Goal: Task Accomplishment & Management: Manage account settings

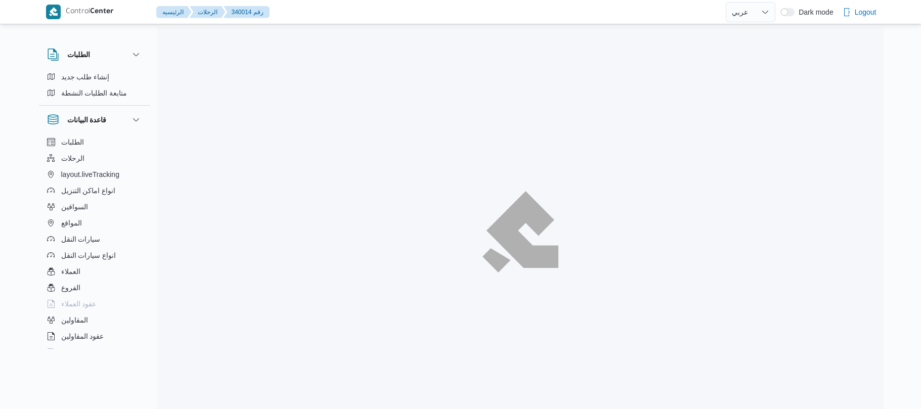
select select "ar"
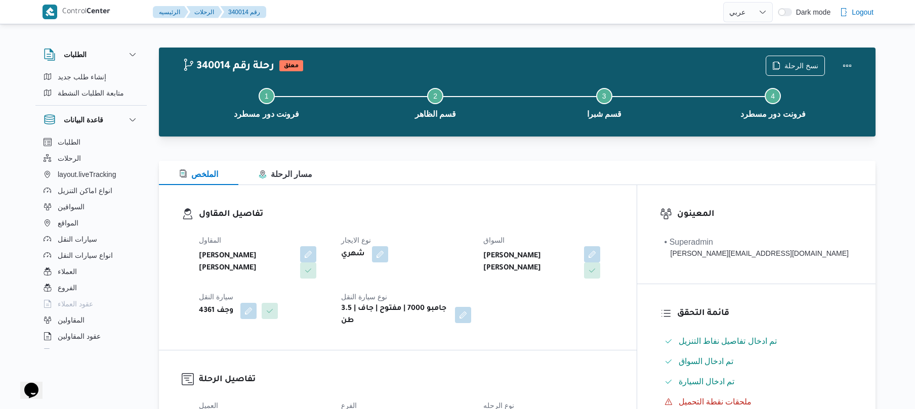
click at [561, 204] on div "تفاصيل المقاول المقاول احمد عزت سيد دويش سليمان نوع الايجار شهري السواق احمد عز…" at bounding box center [398, 267] width 478 height 165
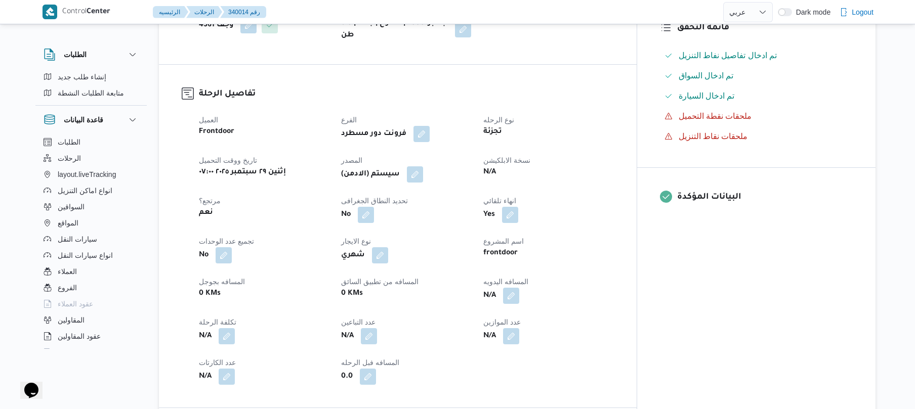
scroll to position [324, 0]
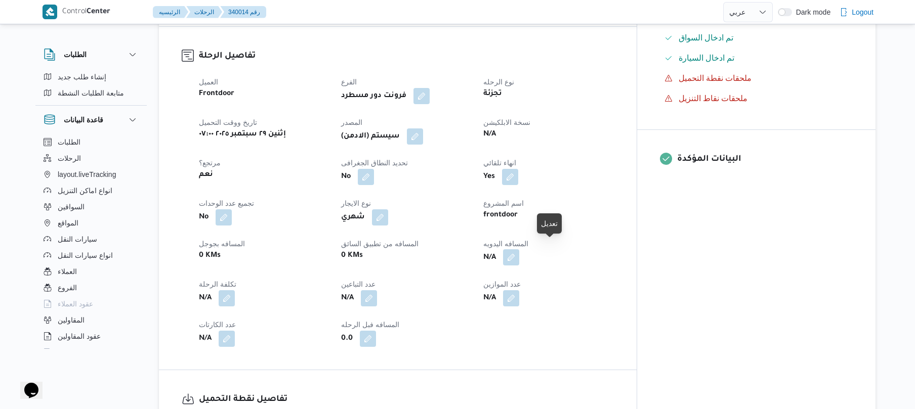
click at [519, 249] on button "button" at bounding box center [511, 257] width 16 height 16
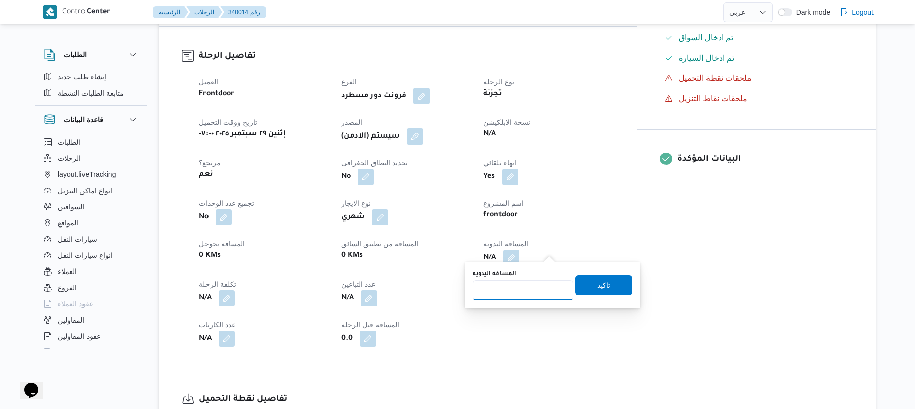
click at [529, 289] on input "المسافه اليدويه" at bounding box center [523, 290] width 101 height 20
type input "70"
click at [606, 288] on span "تاكيد" at bounding box center [603, 285] width 57 height 20
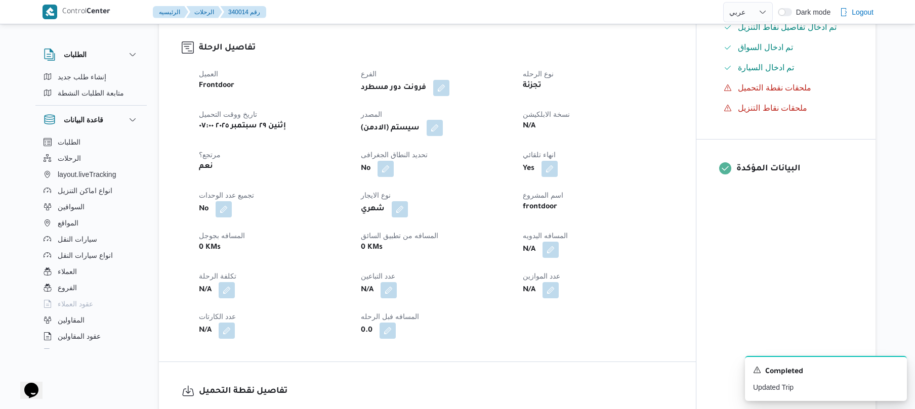
click at [443, 122] on button "button" at bounding box center [435, 128] width 16 height 16
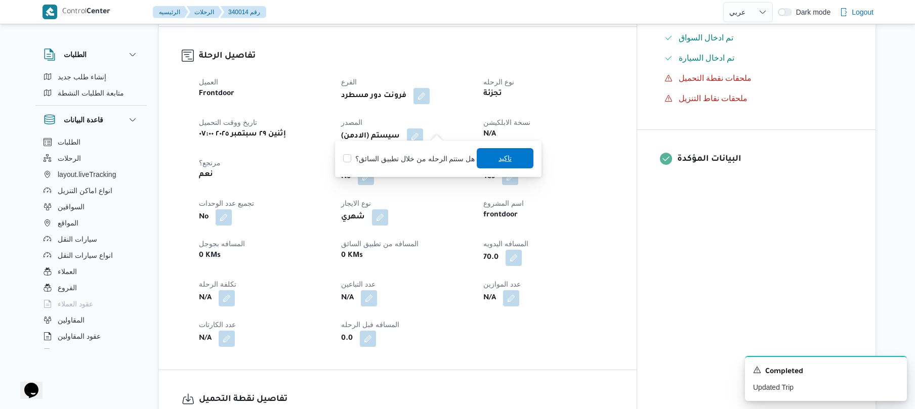
click at [509, 155] on span "تاكيد" at bounding box center [505, 158] width 57 height 20
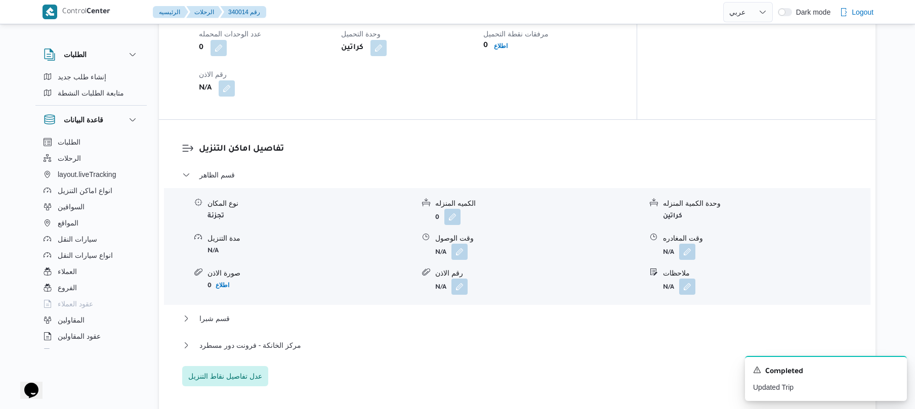
scroll to position [782, 0]
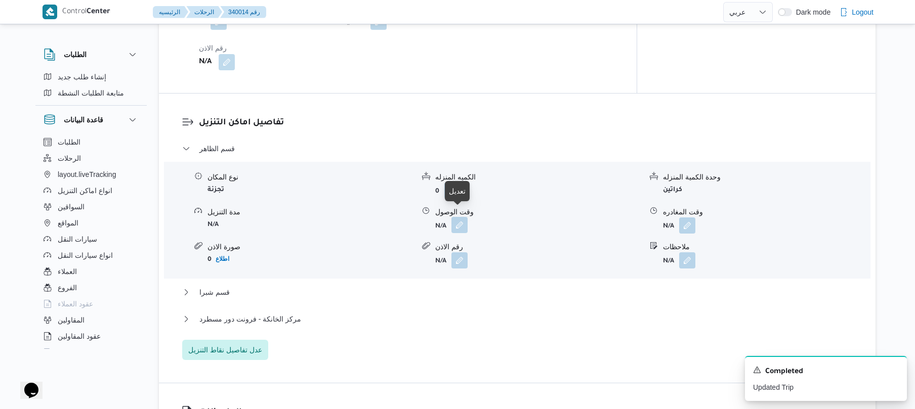
click at [458, 220] on button "button" at bounding box center [459, 225] width 16 height 16
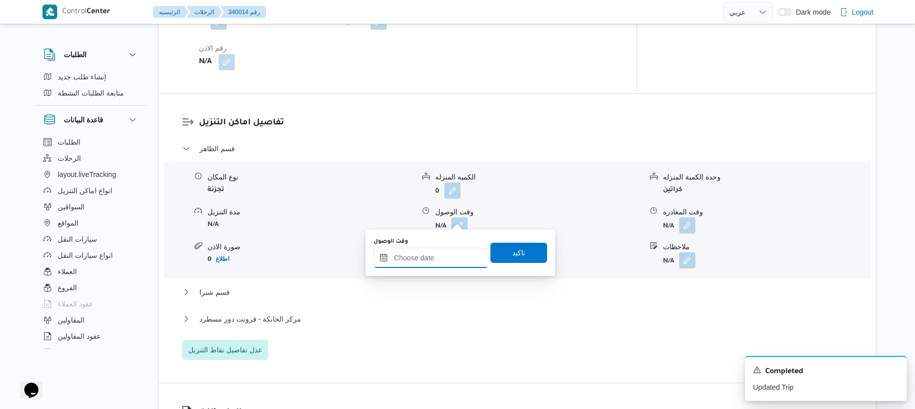
click at [422, 260] on input "وقت الوصول" at bounding box center [430, 258] width 115 height 20
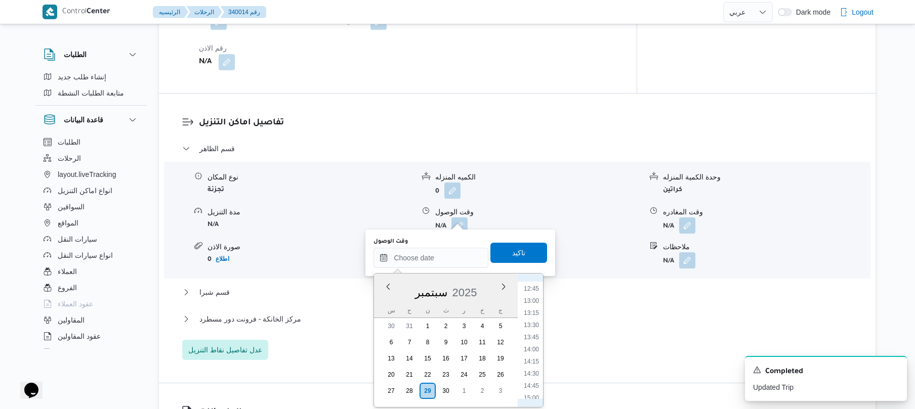
scroll to position [386, 0]
click at [533, 315] on li "08:30" at bounding box center [531, 314] width 23 height 10
type input "٢٩/٠٩/٢٠٢٥ ٠٨:٣٠"
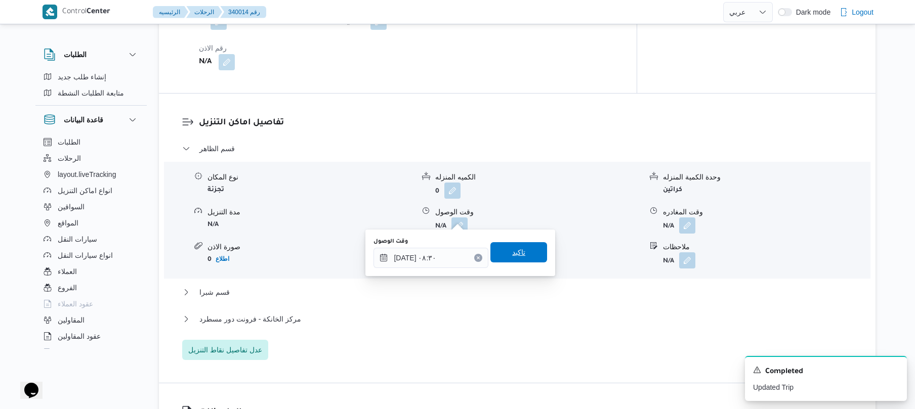
click at [526, 250] on span "تاكيد" at bounding box center [518, 252] width 57 height 20
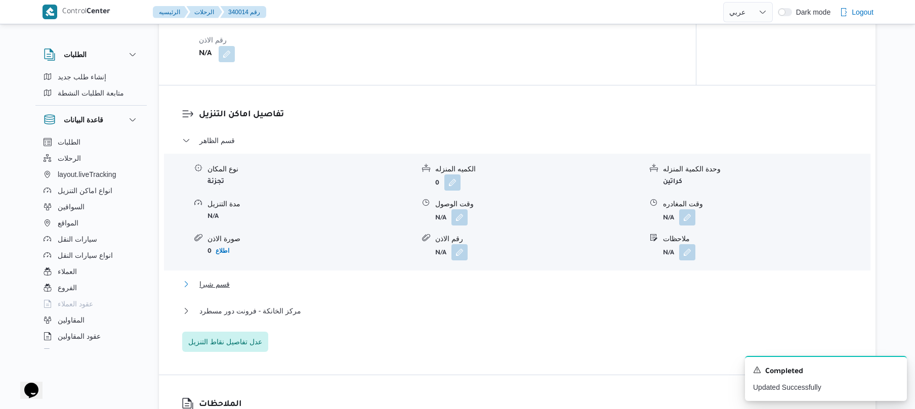
click at [455, 283] on button "قسم شبرا" at bounding box center [517, 284] width 670 height 12
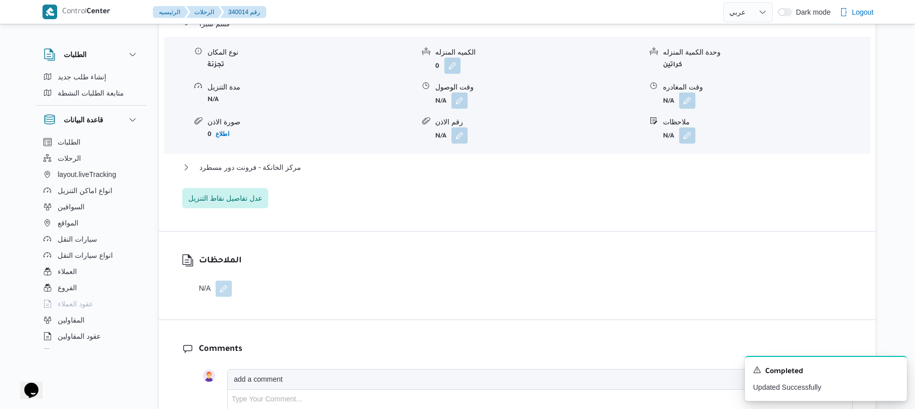
scroll to position [1052, 0]
click at [499, 160] on button "مركز الخانكة - فرونت دور مسطرد" at bounding box center [517, 166] width 670 height 12
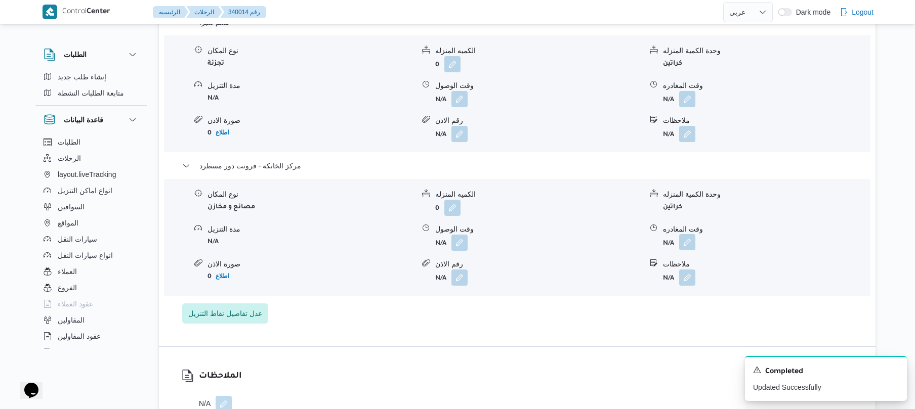
click at [685, 235] on button "button" at bounding box center [687, 242] width 16 height 16
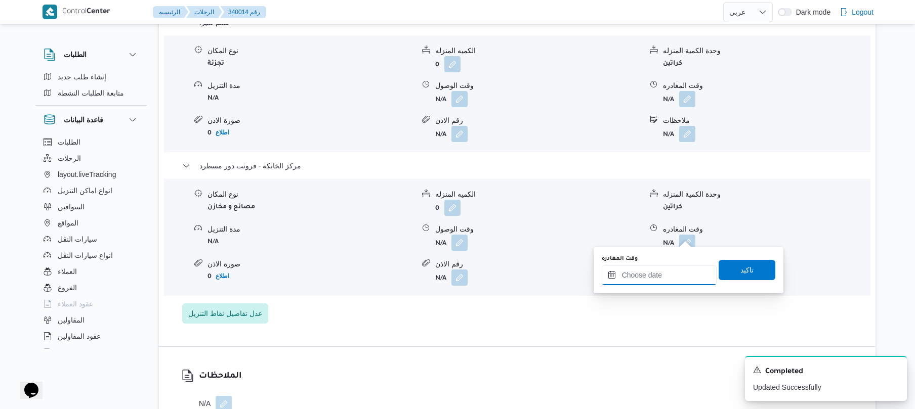
click at [633, 282] on input "وقت المغادره" at bounding box center [659, 275] width 115 height 20
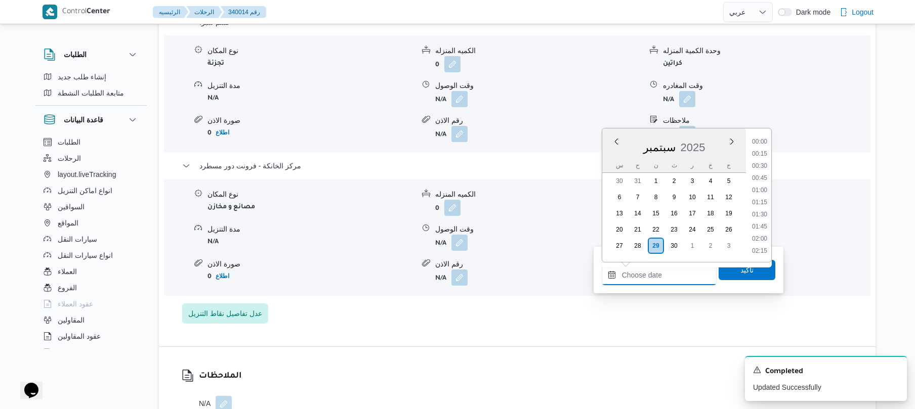
scroll to position [948, 0]
click at [759, 164] on li "20:00" at bounding box center [759, 165] width 23 height 10
type input "٢٩/٠٩/٢٠٢٥ ٢٠:٠٠"
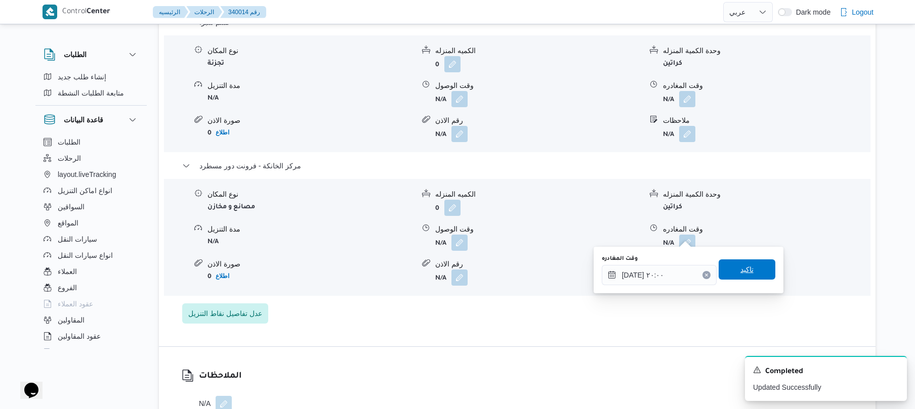
click at [726, 273] on span "تاكيد" at bounding box center [747, 270] width 57 height 20
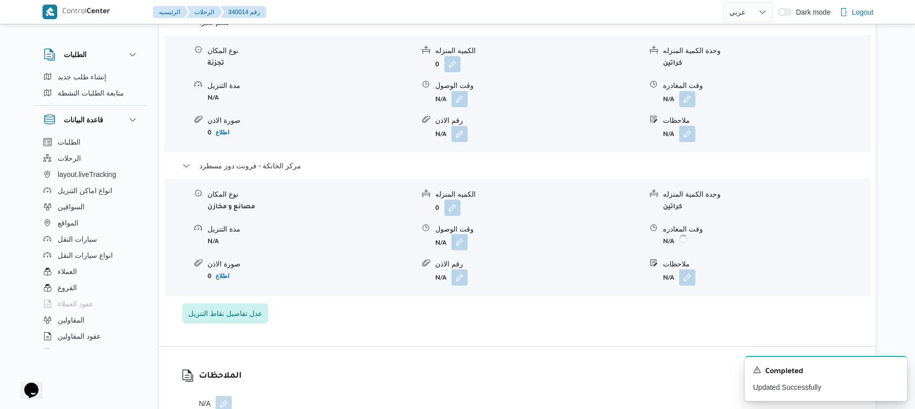
click at [460, 234] on button "button" at bounding box center [459, 242] width 16 height 16
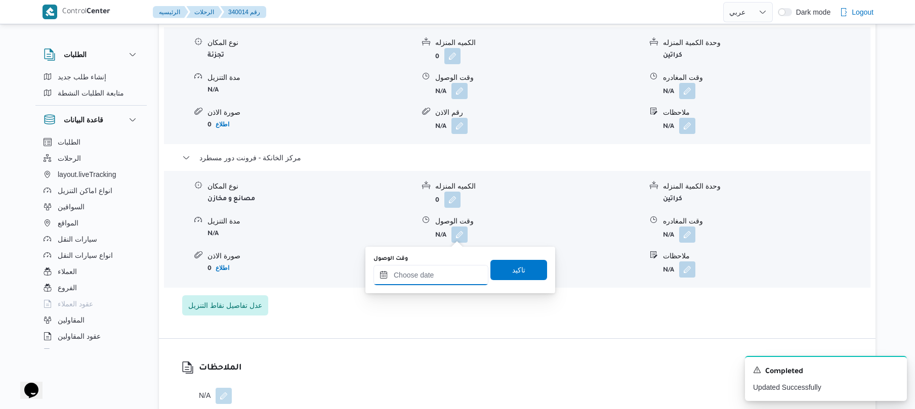
click at [444, 282] on input "وقت الوصول" at bounding box center [430, 275] width 115 height 20
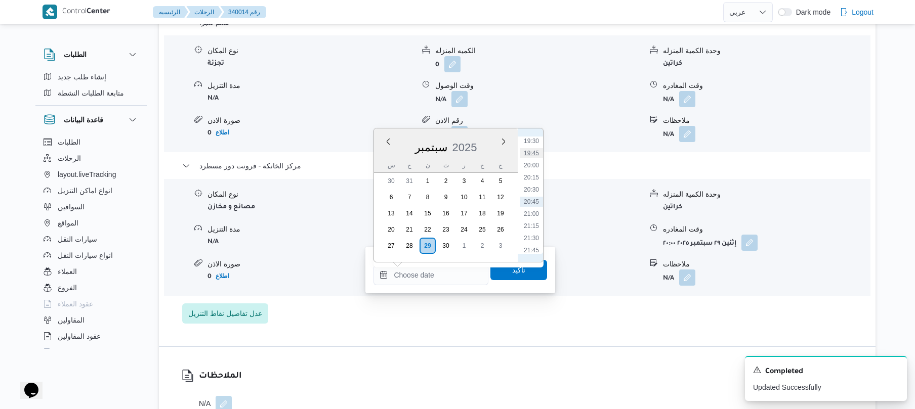
click at [537, 154] on li "19:45" at bounding box center [531, 153] width 23 height 10
type input "[DATE] ١٩:٤٥"
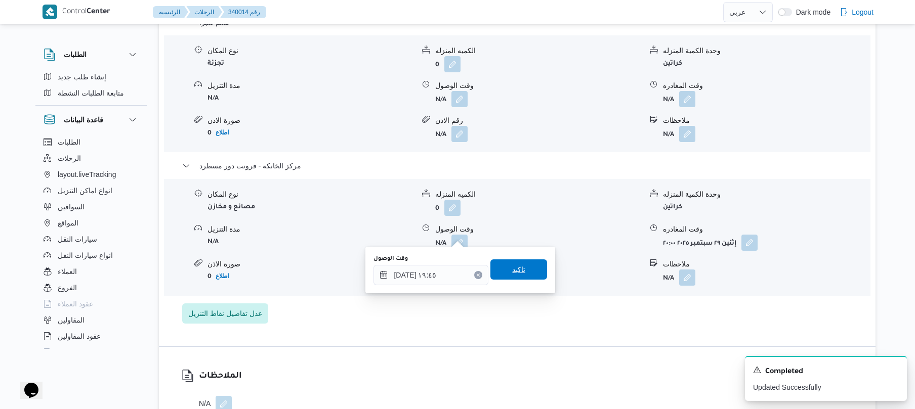
click at [524, 266] on span "تاكيد" at bounding box center [518, 270] width 57 height 20
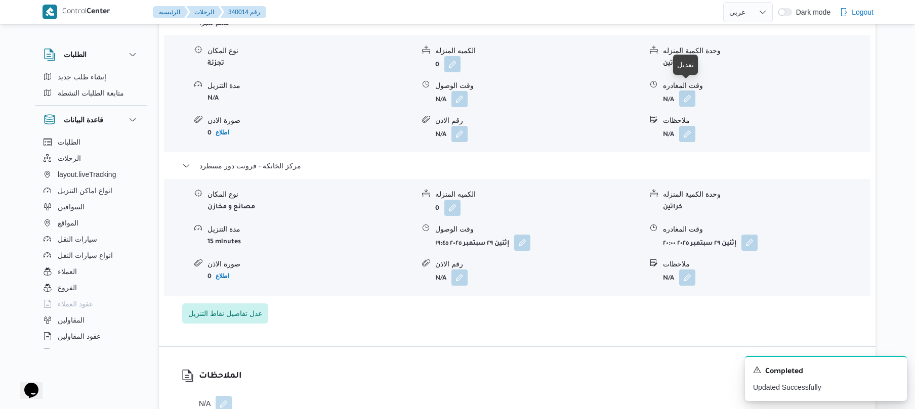
click at [683, 91] on button "button" at bounding box center [687, 99] width 16 height 16
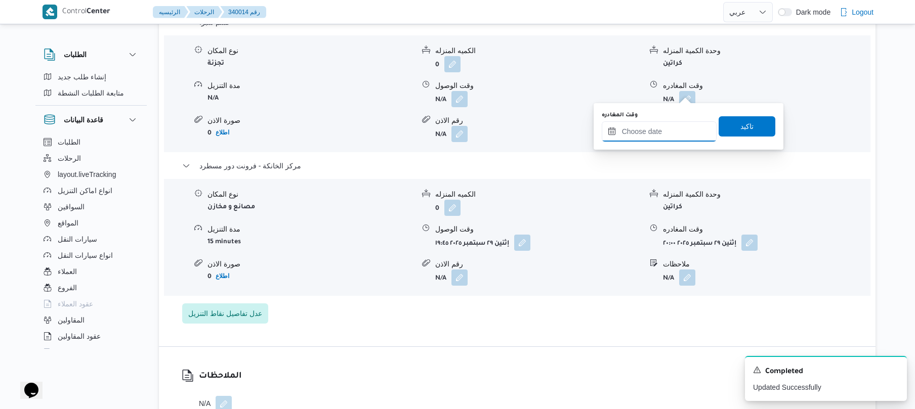
click at [641, 136] on input "وقت المغادره" at bounding box center [659, 131] width 115 height 20
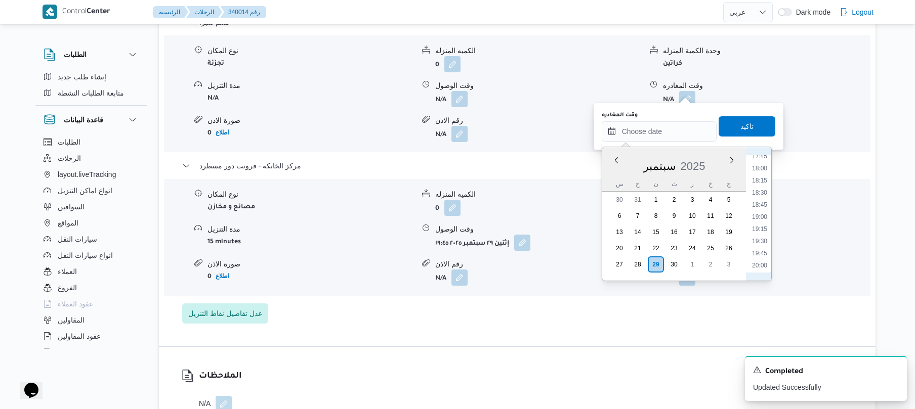
scroll to position [849, 0]
click at [760, 234] on li "19:00" at bounding box center [759, 235] width 23 height 10
type input "٢٩/٠٩/٢٠٢٥ ١٩:٠٠"
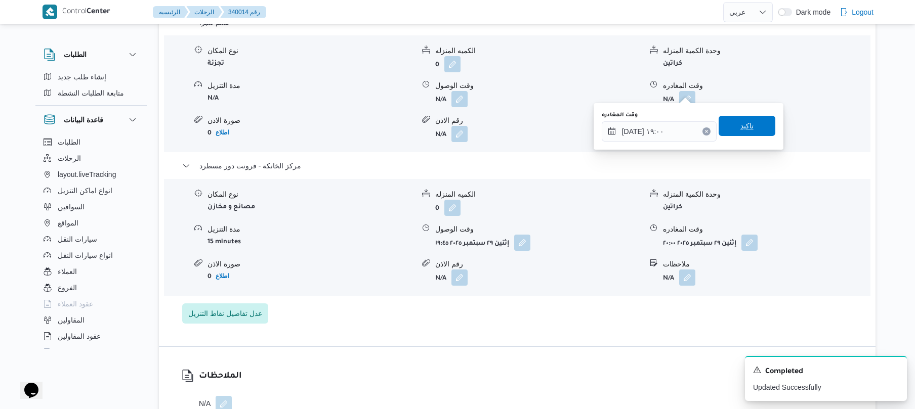
click at [749, 122] on span "تاكيد" at bounding box center [747, 126] width 57 height 20
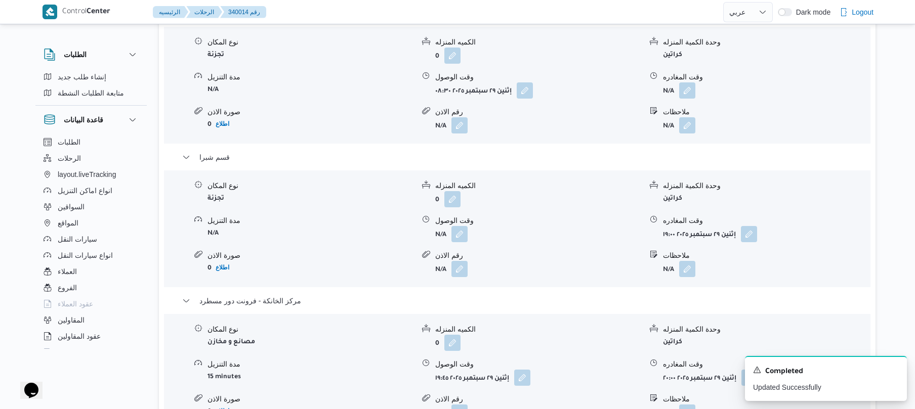
scroll to position [891, 0]
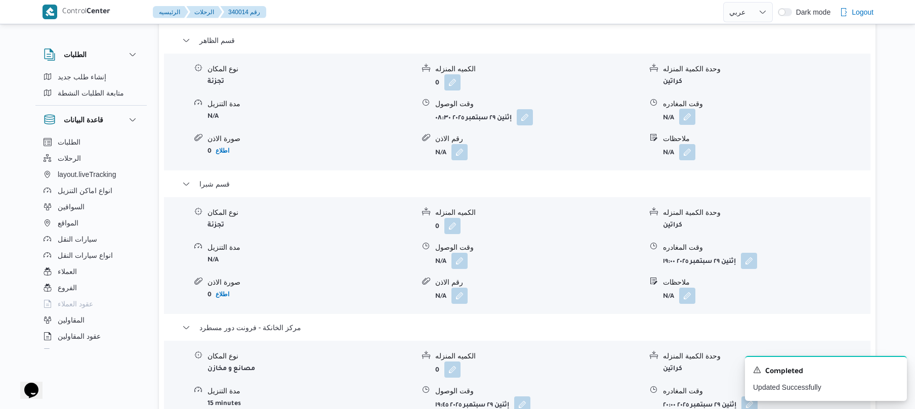
click at [686, 109] on button "button" at bounding box center [687, 117] width 16 height 16
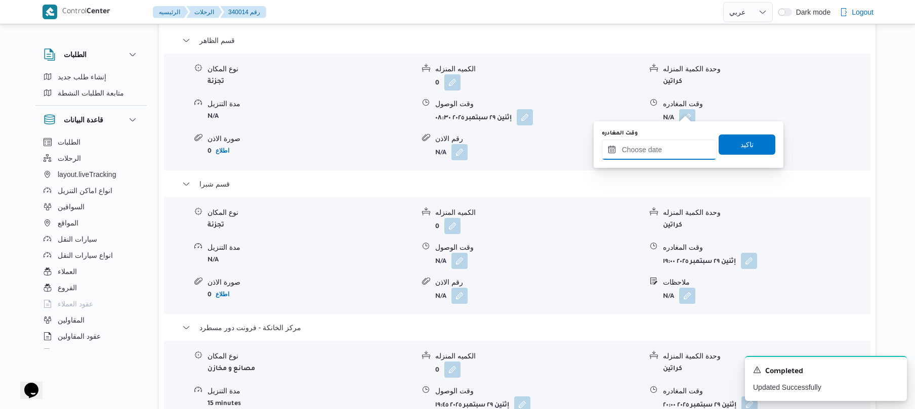
click at [655, 148] on input "وقت المغادره" at bounding box center [659, 150] width 115 height 20
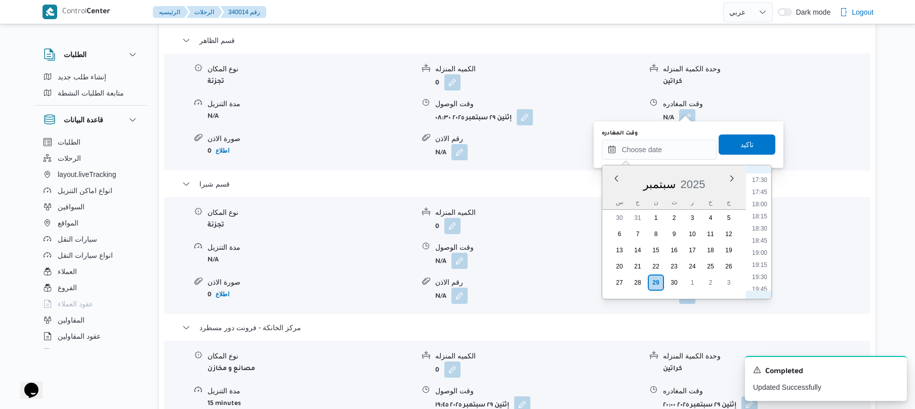
scroll to position [617, 0]
click at [760, 193] on li "13:00" at bounding box center [759, 193] width 23 height 10
type input "٢٩/٠٩/٢٠٢٥ ١٣:٠٠"
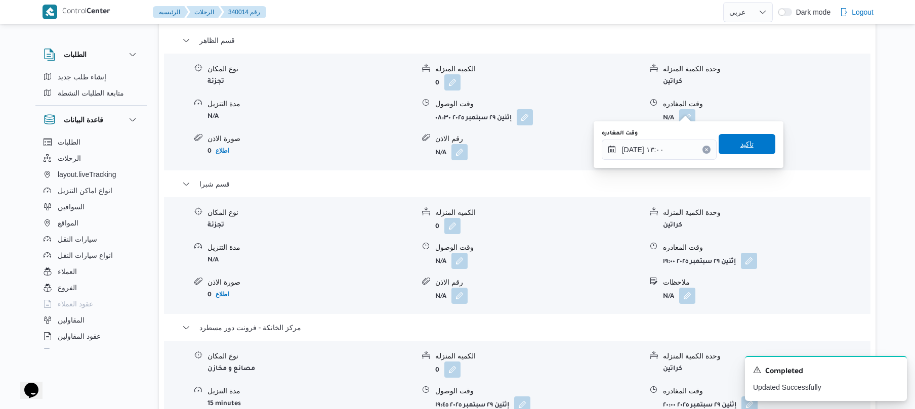
click at [743, 146] on span "تاكيد" at bounding box center [746, 144] width 13 height 12
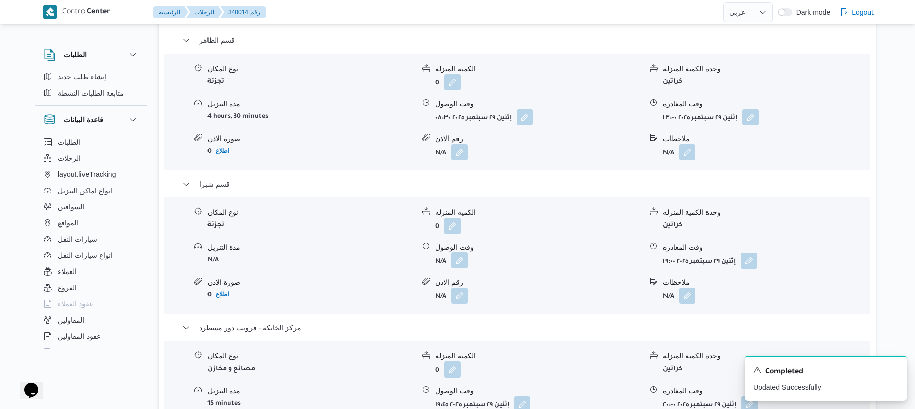
click at [457, 252] on button "button" at bounding box center [459, 260] width 16 height 16
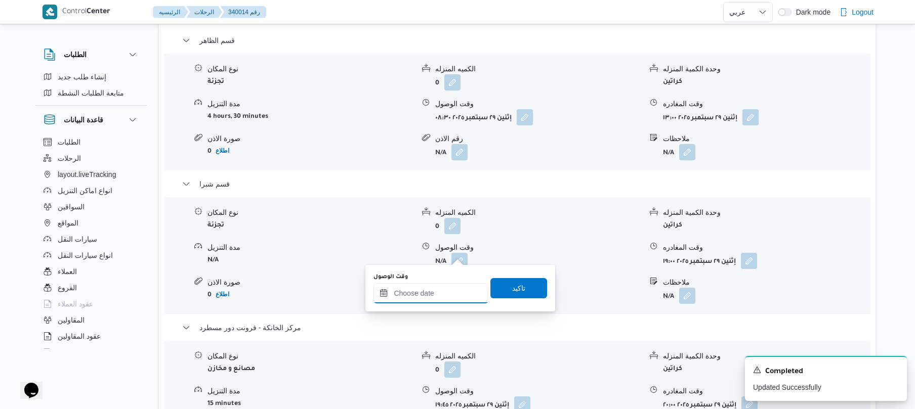
click at [432, 294] on input "وقت الوصول" at bounding box center [430, 293] width 115 height 20
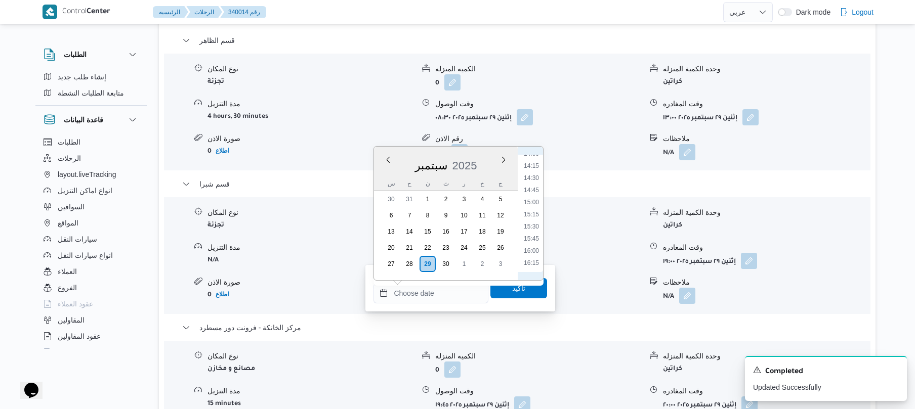
scroll to position [648, 0]
click at [529, 169] on li "13:30" at bounding box center [531, 167] width 23 height 10
type input "٢٩/٠٩/٢٠٢٥ ١٣:٣٠"
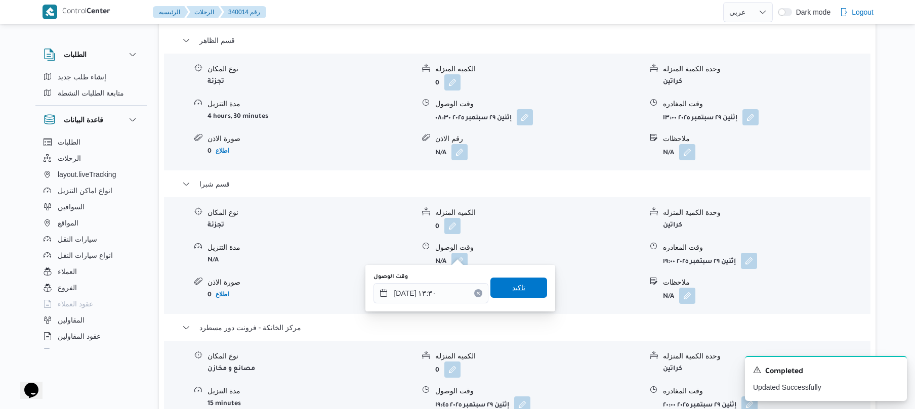
click at [516, 293] on span "تاكيد" at bounding box center [518, 288] width 13 height 12
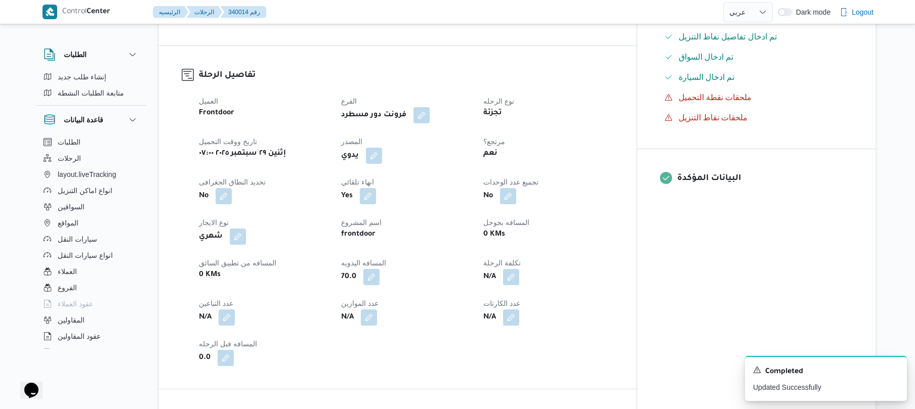
scroll to position [0, 0]
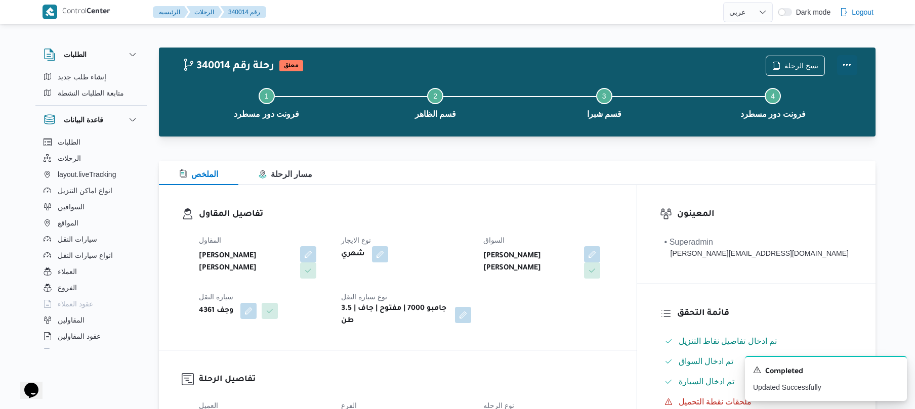
click at [845, 69] on button "Actions" at bounding box center [847, 65] width 20 height 20
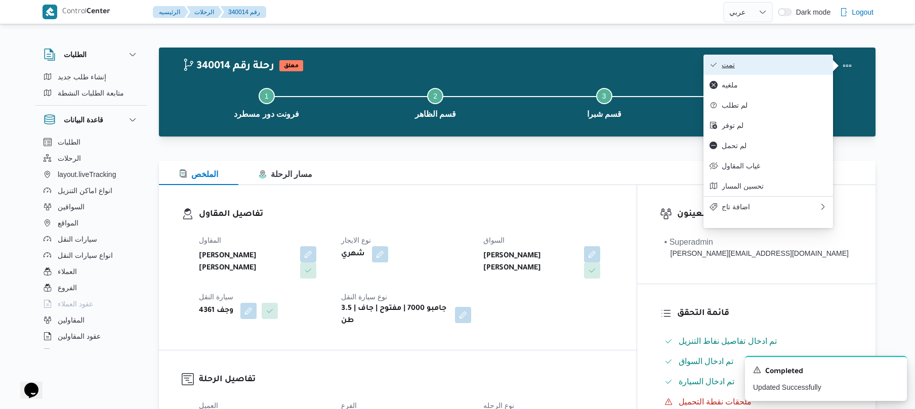
click at [777, 68] on span "تمت" at bounding box center [774, 65] width 105 height 8
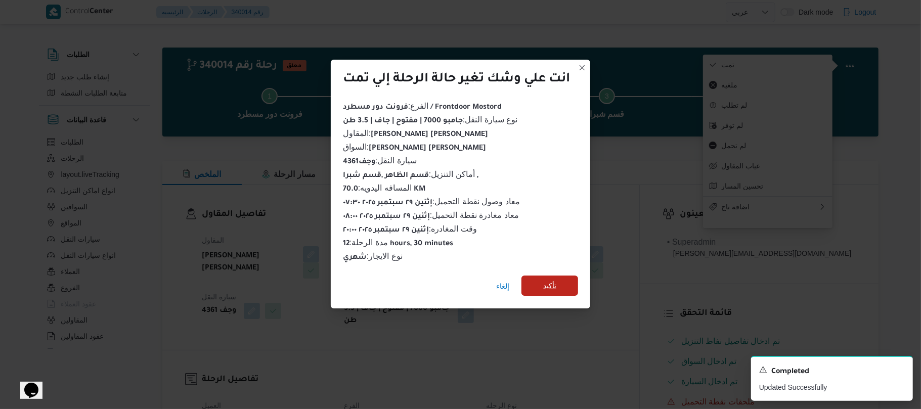
click at [566, 276] on span "تأكيد" at bounding box center [550, 286] width 57 height 20
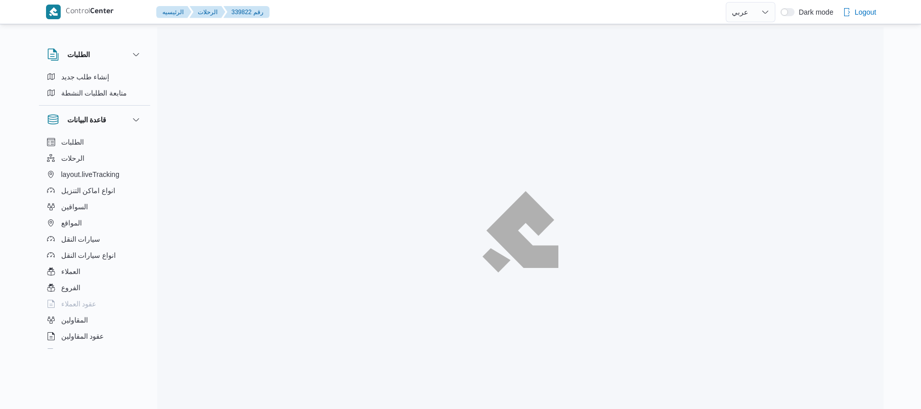
select select "ar"
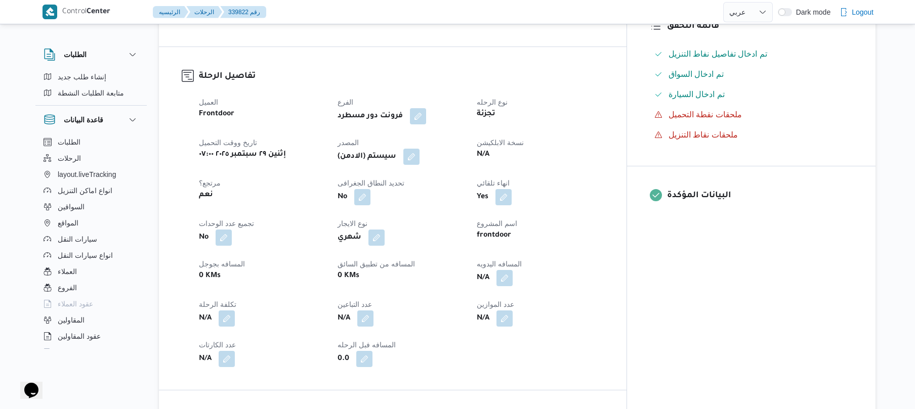
scroll to position [297, 0]
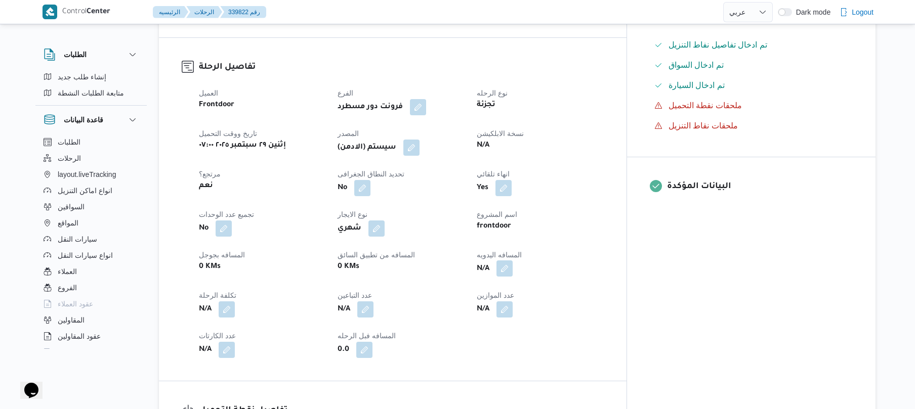
click at [513, 267] on button "button" at bounding box center [504, 269] width 16 height 16
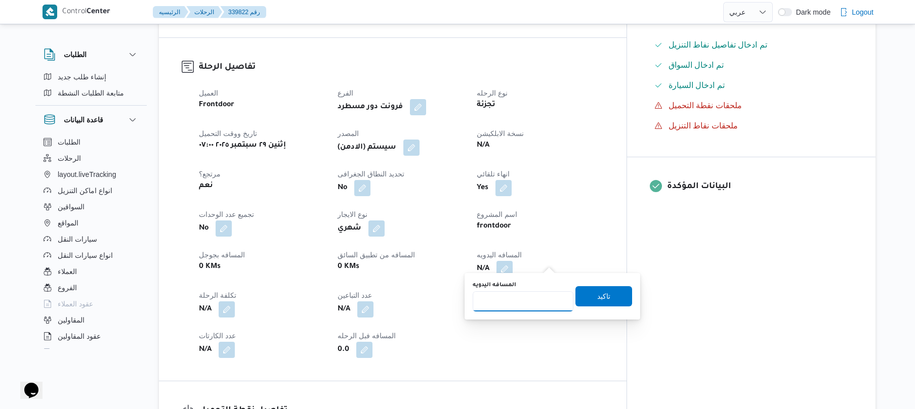
click at [529, 298] on input "المسافه اليدويه" at bounding box center [523, 301] width 101 height 20
type input "80"
click at [582, 300] on span "تاكيد" at bounding box center [603, 296] width 57 height 20
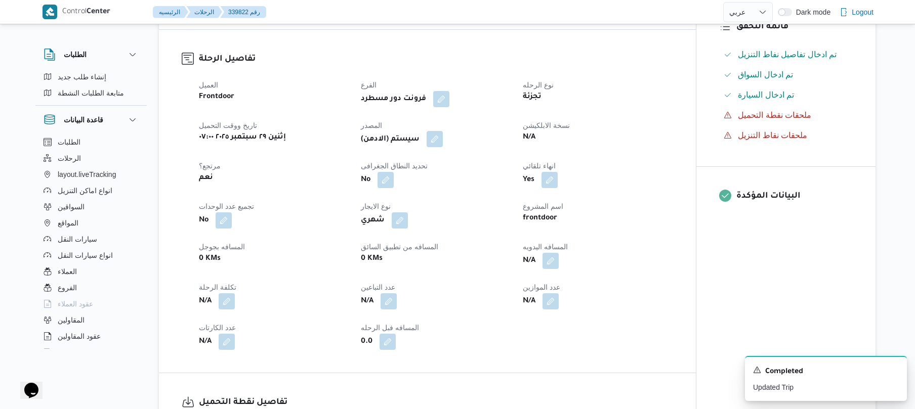
click at [432, 136] on button "button" at bounding box center [435, 139] width 16 height 16
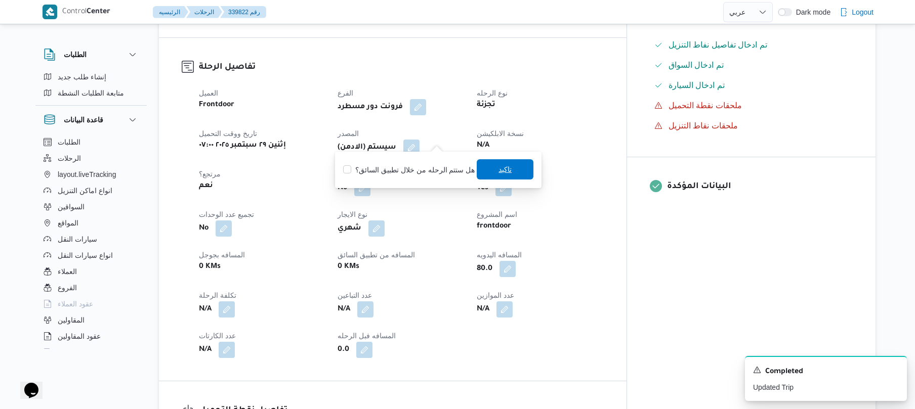
click at [492, 171] on span "تاكيد" at bounding box center [505, 169] width 57 height 20
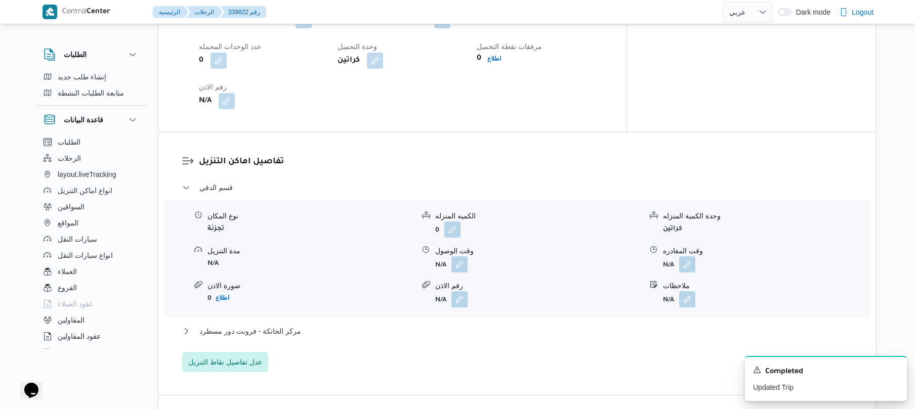
scroll to position [729, 0]
click at [432, 324] on button "مركز الخانكة - فرونت دور مسطرد" at bounding box center [517, 330] width 670 height 12
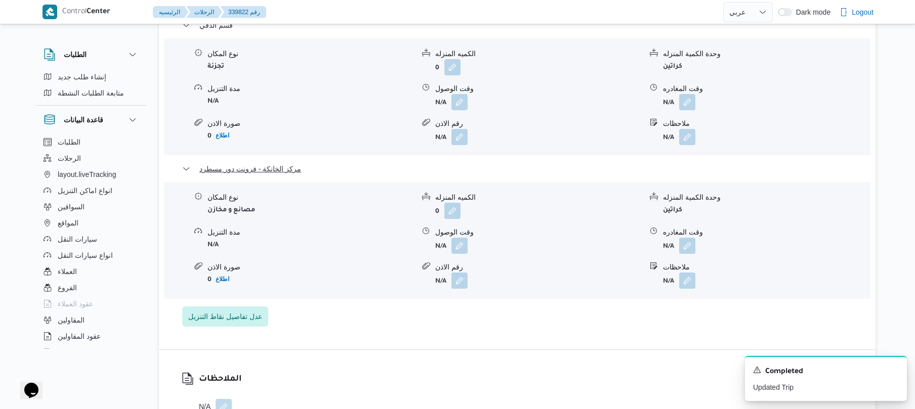
scroll to position [891, 0]
click at [460, 94] on button "button" at bounding box center [459, 101] width 16 height 16
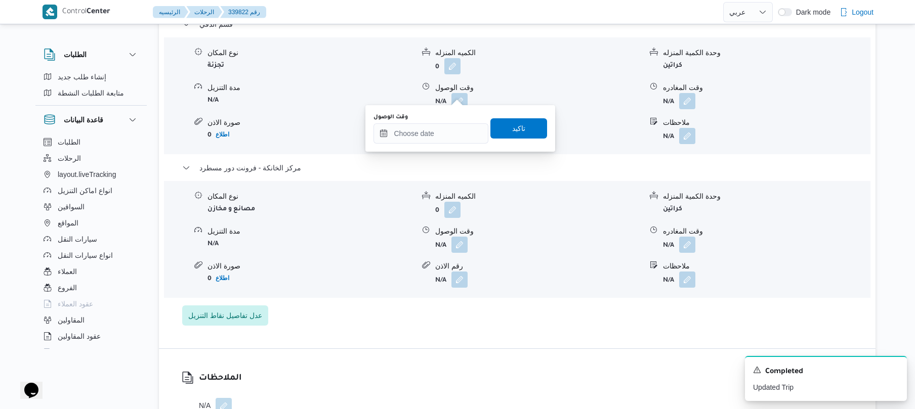
click at [421, 146] on div "You are in a dialog. To close this dialog, hit escape. وقت الوصول تاكيد" at bounding box center [460, 128] width 190 height 47
click at [428, 135] on input "وقت الوصول" at bounding box center [430, 133] width 115 height 20
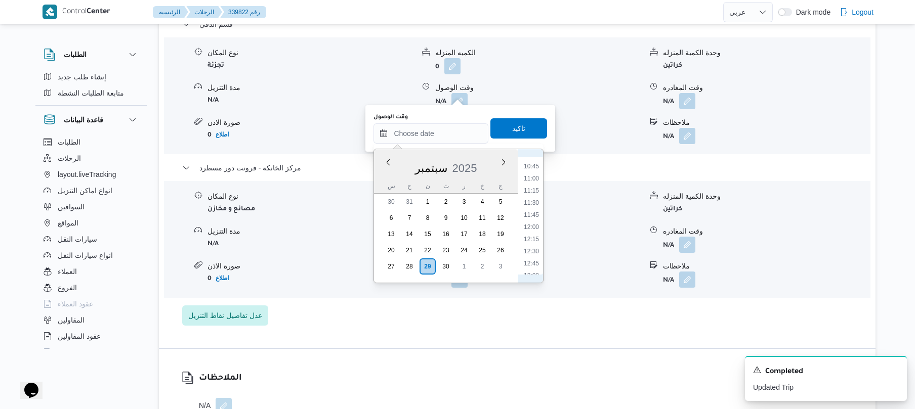
scroll to position [419, 0]
click at [531, 207] on li "09:30" at bounding box center [531, 205] width 23 height 10
type input "٢٩/٠٩/٢٠٢٥ ٠٩:٣٠"
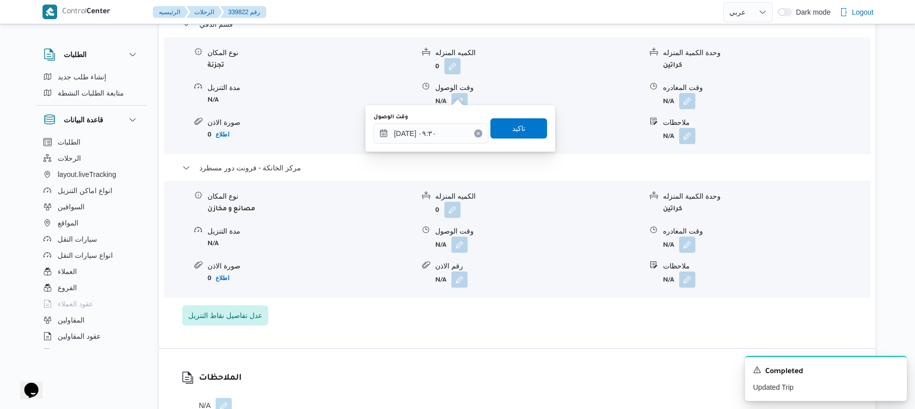
click at [526, 140] on div "وقت الوصول ٢٩/٠٩/٢٠٢٥ ٠٩:٣٠ تاكيد" at bounding box center [460, 128] width 176 height 32
click at [523, 129] on span "تاكيد" at bounding box center [518, 128] width 57 height 20
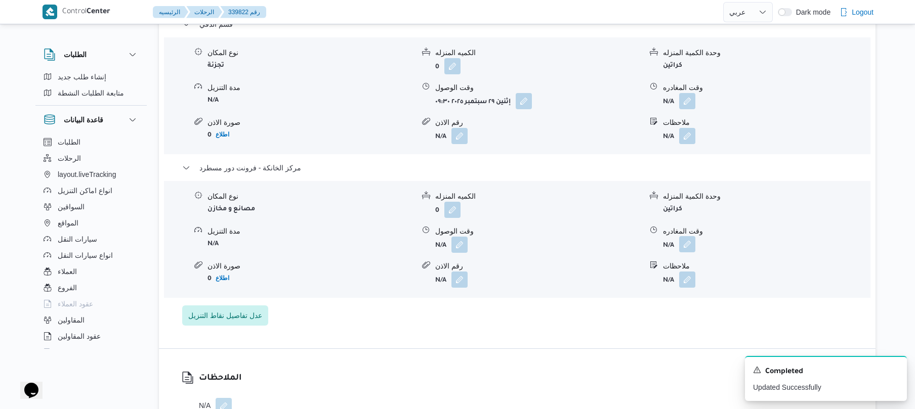
click at [686, 237] on button "button" at bounding box center [687, 244] width 16 height 16
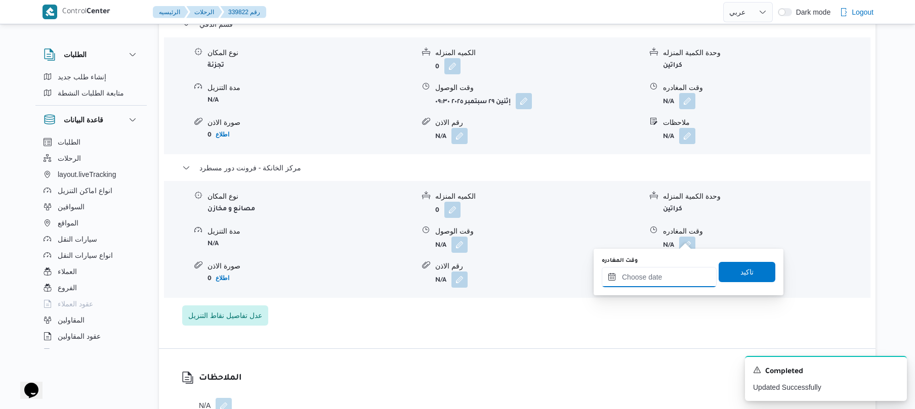
click at [634, 276] on input "وقت المغادره" at bounding box center [659, 277] width 115 height 20
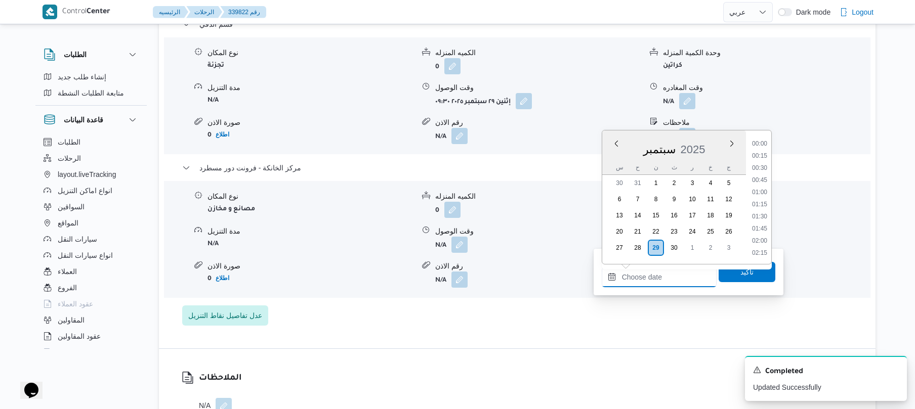
scroll to position [948, 0]
click at [757, 158] on li "19:45" at bounding box center [759, 155] width 23 height 10
type input "[DATE] ١٩:٤٥"
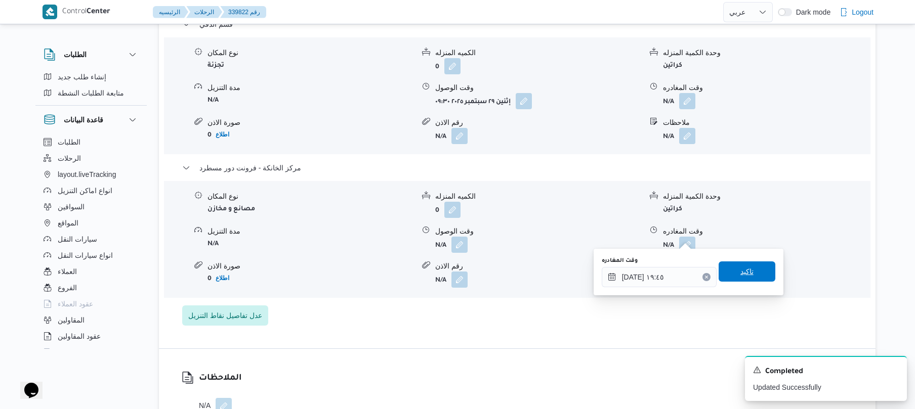
click at [729, 274] on span "تاكيد" at bounding box center [747, 272] width 57 height 20
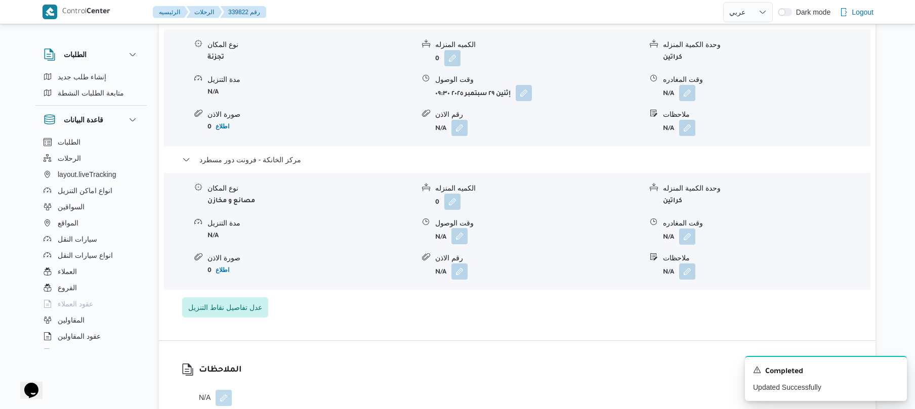
click at [464, 235] on button "button" at bounding box center [459, 236] width 16 height 16
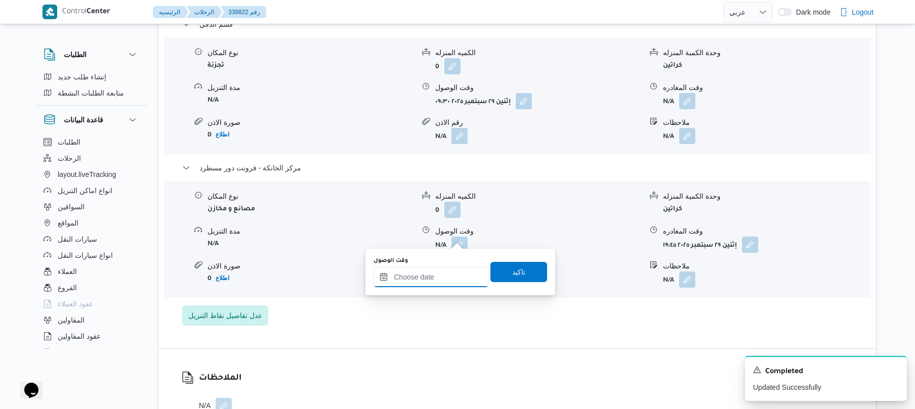
click at [434, 277] on input "وقت الوصول" at bounding box center [430, 277] width 115 height 20
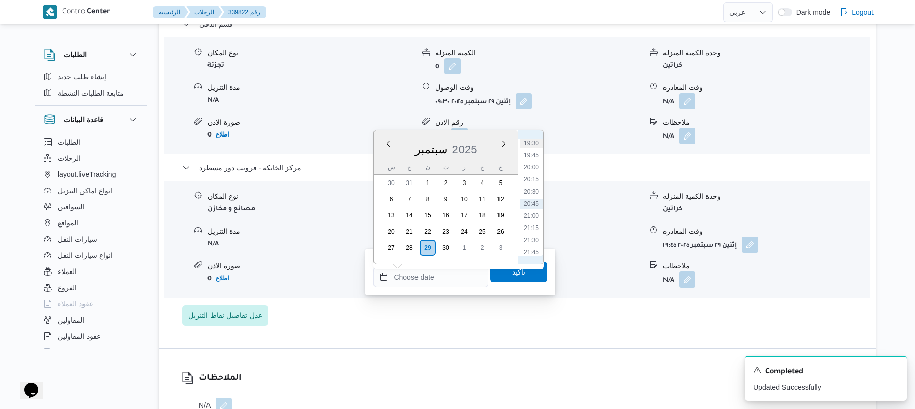
click at [535, 144] on li "19:30" at bounding box center [531, 143] width 23 height 10
type input "٢٩/٠٩/٢٠٢٥ ١٩:٣٠"
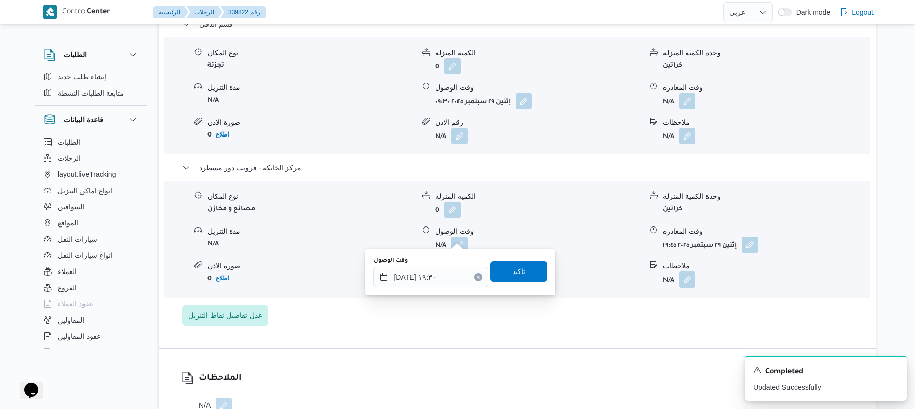
click at [515, 271] on span "تاكيد" at bounding box center [518, 272] width 13 height 12
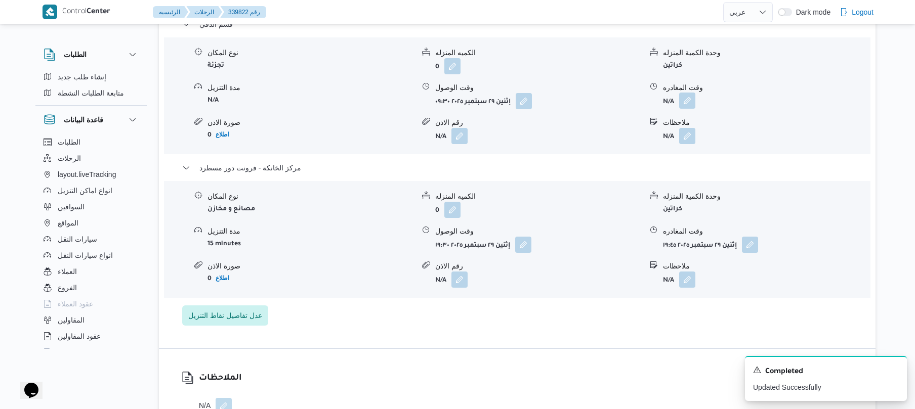
click at [689, 95] on button "button" at bounding box center [687, 101] width 16 height 16
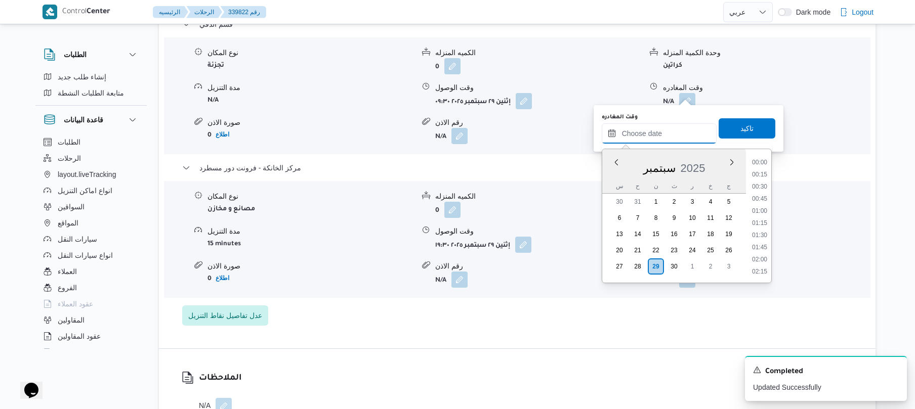
click at [655, 130] on input "وقت المغادره" at bounding box center [659, 133] width 115 height 20
click at [768, 247] on li "17:15" at bounding box center [759, 251] width 23 height 10
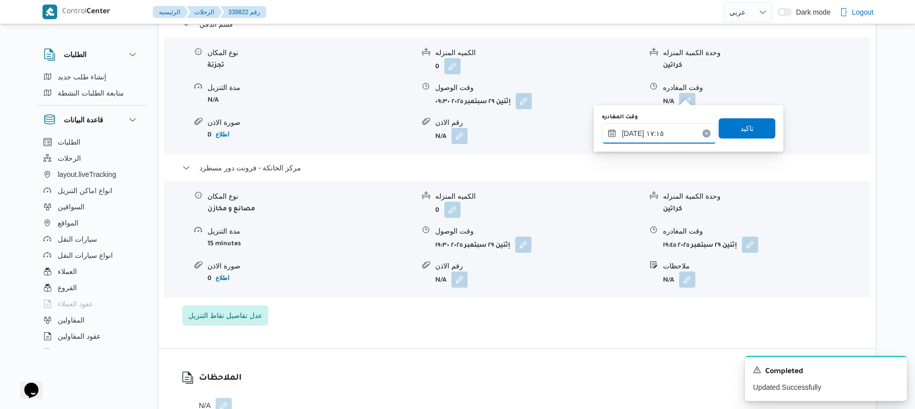
click at [666, 130] on input "٢٩/٠٩/٢٠٢٥ ١٧:١٥" at bounding box center [659, 133] width 115 height 20
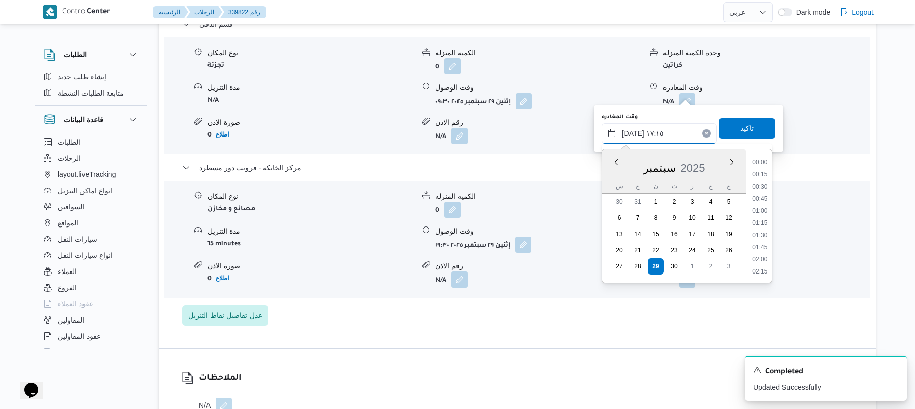
scroll to position [777, 0]
click at [764, 259] on li "18:00" at bounding box center [759, 260] width 23 height 10
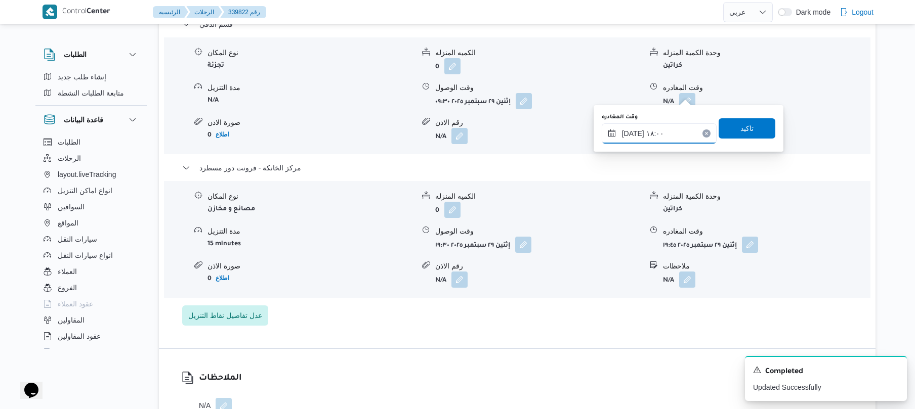
click at [634, 131] on input "٢٩/٠٩/٢٠٢٥ ١٨:٠٠" at bounding box center [659, 133] width 115 height 20
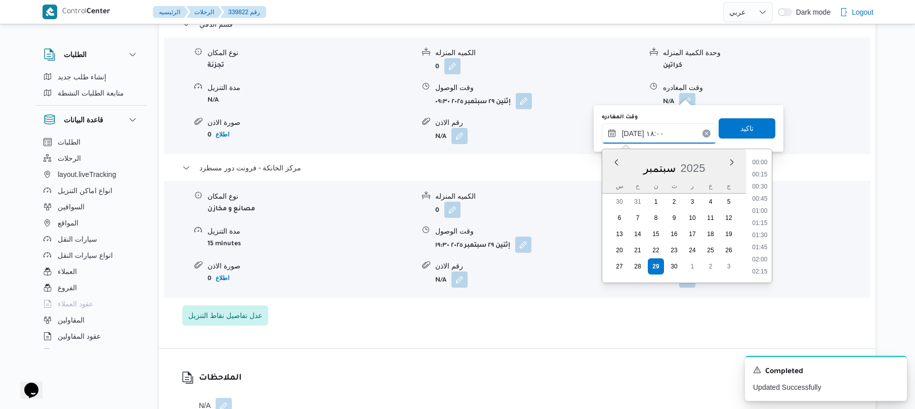
scroll to position [814, 0]
type input "٢٩/٠٩/٢٠٢٥ ١٨:40"
click at [732, 130] on span "تاكيد" at bounding box center [747, 128] width 57 height 20
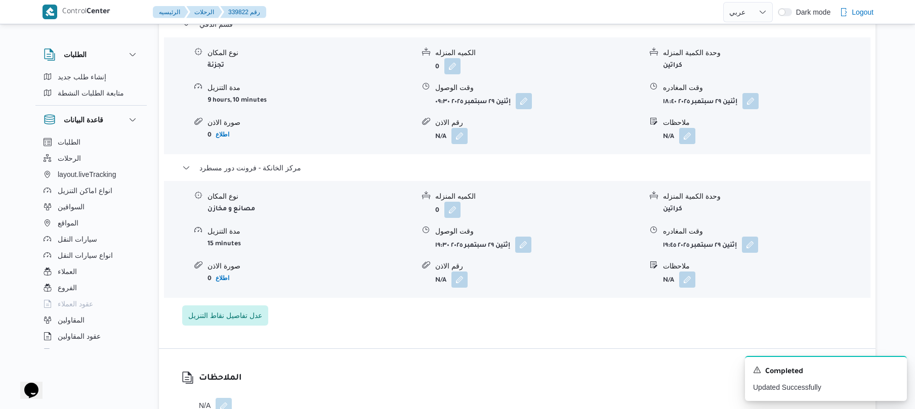
scroll to position [0, 0]
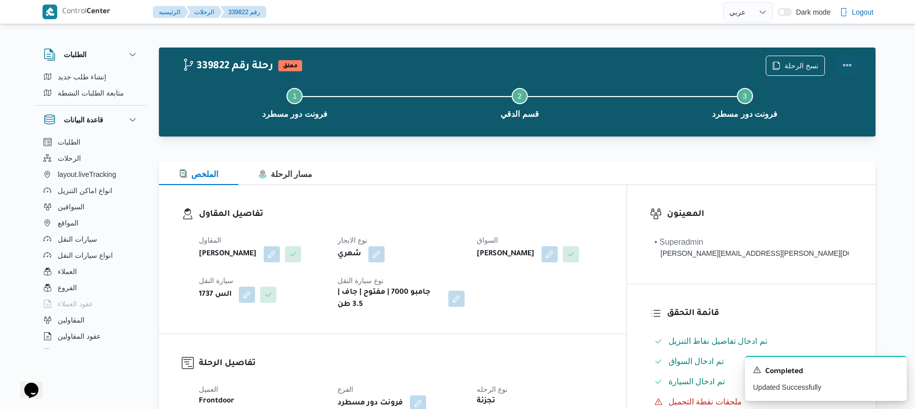
click at [845, 60] on button "Actions" at bounding box center [847, 65] width 20 height 20
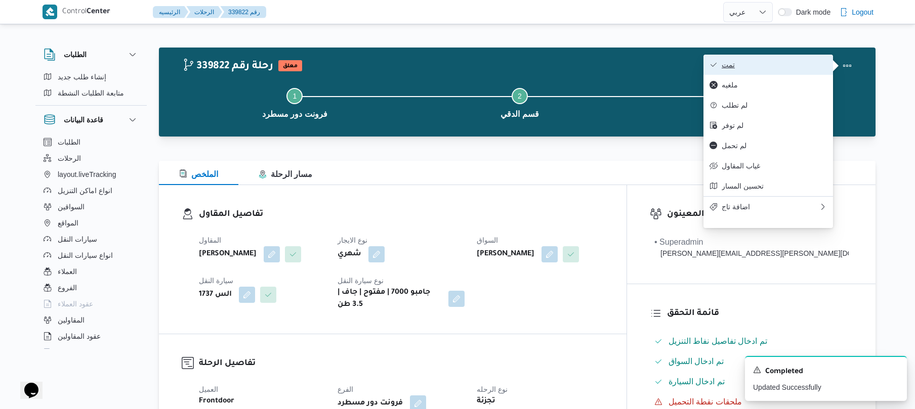
click at [768, 66] on span "تمت" at bounding box center [774, 65] width 105 height 8
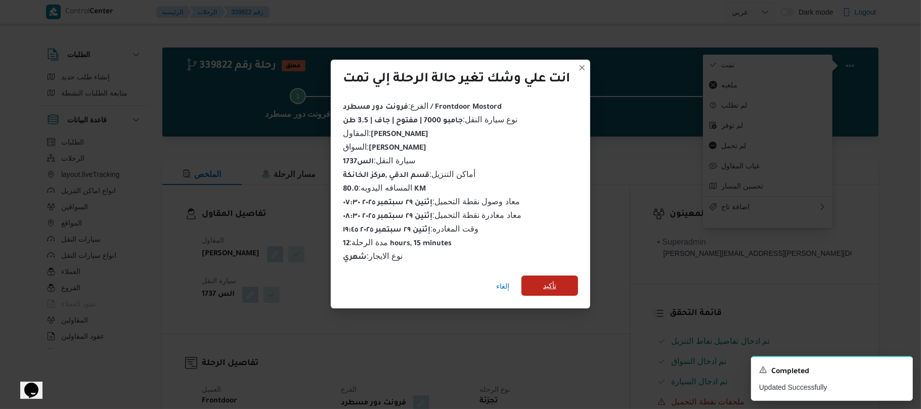
click at [563, 282] on span "تأكيد" at bounding box center [550, 286] width 57 height 20
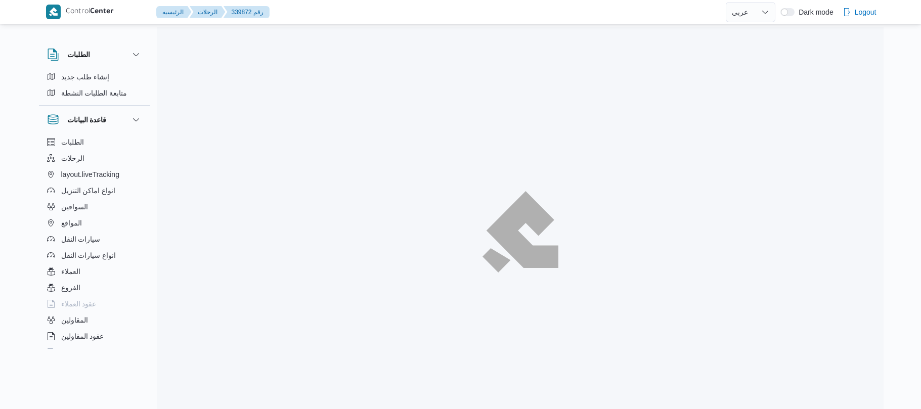
select select "ar"
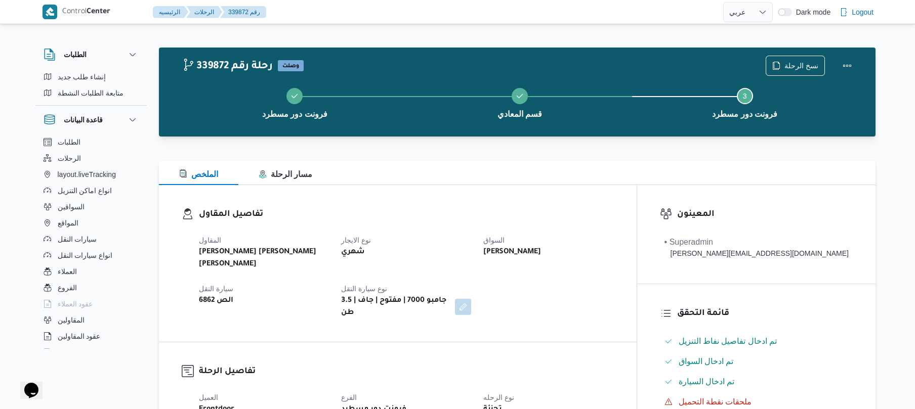
click at [472, 255] on div "شهري" at bounding box center [406, 252] width 132 height 14
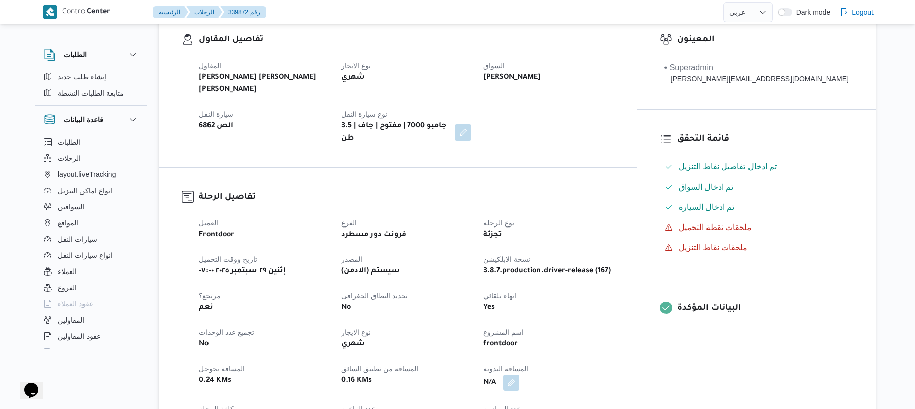
scroll to position [324, 0]
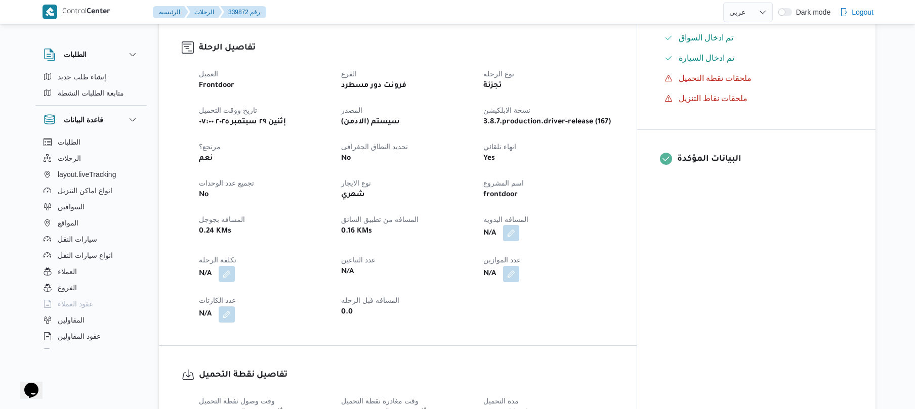
click at [519, 225] on button "button" at bounding box center [511, 233] width 16 height 16
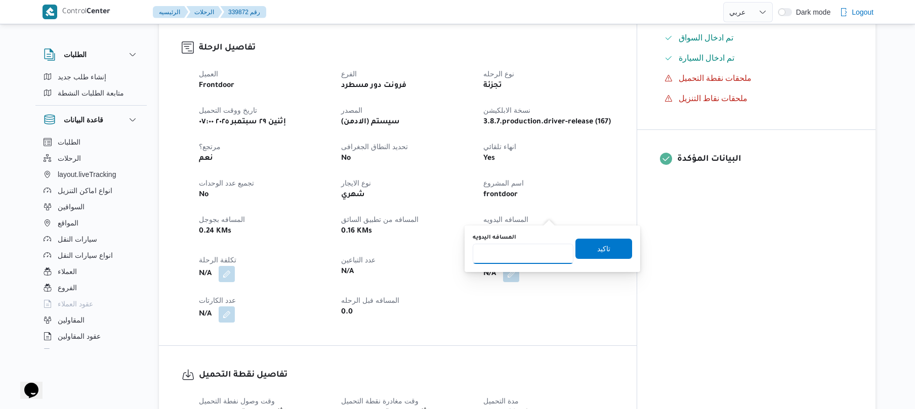
click at [517, 260] on input "المسافه اليدويه" at bounding box center [523, 254] width 101 height 20
type input "125"
click at [600, 248] on span "تاكيد" at bounding box center [603, 248] width 13 height 12
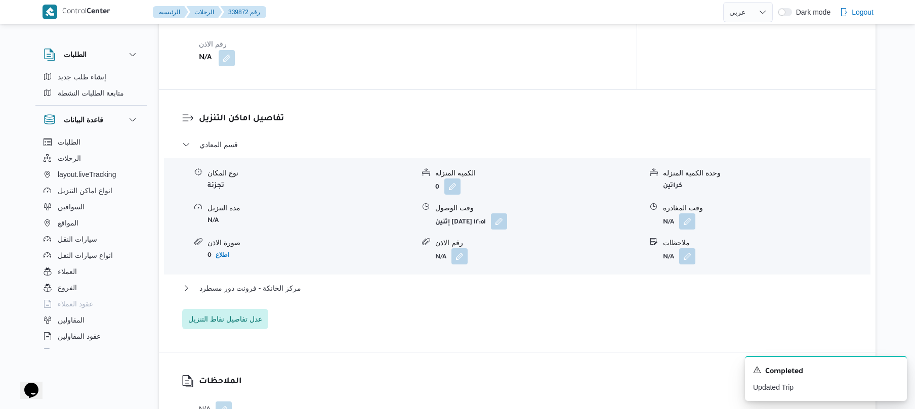
scroll to position [755, 0]
click at [490, 281] on button "مركز الخانكة - فرونت دور مسطرد" at bounding box center [517, 287] width 670 height 12
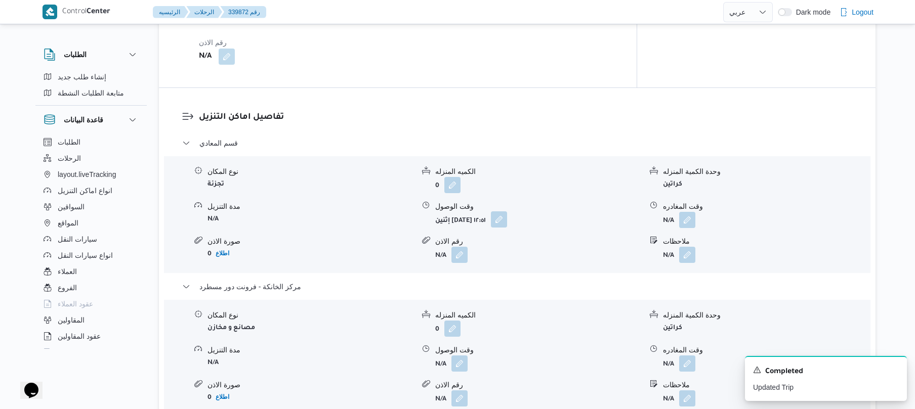
click at [507, 212] on button "button" at bounding box center [499, 220] width 16 height 16
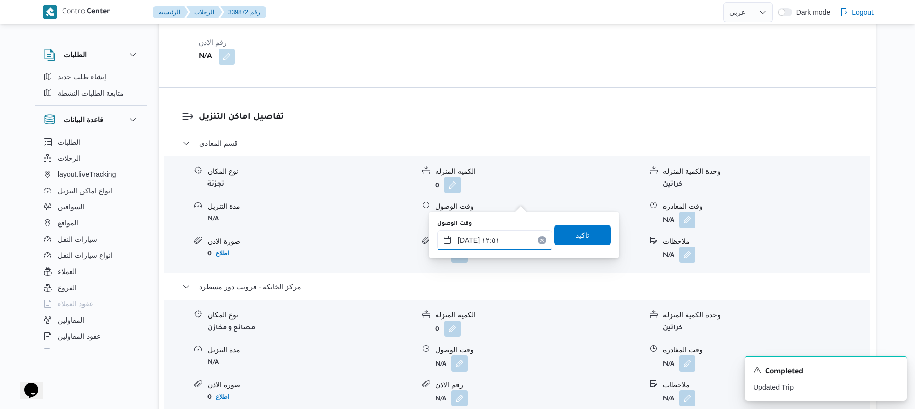
click at [483, 249] on input "٢٩/٠٩/٢٠٢٥ ١٢:٥١" at bounding box center [494, 240] width 115 height 20
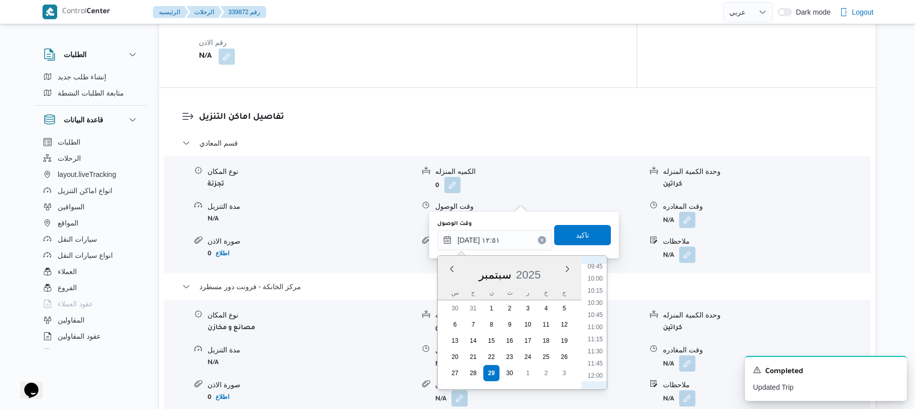
scroll to position [458, 0]
click at [596, 320] on li "10:30" at bounding box center [594, 321] width 23 height 10
type input "٢٩/٠٩/٢٠٢٥ ١٠:٣٠"
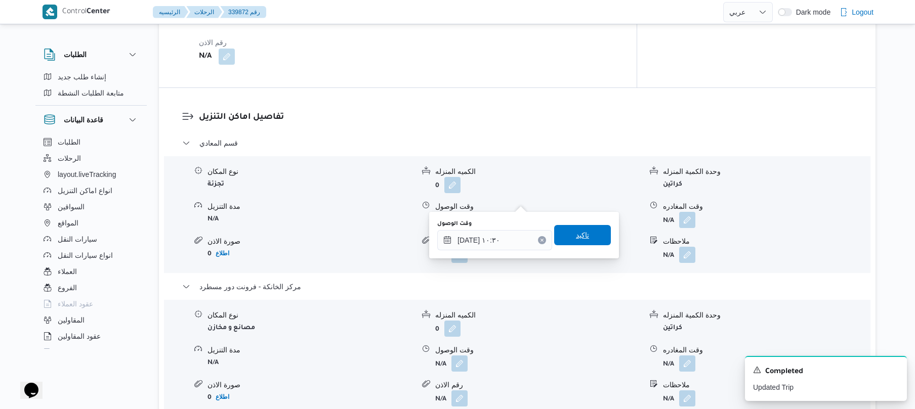
click at [593, 245] on span "تاكيد" at bounding box center [582, 235] width 57 height 20
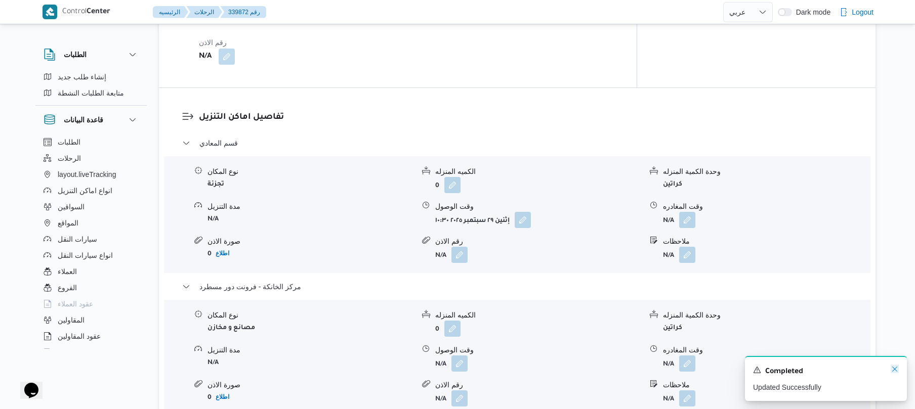
click at [891, 368] on icon "Dismiss toast" at bounding box center [895, 369] width 8 height 8
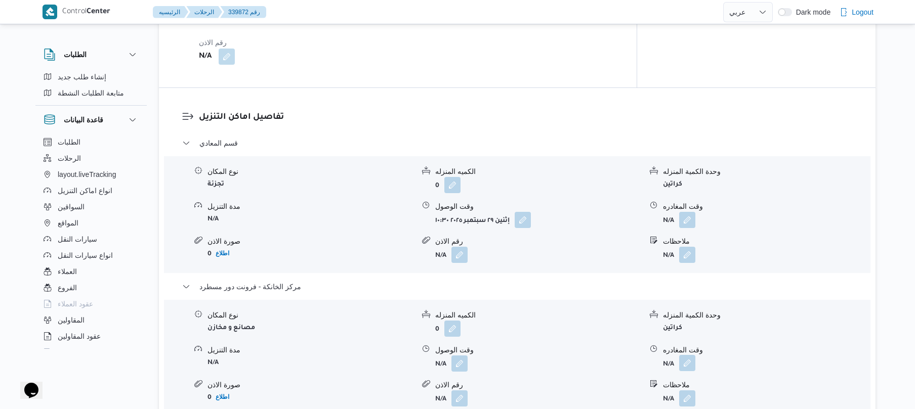
click at [688, 355] on button "button" at bounding box center [687, 363] width 16 height 16
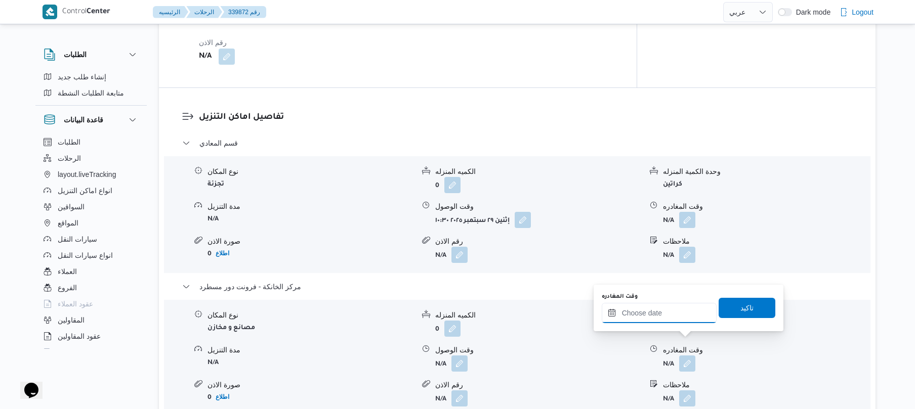
click at [680, 315] on input "وقت المغادره" at bounding box center [659, 313] width 115 height 20
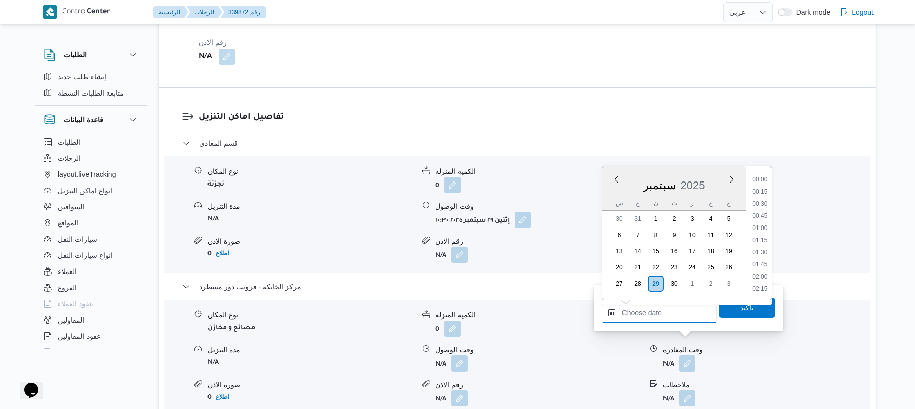
scroll to position [960, 0]
drag, startPoint x: 759, startPoint y: 193, endPoint x: 751, endPoint y: 223, distance: 31.3
click at [759, 193] on li "20:00" at bounding box center [759, 191] width 23 height 10
type input "٢٩/٠٩/٢٠٢٥ ٢٠:٠٠"
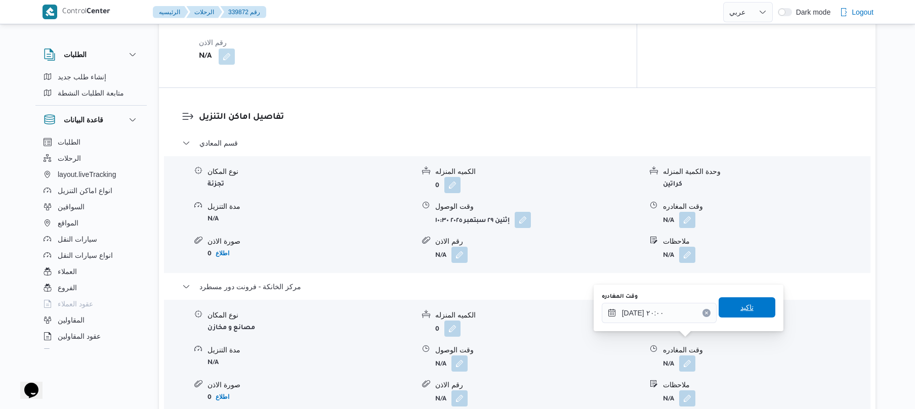
click at [747, 303] on span "تاكيد" at bounding box center [746, 308] width 13 height 12
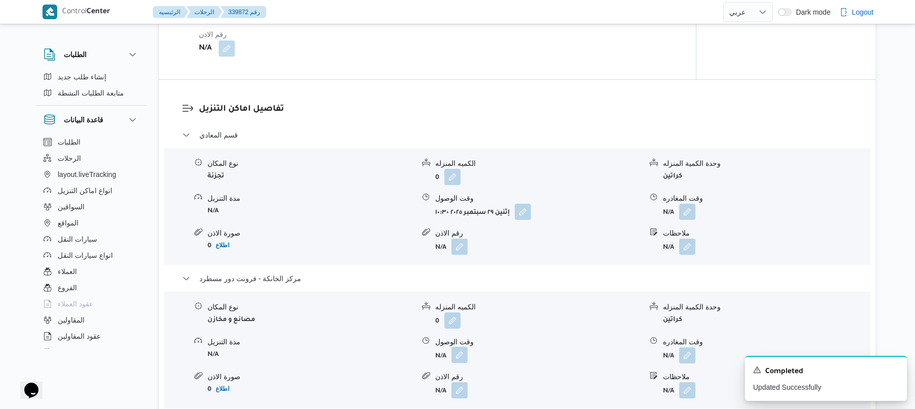
click at [461, 347] on button "button" at bounding box center [459, 355] width 16 height 16
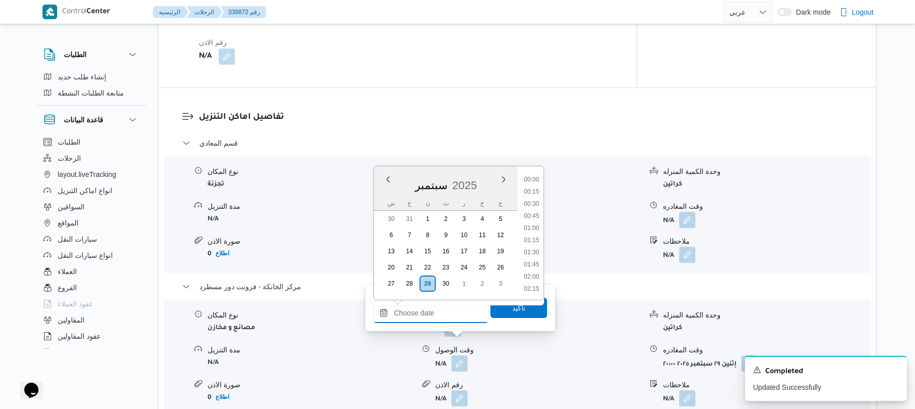
click at [460, 310] on input "وقت الوصول" at bounding box center [430, 313] width 115 height 20
click at [535, 181] on li "19:45" at bounding box center [531, 179] width 23 height 10
type input "٢٩/٠٩/٢٠٢٥ ١٩:٤٥"
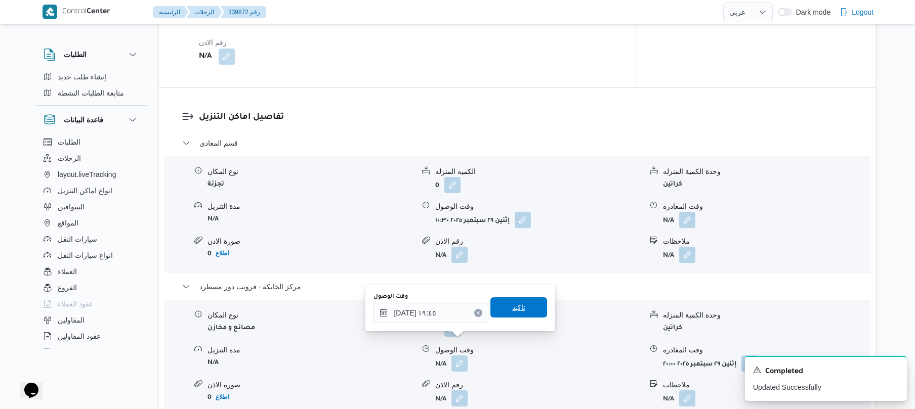
click at [517, 308] on span "تاكيد" at bounding box center [518, 308] width 13 height 12
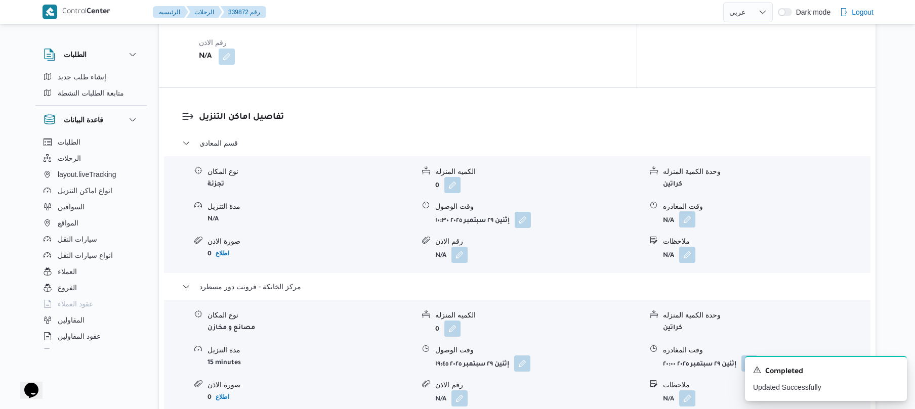
click at [687, 212] on button "button" at bounding box center [687, 220] width 16 height 16
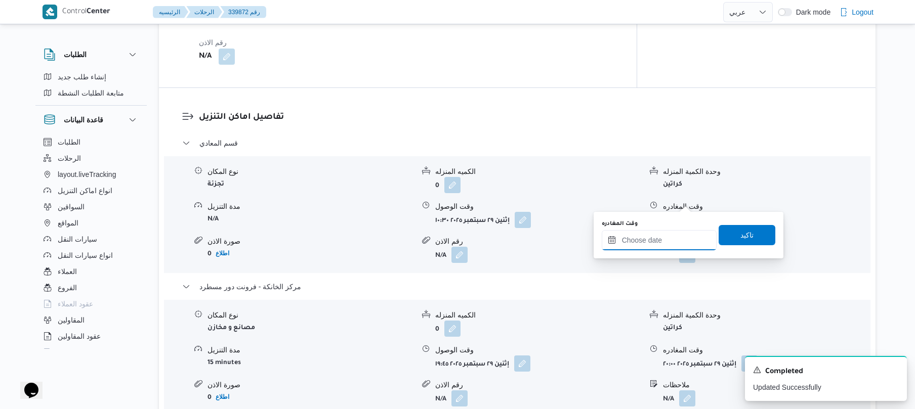
click at [643, 249] on input "وقت المغادره" at bounding box center [659, 240] width 115 height 20
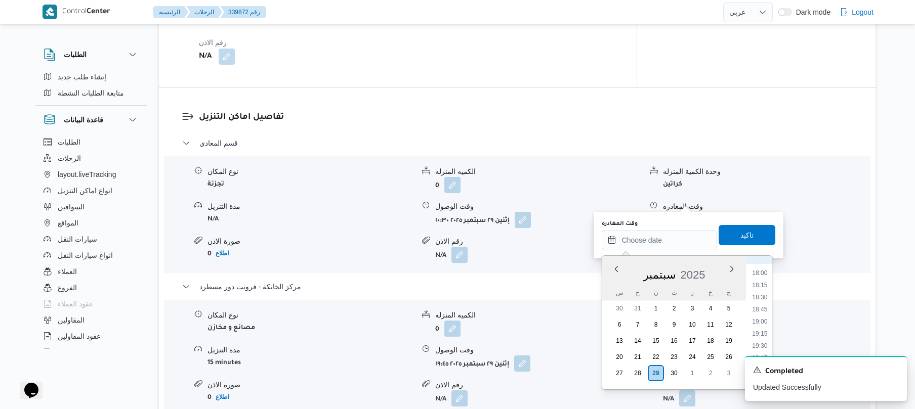
scroll to position [861, 0]
click at [764, 319] on li "18:45" at bounding box center [759, 319] width 23 height 10
type input "٢٩/٠٩/٢٠٢٥ ١٨:٤٥"
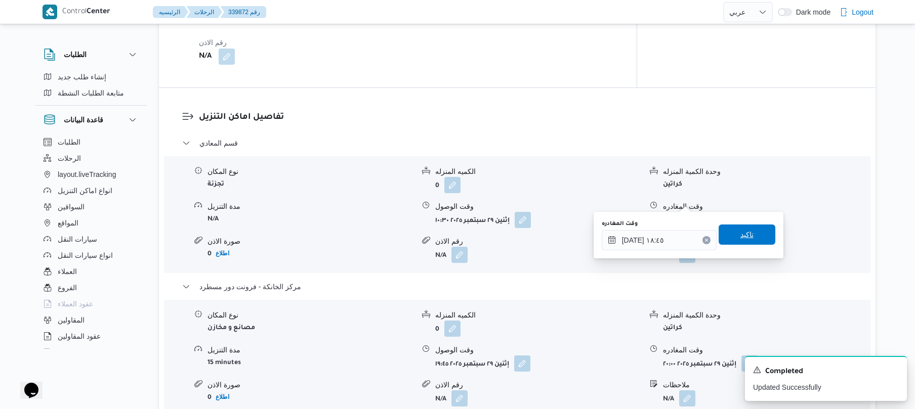
click at [740, 237] on span "تاكيد" at bounding box center [746, 235] width 13 height 12
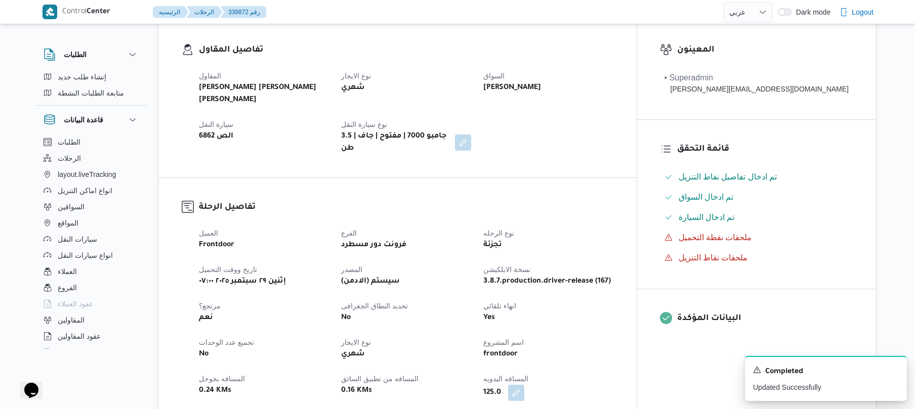
scroll to position [0, 0]
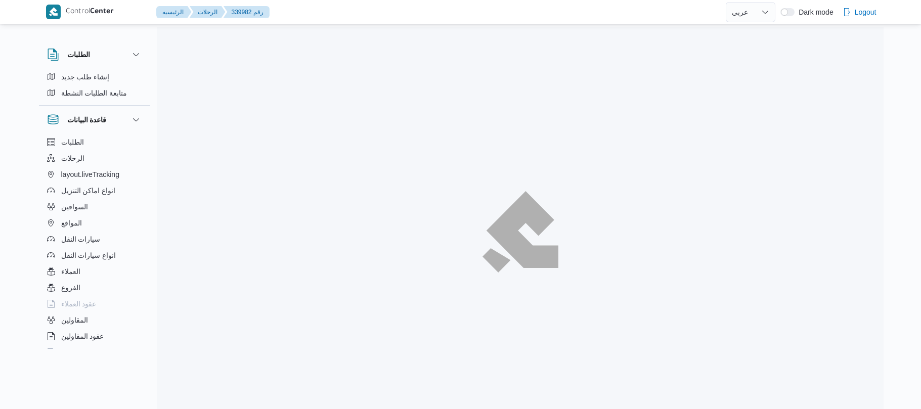
select select "ar"
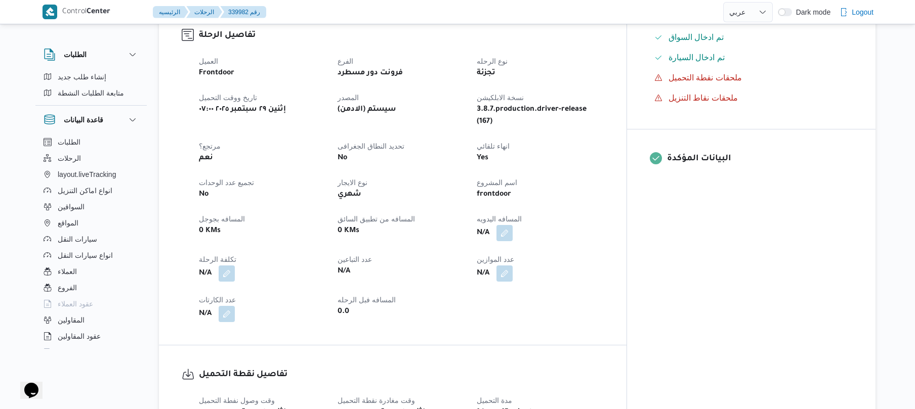
scroll to position [324, 0]
click at [513, 225] on button "button" at bounding box center [504, 233] width 16 height 16
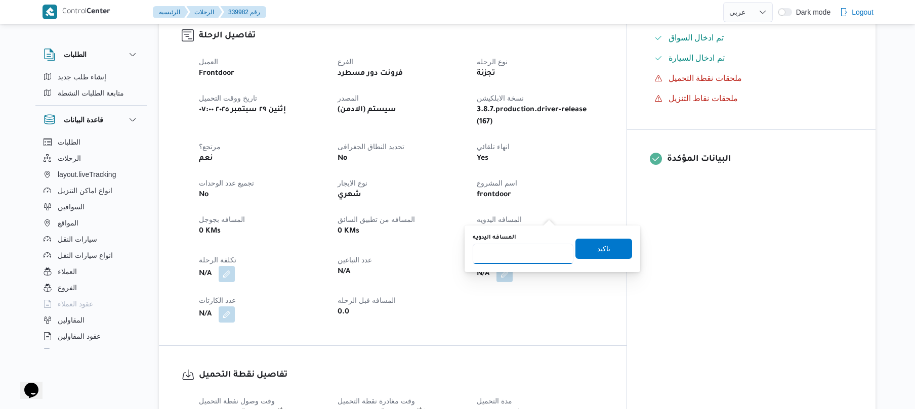
click at [535, 244] on input "المسافه اليدويه" at bounding box center [523, 254] width 101 height 20
type input "130"
click at [610, 255] on span "تاكيد" at bounding box center [603, 248] width 57 height 20
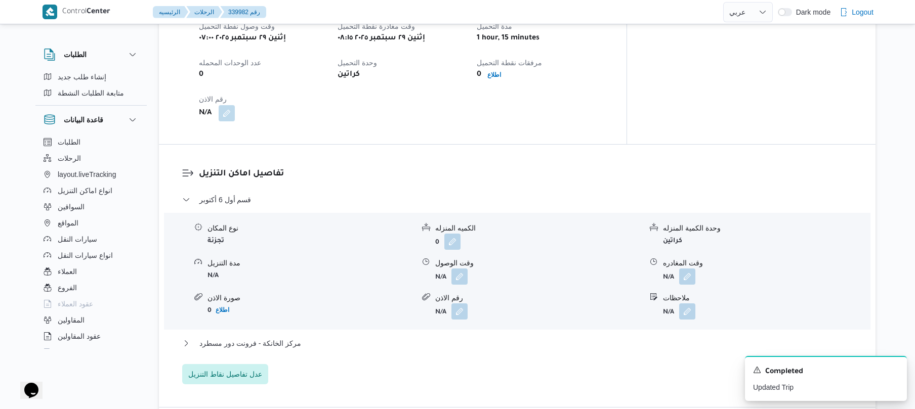
scroll to position [729, 0]
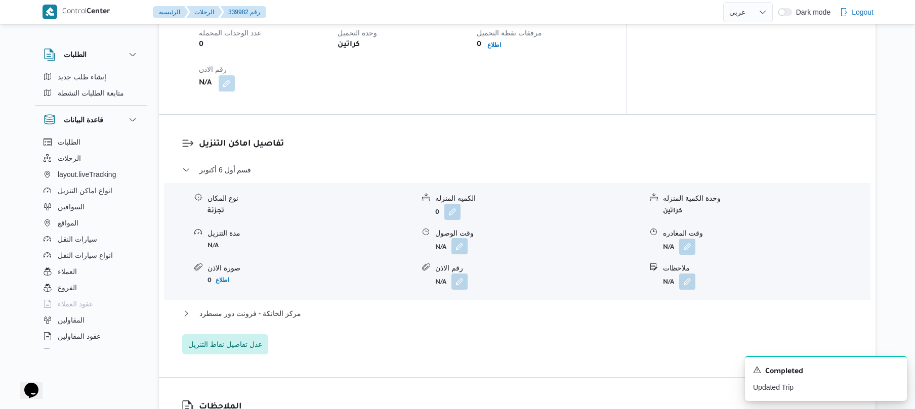
click at [461, 238] on button "button" at bounding box center [459, 246] width 16 height 16
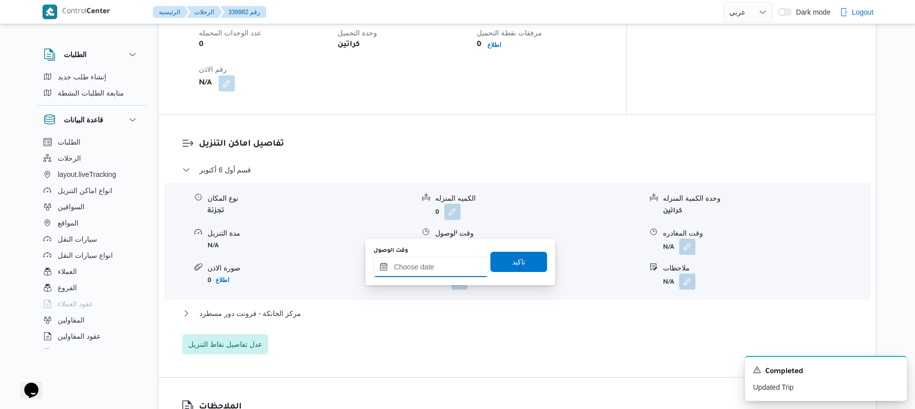
click at [444, 268] on input "وقت الوصول" at bounding box center [430, 267] width 115 height 20
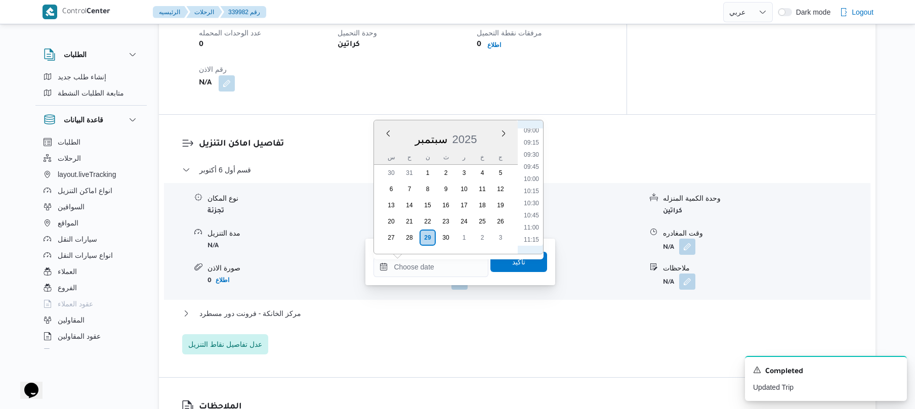
scroll to position [395, 0]
click at [532, 193] on li "09:15" at bounding box center [531, 188] width 23 height 10
type input "٢٩/٠٩/٢٠٢٥ ٠٩:١٥"
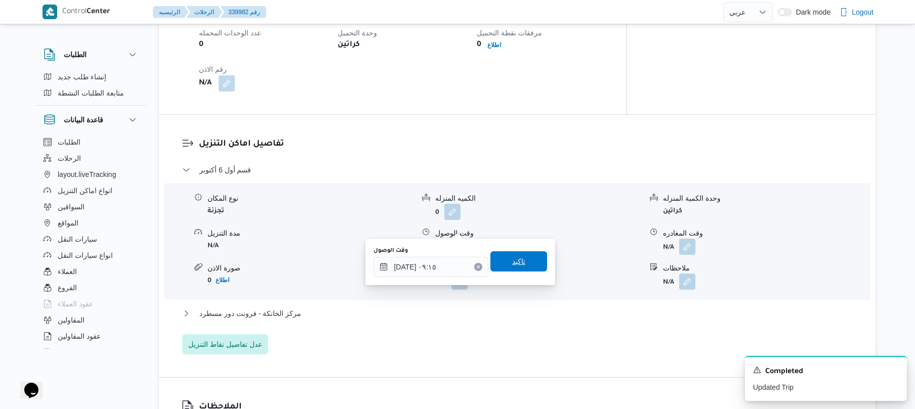
click at [512, 262] on span "تاكيد" at bounding box center [518, 262] width 13 height 12
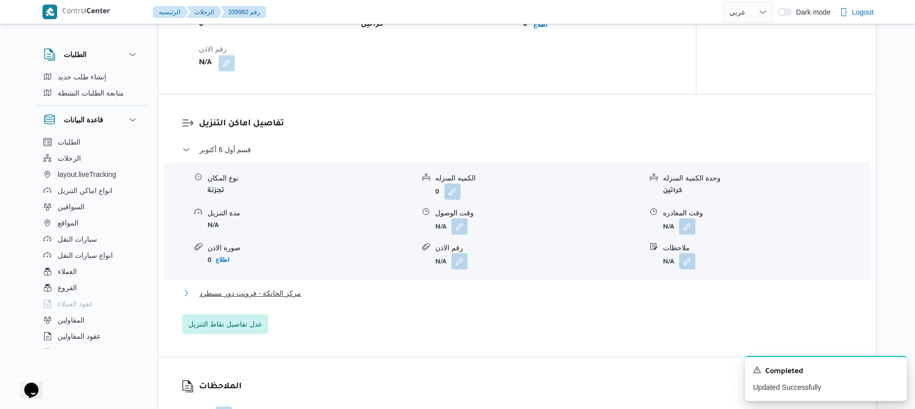
click at [454, 288] on button "مركز الخانكة - فرونت دور مسطرد" at bounding box center [517, 293] width 670 height 12
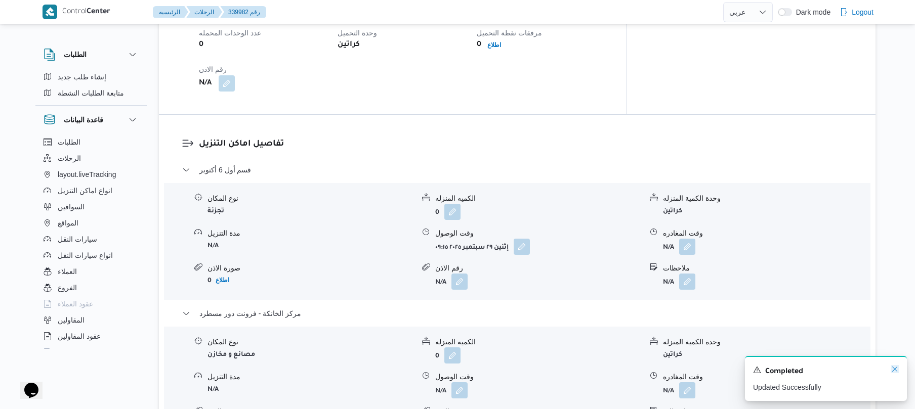
click at [895, 369] on icon "Dismiss toast" at bounding box center [895, 369] width 8 height 8
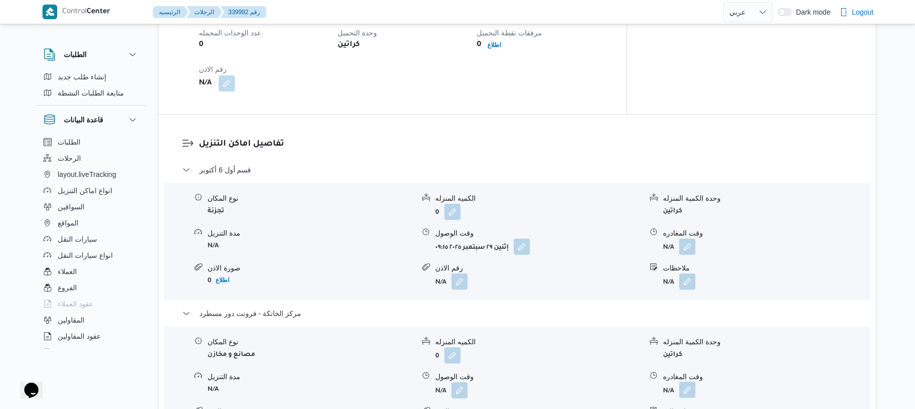
click at [688, 382] on button "button" at bounding box center [687, 390] width 16 height 16
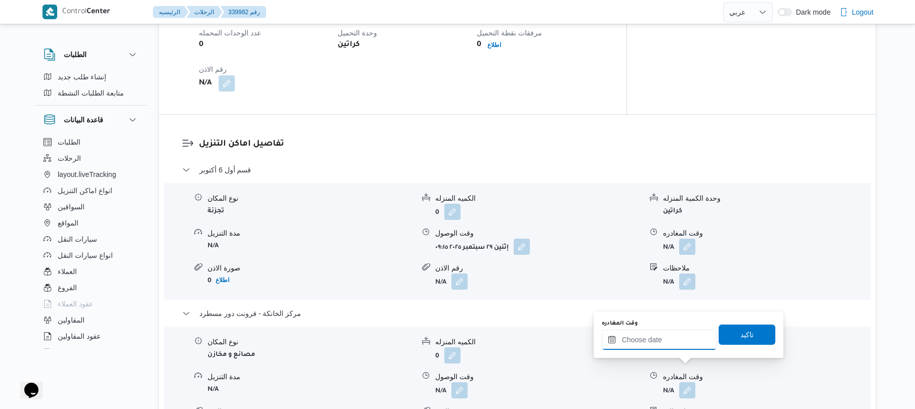
click at [680, 341] on input "وقت المغادره" at bounding box center [659, 340] width 115 height 20
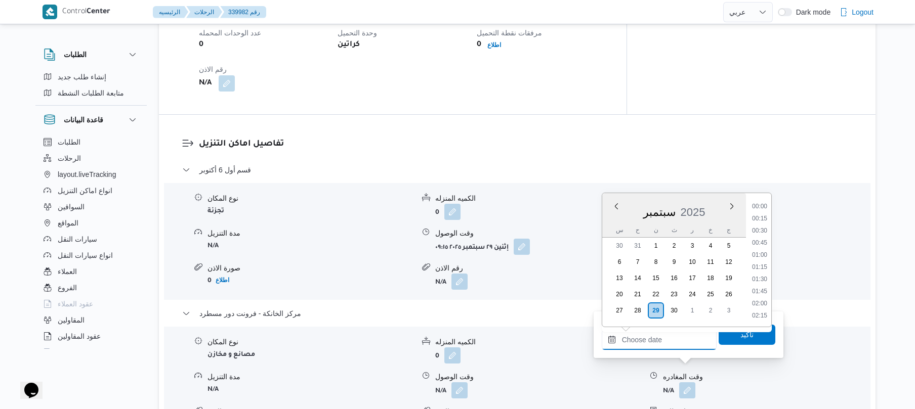
scroll to position [960, 0]
click at [762, 265] on li "21:00" at bounding box center [759, 267] width 23 height 10
type input "٢٩/٠٩/٢٠٢٥ ٢١:٠٠"
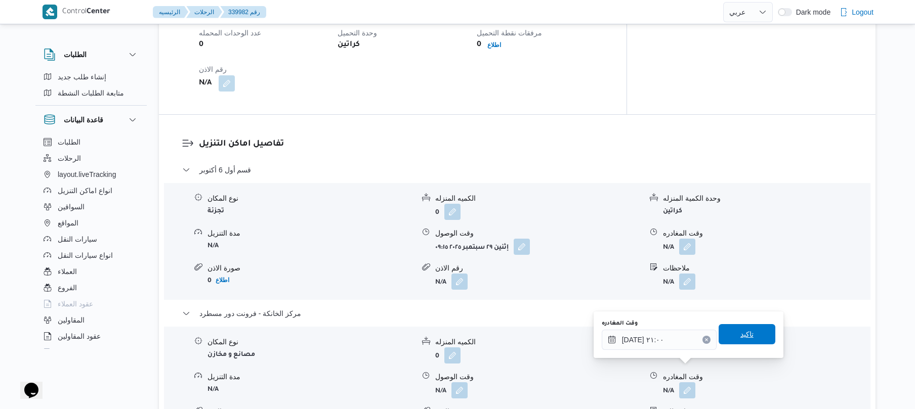
click at [740, 334] on span "تاكيد" at bounding box center [746, 334] width 13 height 12
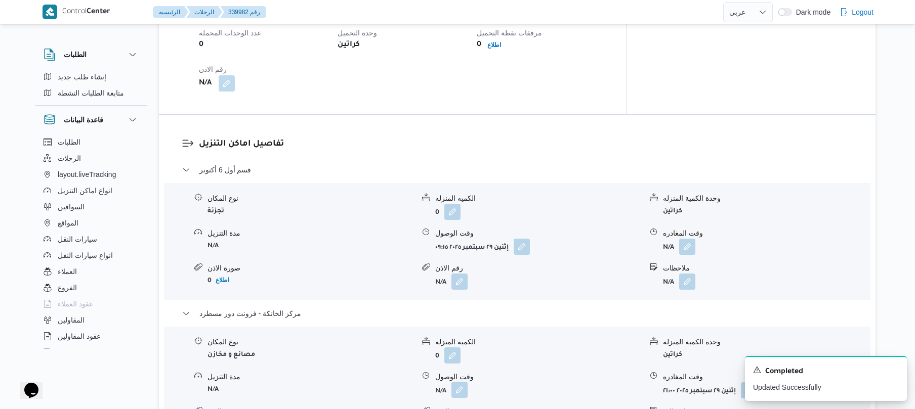
click at [457, 382] on button "button" at bounding box center [459, 390] width 16 height 16
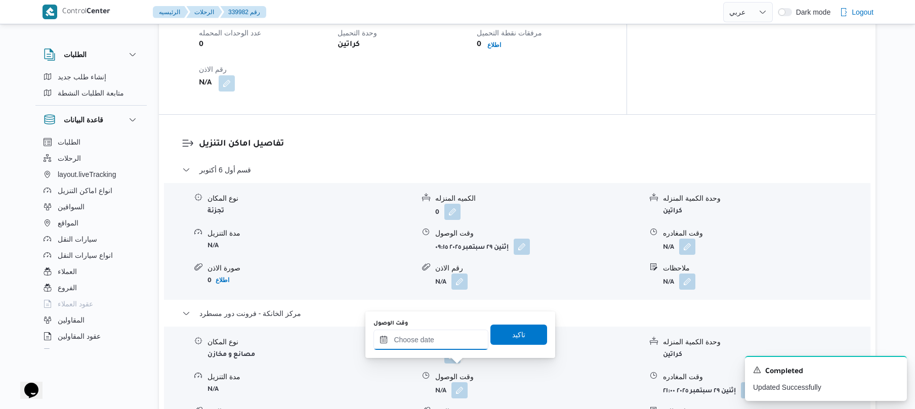
click at [461, 343] on input "وقت الوصول" at bounding box center [430, 340] width 115 height 20
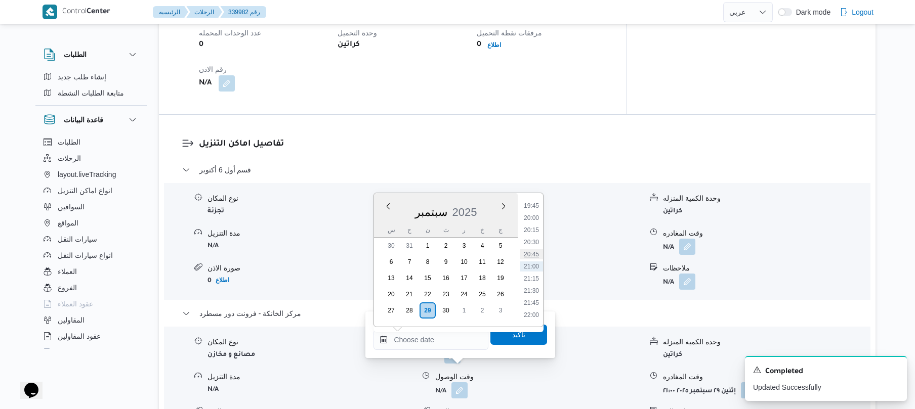
click at [535, 251] on li "20:45" at bounding box center [531, 254] width 23 height 10
type input "٢٩/٠٩/٢٠٢٥ ٢٠:٤٥"
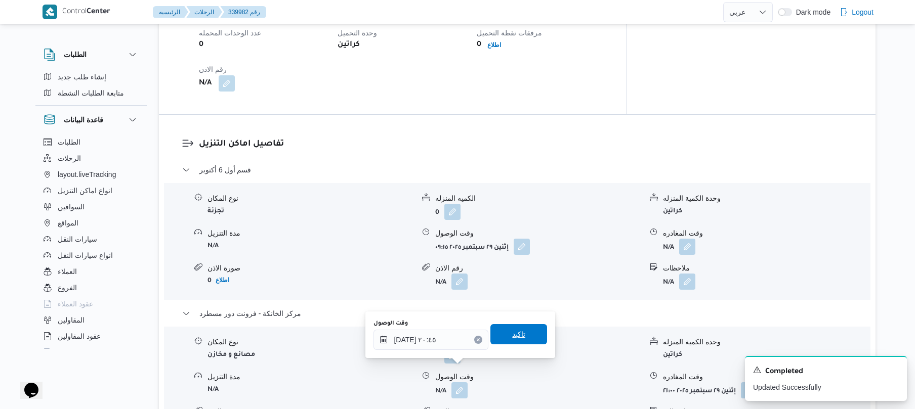
click at [512, 338] on span "تاكيد" at bounding box center [518, 334] width 13 height 12
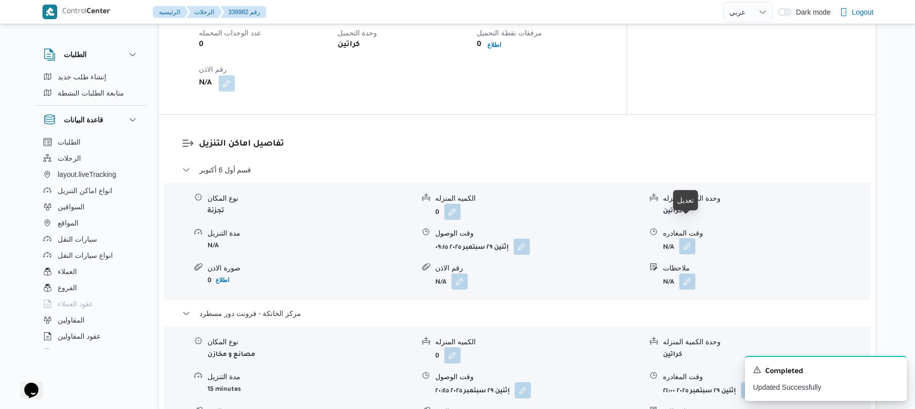
click at [685, 238] on button "button" at bounding box center [687, 246] width 16 height 16
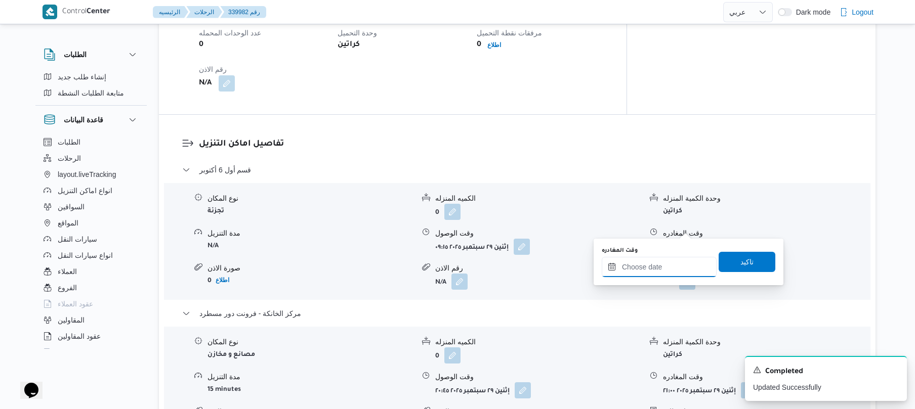
click at [646, 262] on input "وقت المغادره" at bounding box center [659, 267] width 115 height 20
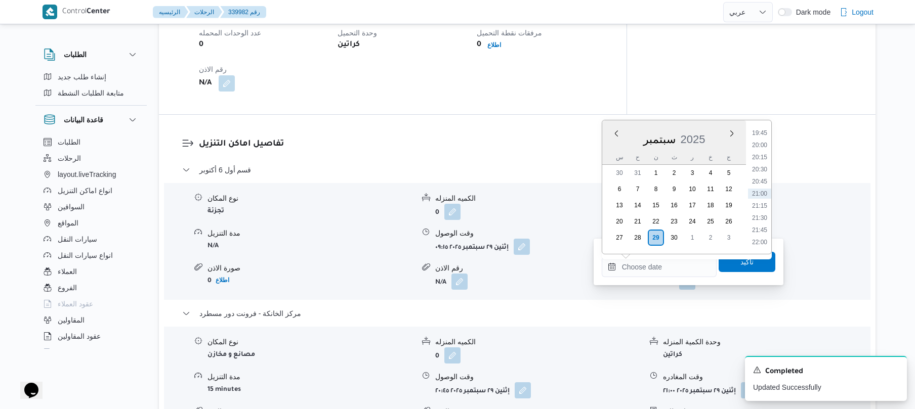
click at [762, 136] on li "19:45" at bounding box center [759, 133] width 23 height 10
type input "٢٩/٠٩/٢٠٢٥ ١٩:٤٥"
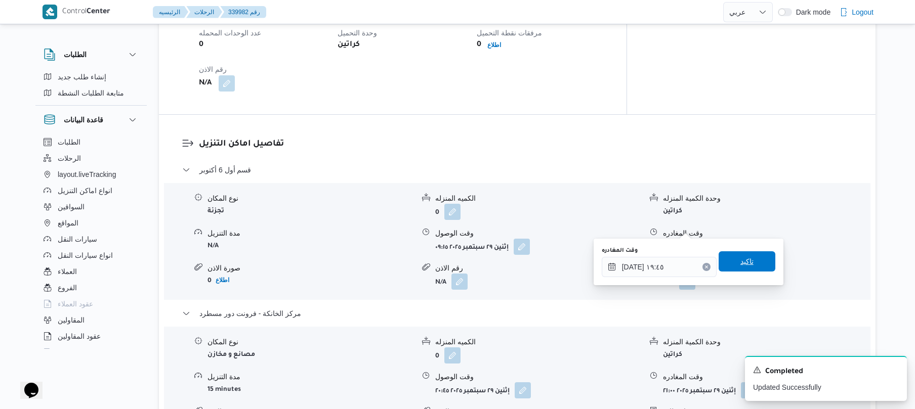
click at [740, 263] on span "تاكيد" at bounding box center [746, 262] width 13 height 12
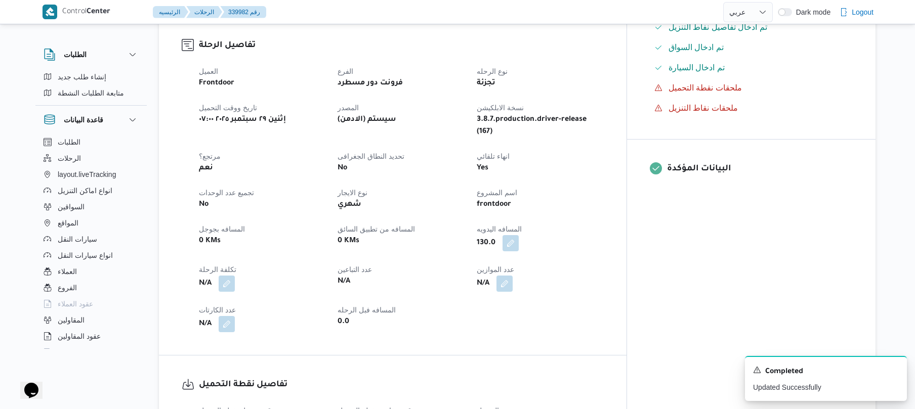
scroll to position [0, 0]
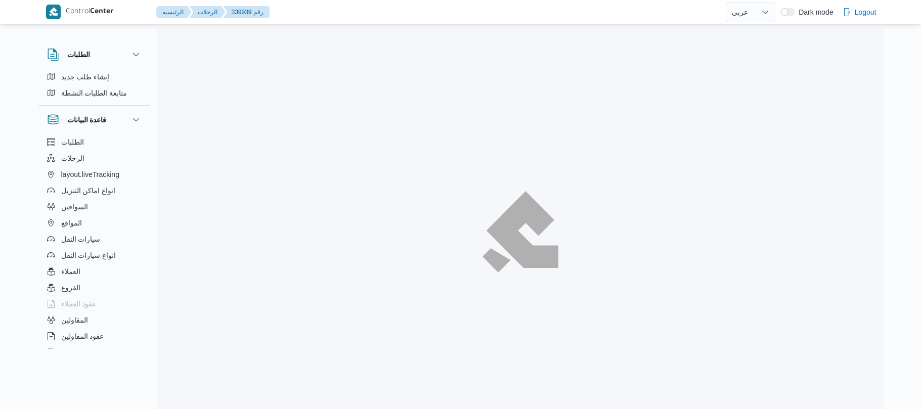
select select "ar"
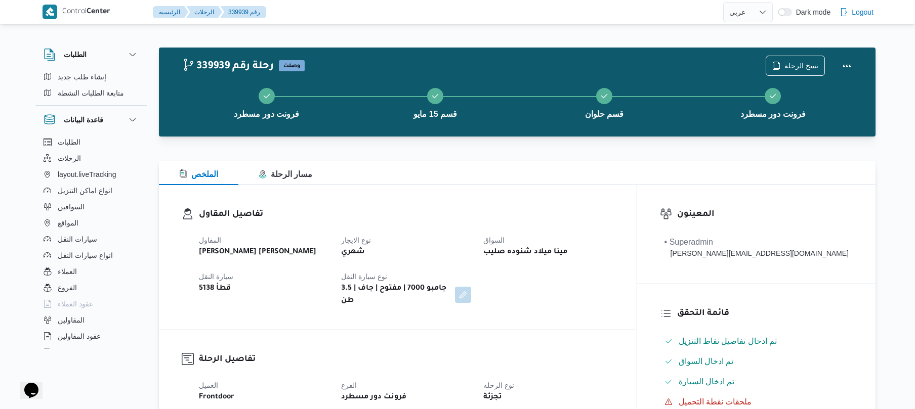
click at [491, 191] on div "تفاصيل المقاول المقاول [PERSON_NAME] [PERSON_NAME] نوع الايجار شهري السواق مينا…" at bounding box center [398, 257] width 478 height 145
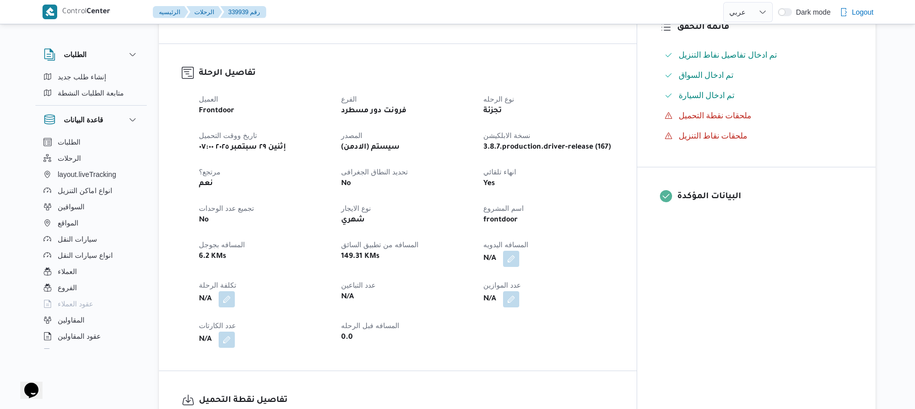
scroll to position [432, 0]
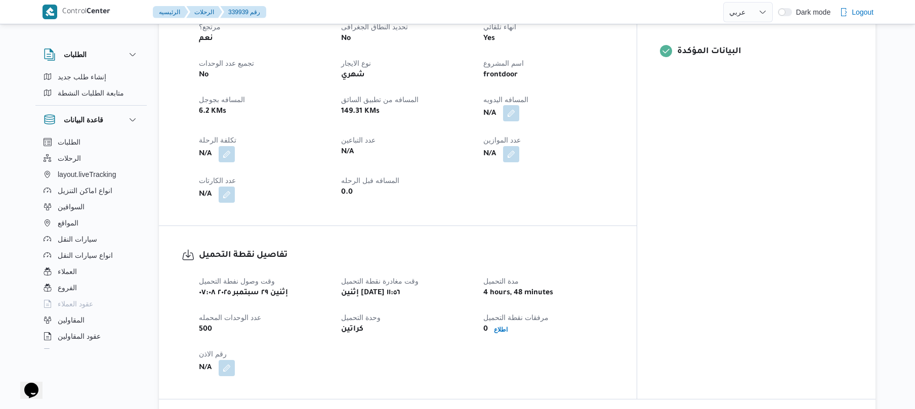
click at [519, 106] on button "button" at bounding box center [511, 113] width 16 height 16
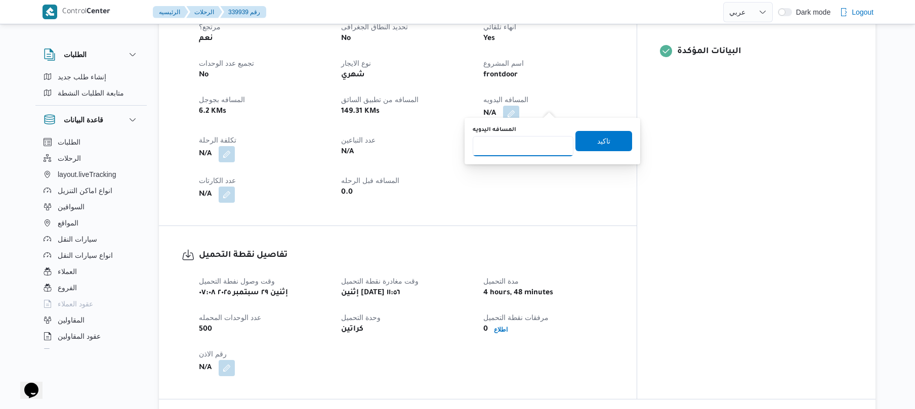
click at [522, 153] on input "المسافه اليدويه" at bounding box center [523, 146] width 101 height 20
type input "145"
click at [597, 142] on span "تاكيد" at bounding box center [603, 141] width 13 height 12
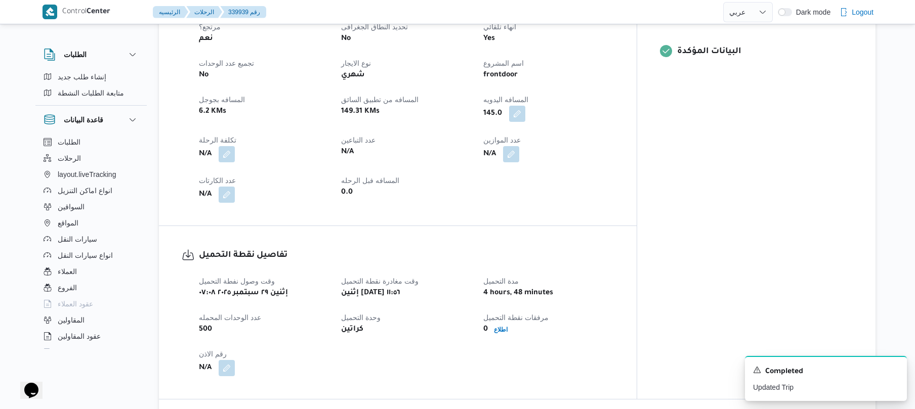
click at [620, 175] on div "العميل Frontdoor الفرع فرونت دور مسطرد نوع الرحله تجزئة تاريخ ووقت التحميل إثني…" at bounding box center [406, 75] width 427 height 267
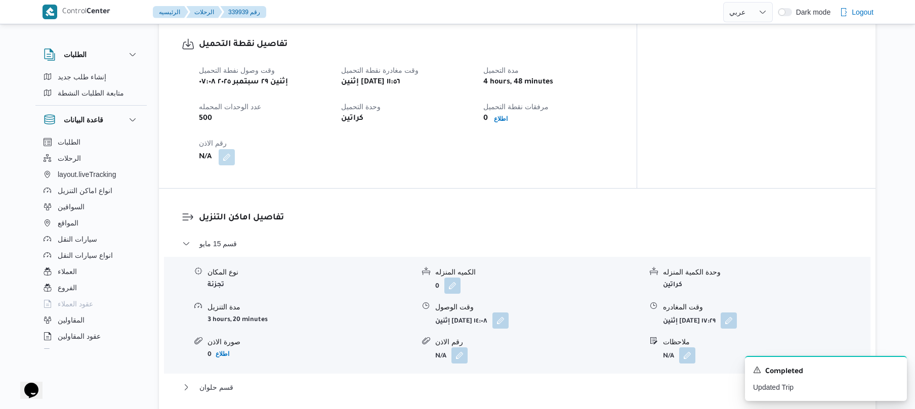
scroll to position [571, 0]
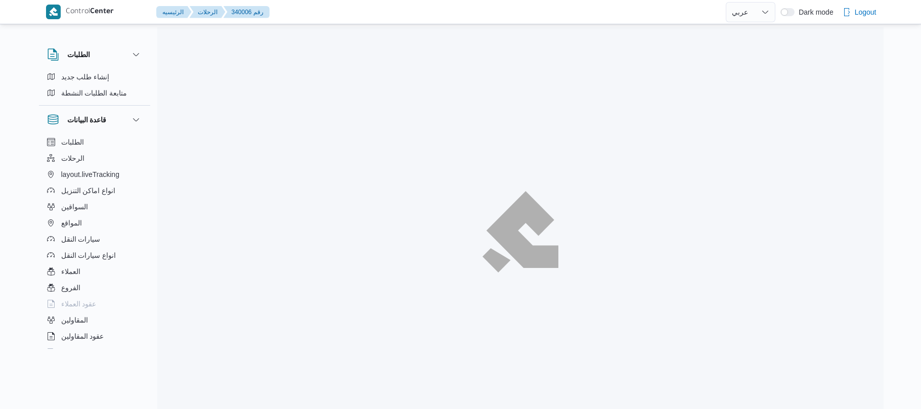
select select "ar"
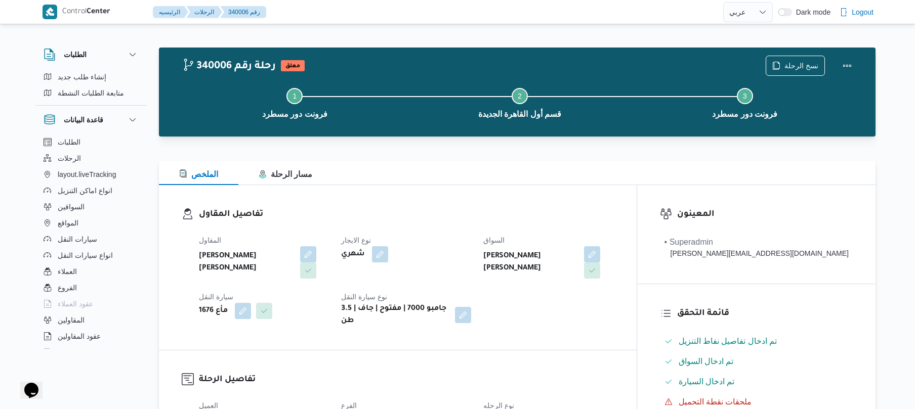
click at [448, 227] on dl "تفاصيل المقاول المقاول محمد هاني محمد جوده محمود نوع الايجار شهري السواق عمرو ج…" at bounding box center [406, 267] width 415 height 119
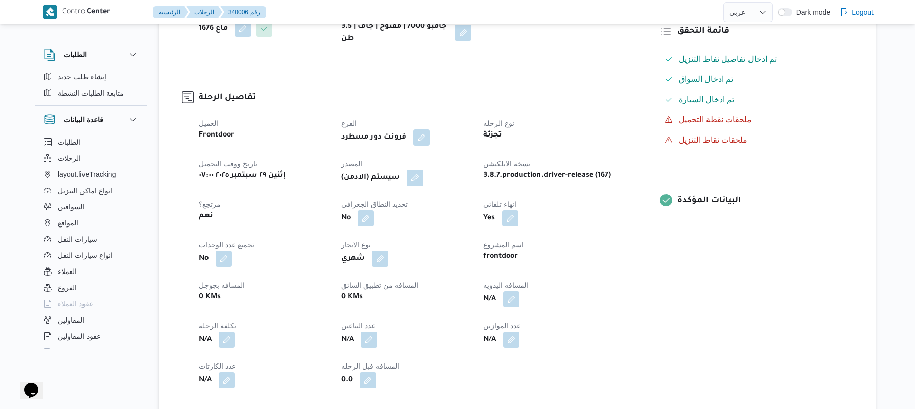
scroll to position [324, 0]
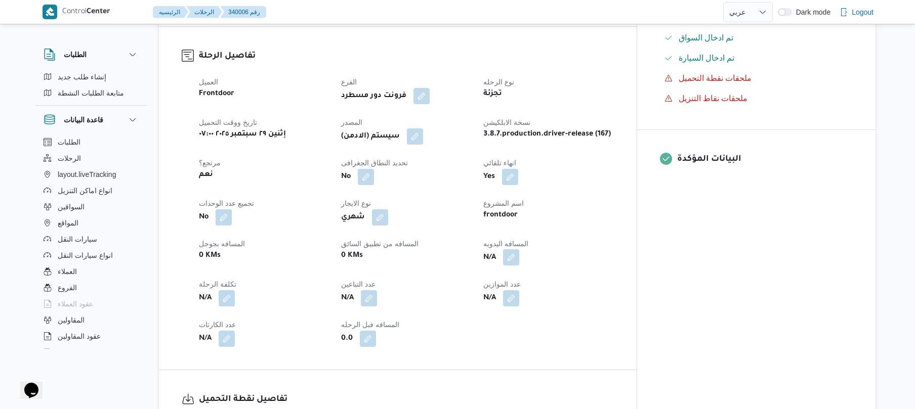
click at [519, 249] on button "button" at bounding box center [511, 257] width 16 height 16
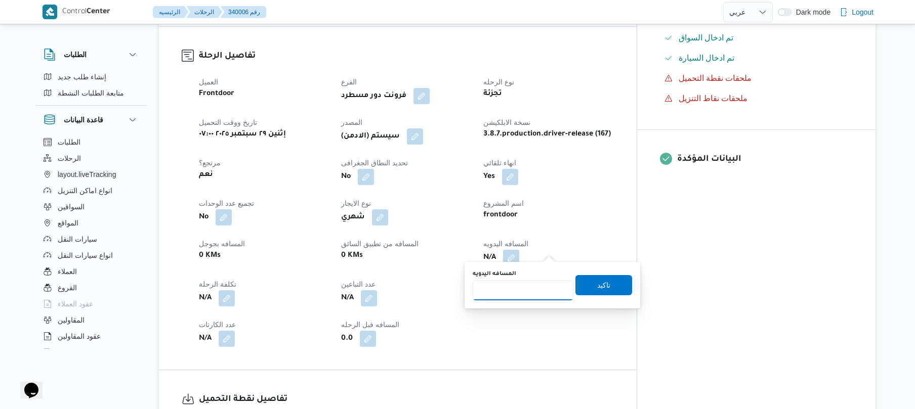
click at [511, 296] on input "المسافه اليدويه" at bounding box center [523, 290] width 101 height 20
type input "120"
click at [589, 290] on span "تاكيد" at bounding box center [603, 285] width 57 height 20
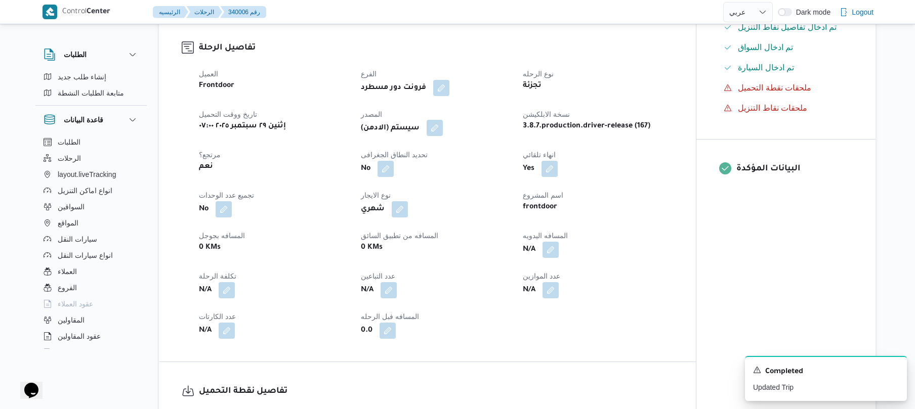
click at [437, 126] on button "button" at bounding box center [435, 128] width 16 height 16
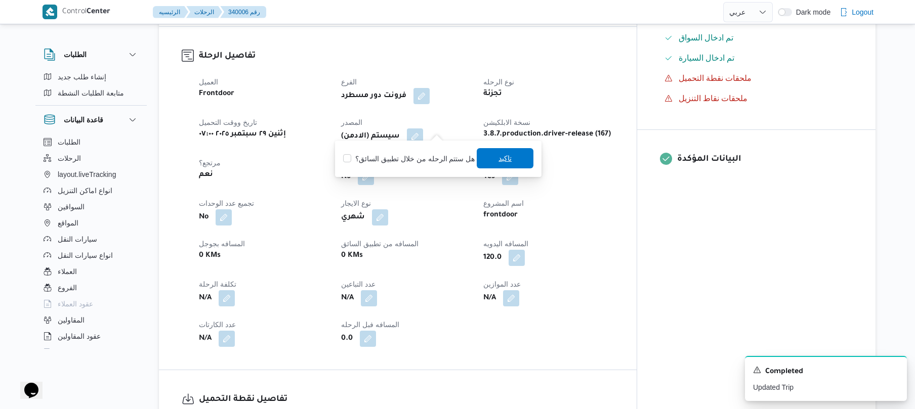
click at [498, 154] on span "تاكيد" at bounding box center [504, 158] width 13 height 12
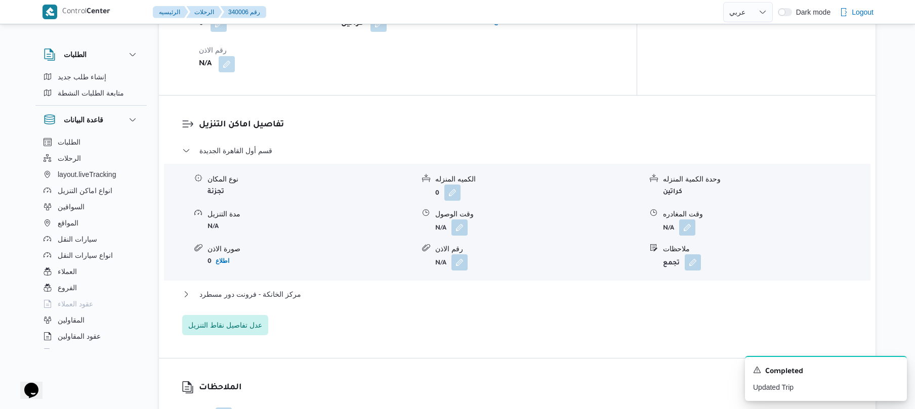
scroll to position [782, 0]
click at [456, 217] on button "button" at bounding box center [459, 225] width 16 height 16
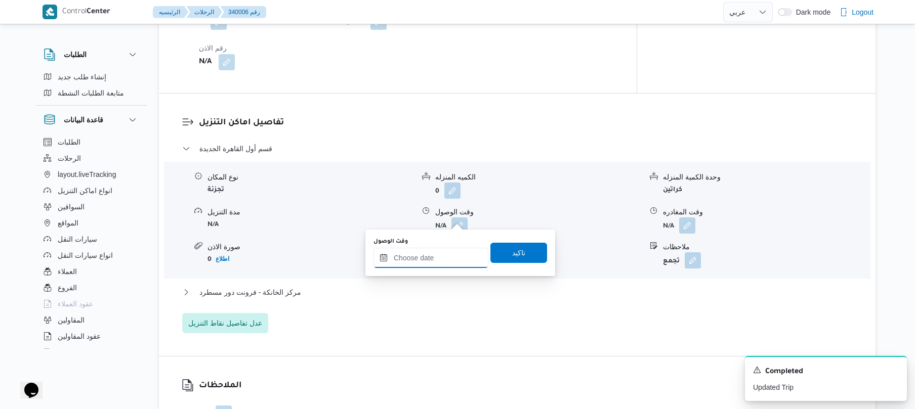
click at [428, 259] on input "وقت الوصول" at bounding box center [430, 258] width 115 height 20
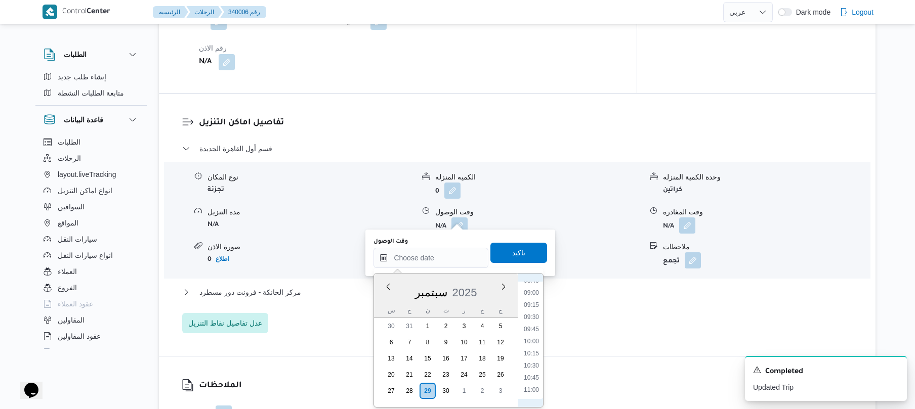
scroll to position [332, 0]
click at [531, 355] on li "08:15" at bounding box center [531, 356] width 23 height 10
type input "٢٩/٠٩/٢٠٢٥ ٠٨:١٥"
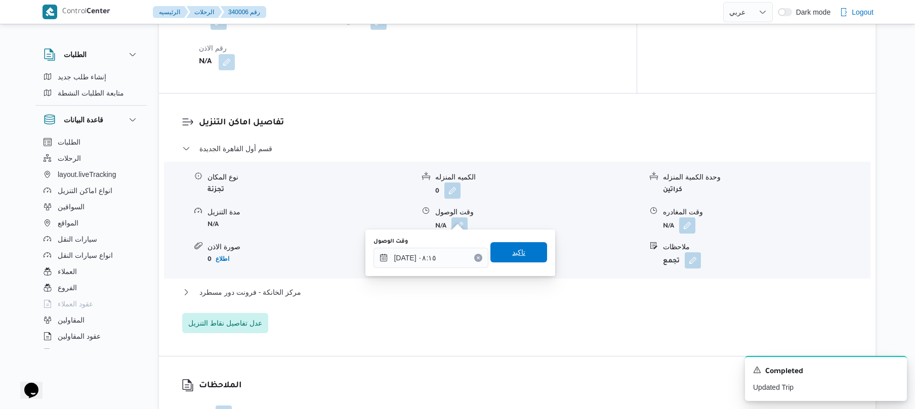
click at [512, 254] on span "تاكيد" at bounding box center [518, 252] width 13 height 12
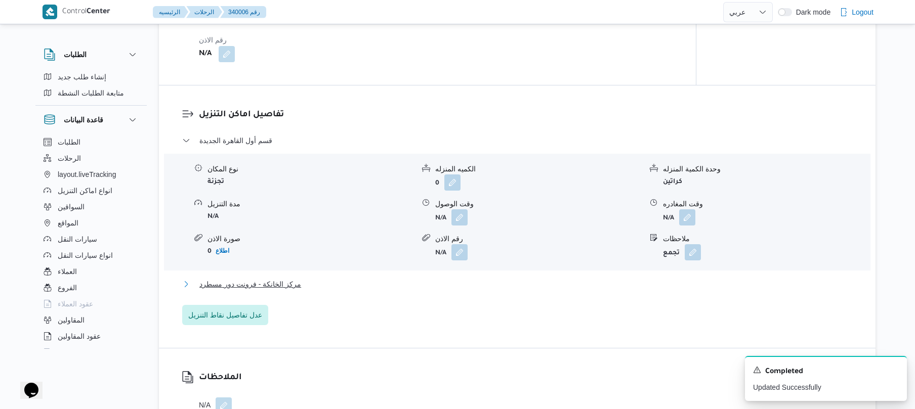
click at [475, 282] on button "مركز الخانكة - فرونت دور مسطرد" at bounding box center [517, 284] width 670 height 12
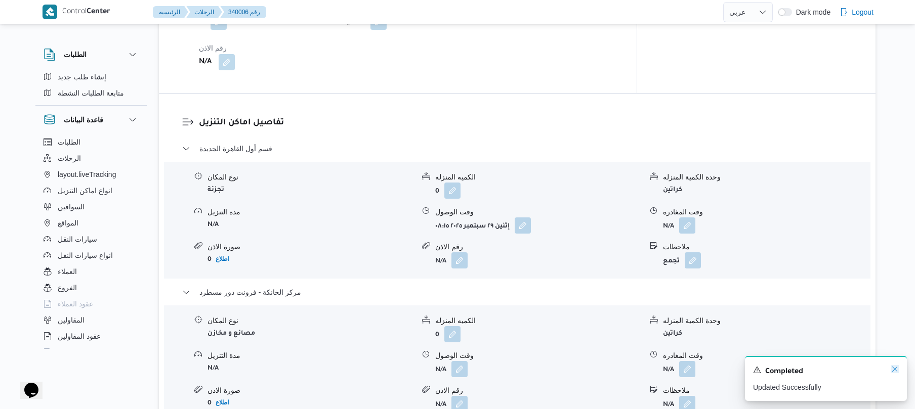
click at [897, 372] on icon "Dismiss toast" at bounding box center [895, 369] width 8 height 8
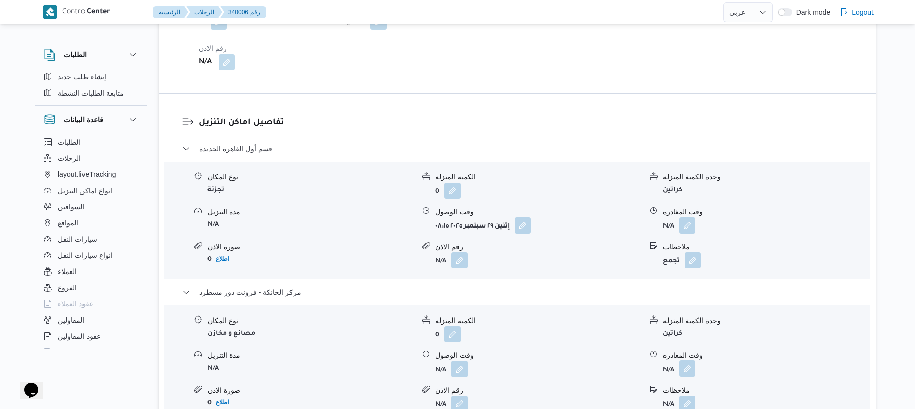
click at [689, 361] on button "button" at bounding box center [687, 369] width 16 height 16
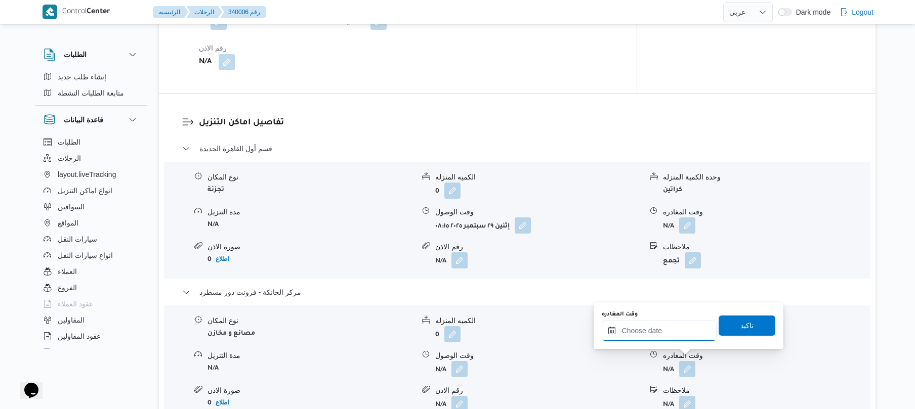
click at [684, 335] on input "وقت المغادره" at bounding box center [659, 331] width 115 height 20
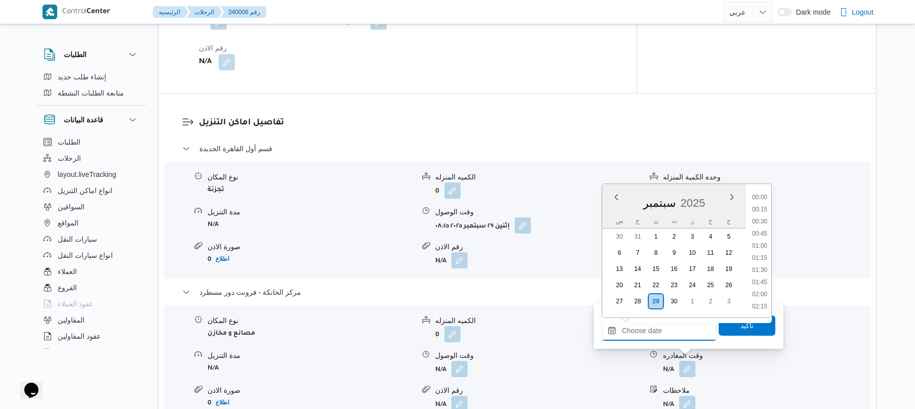
scroll to position [960, 0]
click at [763, 197] on li "19:45" at bounding box center [759, 197] width 23 height 10
type input "٢٩/٠٩/٢٠٢٥ ١٩:٤٥"
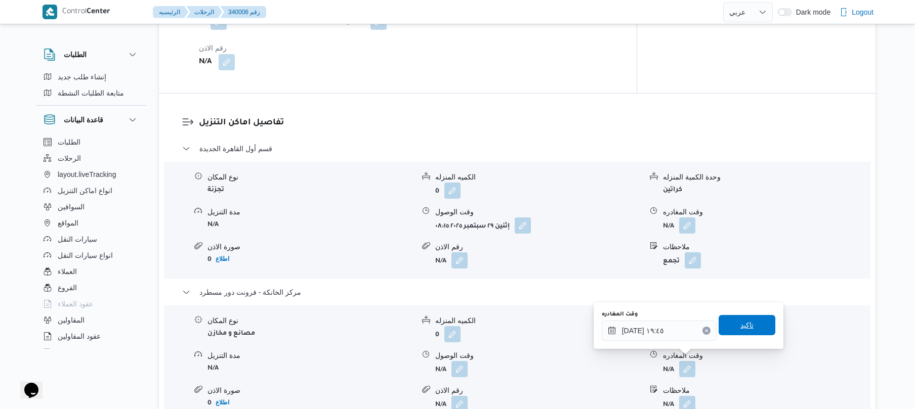
click at [740, 327] on span "تاكيد" at bounding box center [746, 325] width 13 height 12
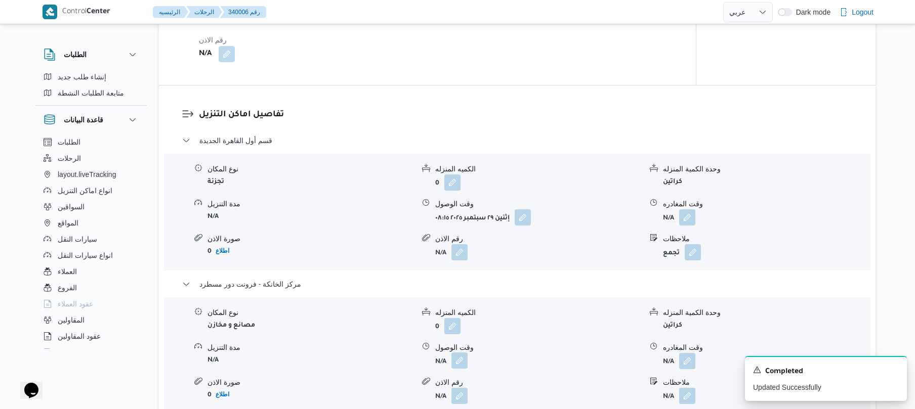
click at [458, 359] on button "button" at bounding box center [459, 361] width 16 height 16
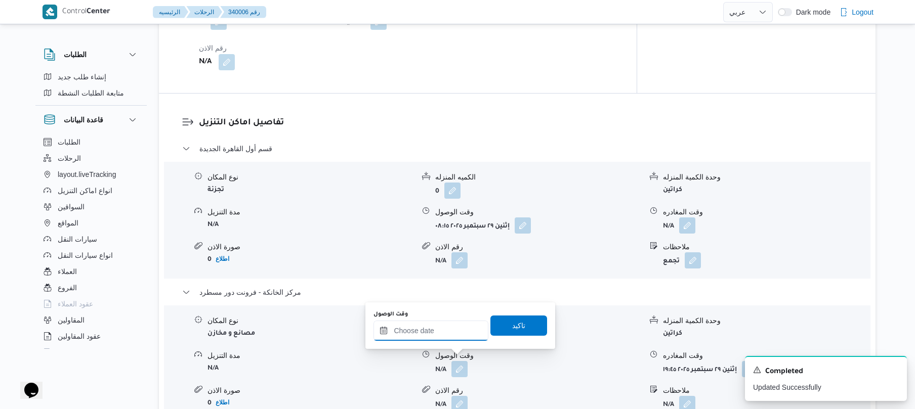
click at [466, 328] on input "وقت الوصول" at bounding box center [430, 331] width 115 height 20
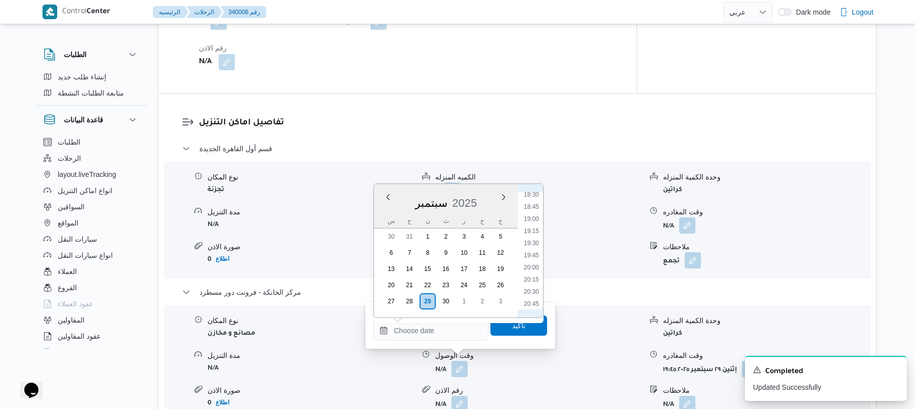
scroll to position [860, 0]
click at [531, 280] on li "19:30" at bounding box center [531, 284] width 23 height 10
type input "٢٩/٠٩/٢٠٢٥ ١٩:٣٠"
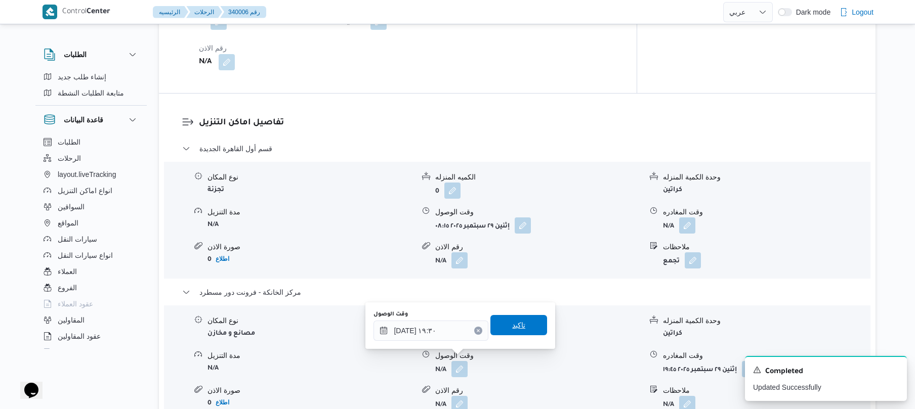
click at [512, 326] on span "تاكيد" at bounding box center [518, 325] width 13 height 12
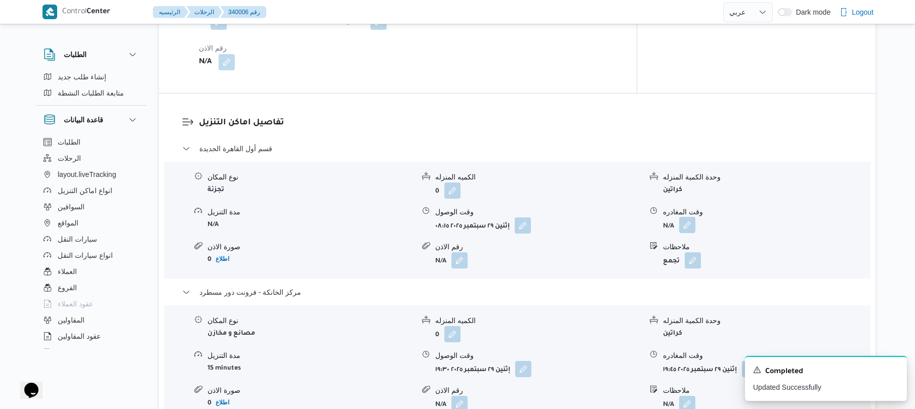
click at [685, 219] on button "button" at bounding box center [687, 225] width 16 height 16
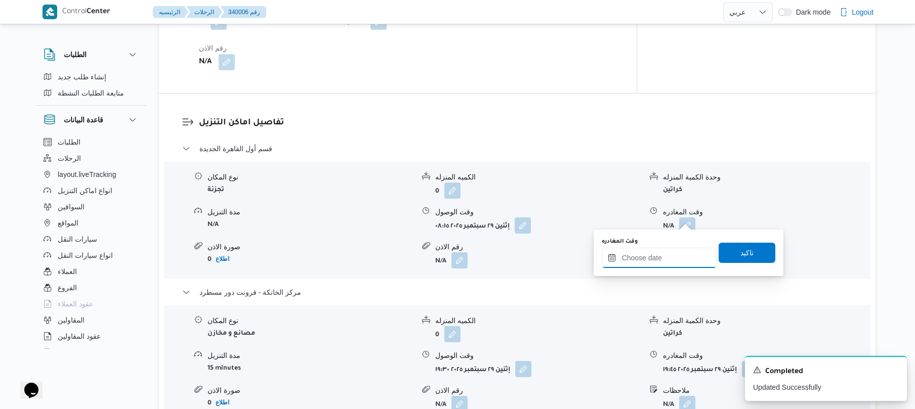
click at [649, 251] on input "وقت المغادره" at bounding box center [659, 258] width 115 height 20
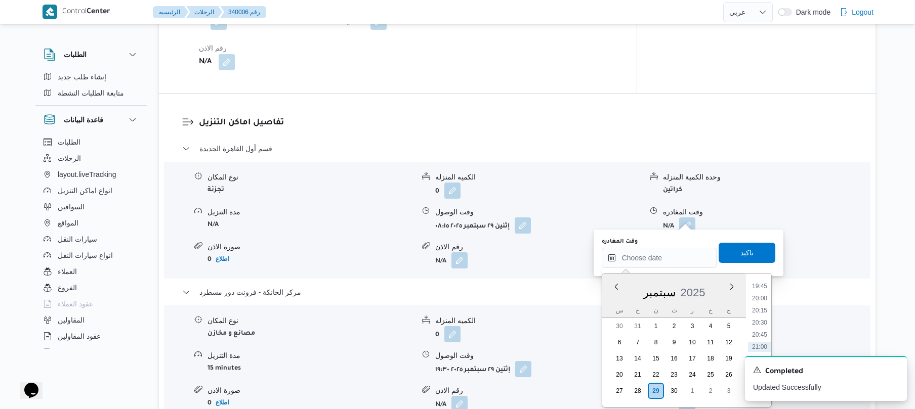
scroll to position [861, 0]
click at [759, 336] on li "18:45" at bounding box center [759, 337] width 23 height 10
type input "٢٩/٠٩/٢٠٢٥ ١٨:٤٥"
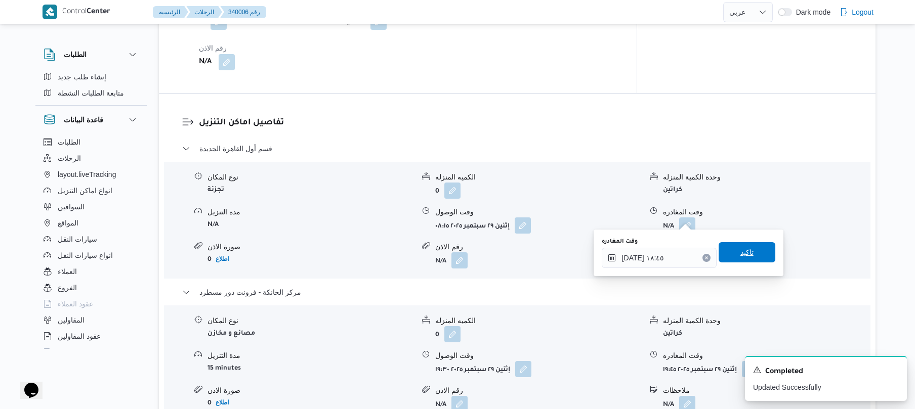
click at [751, 255] on span "تاكيد" at bounding box center [747, 252] width 57 height 20
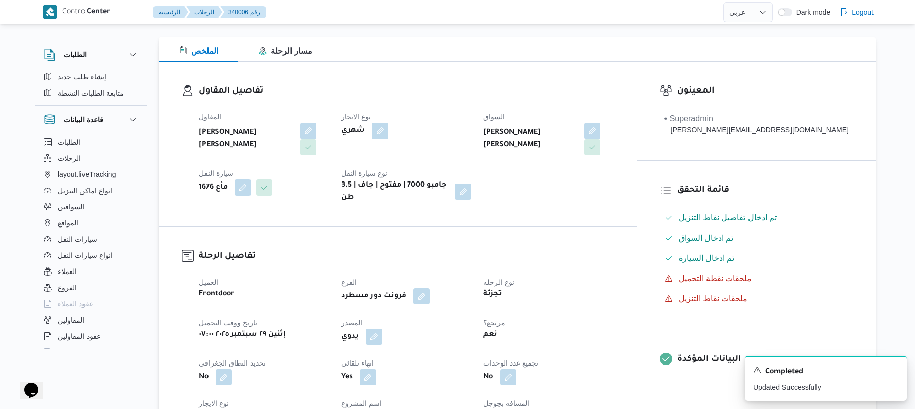
scroll to position [0, 0]
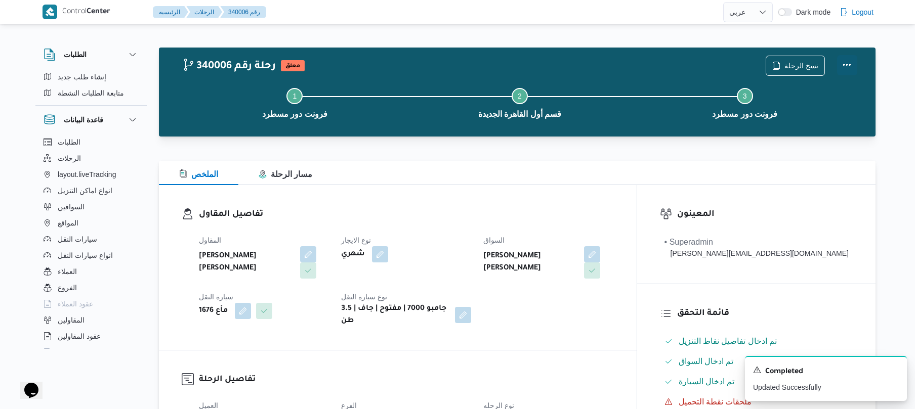
click at [845, 67] on button "Actions" at bounding box center [847, 65] width 20 height 20
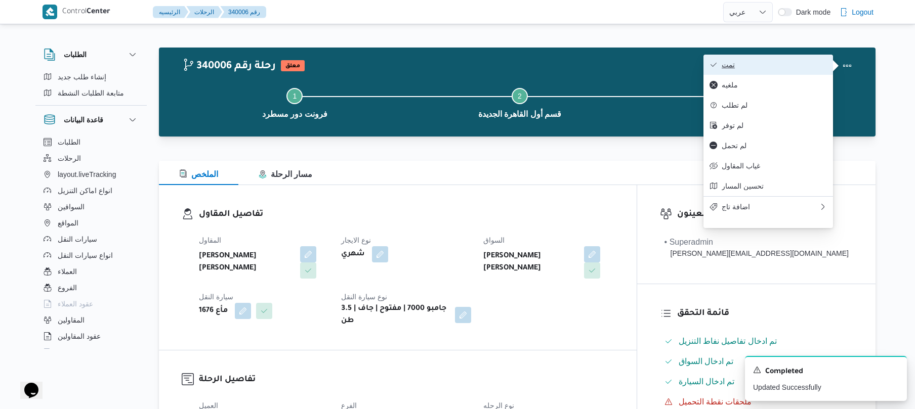
click at [780, 68] on span "تمت" at bounding box center [774, 65] width 105 height 8
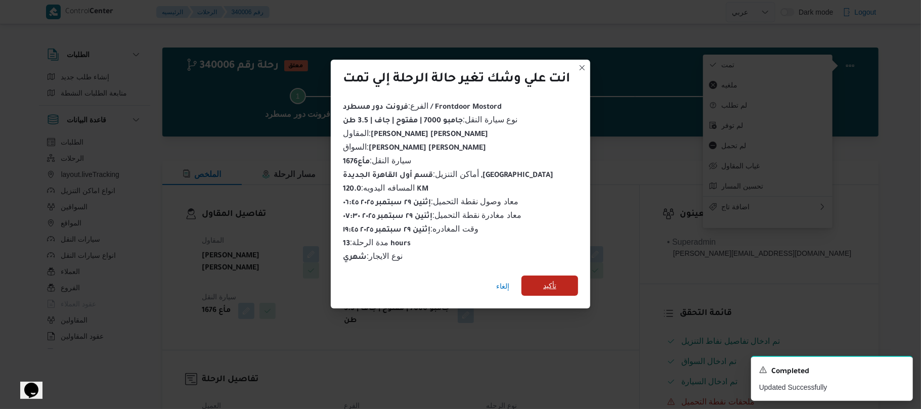
click at [573, 278] on span "تأكيد" at bounding box center [550, 286] width 57 height 20
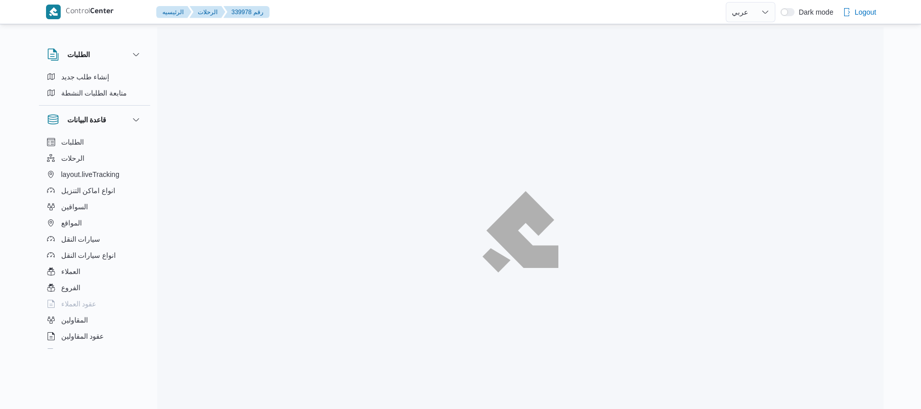
select select "ar"
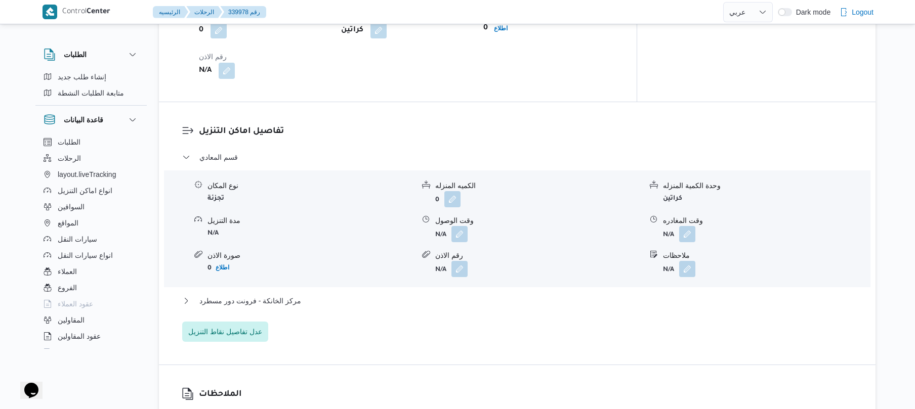
scroll to position [755, 0]
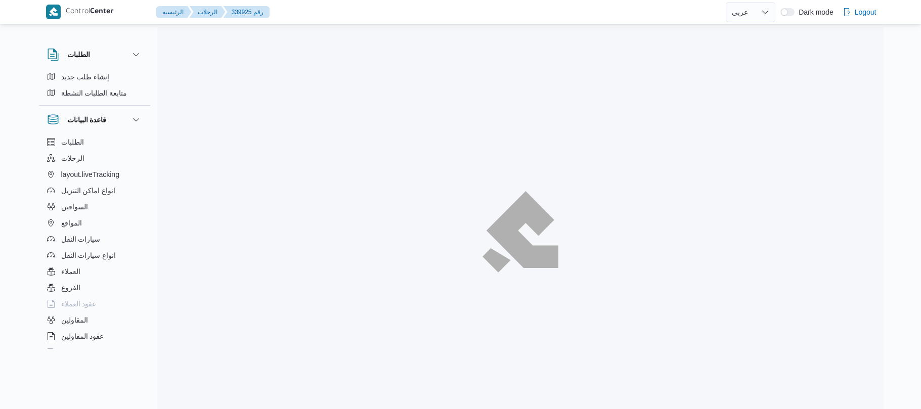
select select "ar"
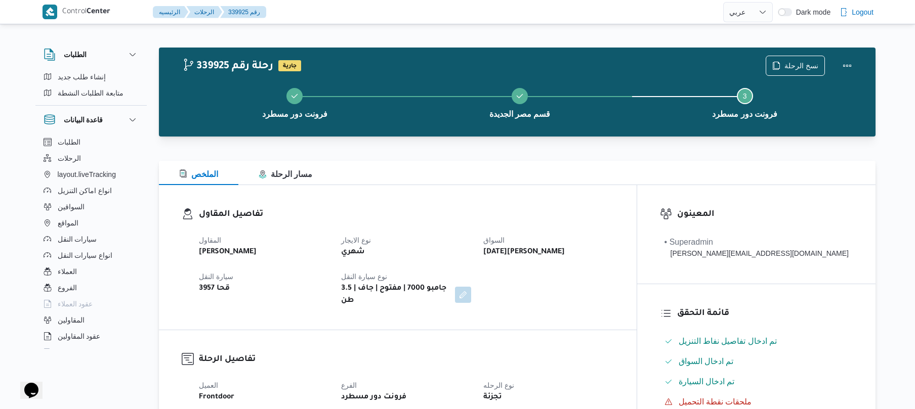
click at [474, 225] on dl "تفاصيل المقاول المقاول علي عبدالناصر علي بخيت علي نوع الايجار شهري السواق خميس …" at bounding box center [406, 257] width 415 height 99
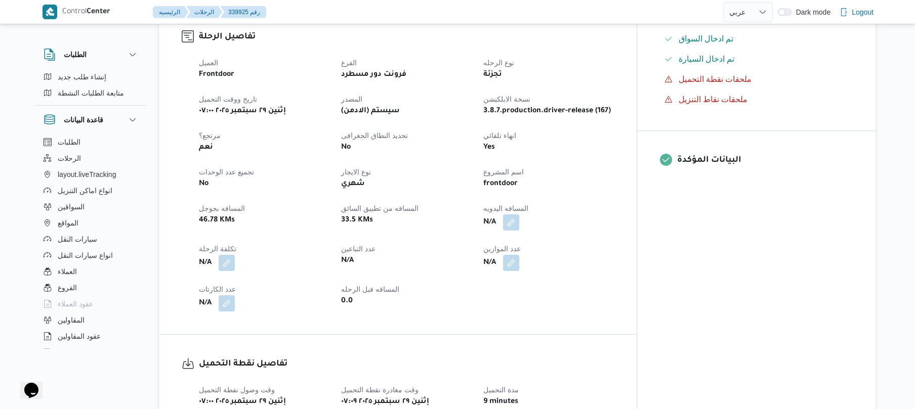
scroll to position [324, 0]
click at [519, 215] on button "button" at bounding box center [511, 221] width 16 height 16
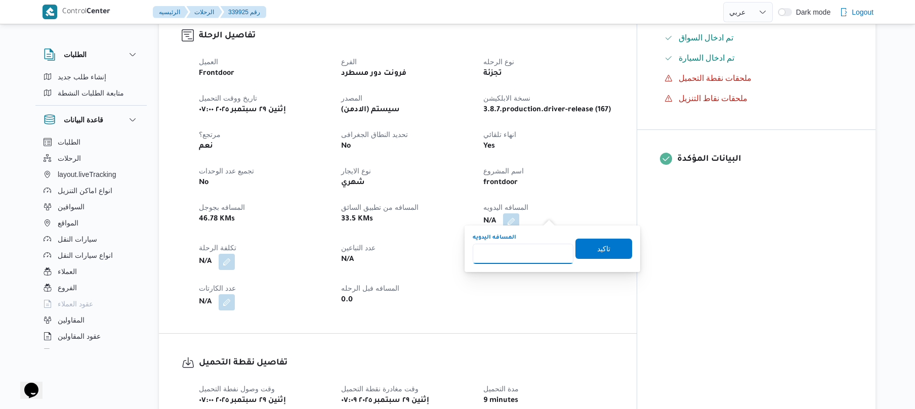
click at [521, 253] on input "المسافه اليدويه" at bounding box center [523, 254] width 101 height 20
type input "70"
click at [599, 247] on span "تاكيد" at bounding box center [603, 248] width 13 height 12
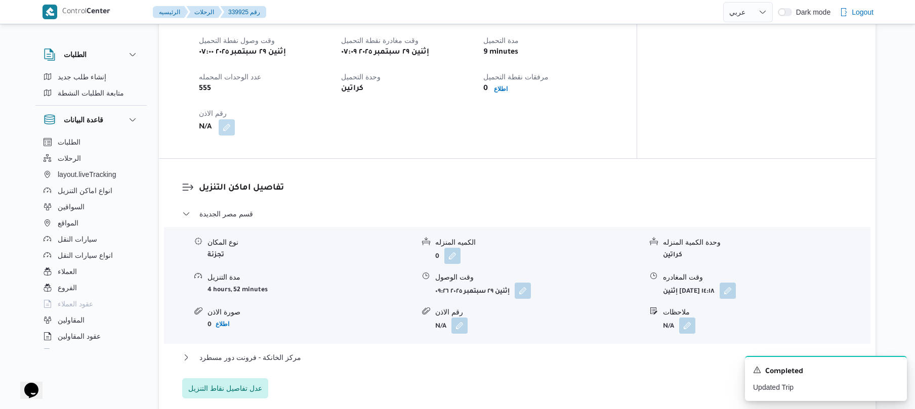
scroll to position [675, 0]
click at [527, 282] on button "button" at bounding box center [523, 288] width 16 height 16
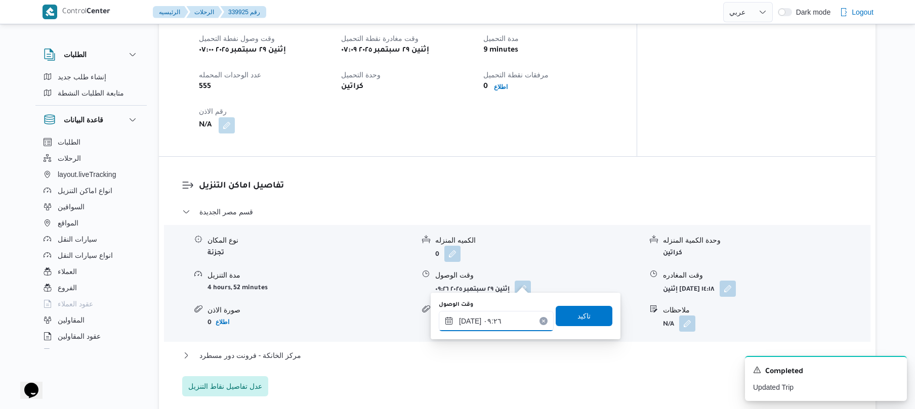
click at [488, 320] on input "٢٩/٠٩/٢٠٢٥ ٠٩:٢٦" at bounding box center [496, 321] width 115 height 20
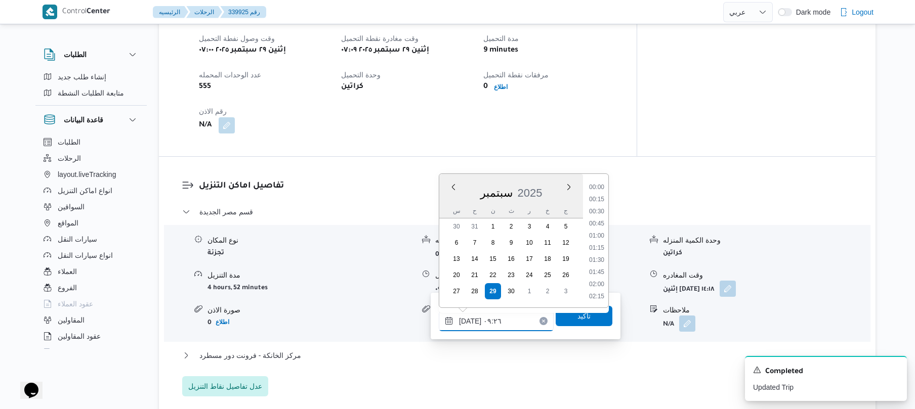
scroll to position [389, 0]
click at [599, 189] on li "08:00" at bounding box center [596, 187] width 23 height 10
type input "٢٩/٠٩/٢٠٢٥ ٠٨:٠٠"
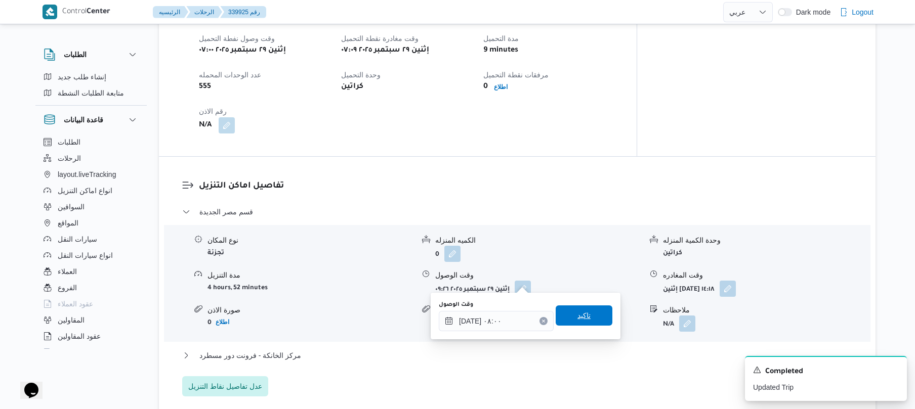
click at [569, 319] on span "تاكيد" at bounding box center [584, 316] width 57 height 20
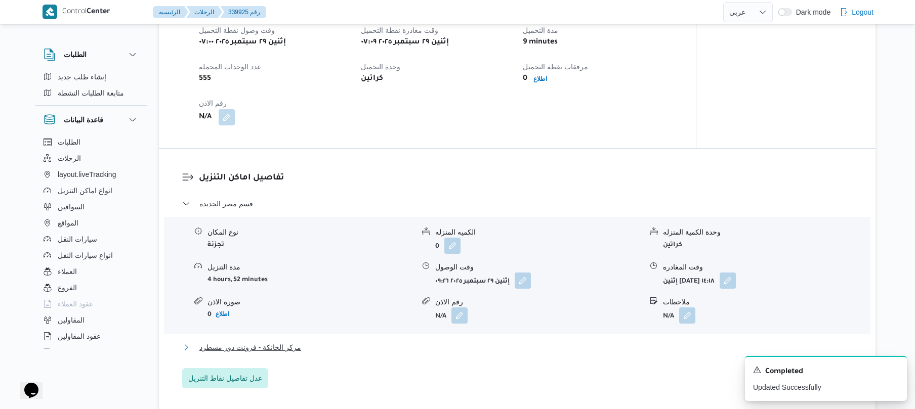
click at [509, 346] on button "مركز الخانكة - فرونت دور مسطرد" at bounding box center [517, 348] width 670 height 12
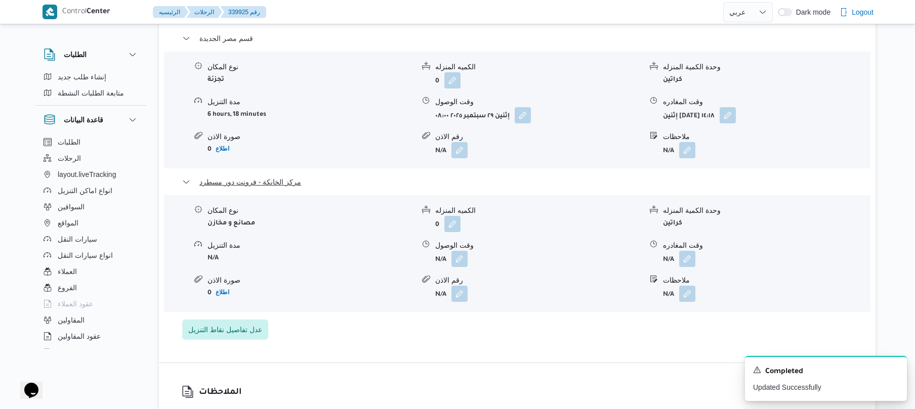
scroll to position [917, 0]
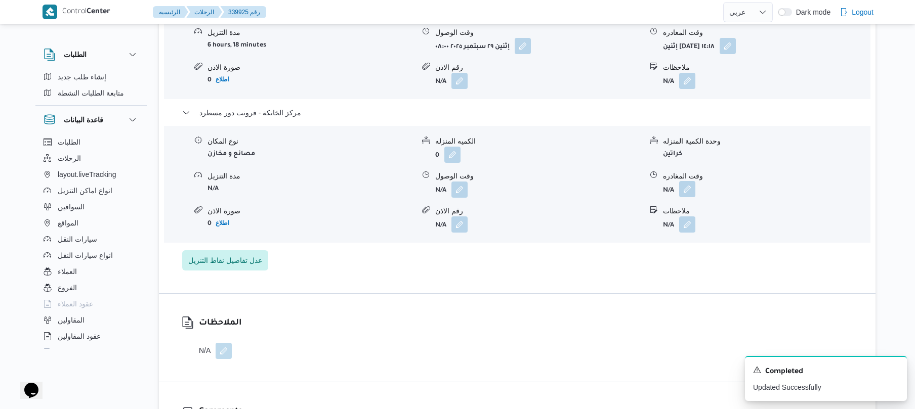
click at [682, 186] on button "button" at bounding box center [687, 189] width 16 height 16
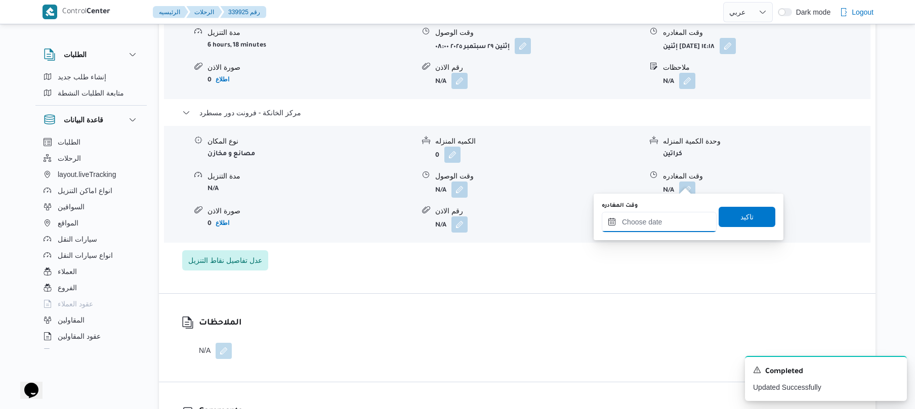
click at [630, 225] on input "وقت المغادره" at bounding box center [659, 222] width 115 height 20
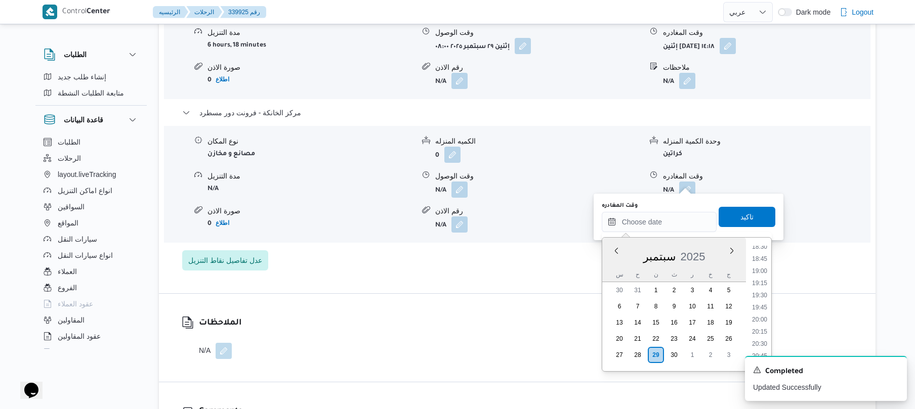
scroll to position [861, 0]
click at [762, 340] on li "19:30" at bounding box center [759, 337] width 23 height 10
type input "٢٩/٠٩/٢٠٢٥ ١٩:٣٠"
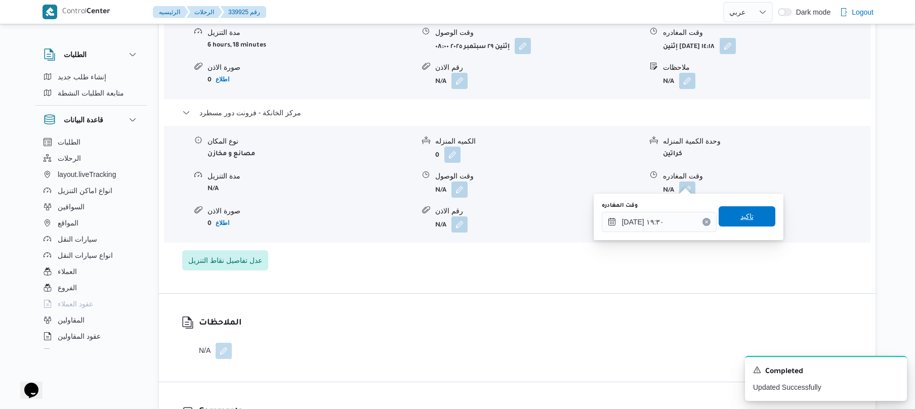
click at [743, 216] on span "تاكيد" at bounding box center [746, 216] width 13 height 12
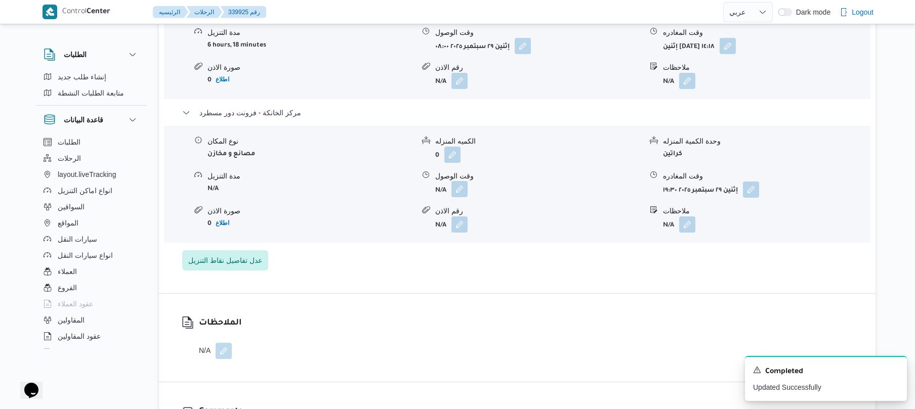
click at [466, 181] on button "button" at bounding box center [459, 189] width 16 height 16
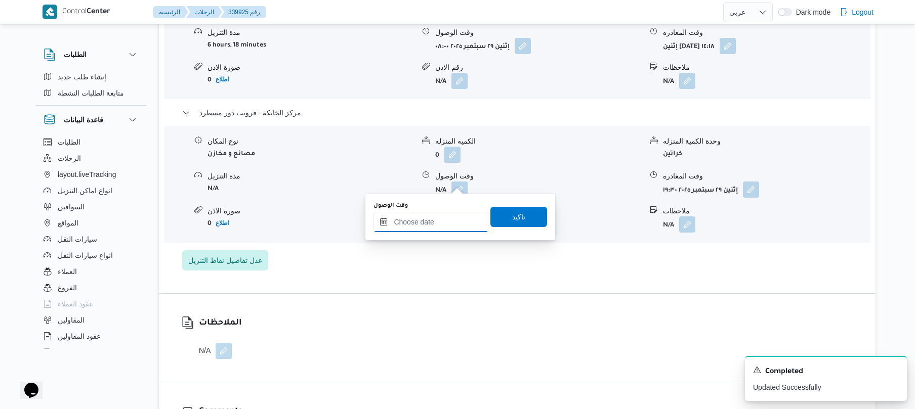
click at [436, 219] on input "وقت الوصول" at bounding box center [430, 222] width 115 height 20
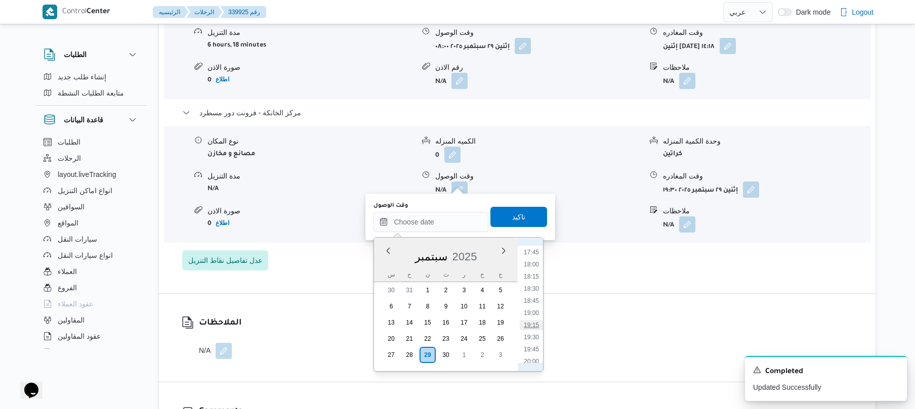
click at [532, 326] on li "19:15" at bounding box center [531, 325] width 23 height 10
type input "٢٩/٠٩/٢٠٢٥ ١٩:١٥"
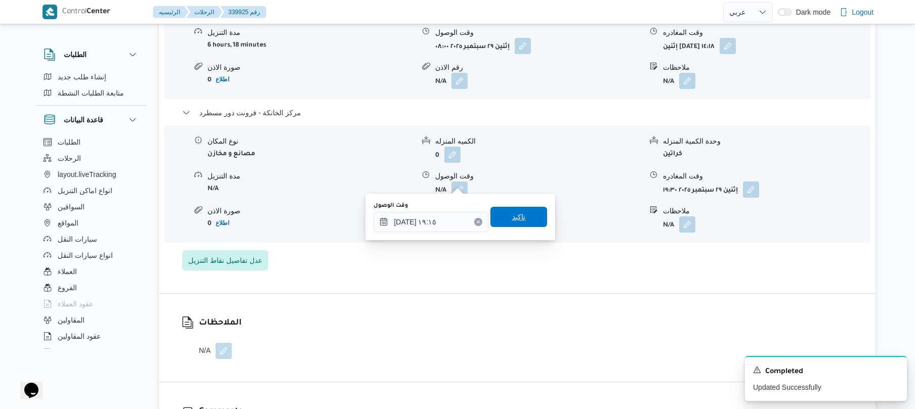
click at [519, 219] on span "تاكيد" at bounding box center [518, 217] width 57 height 20
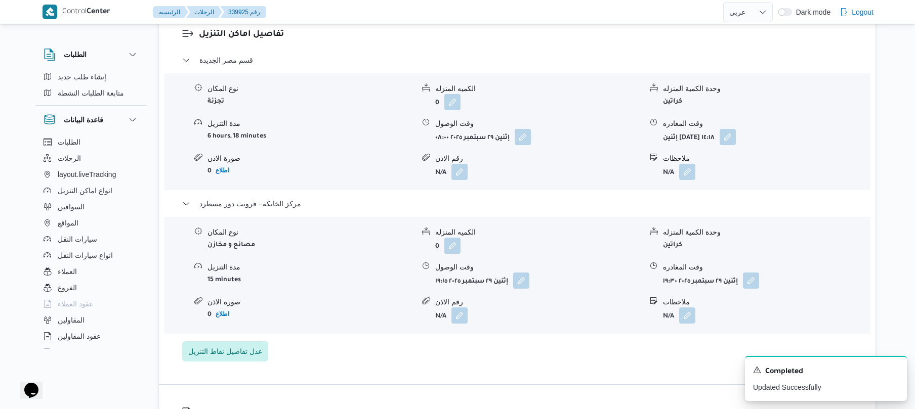
scroll to position [810, 0]
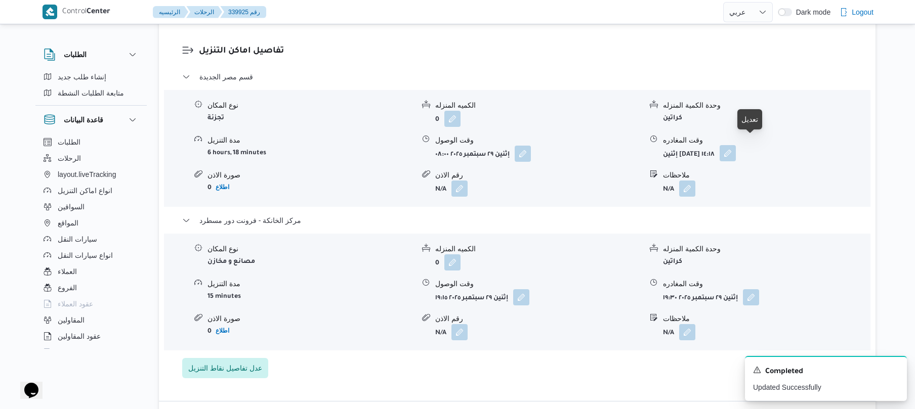
click at [736, 145] on button "button" at bounding box center [728, 153] width 16 height 16
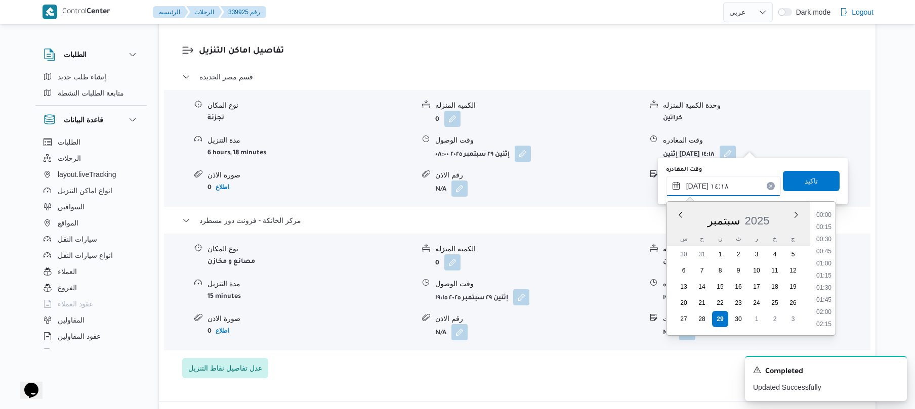
click at [703, 188] on input "٢٩/٠٩/٢٠٢٥ ١٤:١٨" at bounding box center [723, 186] width 115 height 20
click at [829, 280] on li "18:30" at bounding box center [823, 283] width 23 height 10
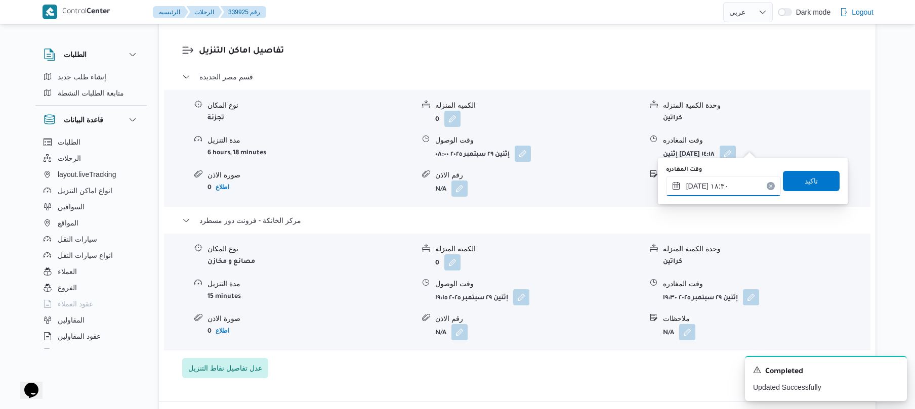
click at [697, 188] on input "٢٩/٠٩/٢٠٢٥ ١٨:٣٠" at bounding box center [723, 186] width 115 height 20
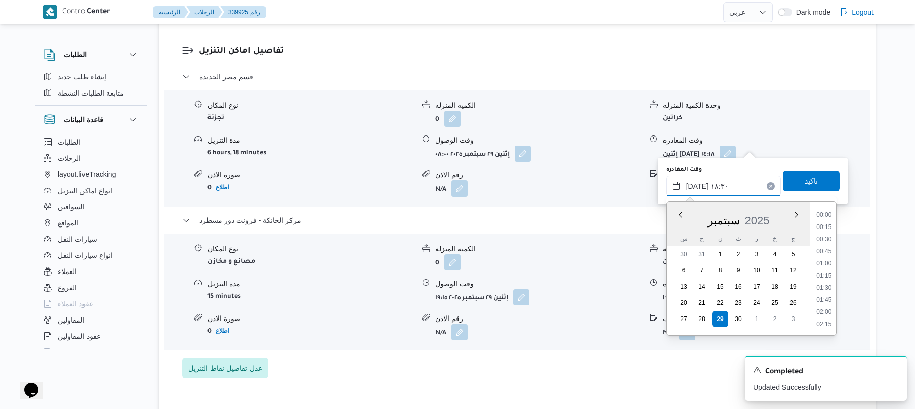
click at [697, 188] on input "٢٩/٠٩/٢٠٢٥ ١٨:٣٠" at bounding box center [723, 186] width 115 height 20
type input "٢٩/٠٩/٢٠٢٥ ١٨:٤٠"
click at [826, 181] on span "تاكيد" at bounding box center [811, 181] width 57 height 20
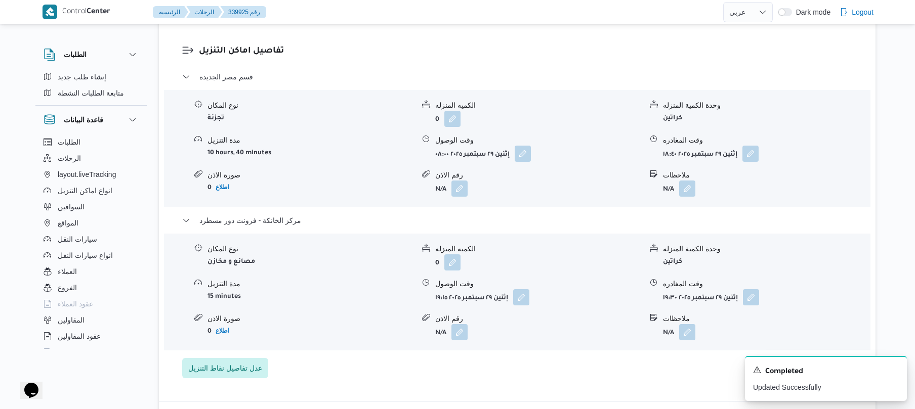
scroll to position [0, 0]
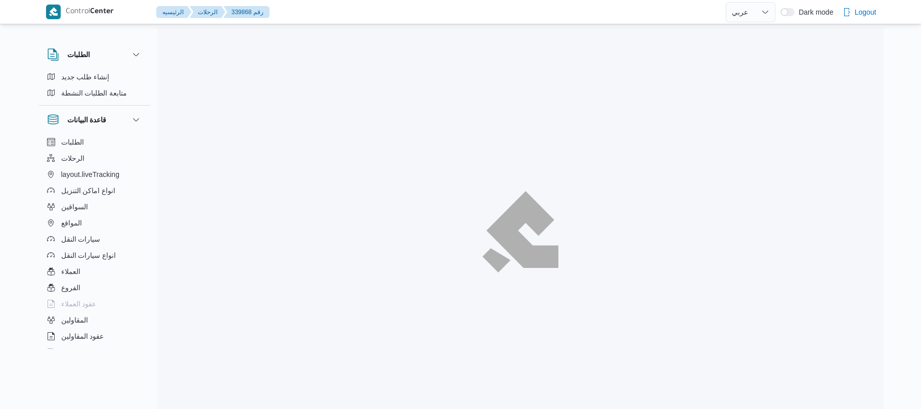
select select "ar"
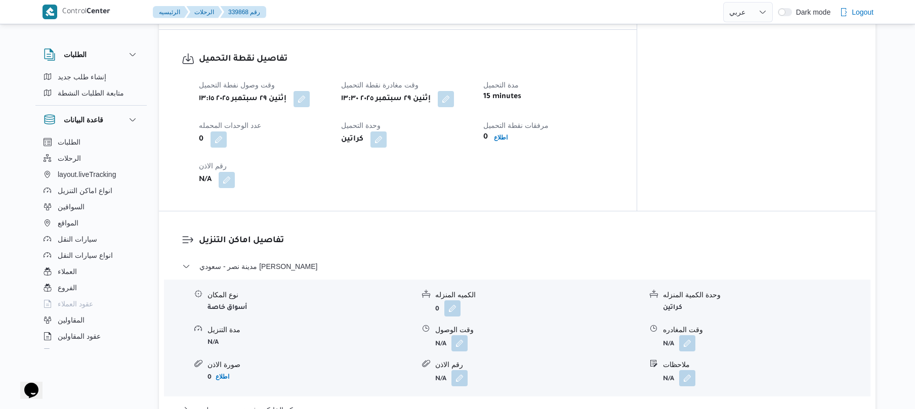
scroll to position [648, 0]
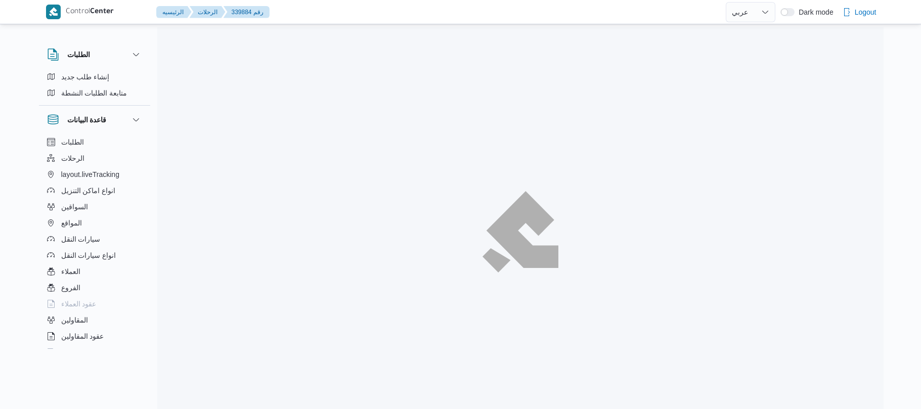
select select "ar"
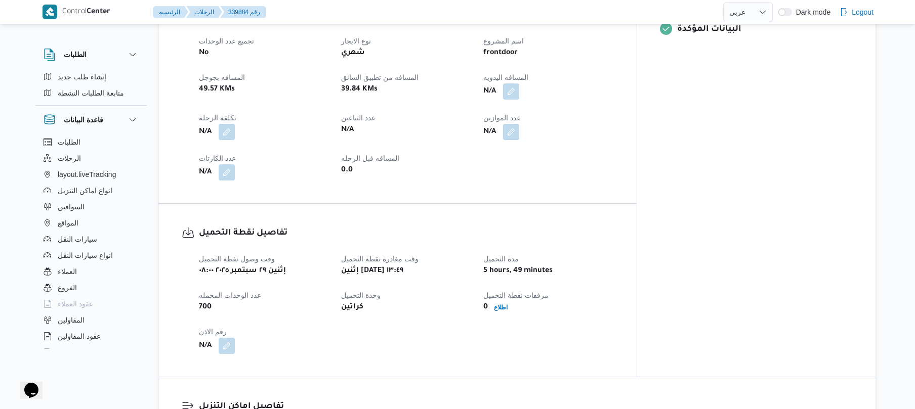
scroll to position [433, 0]
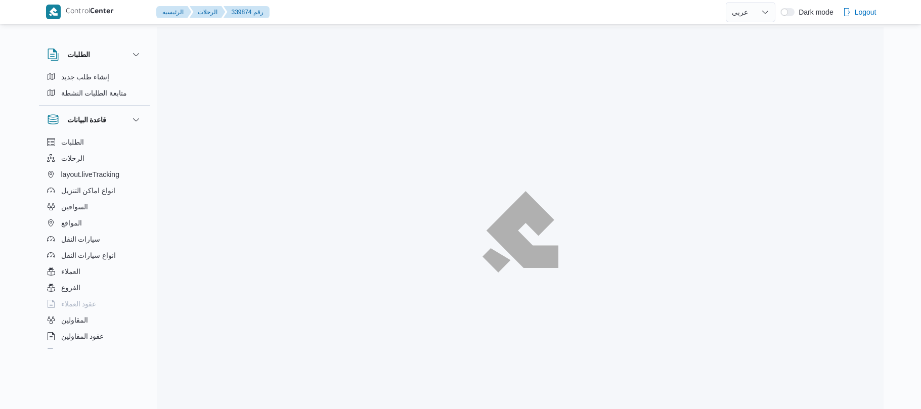
select select "ar"
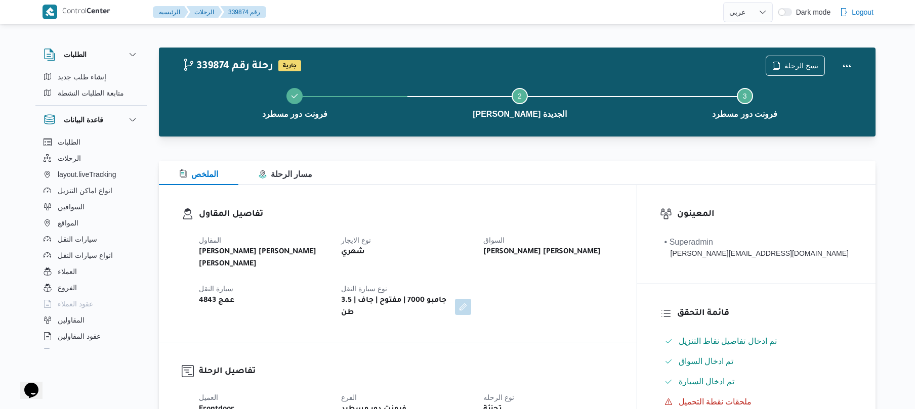
click at [560, 178] on div "الملخص مسار الرحلة" at bounding box center [517, 173] width 717 height 24
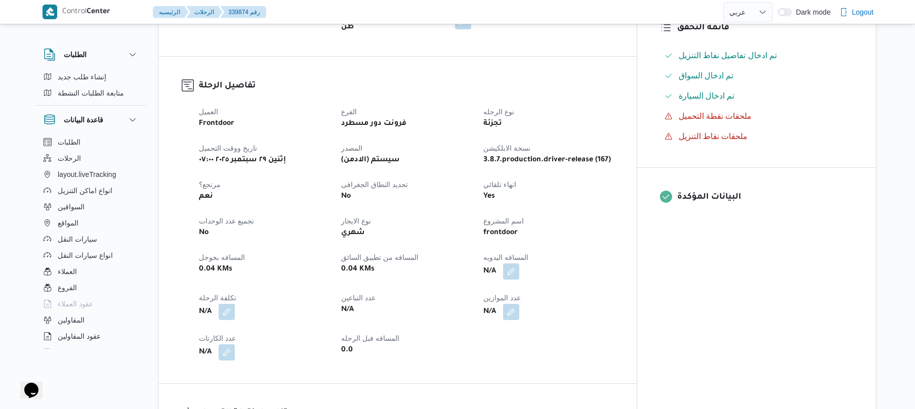
scroll to position [405, 0]
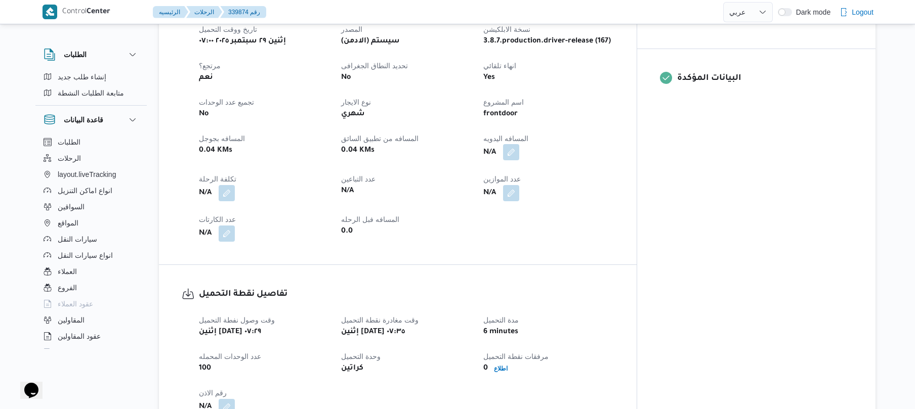
click at [519, 144] on button "button" at bounding box center [511, 152] width 16 height 16
click at [529, 173] on input "المسافه اليدويه" at bounding box center [523, 173] width 101 height 20
type input "120"
click at [610, 166] on span "تاكيد" at bounding box center [603, 167] width 57 height 20
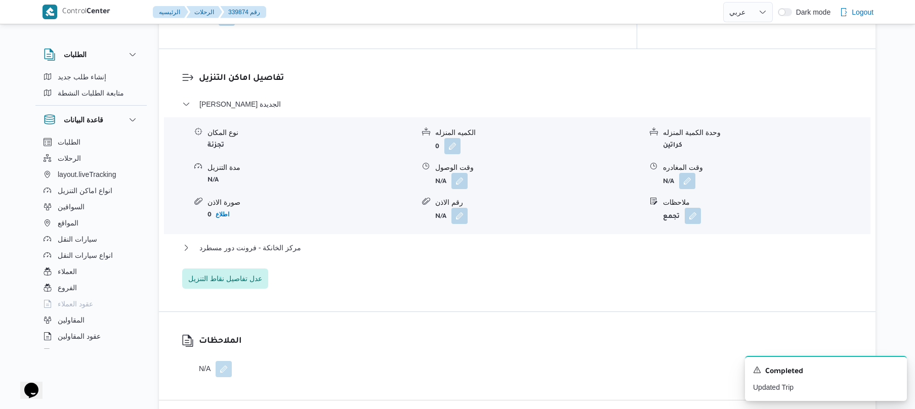
scroll to position [810, 0]
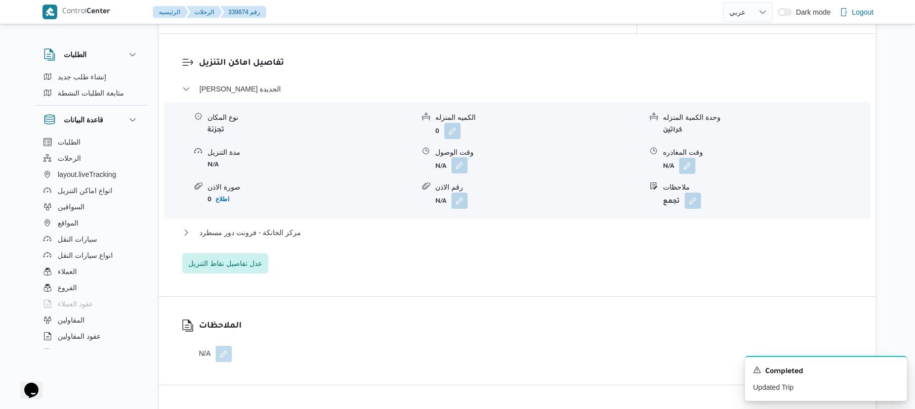
click at [460, 157] on button "button" at bounding box center [459, 165] width 16 height 16
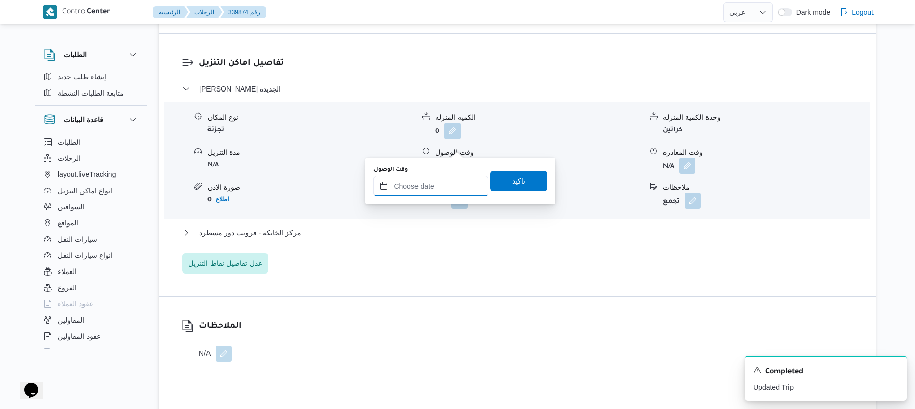
click at [434, 187] on input "وقت الوصول" at bounding box center [430, 186] width 115 height 20
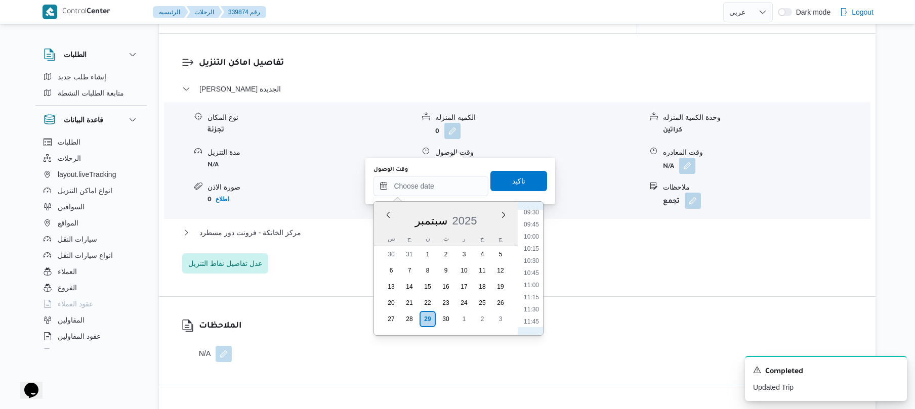
scroll to position [365, 0]
click at [527, 263] on li "08:30" at bounding box center [531, 263] width 23 height 10
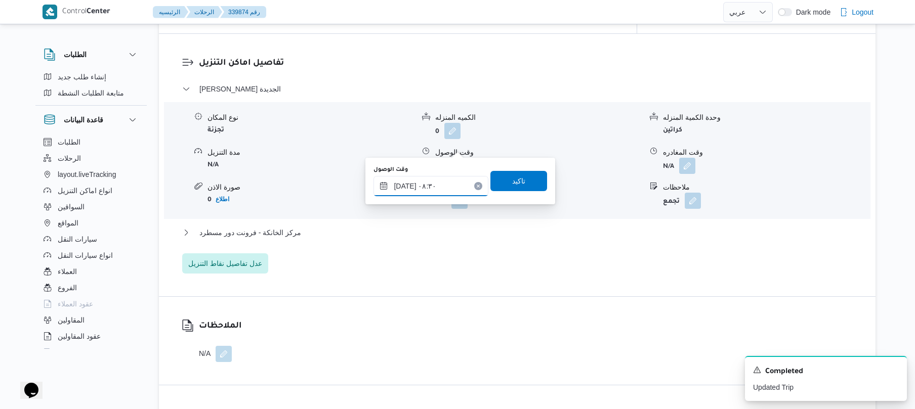
click at [406, 180] on input "[DATE] ٠٨:٣٠" at bounding box center [430, 186] width 115 height 20
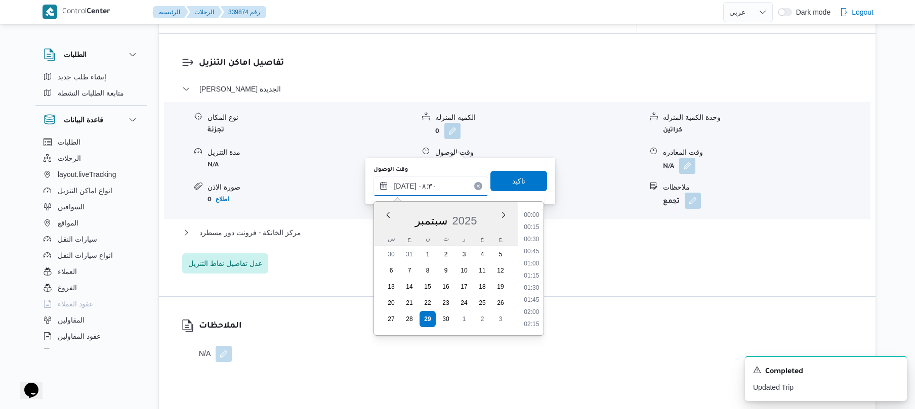
scroll to position [352, 0]
type input "٢٩/٠٩/٢٠٢٥ ٠٨:٢٠"
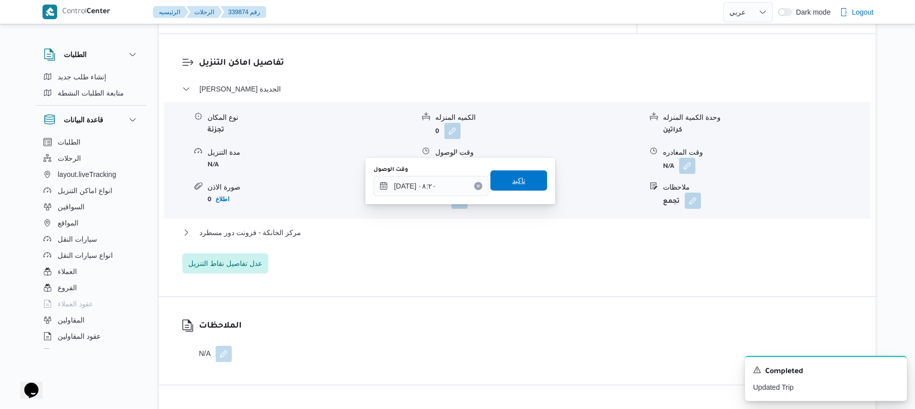
click at [529, 179] on span "تاكيد" at bounding box center [518, 181] width 57 height 20
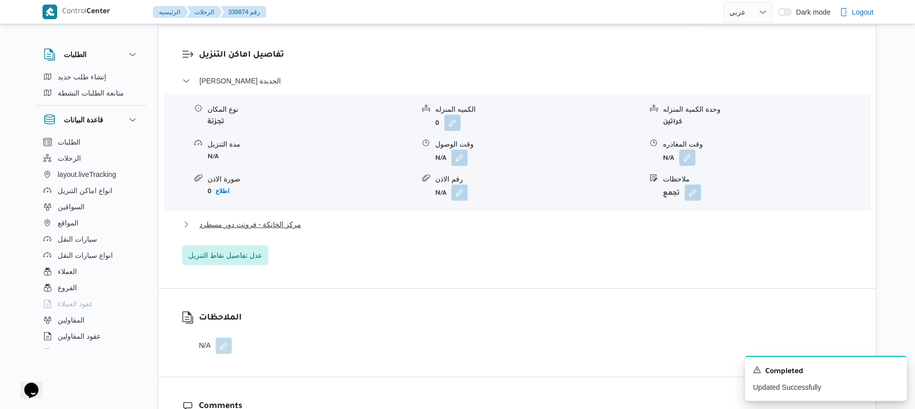
click at [451, 219] on button "مركز الخانكة - فرونت دور مسطرد" at bounding box center [517, 225] width 670 height 12
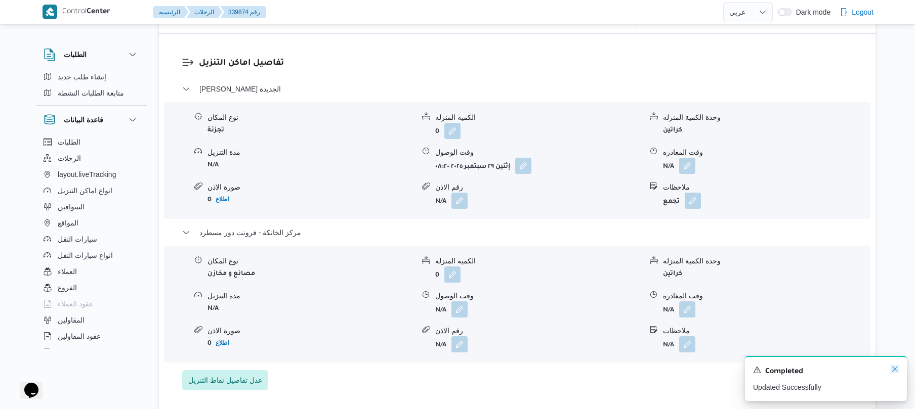
click at [894, 373] on icon "Dismiss toast" at bounding box center [895, 369] width 8 height 8
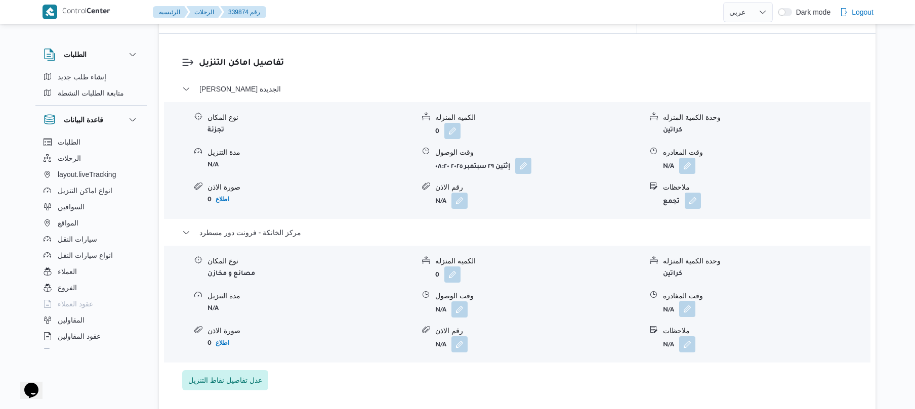
click at [682, 301] on button "button" at bounding box center [687, 309] width 16 height 16
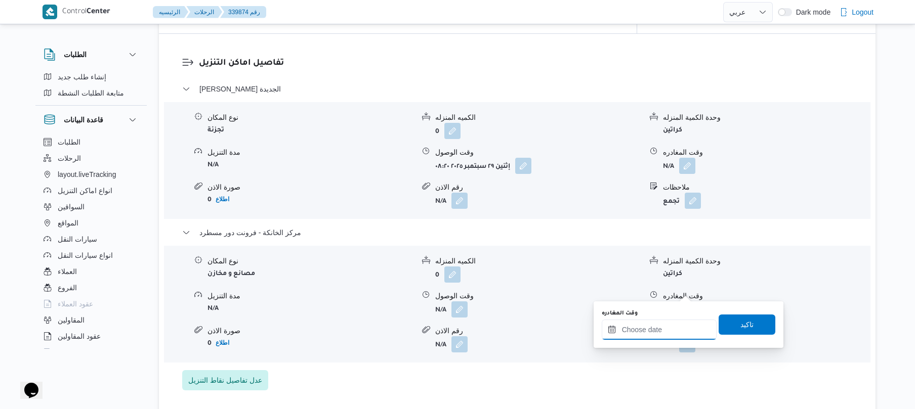
click at [650, 334] on input "وقت المغادره" at bounding box center [659, 330] width 115 height 20
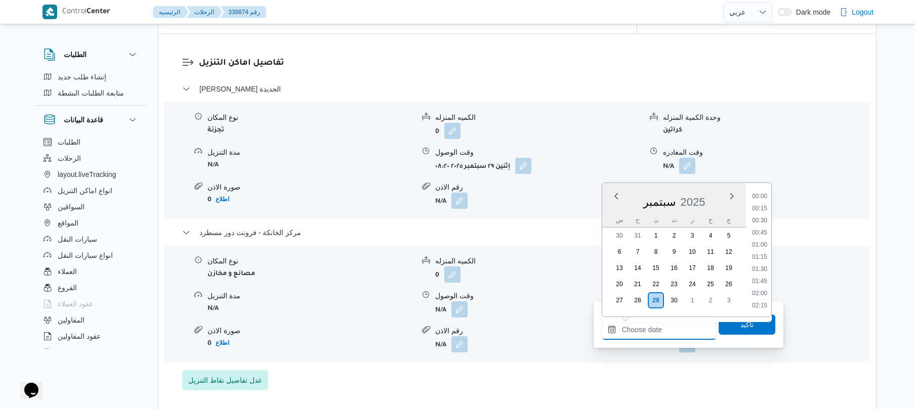
scroll to position [960, 0]
click at [764, 218] on li "20:15" at bounding box center [759, 220] width 23 height 10
type input "[DATE] ٢٠:١٥"
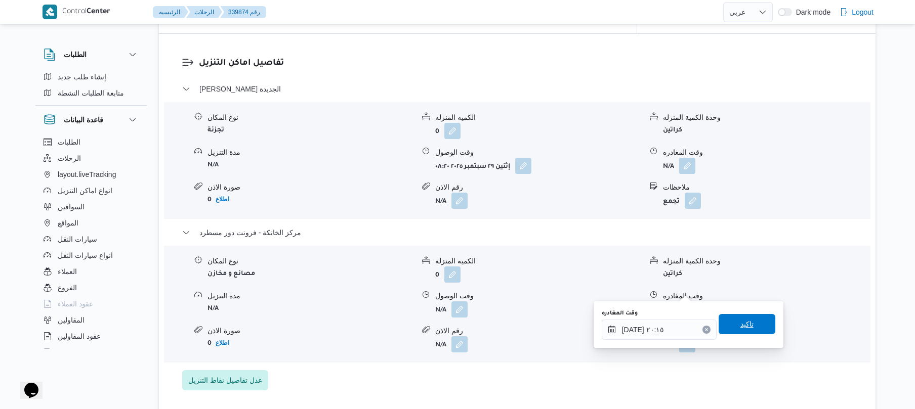
click at [726, 331] on span "تاكيد" at bounding box center [747, 324] width 57 height 20
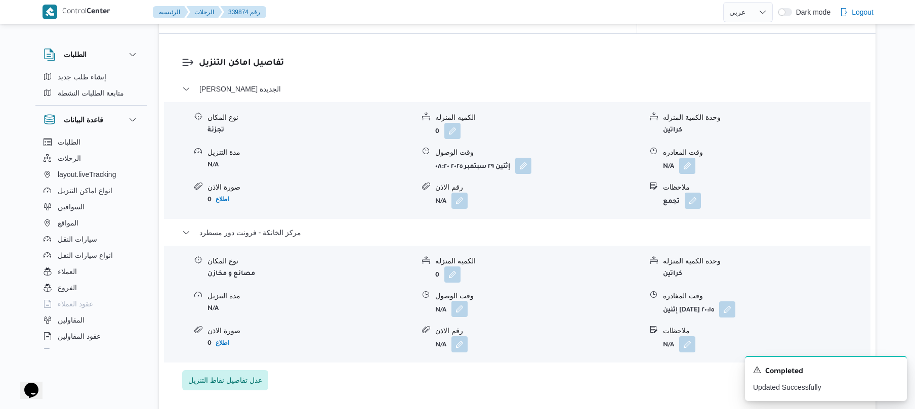
click at [460, 301] on button "button" at bounding box center [459, 309] width 16 height 16
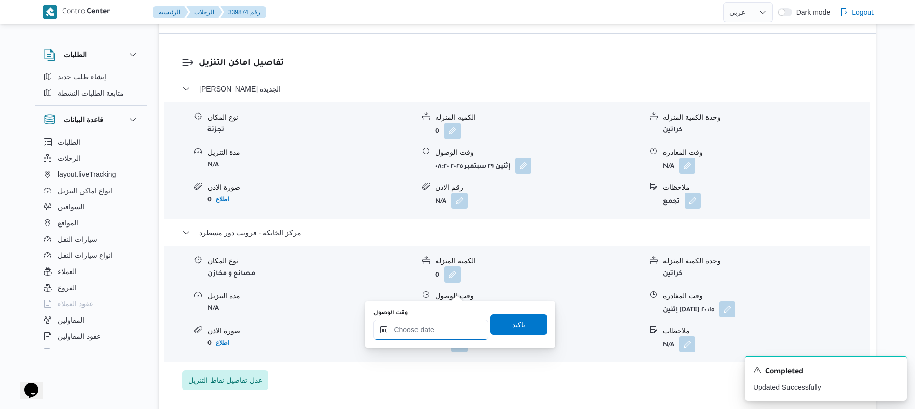
click at [443, 325] on input "وقت الوصول" at bounding box center [430, 330] width 115 height 20
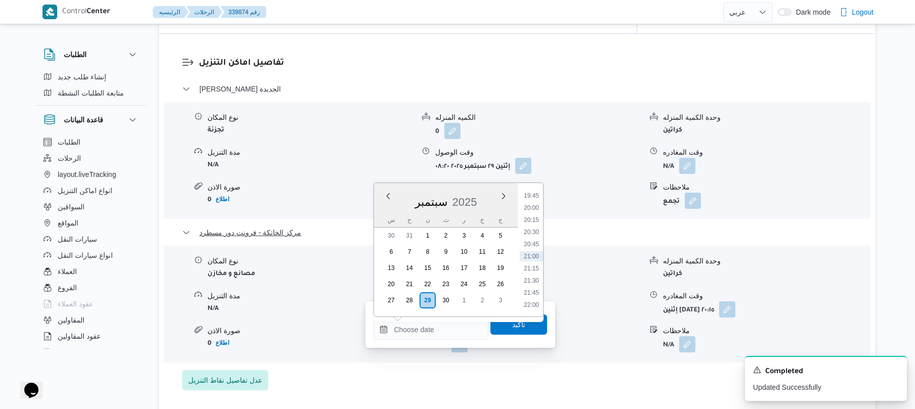
click at [537, 210] on li "20:00" at bounding box center [531, 208] width 23 height 10
type input "[DATE] ٢٠:٠٠"
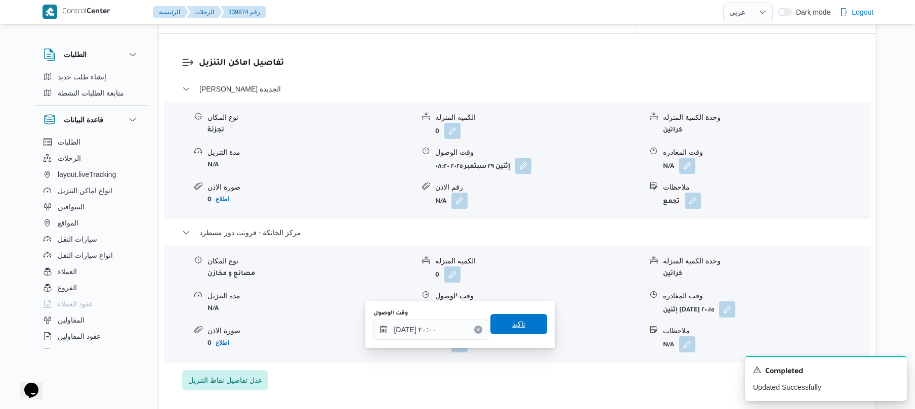
click at [516, 325] on span "تاكيد" at bounding box center [518, 324] width 13 height 12
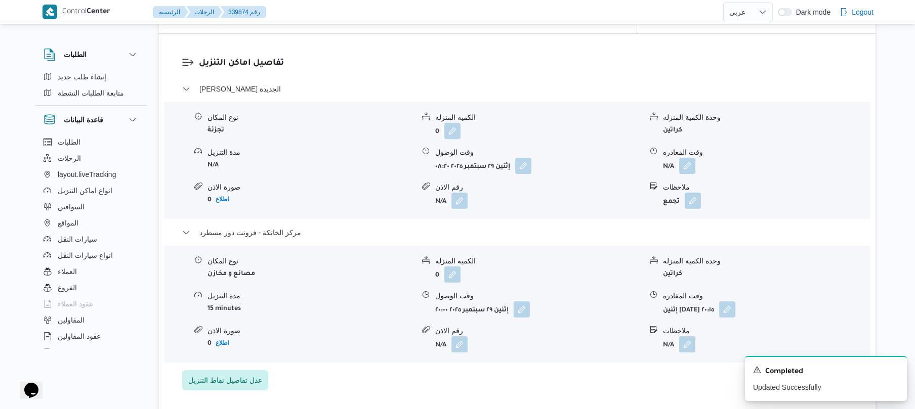
click at [697, 158] on form "N/A" at bounding box center [766, 166] width 206 height 16
click at [685, 157] on button "button" at bounding box center [687, 165] width 16 height 16
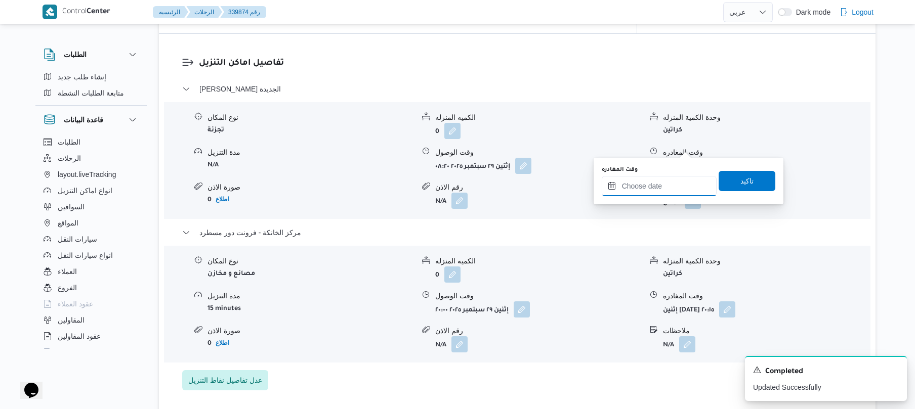
click at [655, 179] on input "وقت المغادره" at bounding box center [659, 186] width 115 height 20
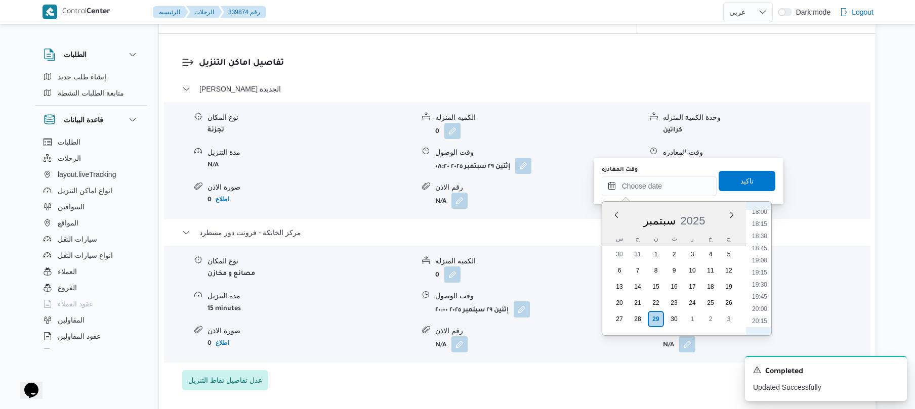
scroll to position [861, 0]
click at [758, 290] on li "19:15" at bounding box center [759, 289] width 23 height 10
type input "٢٩/٠٩/٢٠٢٥ ١٩:١٥"
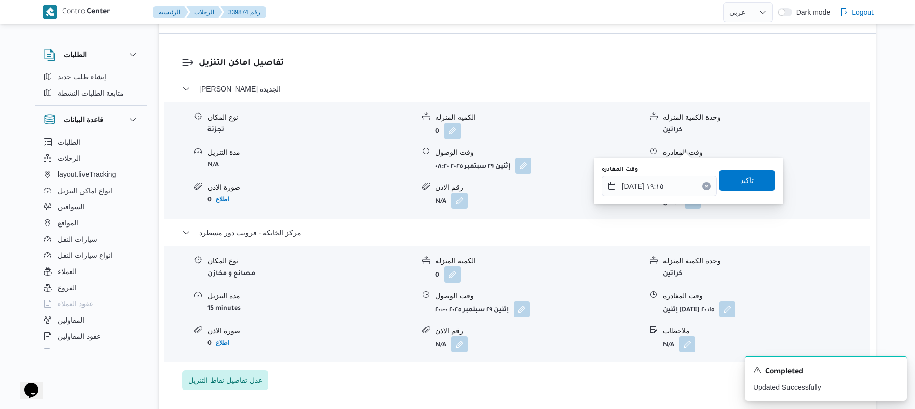
click at [751, 176] on span "تاكيد" at bounding box center [747, 181] width 57 height 20
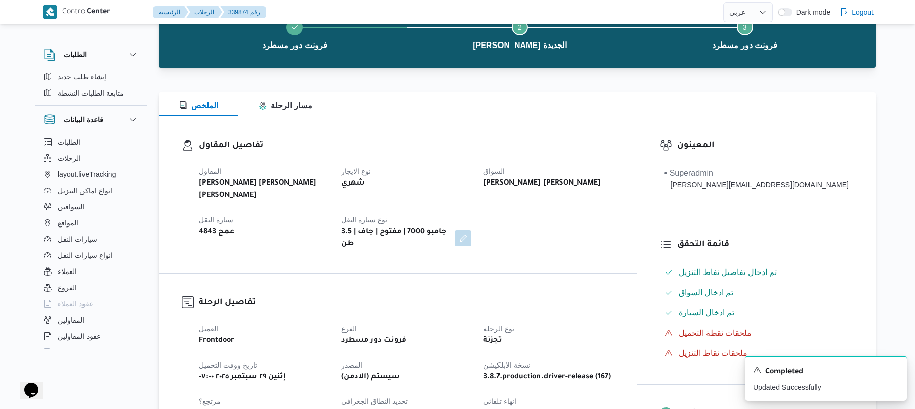
scroll to position [0, 0]
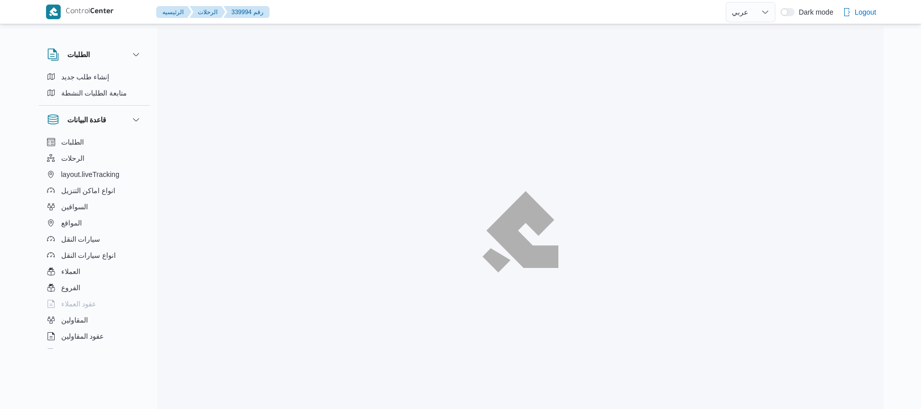
select select "ar"
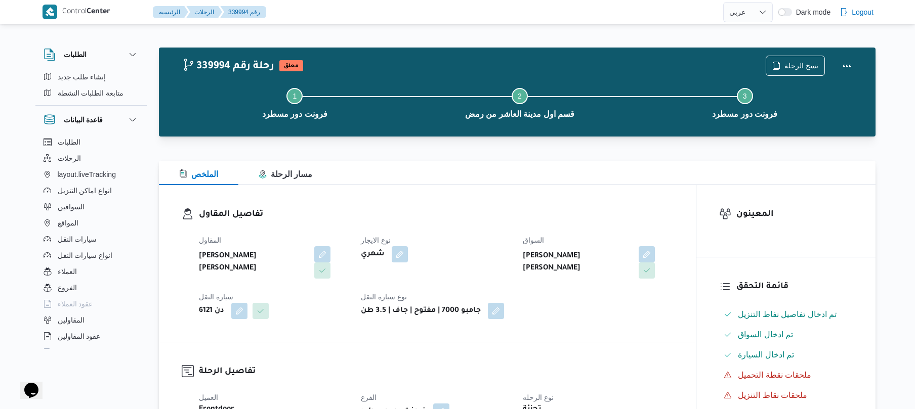
click at [591, 149] on div at bounding box center [517, 155] width 717 height 12
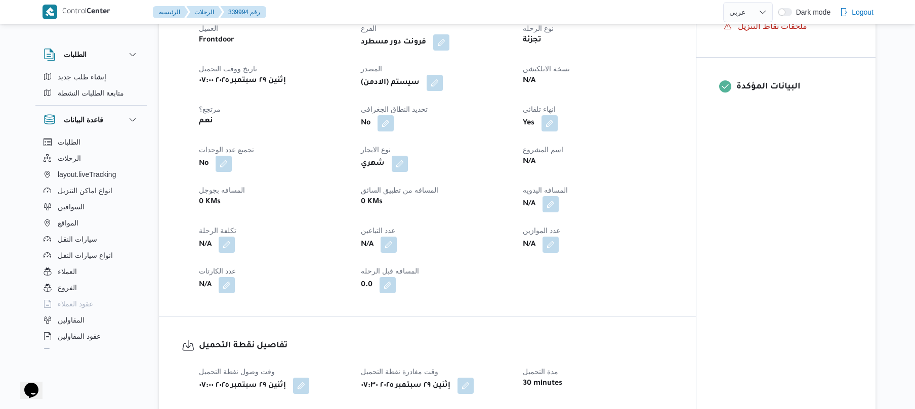
scroll to position [377, 0]
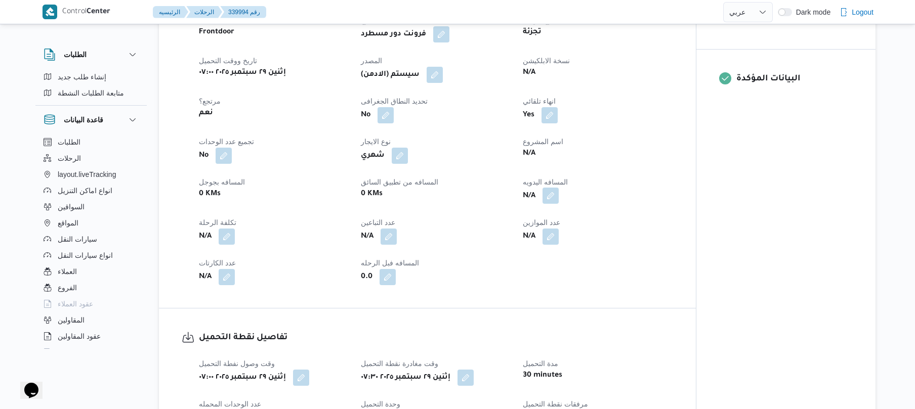
click at [555, 190] on button "button" at bounding box center [550, 196] width 16 height 16
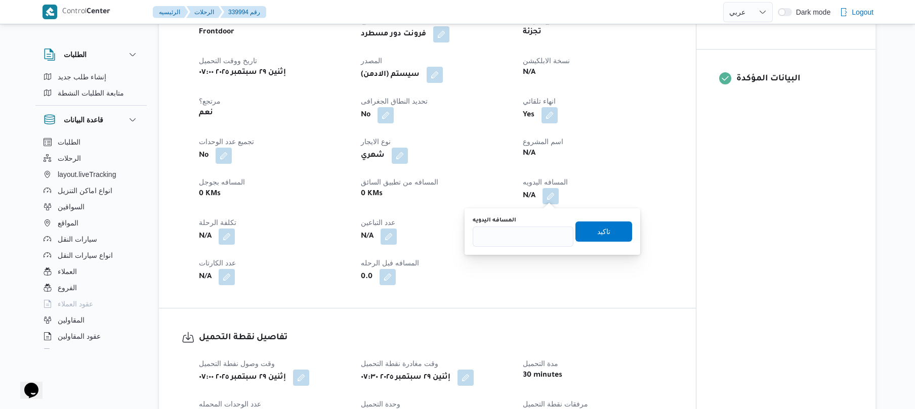
click at [511, 248] on div "You are in a dialog. To close this dialog, hit escape. المسافه اليدويه تاكيد" at bounding box center [553, 231] width 176 height 47
click at [521, 240] on input "المسافه اليدويه" at bounding box center [523, 237] width 101 height 20
type input "130"
click at [604, 227] on span "تاكيد" at bounding box center [603, 231] width 13 height 12
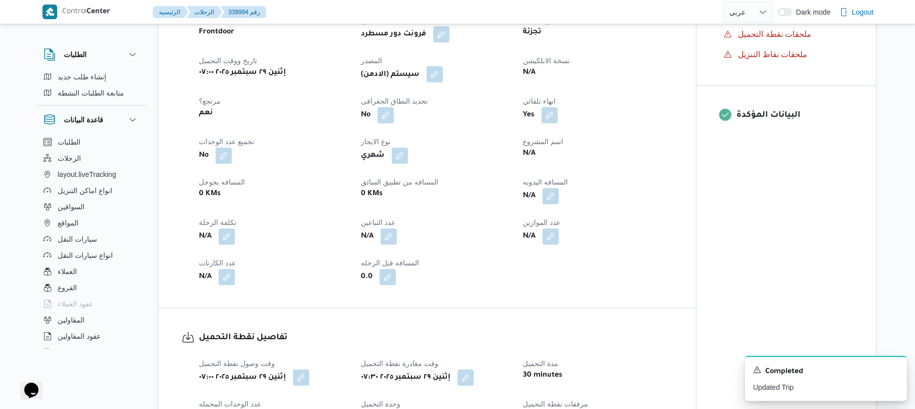
click at [439, 70] on button "button" at bounding box center [435, 74] width 16 height 16
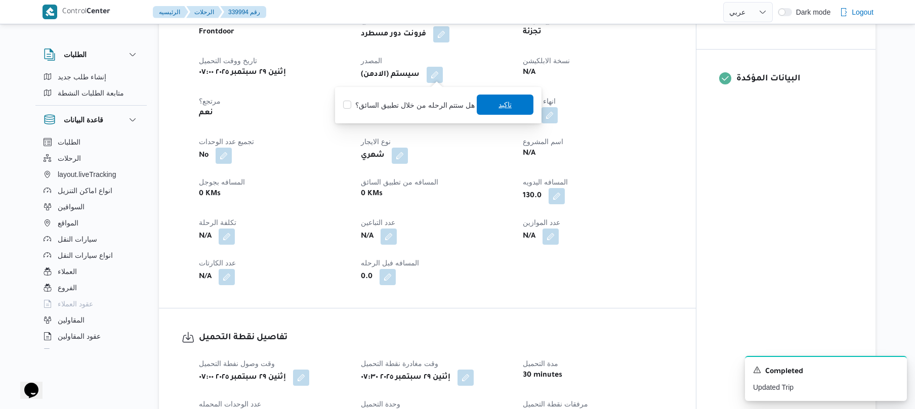
click at [490, 110] on span "تاكيد" at bounding box center [505, 105] width 57 height 20
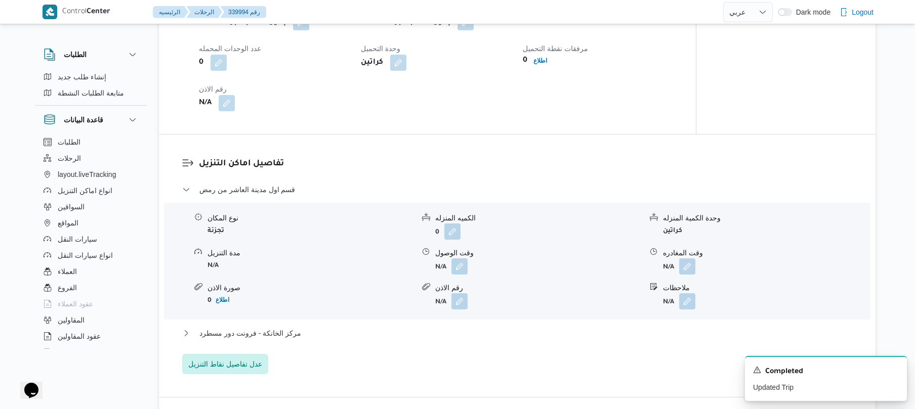
scroll to position [782, 0]
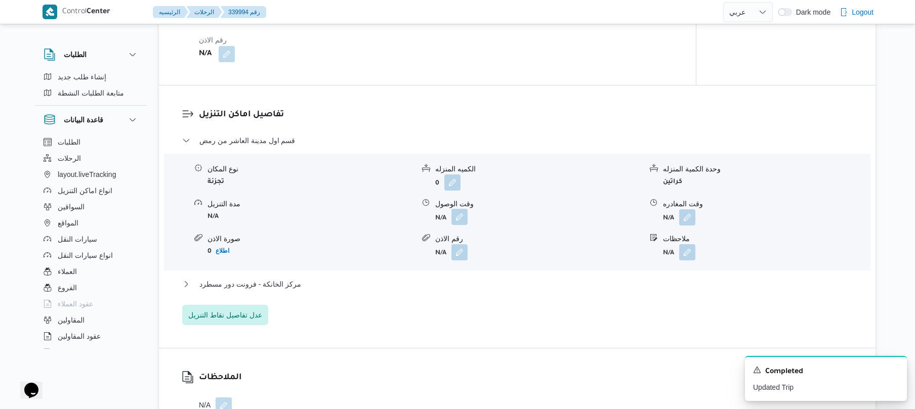
click at [464, 219] on button "button" at bounding box center [459, 217] width 16 height 16
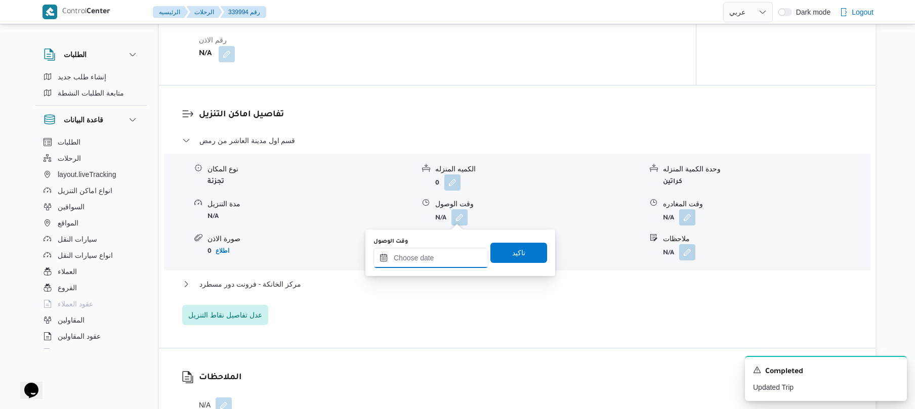
click at [426, 250] on input "وقت الوصول" at bounding box center [430, 258] width 115 height 20
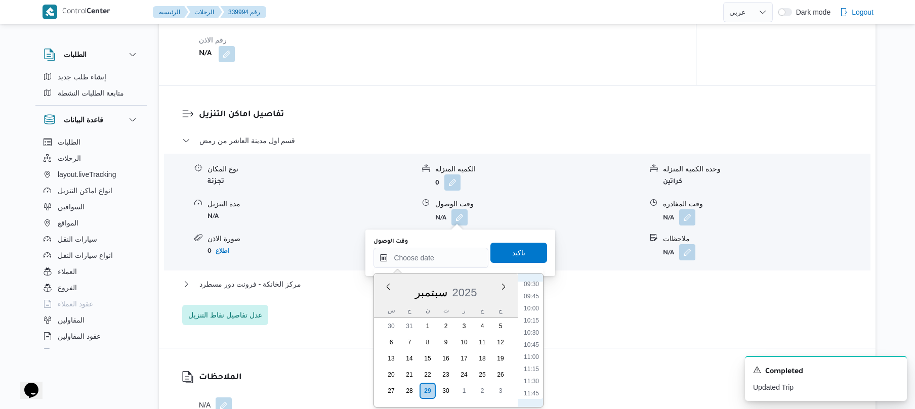
scroll to position [365, 0]
click at [529, 346] on li "08:45" at bounding box center [531, 347] width 23 height 10
type input "[DATE] ٠٨:٤٥"
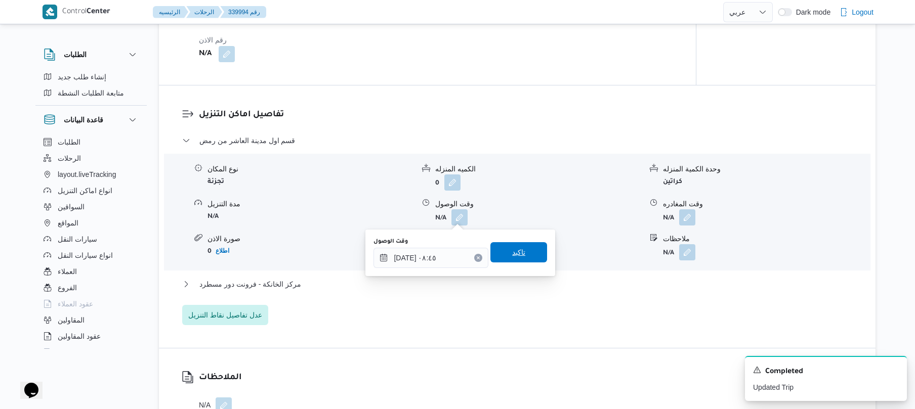
click at [513, 250] on span "تاكيد" at bounding box center [518, 252] width 13 height 12
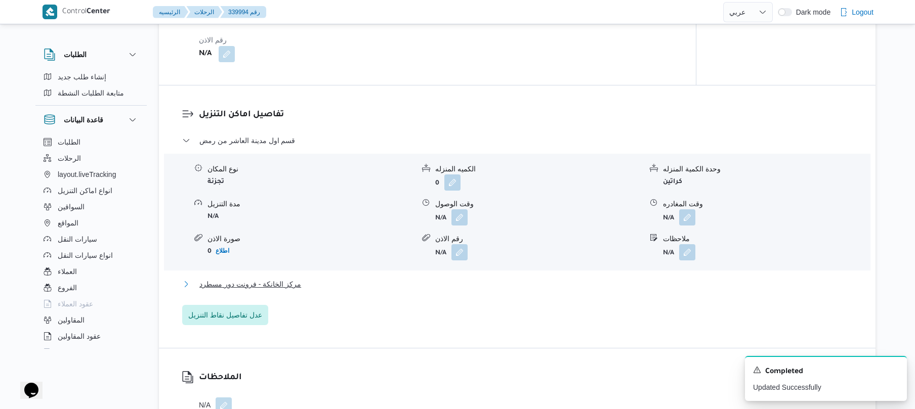
click at [470, 282] on button "مركز الخانكة - فرونت دور مسطرد" at bounding box center [517, 284] width 670 height 12
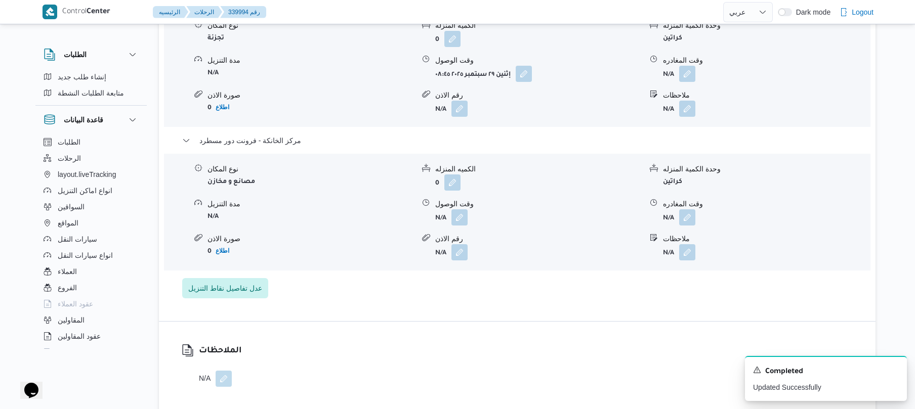
scroll to position [998, 0]
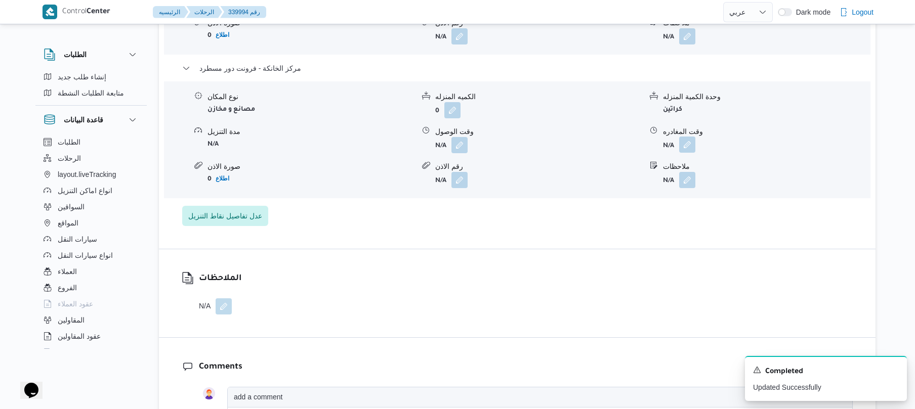
click at [689, 146] on button "button" at bounding box center [687, 145] width 16 height 16
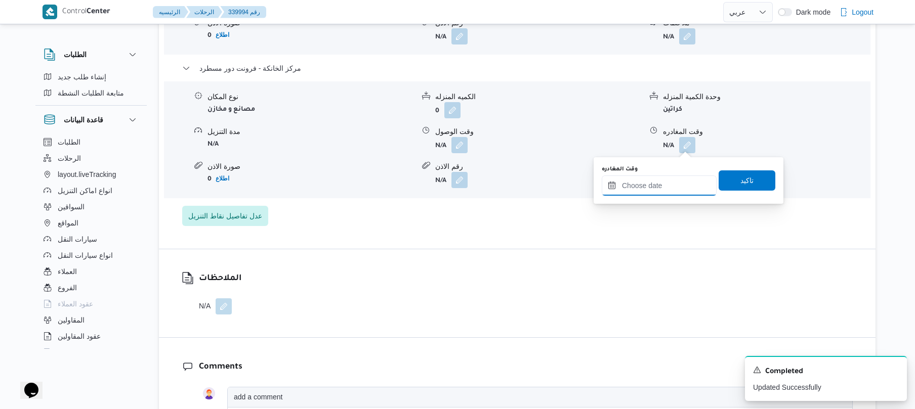
click at [662, 187] on input "وقت المغادره" at bounding box center [659, 186] width 115 height 20
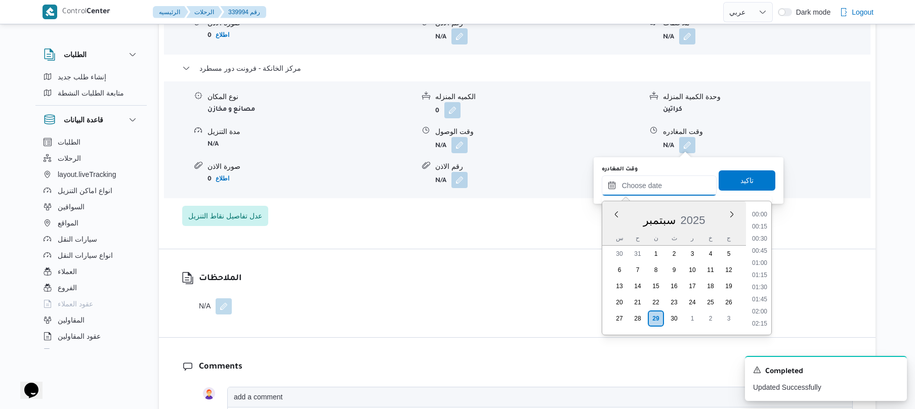
scroll to position [960, 0]
click at [760, 248] on li "20:30" at bounding box center [759, 250] width 23 height 10
type input "[DATE] ٢٠:٣٠"
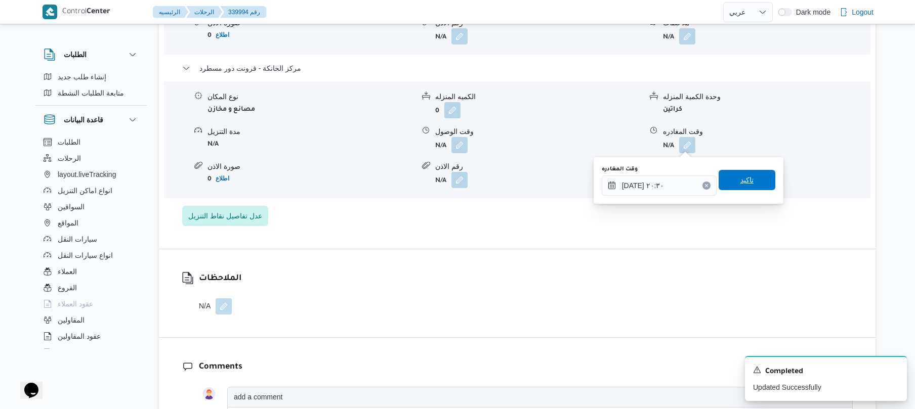
click at [751, 184] on span "تاكيد" at bounding box center [747, 180] width 57 height 20
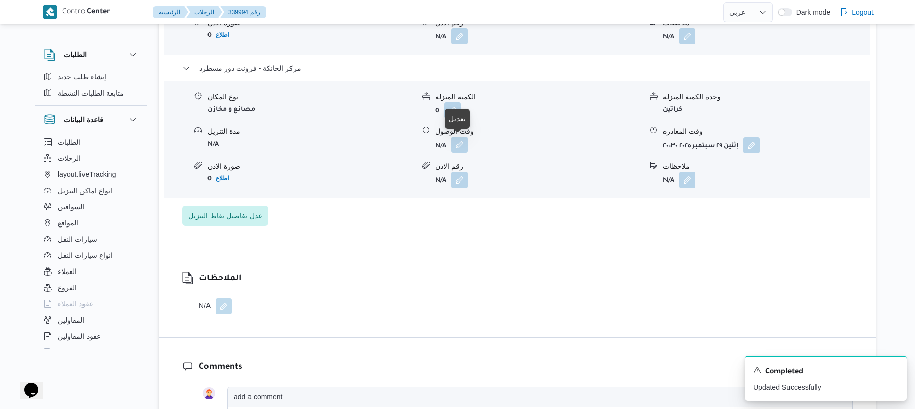
click at [465, 144] on button "button" at bounding box center [459, 145] width 16 height 16
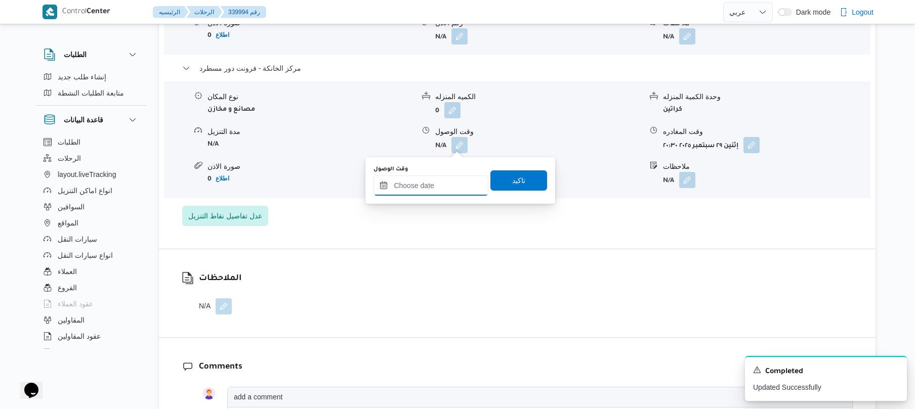
click at [457, 185] on input "وقت الوصول" at bounding box center [430, 186] width 115 height 20
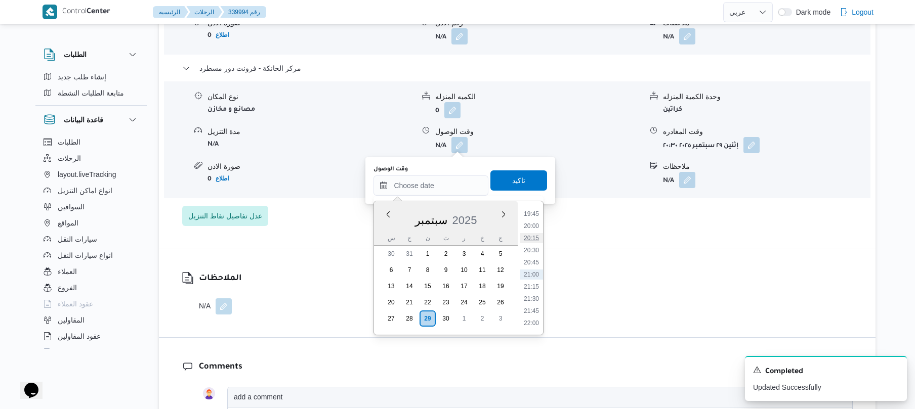
click at [535, 238] on li "20:15" at bounding box center [531, 238] width 23 height 10
type input "[DATE] ٢٠:١٥"
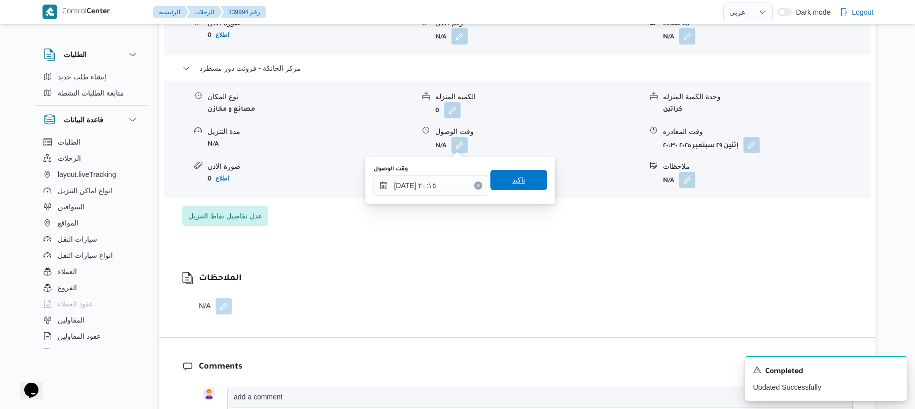
click at [527, 188] on span "تاكيد" at bounding box center [518, 180] width 57 height 20
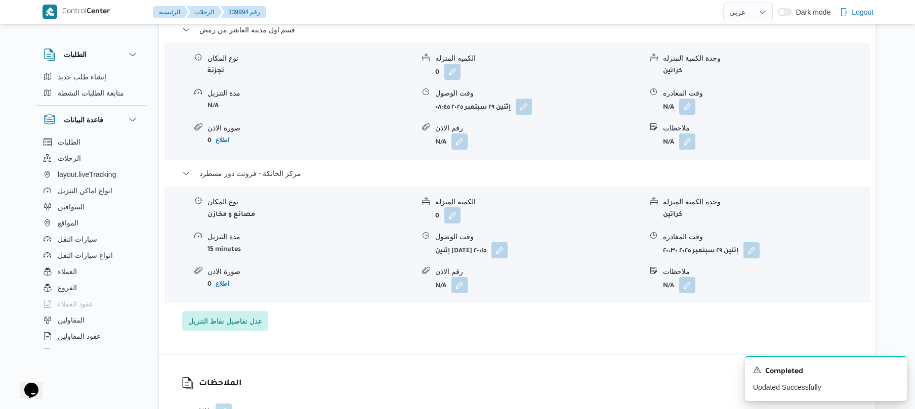
scroll to position [863, 0]
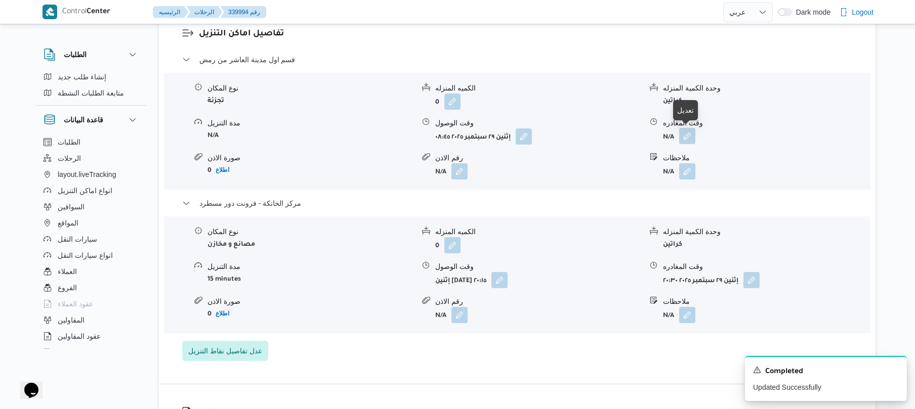
click at [689, 140] on button "button" at bounding box center [687, 136] width 16 height 16
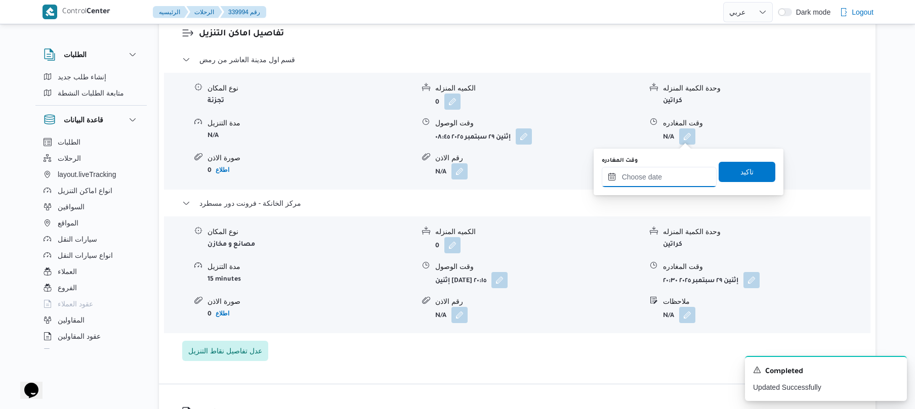
click at [642, 176] on input "وقت المغادره" at bounding box center [659, 177] width 115 height 20
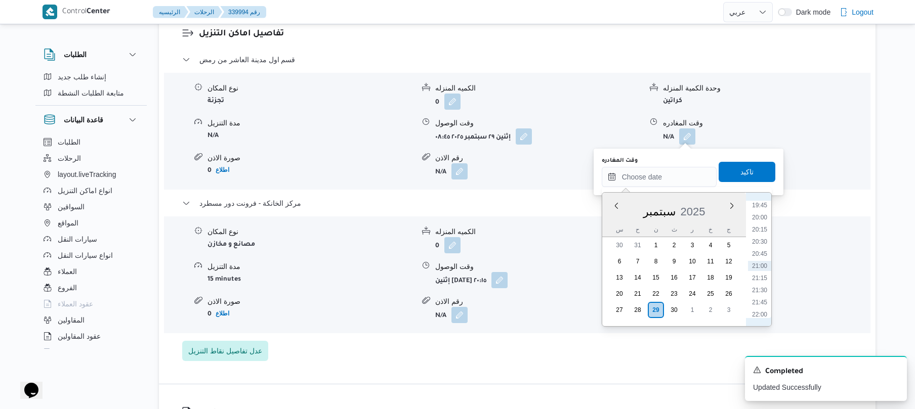
scroll to position [861, 0]
click at [762, 270] on li "19:00" at bounding box center [759, 268] width 23 height 10
type input "[DATE] ١٩:٠٠"
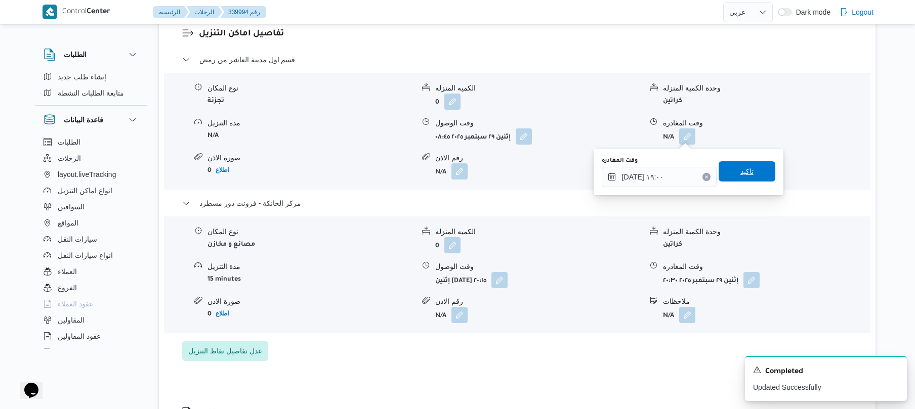
click at [752, 170] on span "تاكيد" at bounding box center [747, 171] width 57 height 20
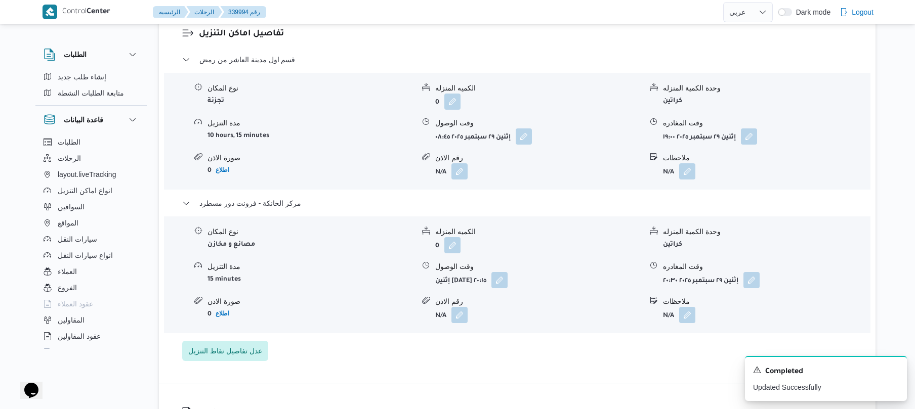
scroll to position [0, 0]
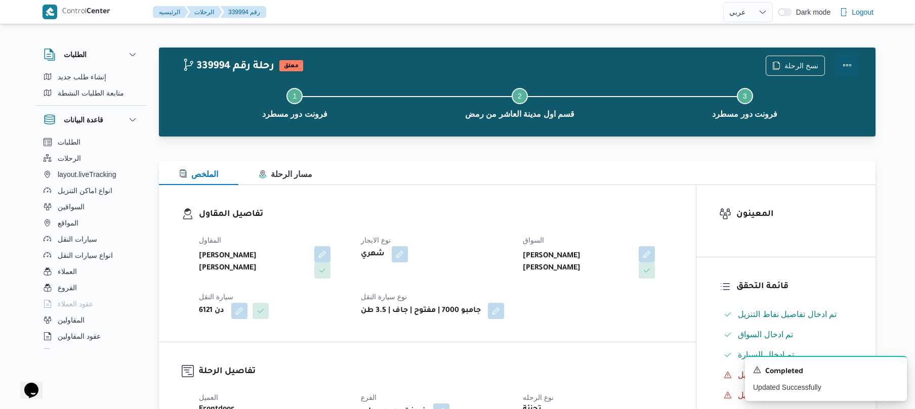
click at [842, 65] on button "Actions" at bounding box center [847, 65] width 20 height 20
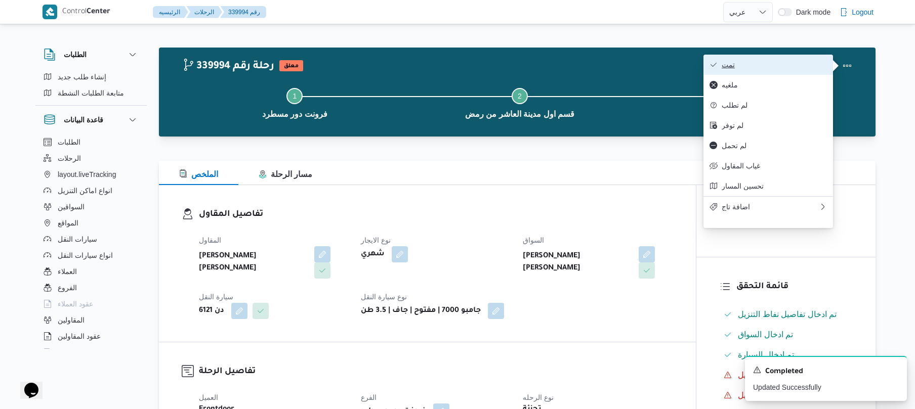
click at [784, 64] on span "تمت" at bounding box center [774, 65] width 105 height 8
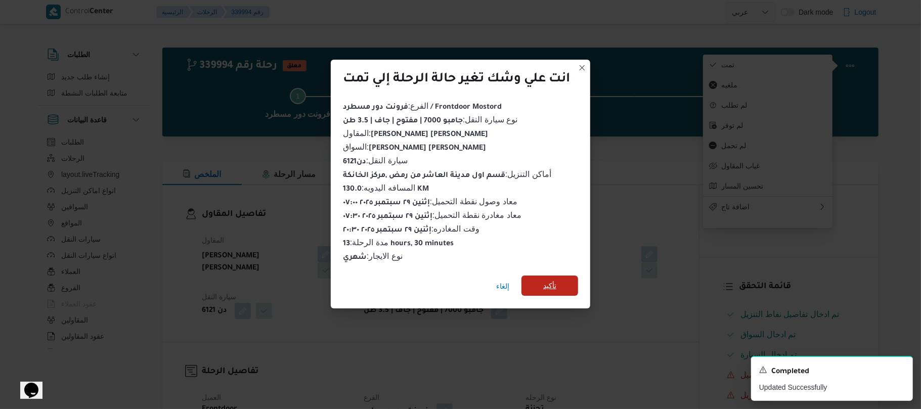
click at [544, 281] on span "تأكيد" at bounding box center [549, 286] width 13 height 12
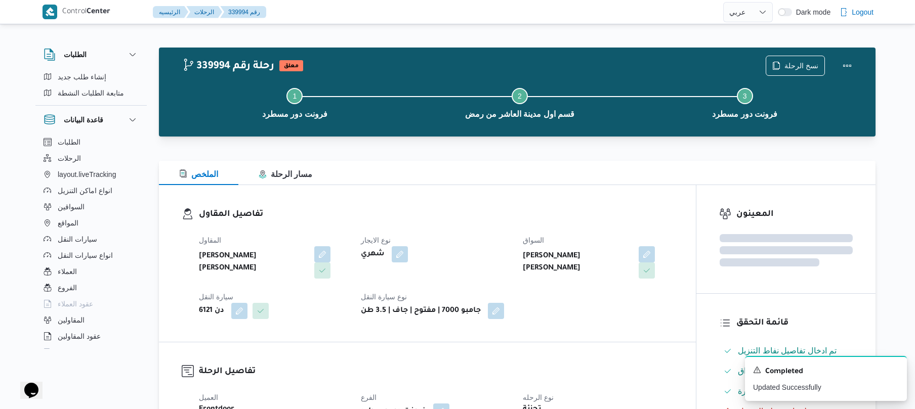
click at [558, 316] on div "المقاول [PERSON_NAME] [PERSON_NAME] نوع الايجار شهري السواق [PERSON_NAME] [PERS…" at bounding box center [436, 276] width 486 height 97
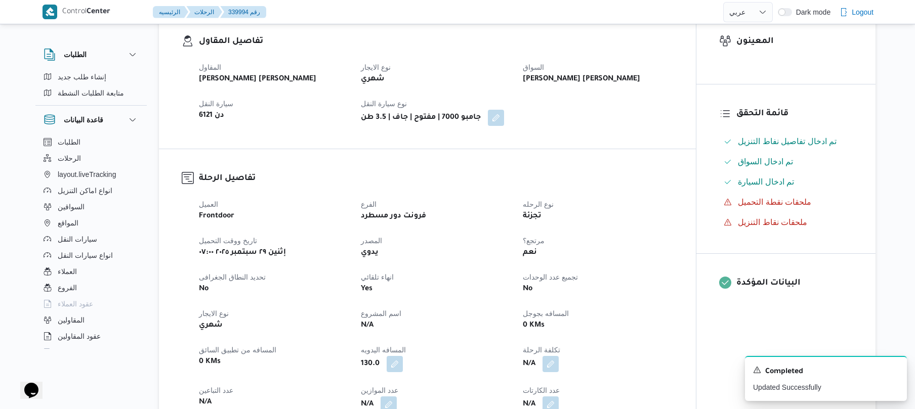
scroll to position [324, 0]
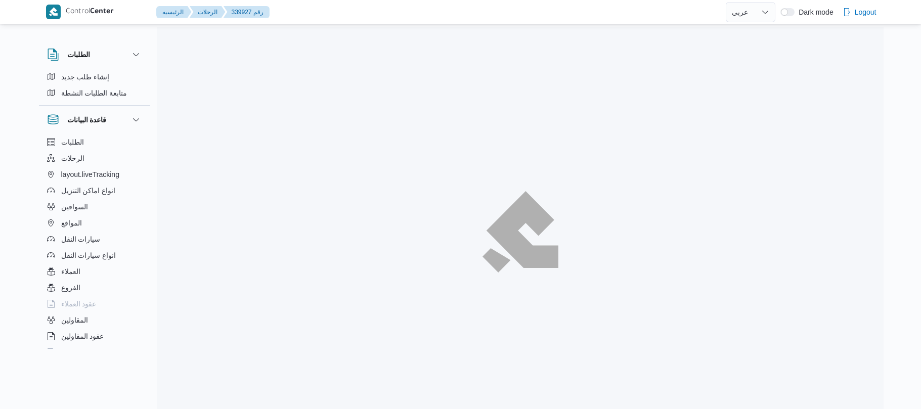
select select "ar"
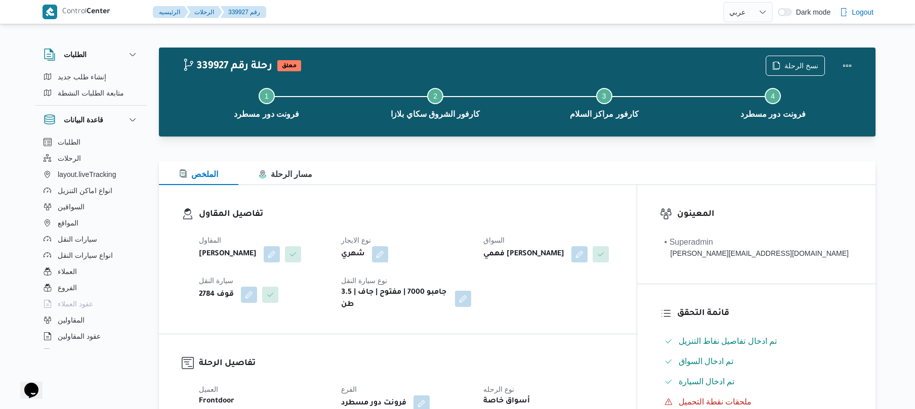
click at [495, 207] on div "تفاصيل المقاول المقاول علي عبدالناصر علي بخيت علي نوع الايجار شهري السواق فهمي …" at bounding box center [398, 259] width 478 height 149
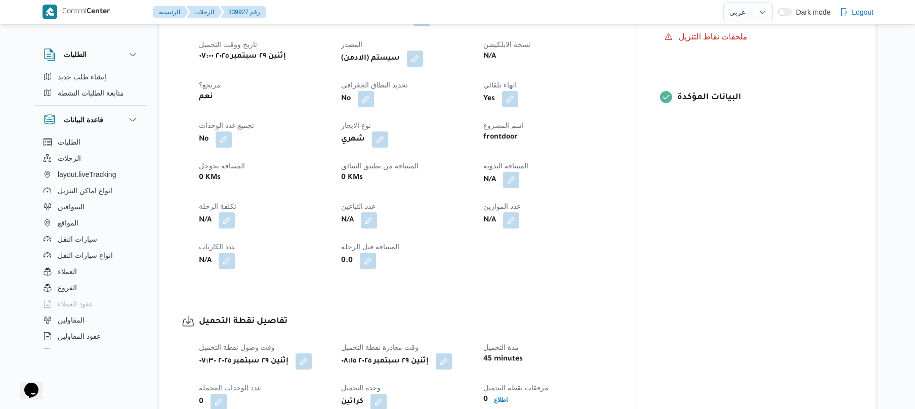
scroll to position [377, 0]
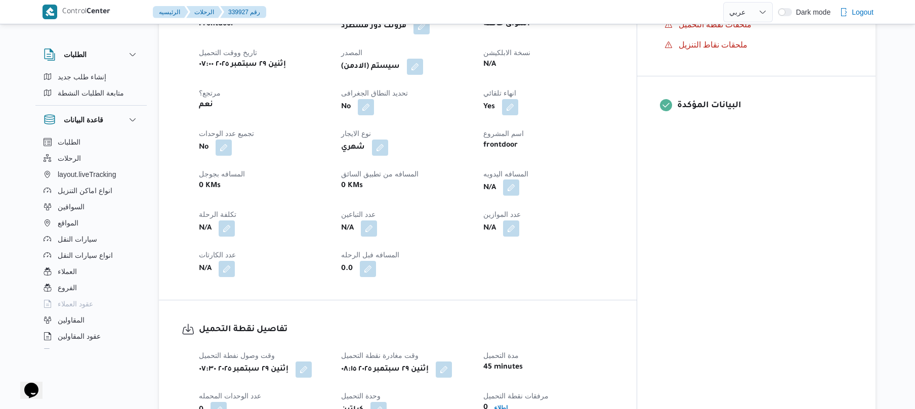
click at [519, 194] on button "button" at bounding box center [511, 188] width 16 height 16
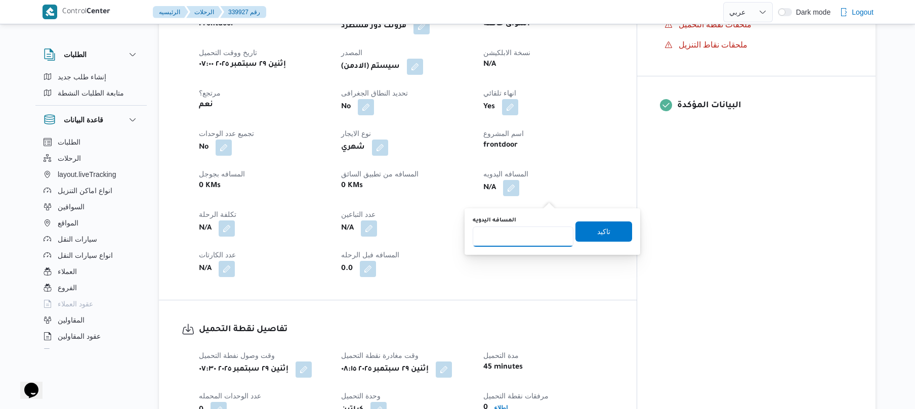
click at [517, 238] on input "المسافه اليدويه" at bounding box center [523, 237] width 101 height 20
type input "120"
click at [597, 232] on span "تاكيد" at bounding box center [603, 231] width 13 height 12
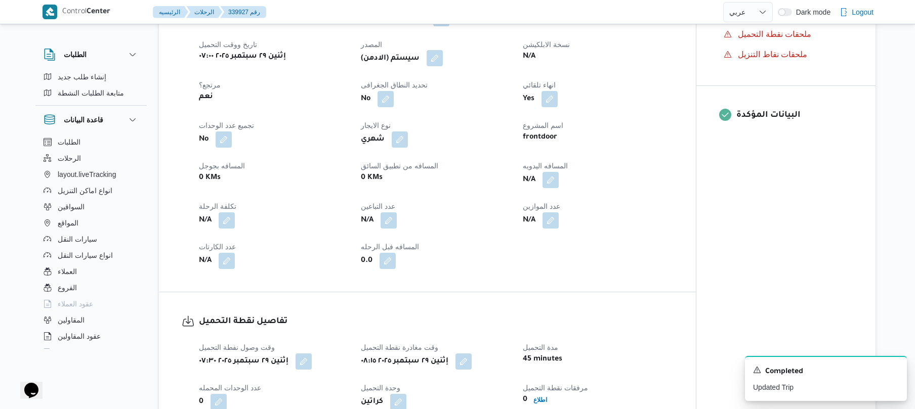
click at [436, 66] on button "button" at bounding box center [435, 58] width 16 height 16
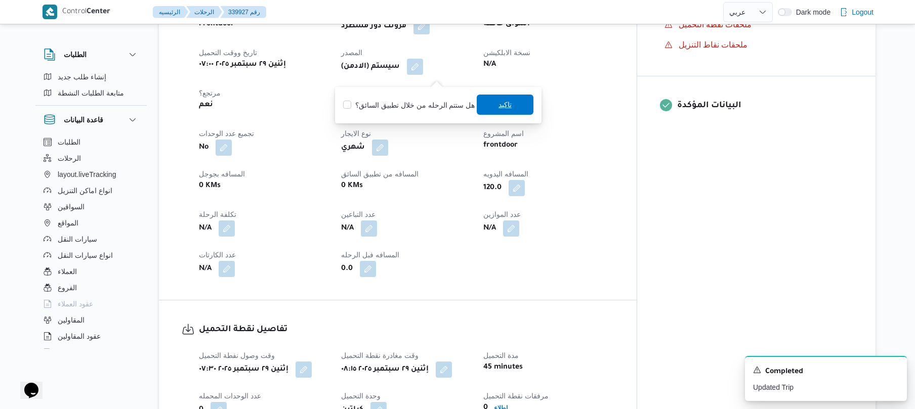
click at [498, 108] on span "تاكيد" at bounding box center [504, 105] width 13 height 12
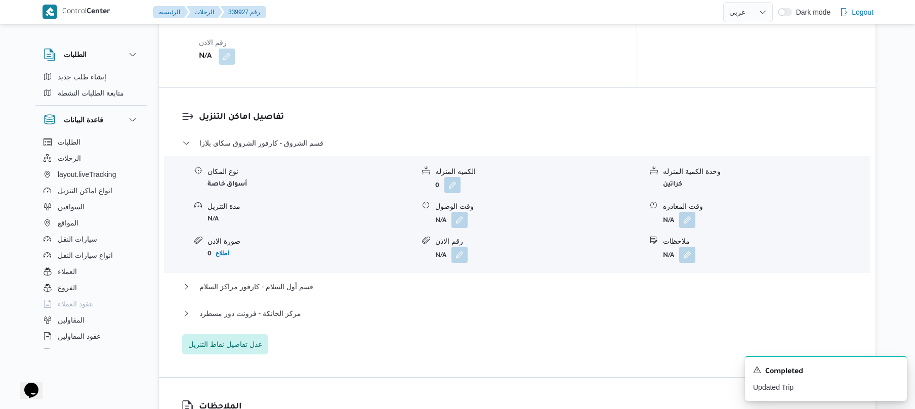
scroll to position [836, 0]
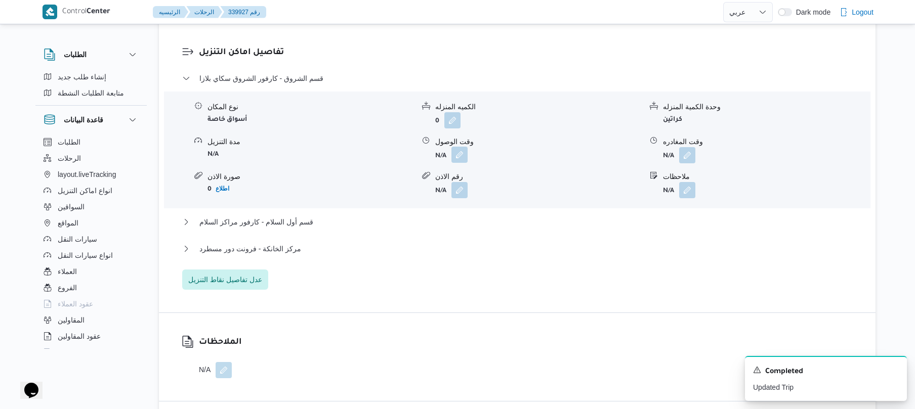
click at [464, 161] on button "button" at bounding box center [459, 155] width 16 height 16
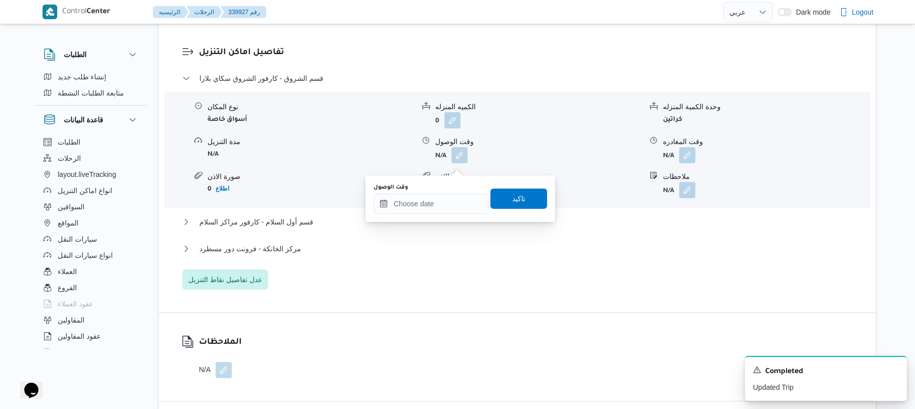
click at [426, 214] on div "وقت الوصول تاكيد" at bounding box center [460, 199] width 176 height 32
click at [436, 201] on input "وقت الوصول" at bounding box center [430, 204] width 115 height 20
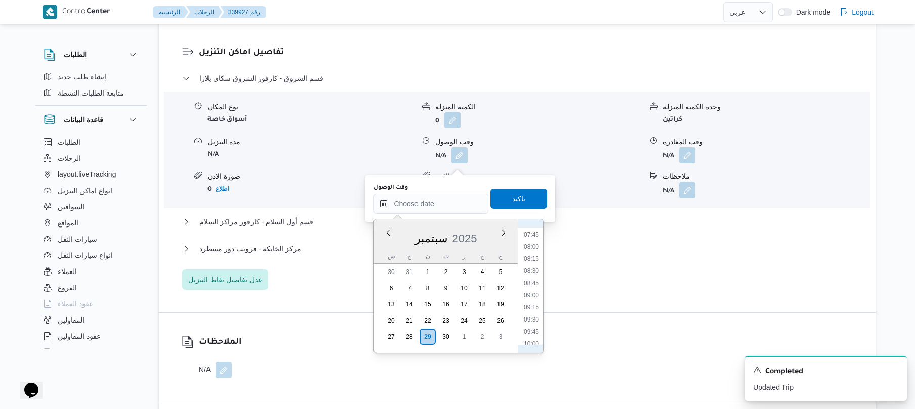
scroll to position [332, 0]
click at [533, 335] on li "09:00" at bounding box center [531, 338] width 23 height 10
type input "٢٩/٠٩/٢٠٢٥ ٠٩:٠٠"
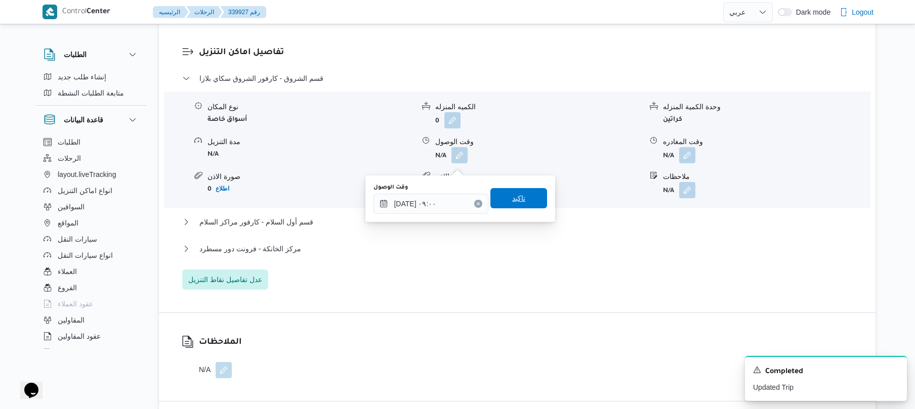
click at [515, 199] on span "تاكيد" at bounding box center [518, 198] width 13 height 12
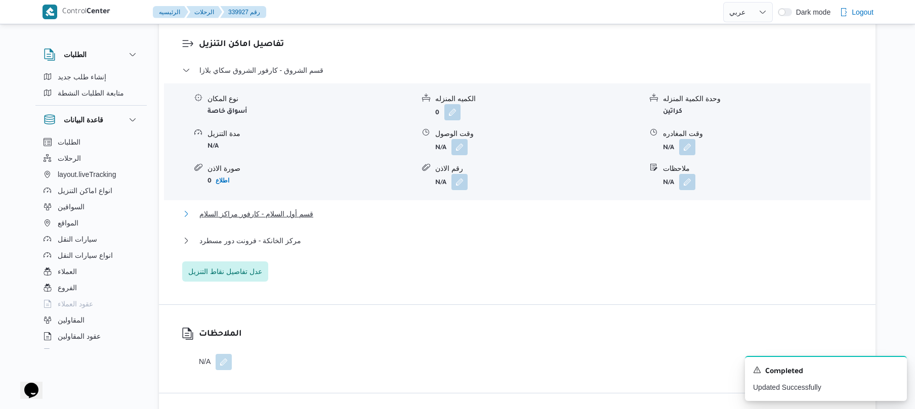
click at [470, 220] on button "قسم أول السلام - كارفور مراكز السلام" at bounding box center [517, 214] width 670 height 12
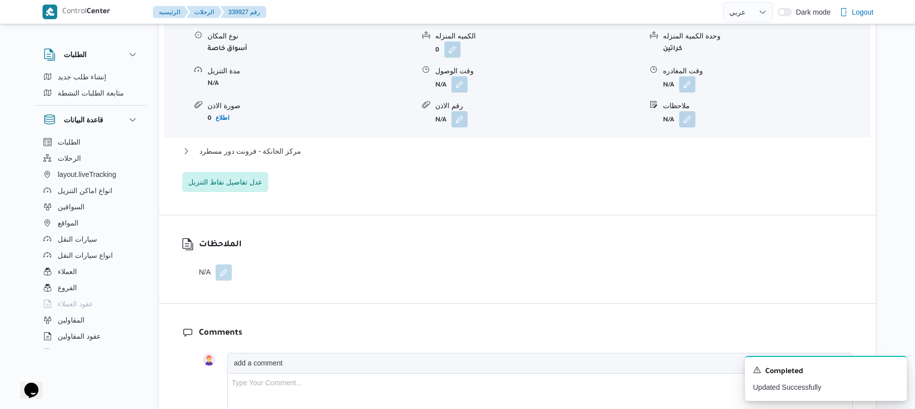
scroll to position [1052, 0]
click at [478, 156] on button "مركز الخانكة - فرونت دور مسطرد" at bounding box center [517, 150] width 670 height 12
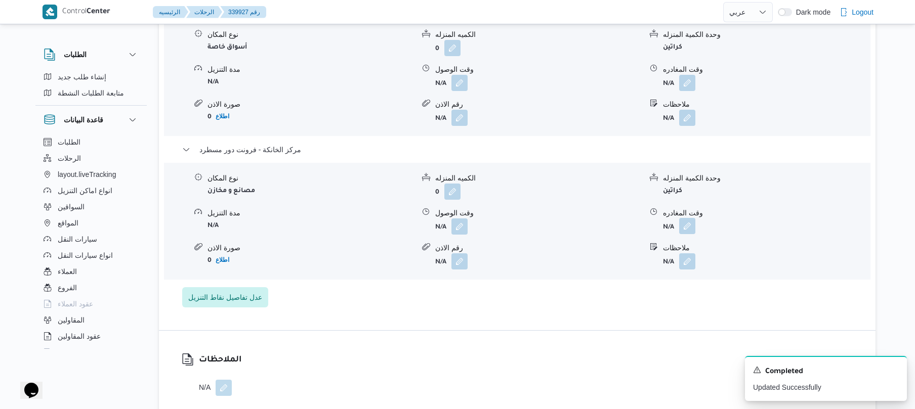
click at [683, 231] on button "button" at bounding box center [687, 226] width 16 height 16
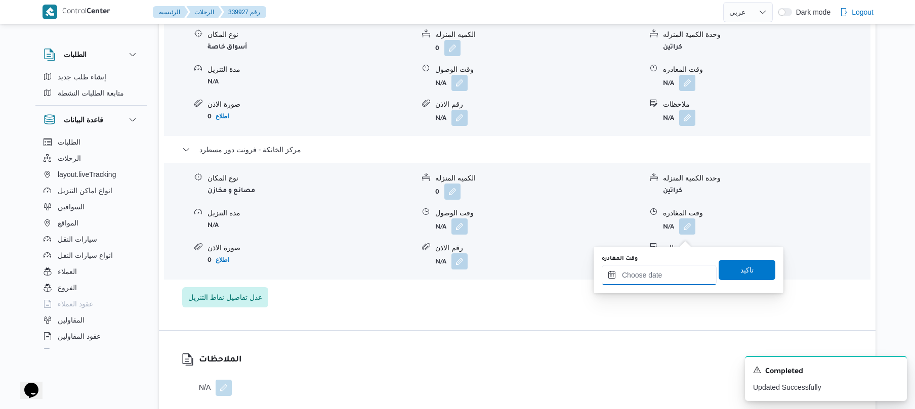
click at [639, 272] on input "وقت المغادره" at bounding box center [659, 275] width 115 height 20
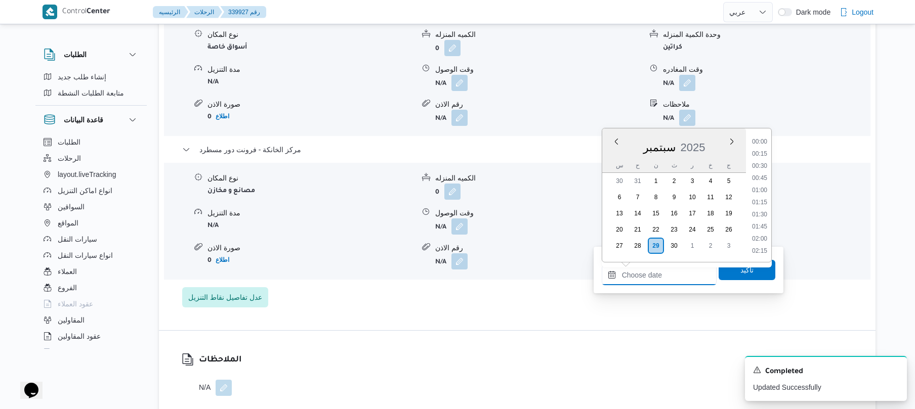
scroll to position [960, 0]
click at [762, 201] on li "21:00" at bounding box center [759, 202] width 23 height 10
type input "٢٩/٠٩/٢٠٢٥ ٢١:٠٠"
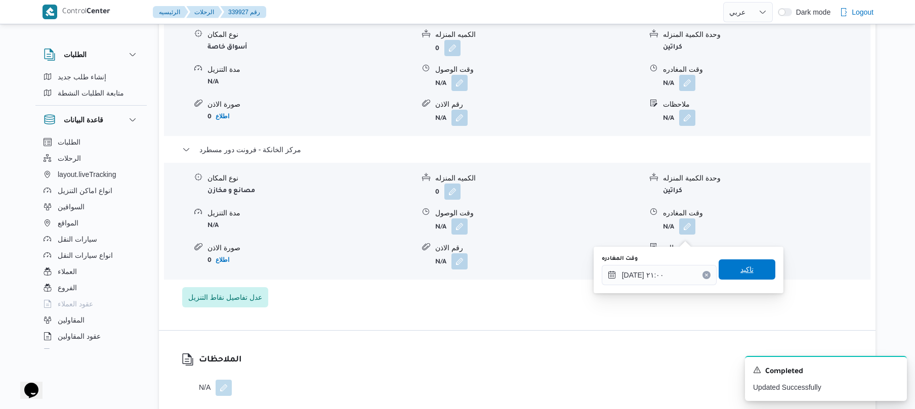
click at [743, 266] on span "تاكيد" at bounding box center [746, 270] width 13 height 12
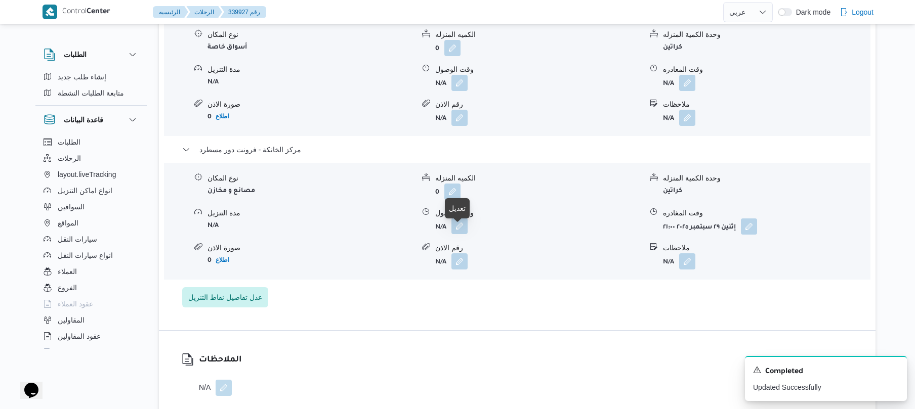
click at [455, 234] on button "button" at bounding box center [459, 226] width 16 height 16
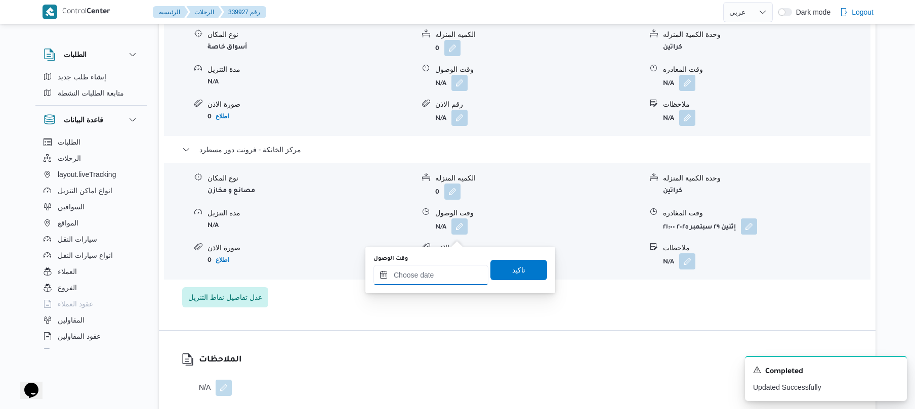
click at [424, 276] on input "وقت الوصول" at bounding box center [430, 275] width 115 height 20
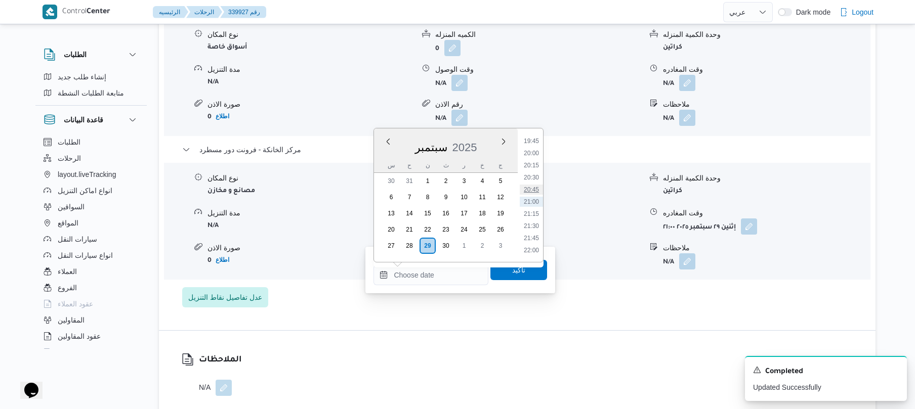
click at [531, 188] on li "20:45" at bounding box center [531, 190] width 23 height 10
type input "٢٩/٠٩/٢٠٢٥ ٢٠:٤٥"
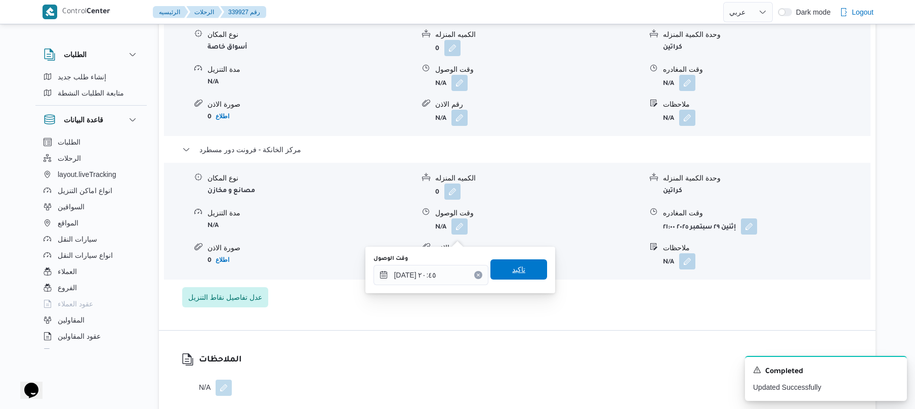
click at [499, 272] on span "تاكيد" at bounding box center [518, 270] width 57 height 20
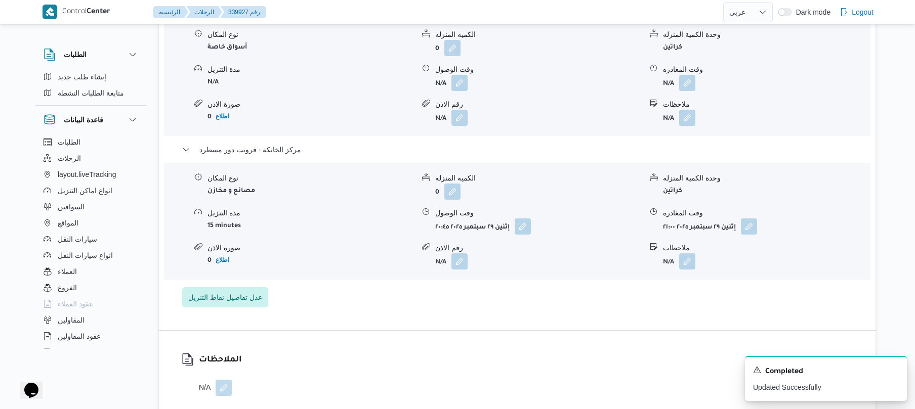
scroll to position [1025, 0]
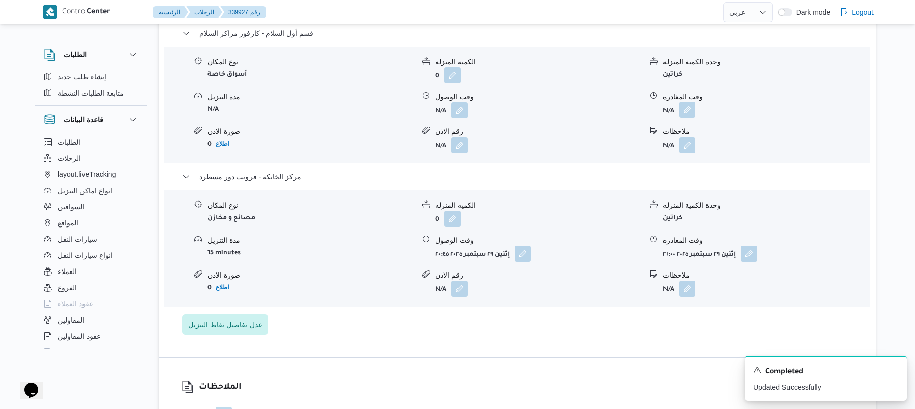
click at [687, 118] on button "button" at bounding box center [687, 110] width 16 height 16
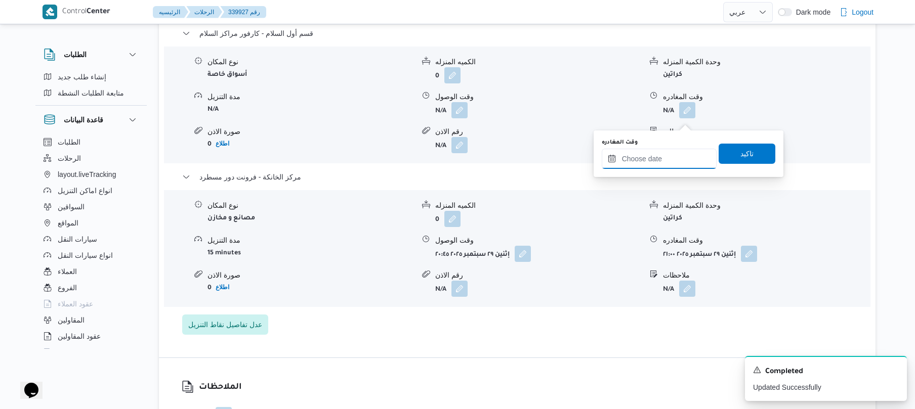
click at [648, 151] on input "وقت المغادره" at bounding box center [659, 159] width 115 height 20
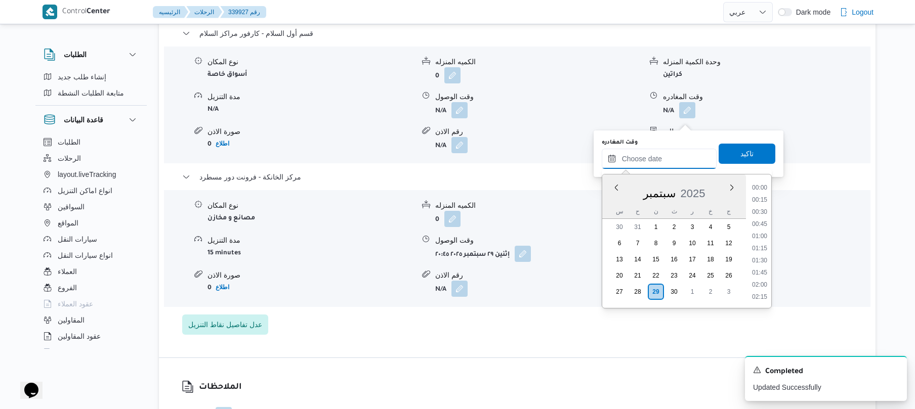
scroll to position [960, 0]
click at [762, 197] on li "20:00" at bounding box center [759, 199] width 23 height 10
type input "٢٩/٠٩/٢٠٢٥ ٢٠:٠٠"
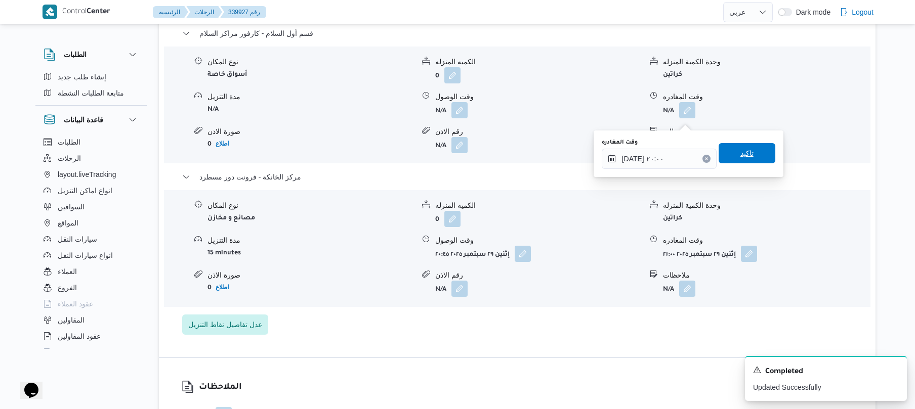
click at [751, 160] on span "تاكيد" at bounding box center [747, 153] width 57 height 20
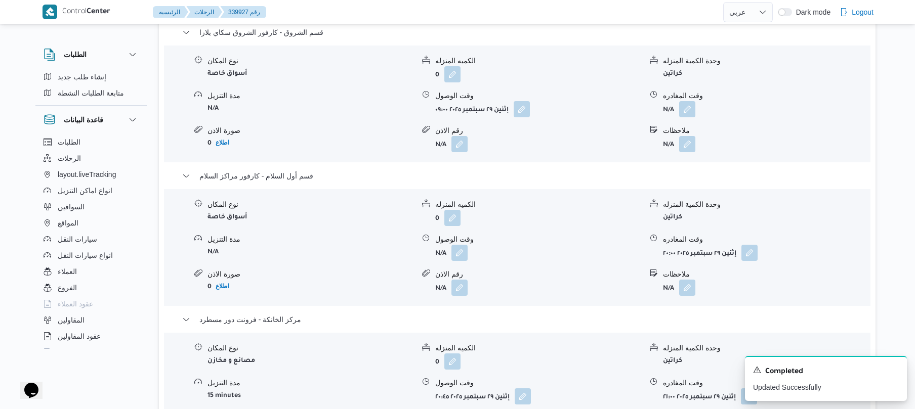
scroll to position [810, 0]
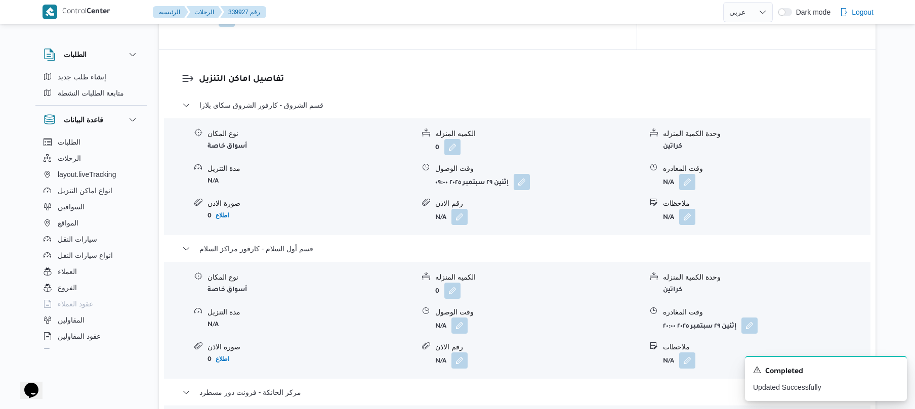
click at [677, 190] on span at bounding box center [684, 182] width 21 height 16
click at [687, 190] on button "button" at bounding box center [687, 182] width 16 height 16
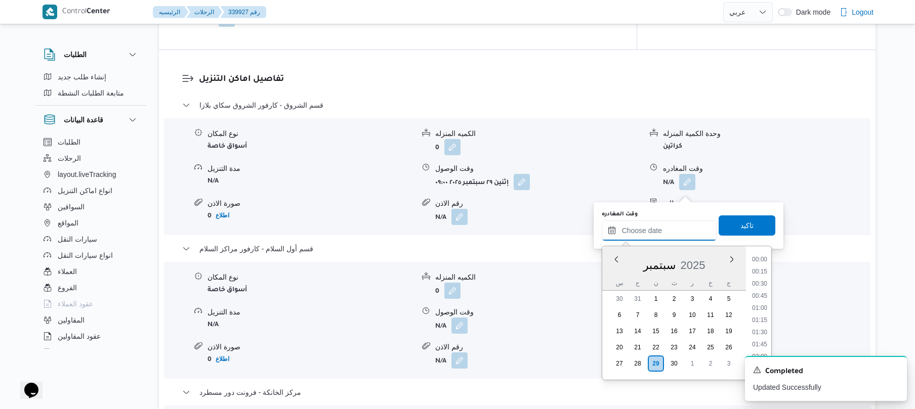
click at [649, 222] on input "وقت المغادره" at bounding box center [659, 231] width 115 height 20
click at [761, 276] on li "14:00" at bounding box center [759, 277] width 23 height 10
type input "٢٩/٠٩/٢٠٢٥ ١٤:٠٠"
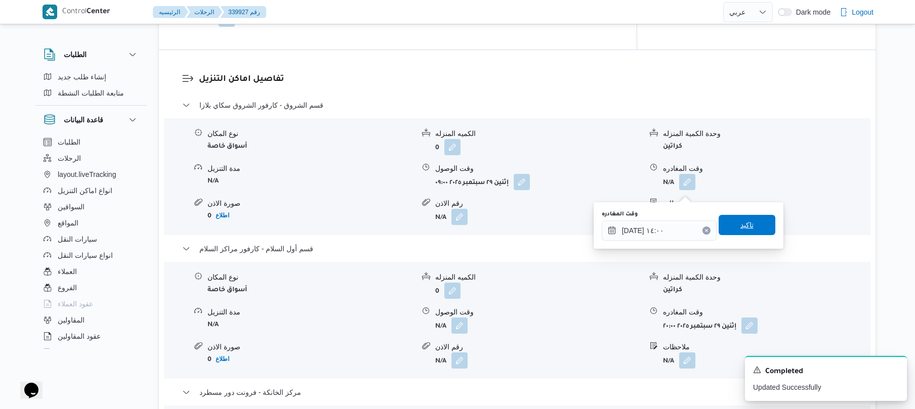
click at [742, 225] on span "تاكيد" at bounding box center [746, 225] width 13 height 12
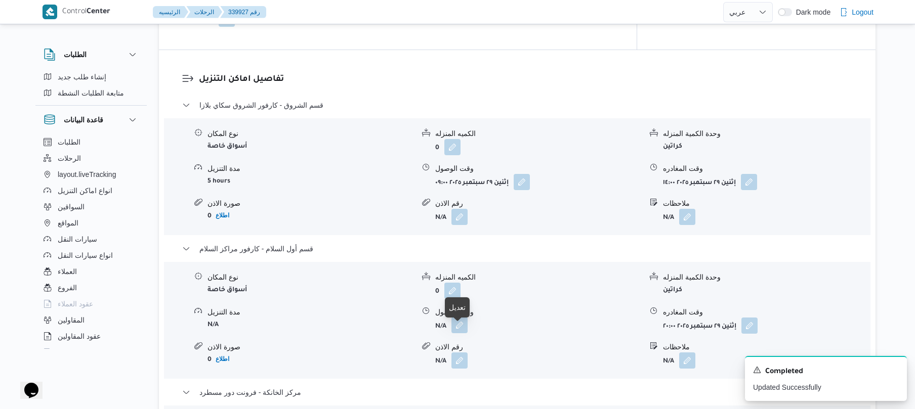
click at [459, 331] on button "button" at bounding box center [459, 325] width 16 height 16
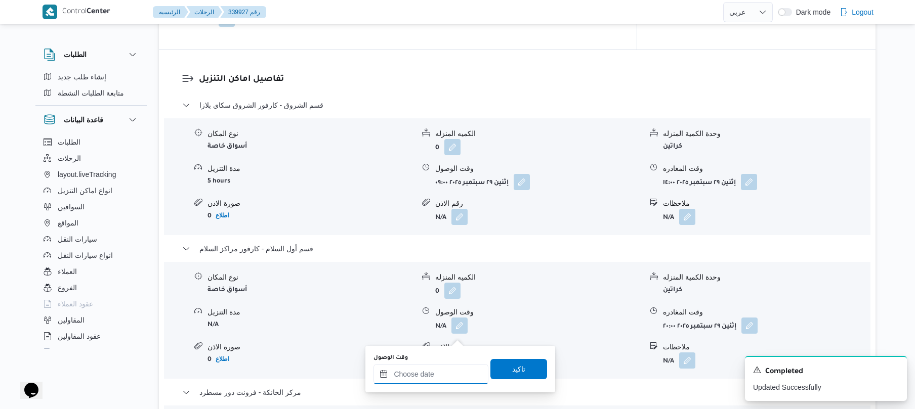
click at [434, 371] on input "وقت الوصول" at bounding box center [430, 374] width 115 height 20
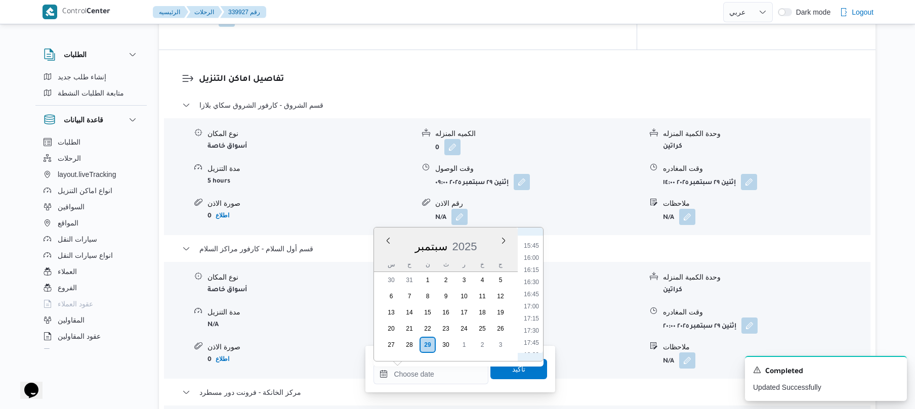
scroll to position [660, 0]
click at [532, 284] on li "14:30" at bounding box center [531, 285] width 23 height 10
type input "٢٩/٠٩/٢٠٢٥ ١٤:٣٠"
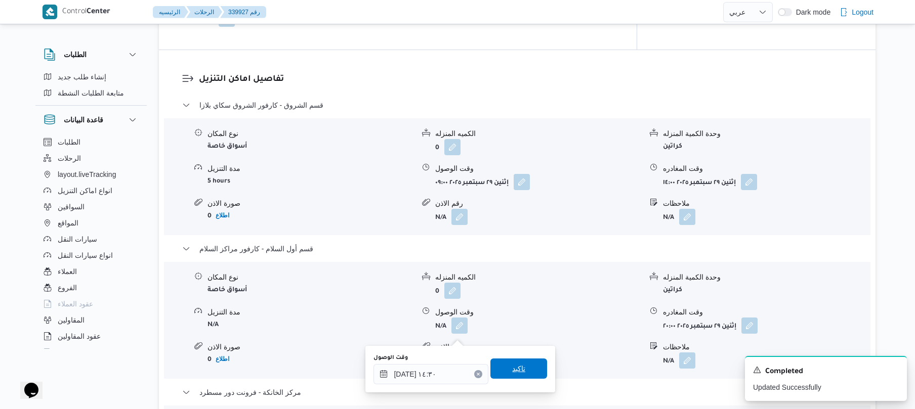
click at [509, 375] on span "تاكيد" at bounding box center [518, 369] width 57 height 20
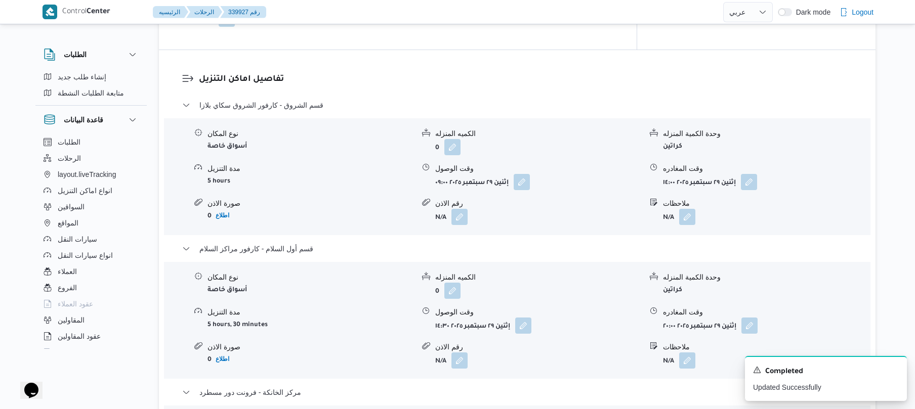
scroll to position [0, 0]
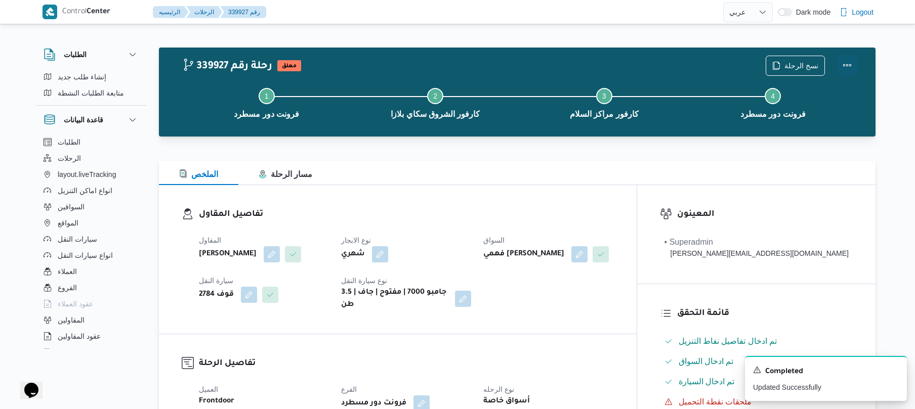
click at [847, 67] on button "Actions" at bounding box center [847, 65] width 20 height 20
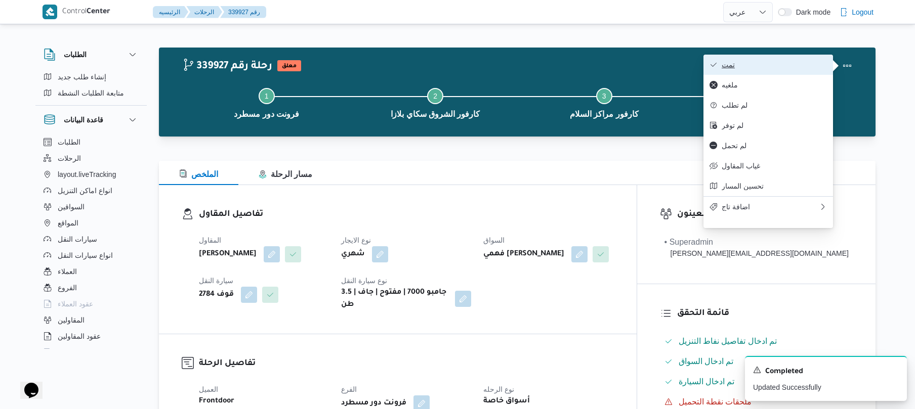
click at [803, 67] on span "تمت" at bounding box center [774, 65] width 105 height 8
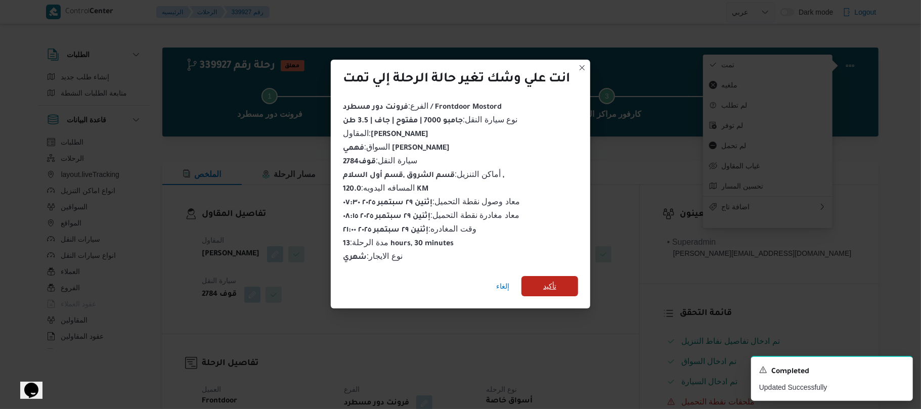
click at [552, 286] on span "تأكيد" at bounding box center [549, 286] width 13 height 12
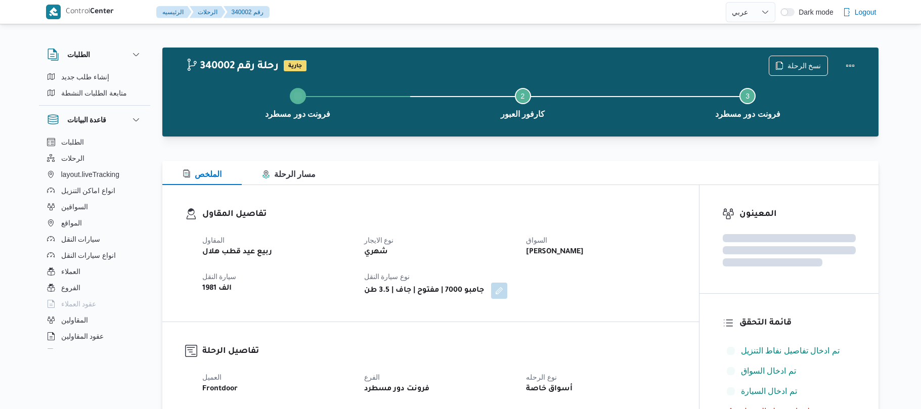
select select "ar"
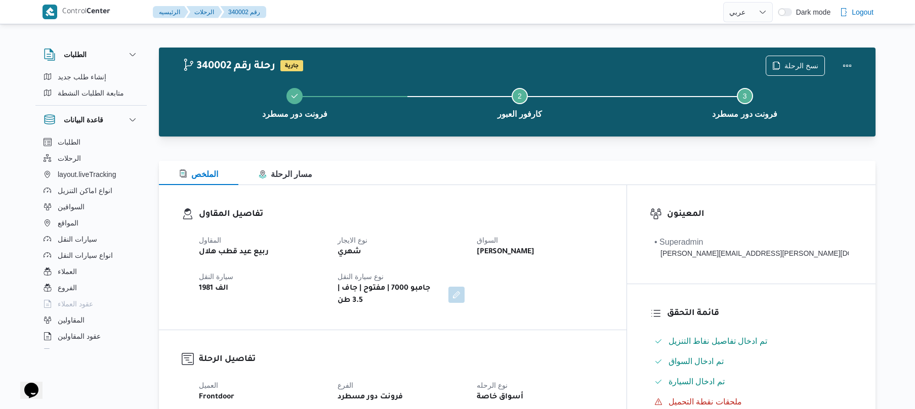
click at [519, 208] on h3 "تفاصيل المقاول" at bounding box center [401, 215] width 405 height 14
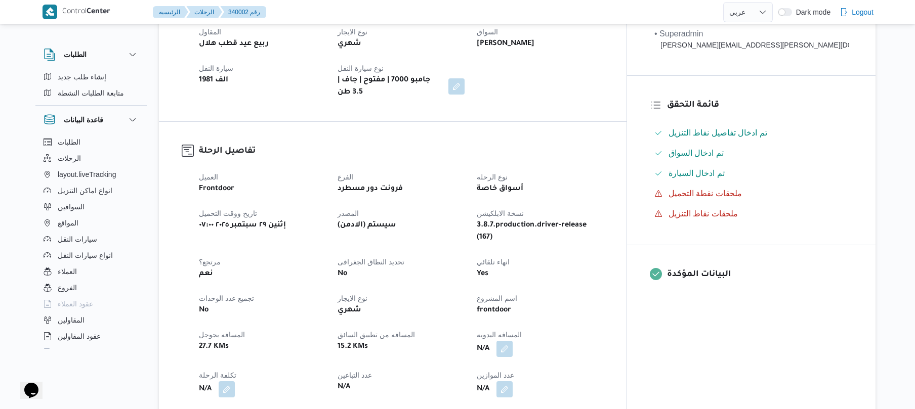
scroll to position [297, 0]
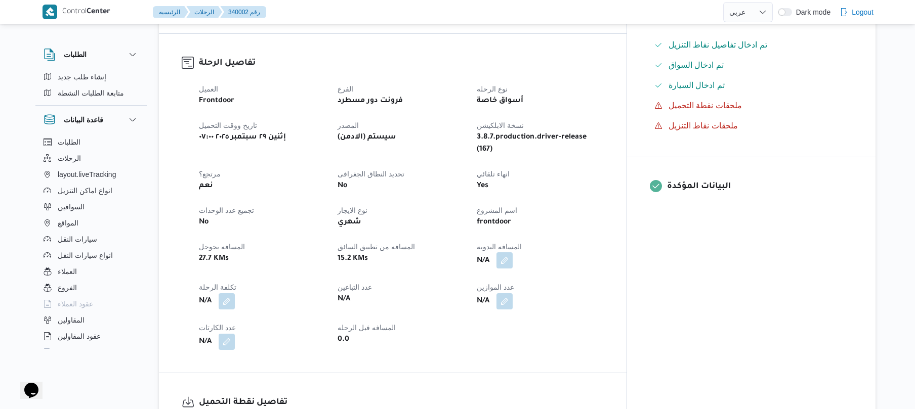
click at [513, 252] on button "button" at bounding box center [504, 260] width 16 height 16
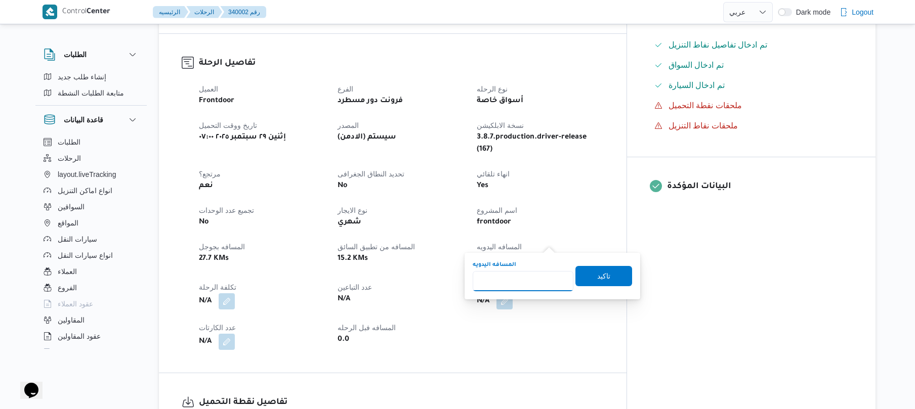
click at [511, 284] on input "المسافه اليدويه" at bounding box center [523, 281] width 101 height 20
type input "70"
click at [585, 278] on span "تاكيد" at bounding box center [603, 276] width 57 height 20
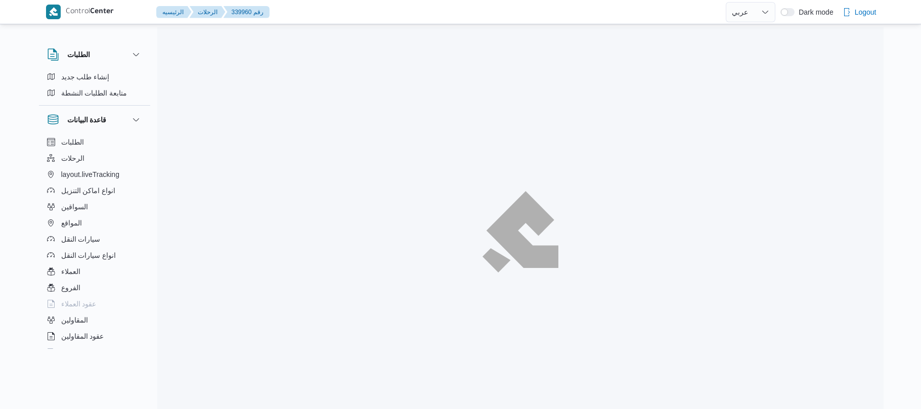
select select "ar"
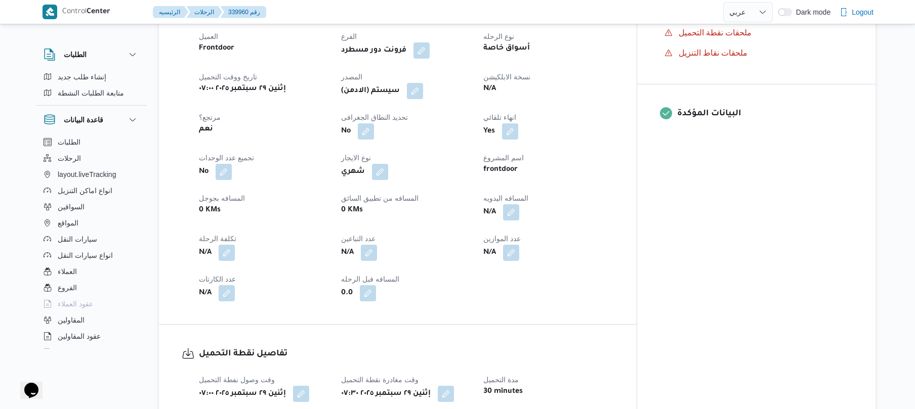
scroll to position [377, 0]
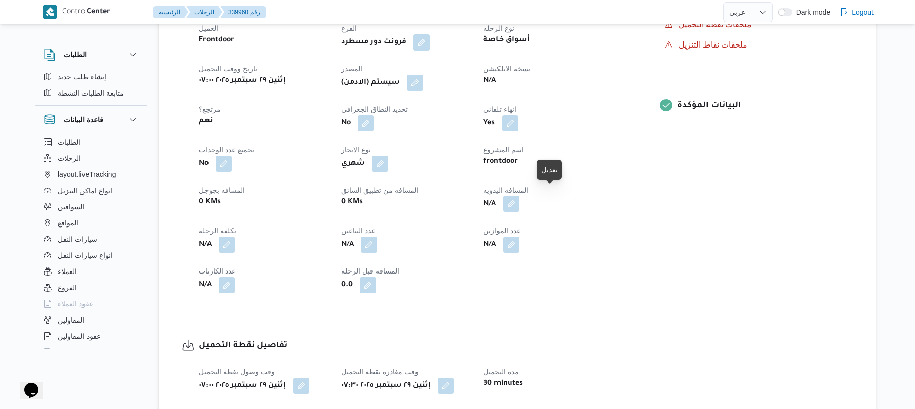
click at [519, 196] on button "button" at bounding box center [511, 204] width 16 height 16
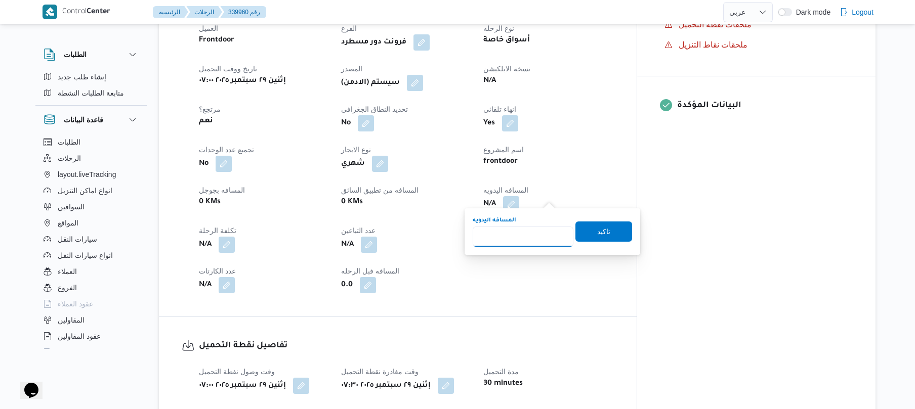
click at [520, 239] on input "المسافه اليدويه" at bounding box center [523, 237] width 101 height 20
type input "120"
click at [584, 237] on span "تاكيد" at bounding box center [603, 231] width 57 height 20
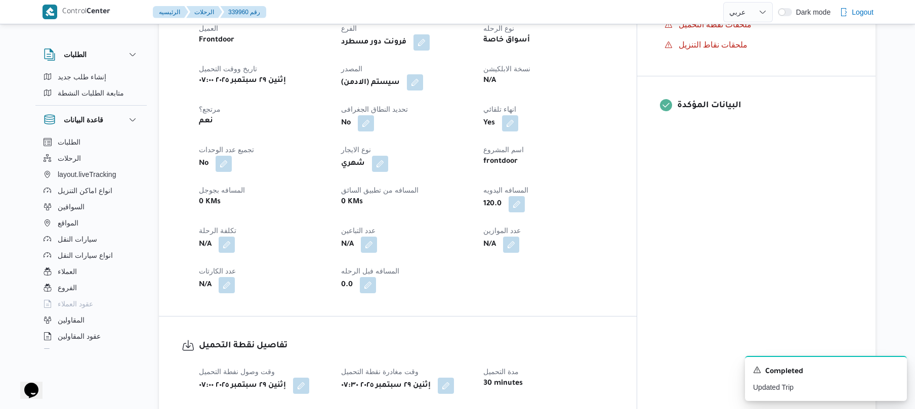
click at [423, 74] on button "button" at bounding box center [415, 82] width 16 height 16
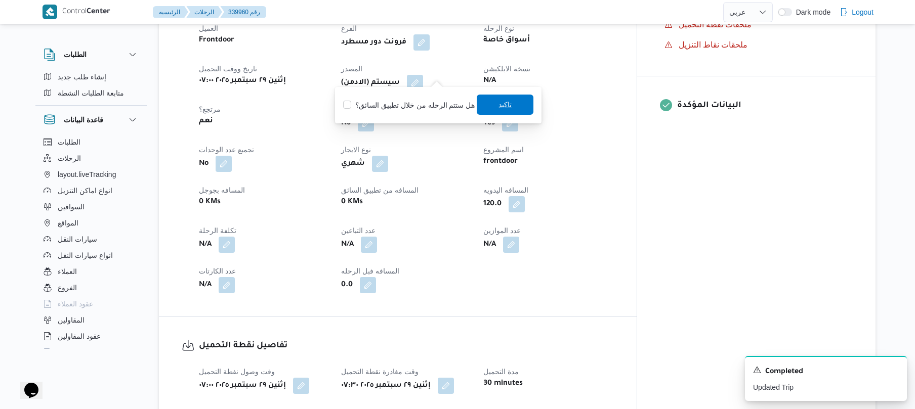
click at [498, 105] on span "تاكيد" at bounding box center [504, 105] width 13 height 12
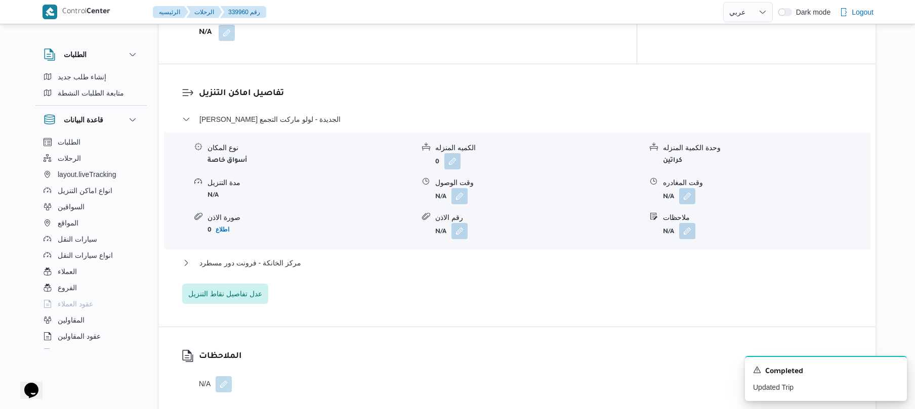
scroll to position [863, 0]
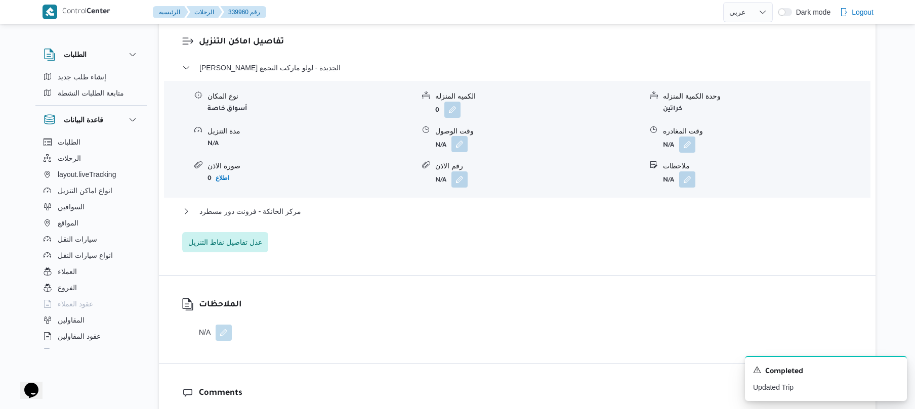
click at [462, 136] on button "button" at bounding box center [459, 144] width 16 height 16
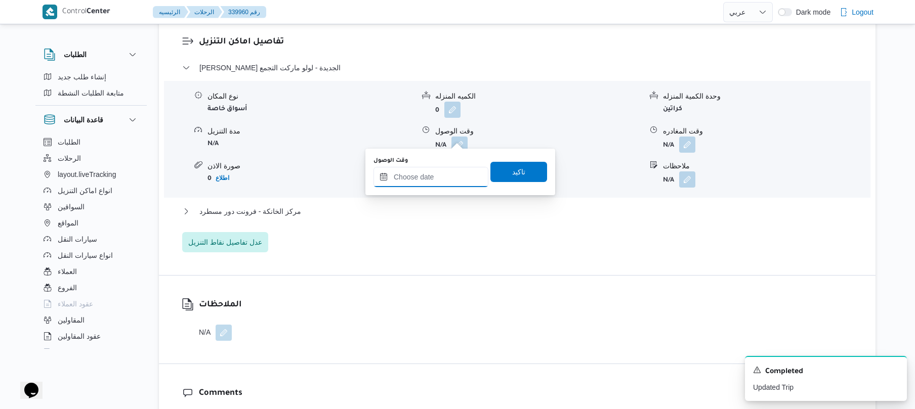
click at [430, 181] on input "وقت الوصول" at bounding box center [430, 177] width 115 height 20
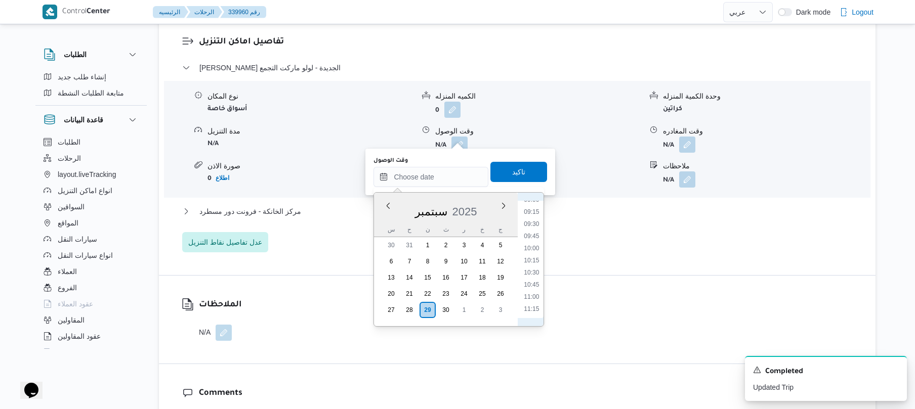
scroll to position [344, 0]
click at [534, 262] on li "08:15" at bounding box center [531, 263] width 23 height 10
type input "٢٩/٠٩/٢٠٢٥ ٠٨:١٥"
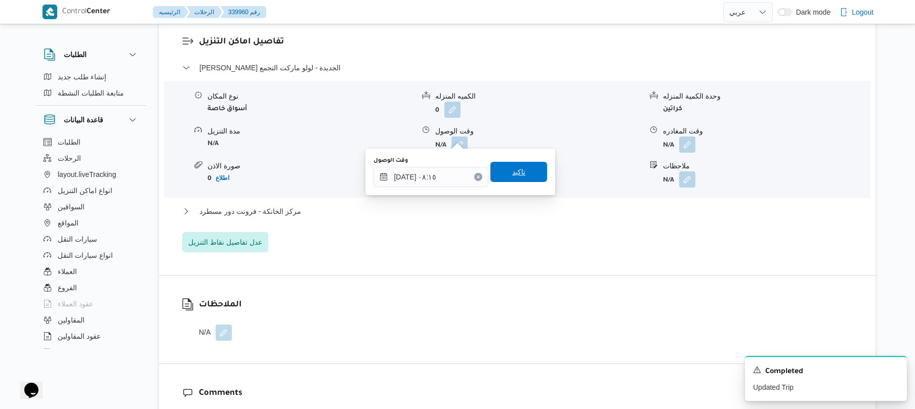
click at [522, 175] on span "تاكيد" at bounding box center [518, 172] width 57 height 20
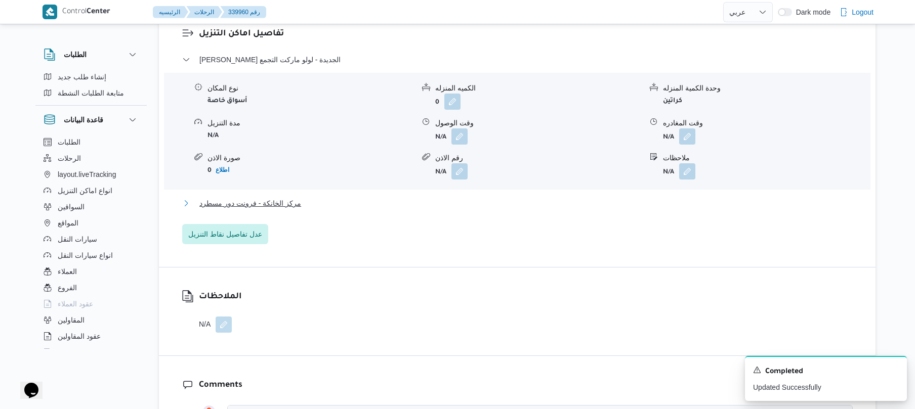
click at [488, 201] on button "مركز الخانكة - فرونت دور مسطرد" at bounding box center [517, 203] width 670 height 12
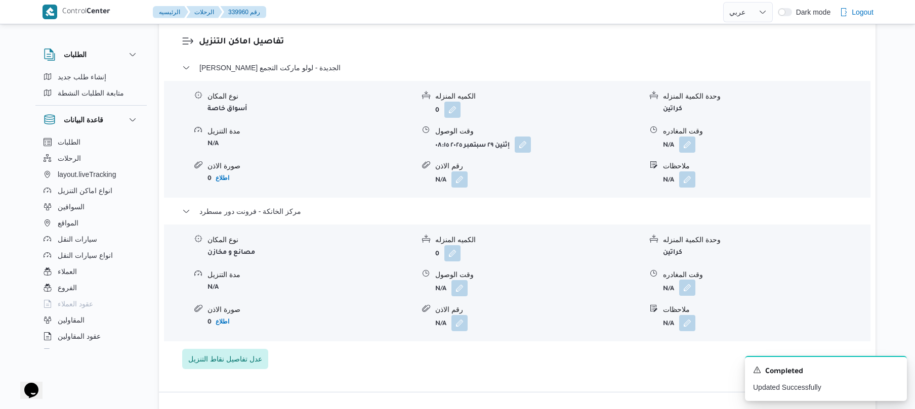
click at [685, 280] on button "button" at bounding box center [687, 288] width 16 height 16
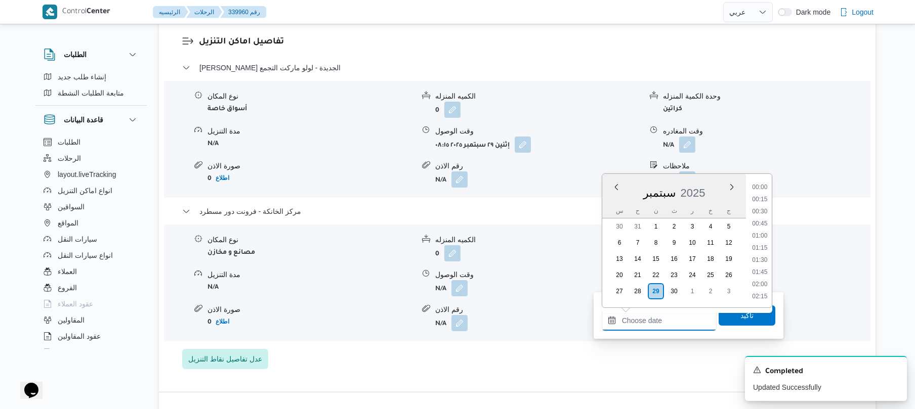
click at [634, 320] on input "وقت المغادره" at bounding box center [659, 321] width 115 height 20
click at [759, 276] on li "19:45" at bounding box center [759, 274] width 23 height 10
type input "٢٩/٠٩/٢٠٢٥ ١٩:٤٥"
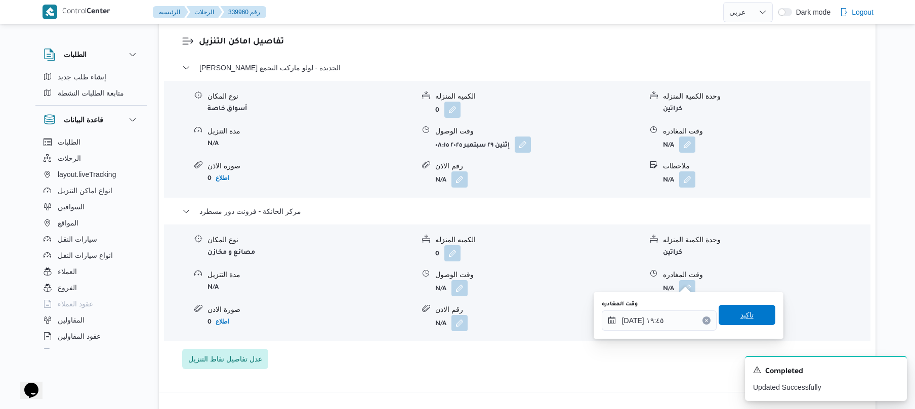
click at [740, 311] on span "تاكيد" at bounding box center [746, 315] width 13 height 12
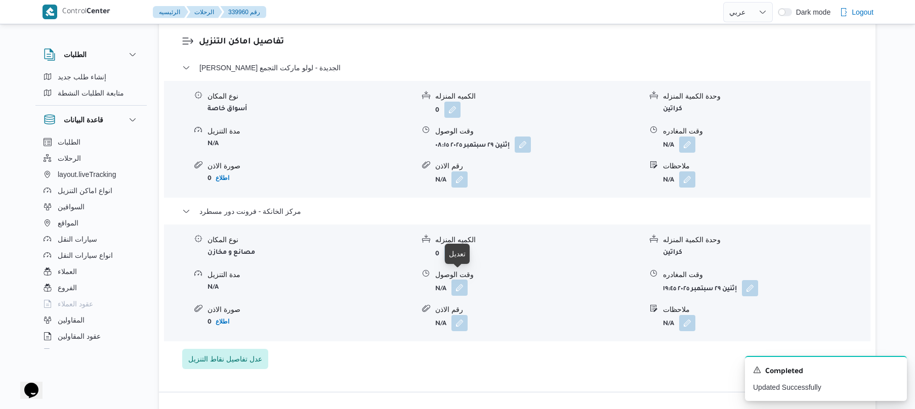
click at [466, 282] on button "button" at bounding box center [459, 288] width 16 height 16
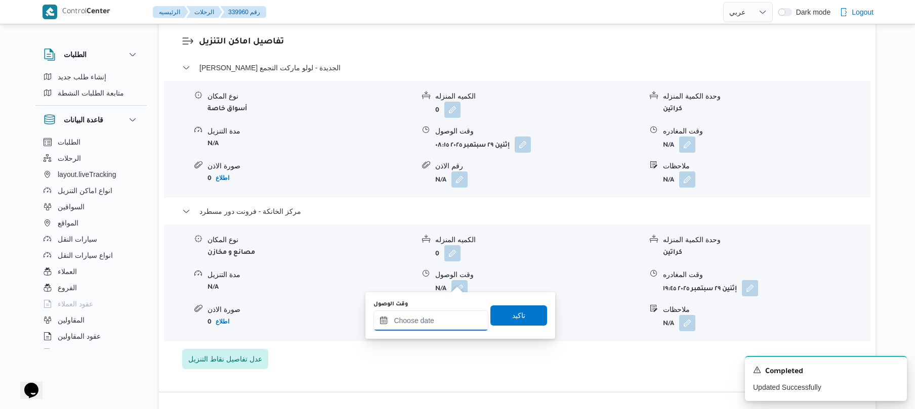
click at [442, 318] on input "وقت الوصول" at bounding box center [430, 321] width 115 height 20
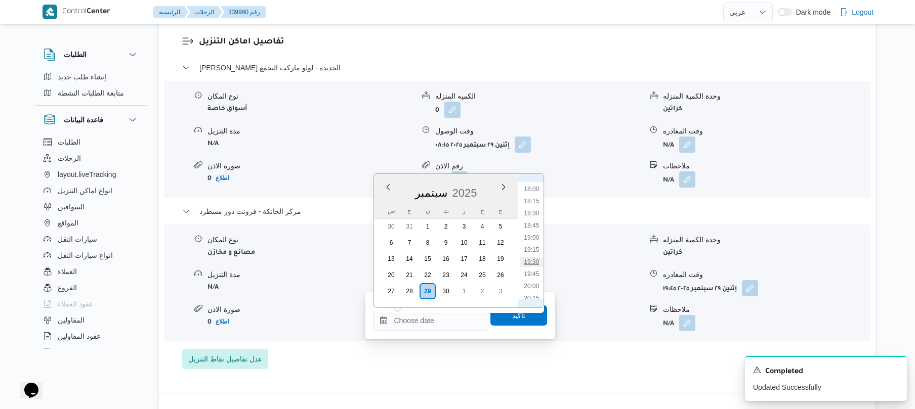
click at [530, 261] on li "19:30" at bounding box center [531, 262] width 23 height 10
type input "٢٩/٠٩/٢٠٢٥ ١٩:٣٠"
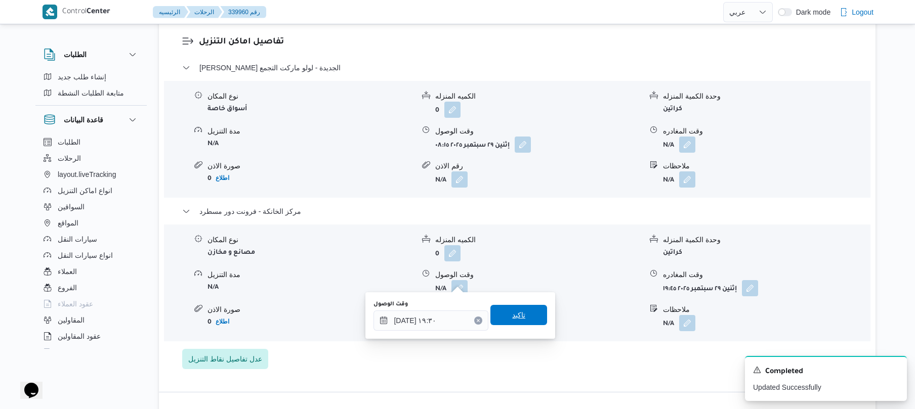
click at [512, 315] on span "تاكيد" at bounding box center [518, 315] width 13 height 12
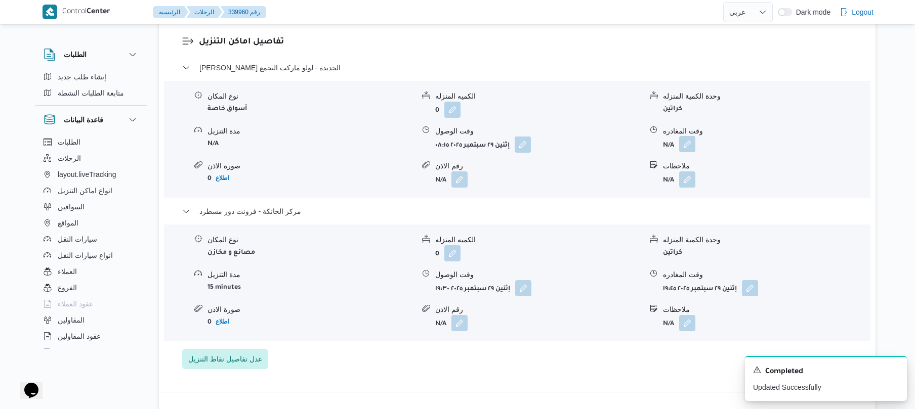
click at [689, 136] on button "button" at bounding box center [687, 144] width 16 height 16
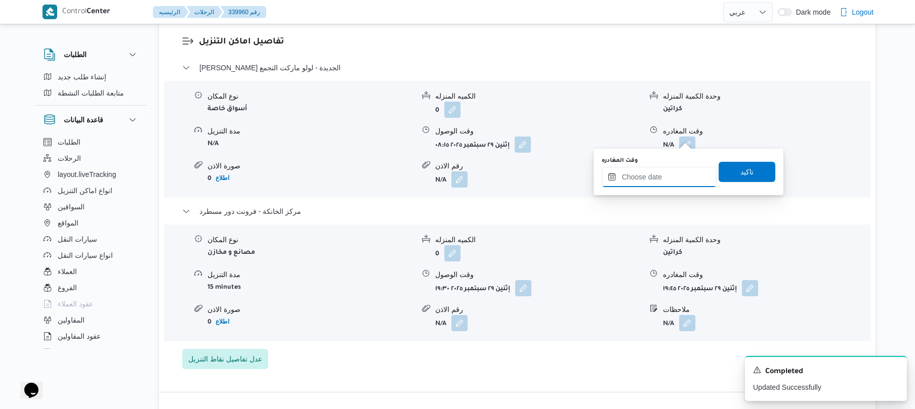
click at [664, 170] on input "وقت المغادره" at bounding box center [659, 177] width 115 height 20
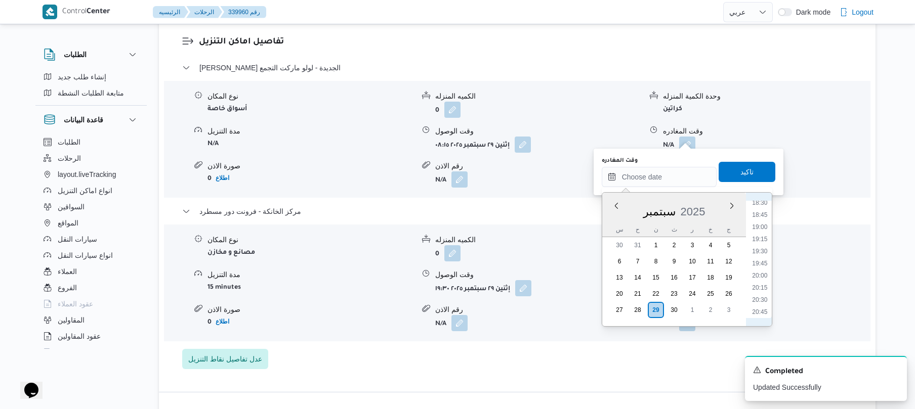
scroll to position [873, 0]
click at [759, 244] on li "18:45" at bounding box center [759, 244] width 23 height 10
type input "٢٩/٠٩/٢٠٢٥ ١٨:٤٥"
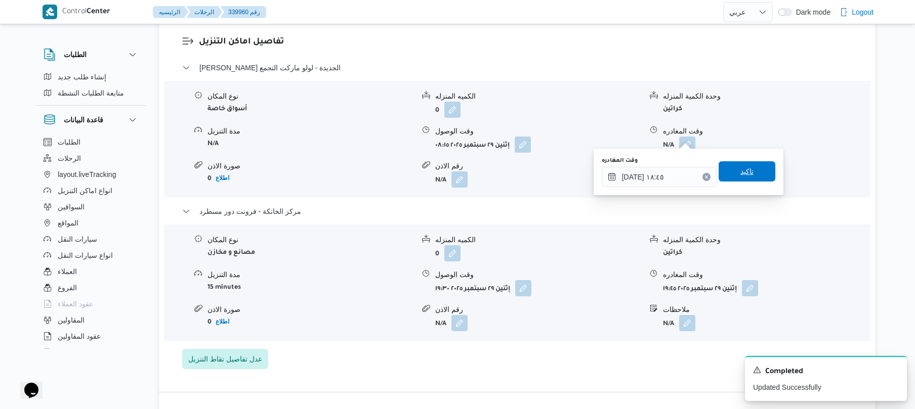
click at [745, 173] on span "تاكيد" at bounding box center [746, 171] width 13 height 12
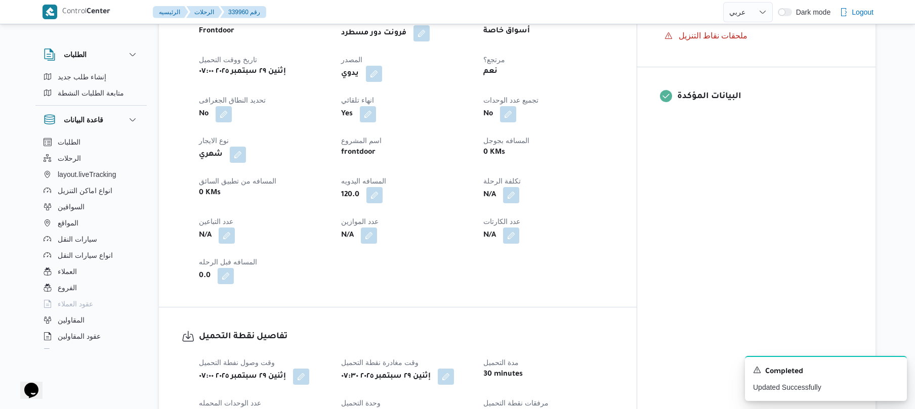
scroll to position [0, 0]
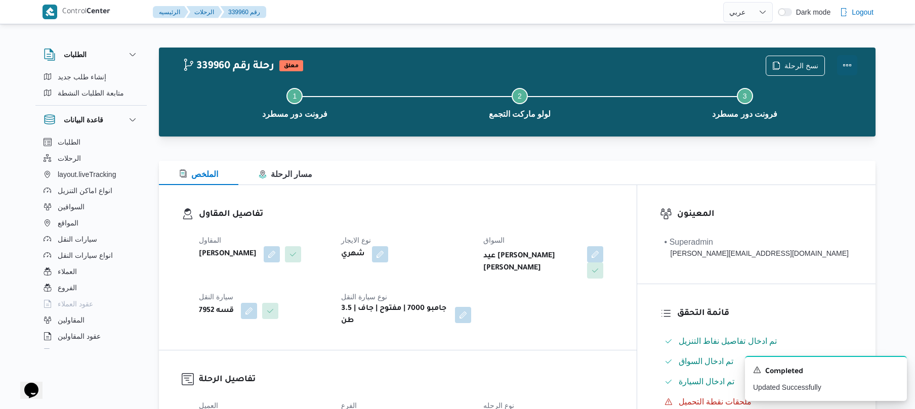
click at [841, 67] on button "Actions" at bounding box center [847, 65] width 20 height 20
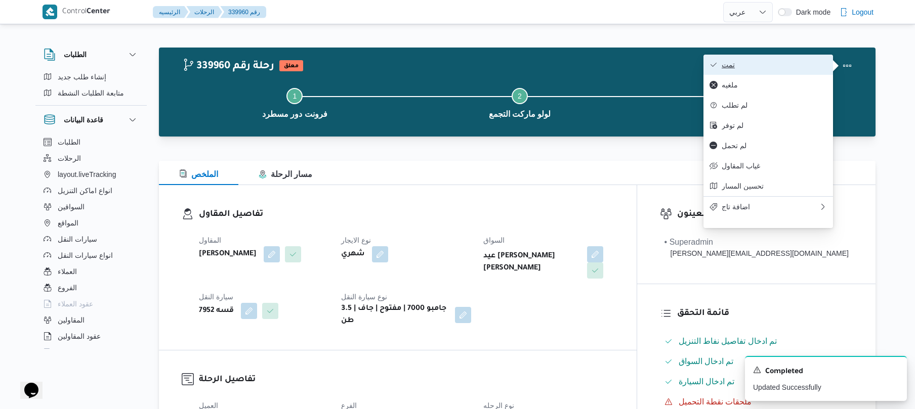
click at [790, 69] on span "تمت" at bounding box center [774, 65] width 105 height 8
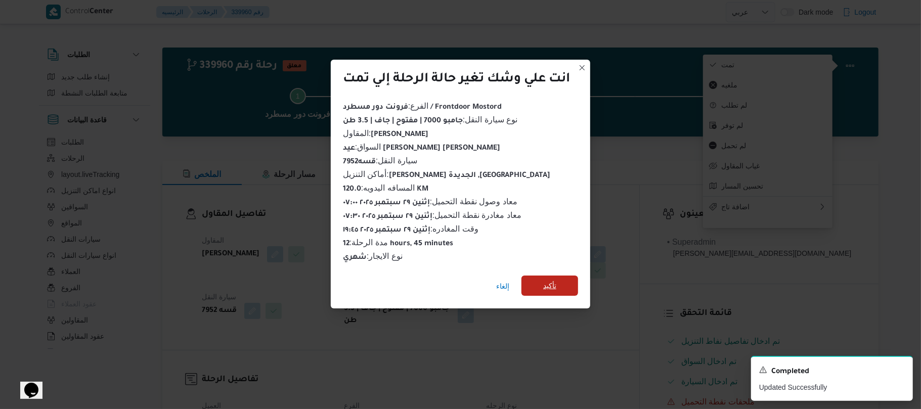
click at [561, 278] on span "تأكيد" at bounding box center [550, 286] width 57 height 20
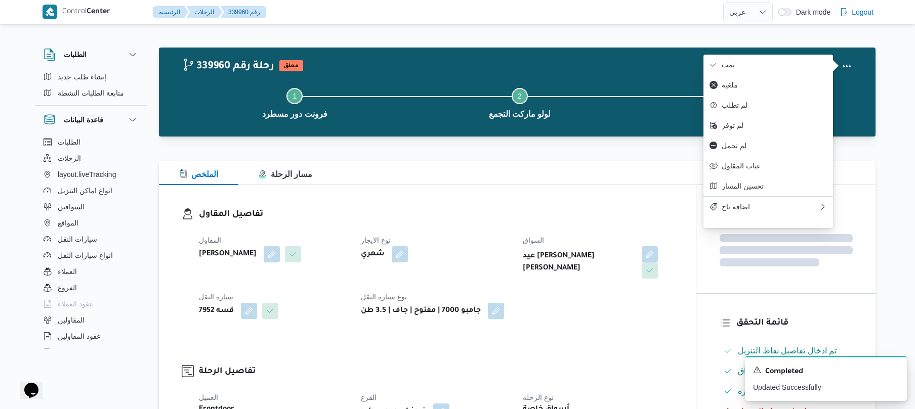
click at [579, 308] on div "المقاول عبدالقادر عادل عبدالقادر الحسيني نوع الايجار شهري السواق عيد سيد عيد سي…" at bounding box center [436, 276] width 486 height 97
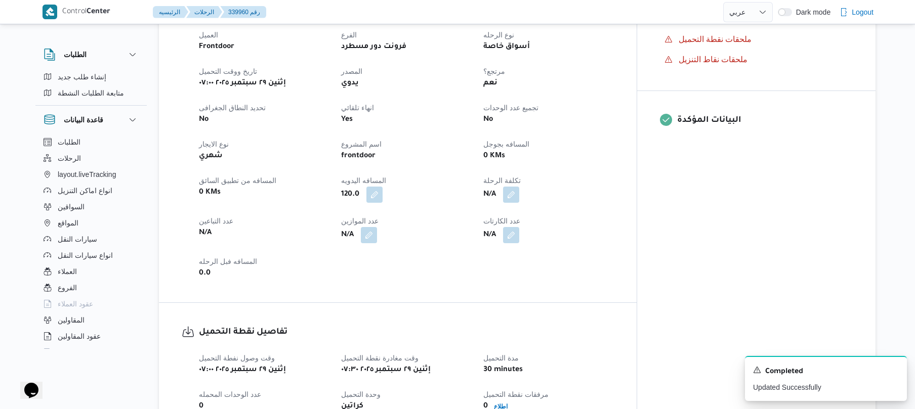
scroll to position [351, 0]
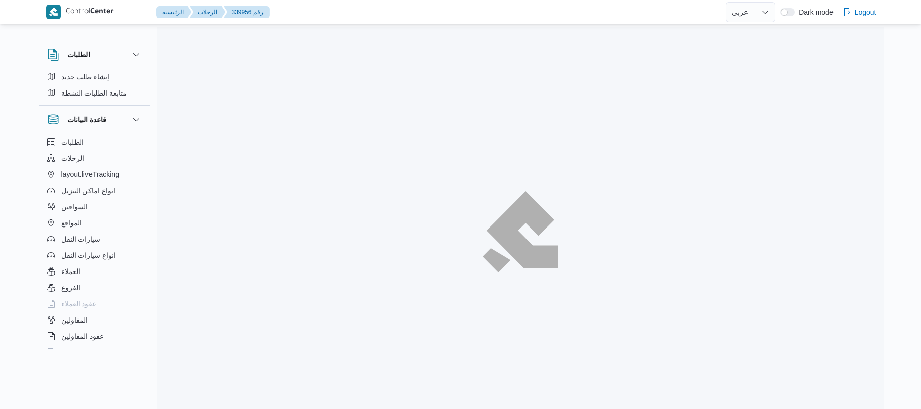
select select "ar"
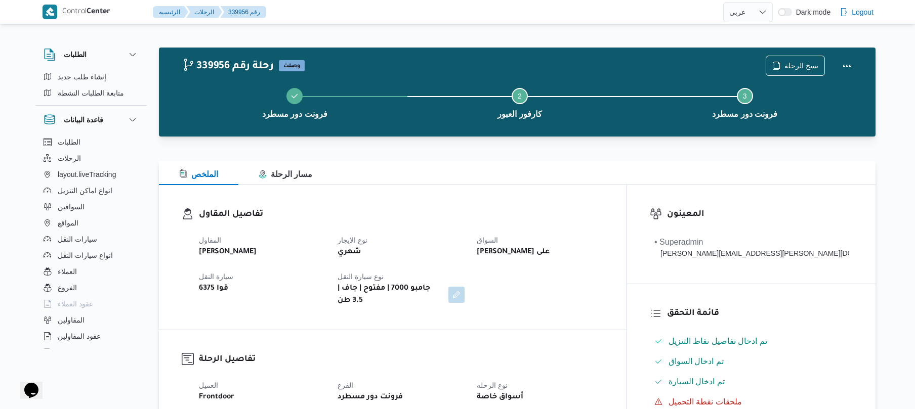
click at [526, 149] on div at bounding box center [517, 155] width 717 height 12
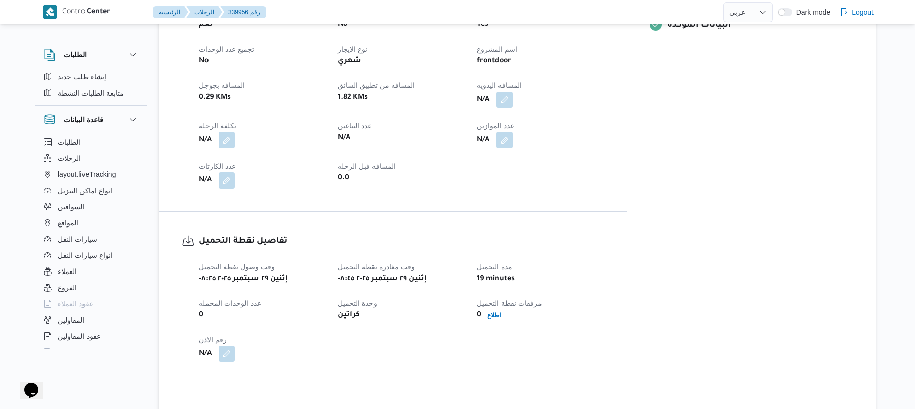
scroll to position [458, 0]
click at [522, 81] on span "المسافه اليدويه" at bounding box center [499, 85] width 45 height 8
click at [513, 91] on button "button" at bounding box center [504, 99] width 16 height 16
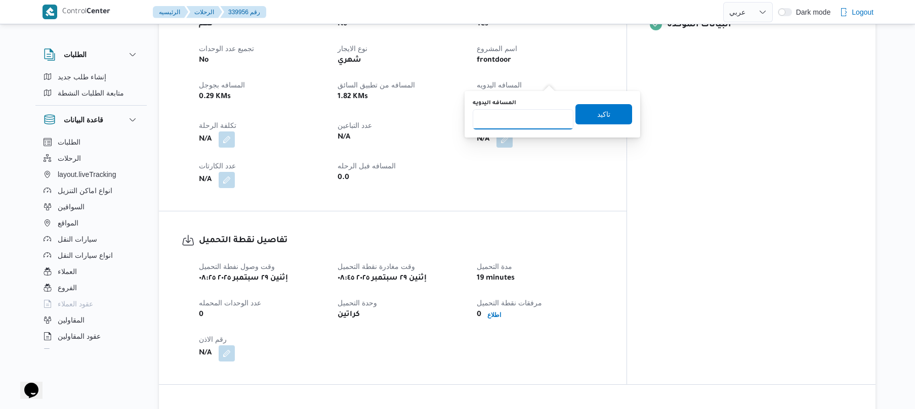
click at [522, 128] on input "المسافه اليدويه" at bounding box center [523, 119] width 101 height 20
type input "70"
click at [597, 110] on span "تاكيد" at bounding box center [603, 114] width 13 height 12
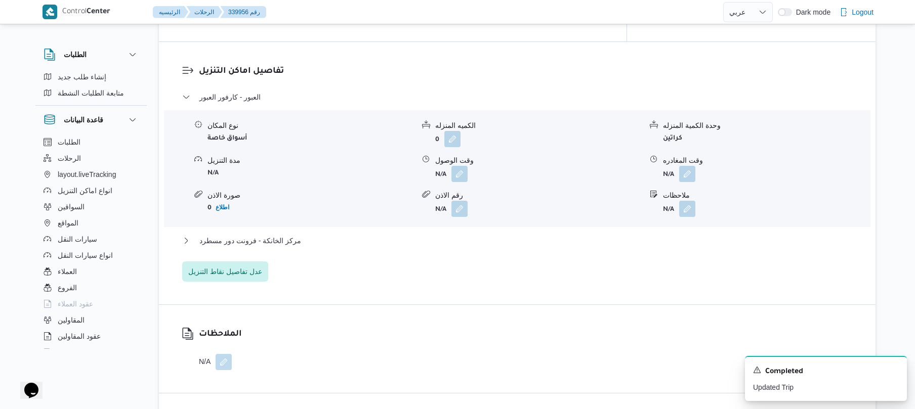
scroll to position [810, 0]
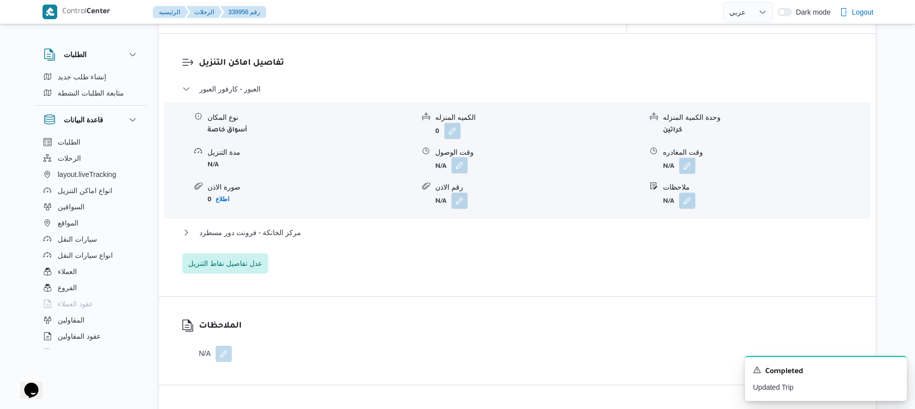
click at [460, 157] on button "button" at bounding box center [459, 165] width 16 height 16
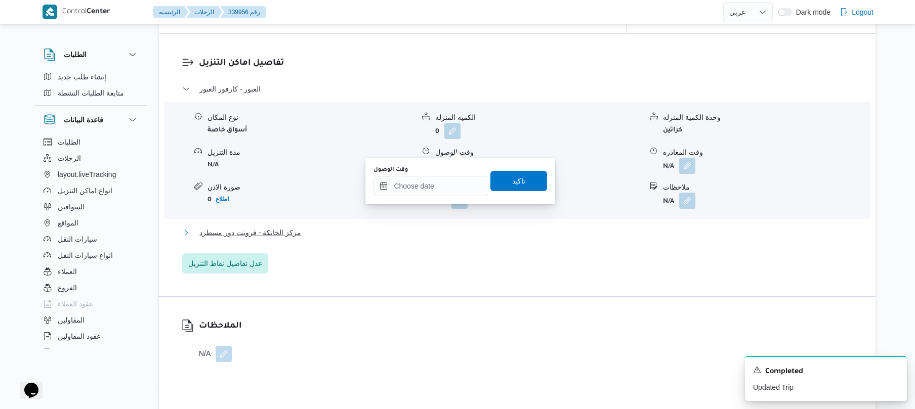
click at [432, 227] on button "مركز الخانكة - فرونت دور مسطرد" at bounding box center [517, 233] width 670 height 12
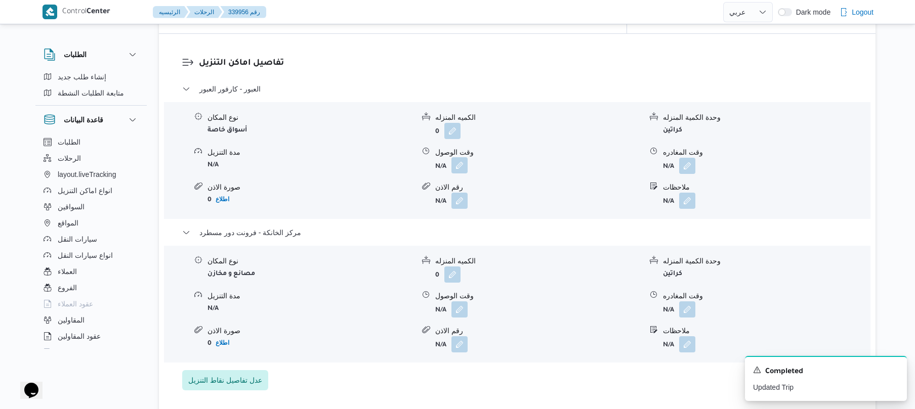
click at [464, 157] on button "button" at bounding box center [459, 165] width 16 height 16
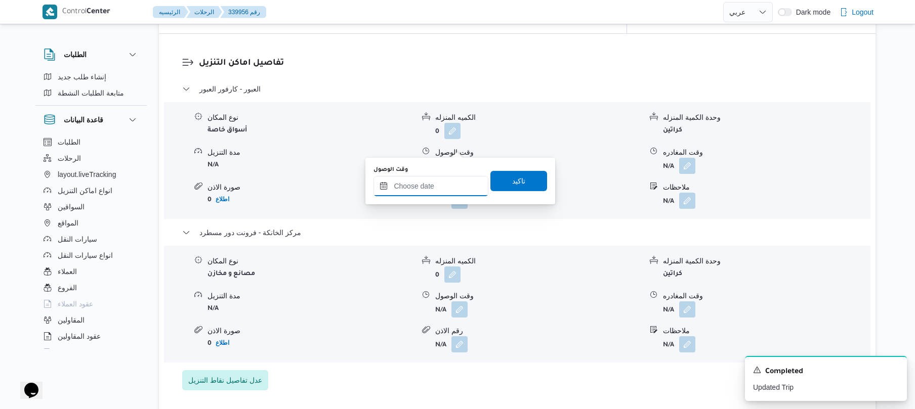
click at [438, 185] on input "وقت الوصول" at bounding box center [430, 186] width 115 height 20
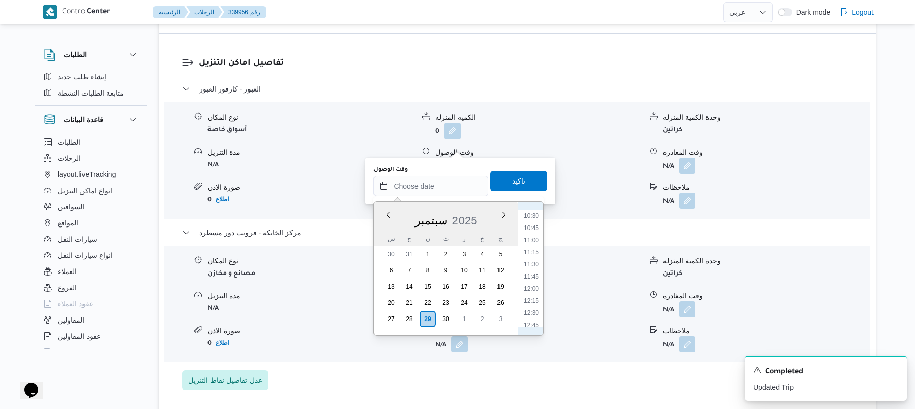
scroll to position [410, 0]
click at [533, 256] on li "09:15" at bounding box center [531, 254] width 23 height 10
type input "٢٩/٠٩/٢٠٢٥ ٠٩:١٥"
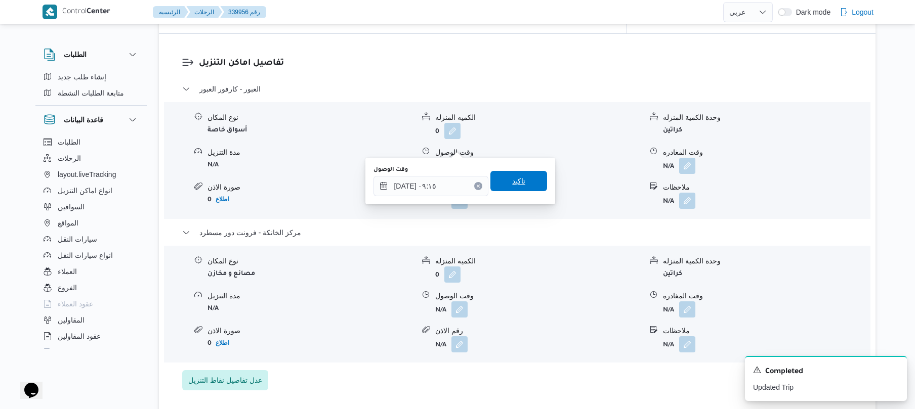
drag, startPoint x: 525, startPoint y: 187, endPoint x: 528, endPoint y: 192, distance: 6.2
click at [526, 189] on span "تاكيد" at bounding box center [518, 181] width 57 height 20
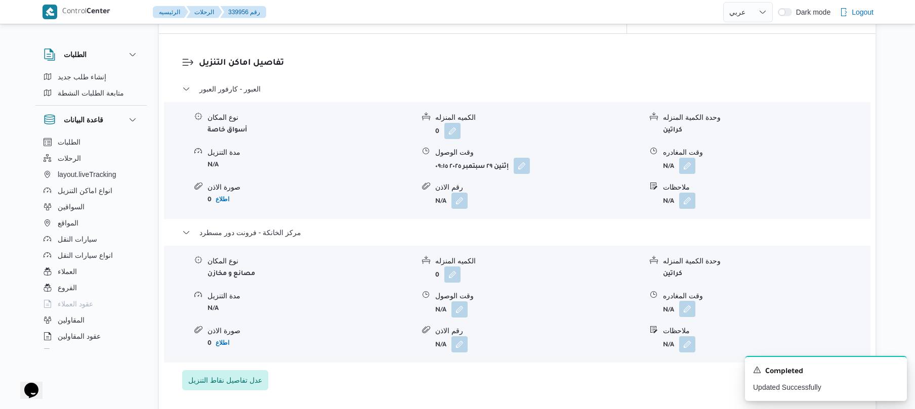
click at [691, 301] on button "button" at bounding box center [687, 309] width 16 height 16
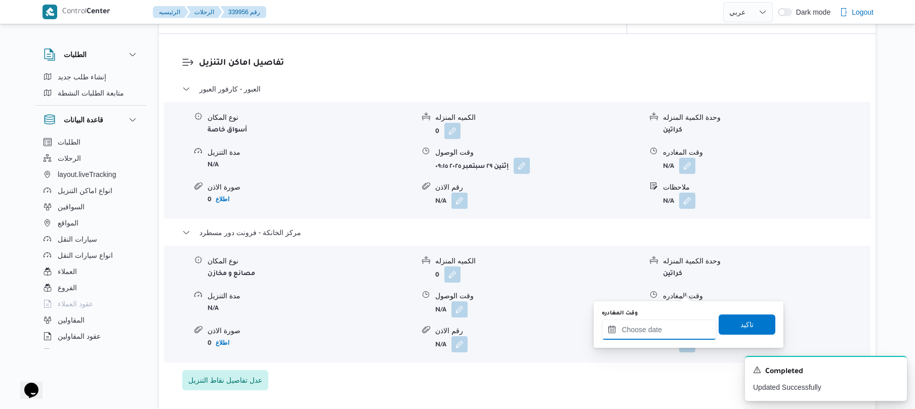
click at [656, 332] on input "وقت المغادره" at bounding box center [659, 330] width 115 height 20
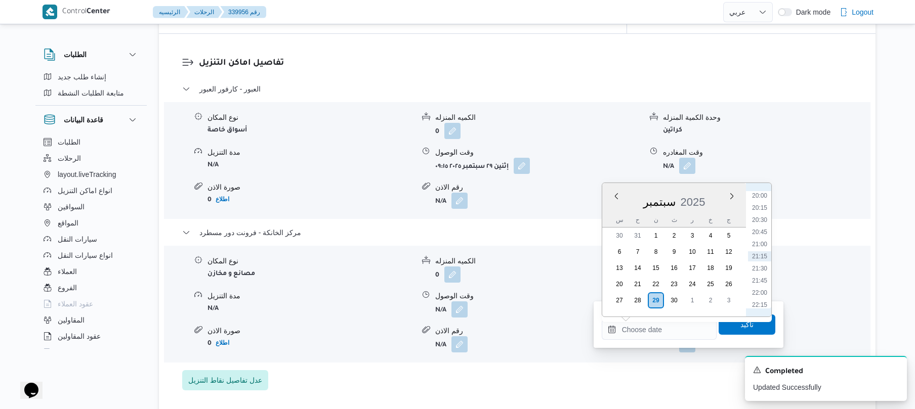
scroll to position [872, 0]
click at [758, 290] on li "20:00" at bounding box center [759, 295] width 23 height 10
type input "٢٩/٠٩/٢٠٢٥ ٢٠:٠٠"
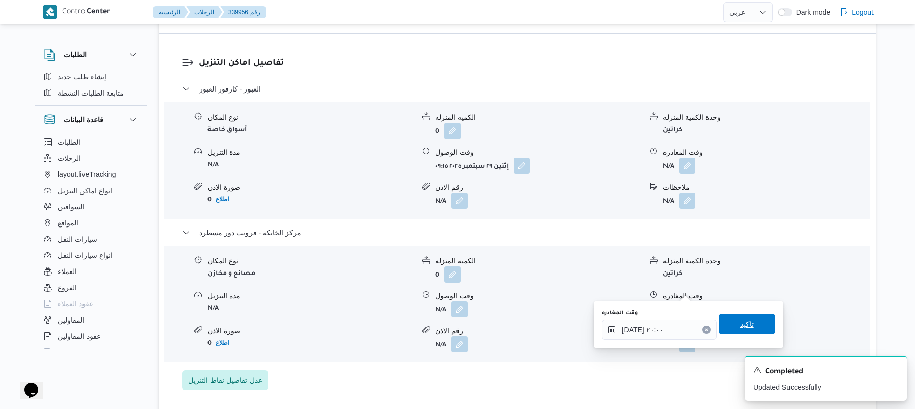
click at [741, 320] on span "تاكيد" at bounding box center [746, 324] width 13 height 12
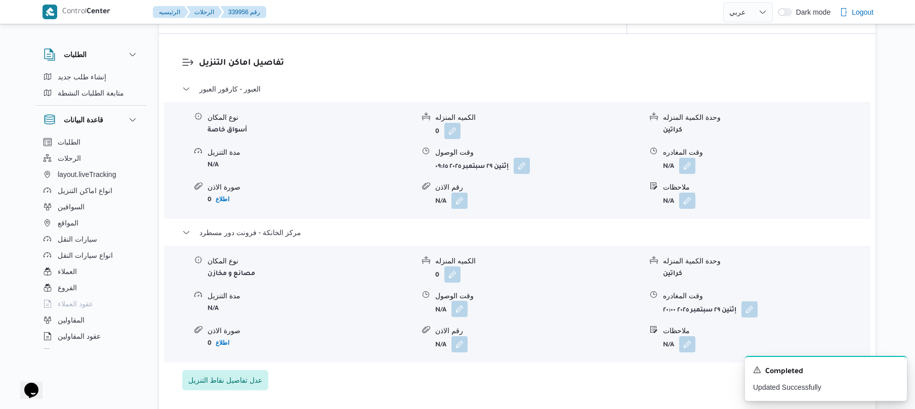
click at [458, 301] on button "button" at bounding box center [459, 309] width 16 height 16
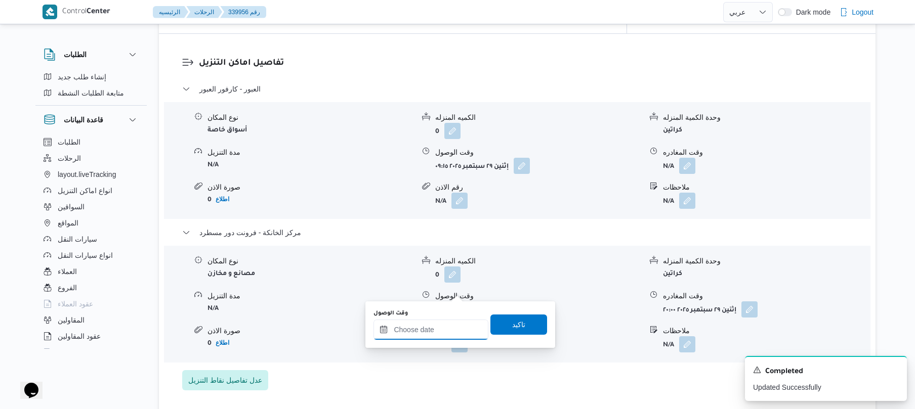
drag, startPoint x: 438, startPoint y: 331, endPoint x: 451, endPoint y: 325, distance: 14.5
click at [438, 331] on input "وقت الوصول" at bounding box center [430, 330] width 115 height 20
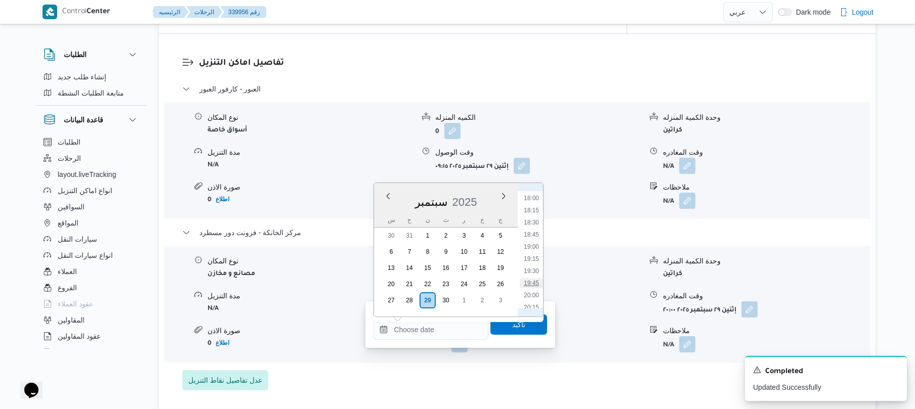
click at [532, 288] on li "19:45" at bounding box center [531, 283] width 23 height 10
type input "٢٩/٠٩/٢٠٢٥ ١٩:٤٥"
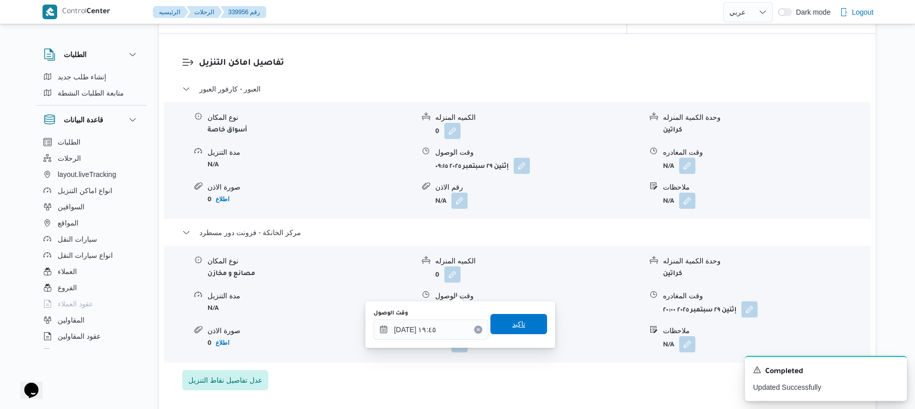
click at [521, 324] on span "تاكيد" at bounding box center [518, 324] width 57 height 20
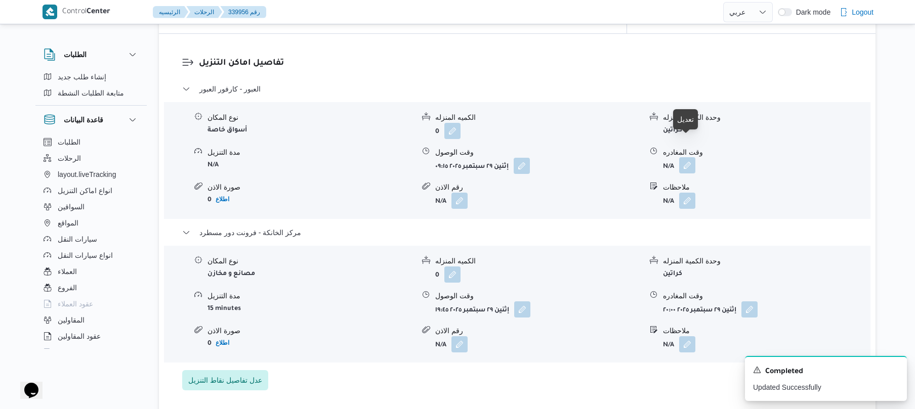
click at [684, 157] on button "button" at bounding box center [687, 165] width 16 height 16
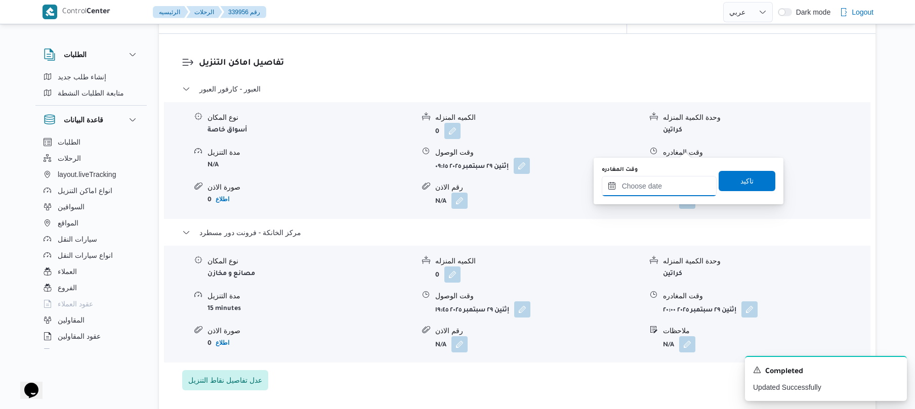
click at [642, 189] on input "وقت المغادره" at bounding box center [659, 186] width 115 height 20
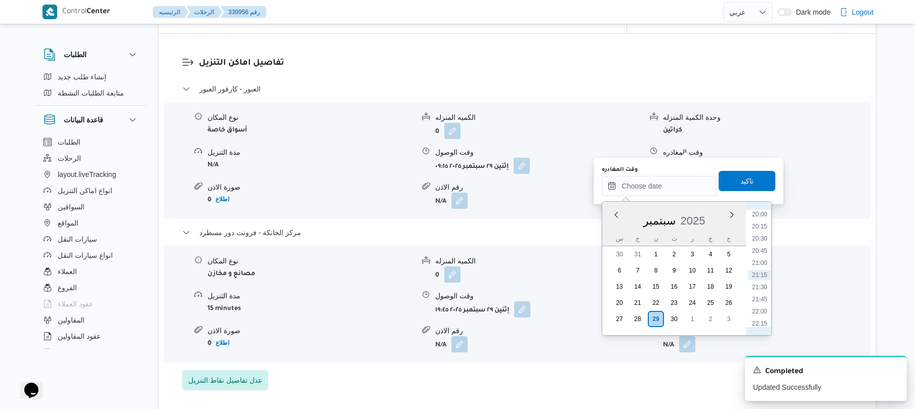
scroll to position [873, 0]
click at [758, 264] on li "19:00" at bounding box center [759, 265] width 23 height 10
type input "٢٩/٠٩/٢٠٢٥ ١٩:٠٠"
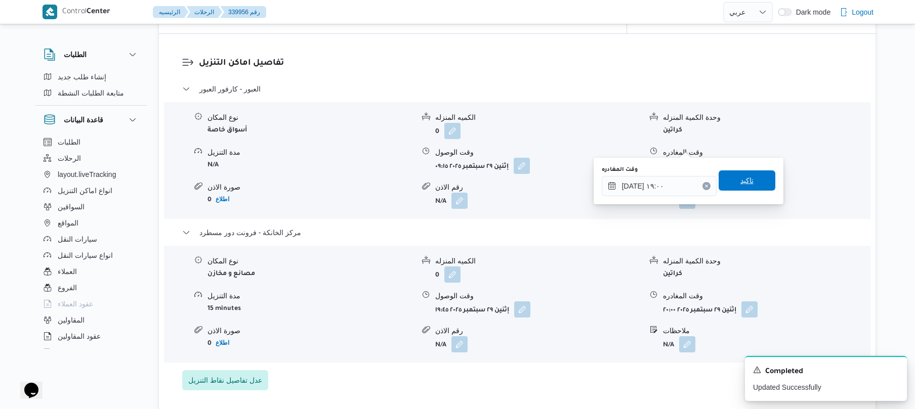
click at [745, 183] on span "تاكيد" at bounding box center [746, 181] width 13 height 12
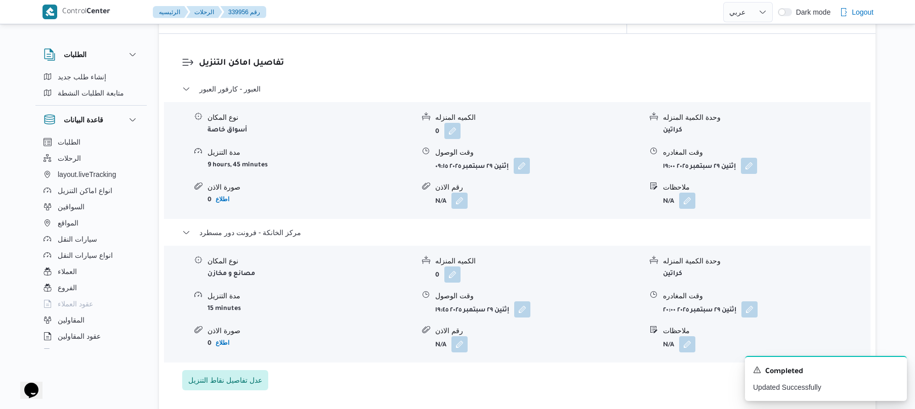
scroll to position [0, 0]
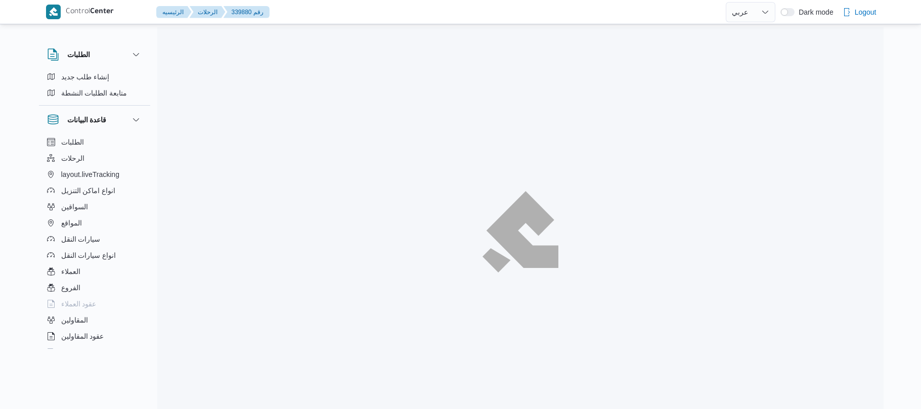
select select "ar"
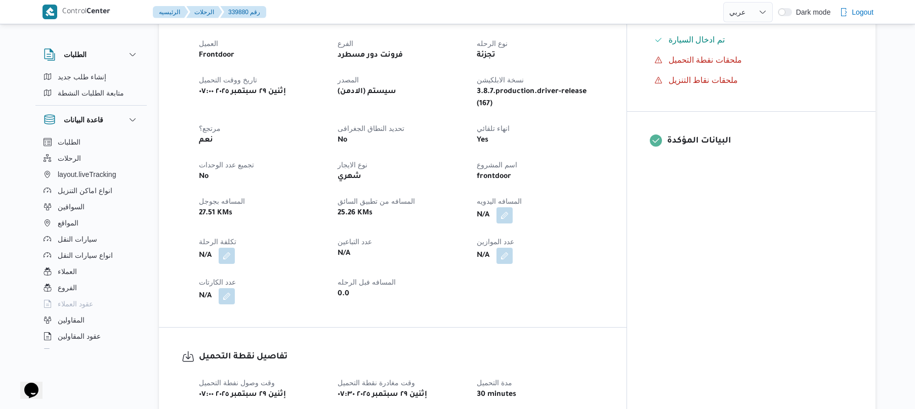
scroll to position [351, 0]
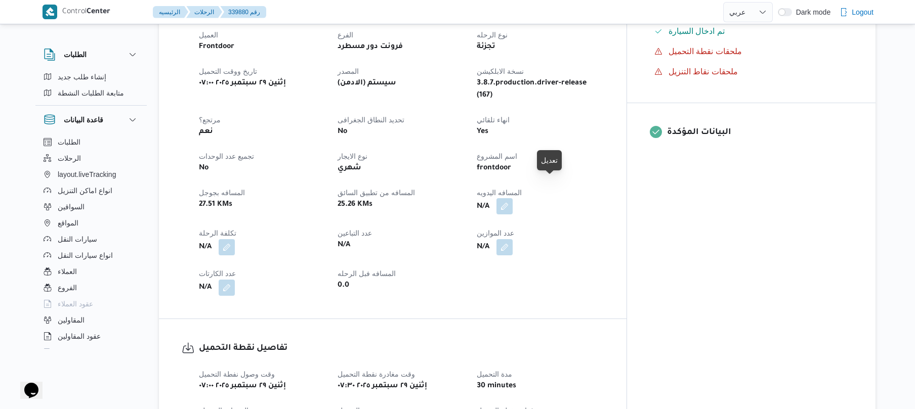
click at [513, 198] on button "button" at bounding box center [504, 206] width 16 height 16
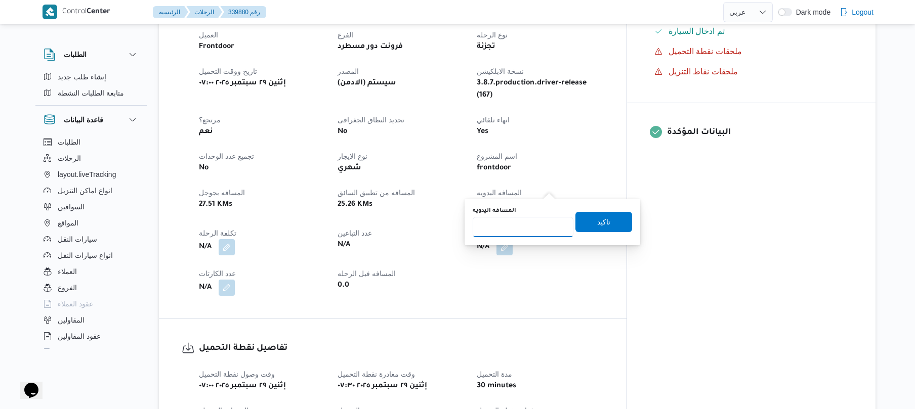
click at [531, 221] on input "المسافه اليدويه" at bounding box center [523, 227] width 101 height 20
type input "90"
click at [589, 223] on span "تاكيد" at bounding box center [603, 222] width 57 height 20
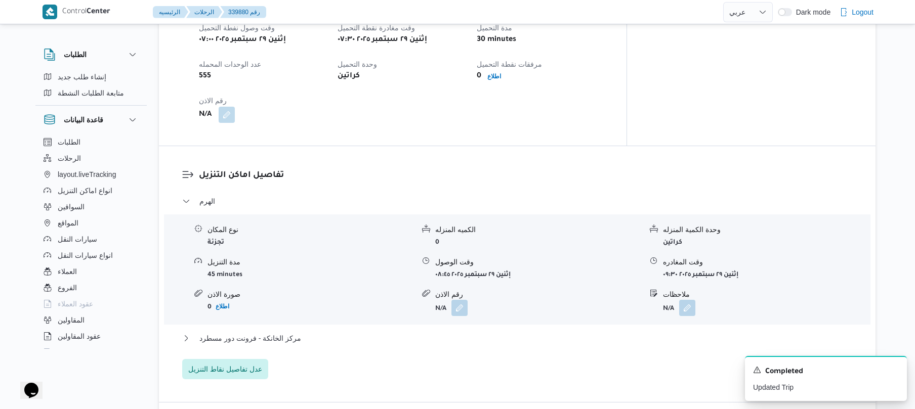
scroll to position [701, 0]
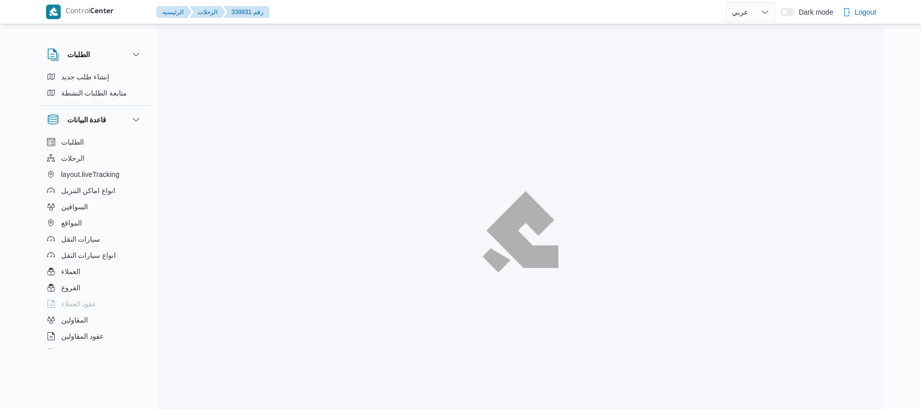
select select "ar"
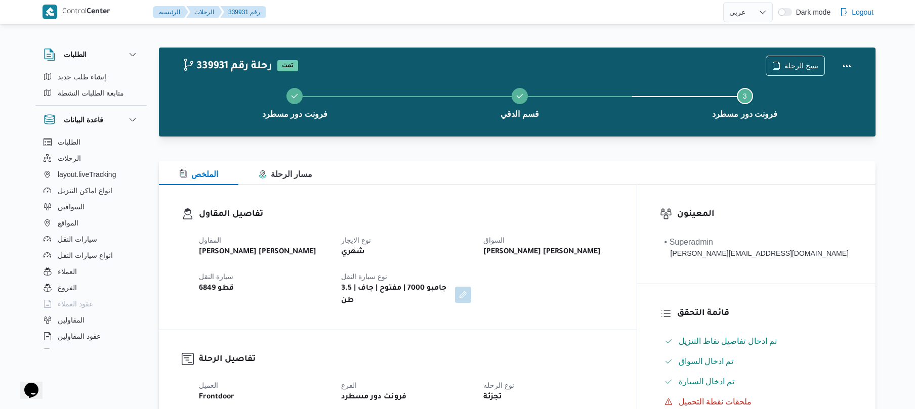
click at [581, 210] on h3 "تفاصيل المقاول" at bounding box center [406, 215] width 415 height 14
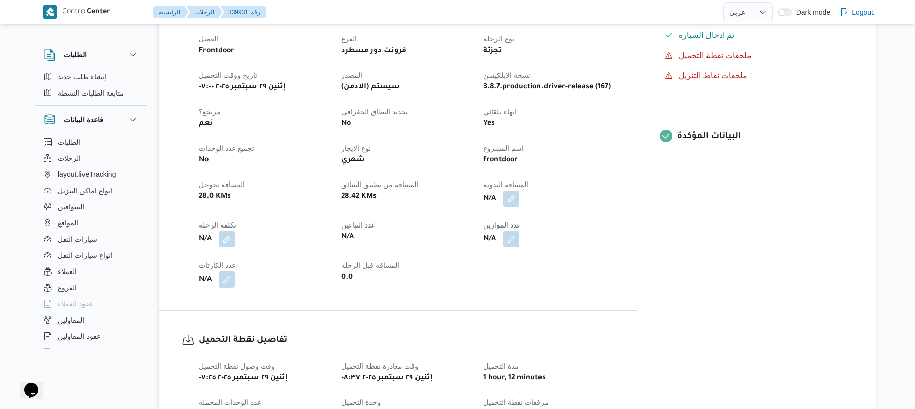
scroll to position [351, 0]
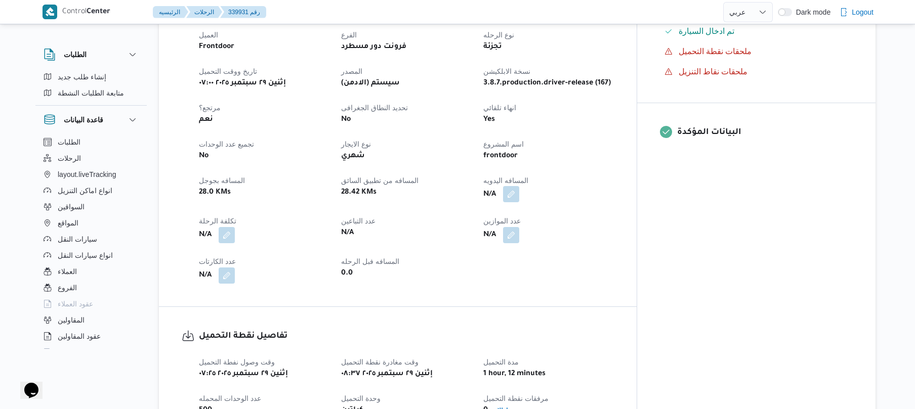
click at [519, 186] on button "button" at bounding box center [511, 194] width 16 height 16
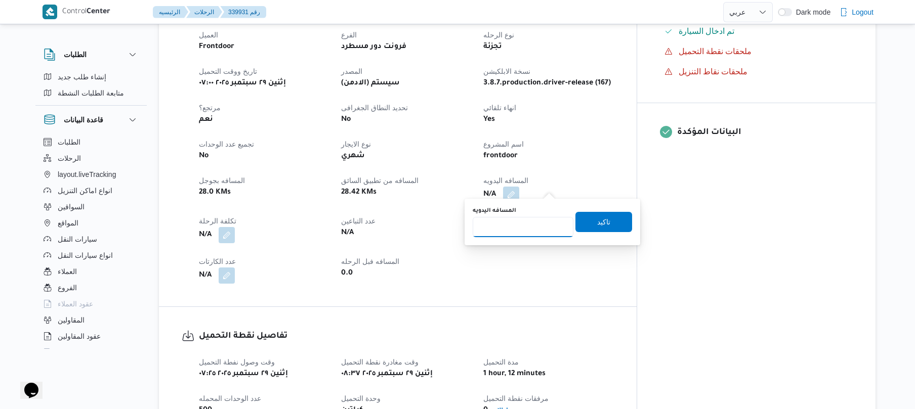
click at [531, 229] on input "المسافه اليدويه" at bounding box center [523, 227] width 101 height 20
type input "80"
click at [610, 223] on span "تاكيد" at bounding box center [603, 222] width 57 height 20
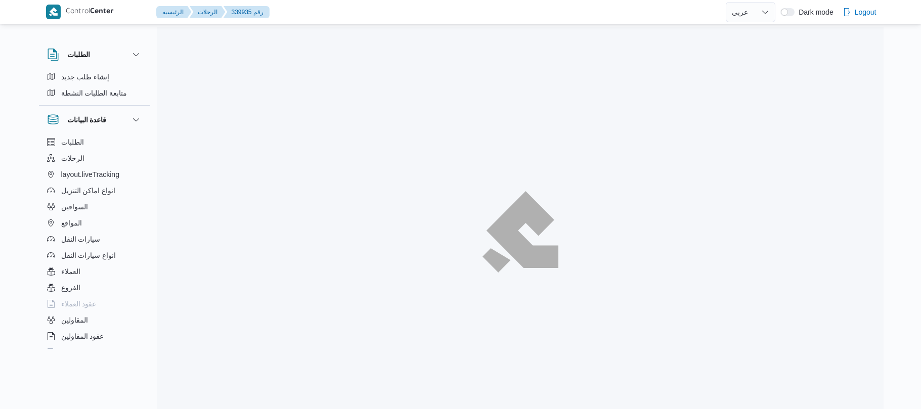
select select "ar"
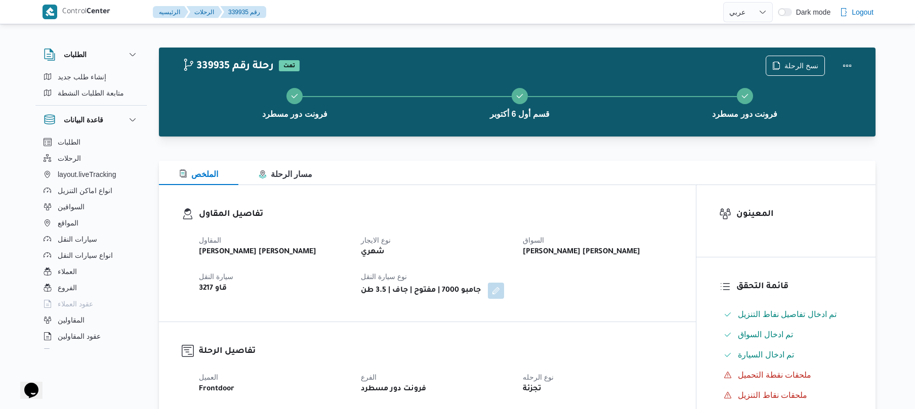
click at [536, 172] on div "الملخص مسار الرحلة" at bounding box center [517, 173] width 717 height 24
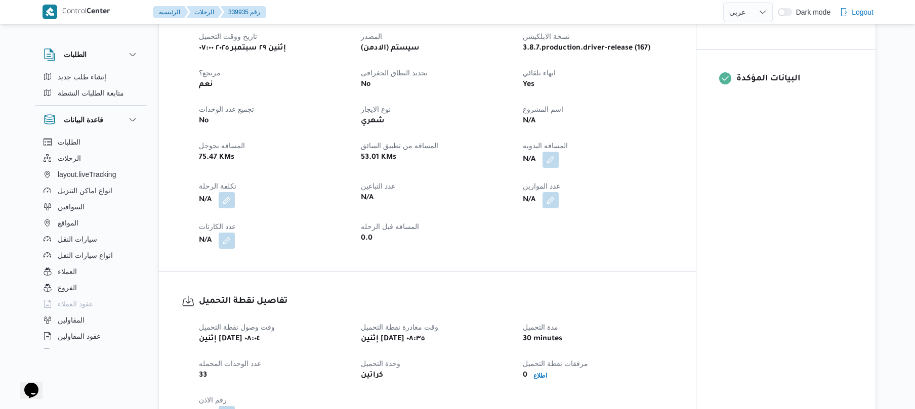
scroll to position [405, 0]
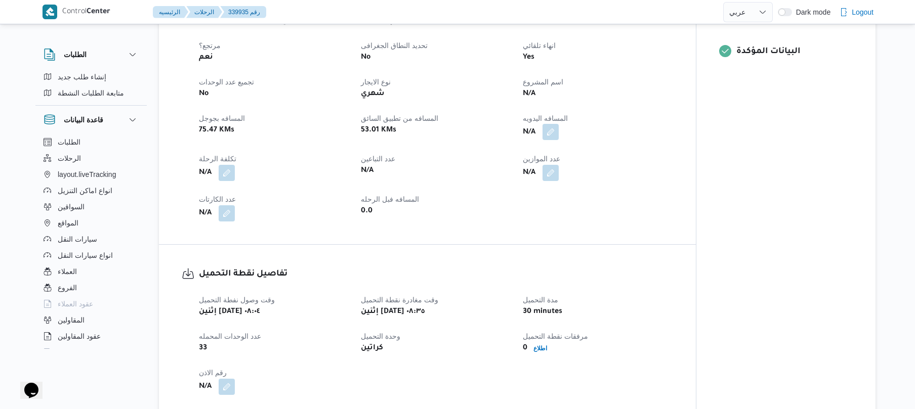
click at [551, 133] on button "button" at bounding box center [550, 132] width 16 height 16
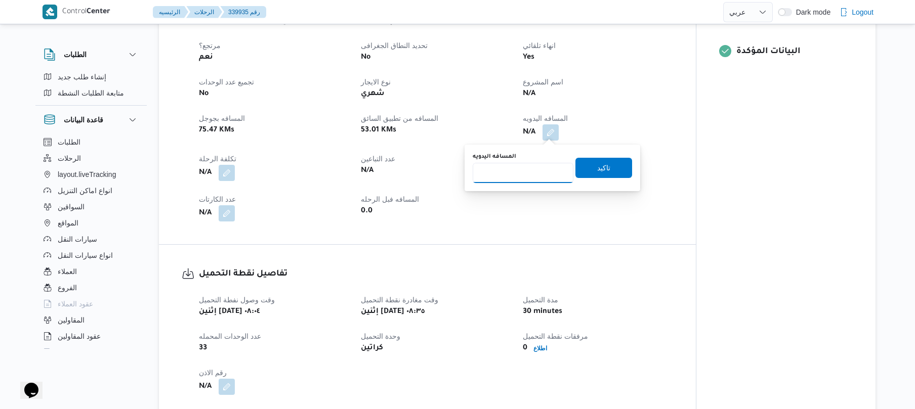
click at [527, 179] on input "المسافه اليدويه" at bounding box center [523, 173] width 101 height 20
type input "130"
click at [597, 171] on span "تاكيد" at bounding box center [603, 167] width 13 height 12
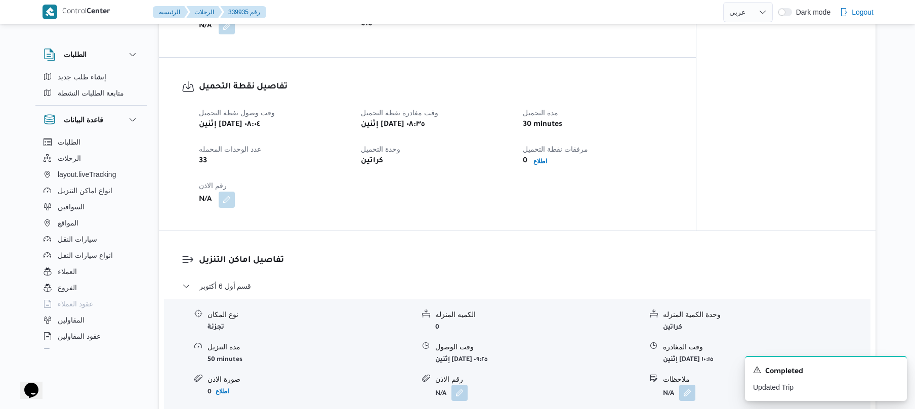
scroll to position [701, 0]
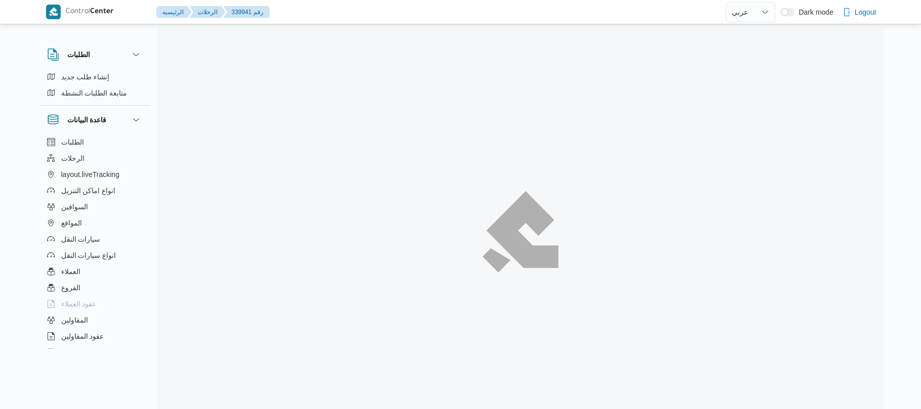
select select "ar"
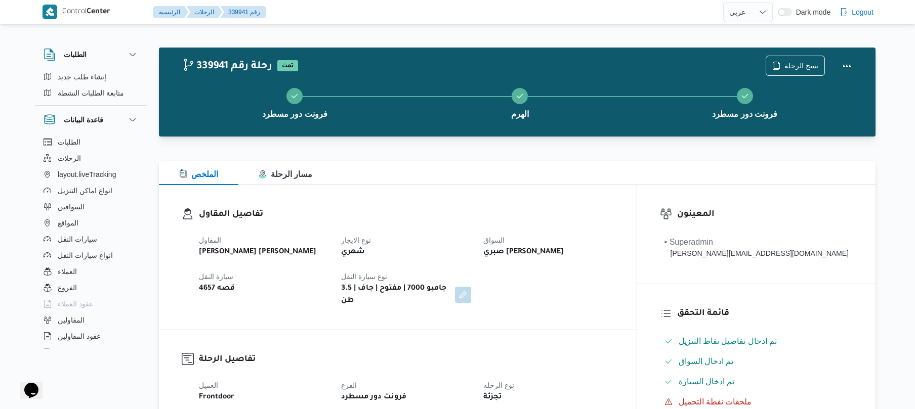
click at [621, 161] on div "الملخص مسار الرحلة" at bounding box center [517, 173] width 717 height 24
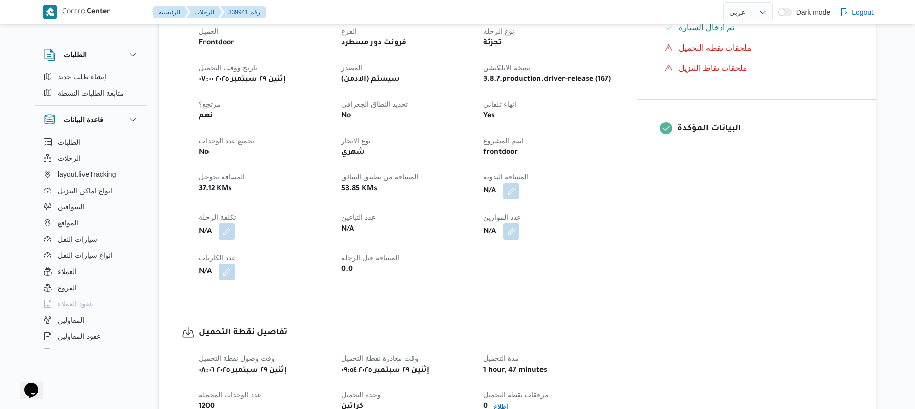
scroll to position [405, 0]
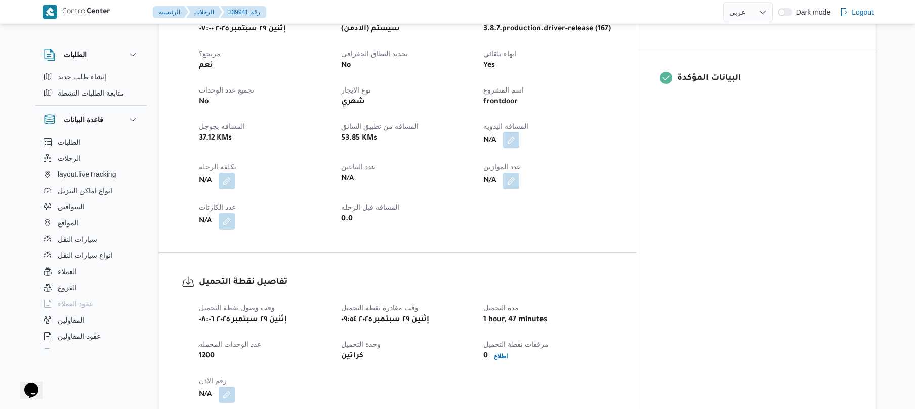
click at [519, 134] on button "button" at bounding box center [511, 140] width 16 height 16
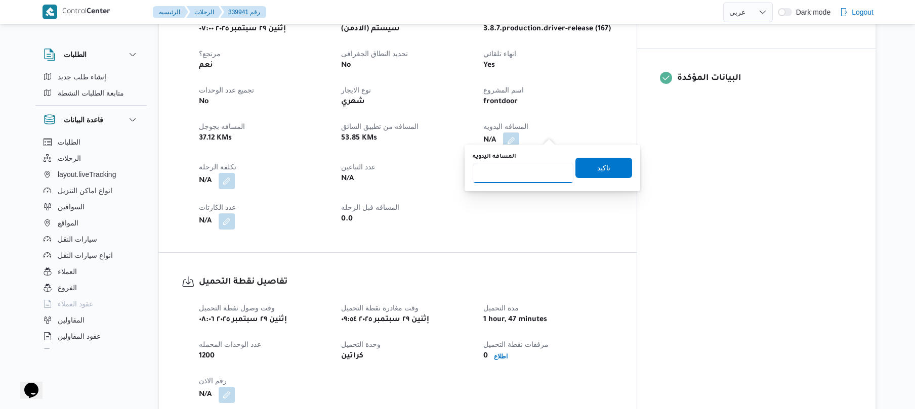
click at [532, 174] on input "المسافه اليدويه" at bounding box center [523, 173] width 101 height 20
type input "90"
click at [586, 169] on span "تاكيد" at bounding box center [603, 167] width 57 height 20
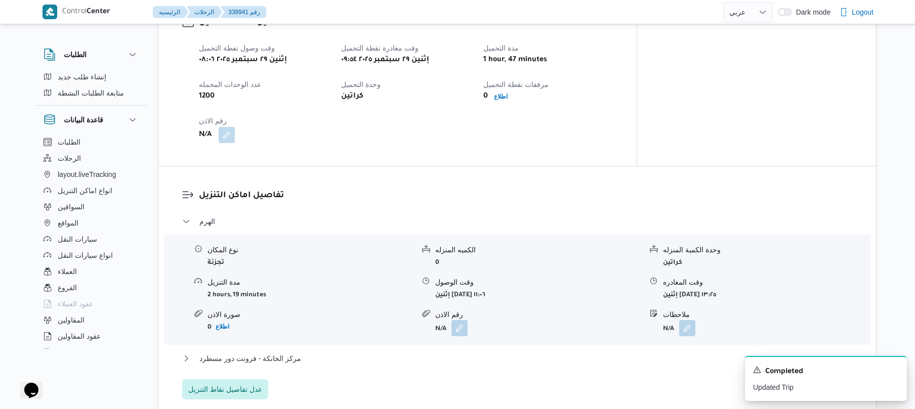
scroll to position [510, 0]
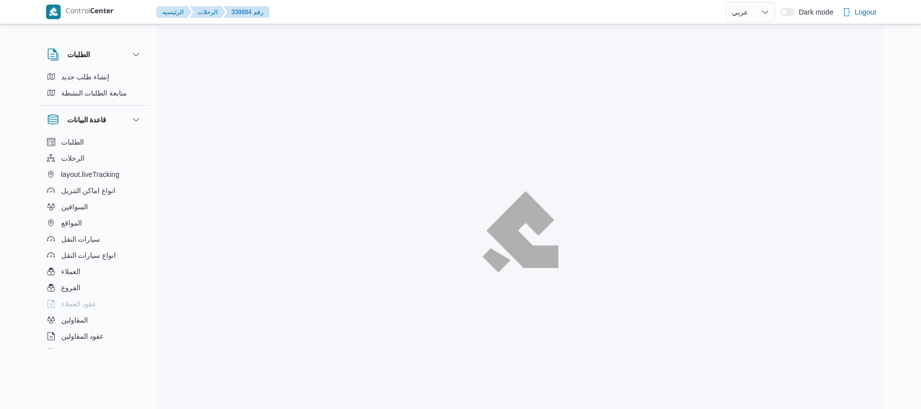
select select "ar"
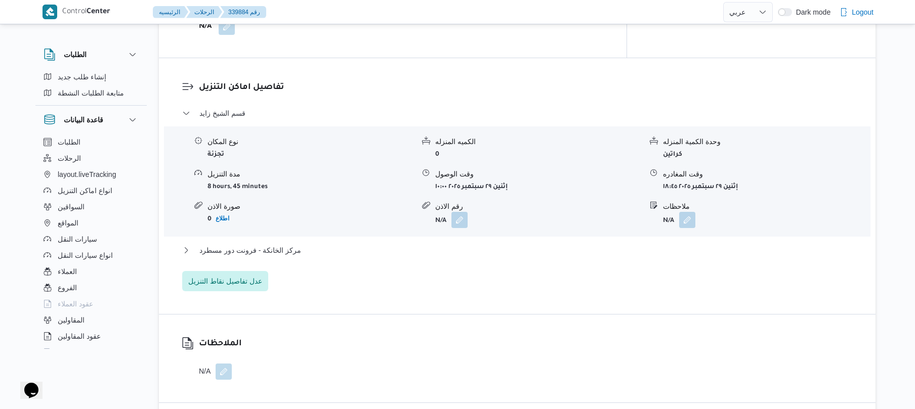
scroll to position [844, 0]
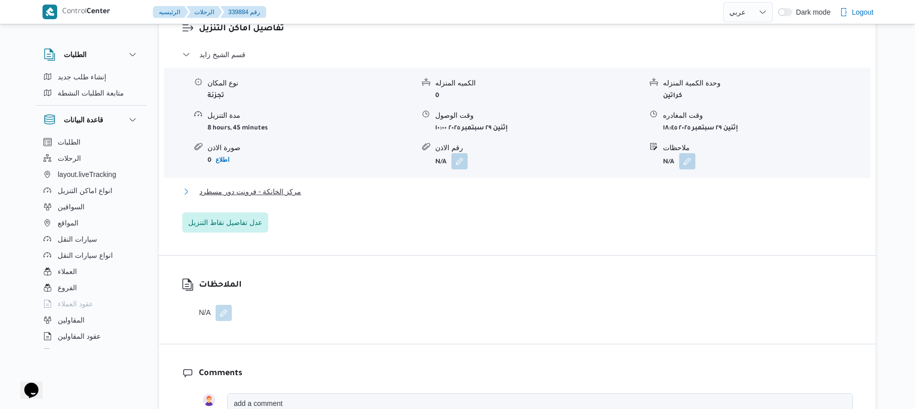
click at [601, 186] on button "مركز الخانكة - فرونت دور مسطرد" at bounding box center [517, 192] width 670 height 12
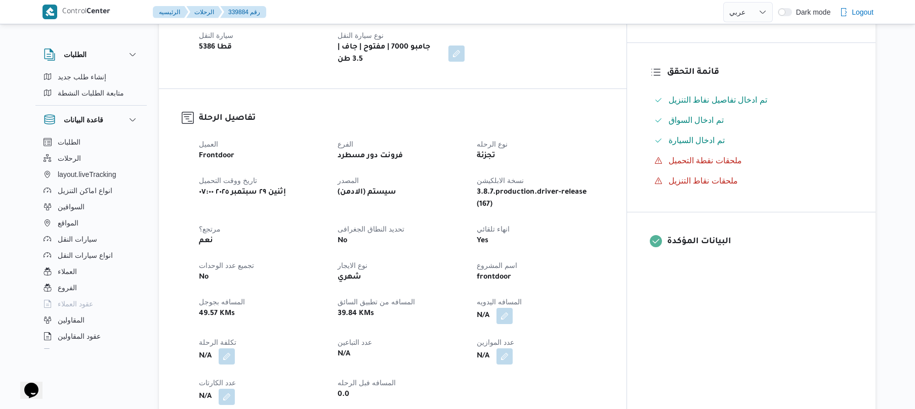
scroll to position [243, 0]
click at [513, 306] on button "button" at bounding box center [504, 314] width 16 height 16
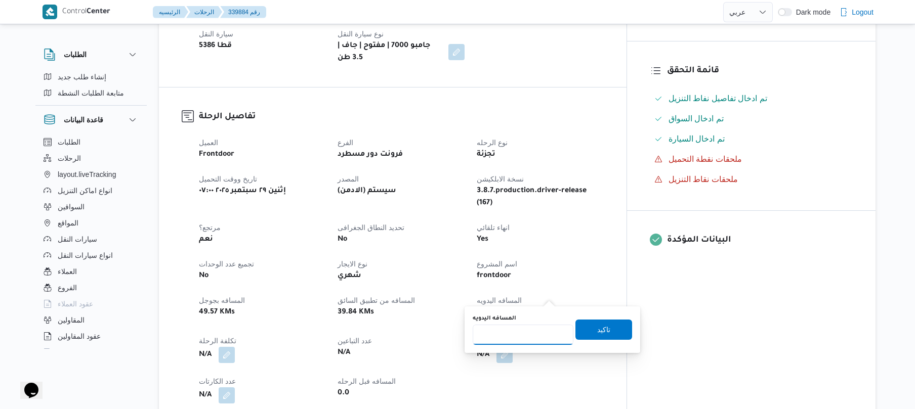
click at [529, 331] on input "المسافه اليدويه" at bounding box center [523, 335] width 101 height 20
type input "130"
click at [599, 329] on span "تاكيد" at bounding box center [603, 329] width 13 height 12
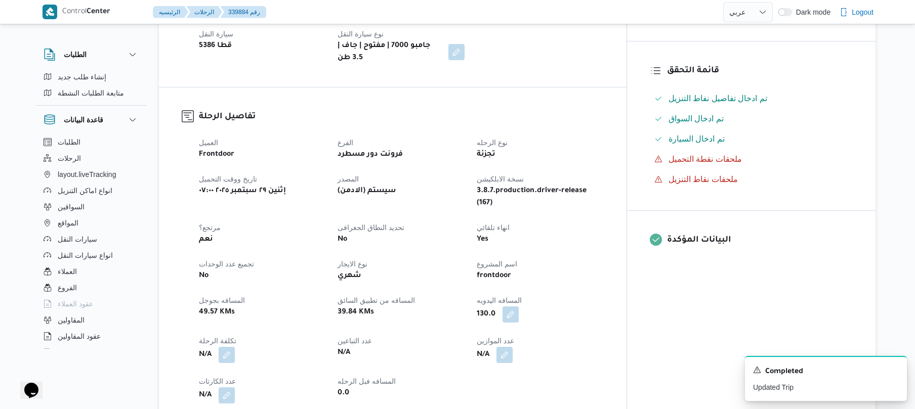
click at [626, 88] on div "تفاصيل الرحلة العميل Frontdoor الفرع فرونت دور مسطرد نوع الرحله تجزئة تاريخ ووق…" at bounding box center [393, 257] width 468 height 339
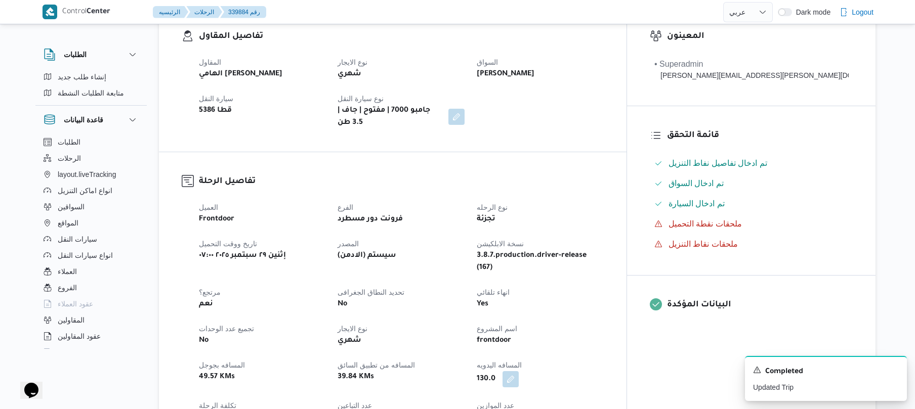
scroll to position [0, 0]
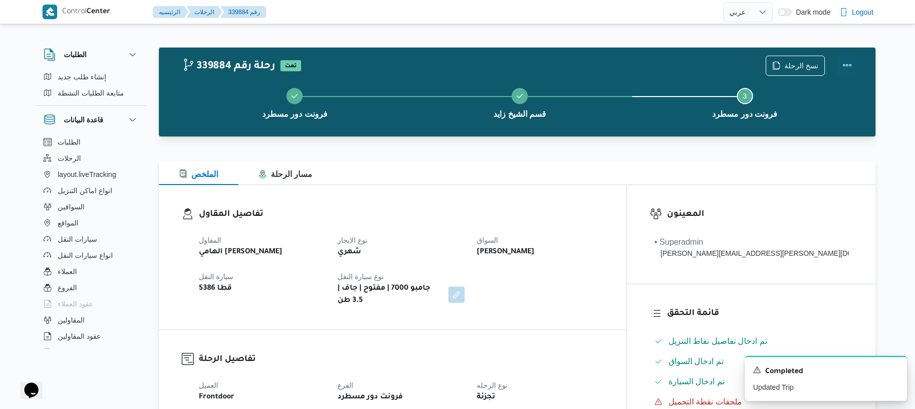
click at [840, 66] on button "Actions" at bounding box center [847, 65] width 20 height 20
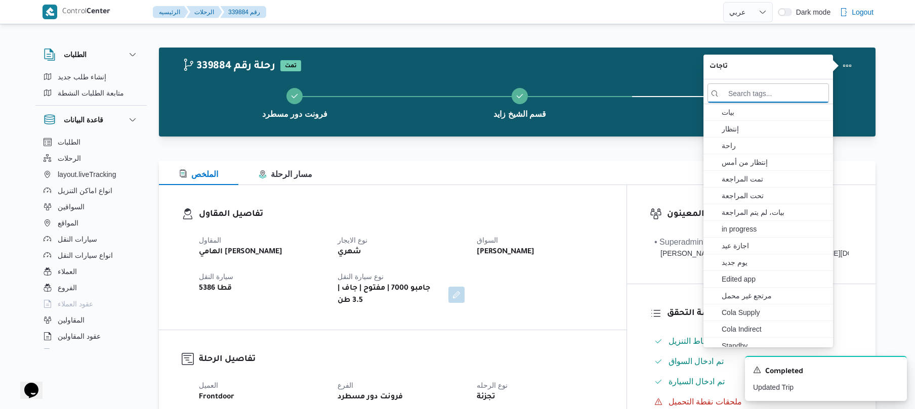
click at [575, 63] on div "339884 رحلة رقم تمت نسخ الرحلة" at bounding box center [519, 66] width 675 height 20
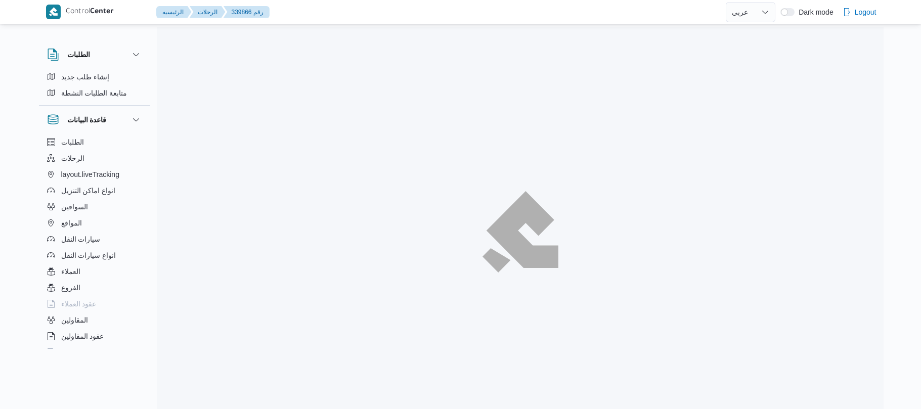
select select "ar"
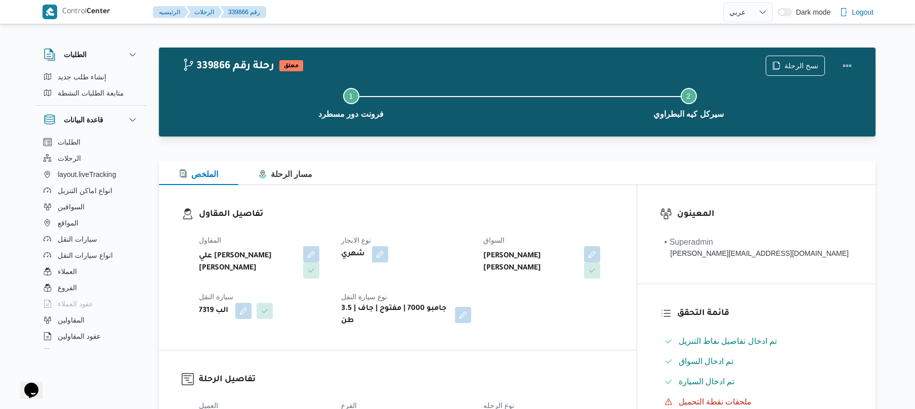
click at [604, 130] on div "Step 1 is incomplete 1 فرونت دور مسطرد Step 2 is incomplete 2 سيركل كيه البطراوي" at bounding box center [519, 102] width 687 height 65
click at [569, 180] on div "الملخص مسار الرحلة" at bounding box center [517, 173] width 717 height 24
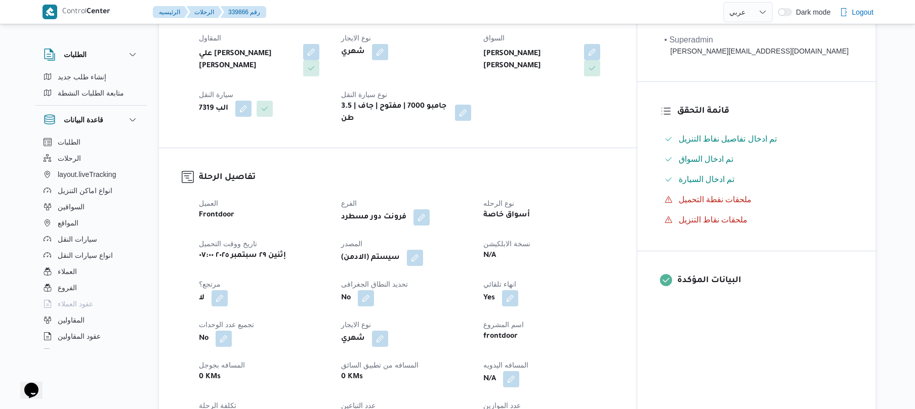
scroll to position [324, 0]
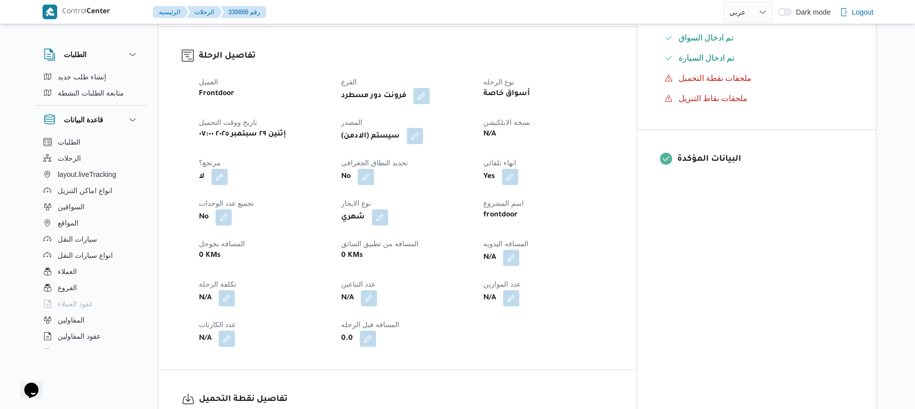
click at [423, 128] on button "button" at bounding box center [415, 136] width 16 height 16
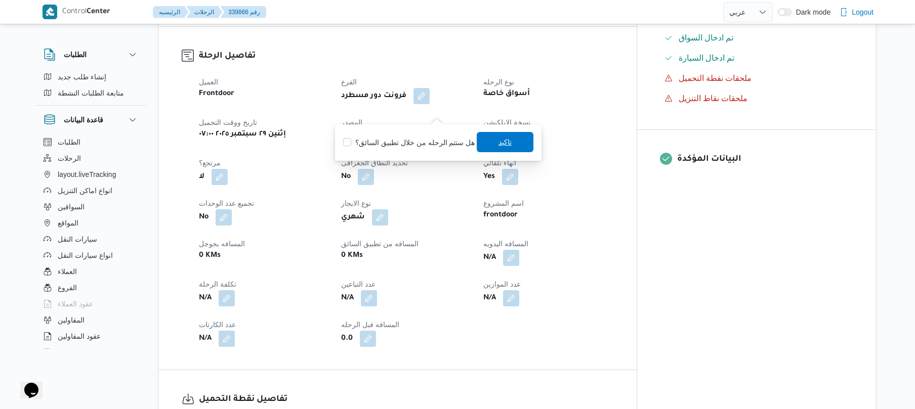
click at [509, 146] on span "تاكيد" at bounding box center [505, 142] width 57 height 20
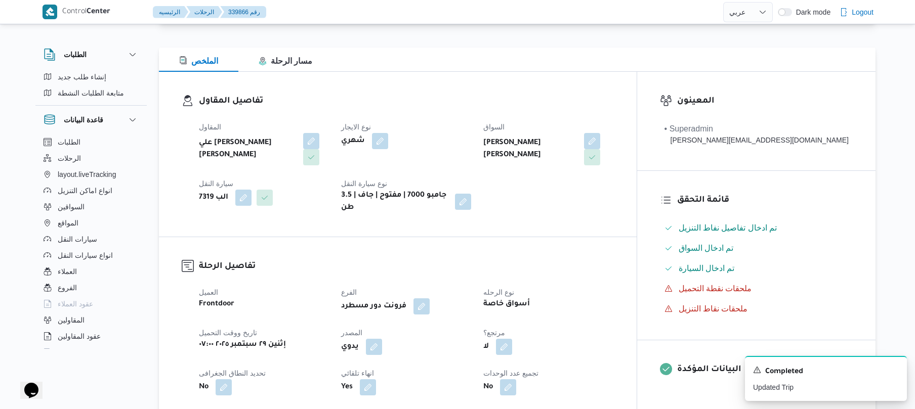
scroll to position [0, 0]
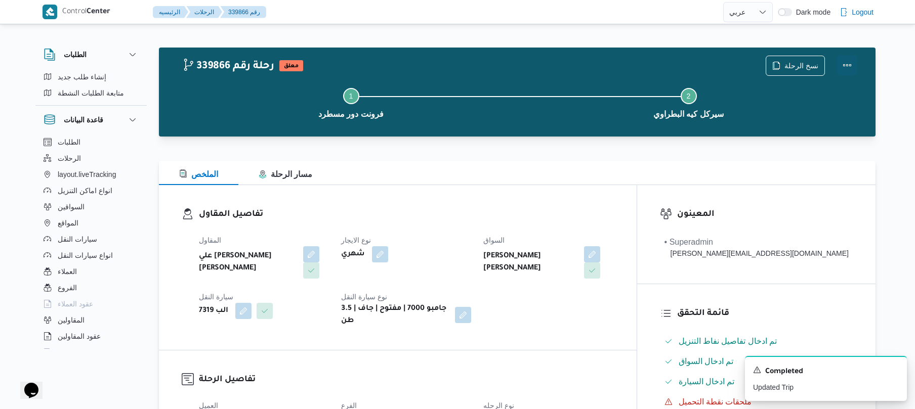
click at [850, 63] on button "Actions" at bounding box center [847, 65] width 20 height 20
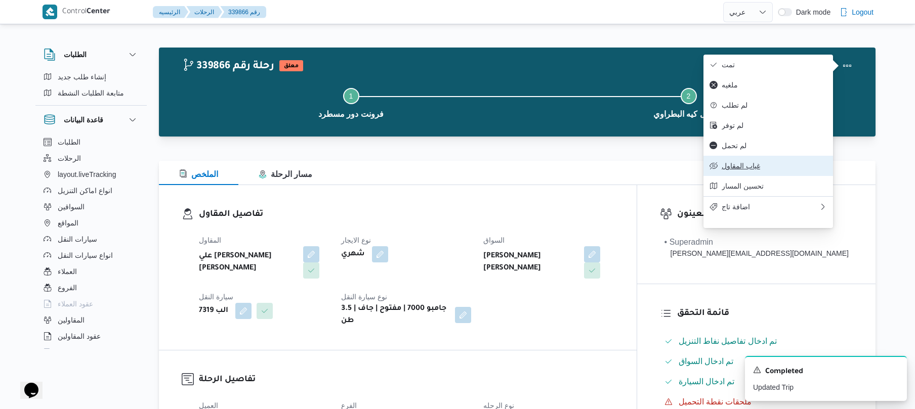
click at [747, 168] on button "غياب المقاول" at bounding box center [768, 166] width 130 height 20
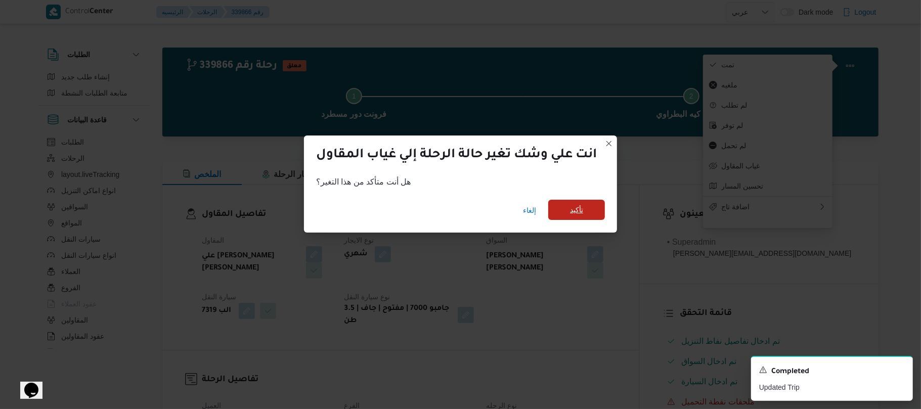
click at [585, 214] on span "تأكيد" at bounding box center [577, 210] width 57 height 20
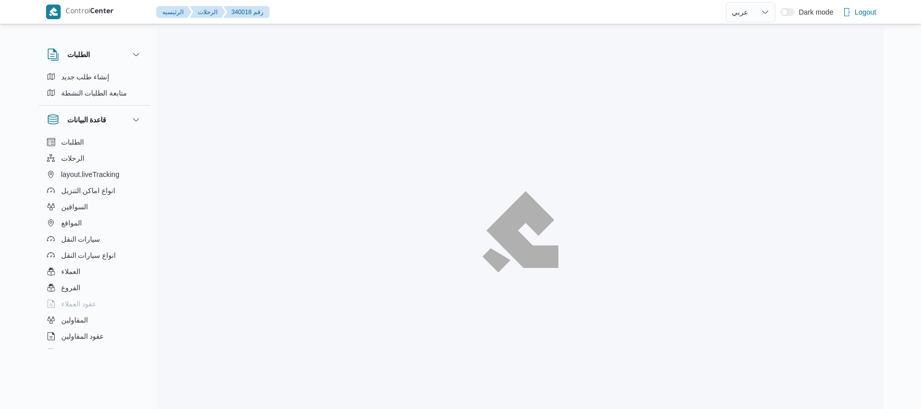
select select "ar"
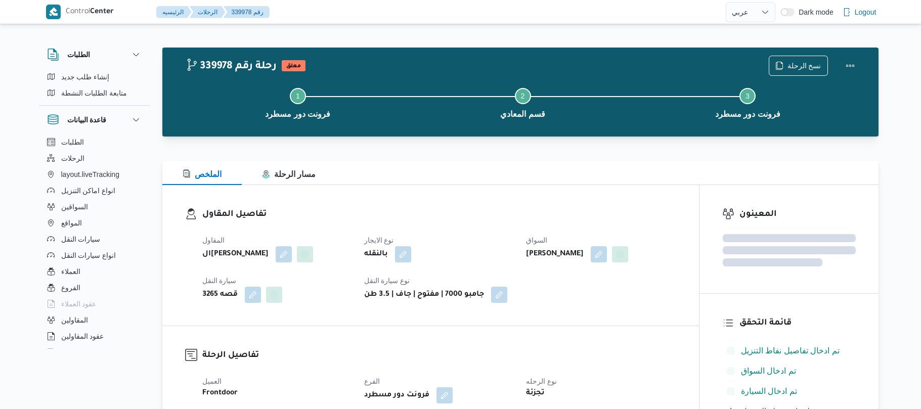
select select "ar"
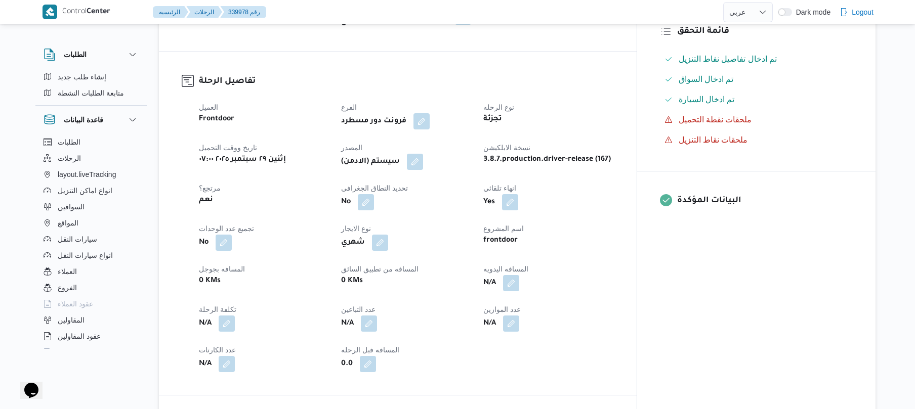
scroll to position [324, 0]
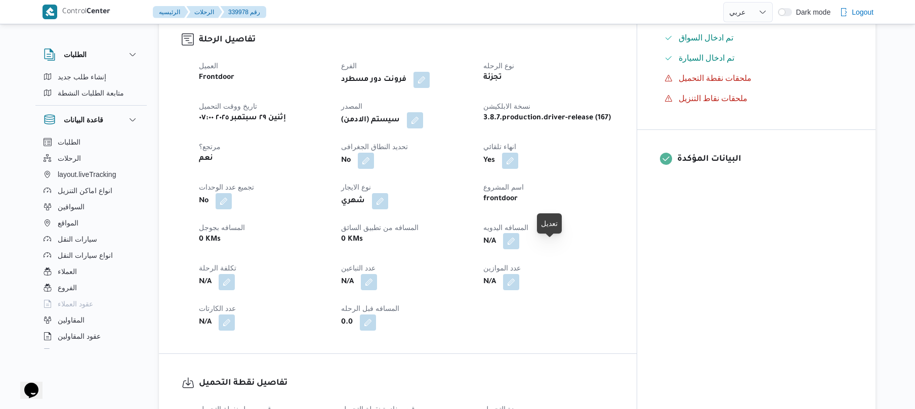
click at [519, 248] on button "button" at bounding box center [511, 241] width 16 height 16
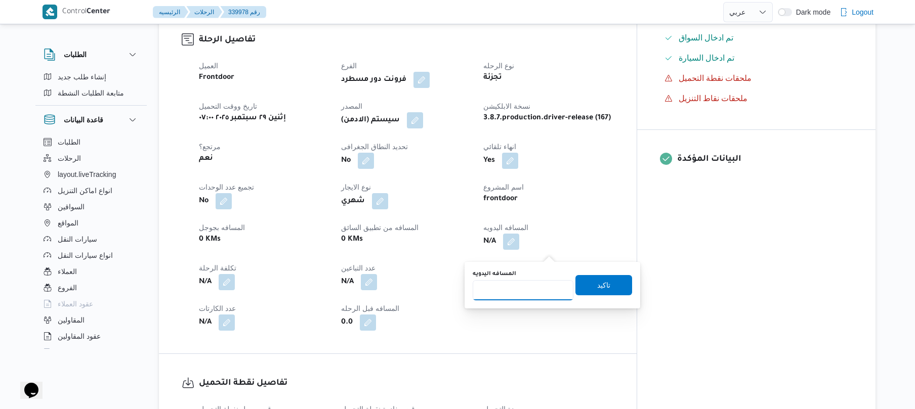
click at [525, 289] on input "المسافه اليدويه" at bounding box center [523, 290] width 101 height 20
type input "125"
click at [599, 284] on span "تاكيد" at bounding box center [603, 285] width 13 height 12
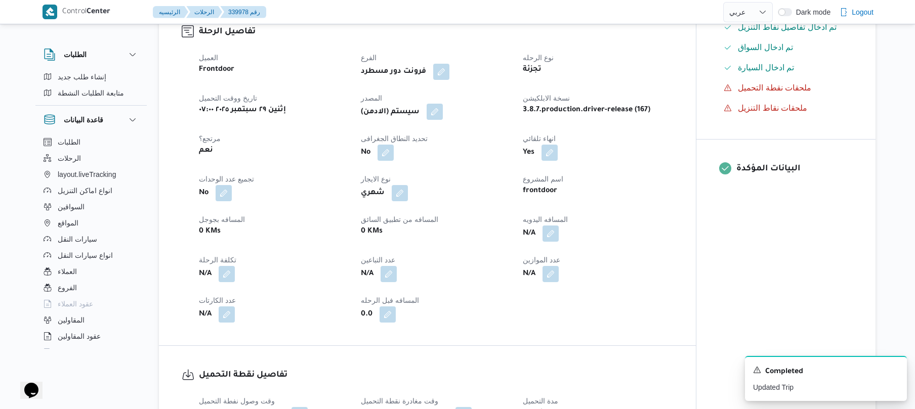
click at [436, 120] on button "button" at bounding box center [435, 112] width 16 height 16
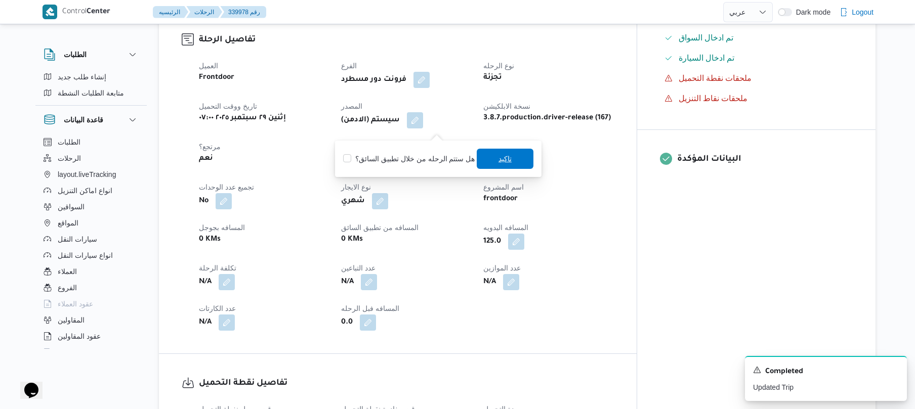
click at [493, 160] on span "تاكيد" at bounding box center [505, 159] width 57 height 20
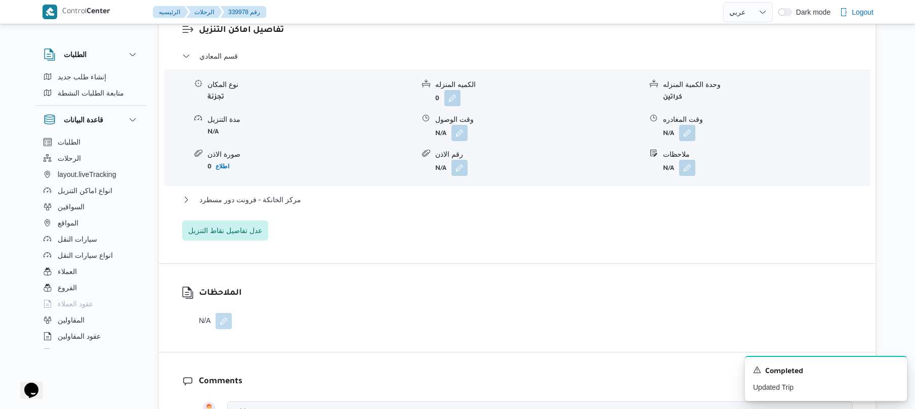
scroll to position [891, 0]
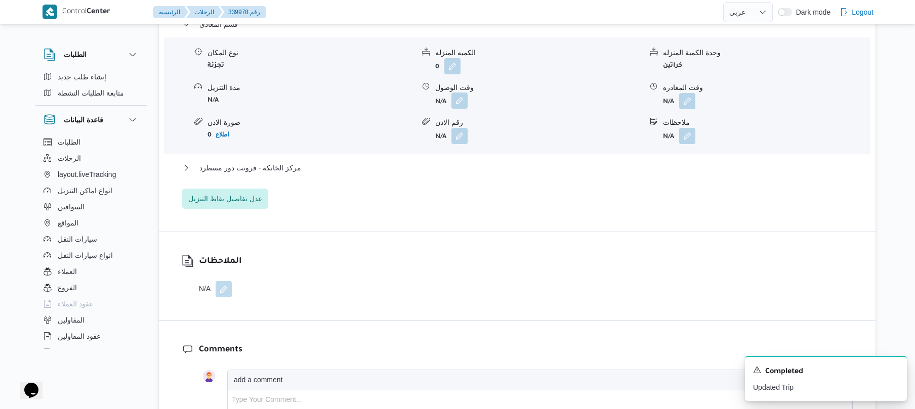
click at [453, 108] on button "button" at bounding box center [459, 101] width 16 height 16
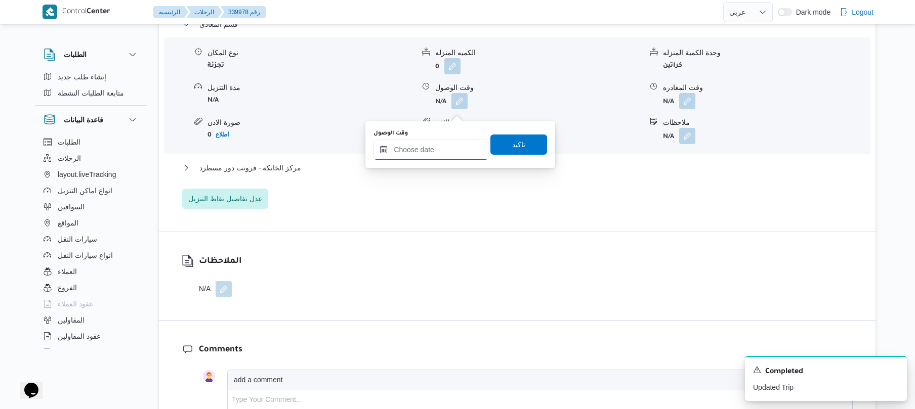
click at [430, 147] on input "وقت الوصول" at bounding box center [430, 150] width 115 height 20
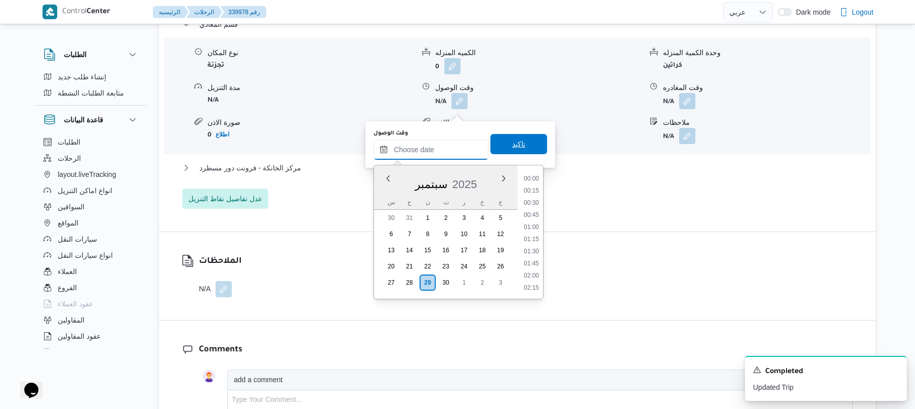
scroll to position [1008, 0]
click at [543, 193] on ul "00:00 00:15 00:30 00:45 01:00 01:15 01:30 01:45 02:00 02:15 02:30 02:45 03:00 0…" at bounding box center [531, 232] width 23 height 117
click at [532, 283] on li "13:45" at bounding box center [531, 284] width 23 height 10
type input "٢٩/٠٩/٢٠٢٥ ١٣:٤٥"
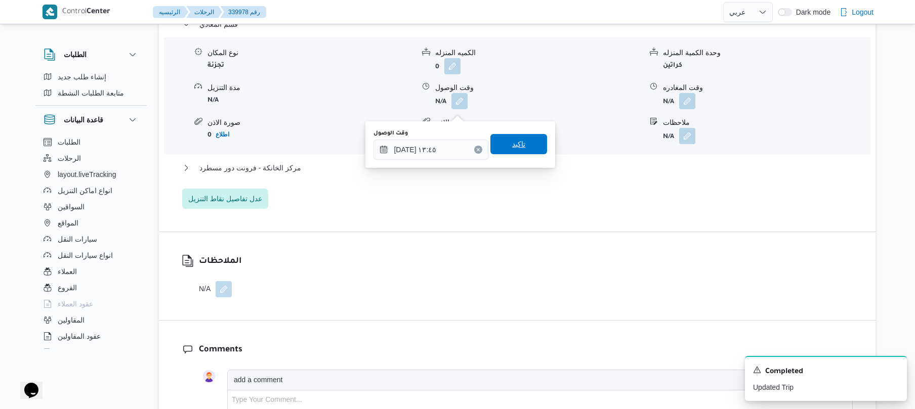
click at [512, 143] on span "تاكيد" at bounding box center [518, 144] width 13 height 12
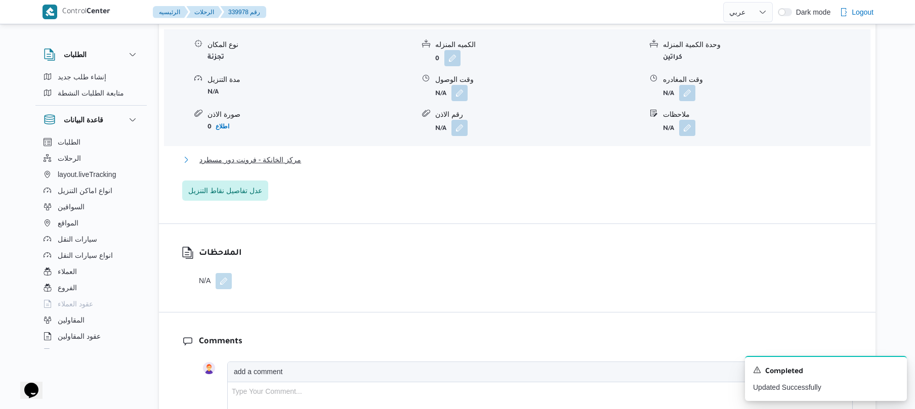
click at [496, 166] on button "مركز الخانكة - فرونت دور مسطرد" at bounding box center [517, 160] width 670 height 12
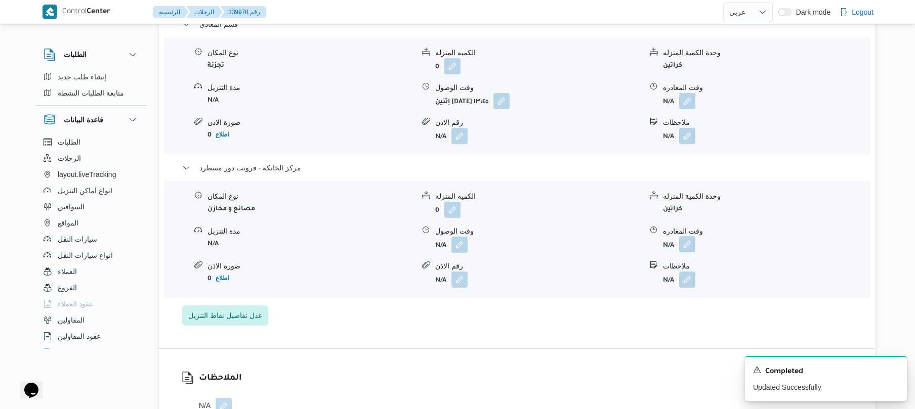
click at [689, 252] on button "button" at bounding box center [687, 244] width 16 height 16
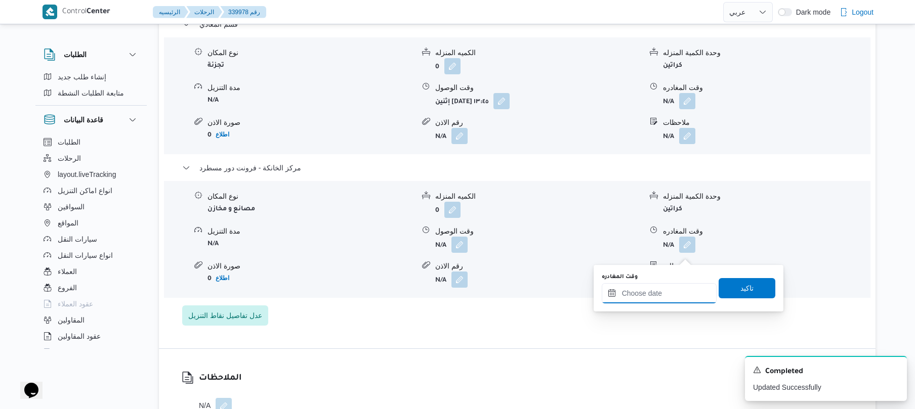
click at [660, 291] on input "وقت المغادره" at bounding box center [659, 293] width 115 height 20
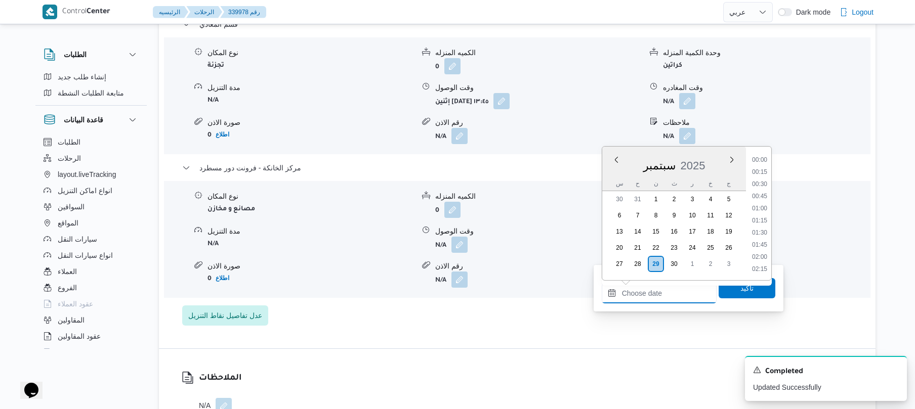
scroll to position [1008, 0]
click at [762, 221] on li "22:00" at bounding box center [759, 220] width 23 height 10
type input "[DATE] ٢٢:٠٠"
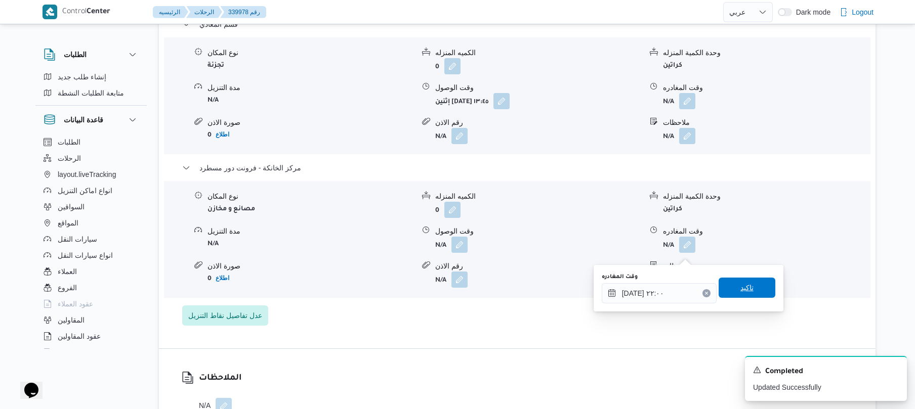
click at [740, 290] on span "تاكيد" at bounding box center [746, 288] width 13 height 12
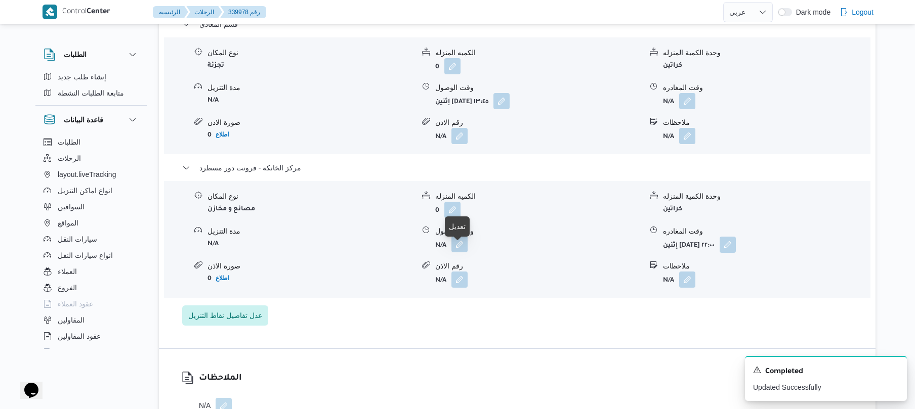
click at [458, 251] on button "button" at bounding box center [459, 244] width 16 height 16
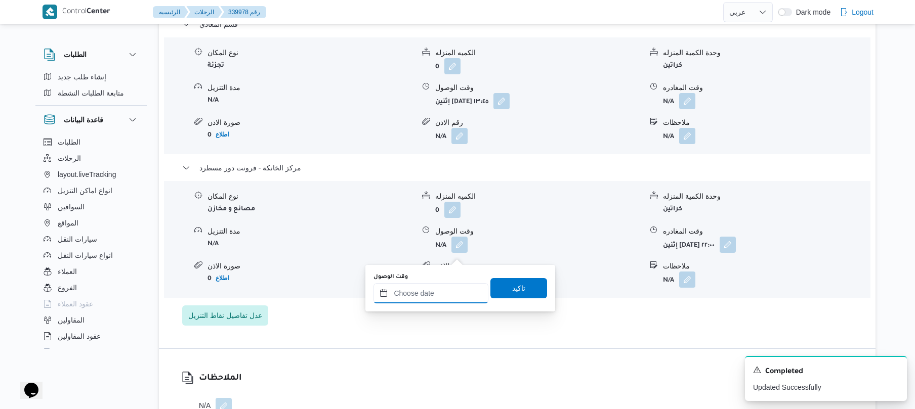
click at [440, 289] on input "وقت الوصول" at bounding box center [430, 293] width 115 height 20
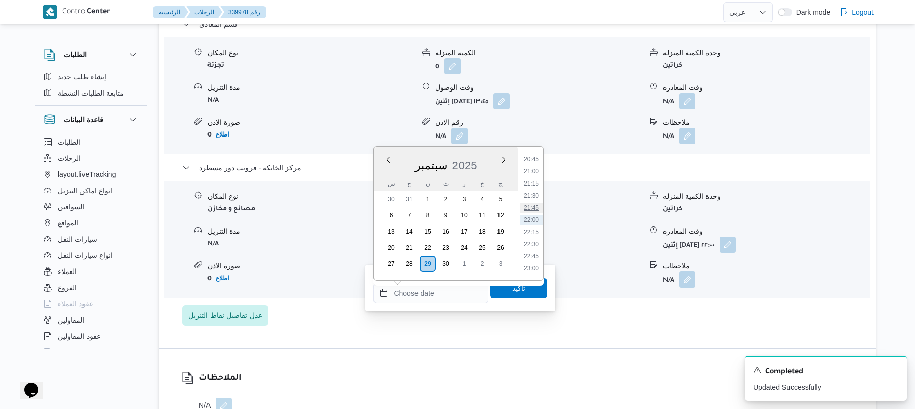
click at [529, 213] on li "21:45" at bounding box center [531, 208] width 23 height 10
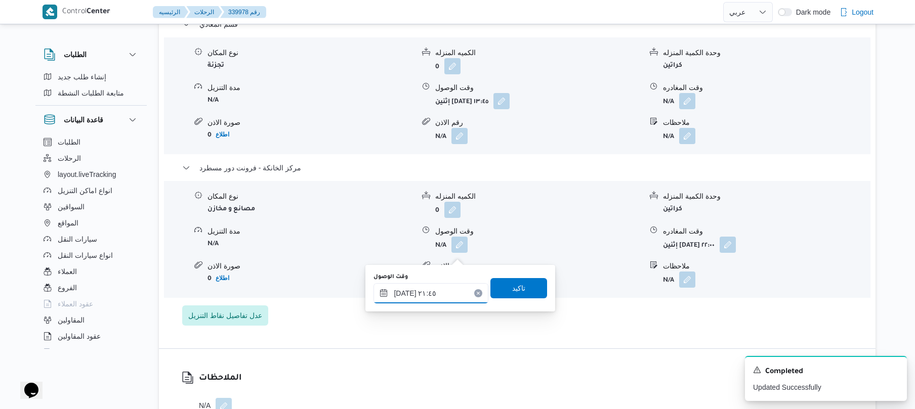
type input "[DATE] ٢١:٤٥"
click at [525, 286] on span "تاكيد" at bounding box center [518, 288] width 57 height 20
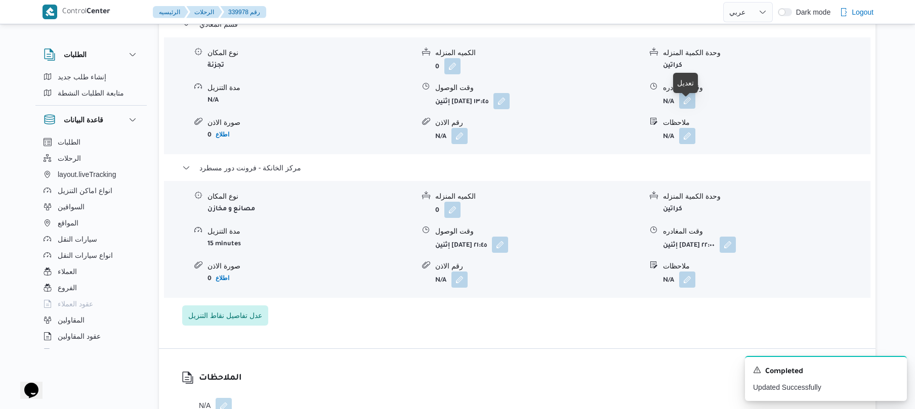
click at [687, 109] on button "button" at bounding box center [687, 101] width 16 height 16
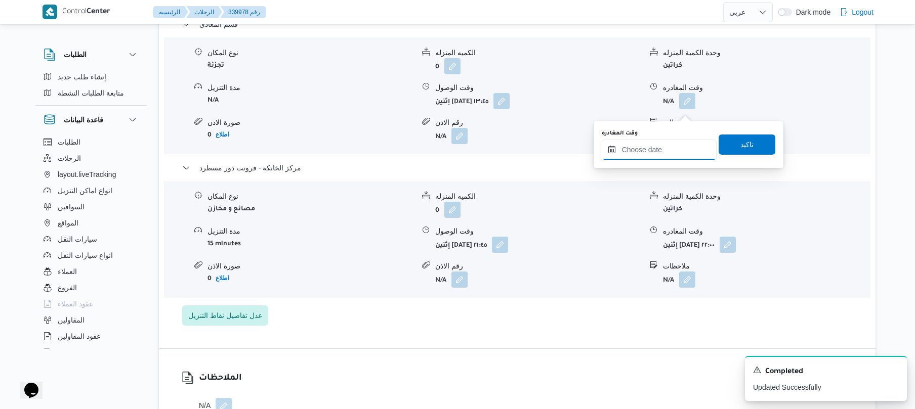
click at [668, 144] on input "وقت المغادره" at bounding box center [659, 150] width 115 height 20
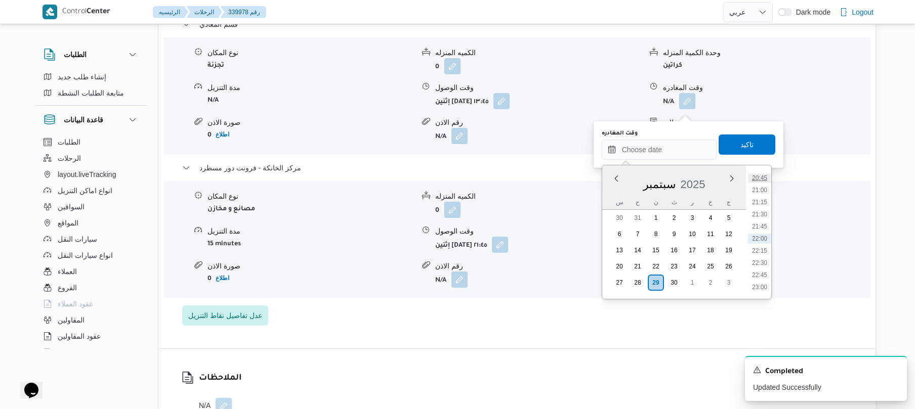
click at [761, 179] on li "20:45" at bounding box center [759, 178] width 23 height 10
type input "[DATE] ٢٠:٤٥"
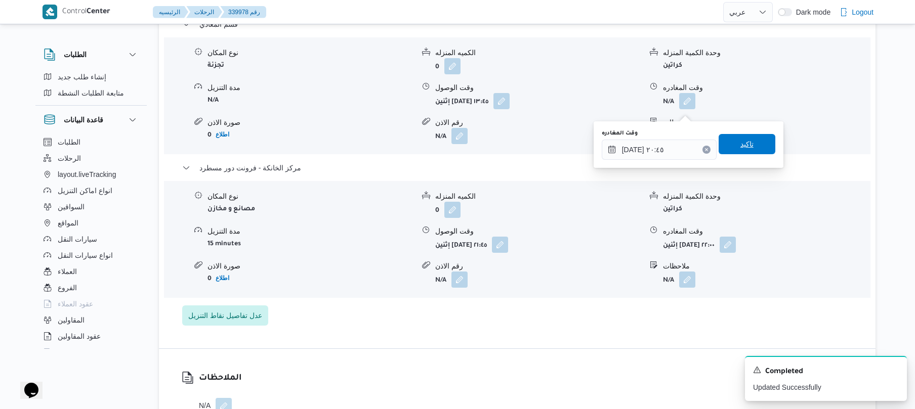
click at [755, 150] on span "تاكيد" at bounding box center [747, 144] width 57 height 20
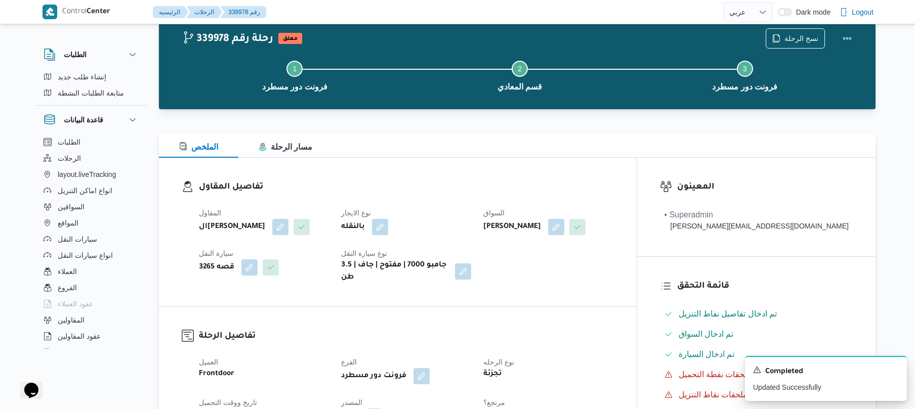
scroll to position [0, 0]
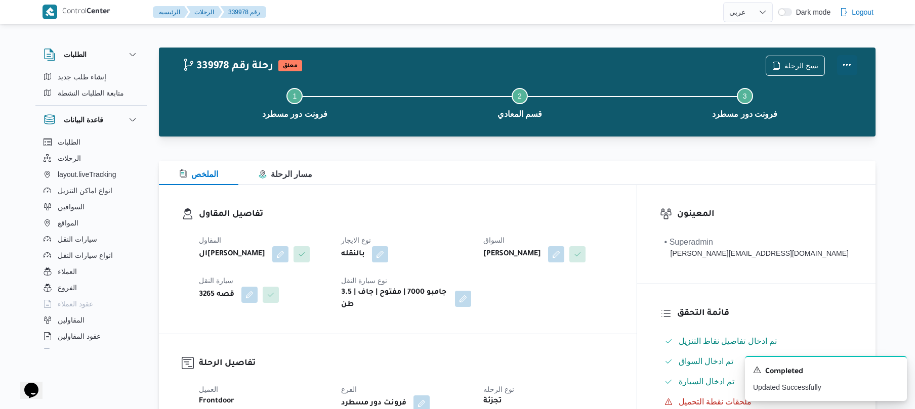
click at [851, 69] on button "Actions" at bounding box center [847, 65] width 20 height 20
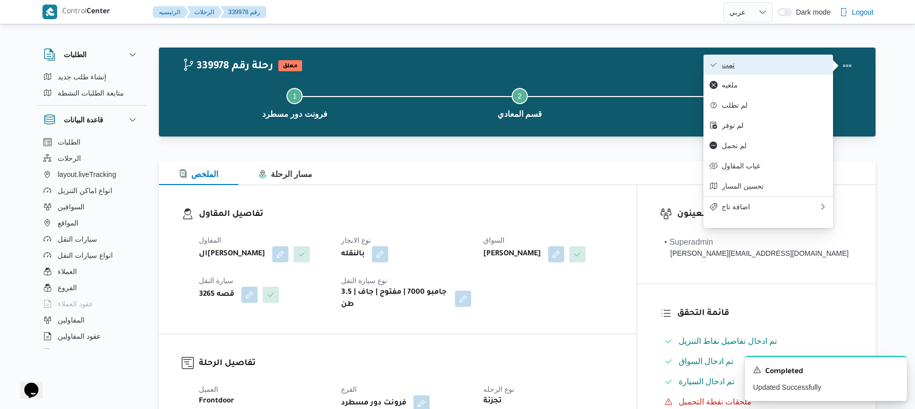
click at [812, 69] on span "تمت" at bounding box center [774, 65] width 105 height 8
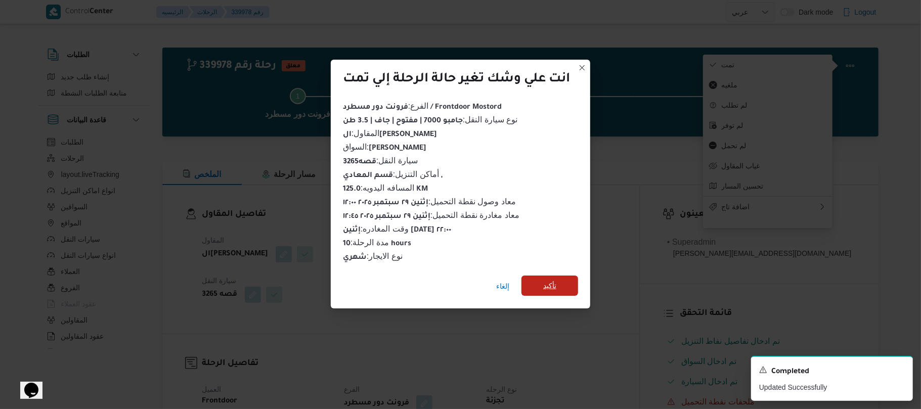
click at [561, 278] on span "تأكيد" at bounding box center [550, 286] width 57 height 20
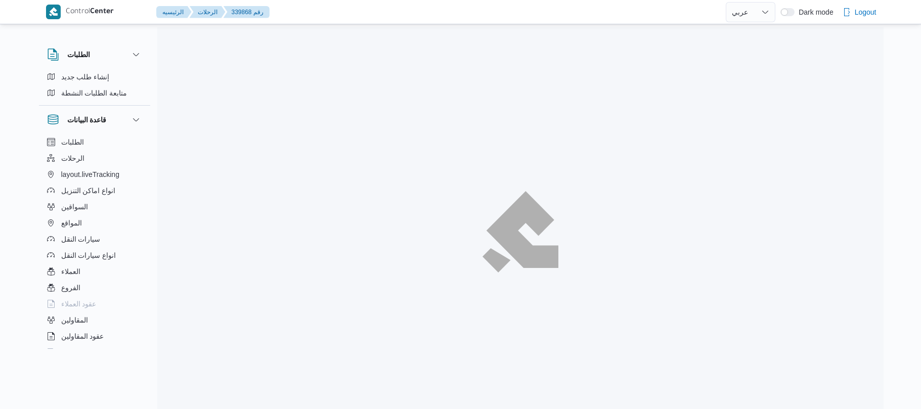
select select "ar"
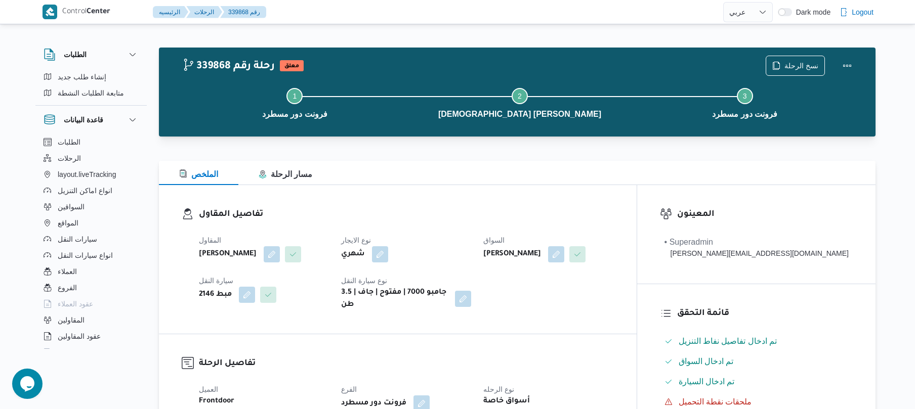
click at [500, 179] on div "الملخص مسار الرحلة" at bounding box center [517, 173] width 717 height 24
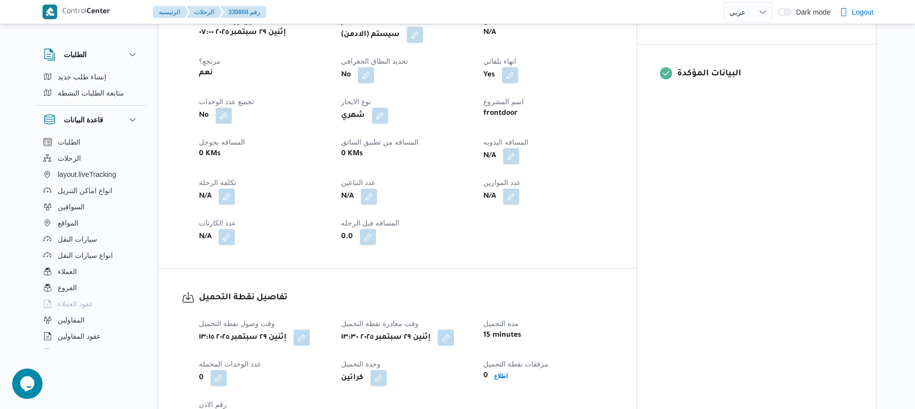
scroll to position [270, 0]
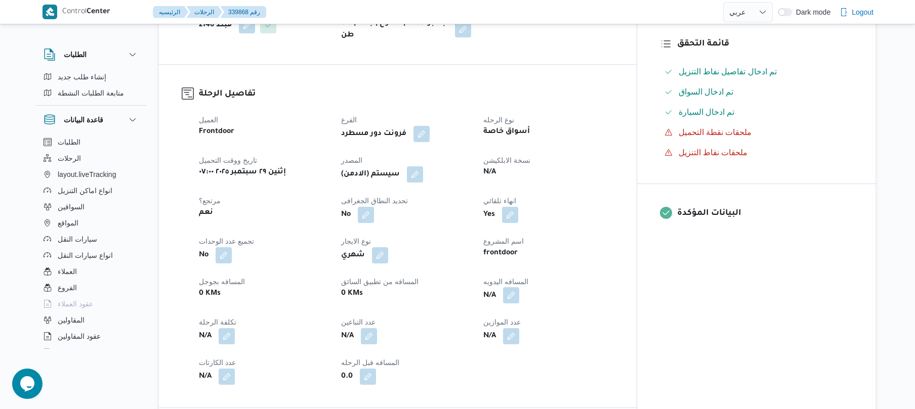
click at [519, 304] on button "button" at bounding box center [511, 295] width 16 height 16
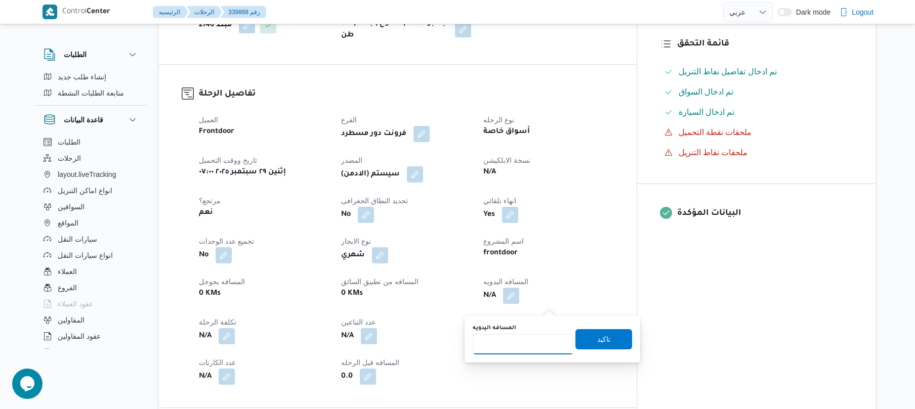
click at [514, 346] on input "المسافه اليدويه" at bounding box center [523, 344] width 101 height 20
type input "90"
click at [587, 344] on span "تاكيد" at bounding box center [603, 339] width 57 height 20
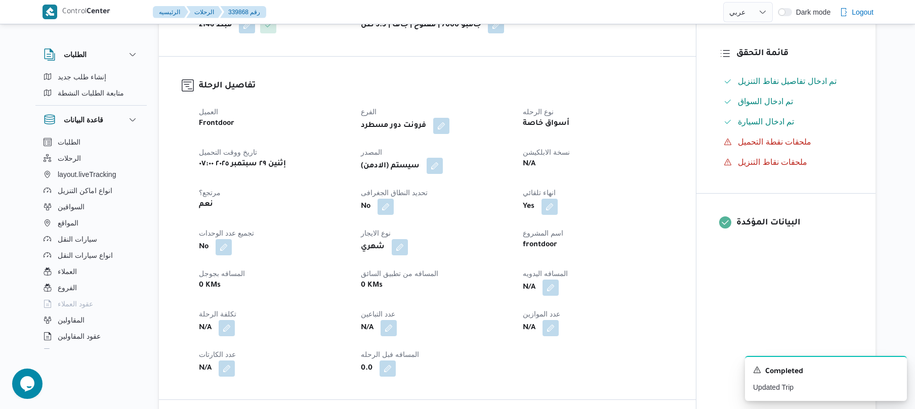
click at [436, 174] on button "button" at bounding box center [435, 166] width 16 height 16
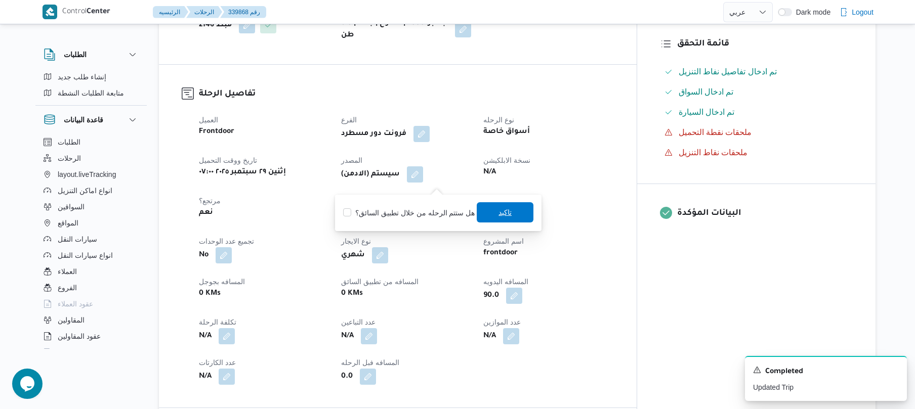
click at [505, 209] on span "تاكيد" at bounding box center [504, 212] width 13 height 12
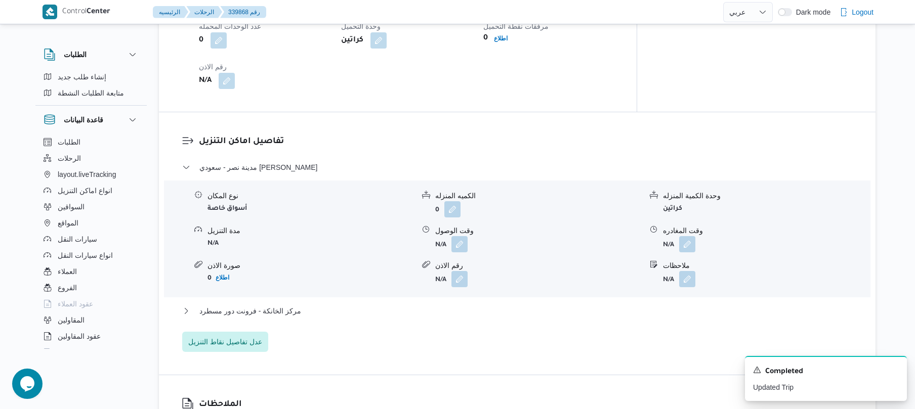
scroll to position [863, 0]
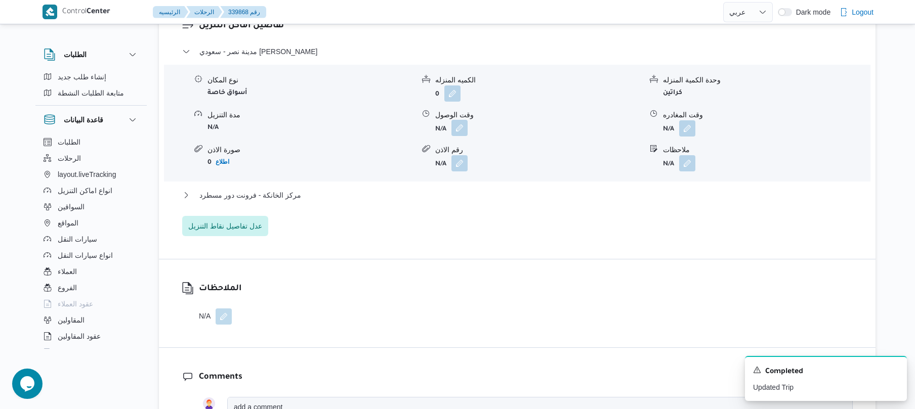
click at [460, 136] on button "button" at bounding box center [459, 128] width 16 height 16
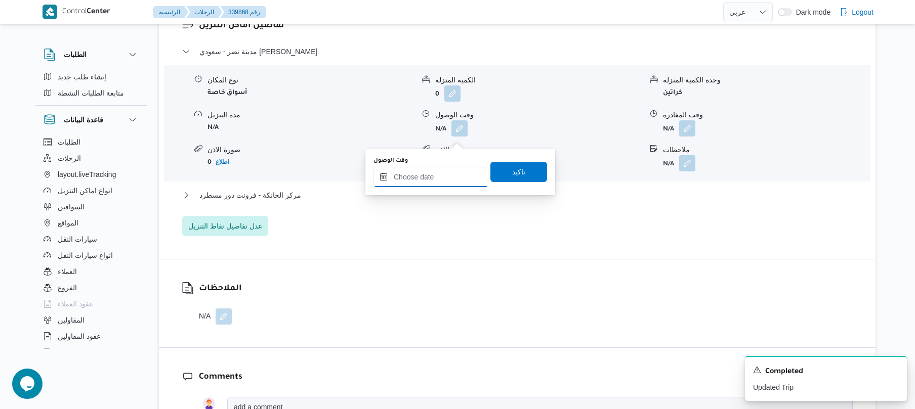
click at [426, 176] on input "وقت الوصول" at bounding box center [430, 177] width 115 height 20
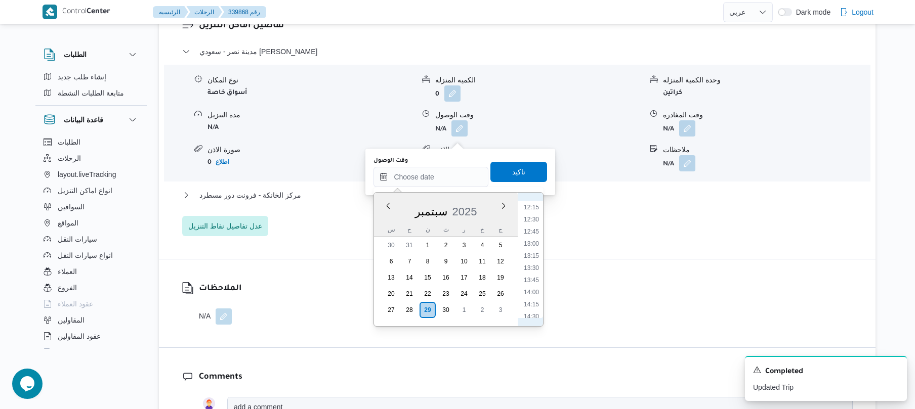
scroll to position [612, 0]
click at [535, 294] on li "14:30" at bounding box center [531, 298] width 23 height 10
type input "٢٩/٠٩/٢٠٢٥ ١٤:٣٠"
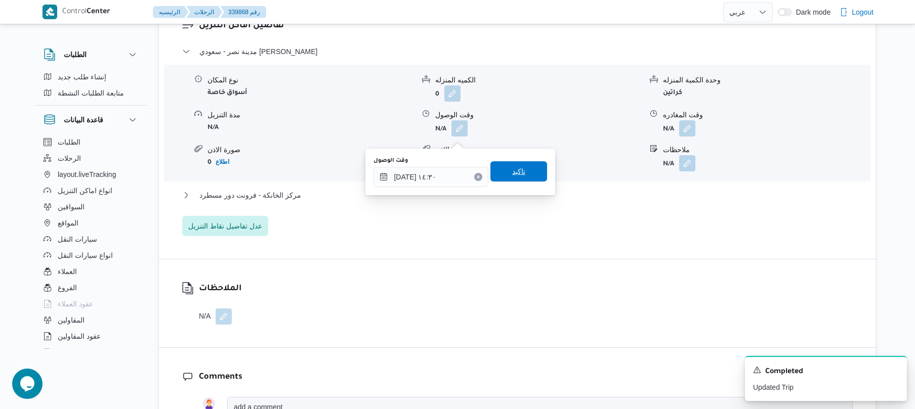
click at [527, 178] on span "تاكيد" at bounding box center [518, 171] width 57 height 20
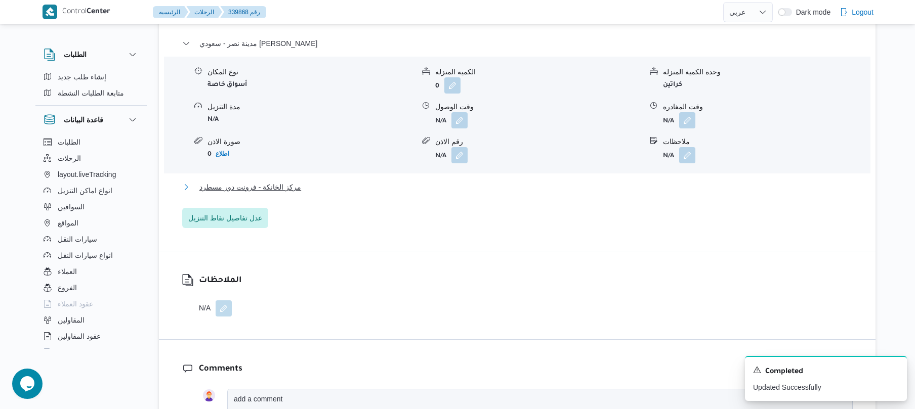
click at [515, 193] on button "مركز الخانكة - فرونت دور مسطرد" at bounding box center [517, 187] width 670 height 12
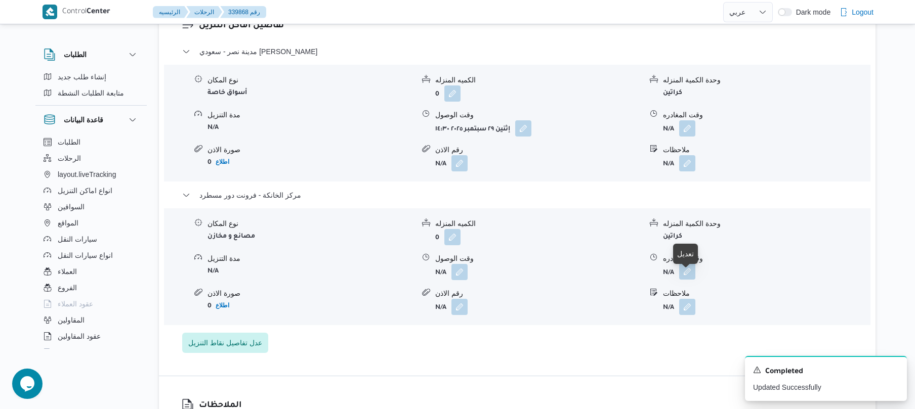
click at [685, 280] on button "button" at bounding box center [687, 272] width 16 height 16
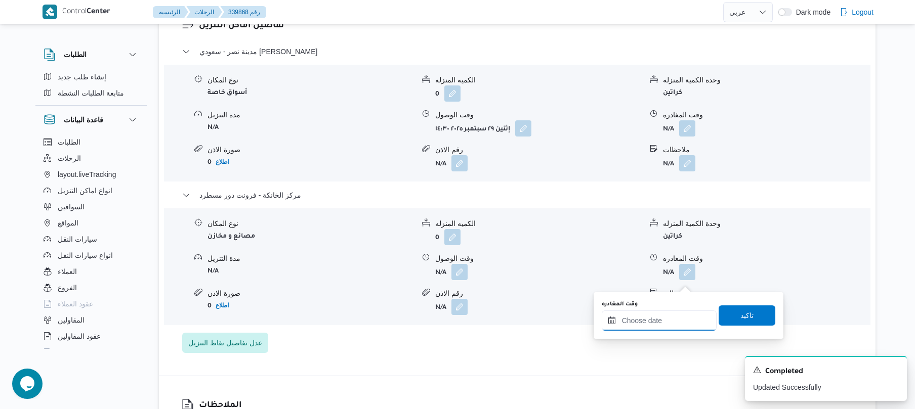
click at [642, 316] on input "وقت المغادره" at bounding box center [659, 321] width 115 height 20
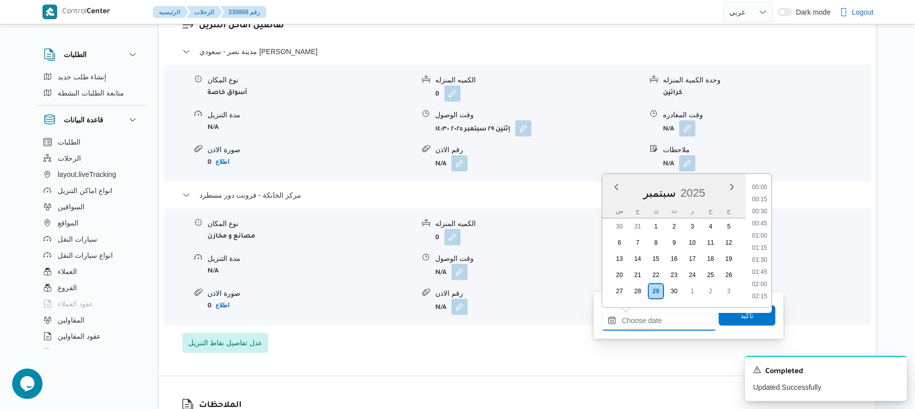
scroll to position [1008, 0]
click at [760, 245] on li "22:00" at bounding box center [759, 247] width 23 height 10
type input "٢٩/٠٩/٢٠٢٥ ٢٢:٠٠"
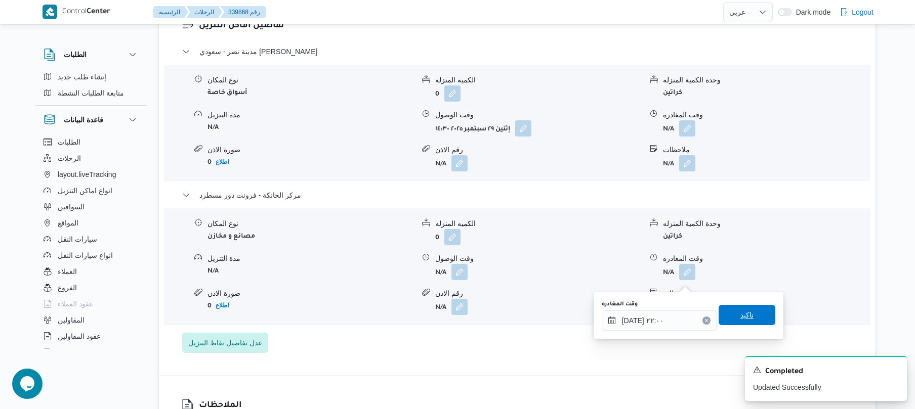
click at [730, 314] on span "تاكيد" at bounding box center [747, 315] width 57 height 20
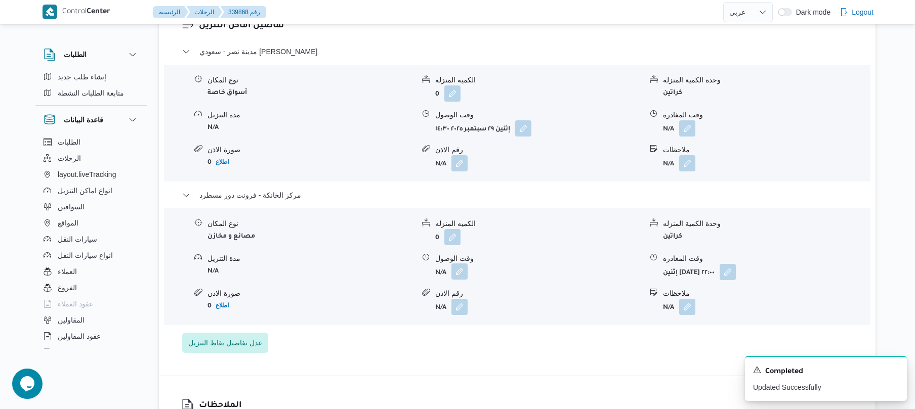
click at [462, 280] on button "button" at bounding box center [459, 272] width 16 height 16
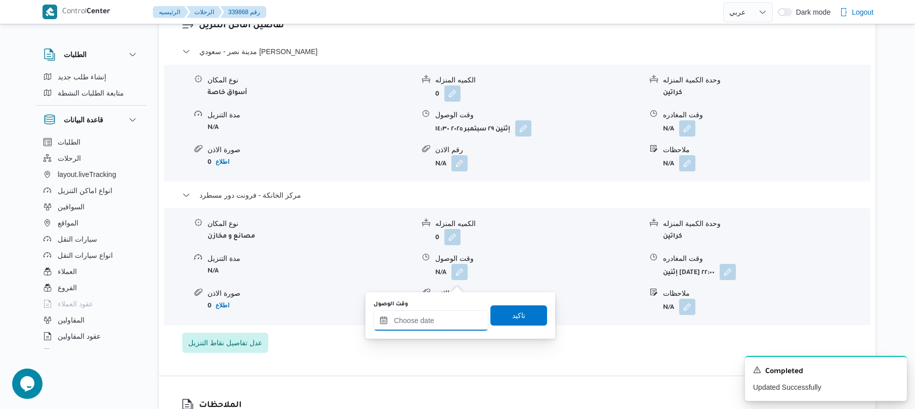
click at [444, 314] on input "وقت الوصول" at bounding box center [430, 321] width 115 height 20
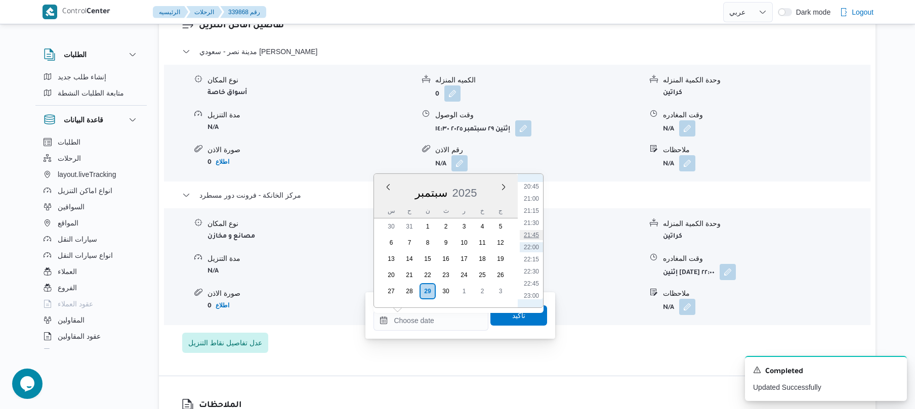
click at [537, 235] on li "21:45" at bounding box center [531, 235] width 23 height 10
type input "٢٩/٠٩/٢٠٢٥ ٢١:٤٥"
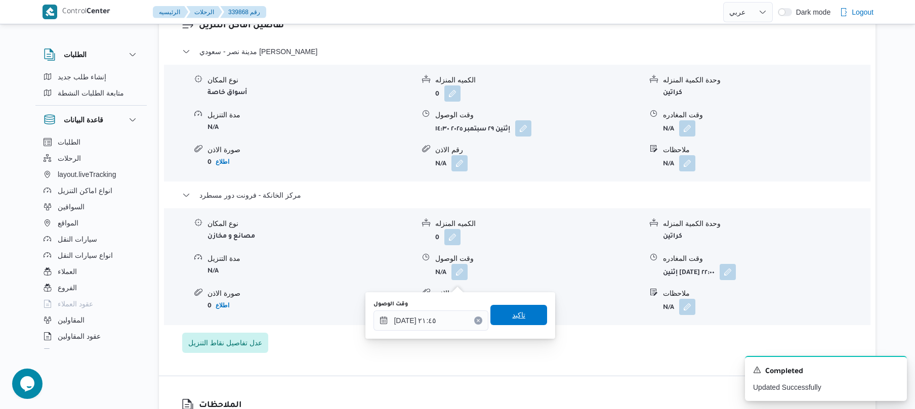
click at [519, 310] on span "تاكيد" at bounding box center [518, 315] width 13 height 12
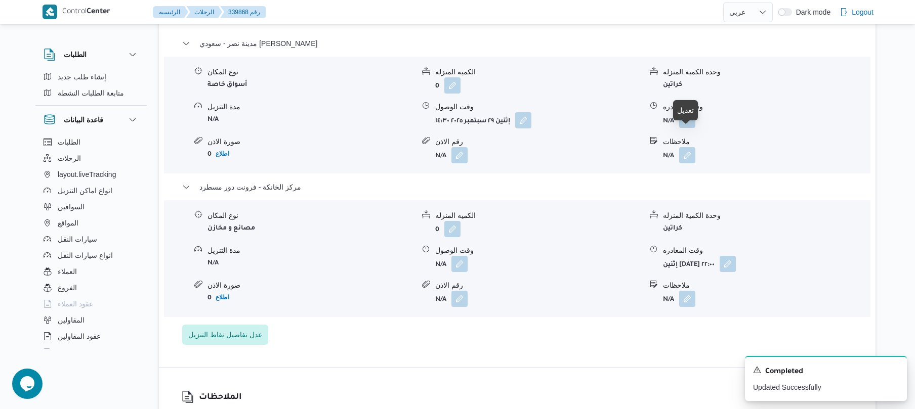
click at [691, 128] on button "button" at bounding box center [687, 120] width 16 height 16
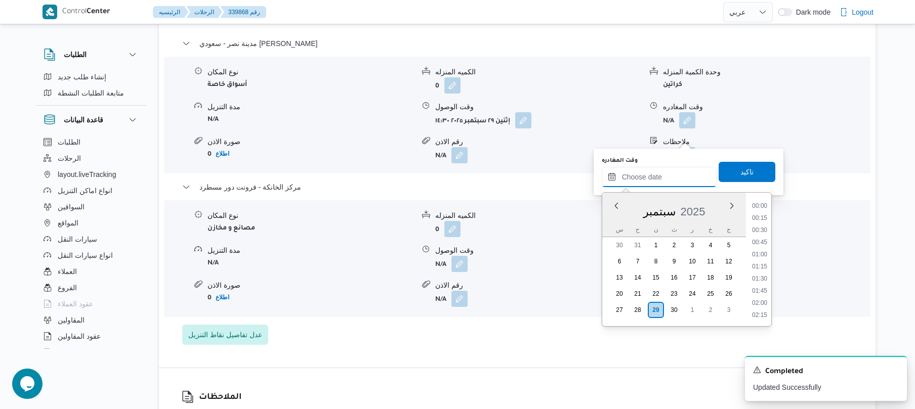
click at [651, 175] on input "وقت المغادره" at bounding box center [659, 177] width 115 height 20
click at [462, 272] on button "button" at bounding box center [459, 264] width 16 height 16
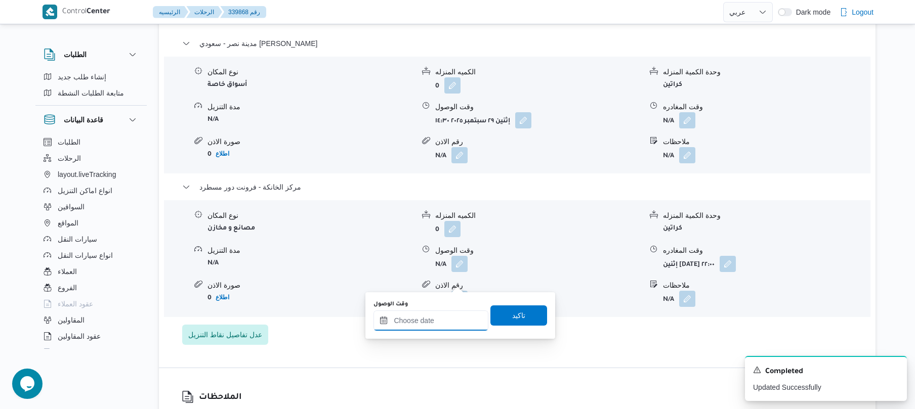
click at [458, 316] on input "وقت الوصول" at bounding box center [430, 321] width 115 height 20
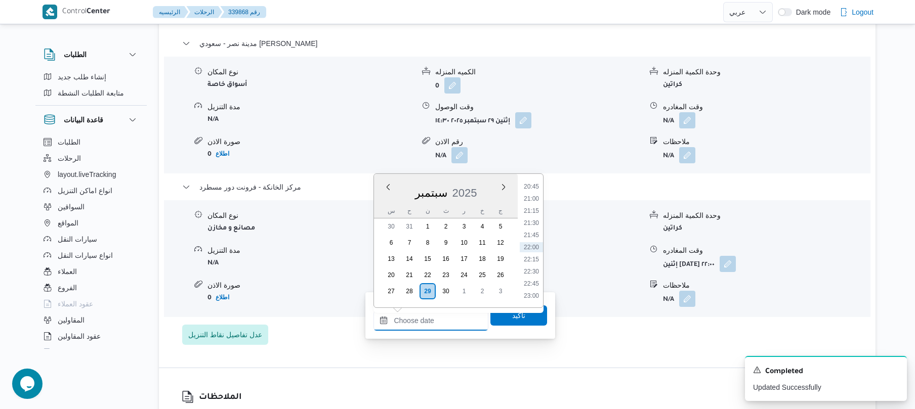
type input "٢٩/٠٩/٢٠٢٥ ٢١:٤٥"
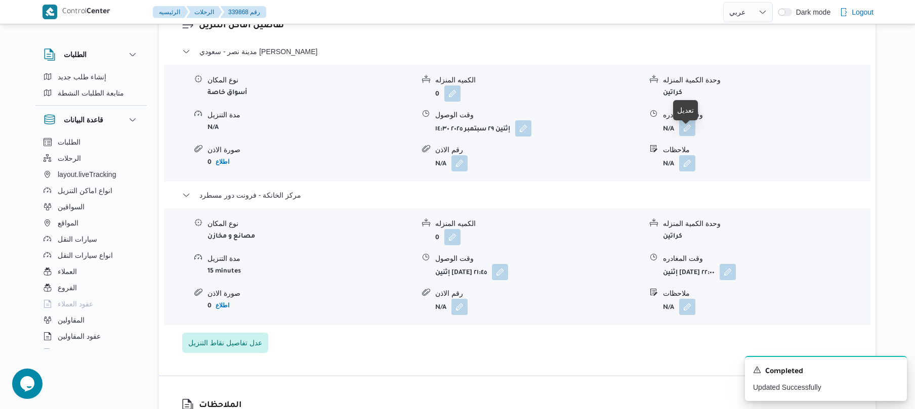
click at [689, 136] on button "button" at bounding box center [687, 128] width 16 height 16
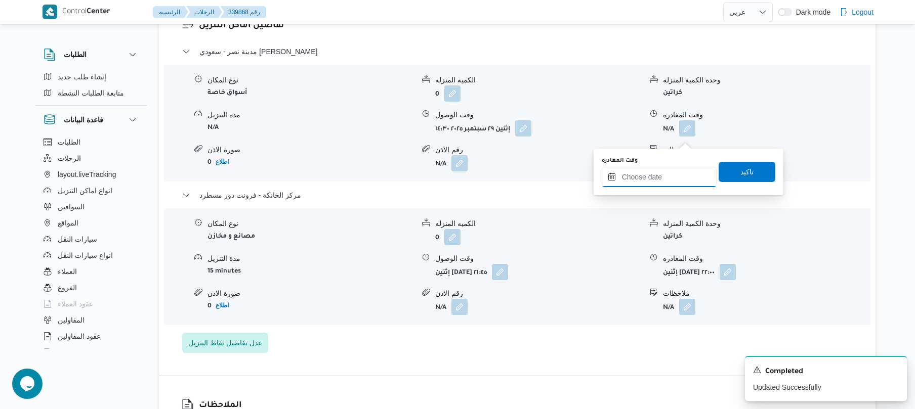
click at [656, 177] on input "وقت المغادره" at bounding box center [659, 177] width 115 height 20
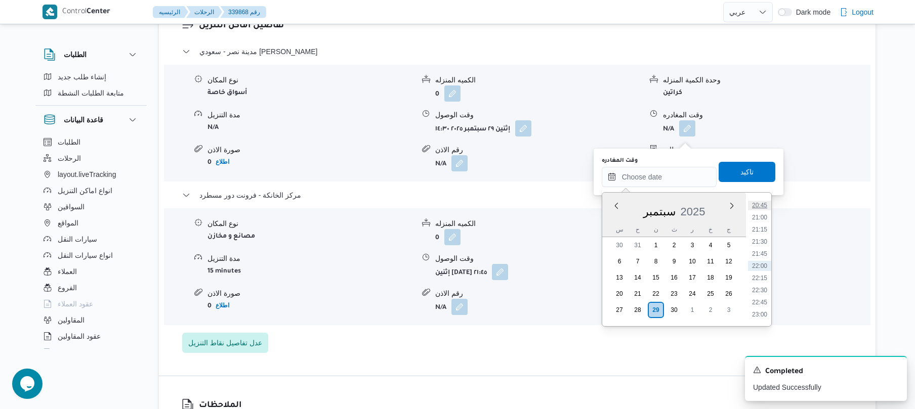
click at [764, 206] on li "20:45" at bounding box center [759, 205] width 23 height 10
type input "٢٩/٠٩/٢٠٢٥ ٢٠:٤٥"
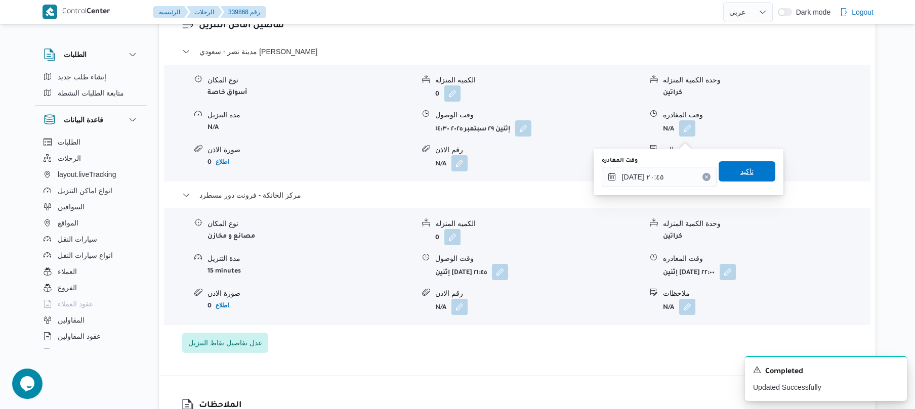
click at [758, 180] on span "تاكيد" at bounding box center [747, 171] width 57 height 20
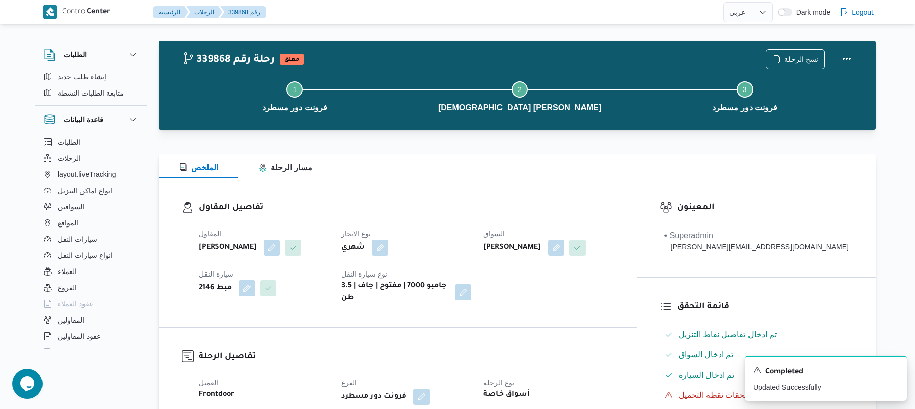
scroll to position [0, 0]
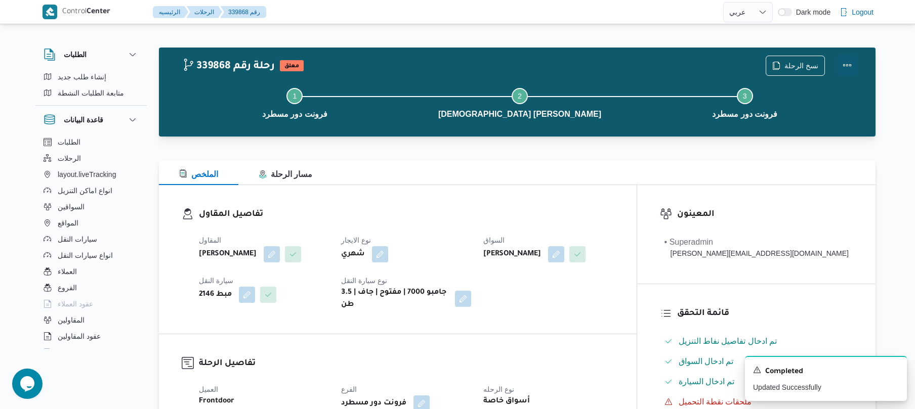
click at [845, 68] on button "Actions" at bounding box center [847, 65] width 20 height 20
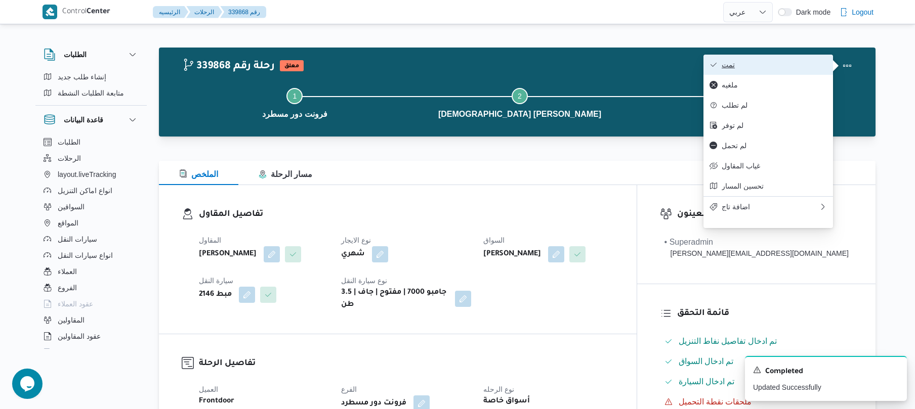
click at [794, 75] on button "تمت" at bounding box center [768, 65] width 130 height 20
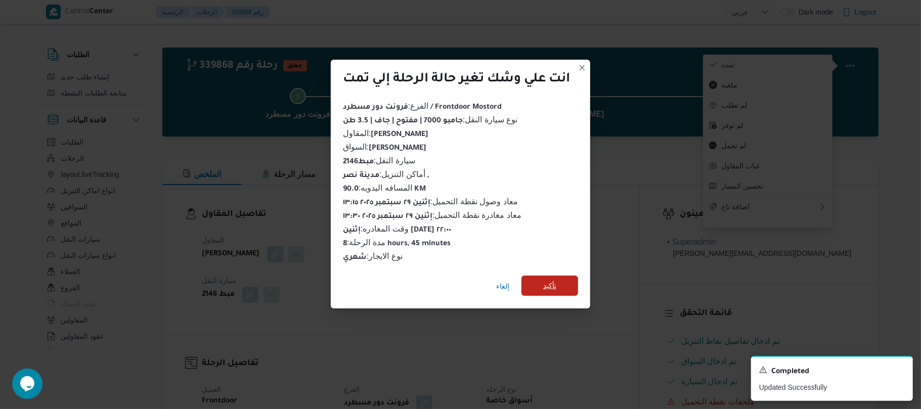
click at [573, 279] on span "تأكيد" at bounding box center [550, 286] width 57 height 20
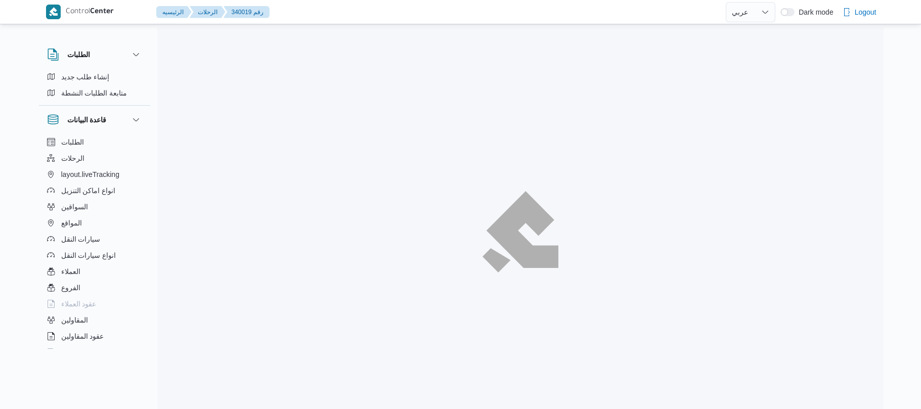
select select "ar"
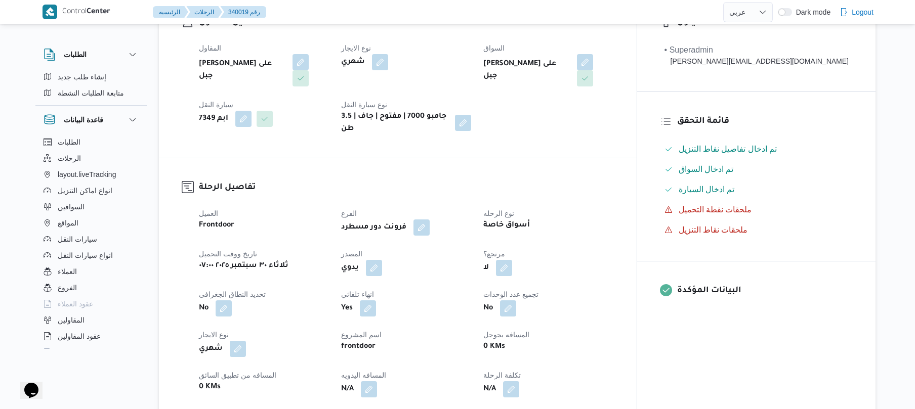
scroll to position [270, 0]
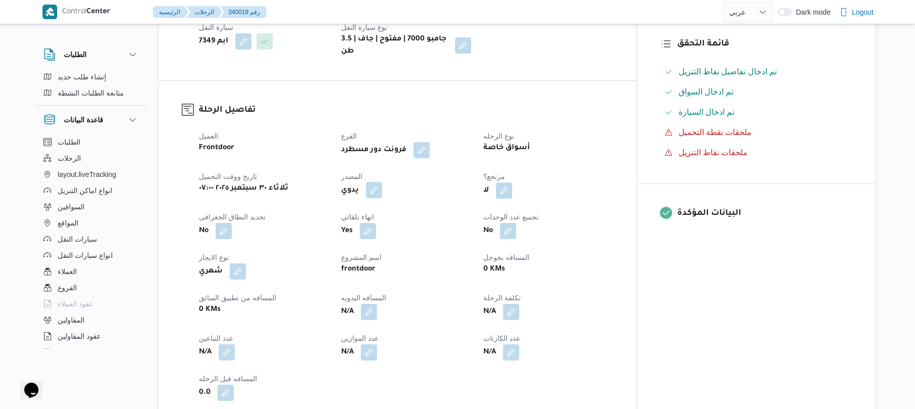
click at [382, 182] on button "button" at bounding box center [374, 190] width 16 height 16
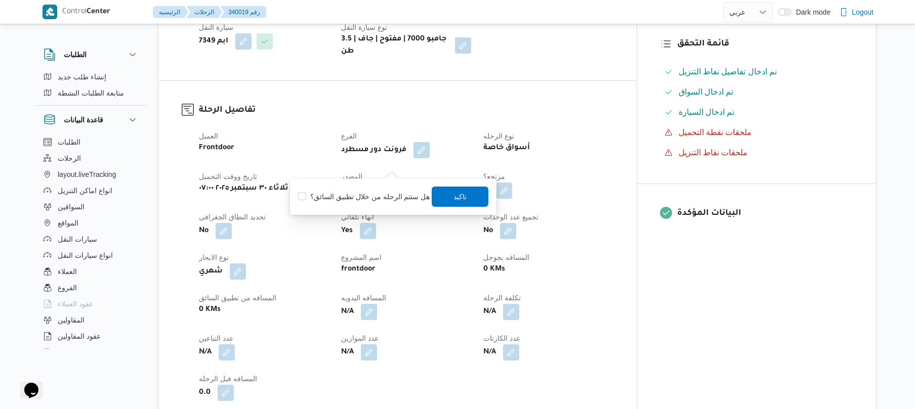
click at [366, 197] on label "هل ستتم الرحله من خلال تطبيق السائق؟" at bounding box center [364, 197] width 132 height 12
checkbox input "true"
click at [436, 195] on span "تاكيد" at bounding box center [460, 196] width 57 height 20
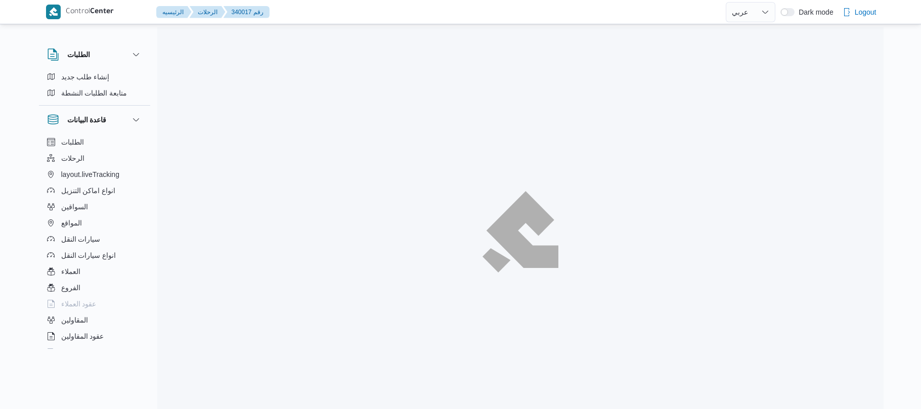
select select "ar"
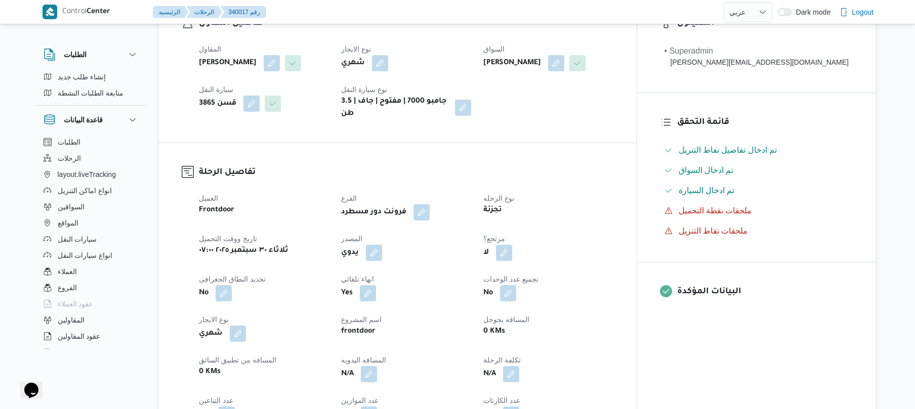
scroll to position [297, 0]
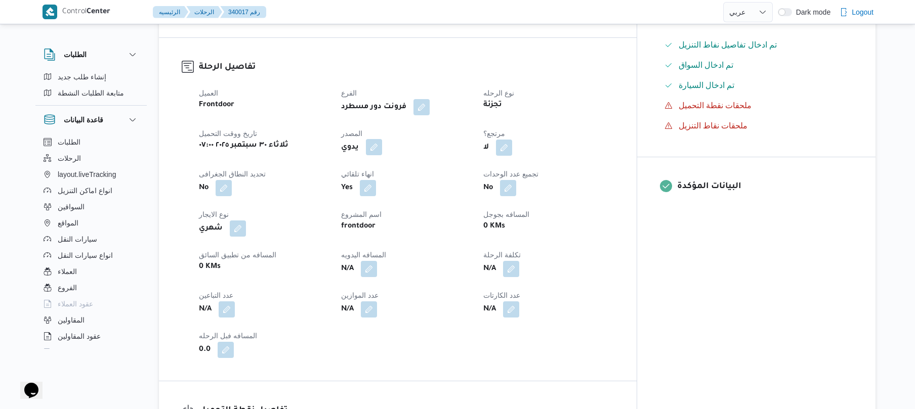
click at [382, 154] on button "button" at bounding box center [374, 147] width 16 height 16
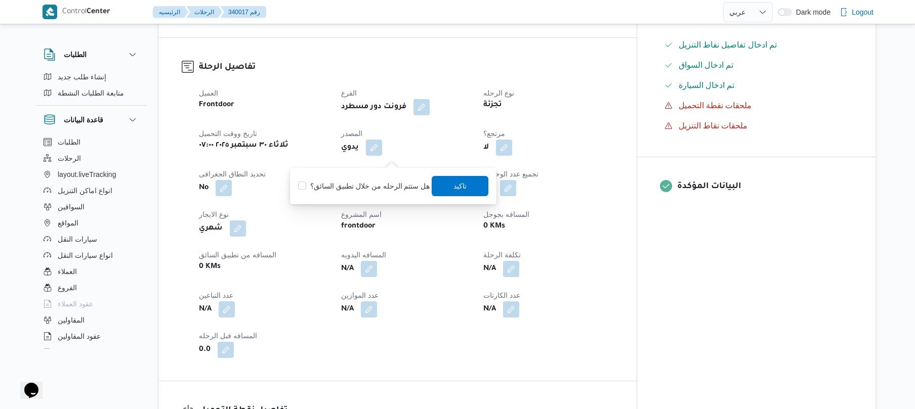
click at [379, 183] on label "هل ستتم الرحله من خلال تطبيق السائق؟" at bounding box center [364, 186] width 132 height 12
checkbox input "true"
click at [454, 187] on span "تاكيد" at bounding box center [460, 186] width 13 height 12
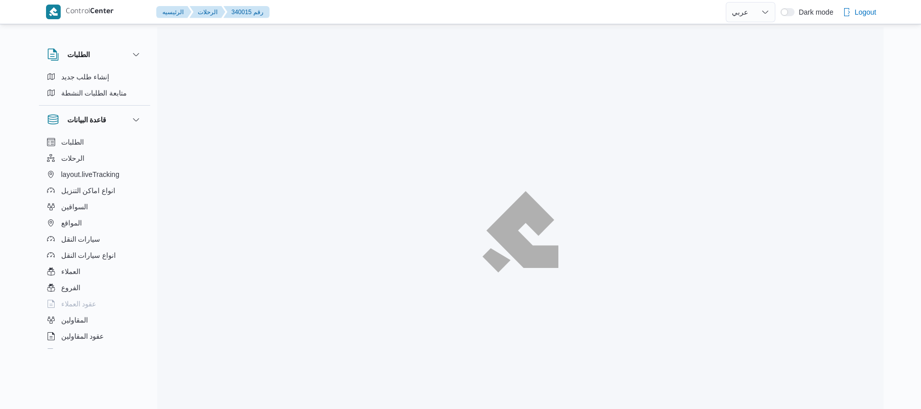
select select "ar"
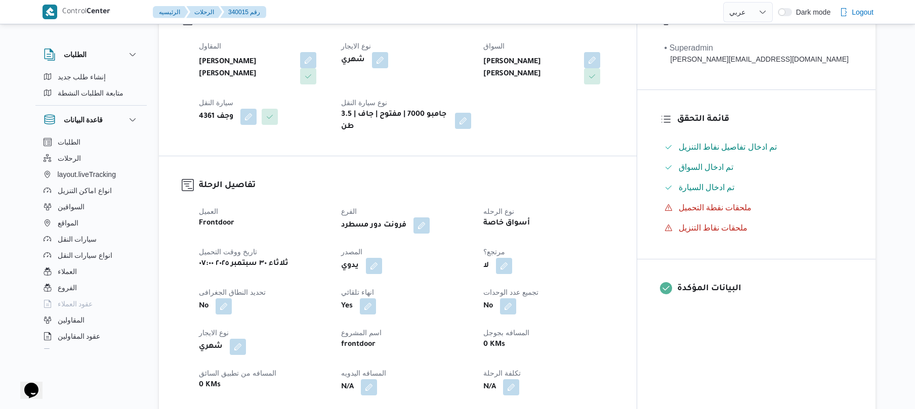
scroll to position [297, 0]
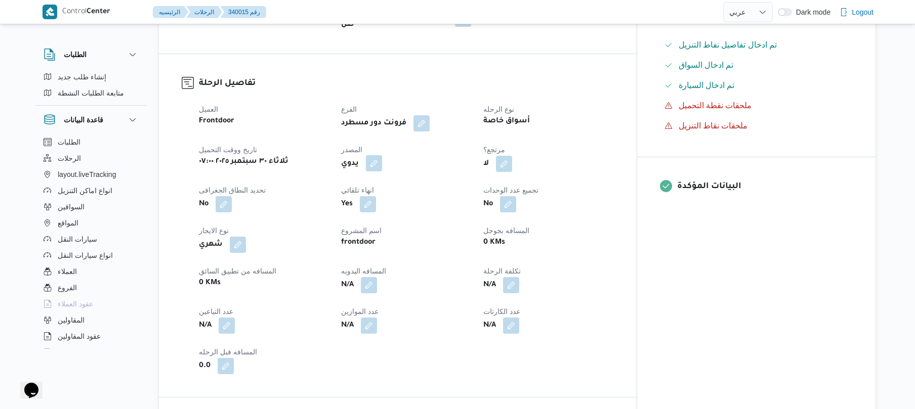
click at [382, 155] on button "button" at bounding box center [374, 163] width 16 height 16
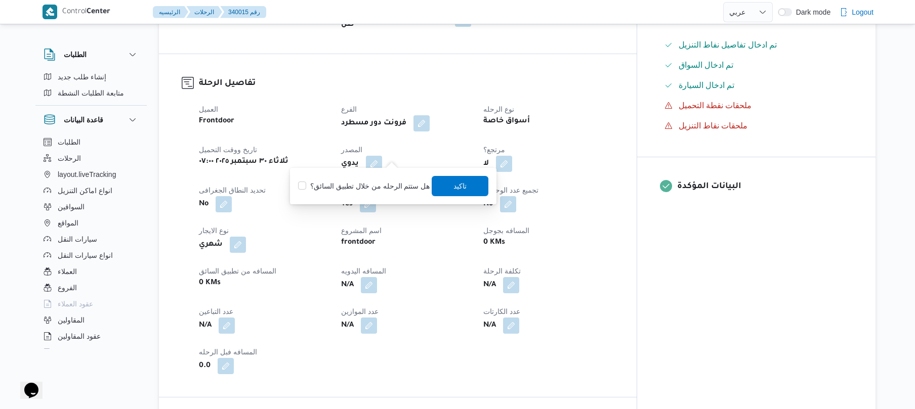
click at [382, 185] on label "هل ستتم الرحله من خلال تطبيق السائق؟" at bounding box center [364, 186] width 132 height 12
checkbox input "true"
click at [480, 185] on span "تاكيد" at bounding box center [460, 186] width 57 height 20
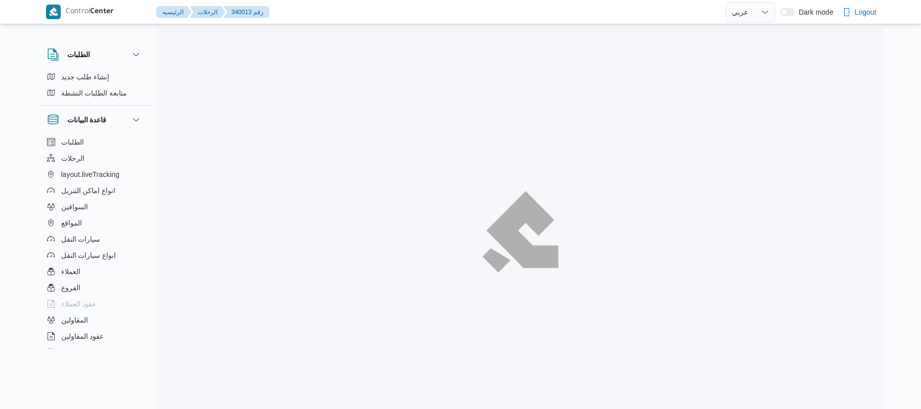
select select "ar"
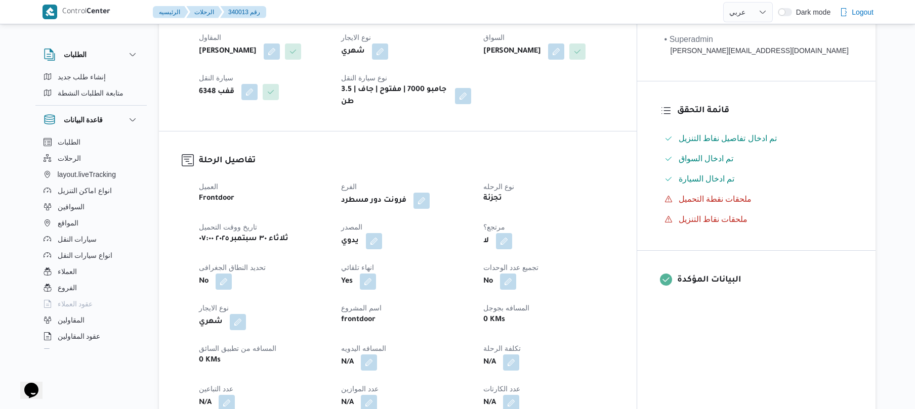
scroll to position [324, 0]
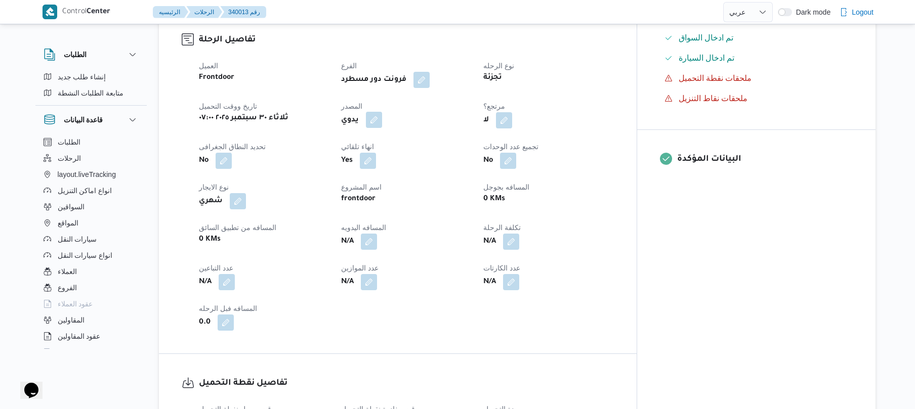
click at [382, 112] on button "button" at bounding box center [374, 120] width 16 height 16
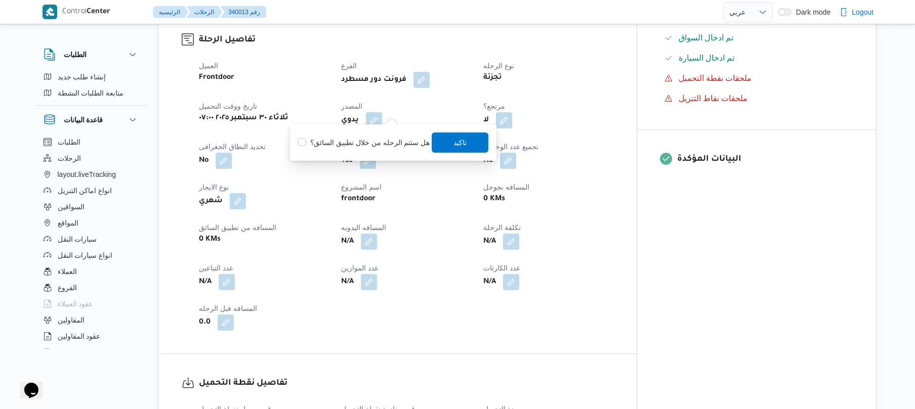
click at [373, 140] on label "هل ستتم الرحله من خلال تطبيق السائق؟" at bounding box center [364, 143] width 132 height 12
checkbox input "true"
click at [460, 136] on span "تاكيد" at bounding box center [460, 142] width 57 height 20
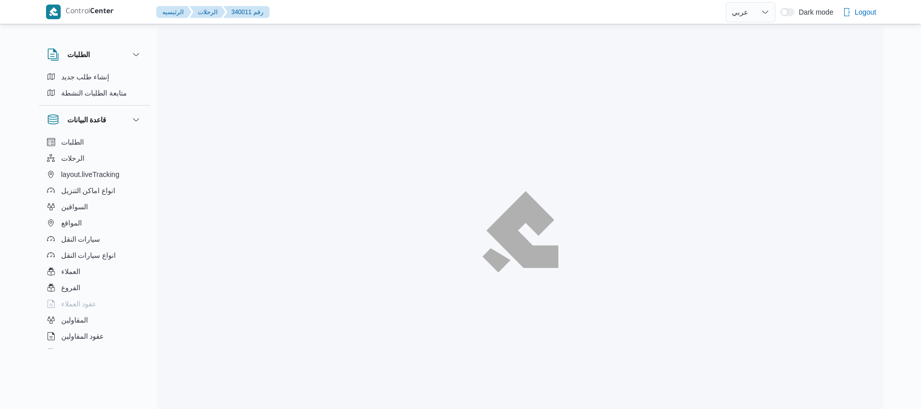
select select "ar"
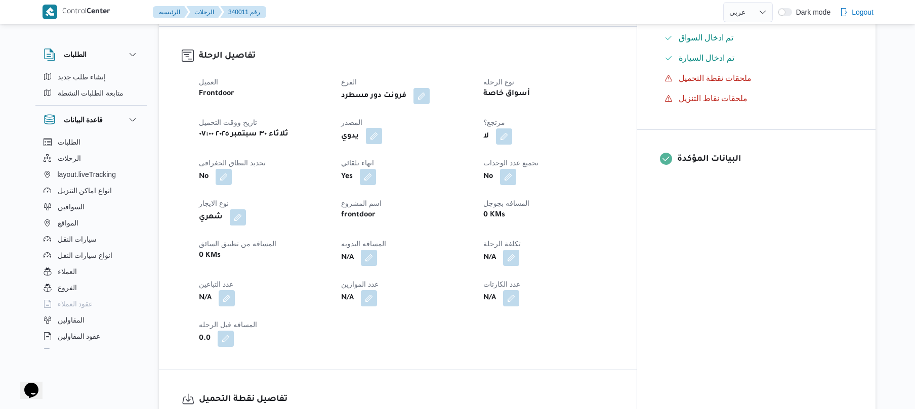
click at [382, 128] on button "button" at bounding box center [374, 136] width 16 height 16
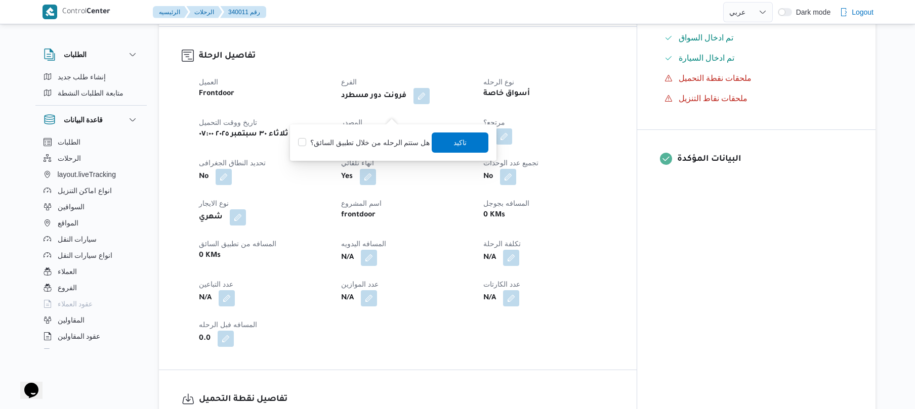
click at [383, 141] on label "هل ستتم الرحله من خلال تطبيق السائق؟" at bounding box center [364, 143] width 132 height 12
checkbox input "true"
click at [474, 136] on span "تاكيد" at bounding box center [460, 142] width 57 height 20
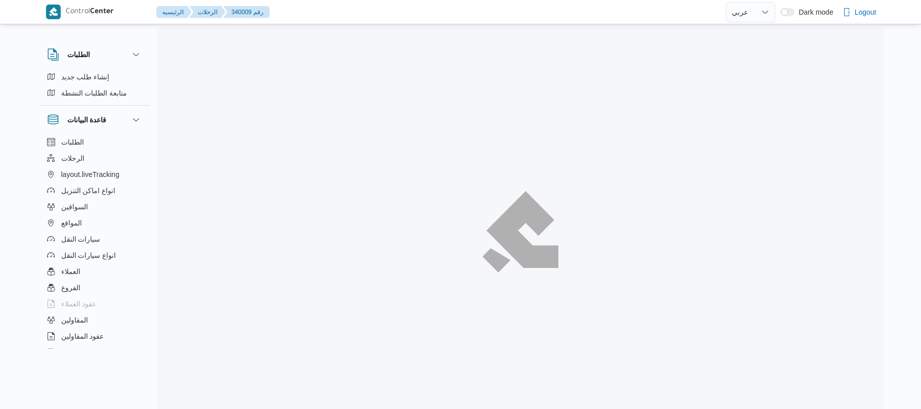
select select "ar"
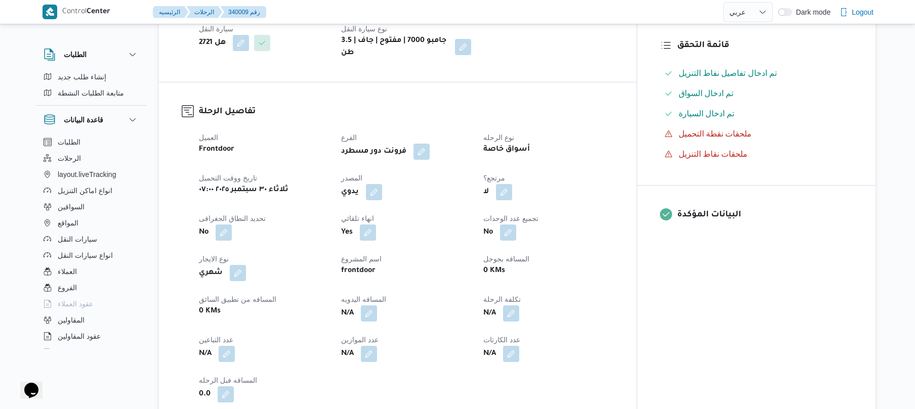
scroll to position [270, 0]
click at [382, 186] on button "button" at bounding box center [374, 190] width 16 height 16
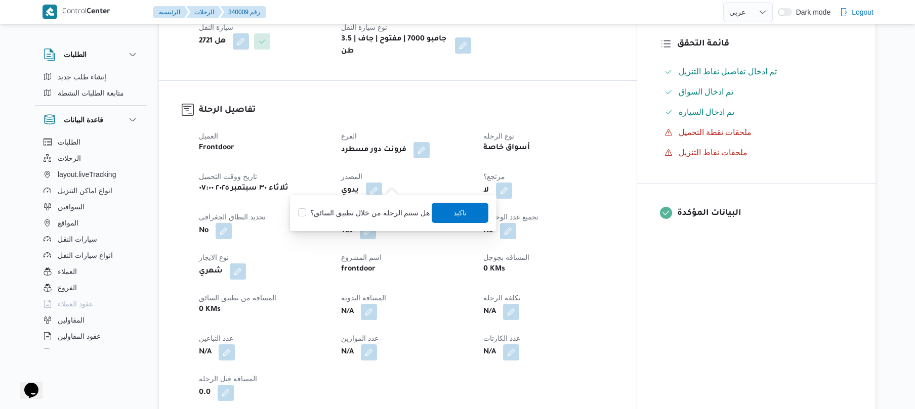
click at [385, 213] on label "هل ستتم الرحله من خلال تطبيق السائق؟" at bounding box center [364, 213] width 132 height 12
checkbox input "true"
click at [445, 211] on span "تاكيد" at bounding box center [460, 212] width 57 height 20
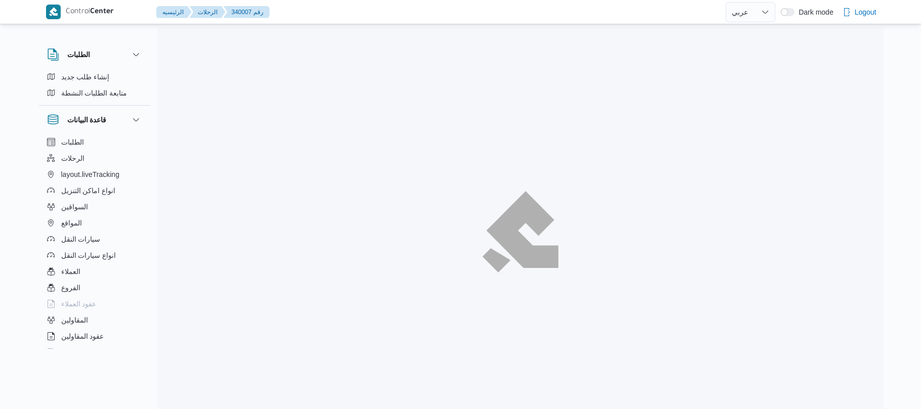
select select "ar"
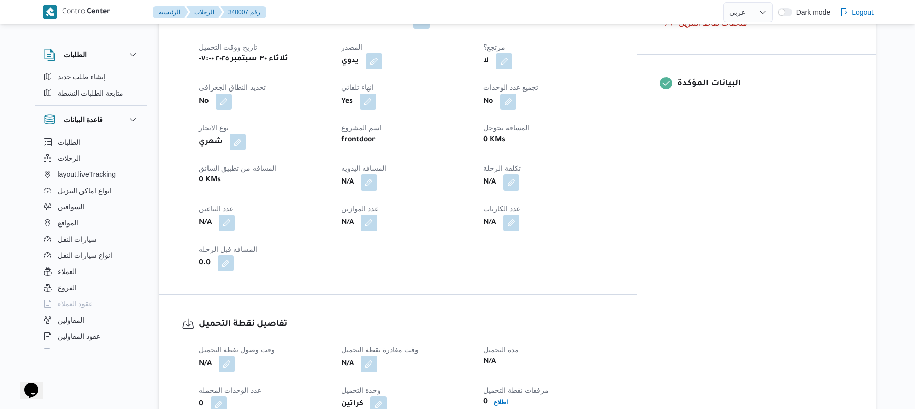
scroll to position [405, 0]
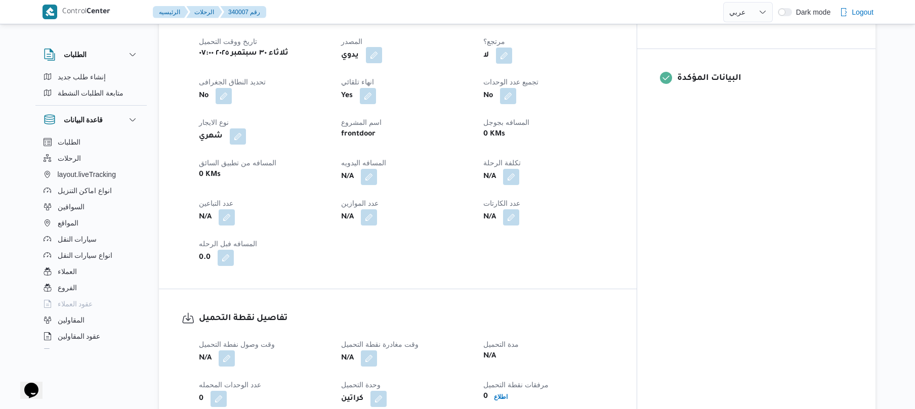
click at [382, 49] on button "button" at bounding box center [374, 55] width 16 height 16
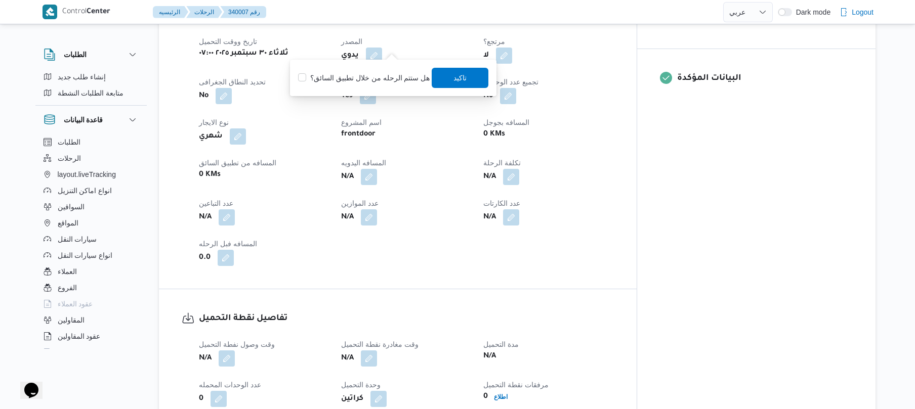
click at [373, 76] on label "هل ستتم الرحله من خلال تطبيق السائق؟" at bounding box center [364, 78] width 132 height 12
checkbox input "true"
click at [445, 76] on span "تاكيد" at bounding box center [460, 77] width 57 height 20
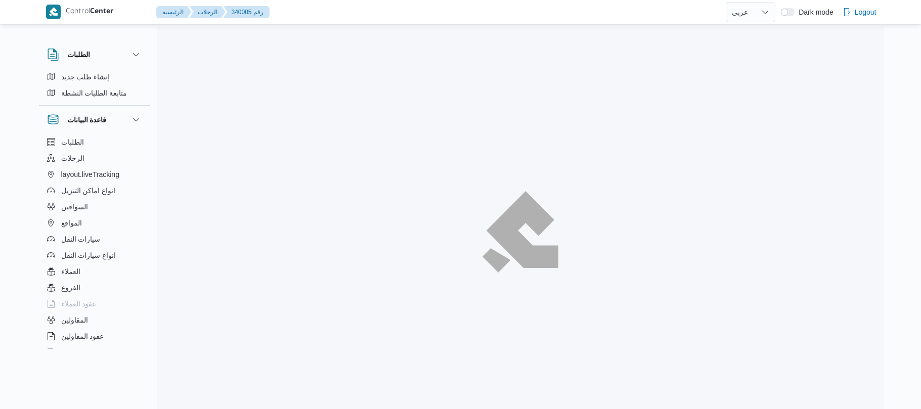
select select "ar"
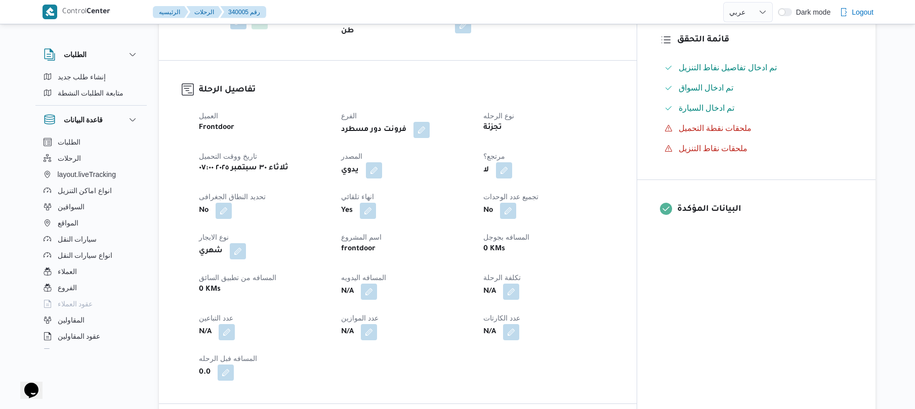
scroll to position [324, 0]
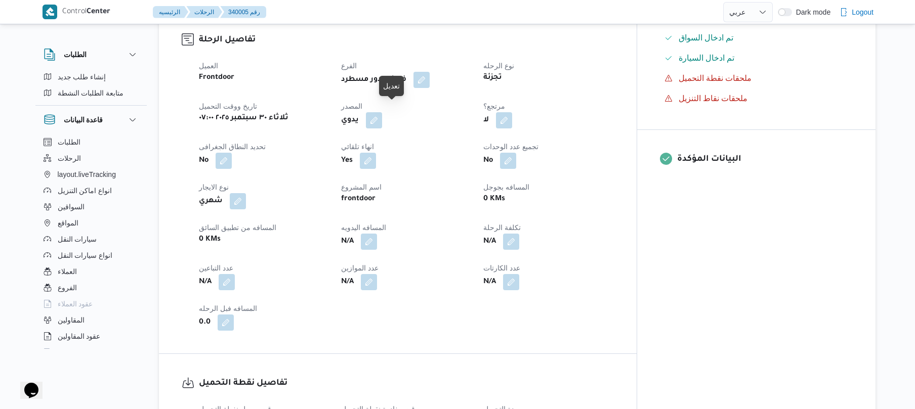
click at [382, 112] on button "button" at bounding box center [374, 120] width 16 height 16
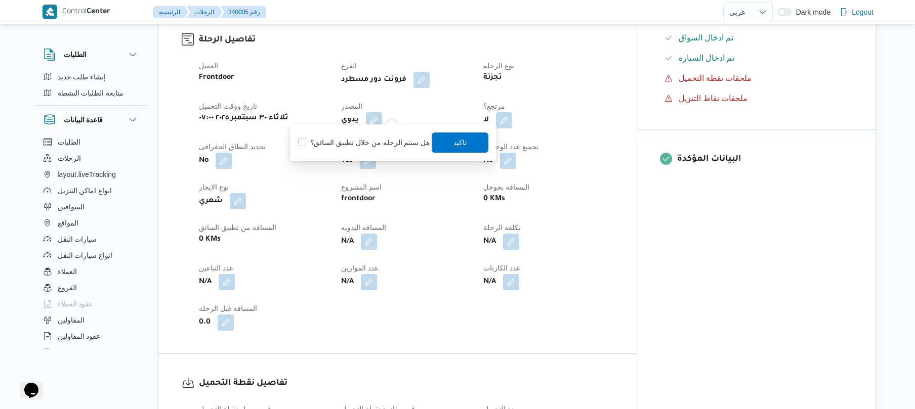
click at [377, 141] on label "هل ستتم الرحله من خلال تطبيق السائق؟" at bounding box center [364, 143] width 132 height 12
checkbox input "true"
click at [454, 144] on span "تاكيد" at bounding box center [460, 142] width 13 height 12
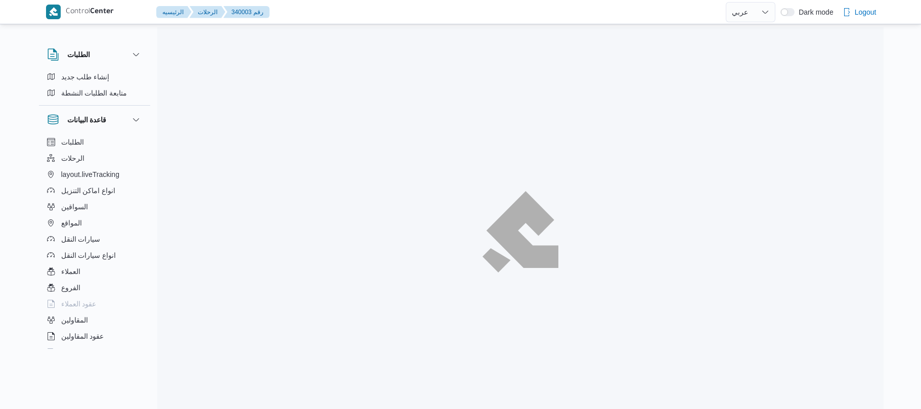
select select "ar"
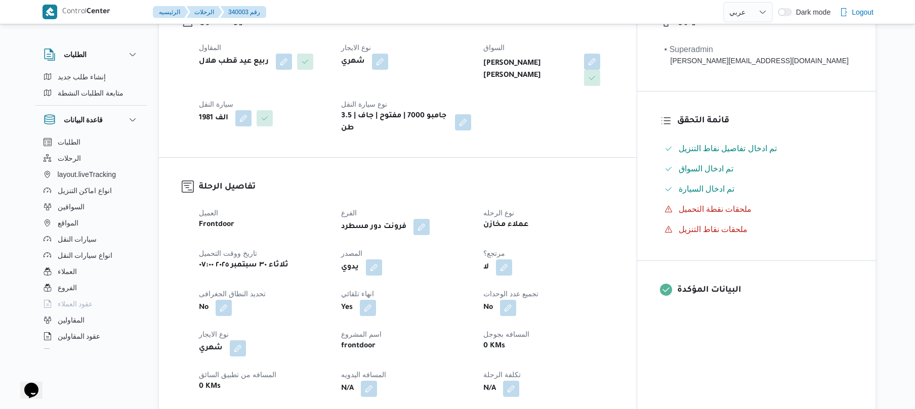
scroll to position [324, 0]
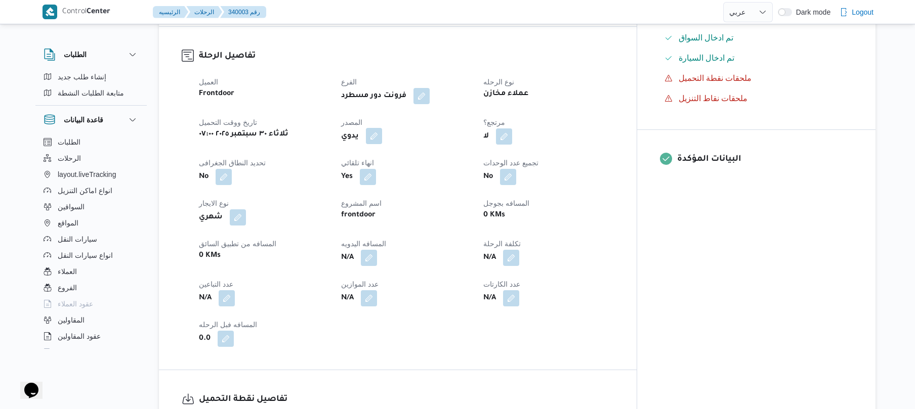
click at [382, 129] on button "button" at bounding box center [374, 136] width 16 height 16
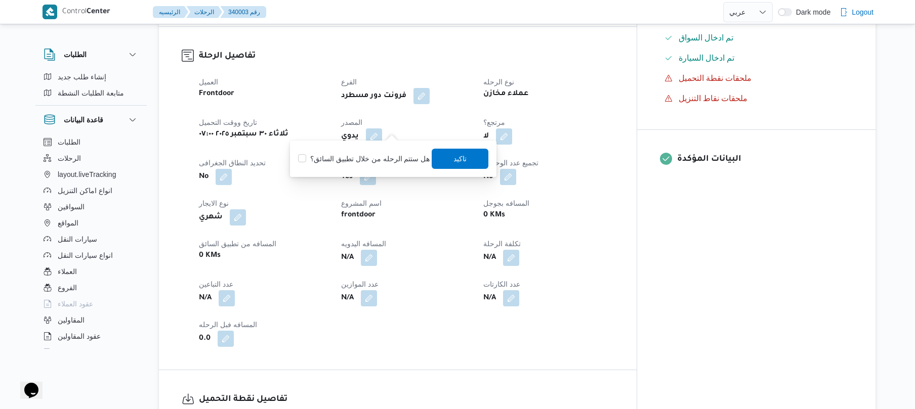
click at [381, 158] on label "هل ستتم الرحله من خلال تطبيق السائق؟" at bounding box center [364, 159] width 132 height 12
checkbox input "true"
click at [478, 155] on span "تاكيد" at bounding box center [460, 158] width 57 height 20
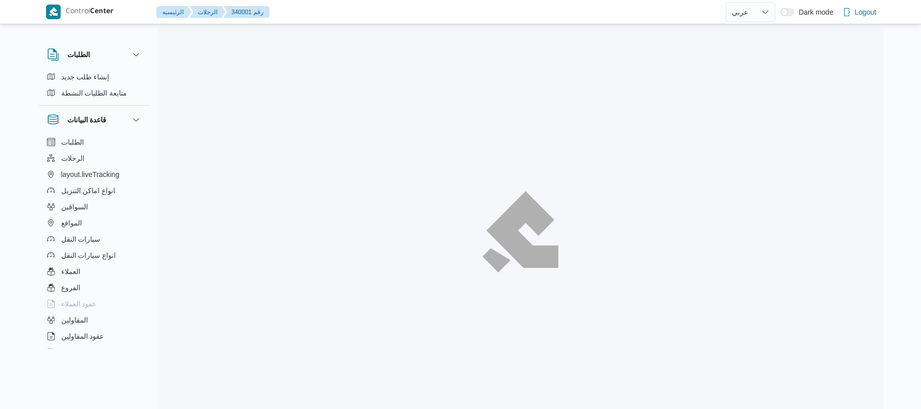
select select "ar"
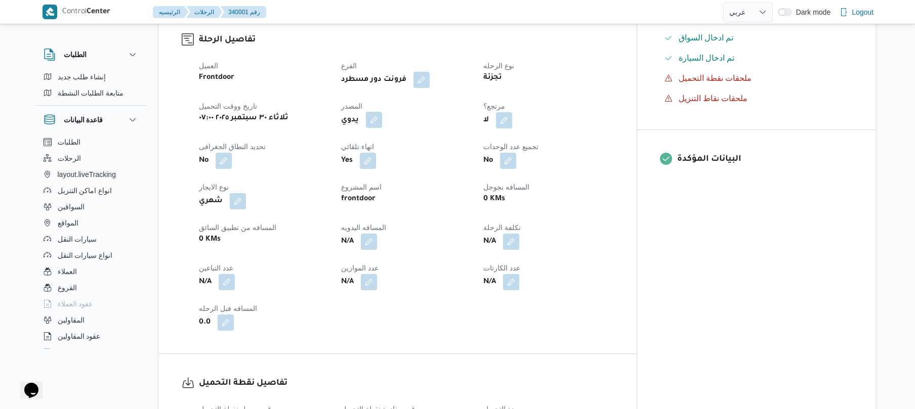
click at [382, 128] on button "button" at bounding box center [374, 120] width 16 height 16
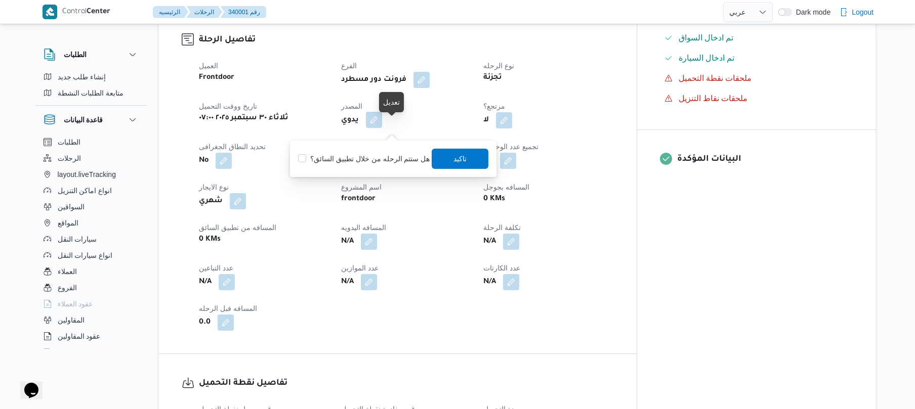
click at [382, 128] on button "button" at bounding box center [374, 120] width 16 height 16
click at [366, 156] on label "هل ستتم الرحله من خلال تطبيق السائق؟" at bounding box center [364, 159] width 132 height 12
checkbox input "true"
click at [456, 158] on span "تاكيد" at bounding box center [460, 158] width 13 height 12
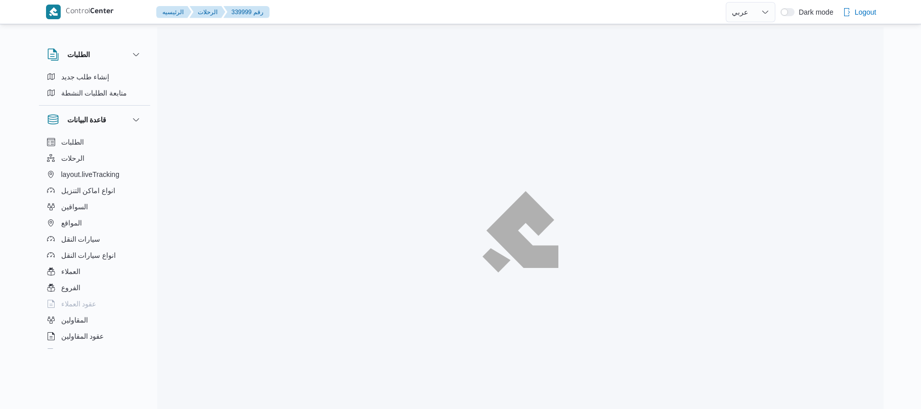
select select "ar"
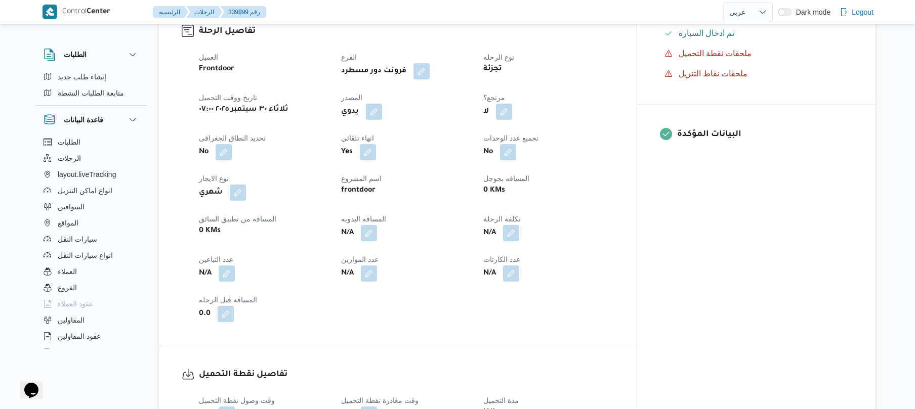
scroll to position [351, 0]
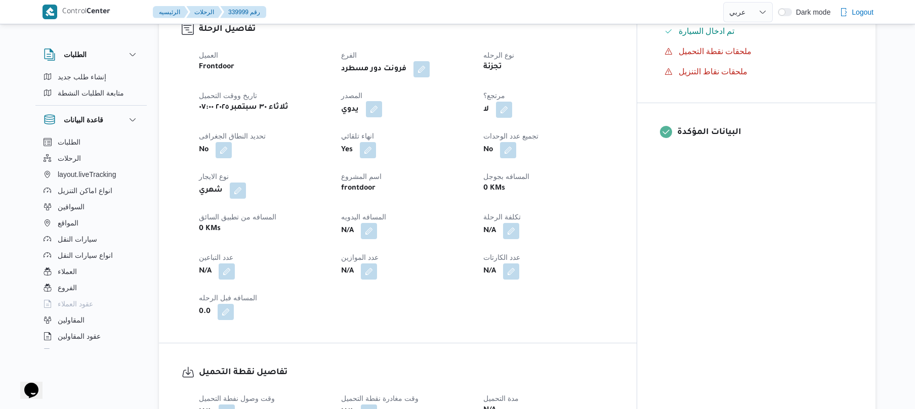
click at [382, 102] on button "button" at bounding box center [374, 109] width 16 height 16
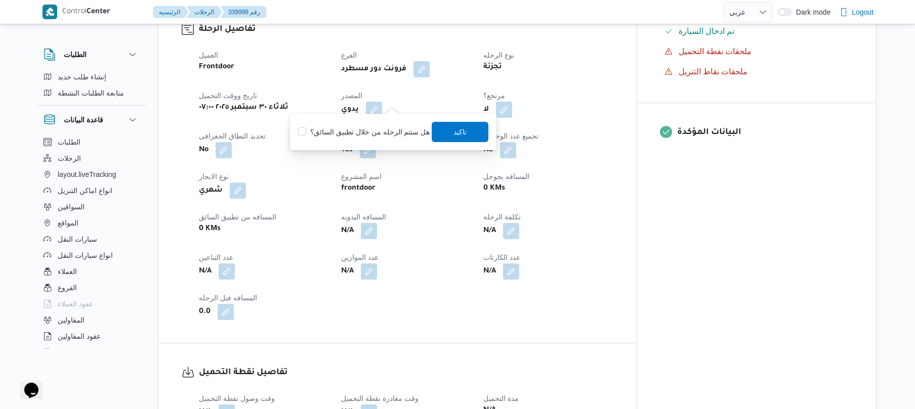
click at [373, 132] on label "هل ستتم الرحله من خلال تطبيق السائق؟" at bounding box center [364, 132] width 132 height 12
checkbox input "true"
click at [454, 129] on span "تاكيد" at bounding box center [460, 131] width 13 height 12
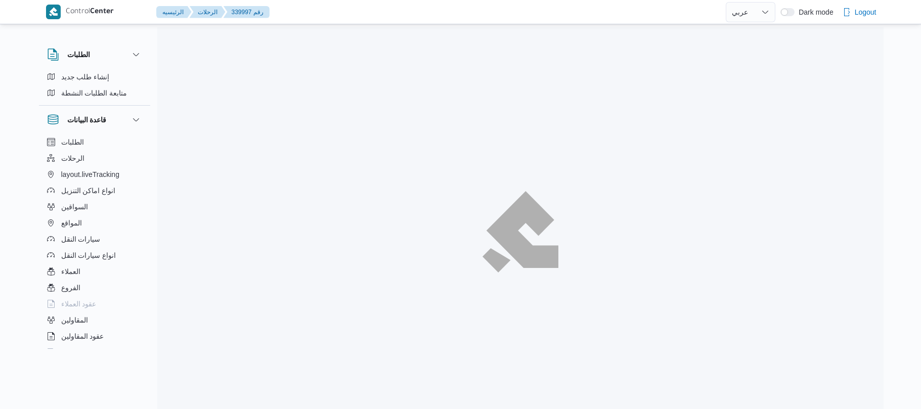
select select "ar"
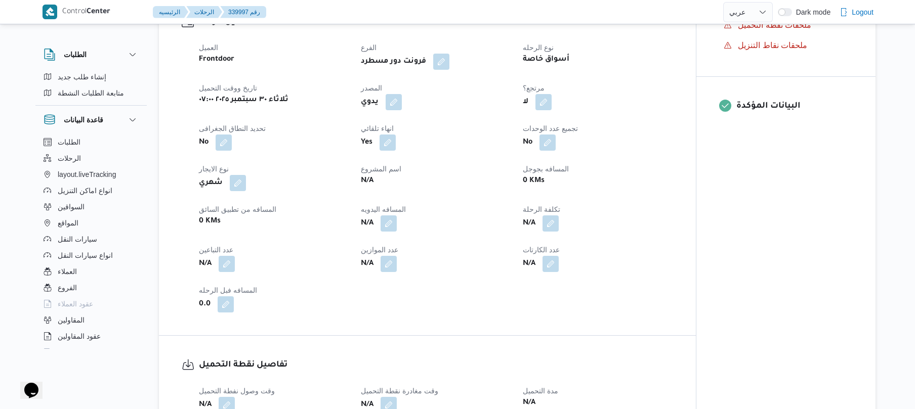
scroll to position [351, 0]
click at [398, 96] on button "button" at bounding box center [394, 101] width 16 height 16
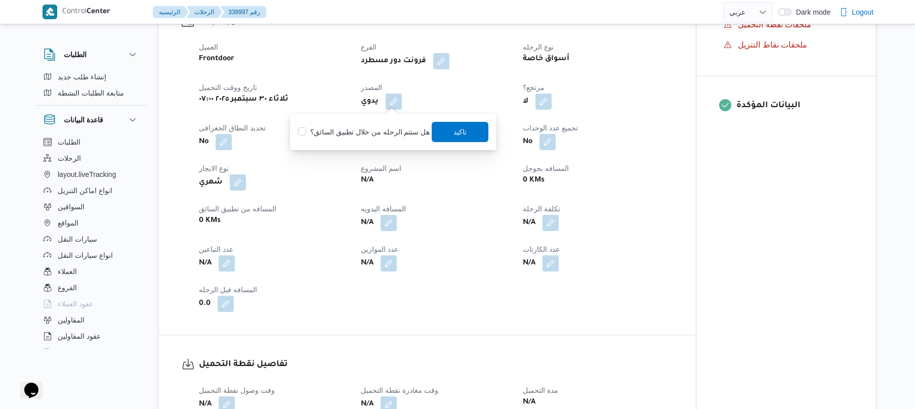
click at [387, 134] on label "هل ستتم الرحله من خلال تطبيق السائق؟" at bounding box center [364, 132] width 132 height 12
checkbox input "true"
click at [454, 129] on span "تاكيد" at bounding box center [460, 131] width 13 height 12
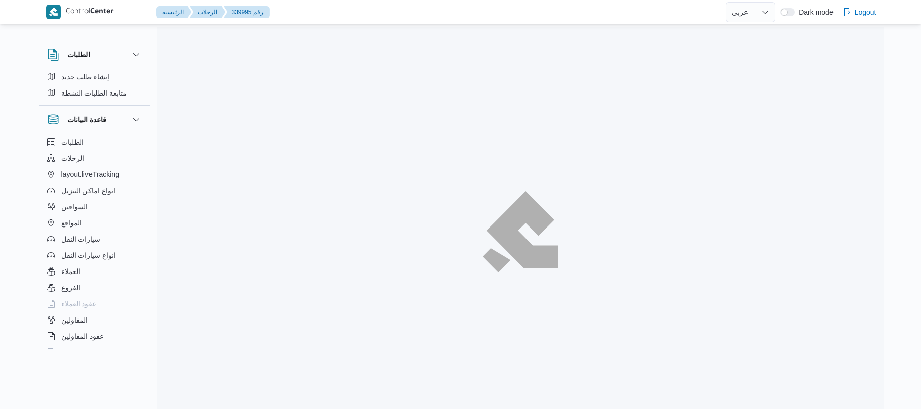
select select "ar"
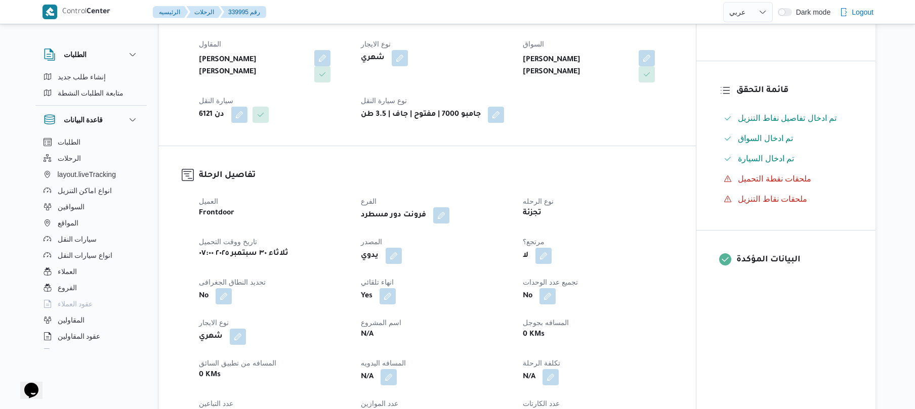
scroll to position [324, 0]
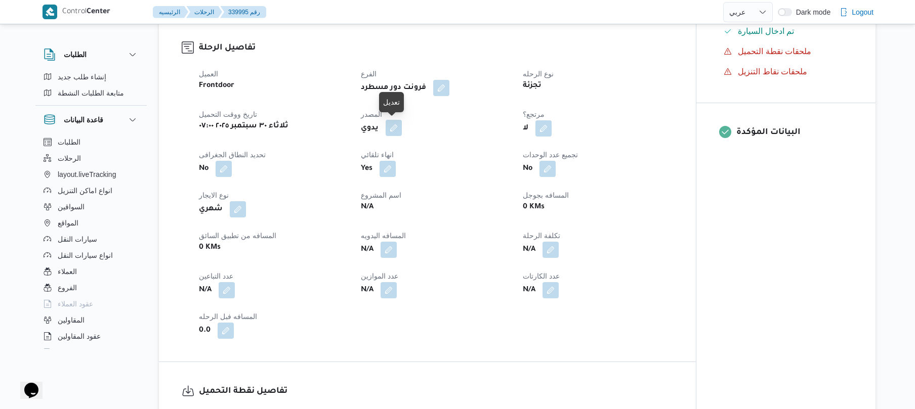
click at [395, 130] on button "button" at bounding box center [394, 128] width 16 height 16
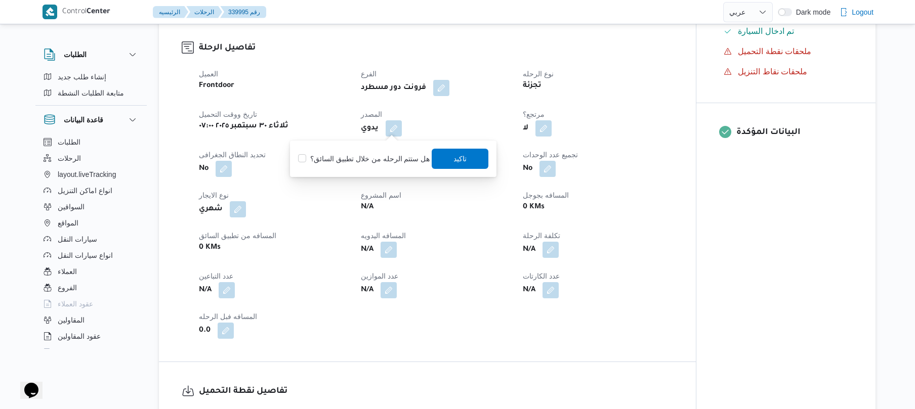
click at [387, 158] on label "هل ستتم الرحله من خلال تطبيق السائق؟" at bounding box center [364, 159] width 132 height 12
checkbox input "true"
click at [454, 158] on span "تاكيد" at bounding box center [460, 158] width 13 height 12
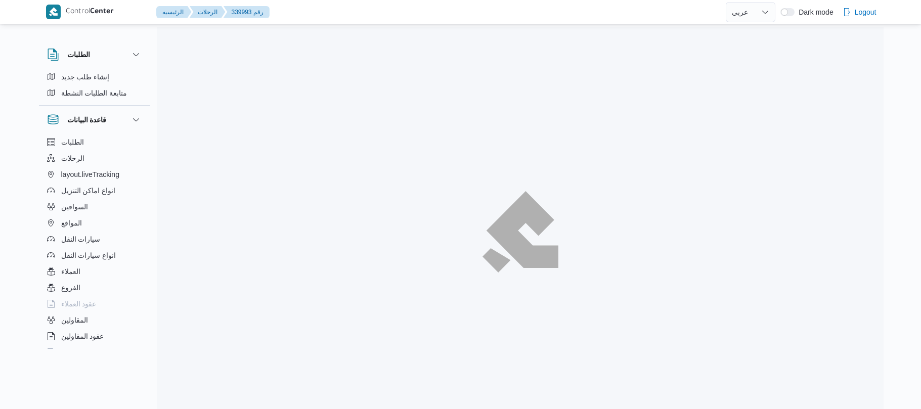
select select "ar"
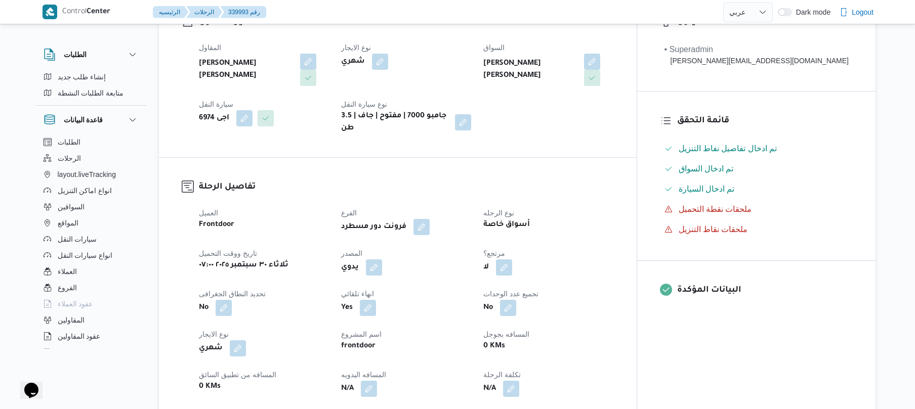
scroll to position [297, 0]
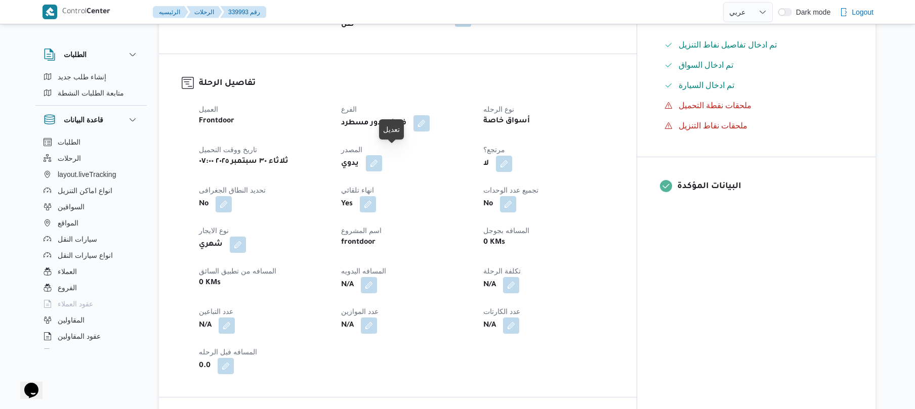
click at [382, 158] on button "button" at bounding box center [374, 163] width 16 height 16
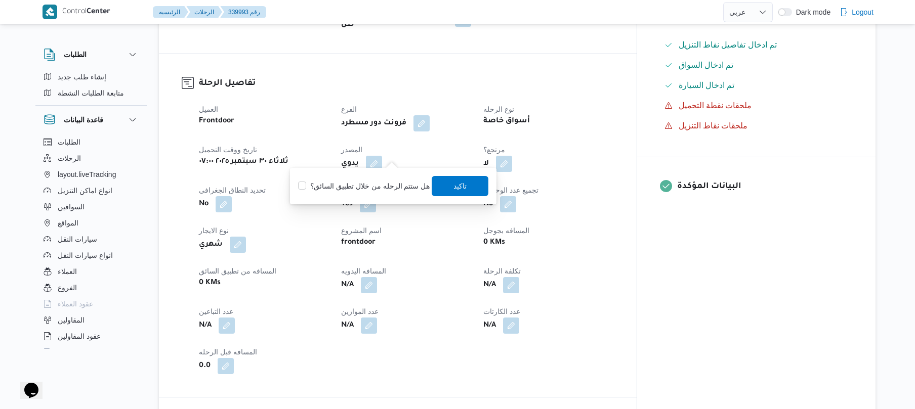
click at [386, 181] on label "هل ستتم الرحله من خلال تطبيق السائق؟" at bounding box center [364, 186] width 132 height 12
checkbox input "true"
click at [444, 185] on span "تاكيد" at bounding box center [460, 186] width 57 height 20
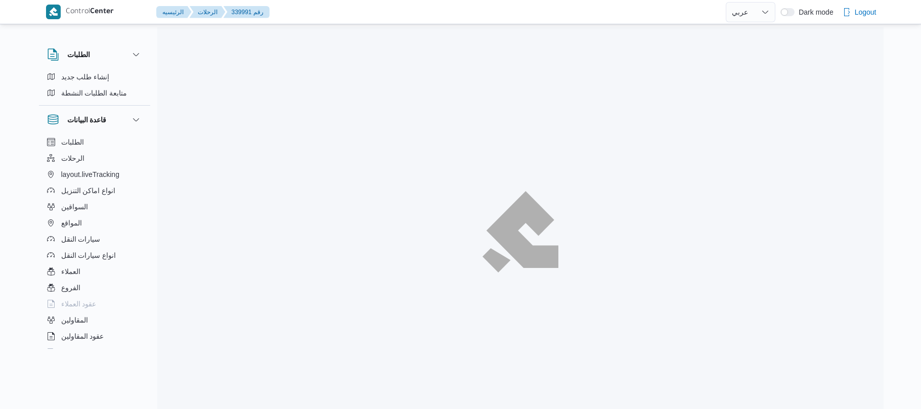
select select "ar"
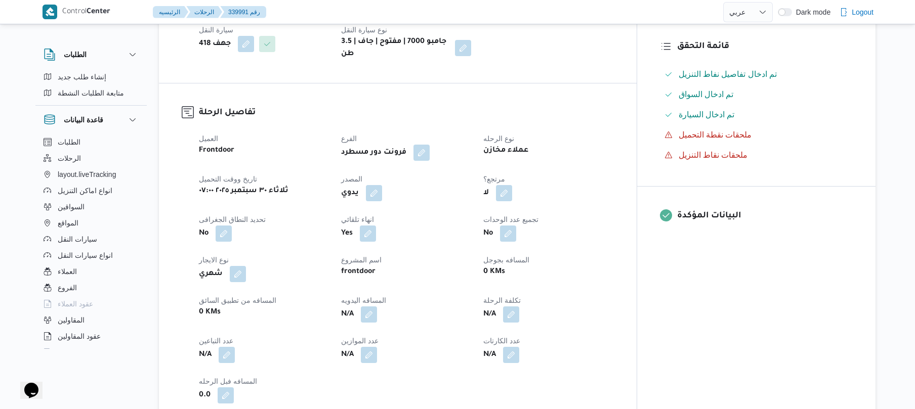
scroll to position [270, 0]
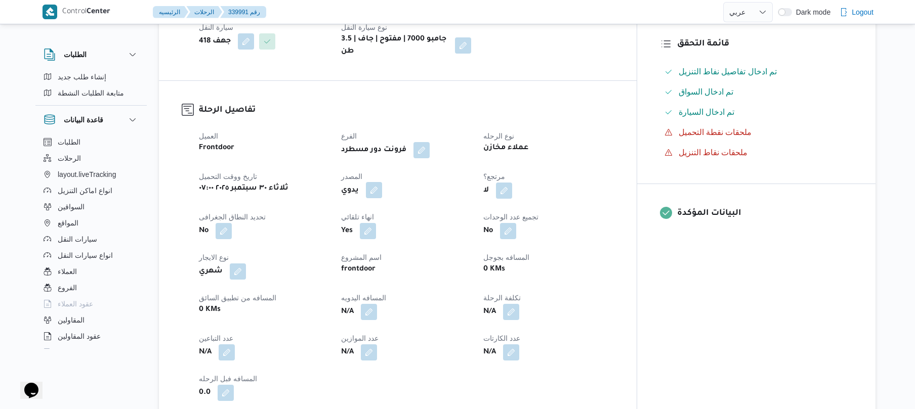
click at [382, 182] on button "button" at bounding box center [374, 190] width 16 height 16
click at [382, 207] on label "هل ستتم الرحله من خلال تطبيق السائق؟" at bounding box center [364, 213] width 132 height 12
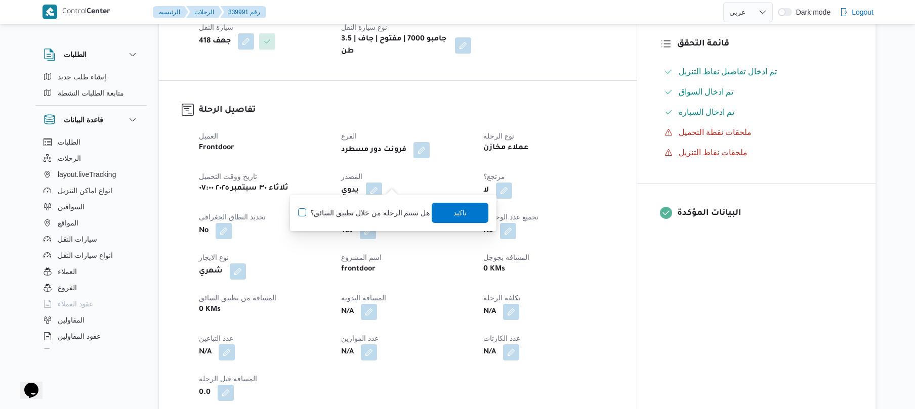
checkbox input "true"
click at [447, 211] on span "تاكيد" at bounding box center [460, 212] width 57 height 20
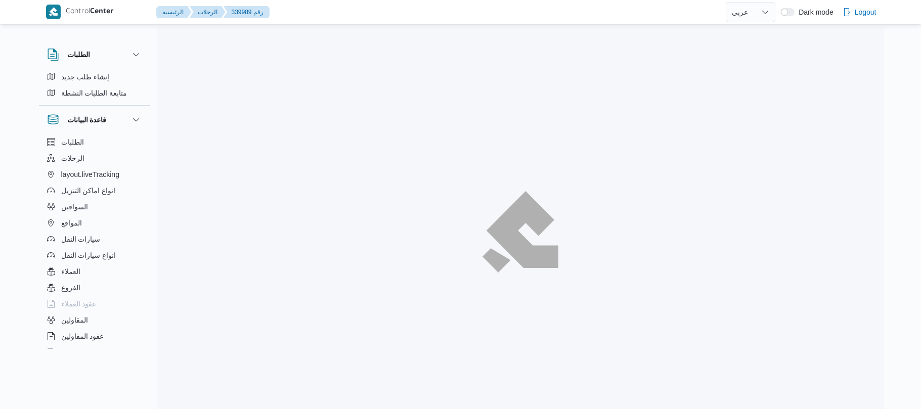
select select "ar"
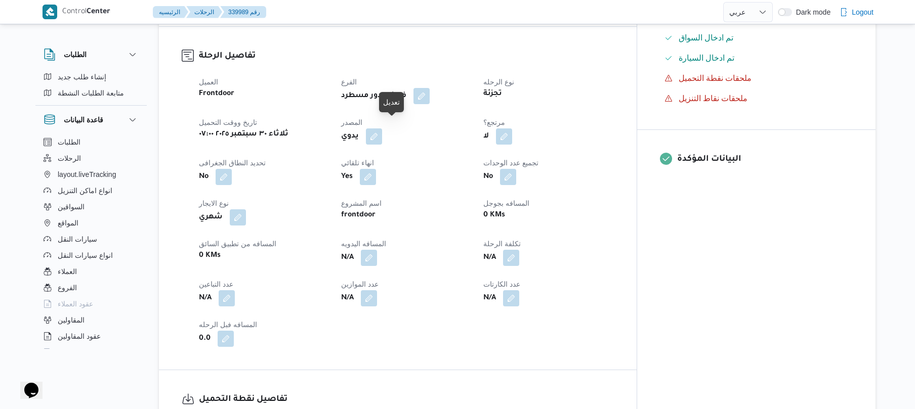
drag, startPoint x: 395, startPoint y: 131, endPoint x: 445, endPoint y: 115, distance: 52.8
click at [445, 116] on dt "المصدر" at bounding box center [406, 122] width 130 height 12
click at [382, 128] on button "button" at bounding box center [374, 136] width 16 height 16
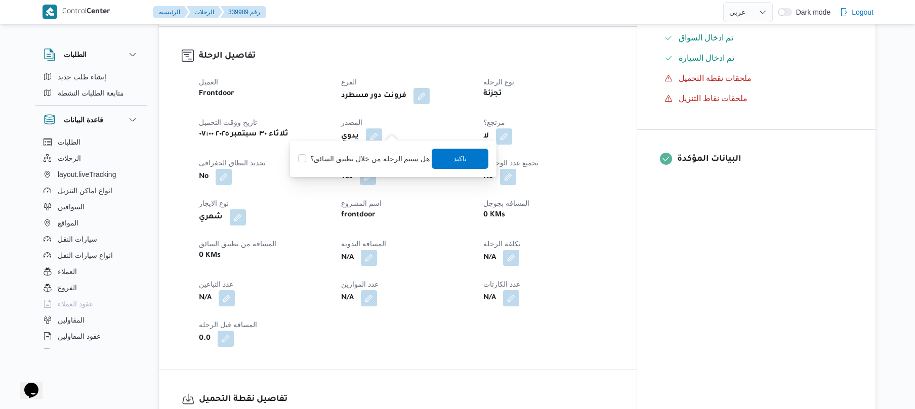
click at [381, 156] on label "هل ستتم الرحله من خلال تطبيق السائق؟" at bounding box center [364, 159] width 132 height 12
checkbox input "true"
click at [469, 154] on span "تاكيد" at bounding box center [460, 158] width 57 height 20
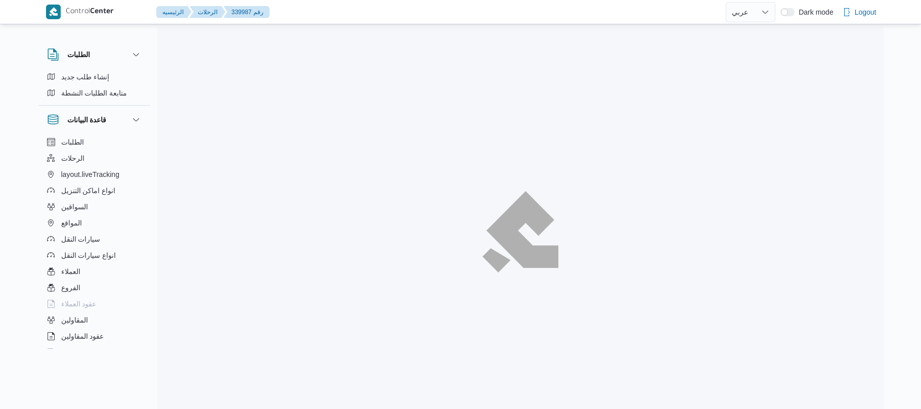
select select "ar"
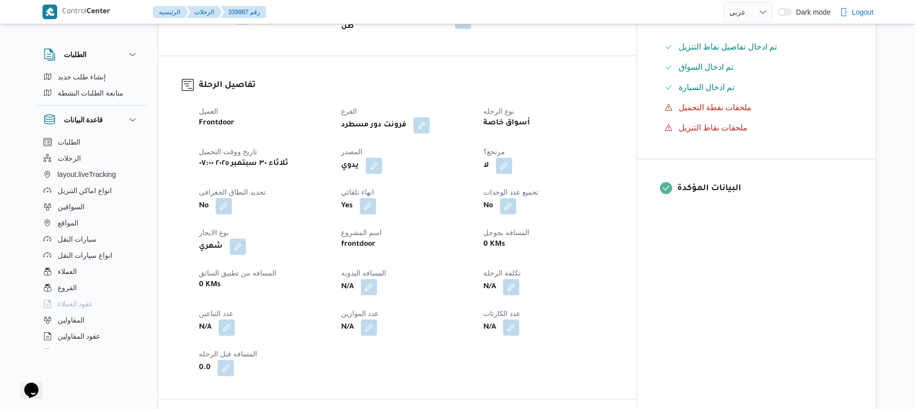
scroll to position [297, 0]
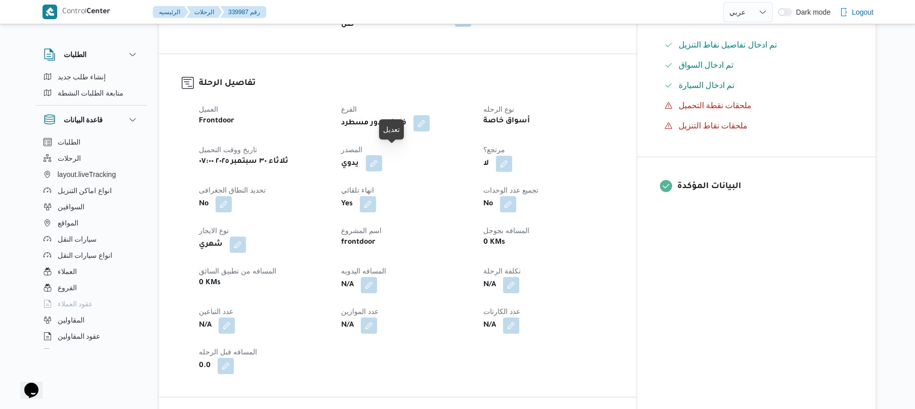
click at [382, 155] on button "button" at bounding box center [374, 163] width 16 height 16
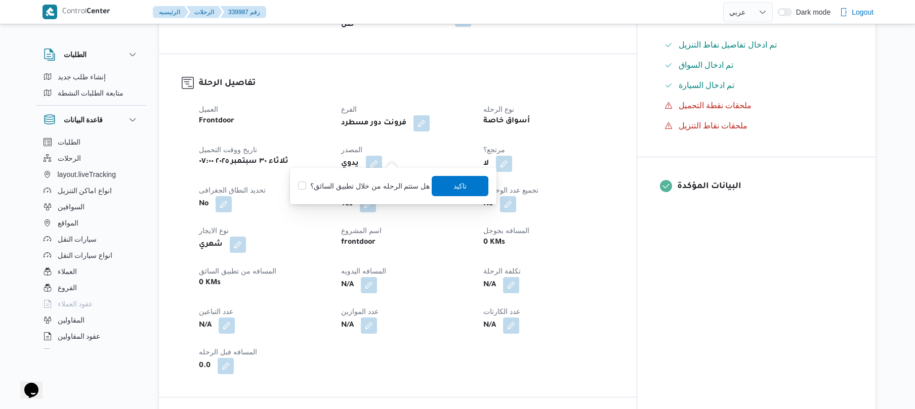
click at [379, 180] on label "هل ستتم الرحله من خلال تطبيق السائق؟" at bounding box center [364, 186] width 132 height 12
checkbox input "true"
click at [440, 185] on span "تاكيد" at bounding box center [460, 186] width 57 height 20
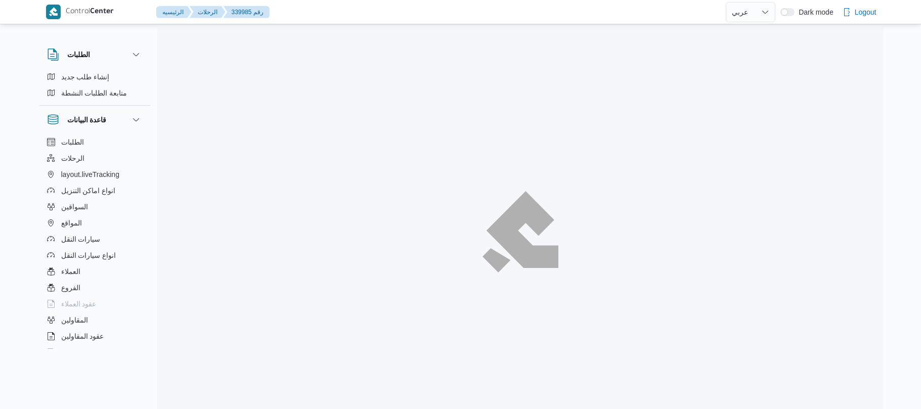
select select "ar"
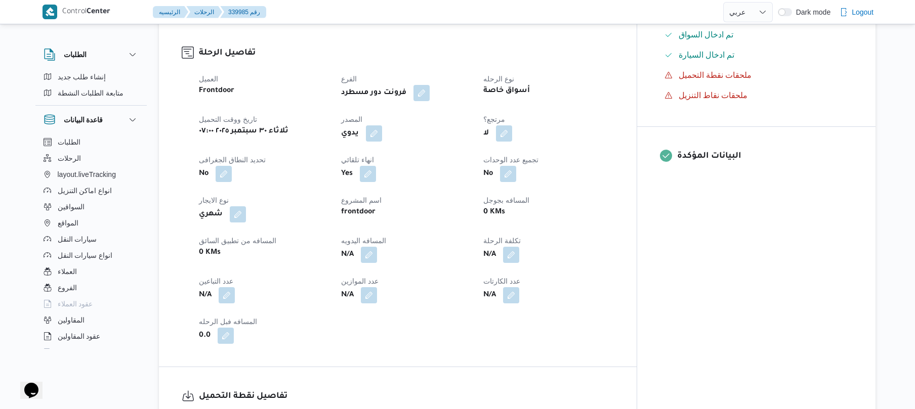
scroll to position [377, 0]
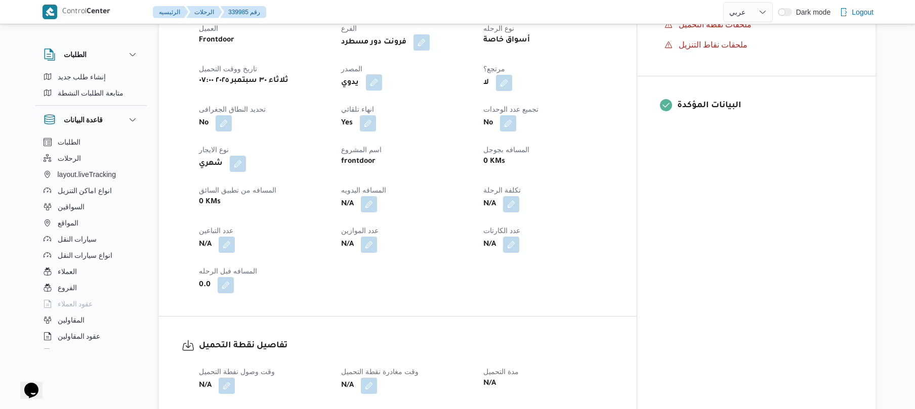
click at [382, 74] on button "button" at bounding box center [374, 82] width 16 height 16
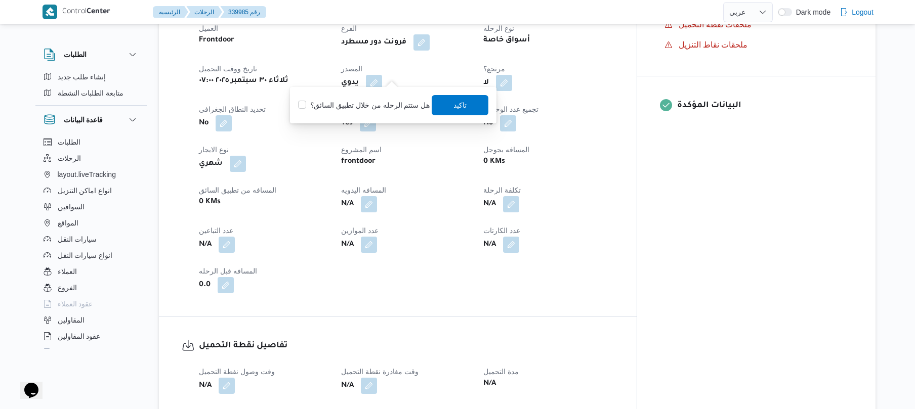
click at [379, 106] on label "هل ستتم الرحله من خلال تطبيق السائق؟" at bounding box center [364, 105] width 132 height 12
checkbox input "true"
click at [448, 102] on span "تاكيد" at bounding box center [460, 105] width 57 height 20
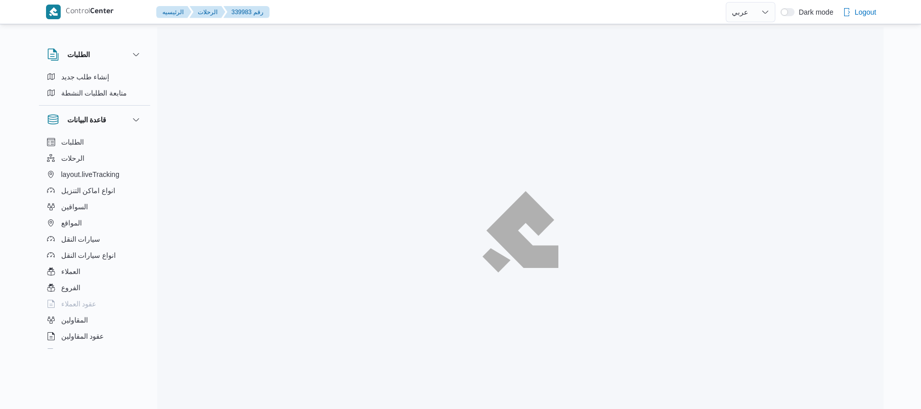
select select "ar"
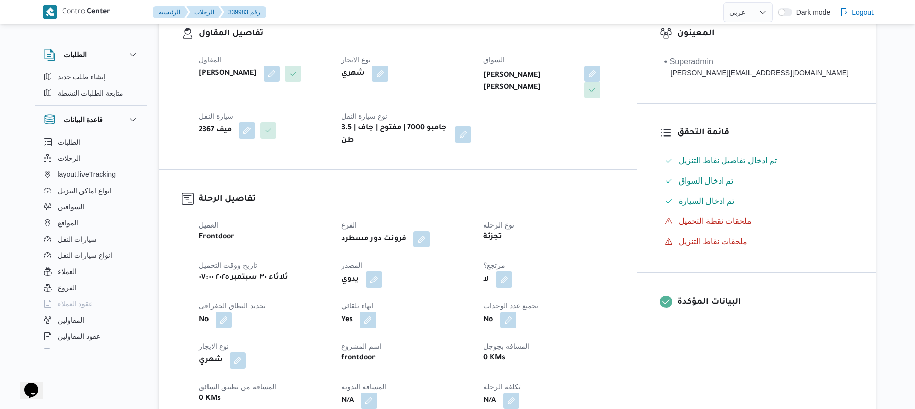
scroll to position [243, 0]
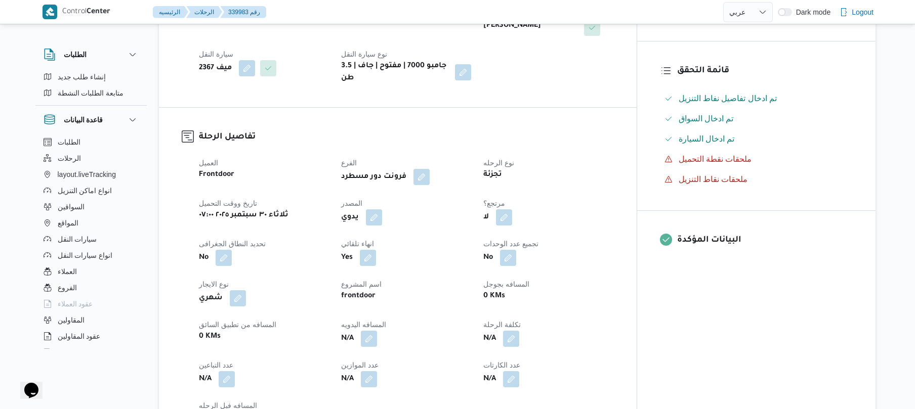
click at [382, 212] on span at bounding box center [371, 217] width 21 height 16
click at [382, 214] on button "button" at bounding box center [374, 217] width 16 height 16
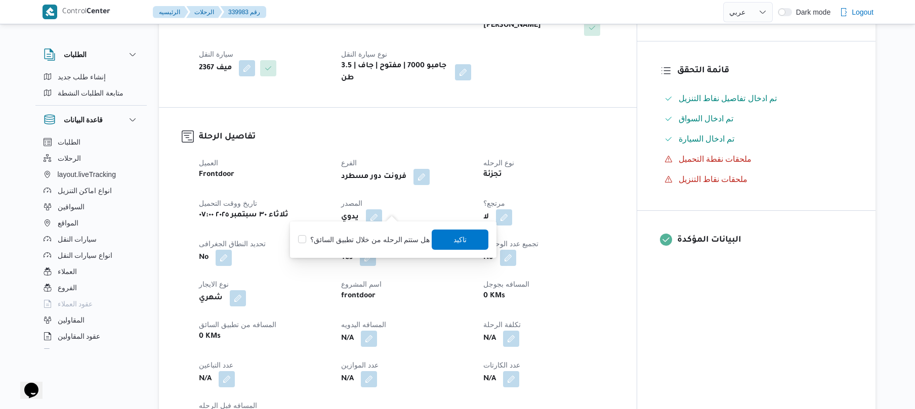
click at [377, 240] on label "هل ستتم الرحله من خلال تطبيق السائق؟" at bounding box center [364, 240] width 132 height 12
checkbox input "true"
click at [454, 245] on span "تاكيد" at bounding box center [460, 239] width 13 height 12
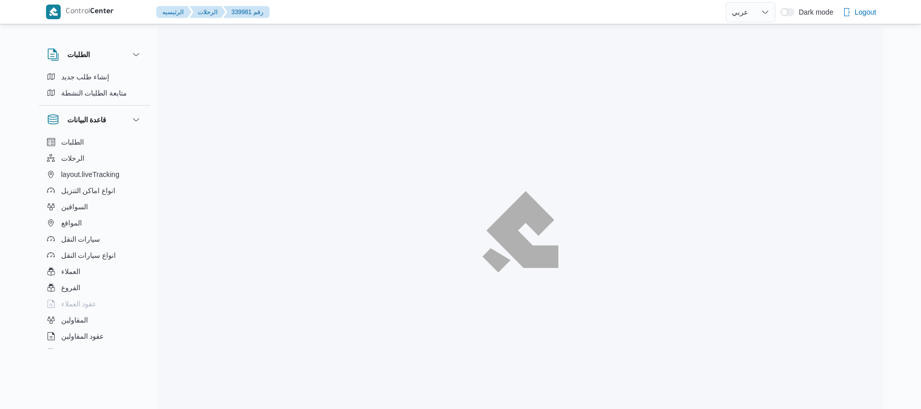
select select "ar"
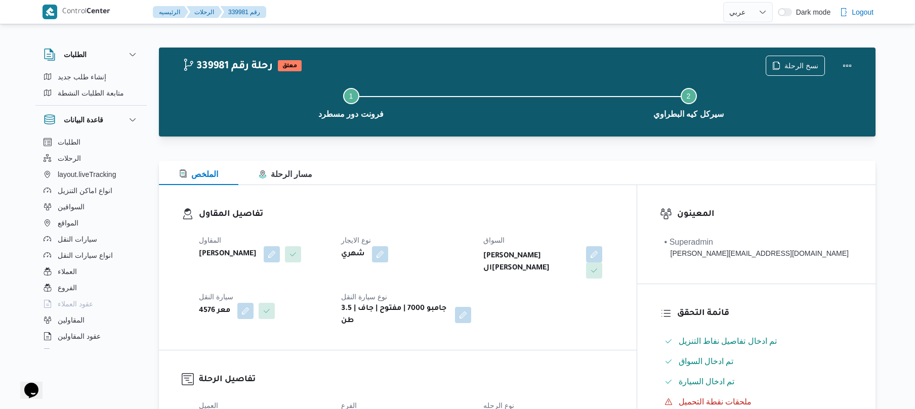
click at [417, 208] on h3 "تفاصيل المقاول" at bounding box center [406, 215] width 415 height 14
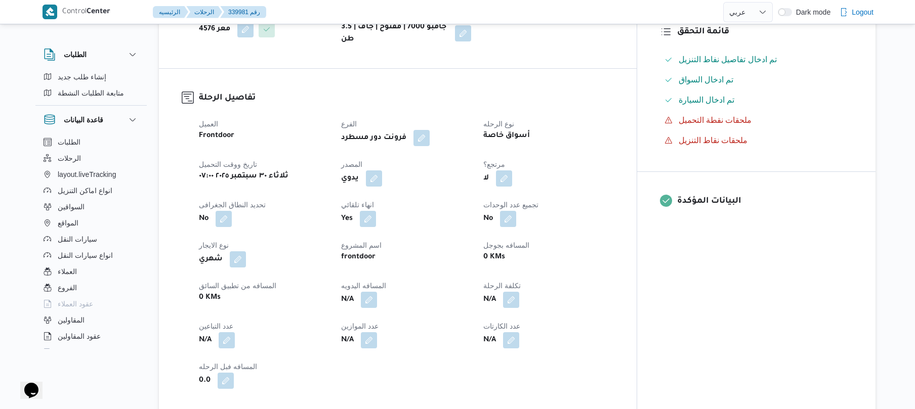
scroll to position [297, 0]
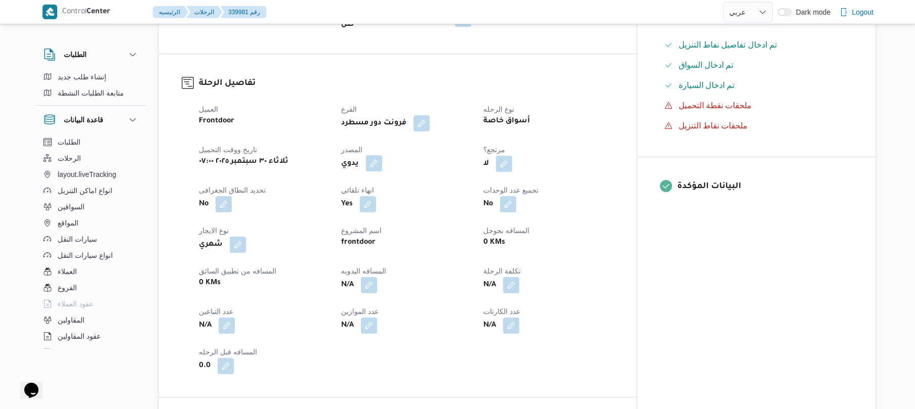
click at [382, 155] on button "button" at bounding box center [374, 163] width 16 height 16
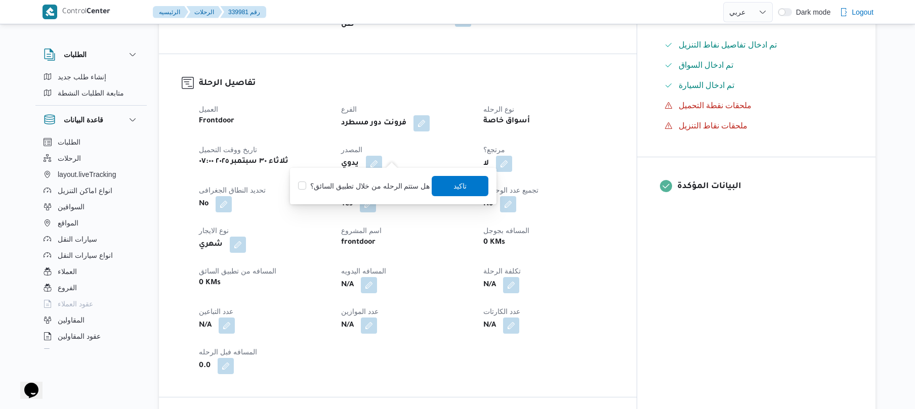
click at [375, 187] on label "هل ستتم الرحله من خلال تطبيق السائق؟" at bounding box center [364, 186] width 132 height 12
checkbox input "true"
click at [461, 189] on span "تاكيد" at bounding box center [460, 186] width 13 height 12
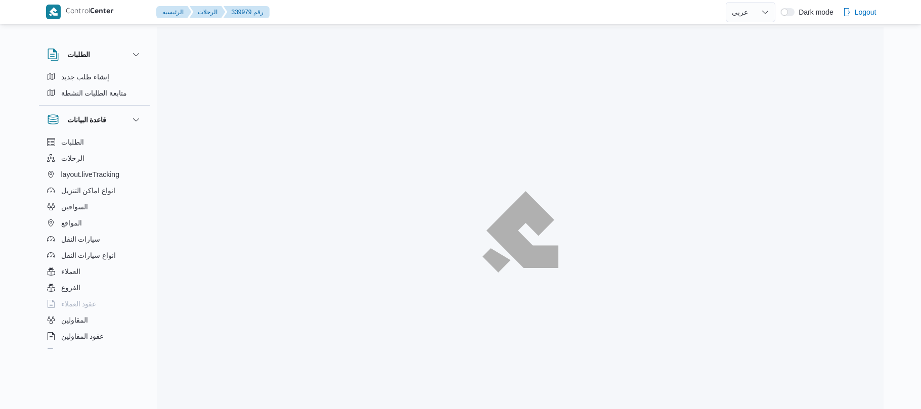
select select "ar"
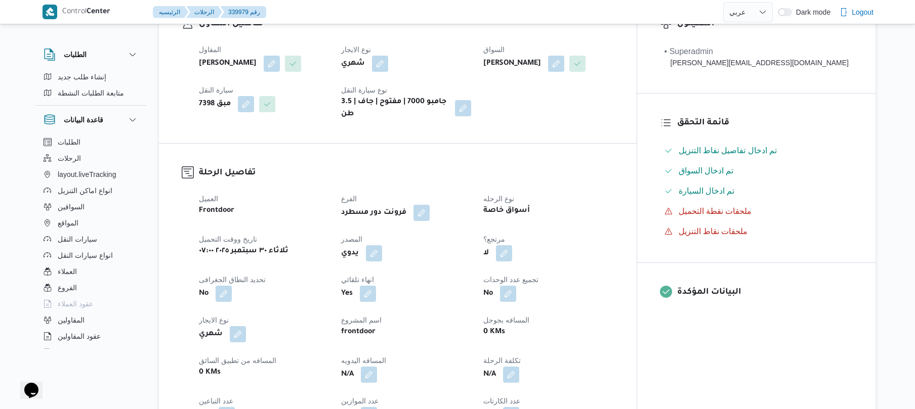
scroll to position [297, 0]
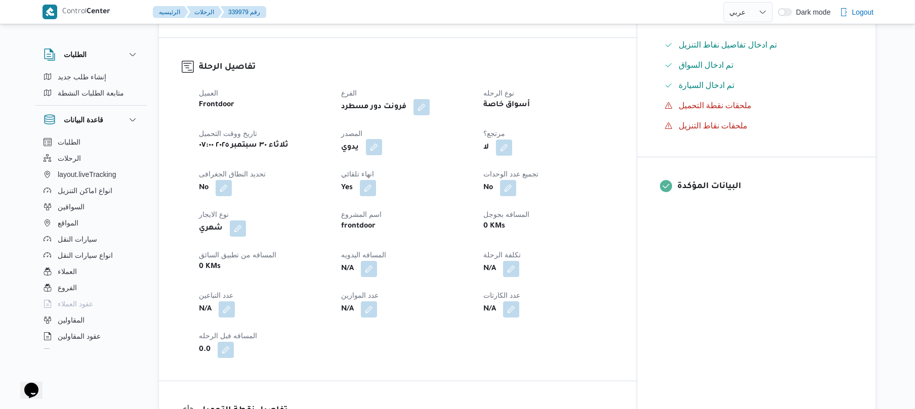
click at [382, 154] on button "button" at bounding box center [374, 147] width 16 height 16
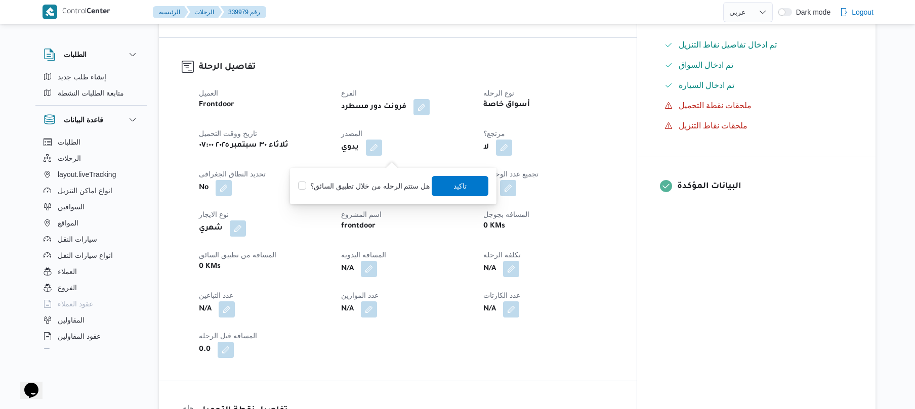
click at [374, 187] on label "هل ستتم الرحله من خلال تطبيق السائق؟" at bounding box center [364, 186] width 132 height 12
checkbox input "true"
click at [440, 188] on span "تاكيد" at bounding box center [460, 186] width 57 height 20
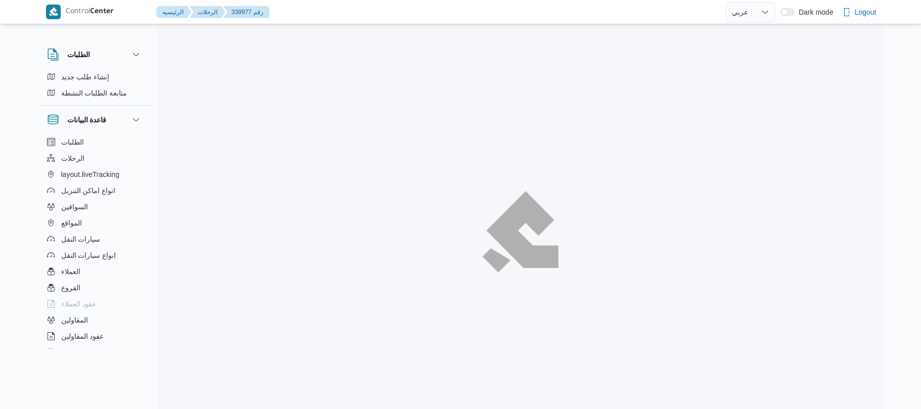
select select "ar"
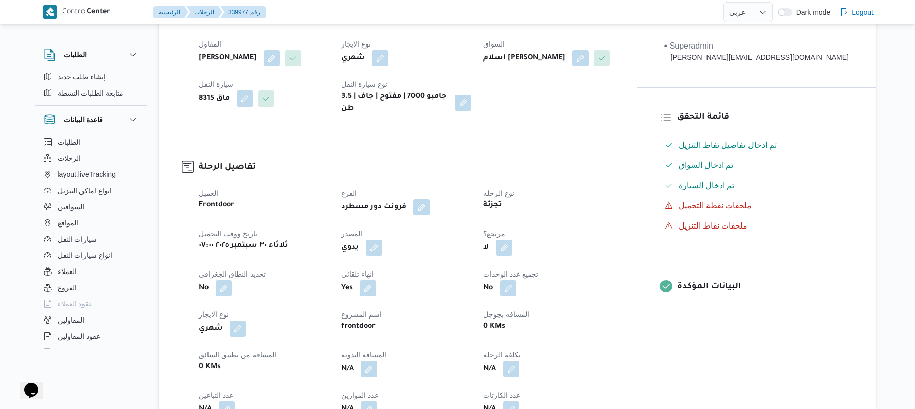
scroll to position [324, 0]
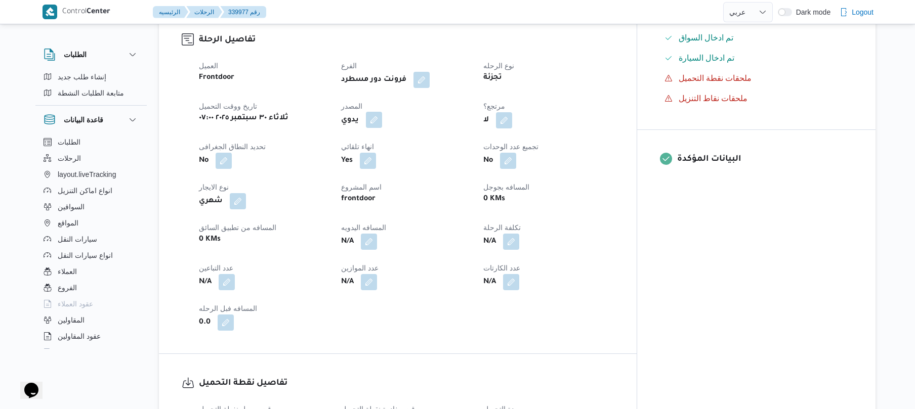
click at [382, 128] on button "button" at bounding box center [374, 120] width 16 height 16
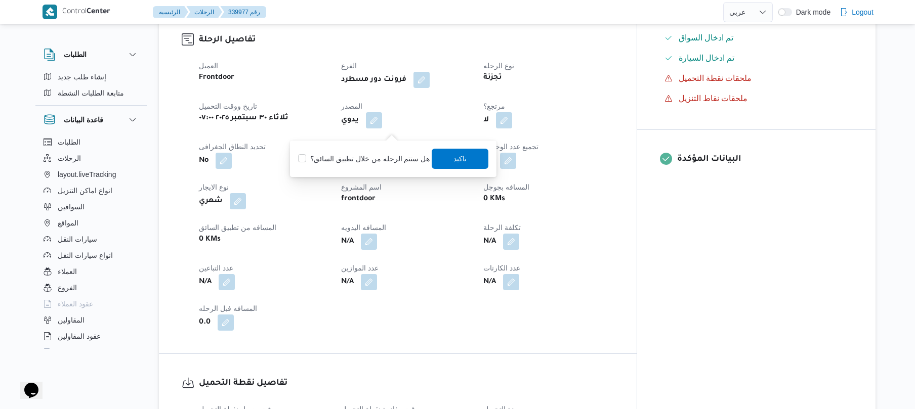
click at [381, 162] on label "هل ستتم الرحله من خلال تطبيق السائق؟" at bounding box center [364, 159] width 132 height 12
checkbox input "true"
click at [466, 159] on span "تاكيد" at bounding box center [460, 158] width 57 height 20
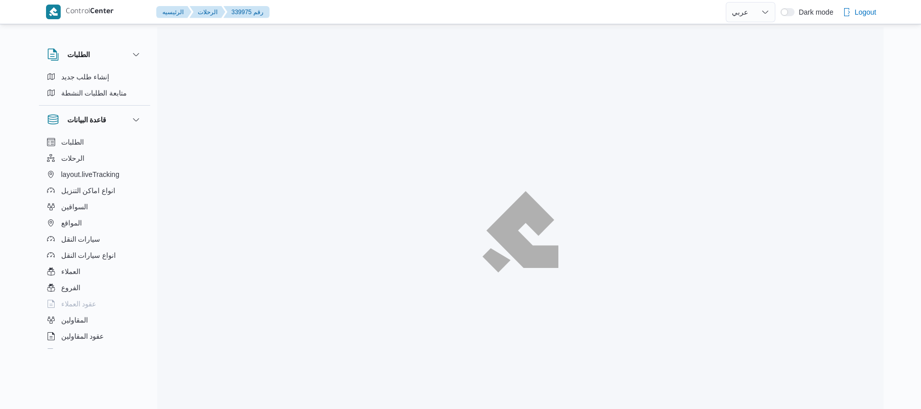
select select "ar"
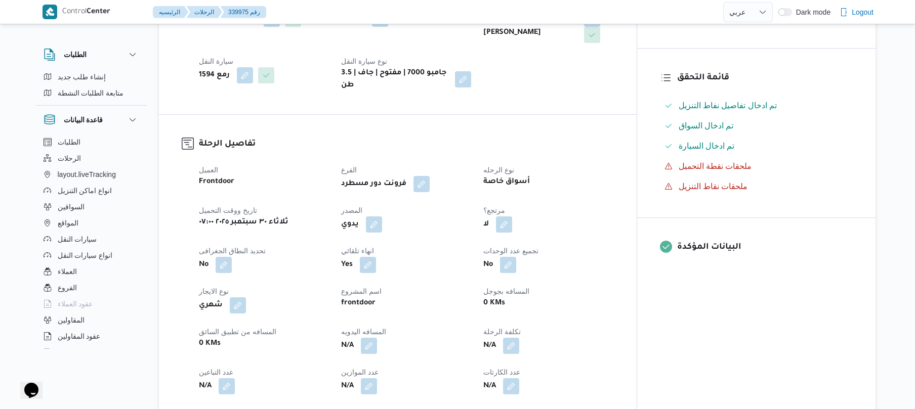
scroll to position [324, 0]
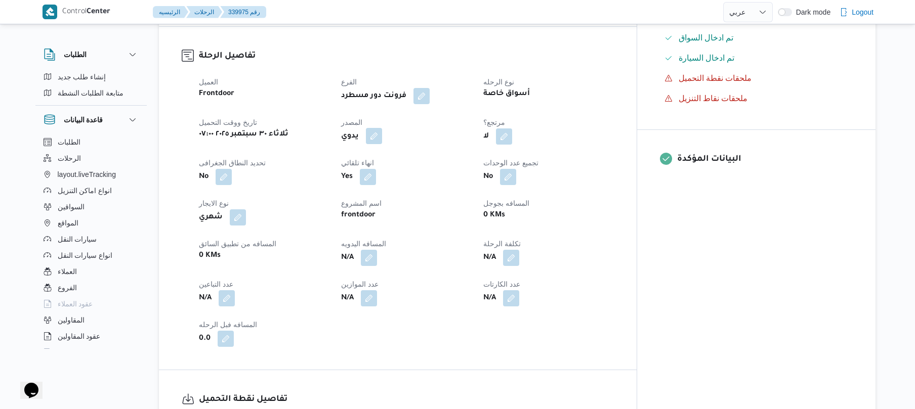
click at [382, 128] on button "button" at bounding box center [374, 136] width 16 height 16
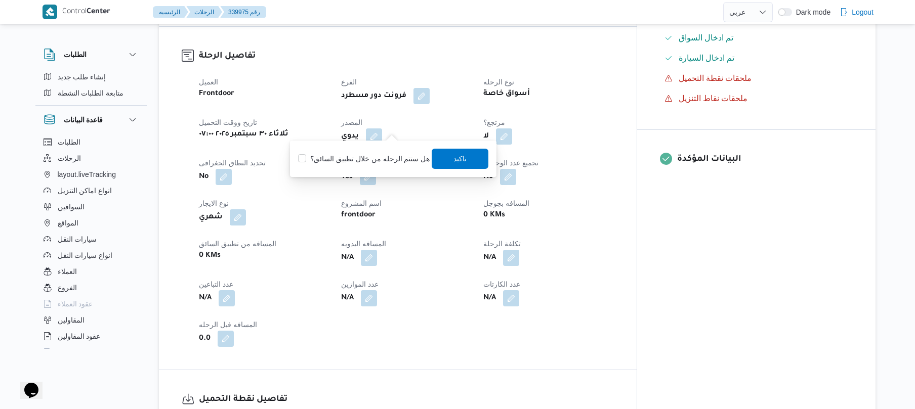
click at [377, 164] on label "هل ستتم الرحله من خلال تطبيق السائق؟" at bounding box center [364, 159] width 132 height 12
checkbox input "true"
click at [456, 160] on span "تاكيد" at bounding box center [460, 158] width 13 height 12
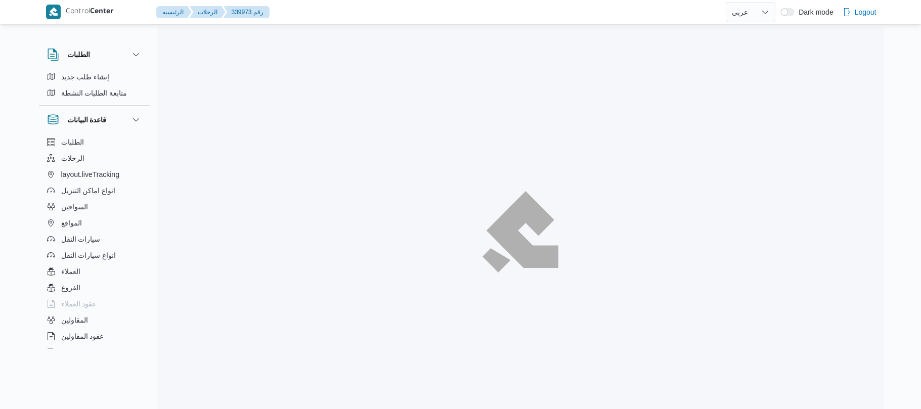
select select "ar"
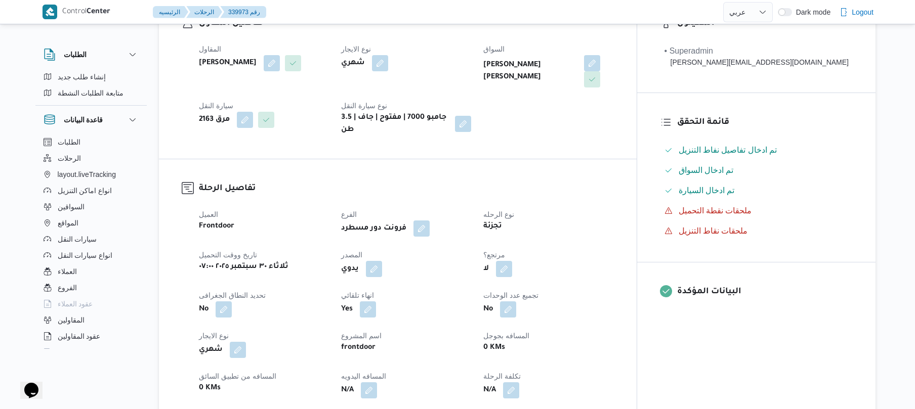
scroll to position [351, 0]
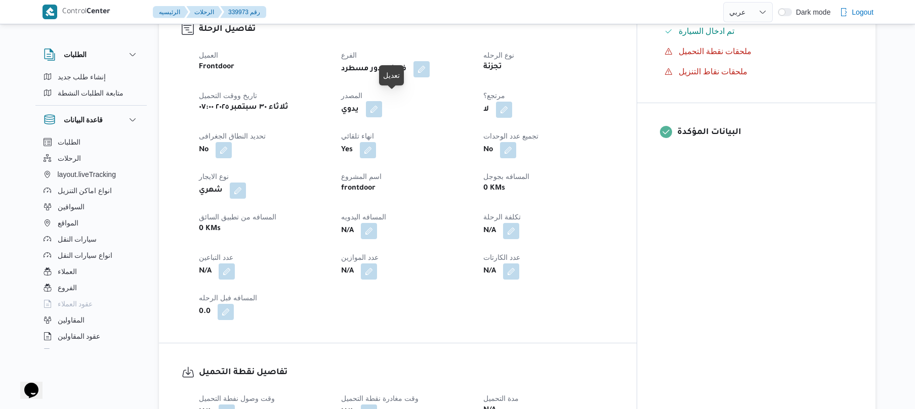
click at [382, 106] on button "button" at bounding box center [374, 109] width 16 height 16
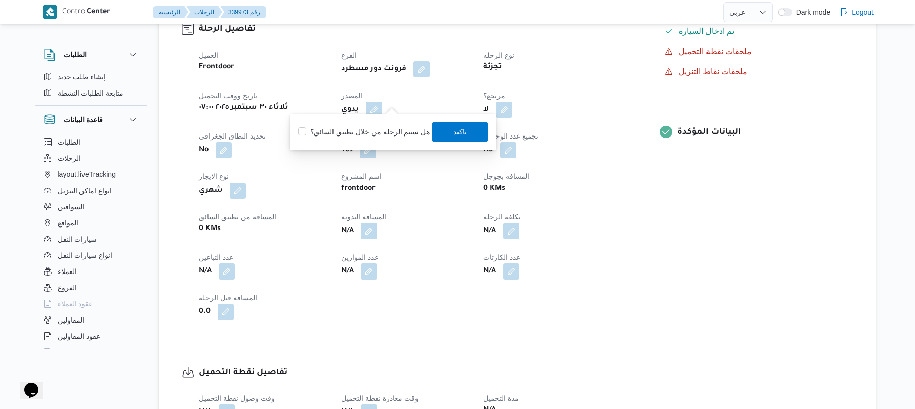
click at [385, 134] on label "هل ستتم الرحله من خلال تطبيق السائق؟" at bounding box center [364, 132] width 132 height 12
checkbox input "true"
click at [464, 134] on span "تاكيد" at bounding box center [460, 131] width 13 height 12
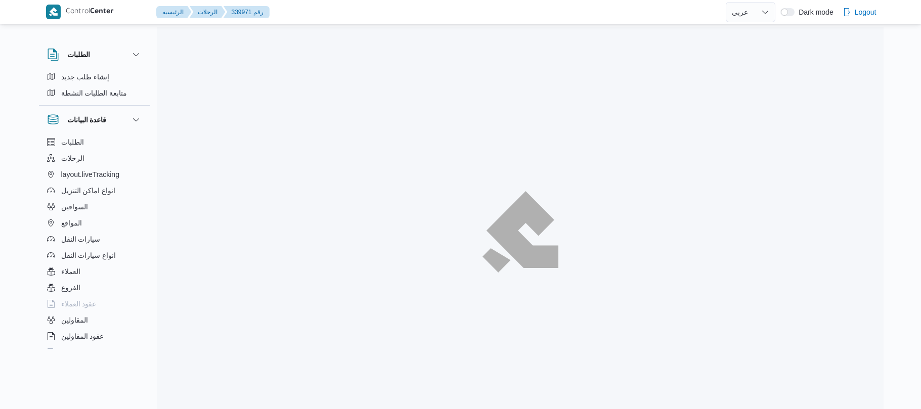
select select "ar"
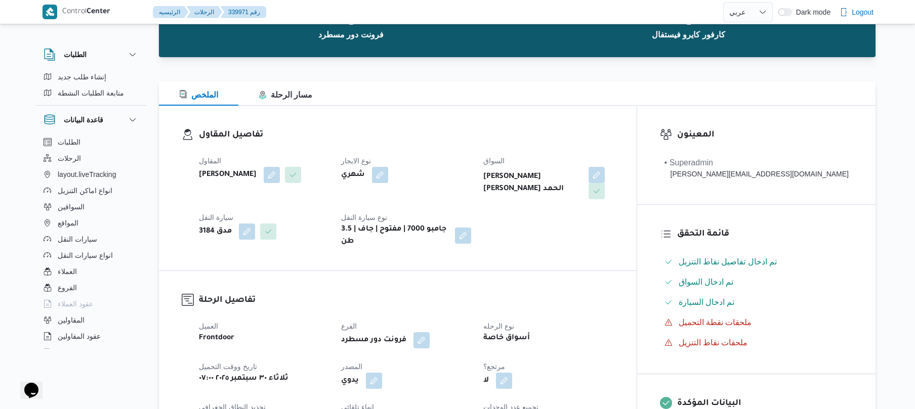
scroll to position [243, 0]
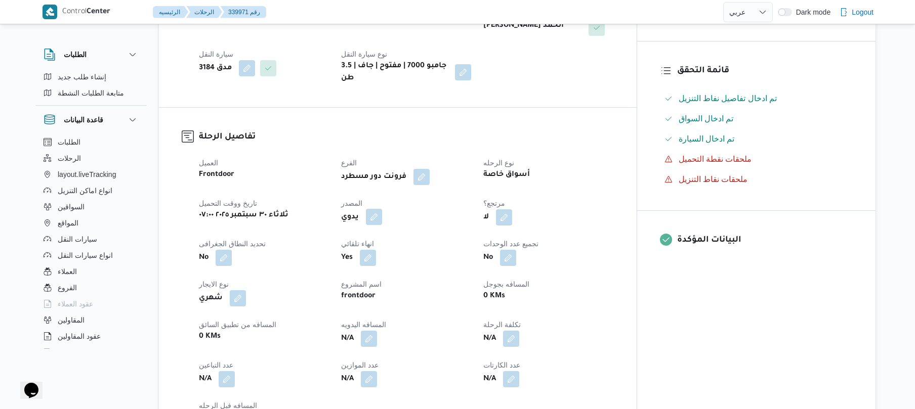
click at [382, 209] on button "button" at bounding box center [374, 217] width 16 height 16
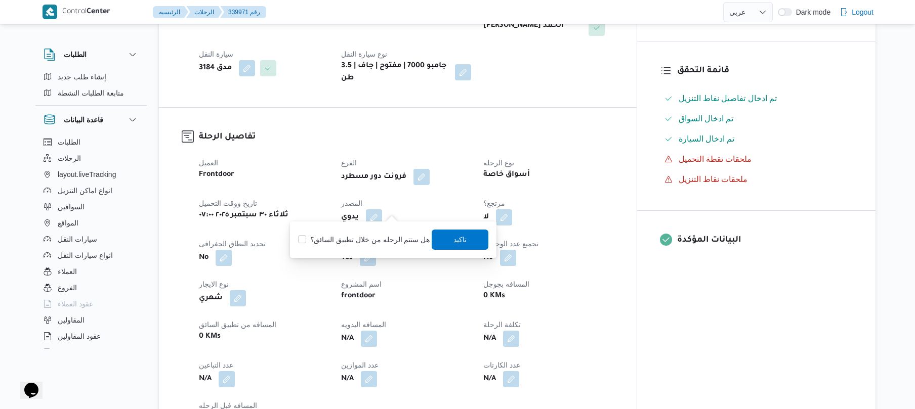
click at [377, 239] on label "هل ستتم الرحله من خلال تطبيق السائق؟" at bounding box center [364, 240] width 132 height 12
checkbox input "true"
click at [455, 239] on span "تاكيد" at bounding box center [460, 239] width 13 height 12
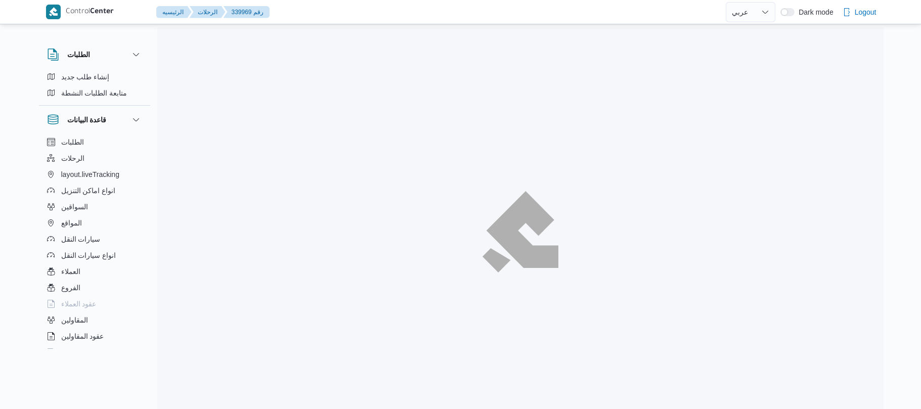
select select "ar"
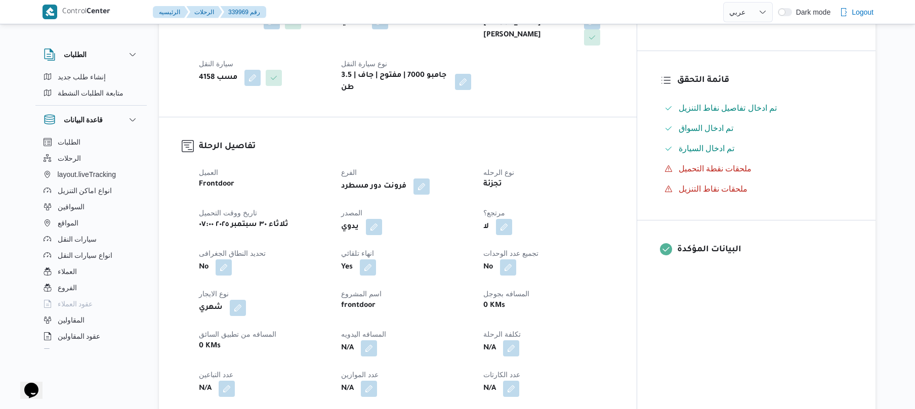
scroll to position [270, 0]
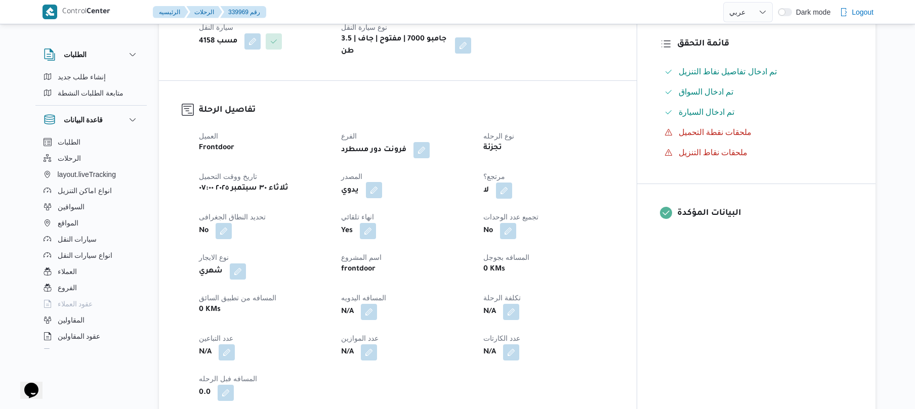
click at [382, 184] on button "button" at bounding box center [374, 190] width 16 height 16
click at [373, 213] on label "هل ستتم الرحله من خلال تطبيق السائق؟" at bounding box center [364, 213] width 132 height 12
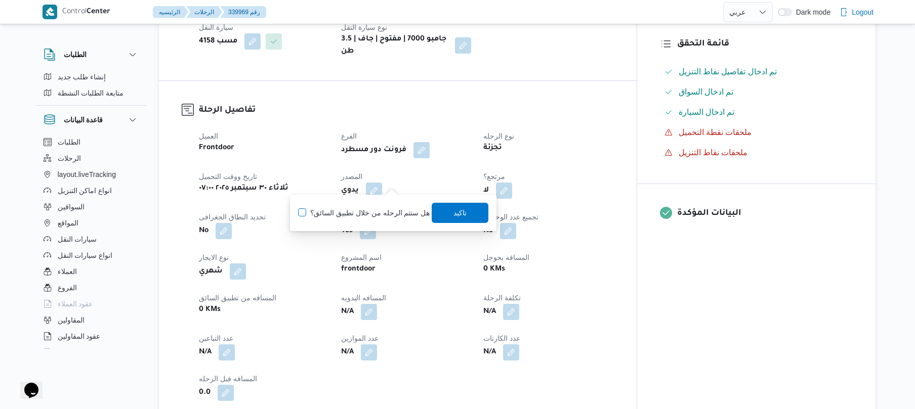
checkbox input "true"
click at [459, 218] on span "تاكيد" at bounding box center [460, 212] width 13 height 12
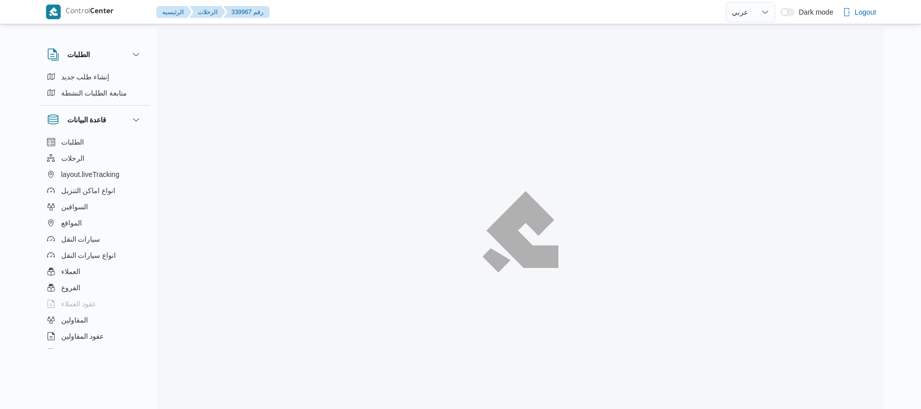
select select "ar"
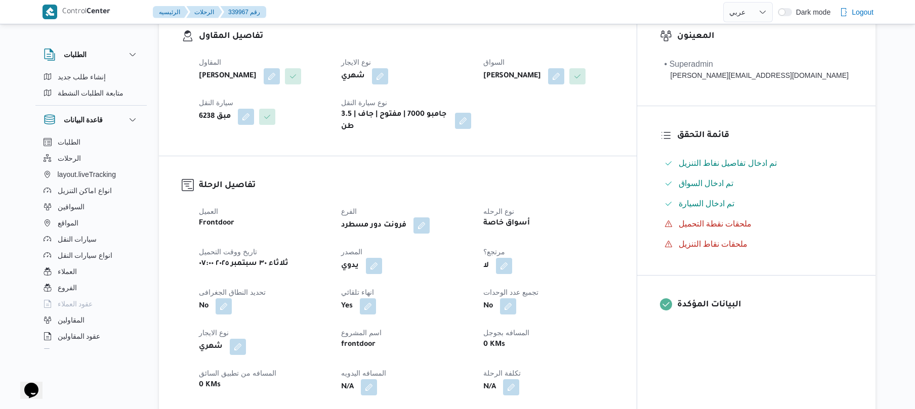
scroll to position [243, 0]
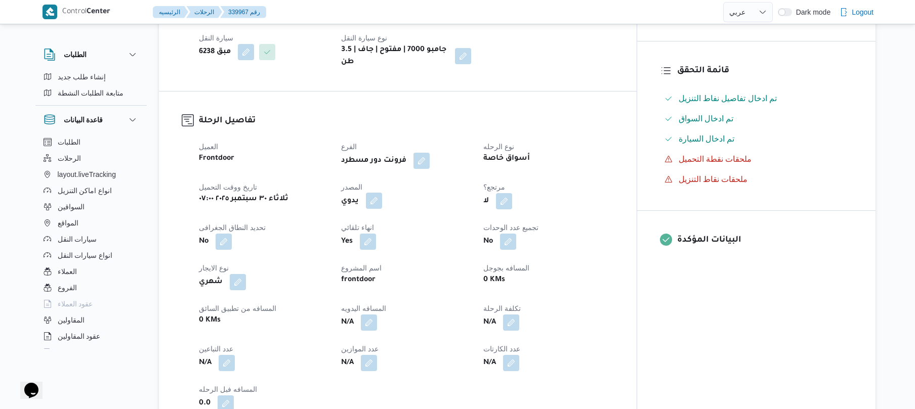
click at [382, 205] on button "button" at bounding box center [374, 201] width 16 height 16
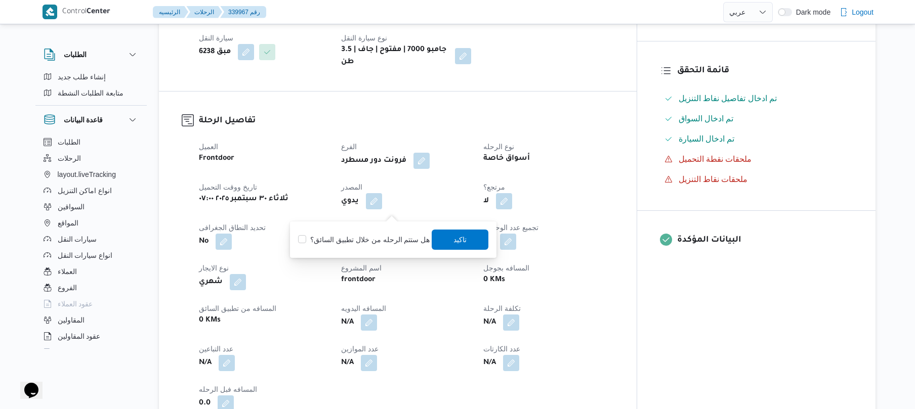
click at [368, 241] on label "هل ستتم الرحله من خلال تطبيق السائق؟" at bounding box center [364, 240] width 132 height 12
checkbox input "true"
click at [454, 239] on span "تاكيد" at bounding box center [460, 239] width 13 height 12
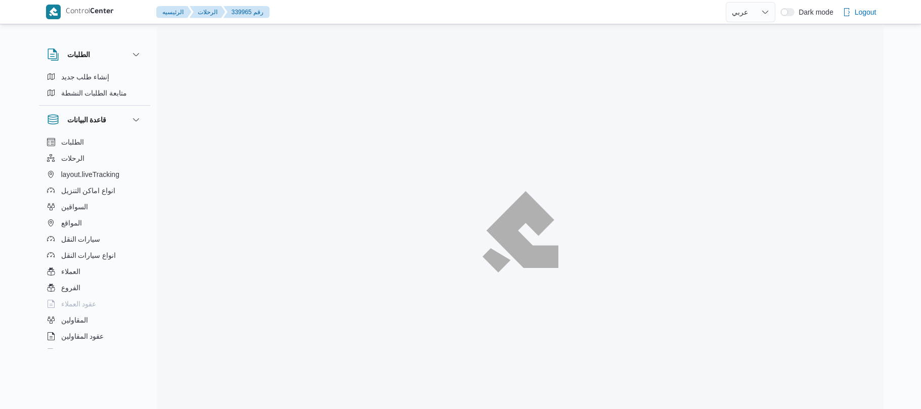
select select "ar"
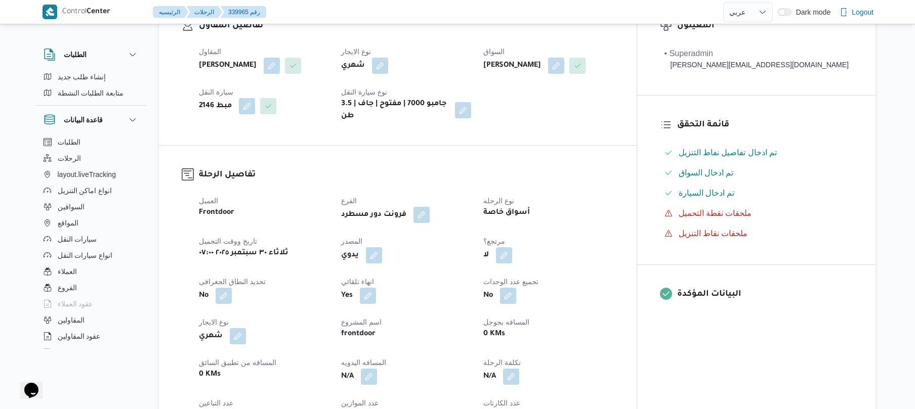
scroll to position [270, 0]
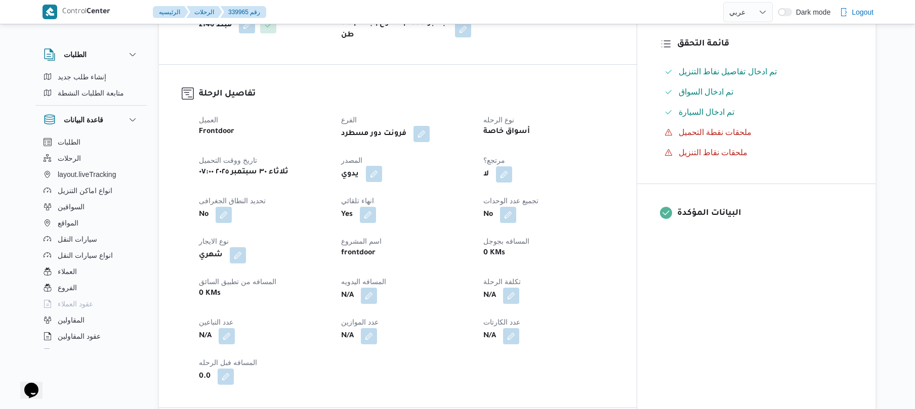
click at [382, 182] on button "button" at bounding box center [374, 174] width 16 height 16
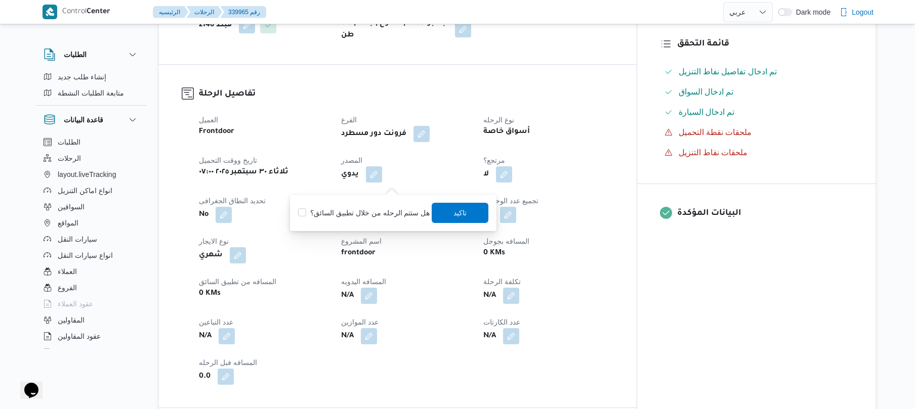
click at [372, 210] on label "هل ستتم الرحله من خلال تطبيق السائق؟" at bounding box center [364, 213] width 132 height 12
checkbox input "true"
click at [448, 209] on span "تاكيد" at bounding box center [460, 212] width 57 height 20
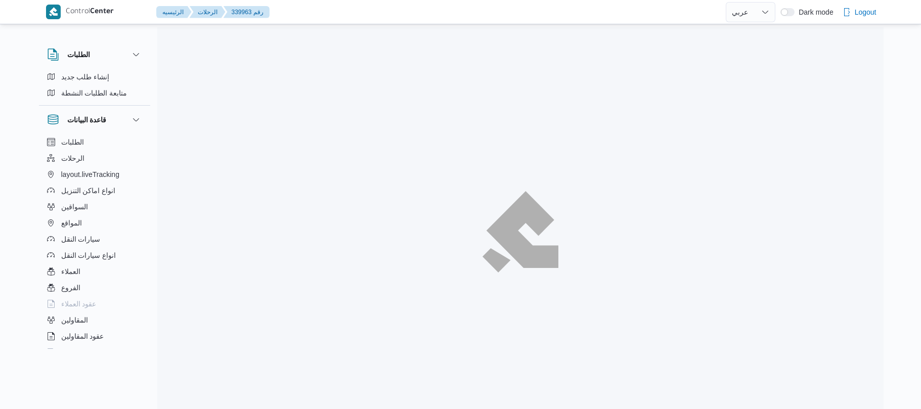
select select "ar"
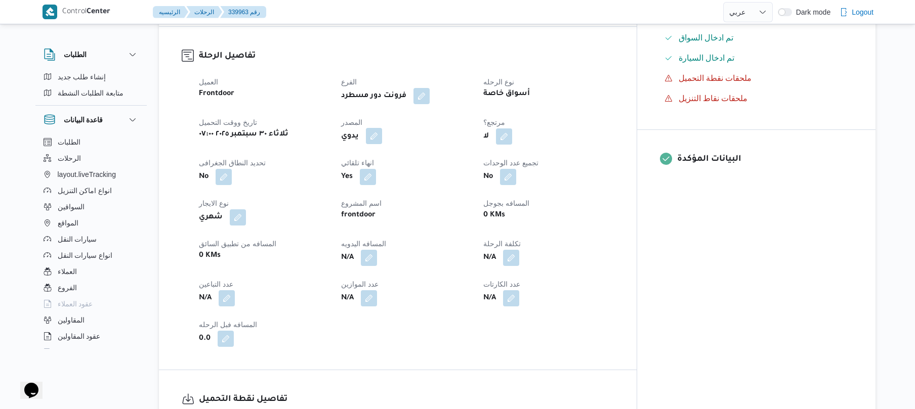
click at [382, 128] on button "button" at bounding box center [374, 136] width 16 height 16
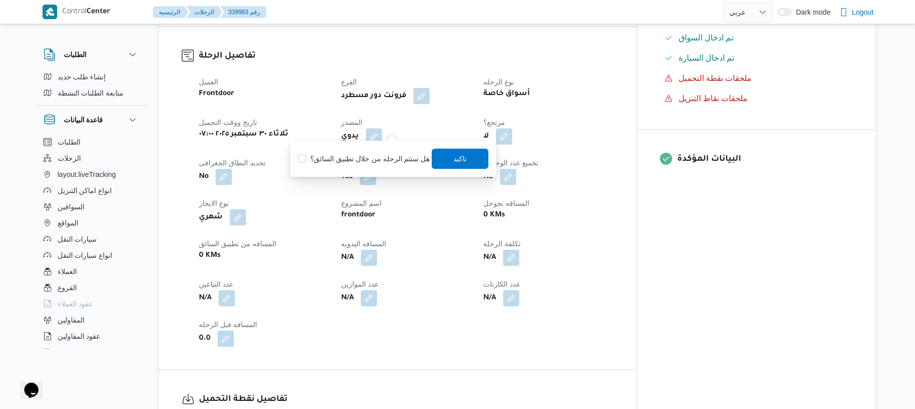
click at [375, 159] on label "هل ستتم الرحله من خلال تطبيق السائق؟" at bounding box center [364, 159] width 132 height 12
checkbox input "true"
click at [473, 158] on span "تاكيد" at bounding box center [460, 158] width 57 height 20
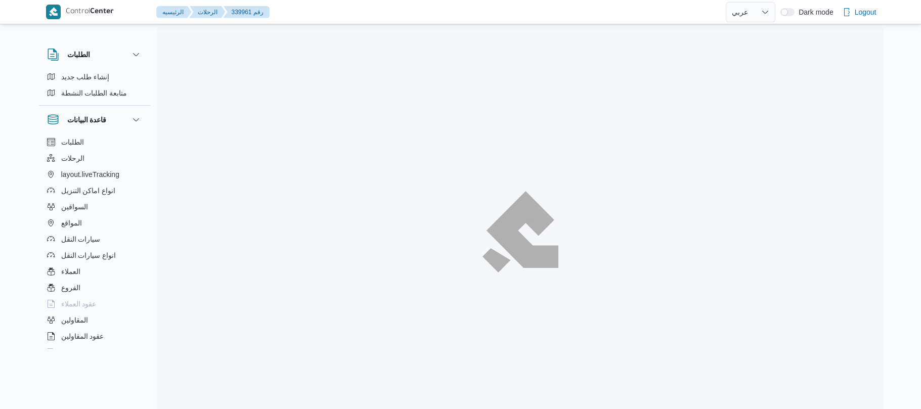
select select "ar"
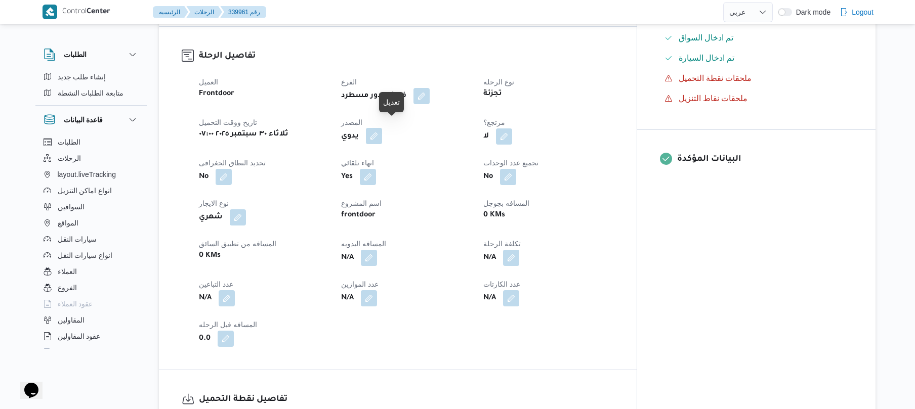
click at [382, 128] on button "button" at bounding box center [374, 136] width 16 height 16
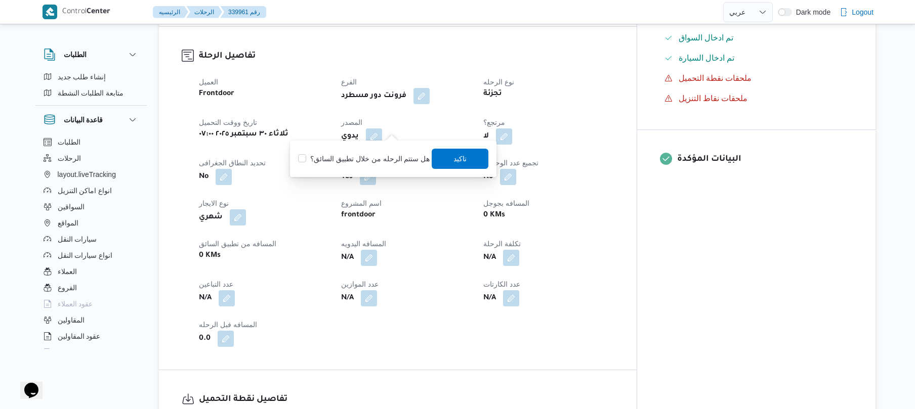
click at [373, 155] on label "هل ستتم الرحله من خلال تطبيق السائق؟" at bounding box center [364, 159] width 132 height 12
checkbox input "true"
click at [465, 162] on span "تاكيد" at bounding box center [460, 158] width 57 height 20
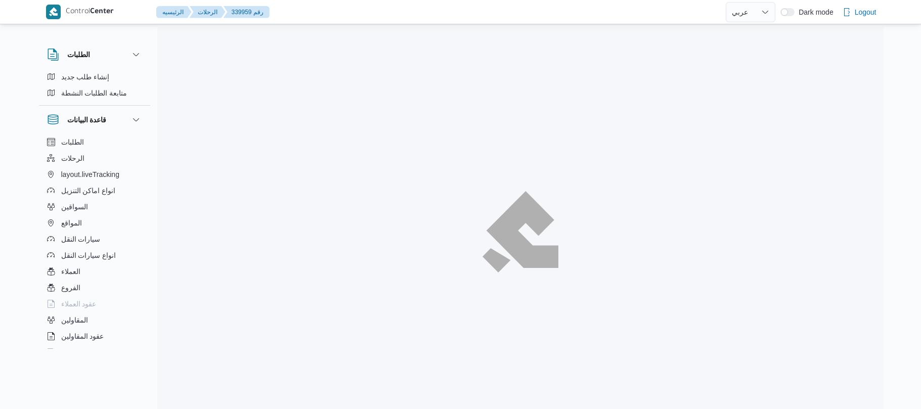
select select "ar"
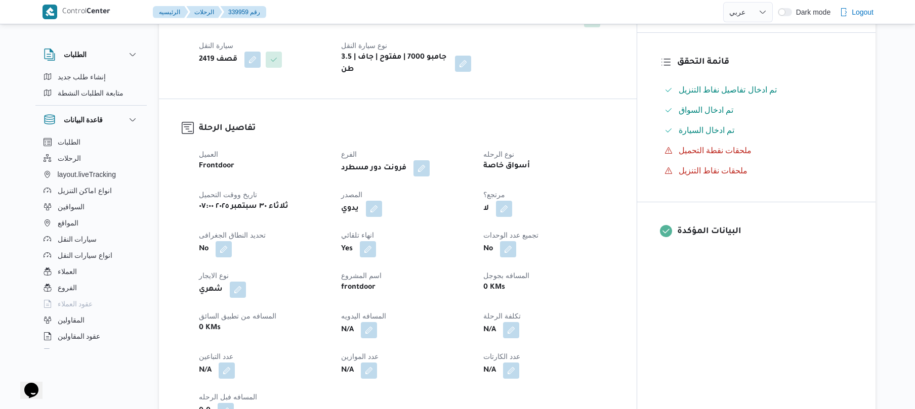
scroll to position [324, 0]
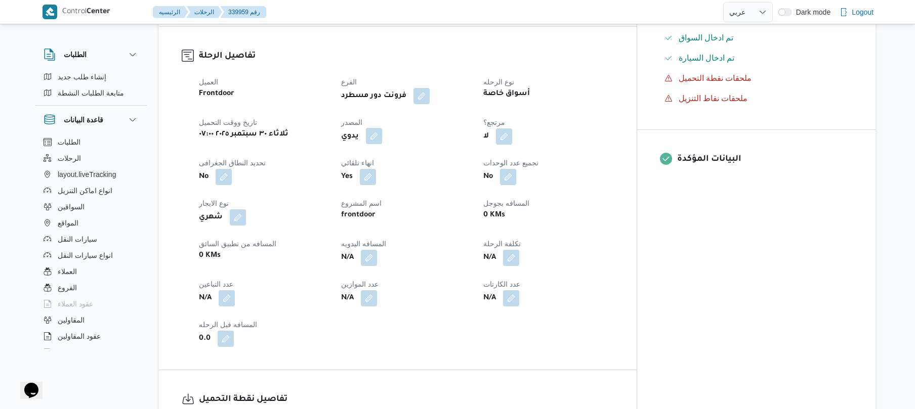
click at [382, 128] on button "button" at bounding box center [374, 136] width 16 height 16
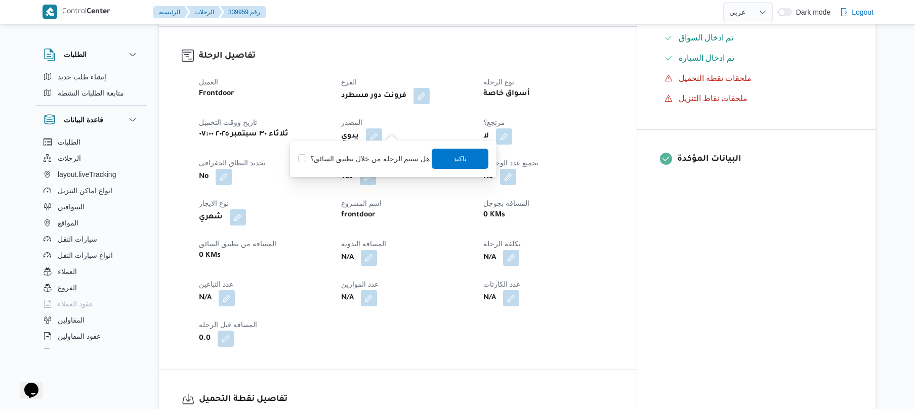
click at [386, 153] on label "هل ستتم الرحله من خلال تطبيق السائق؟" at bounding box center [364, 159] width 132 height 12
checkbox input "true"
click at [454, 162] on span "تاكيد" at bounding box center [460, 158] width 13 height 12
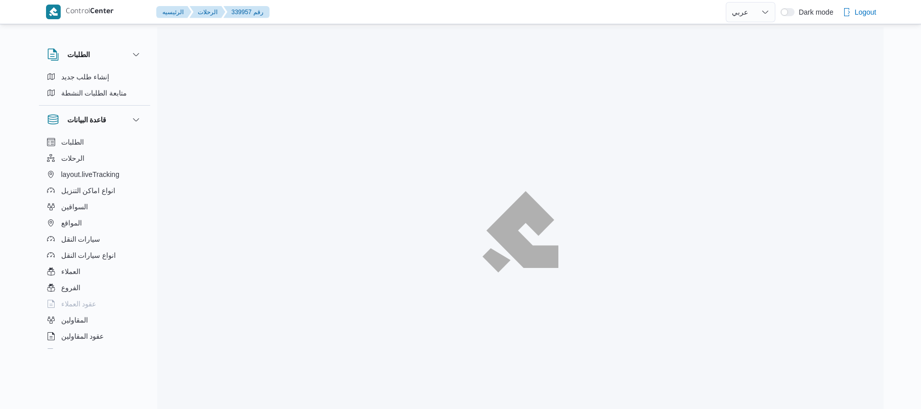
select select "ar"
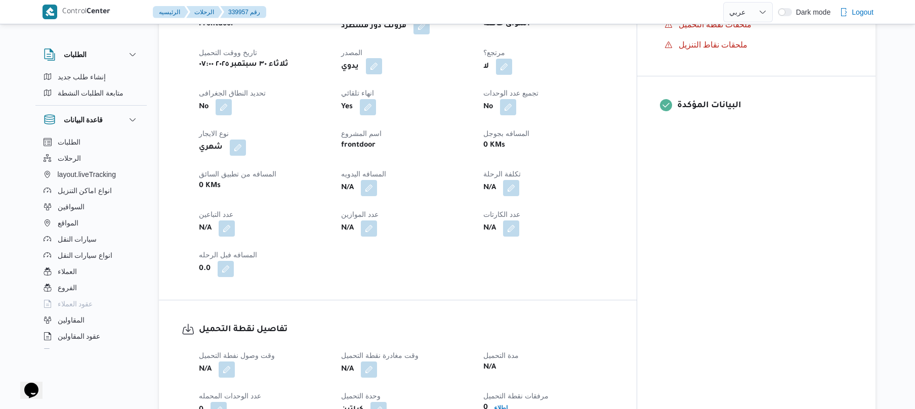
click at [382, 74] on button "button" at bounding box center [374, 66] width 16 height 16
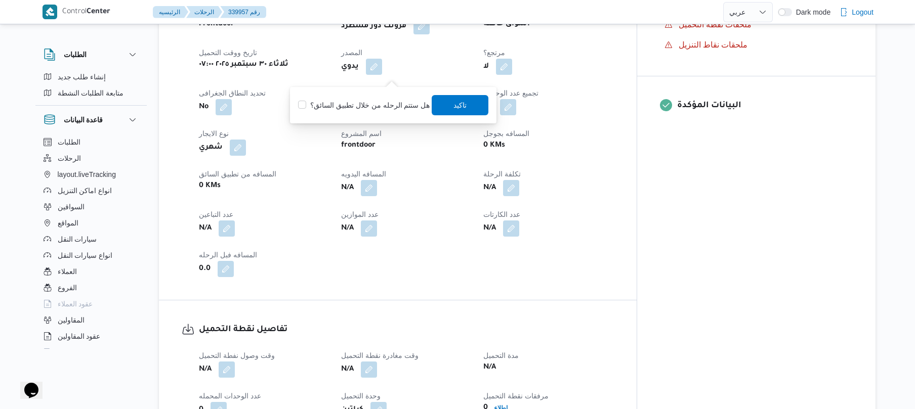
click at [382, 104] on label "هل ستتم الرحله من خلال تطبيق السائق؟" at bounding box center [364, 105] width 132 height 12
checkbox input "true"
click at [459, 104] on span "تاكيد" at bounding box center [460, 105] width 13 height 12
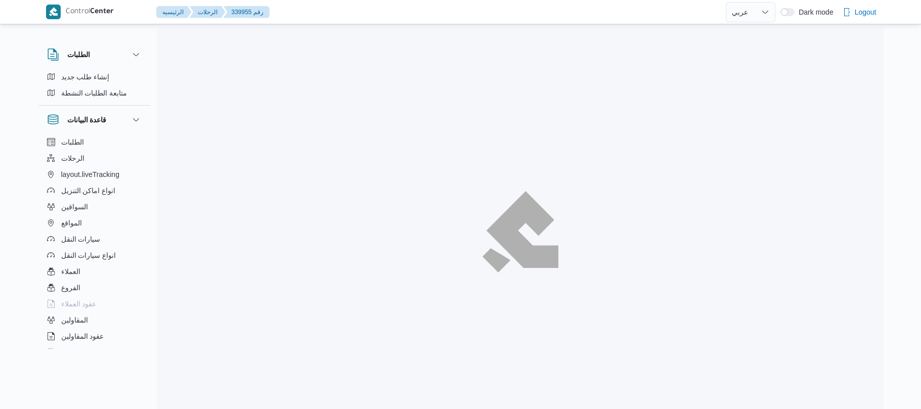
select select "ar"
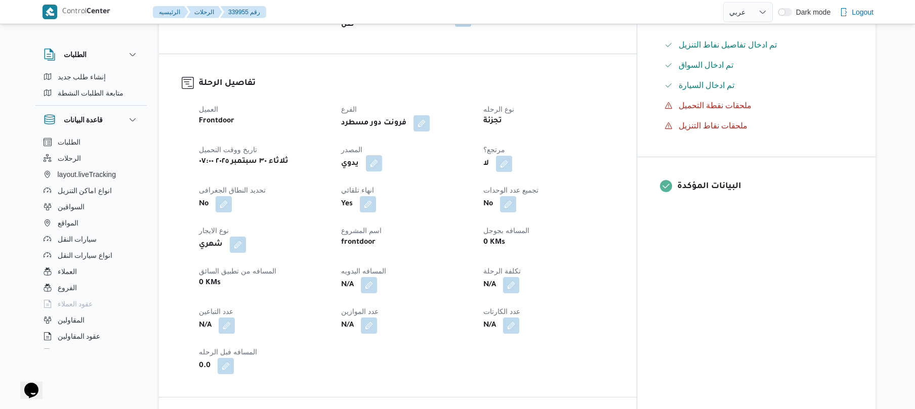
click at [382, 155] on button "button" at bounding box center [374, 163] width 16 height 16
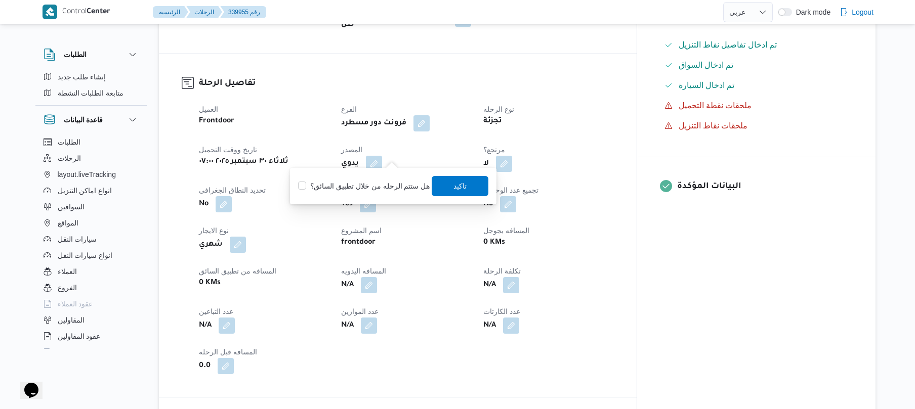
click at [372, 183] on label "هل ستتم الرحله من خلال تطبيق السائق؟" at bounding box center [364, 186] width 132 height 12
checkbox input "true"
click at [457, 191] on span "تاكيد" at bounding box center [460, 186] width 13 height 12
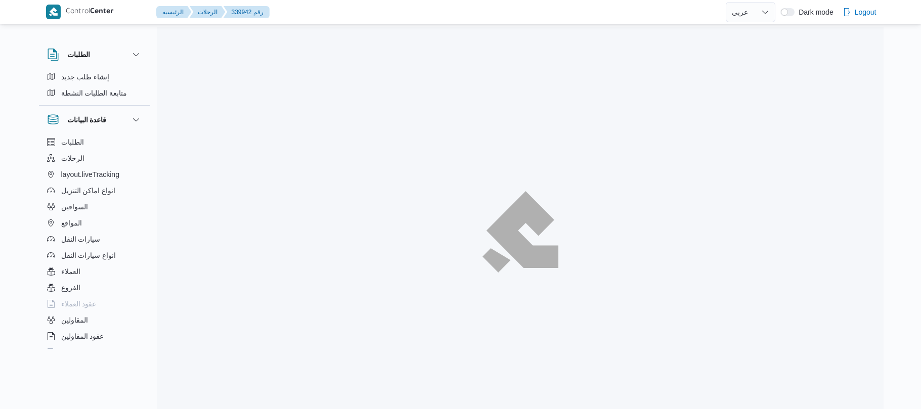
select select "ar"
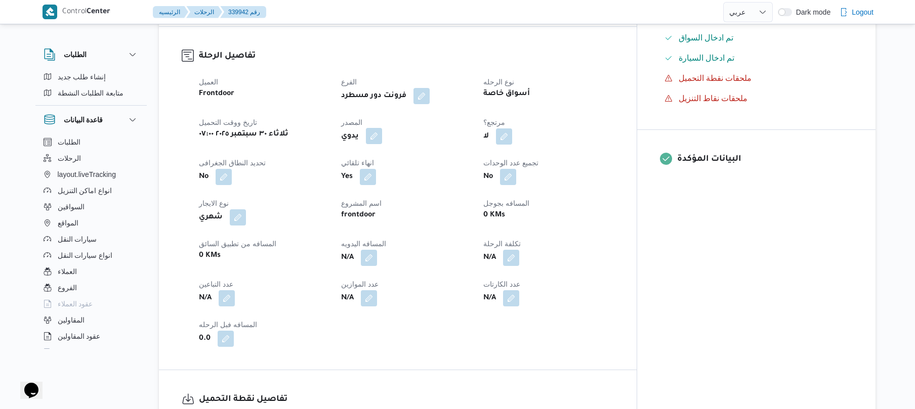
click at [382, 128] on button "button" at bounding box center [374, 136] width 16 height 16
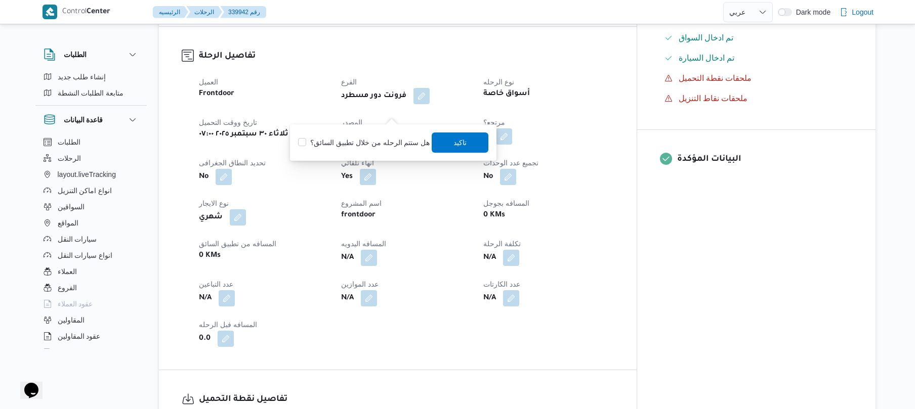
click at [365, 143] on label "هل ستتم الرحله من خلال تطبيق السائق؟" at bounding box center [364, 143] width 132 height 12
checkbox input "true"
click at [460, 142] on span "تاكيد" at bounding box center [460, 142] width 13 height 12
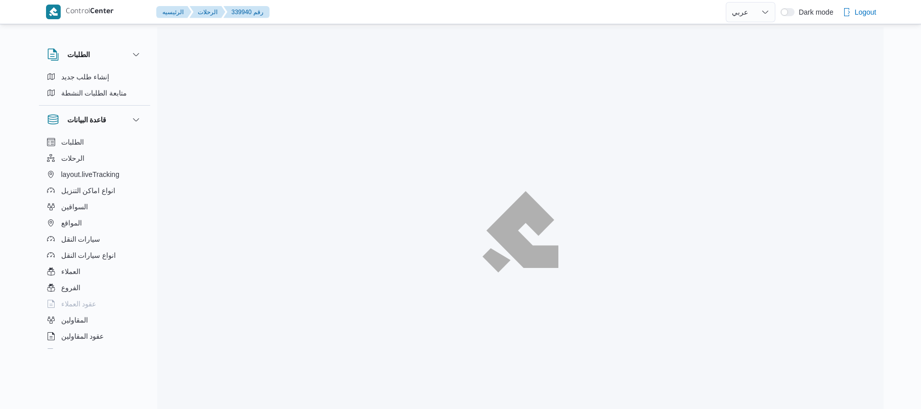
select select "ar"
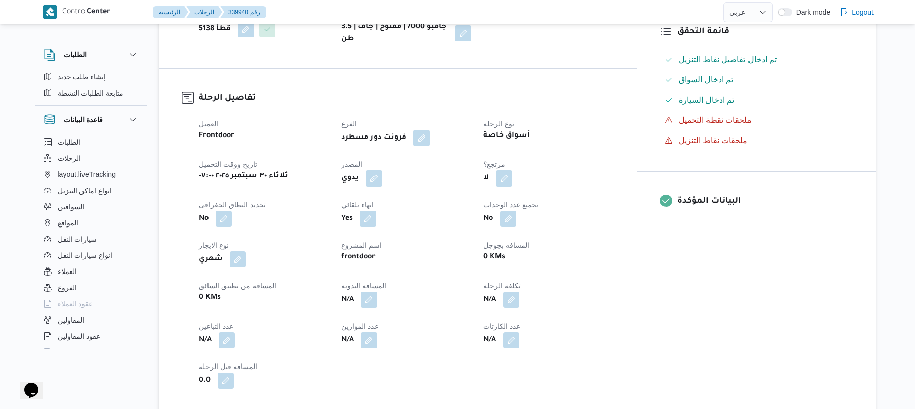
scroll to position [297, 0]
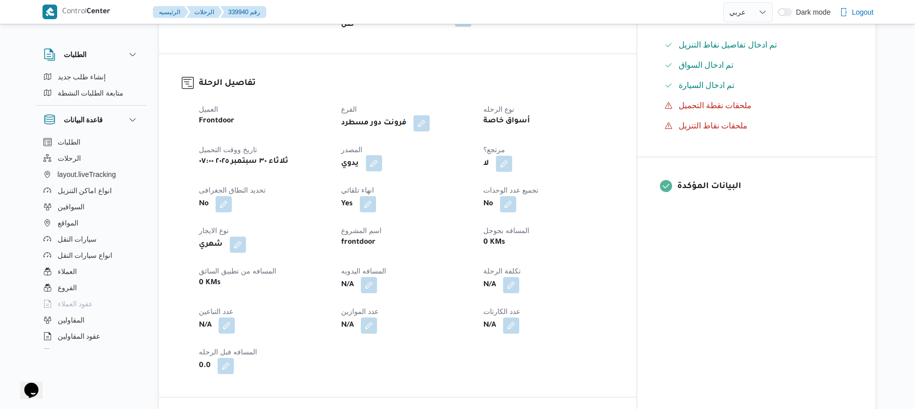
click at [382, 155] on button "button" at bounding box center [374, 163] width 16 height 16
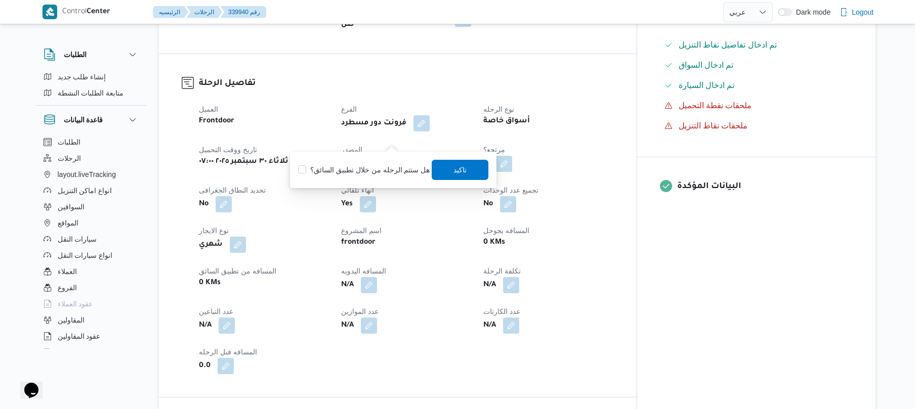
click at [372, 178] on div "هل ستتم الرحله من خلال تطبيق السائق؟ تاكيد" at bounding box center [393, 170] width 192 height 22
click at [381, 165] on label "هل ستتم الرحله من خلال تطبيق السائق؟" at bounding box center [364, 170] width 132 height 12
checkbox input "true"
click at [454, 171] on span "تاكيد" at bounding box center [460, 169] width 13 height 12
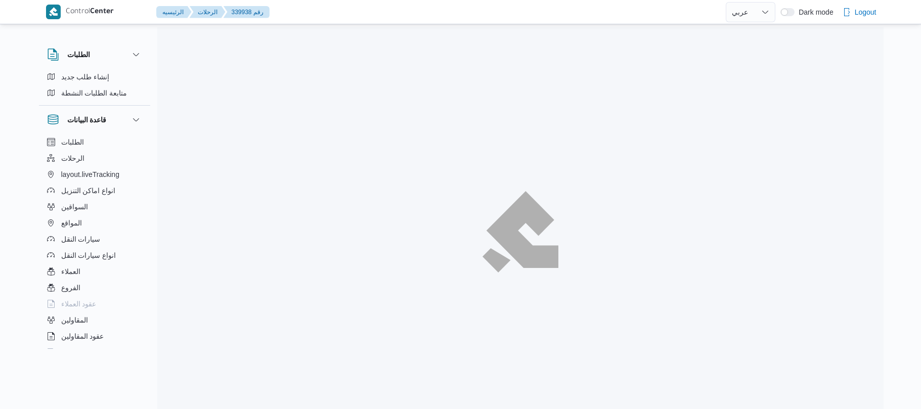
select select "ar"
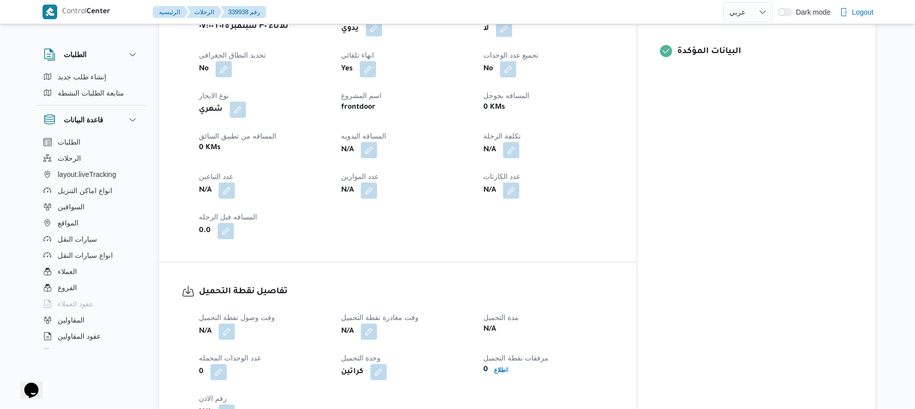
click at [382, 25] on button "button" at bounding box center [374, 28] width 16 height 16
click at [387, 48] on label "هل ستتم الرحله من خلال تطبيق السائق؟" at bounding box center [364, 51] width 132 height 12
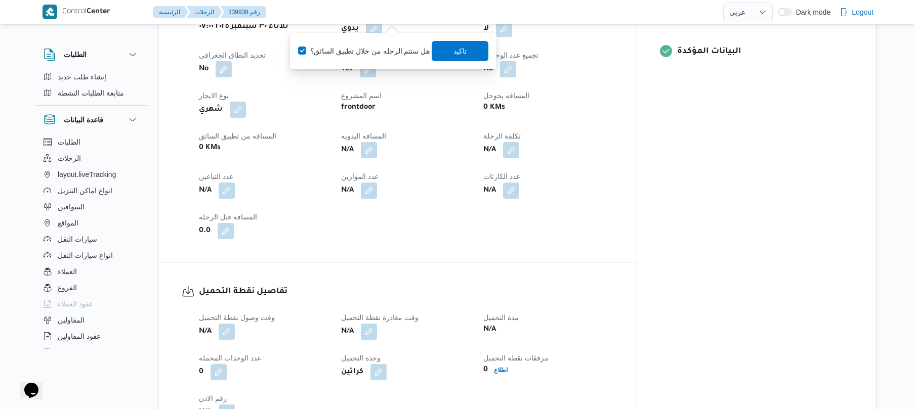
checkbox input "true"
click at [444, 55] on span "تاكيد" at bounding box center [460, 50] width 57 height 20
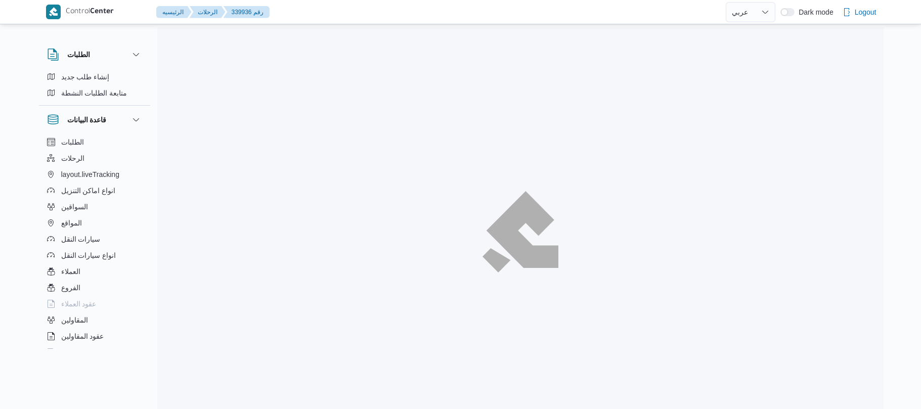
select select "ar"
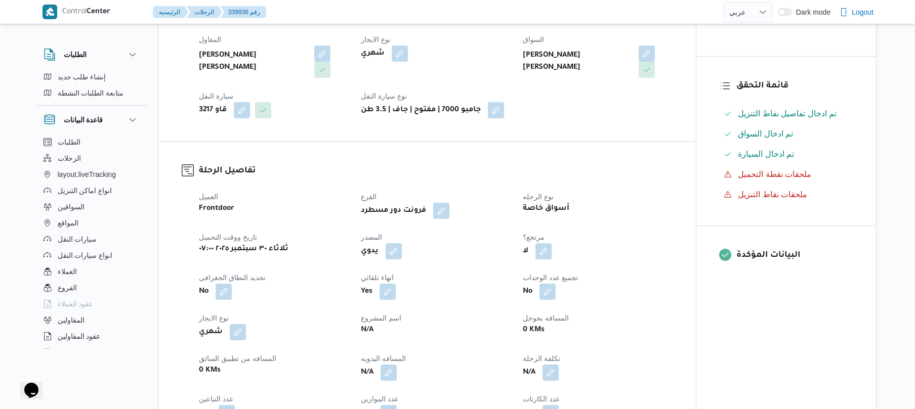
scroll to position [297, 0]
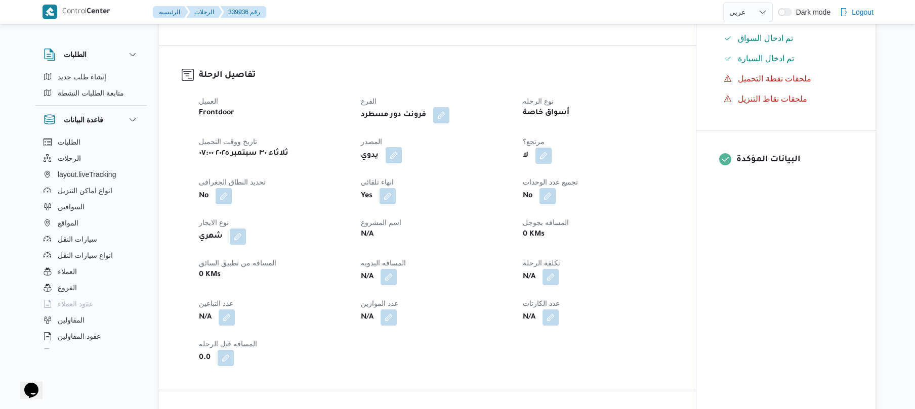
click at [391, 147] on button "button" at bounding box center [394, 155] width 16 height 16
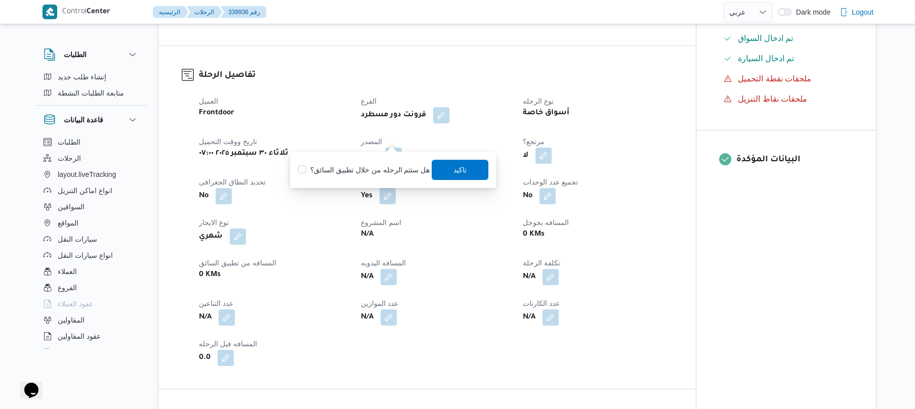
click at [381, 172] on label "هل ستتم الرحله من خلال تطبيق السائق؟" at bounding box center [364, 170] width 132 height 12
checkbox input "true"
click at [449, 171] on span "تاكيد" at bounding box center [460, 169] width 57 height 20
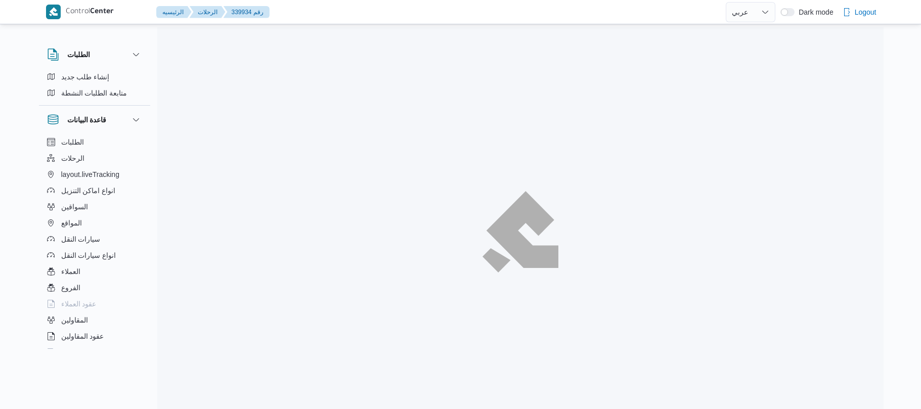
select select "ar"
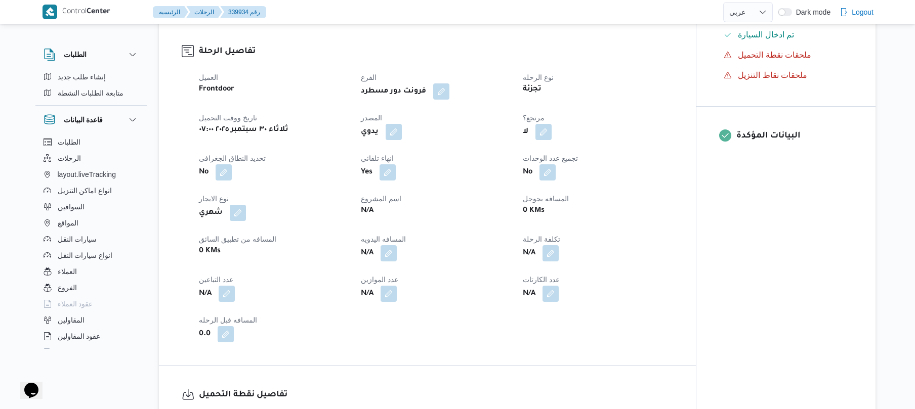
scroll to position [324, 0]
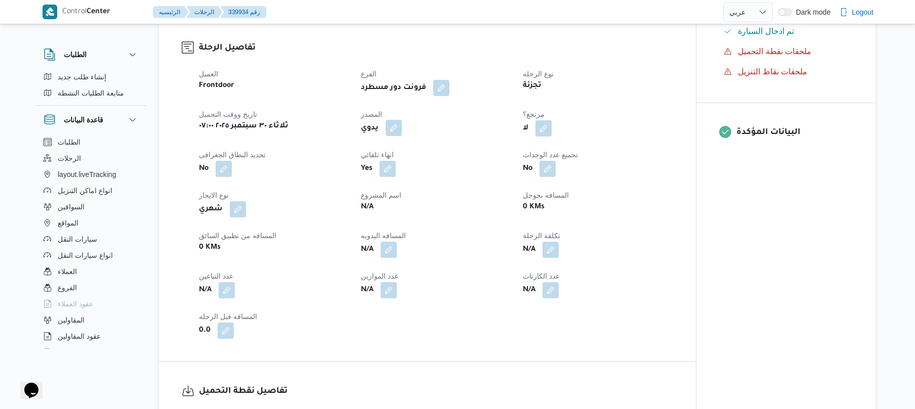
click at [391, 120] on button "button" at bounding box center [394, 128] width 16 height 16
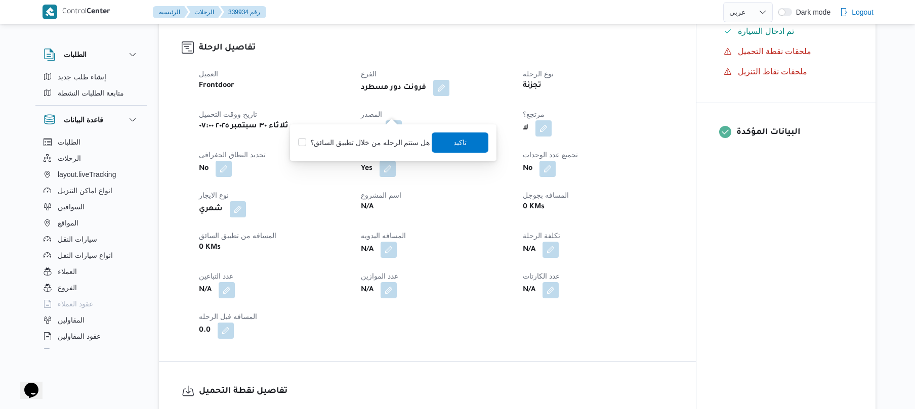
click at [363, 138] on label "هل ستتم الرحله من خلال تطبيق السائق؟" at bounding box center [364, 143] width 132 height 12
checkbox input "true"
click at [457, 144] on span "تاكيد" at bounding box center [460, 142] width 13 height 12
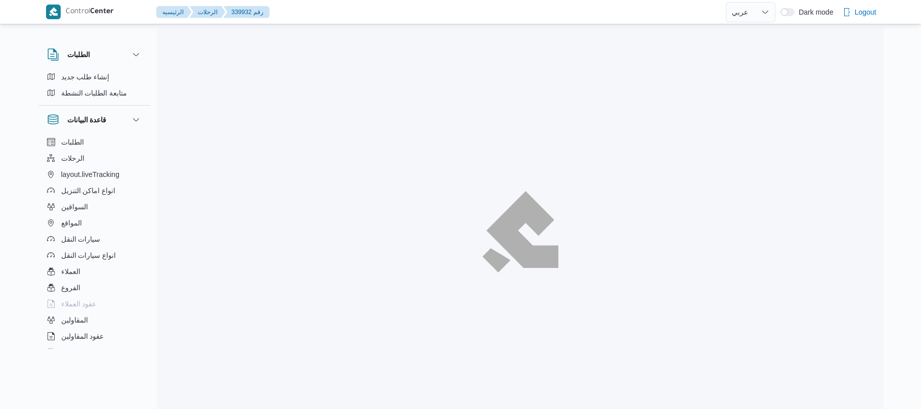
select select "ar"
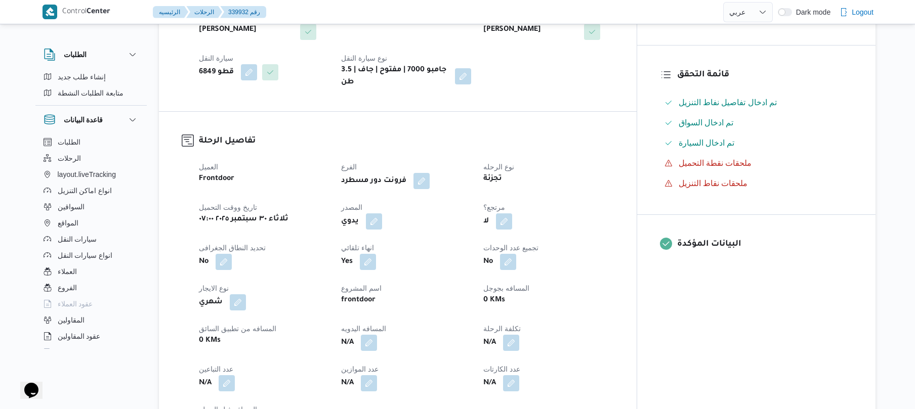
scroll to position [297, 0]
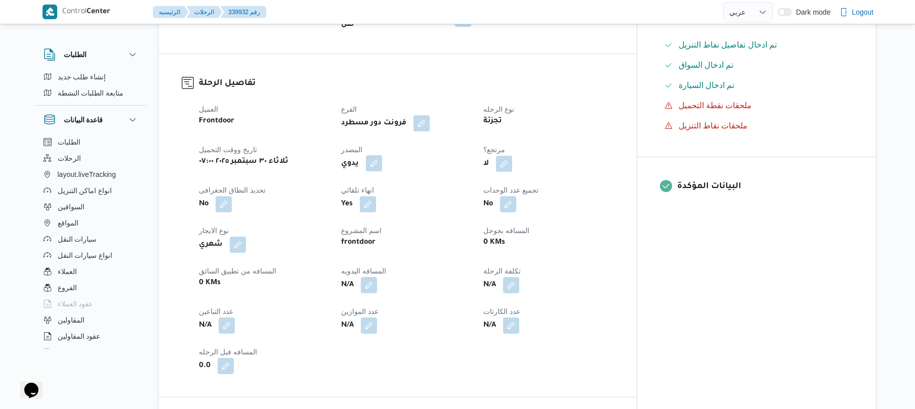
click at [382, 155] on button "button" at bounding box center [374, 163] width 16 height 16
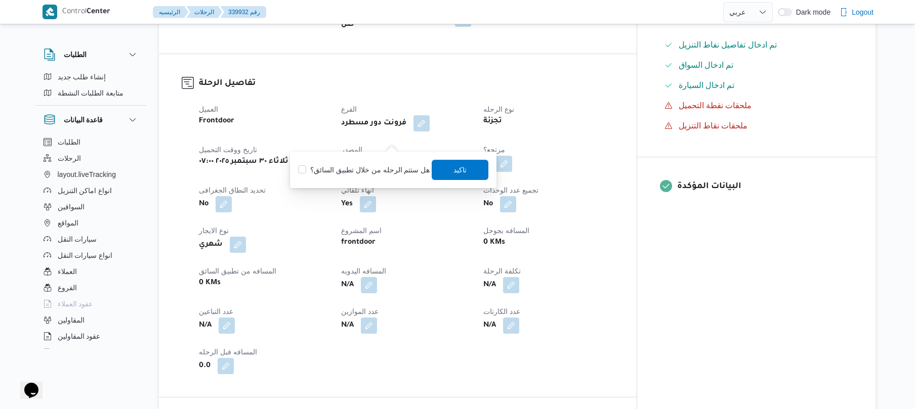
click at [379, 169] on label "هل ستتم الرحله من خلال تطبيق السائق؟" at bounding box center [364, 170] width 132 height 12
checkbox input "true"
click at [456, 171] on span "تاكيد" at bounding box center [460, 169] width 13 height 12
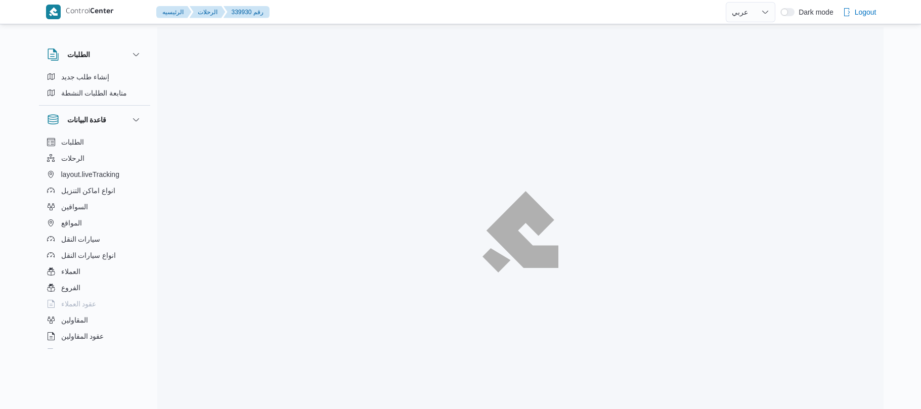
select select "ar"
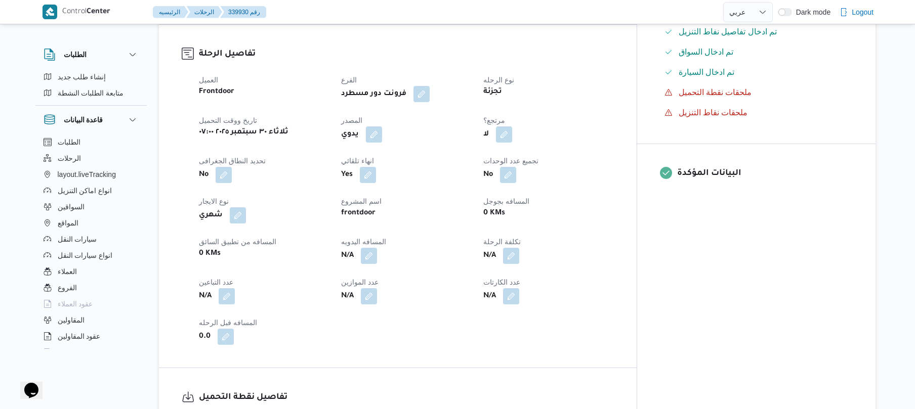
scroll to position [324, 0]
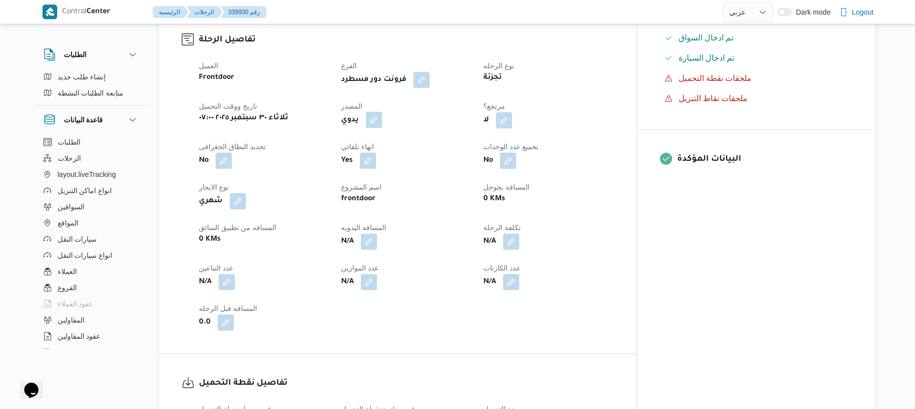
click at [382, 128] on button "button" at bounding box center [374, 120] width 16 height 16
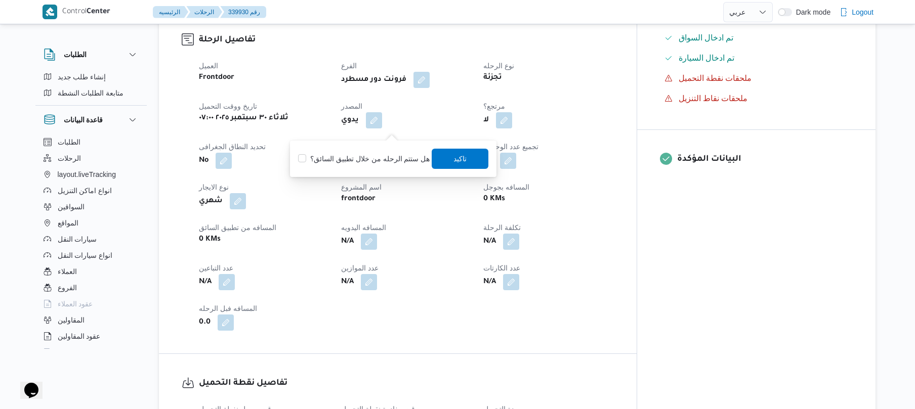
click at [383, 150] on div "هل ستتم الرحله من خلال تطبيق السائق؟ تاكيد" at bounding box center [393, 159] width 192 height 22
click at [383, 160] on label "هل ستتم الرحله من خلال تطبيق السائق؟" at bounding box center [364, 159] width 132 height 12
checkbox input "true"
click at [442, 161] on span "تاكيد" at bounding box center [460, 158] width 57 height 20
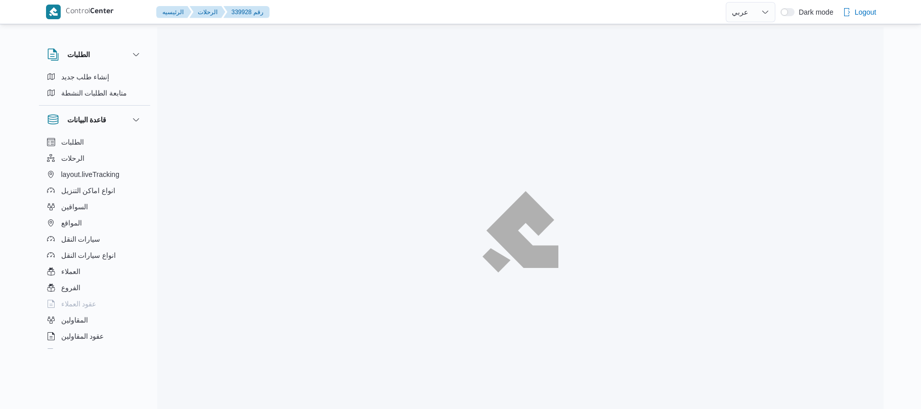
select select "ar"
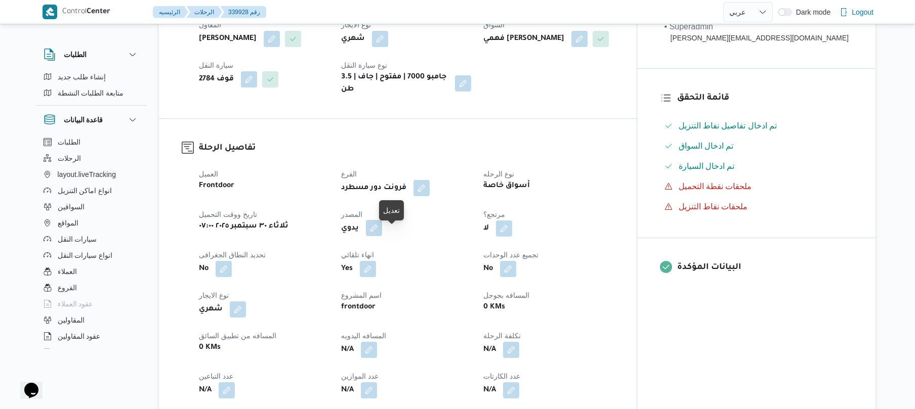
click at [382, 235] on button "button" at bounding box center [374, 228] width 16 height 16
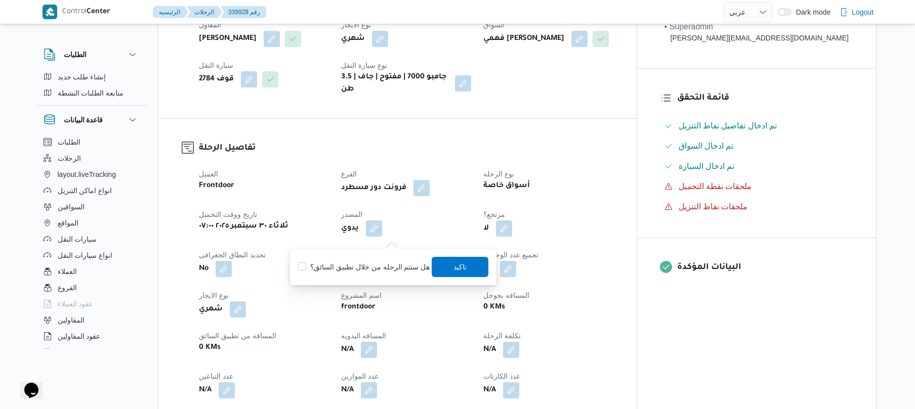
click at [373, 265] on label "هل ستتم الرحله من خلال تطبيق السائق؟" at bounding box center [364, 267] width 132 height 12
checkbox input "true"
click at [454, 263] on span "تاكيد" at bounding box center [460, 267] width 13 height 12
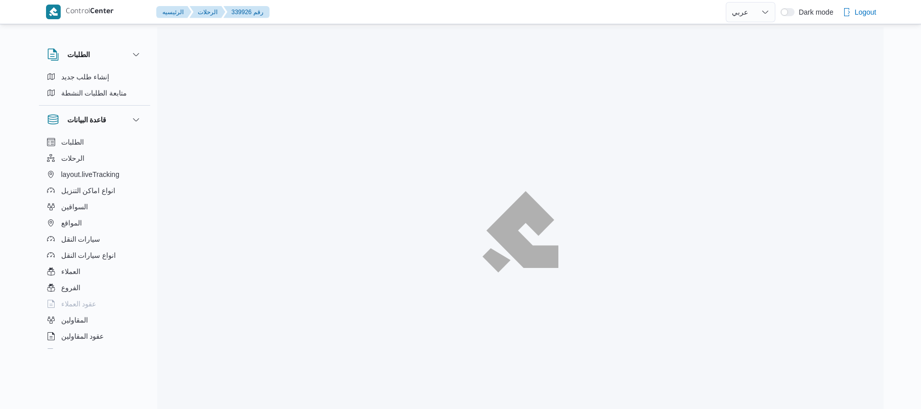
select select "ar"
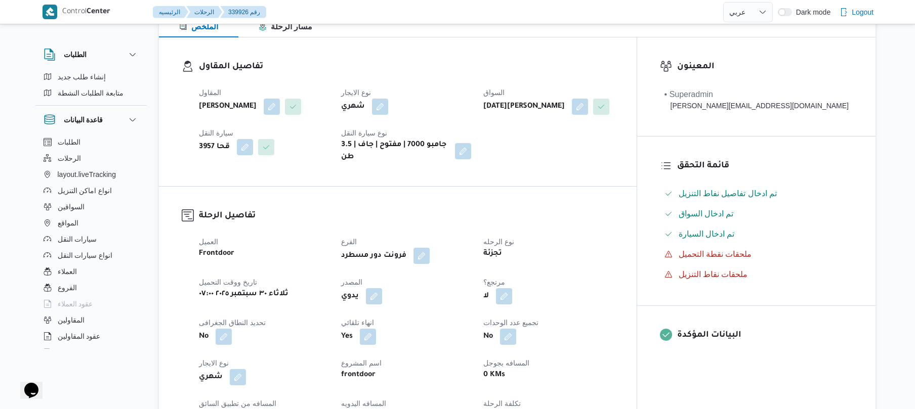
scroll to position [162, 0]
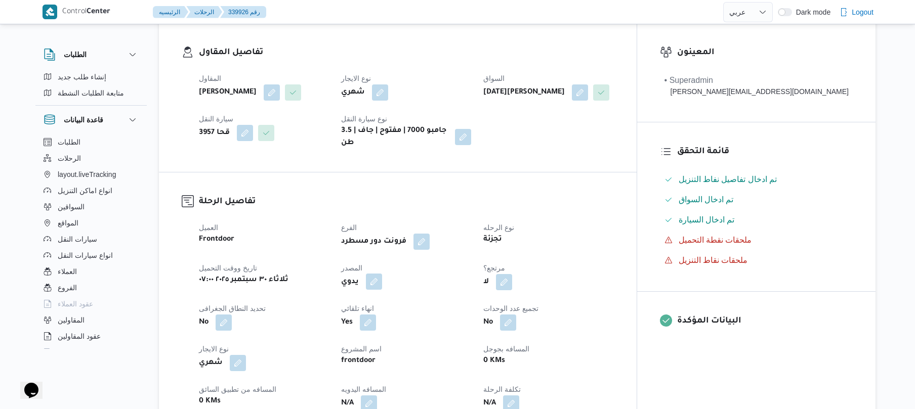
click at [382, 290] on button "button" at bounding box center [374, 282] width 16 height 16
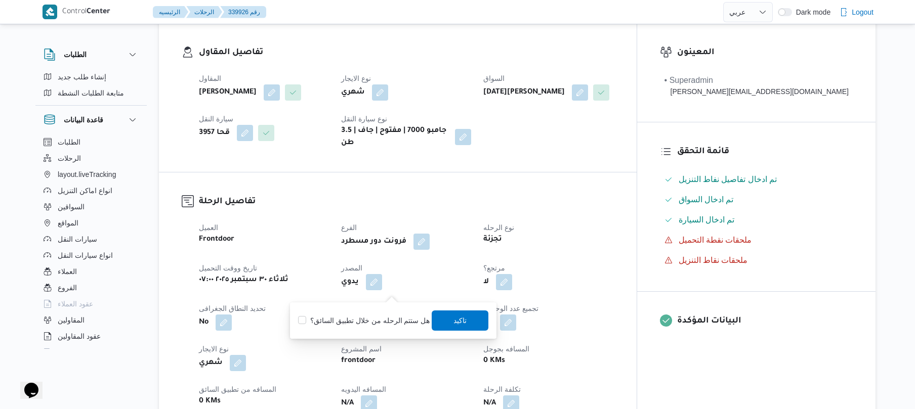
click at [359, 318] on label "هل ستتم الرحله من خلال تطبيق السائق؟" at bounding box center [364, 321] width 132 height 12
checkbox input "true"
click at [450, 322] on span "تاكيد" at bounding box center [460, 321] width 57 height 20
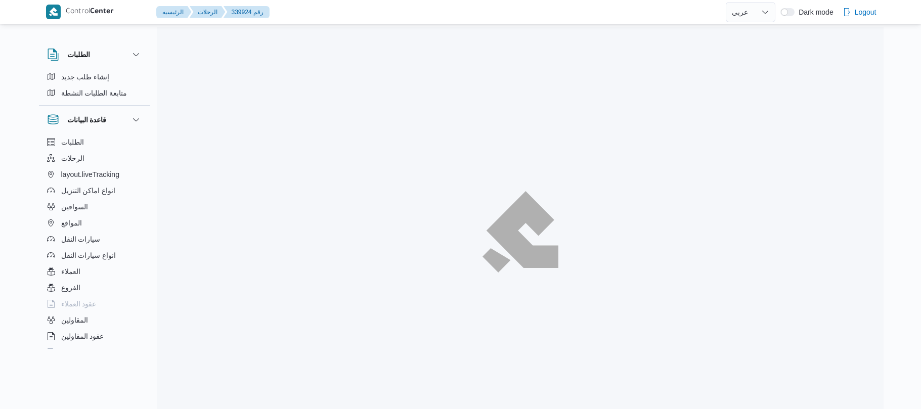
select select "ar"
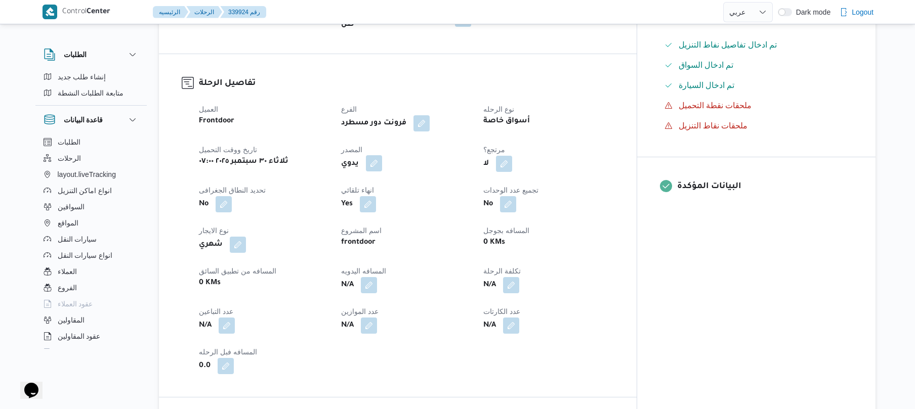
click at [382, 159] on button "button" at bounding box center [374, 163] width 16 height 16
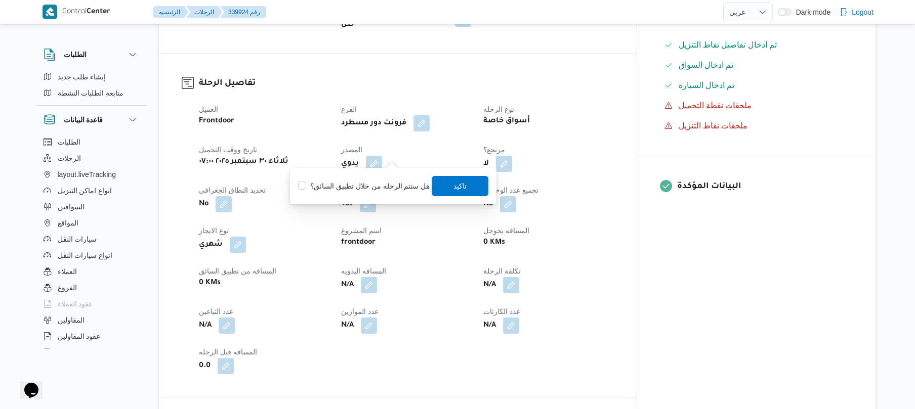
click at [373, 186] on label "هل ستتم الرحله من خلال تطبيق السائق؟" at bounding box center [364, 186] width 132 height 12
checkbox input "true"
click at [449, 184] on span "تاكيد" at bounding box center [460, 186] width 57 height 20
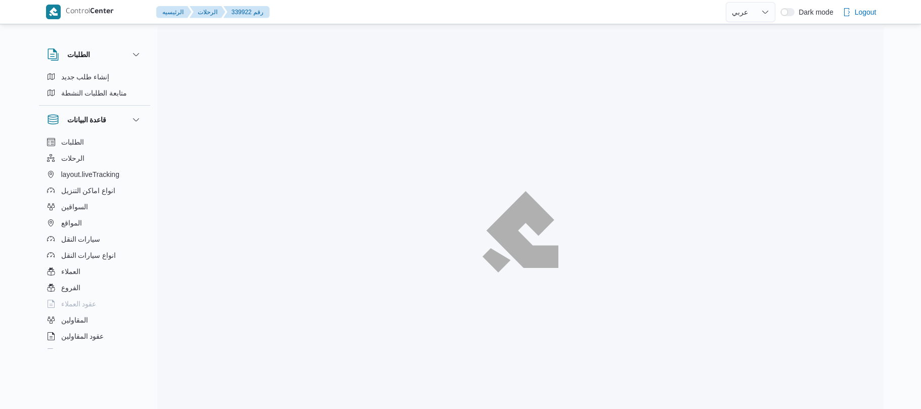
select select "ar"
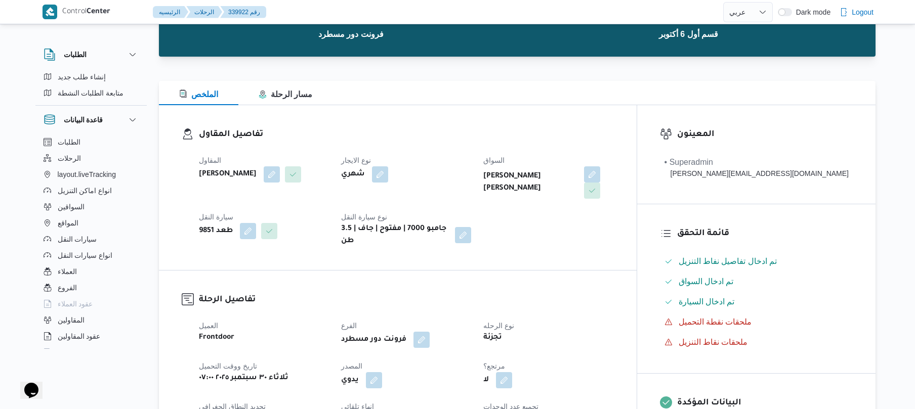
scroll to position [135, 0]
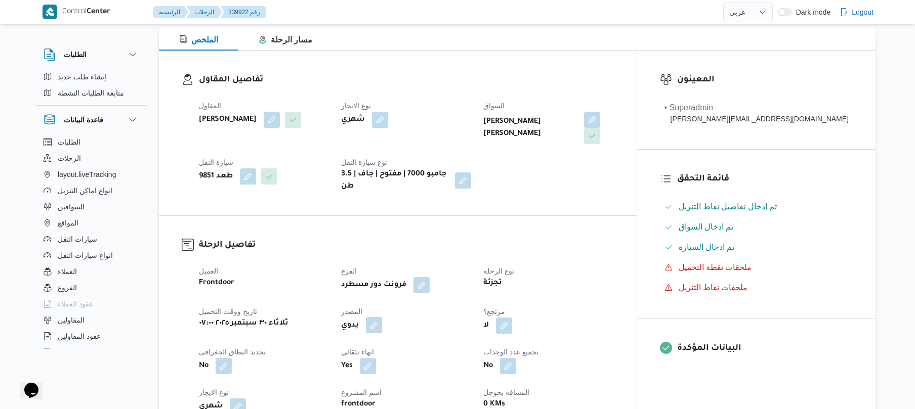
click at [382, 320] on button "button" at bounding box center [374, 325] width 16 height 16
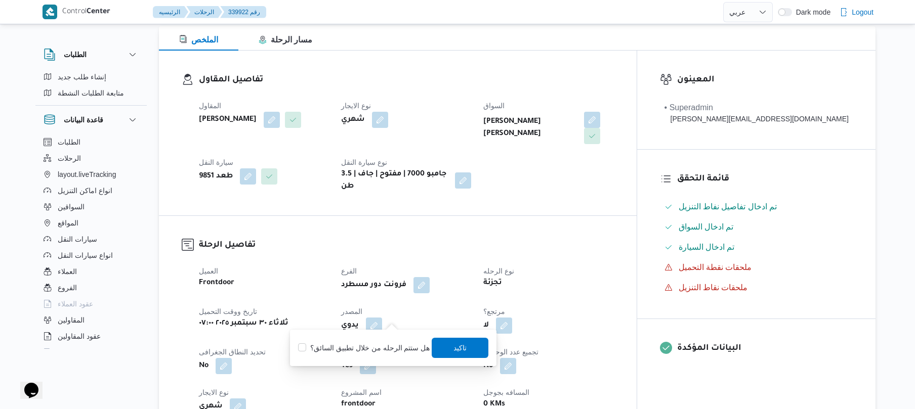
click at [359, 347] on label "هل ستتم الرحله من خلال تطبيق السائق؟" at bounding box center [364, 348] width 132 height 12
checkbox input "true"
click at [454, 345] on span "تاكيد" at bounding box center [460, 348] width 13 height 12
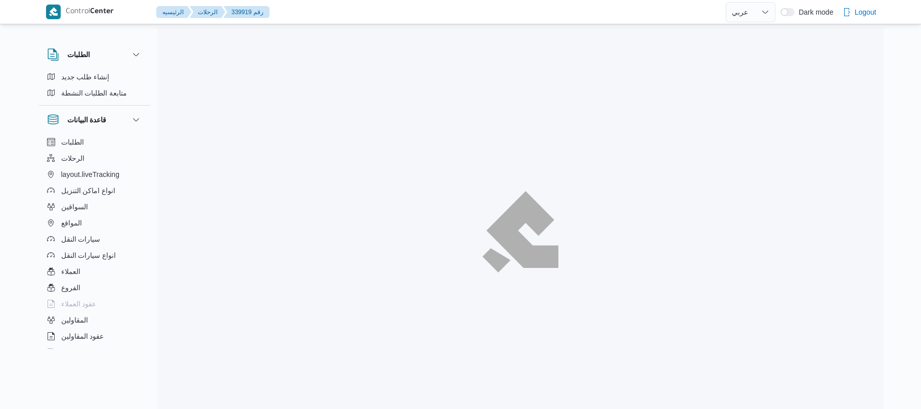
select select "ar"
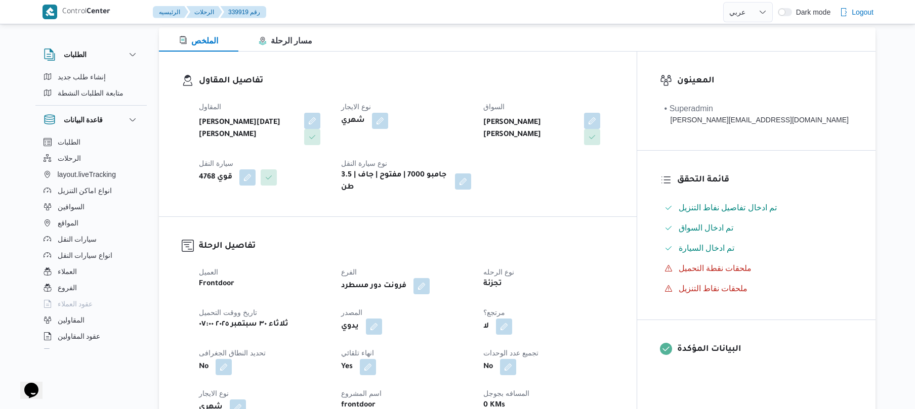
scroll to position [135, 0]
click at [382, 317] on button "button" at bounding box center [374, 325] width 16 height 16
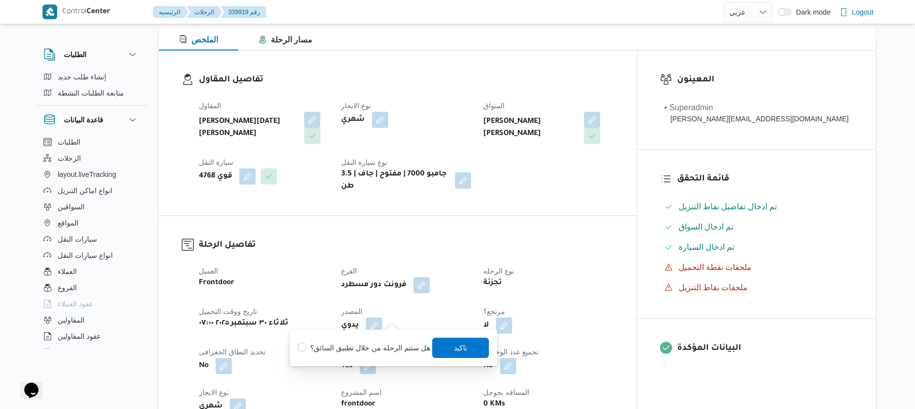
click at [401, 349] on label "هل ستتم الرحله من خلال تطبيق السائق؟" at bounding box center [364, 348] width 132 height 12
checkbox input "true"
click at [464, 343] on span "تاكيد" at bounding box center [460, 348] width 13 height 12
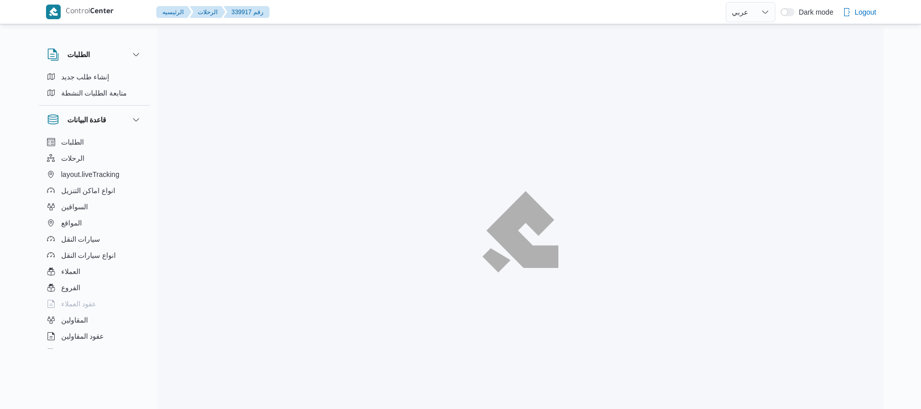
select select "ar"
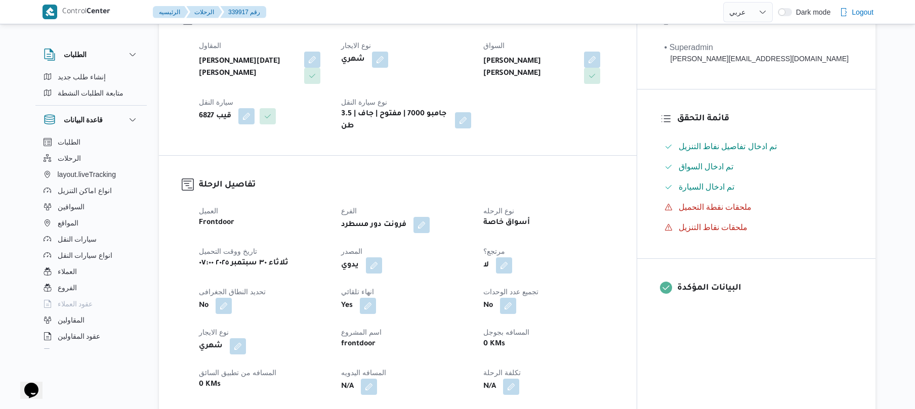
scroll to position [270, 0]
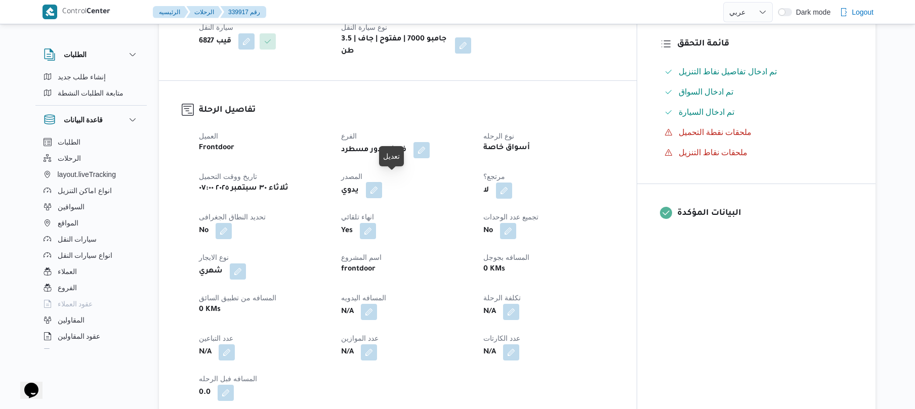
click at [382, 182] on button "button" at bounding box center [374, 190] width 16 height 16
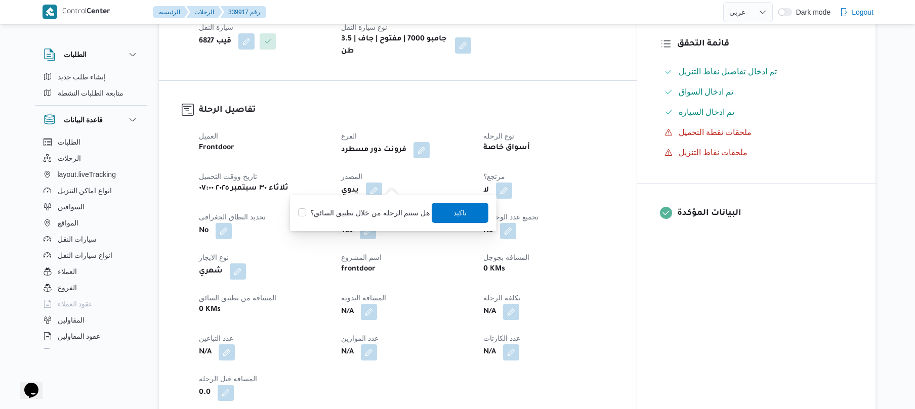
click at [370, 218] on label "هل ستتم الرحله من خلال تطبيق السائق؟" at bounding box center [364, 213] width 132 height 12
checkbox input "true"
click at [459, 213] on span "تاكيد" at bounding box center [460, 212] width 13 height 12
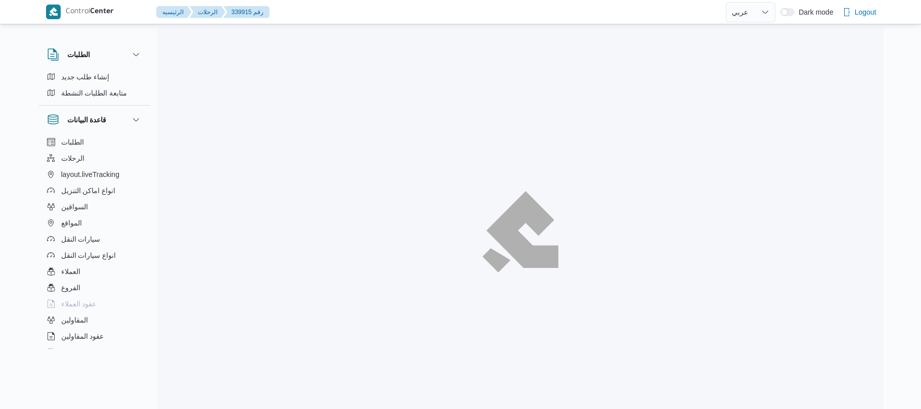
select select "ar"
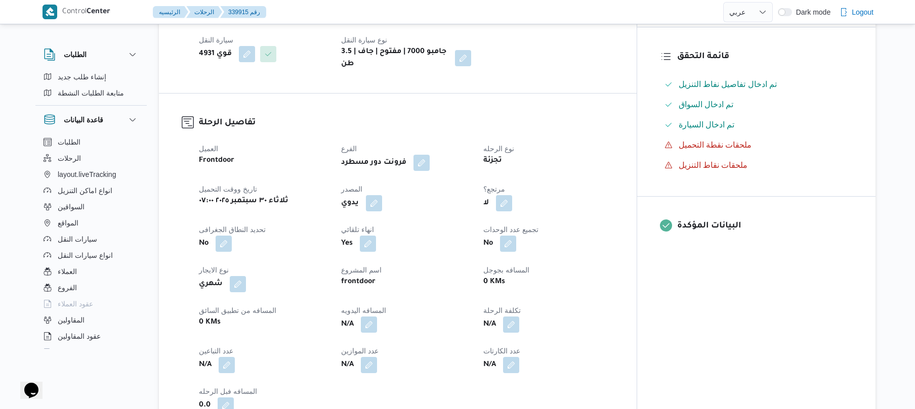
scroll to position [324, 0]
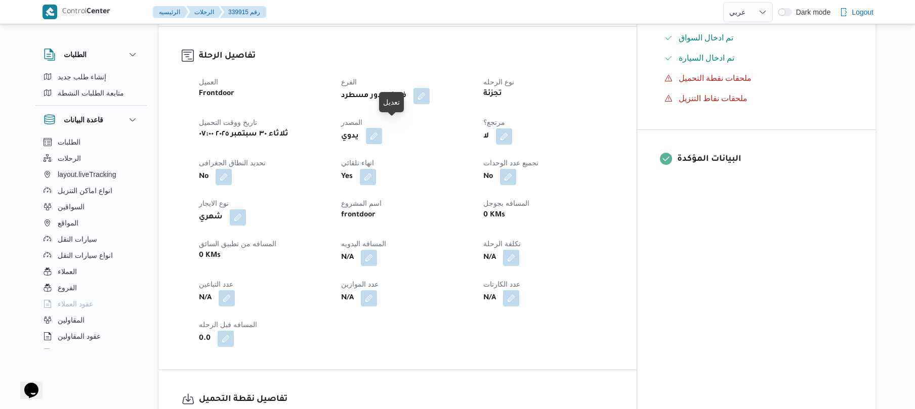
click at [382, 131] on button "button" at bounding box center [374, 136] width 16 height 16
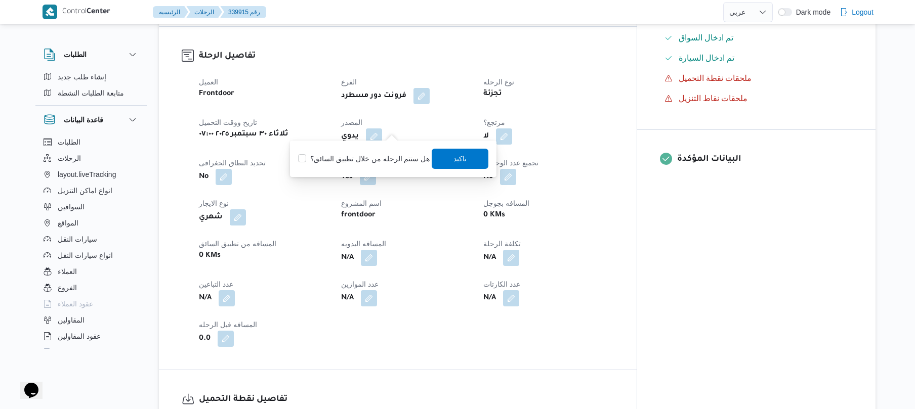
click at [377, 160] on label "هل ستتم الرحله من خلال تطبيق السائق؟" at bounding box center [364, 159] width 132 height 12
checkbox input "true"
click at [440, 161] on span "تاكيد" at bounding box center [460, 158] width 57 height 20
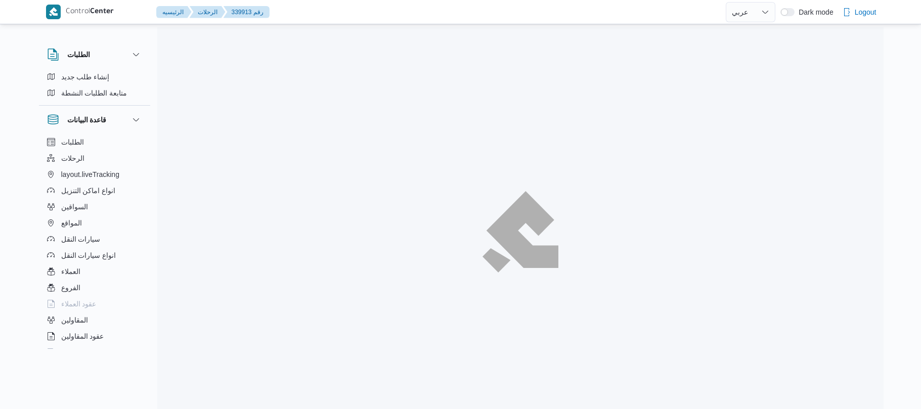
select select "ar"
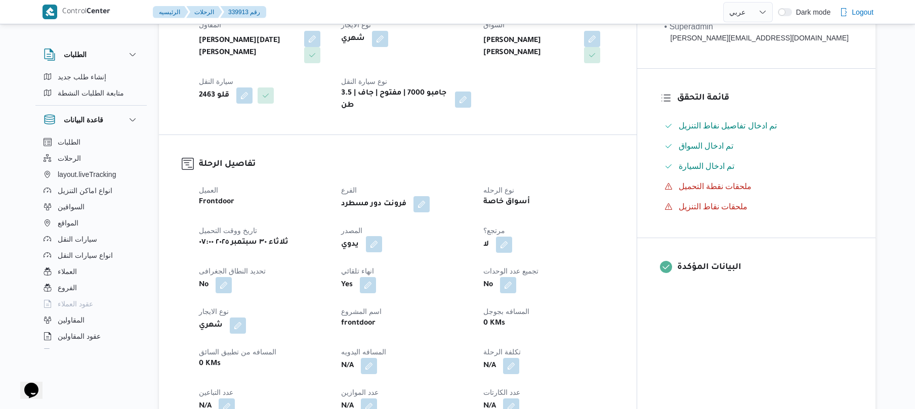
click at [382, 236] on button "button" at bounding box center [374, 244] width 16 height 16
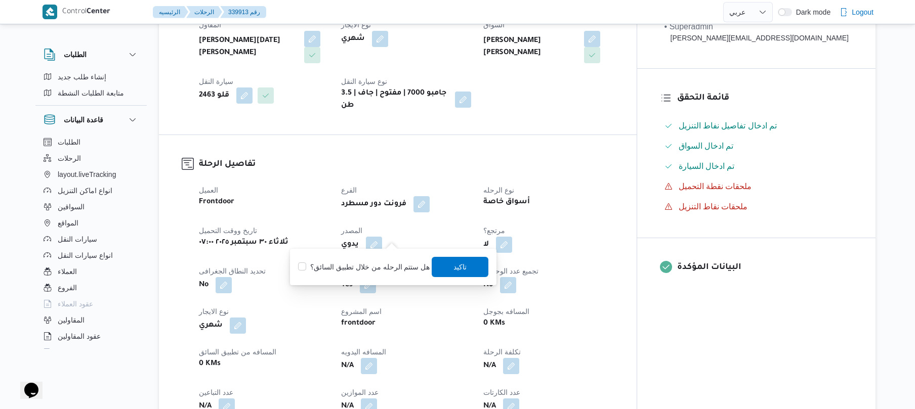
click at [373, 261] on label "هل ستتم الرحله من خلال تطبيق السائق؟" at bounding box center [364, 267] width 132 height 12
checkbox input "true"
click at [437, 266] on span "تاكيد" at bounding box center [460, 267] width 57 height 20
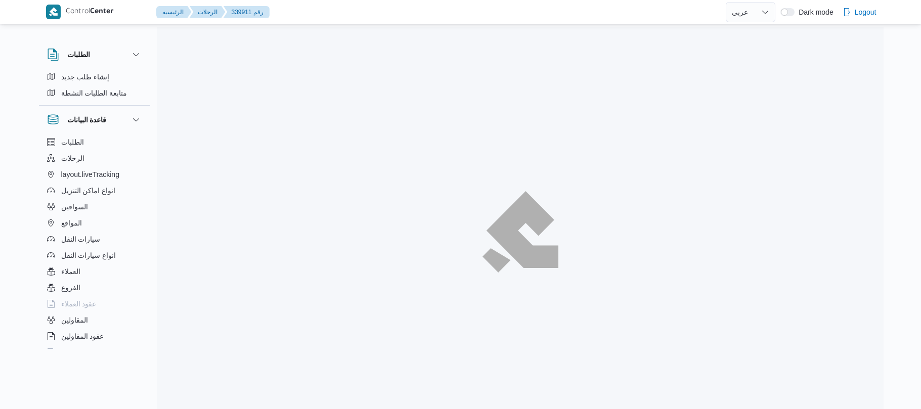
select select "ar"
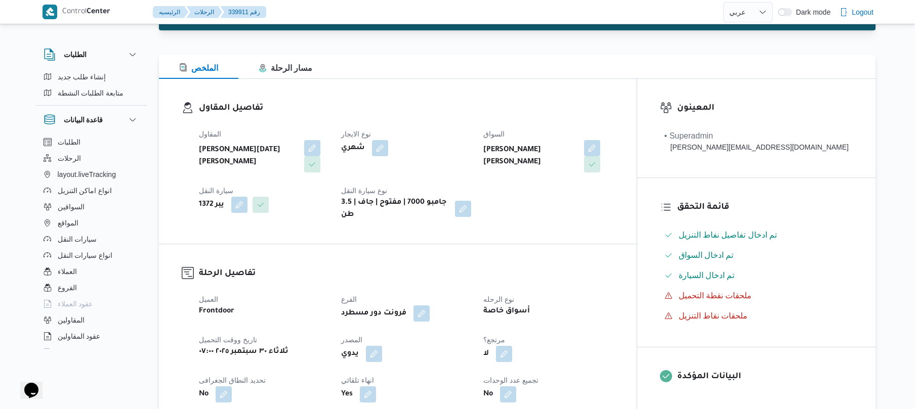
scroll to position [243, 0]
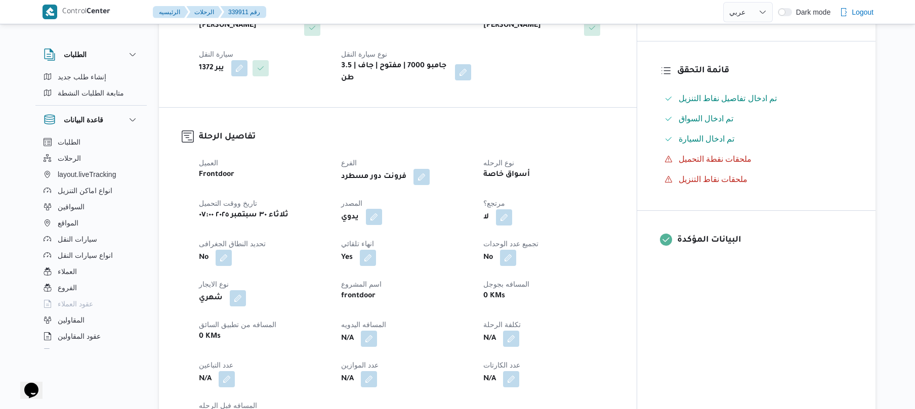
click at [382, 209] on button "button" at bounding box center [374, 217] width 16 height 16
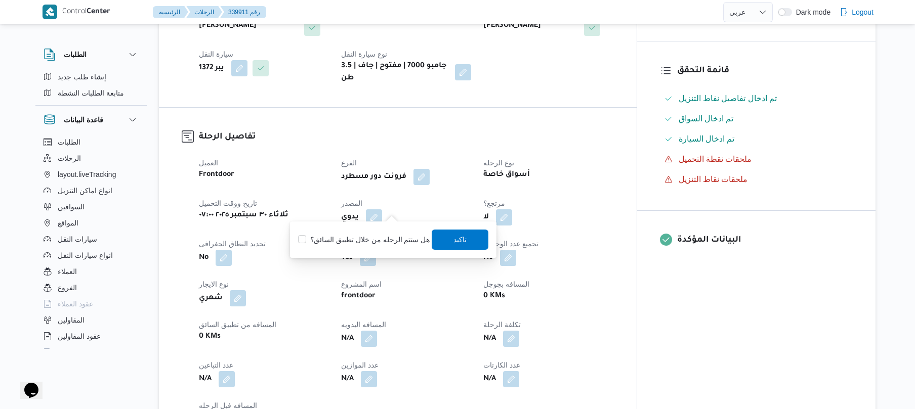
click at [362, 241] on label "هل ستتم الرحله من خلال تطبيق السائق؟" at bounding box center [364, 240] width 132 height 12
checkbox input "true"
click at [462, 237] on span "تاكيد" at bounding box center [460, 239] width 13 height 12
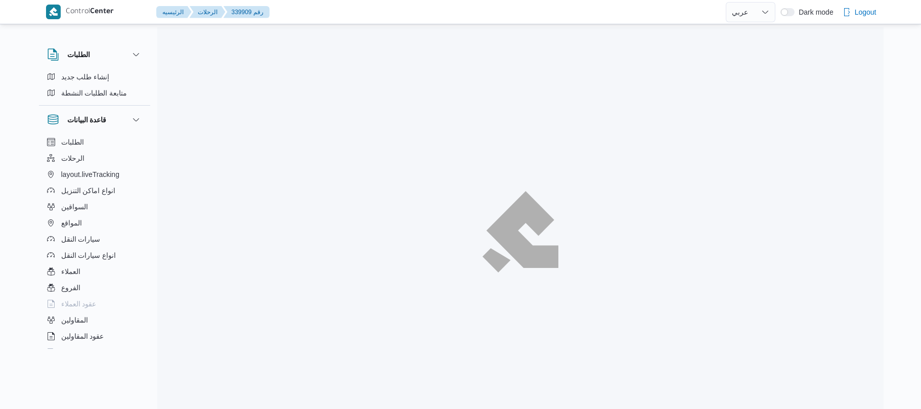
select select "ar"
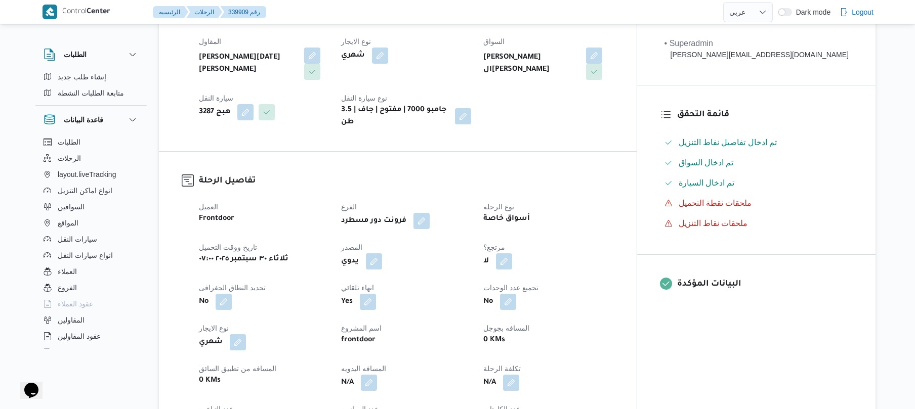
scroll to position [351, 0]
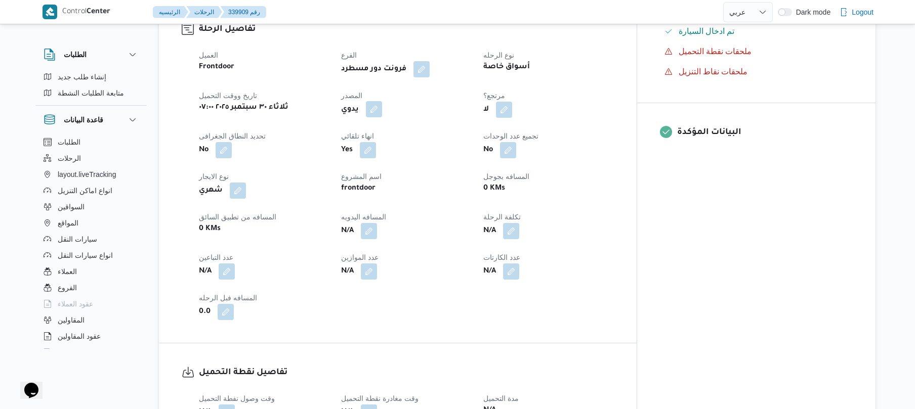
click at [382, 101] on button "button" at bounding box center [374, 109] width 16 height 16
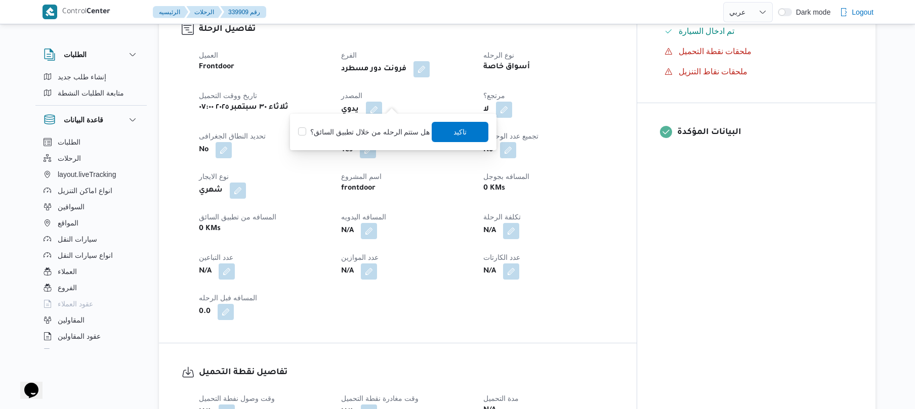
click at [386, 126] on label "هل ستتم الرحله من خلال تطبيق السائق؟" at bounding box center [364, 132] width 132 height 12
checkbox input "true"
click at [449, 130] on span "تاكيد" at bounding box center [460, 131] width 57 height 20
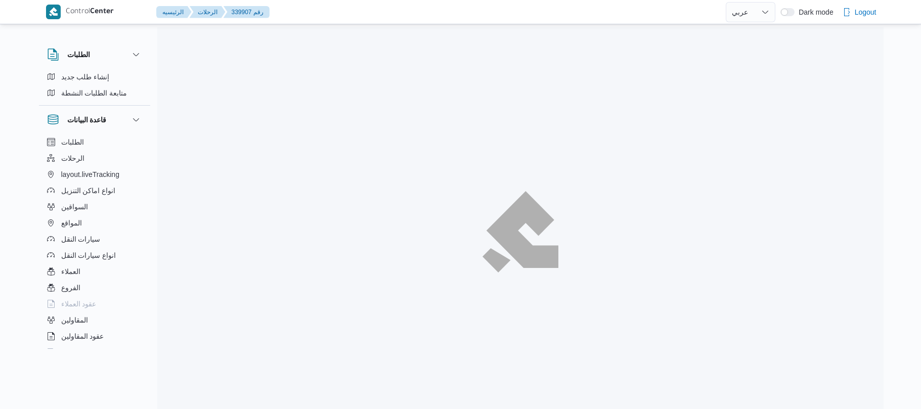
select select "ar"
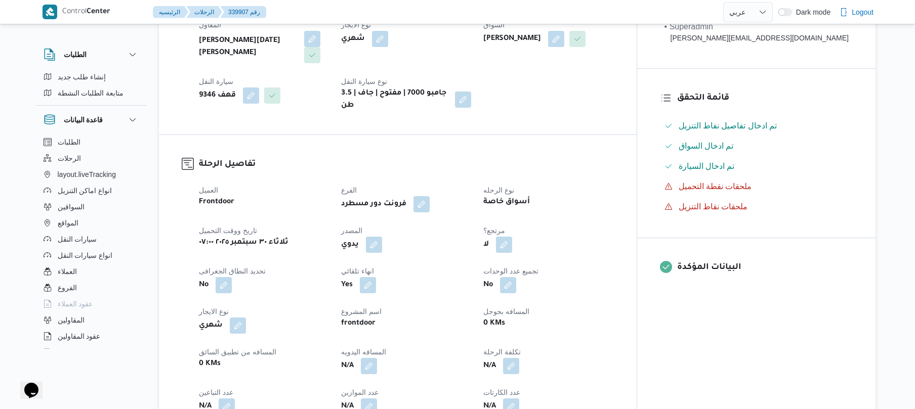
scroll to position [243, 0]
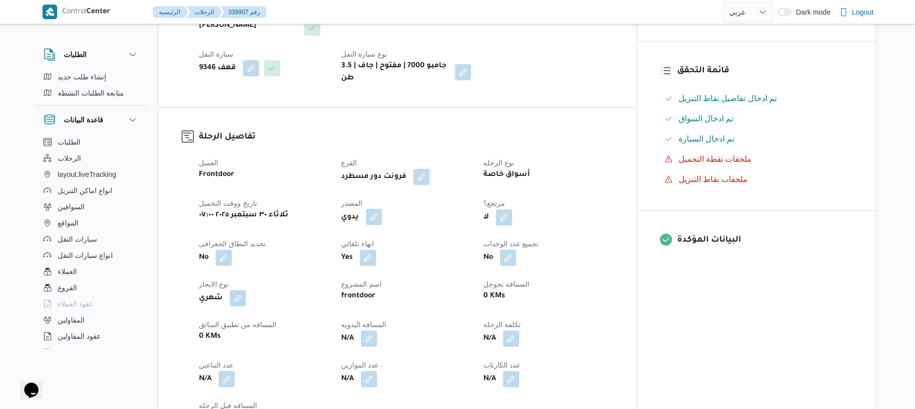
click at [382, 213] on button "button" at bounding box center [374, 217] width 16 height 16
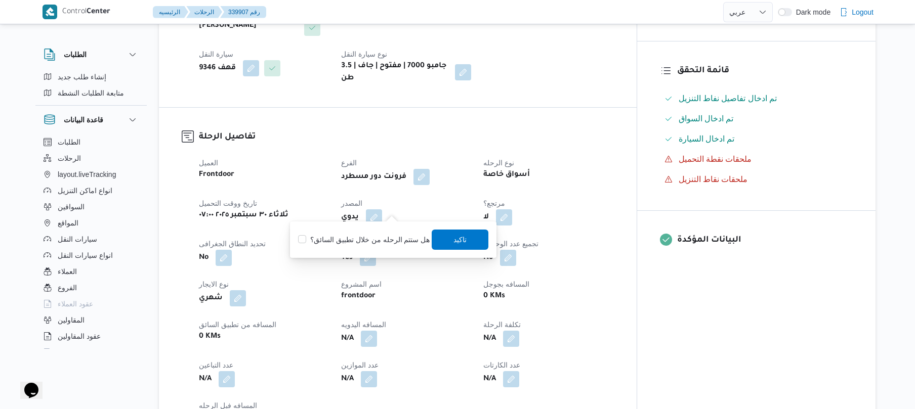
click at [367, 243] on label "هل ستتم الرحله من خلال تطبيق السائق؟" at bounding box center [364, 240] width 132 height 12
checkbox input "true"
click at [446, 238] on span "تاكيد" at bounding box center [460, 239] width 57 height 20
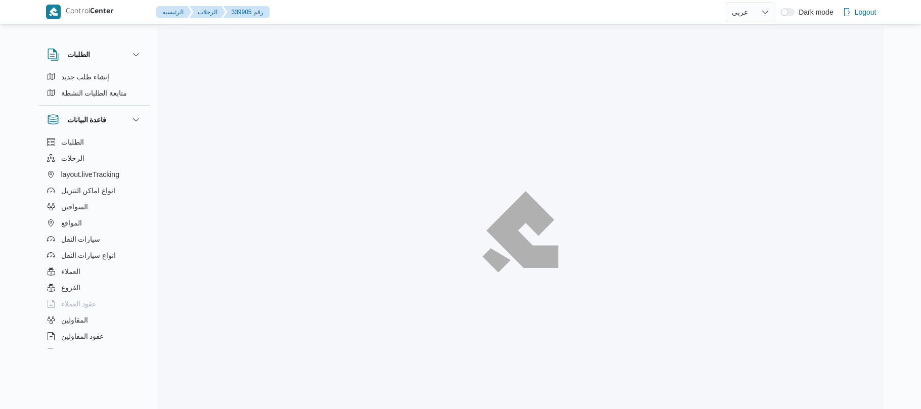
select select "ar"
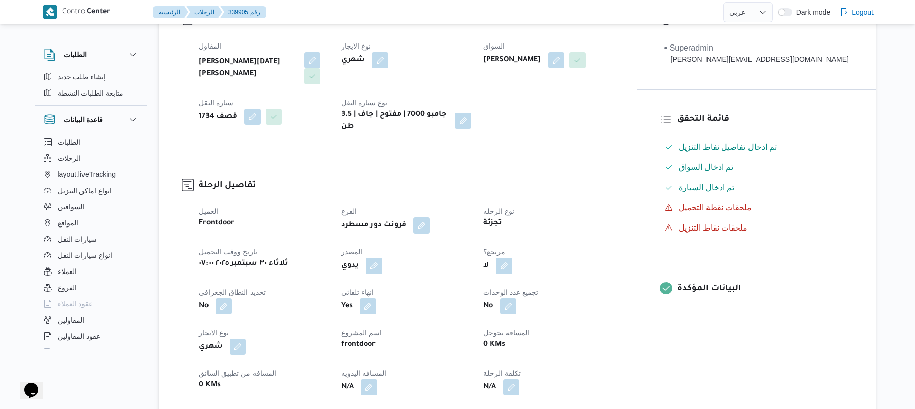
scroll to position [297, 0]
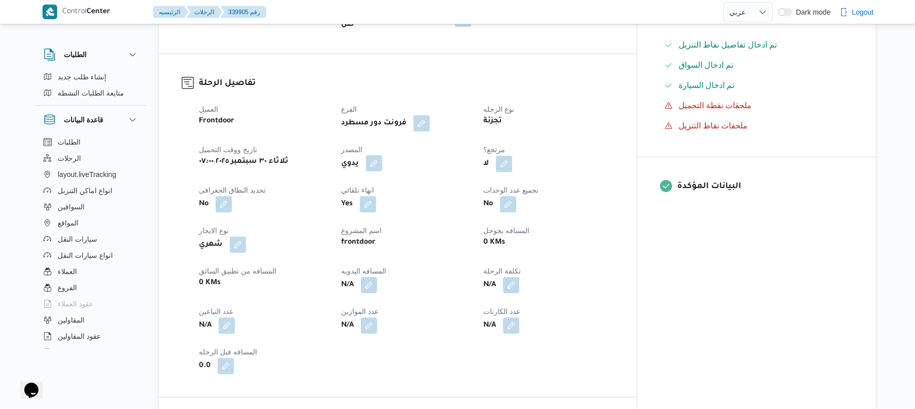
click at [382, 158] on button "button" at bounding box center [374, 163] width 16 height 16
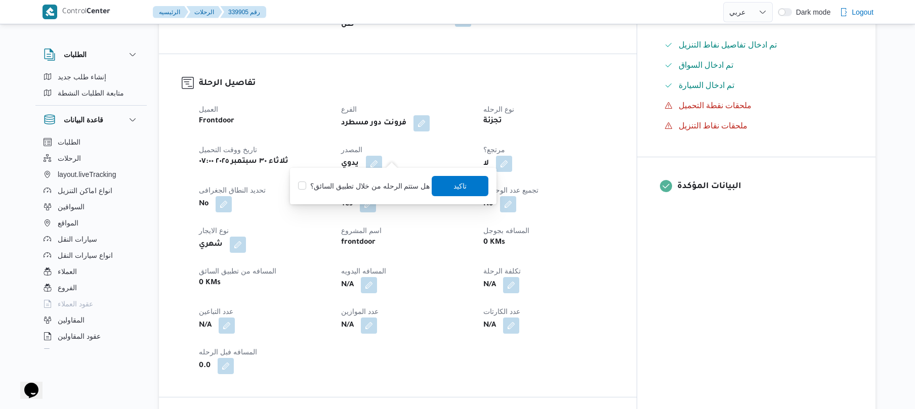
click at [370, 182] on label "هل ستتم الرحله من خلال تطبيق السائق؟" at bounding box center [364, 186] width 132 height 12
checkbox input "true"
click at [466, 188] on span "تاكيد" at bounding box center [460, 186] width 57 height 20
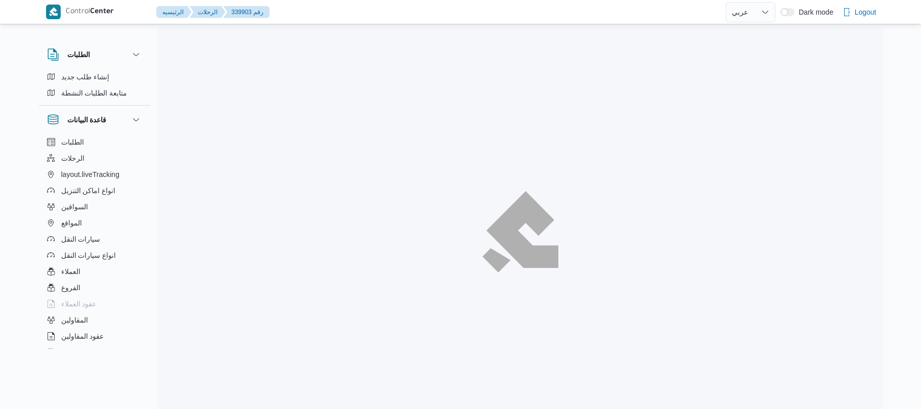
select select "ar"
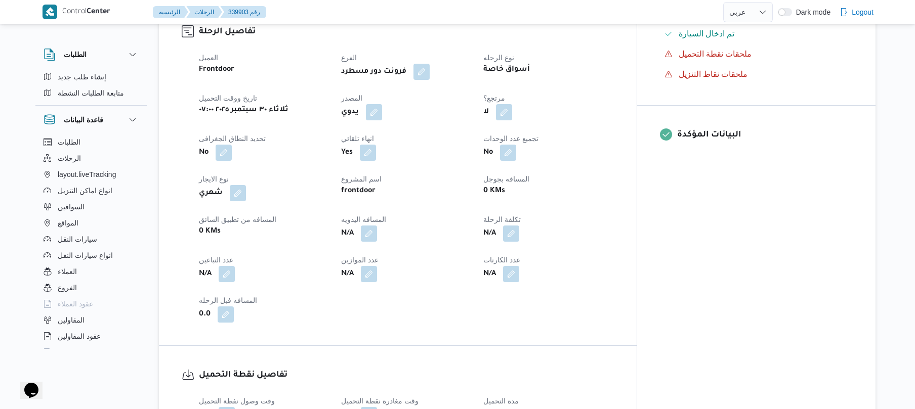
scroll to position [351, 0]
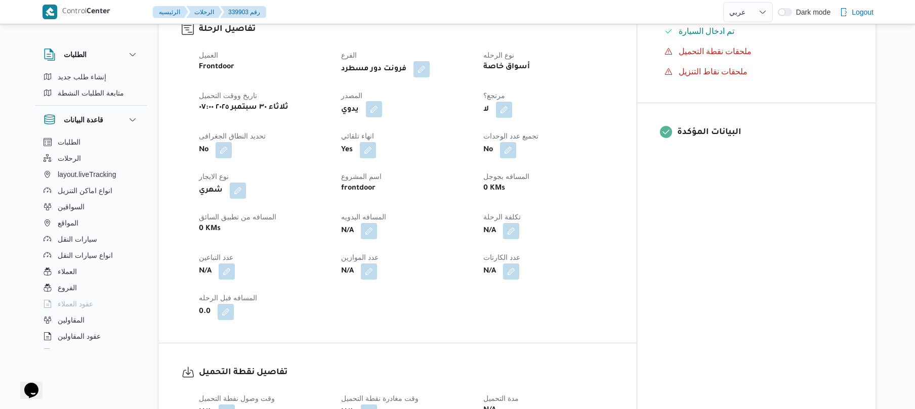
click at [382, 103] on button "button" at bounding box center [374, 109] width 16 height 16
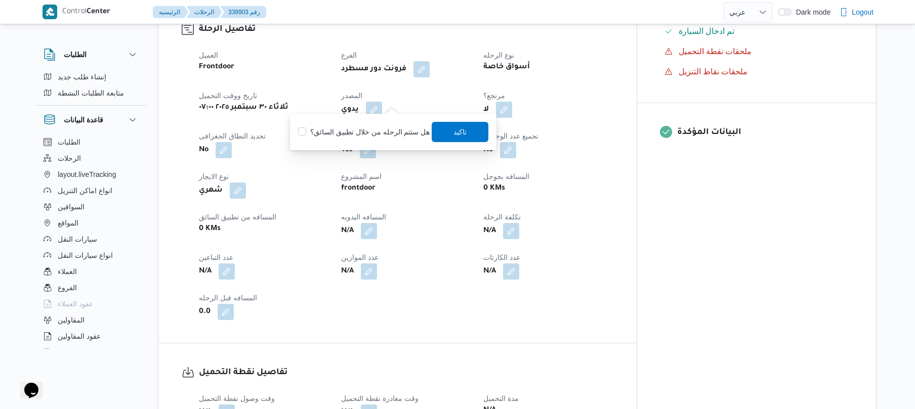
click at [373, 134] on label "هل ستتم الرحله من خلال تطبيق السائق؟" at bounding box center [364, 132] width 132 height 12
checkbox input "true"
click at [454, 132] on span "تاكيد" at bounding box center [460, 131] width 13 height 12
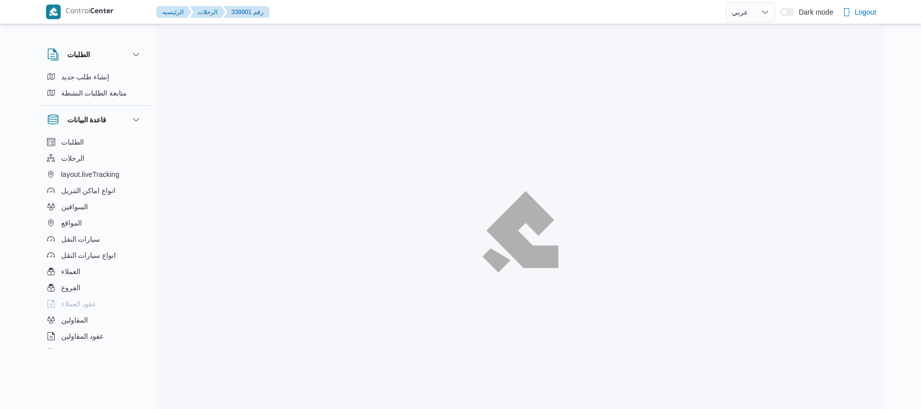
select select "ar"
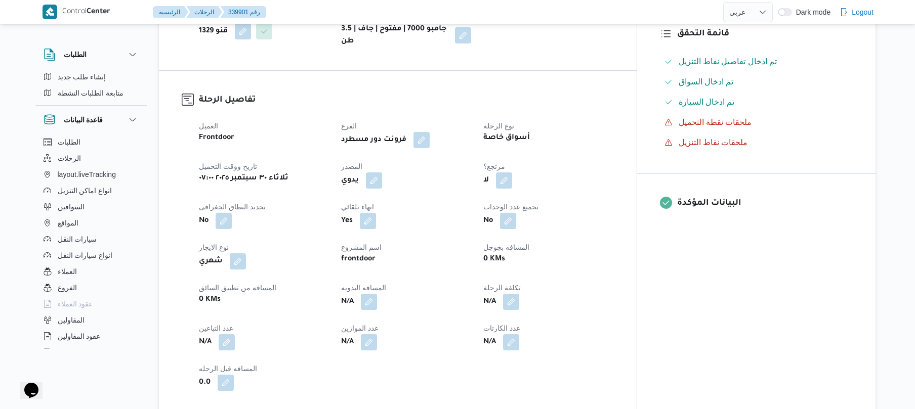
scroll to position [297, 0]
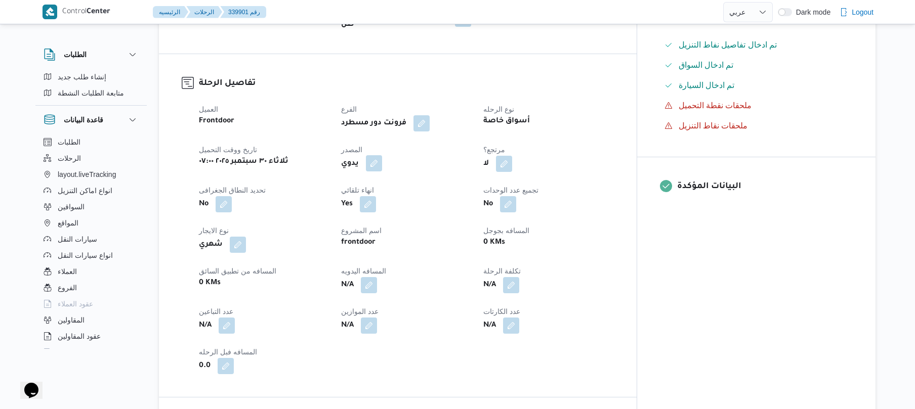
click at [382, 156] on button "button" at bounding box center [374, 163] width 16 height 16
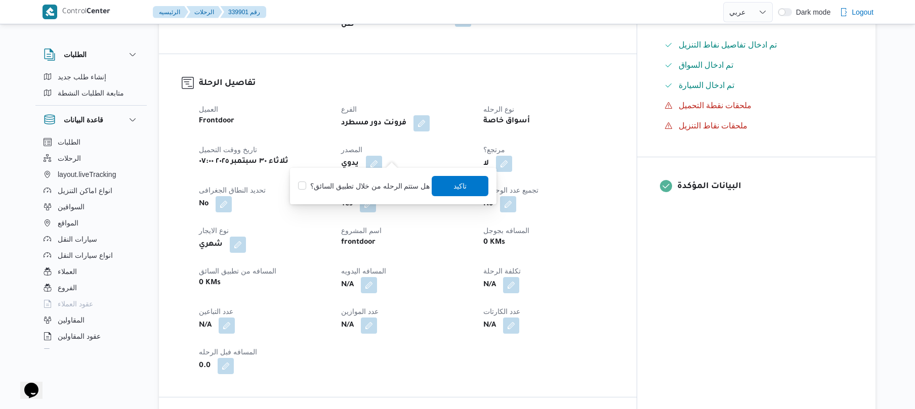
click at [375, 189] on label "هل ستتم الرحله من خلال تطبيق السائق؟" at bounding box center [364, 186] width 132 height 12
checkbox input "true"
click at [438, 188] on span "تاكيد" at bounding box center [460, 186] width 57 height 20
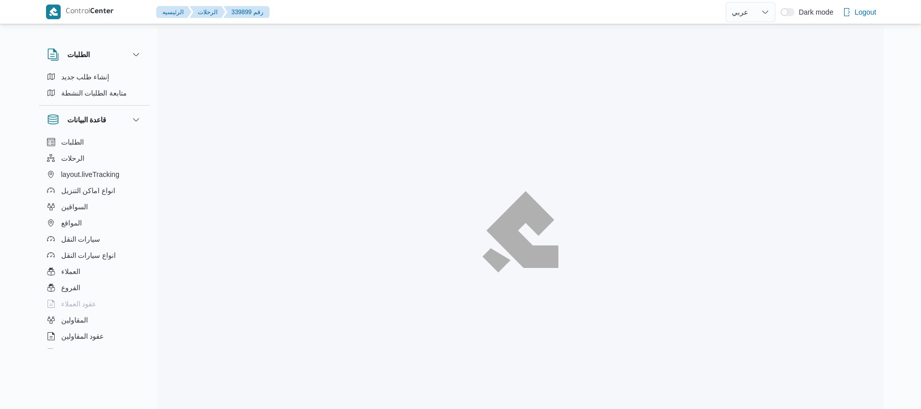
select select "ar"
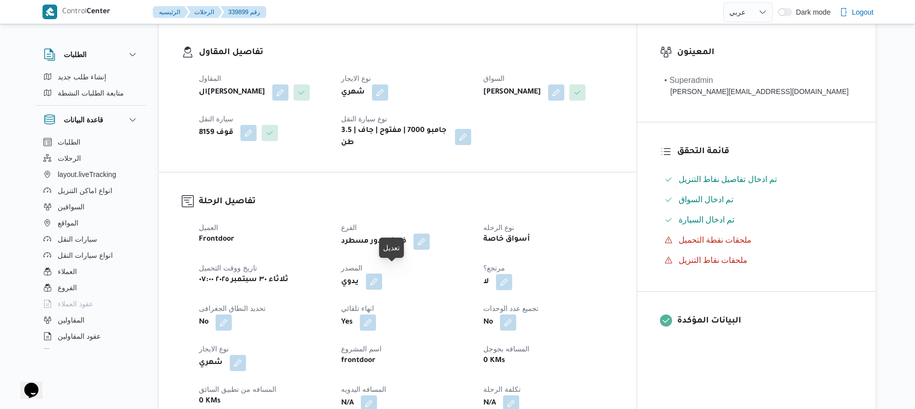
click at [382, 278] on button "button" at bounding box center [374, 282] width 16 height 16
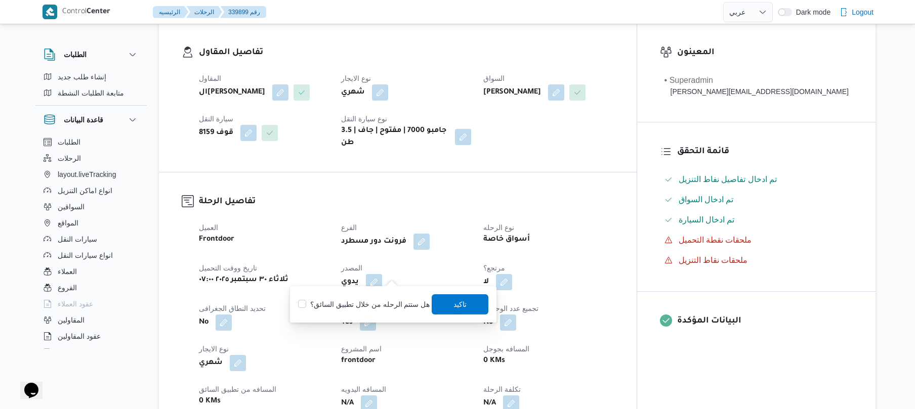
click at [373, 303] on label "هل ستتم الرحله من خلال تطبيق السائق؟" at bounding box center [364, 305] width 132 height 12
checkbox input "true"
click at [446, 312] on span "تاكيد" at bounding box center [460, 304] width 57 height 20
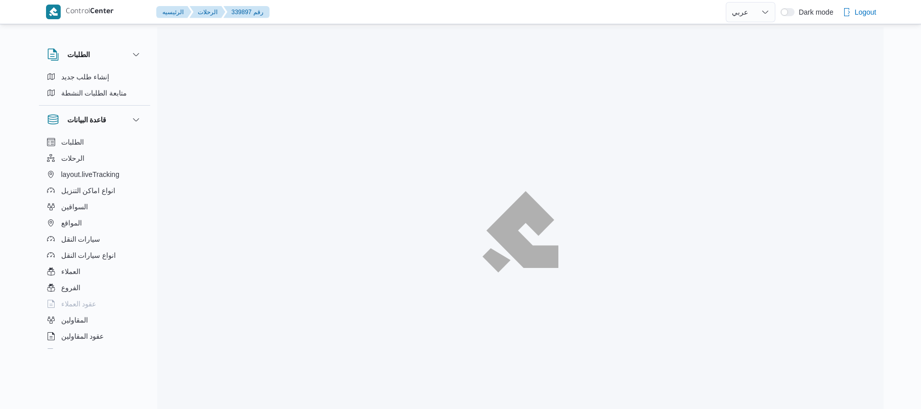
select select "ar"
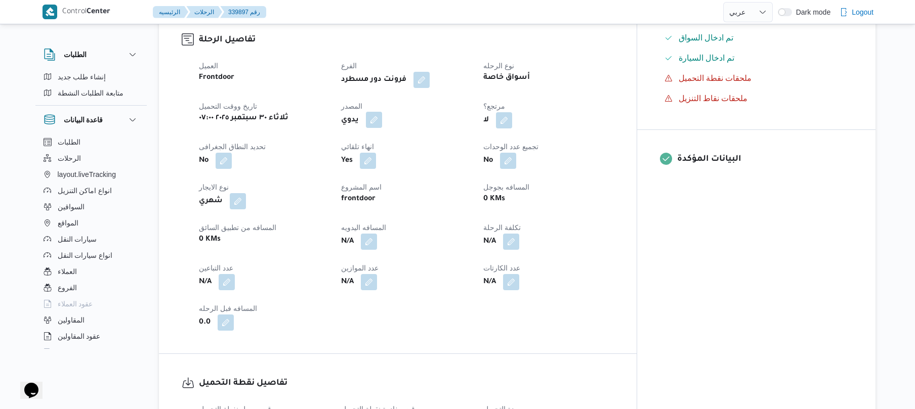
click at [382, 114] on button "button" at bounding box center [374, 120] width 16 height 16
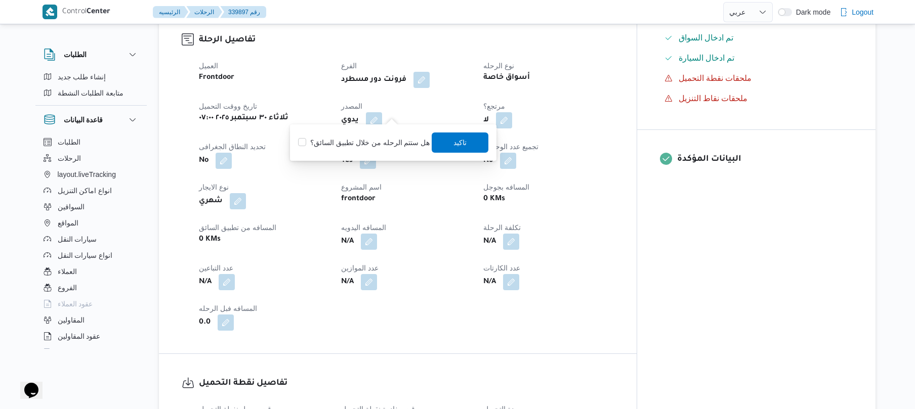
click at [379, 143] on label "هل ستتم الرحله من خلال تطبيق السائق؟" at bounding box center [364, 143] width 132 height 12
checkbox input "true"
click at [462, 147] on span "تاكيد" at bounding box center [460, 142] width 13 height 12
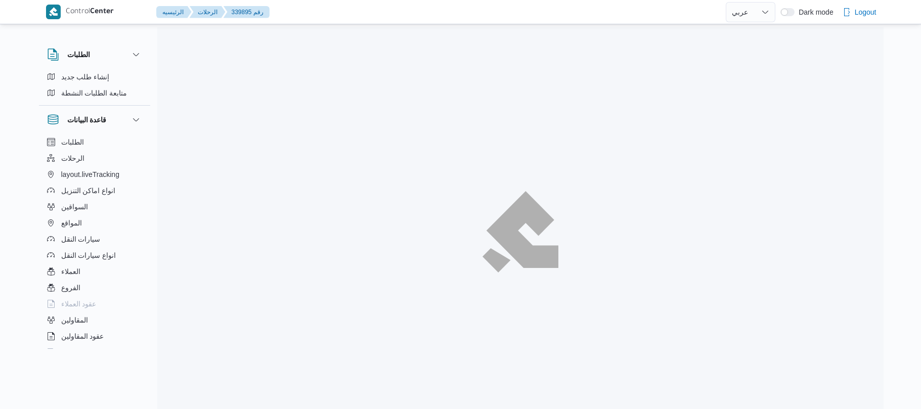
select select "ar"
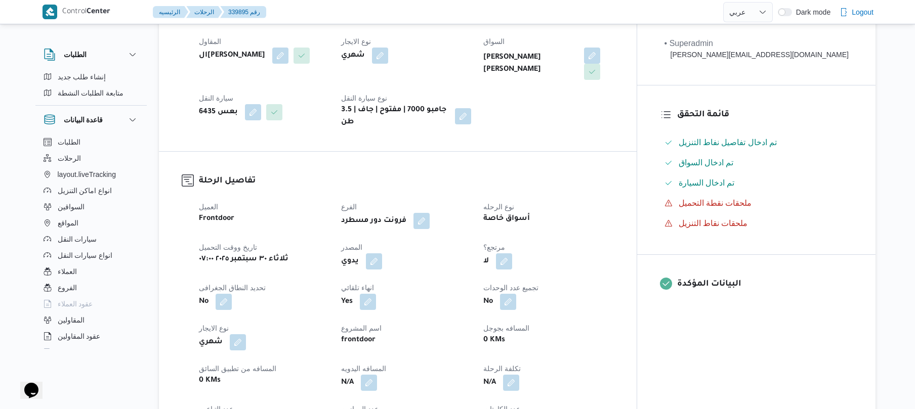
scroll to position [324, 0]
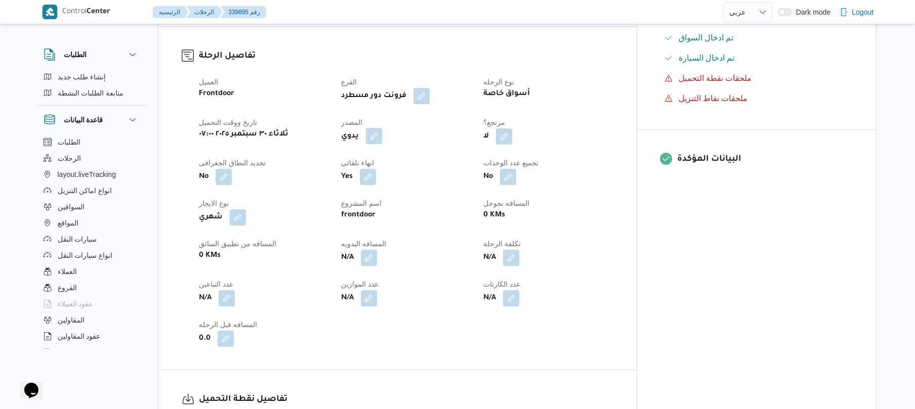
click at [382, 128] on button "button" at bounding box center [374, 136] width 16 height 16
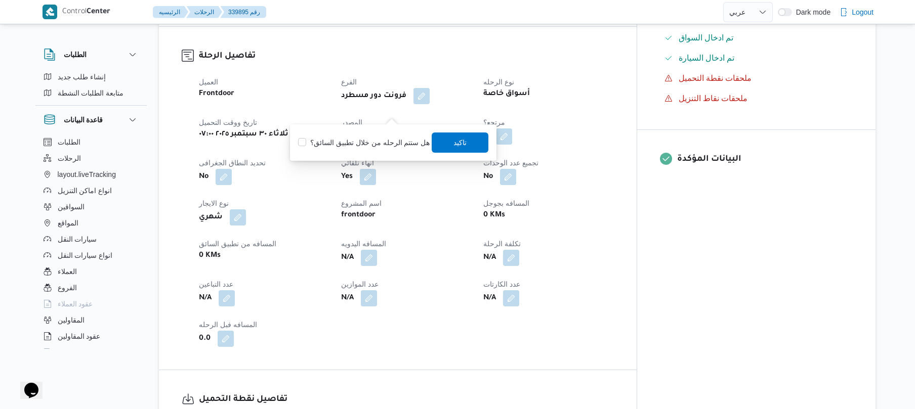
click at [362, 145] on label "هل ستتم الرحله من خلال تطبيق السائق؟" at bounding box center [364, 143] width 132 height 12
click at [378, 140] on label "هل ستتم الرحله من خلال تطبيق السائق؟" at bounding box center [364, 143] width 132 height 12
checkbox input "true"
click at [438, 139] on span "تاكيد" at bounding box center [460, 142] width 57 height 20
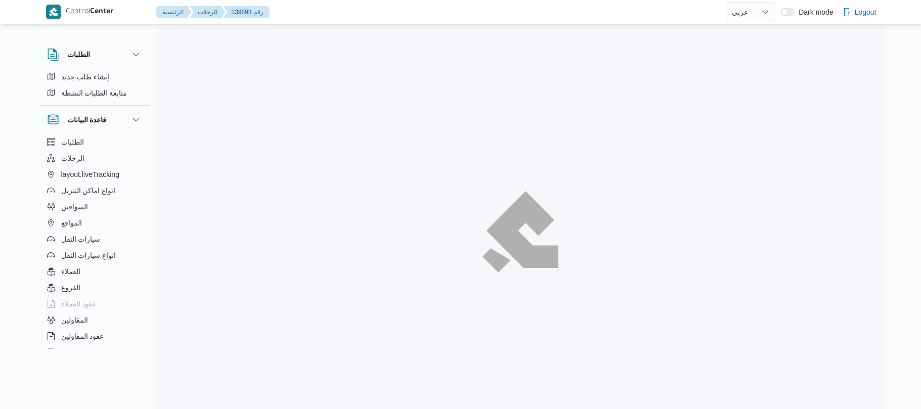
select select "ar"
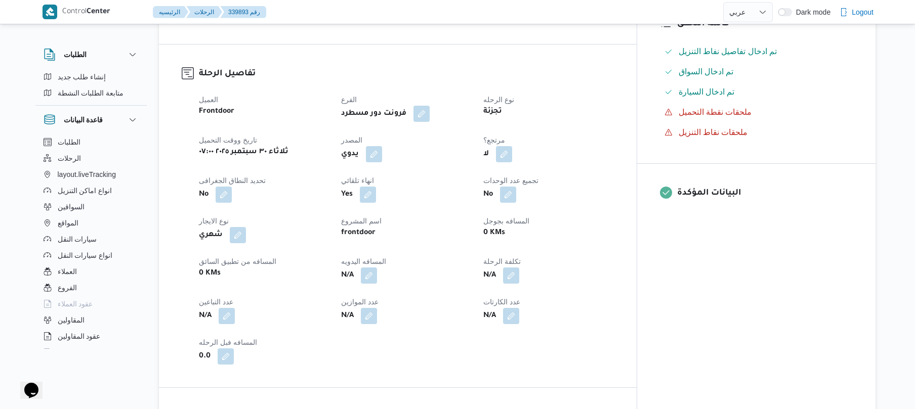
scroll to position [324, 0]
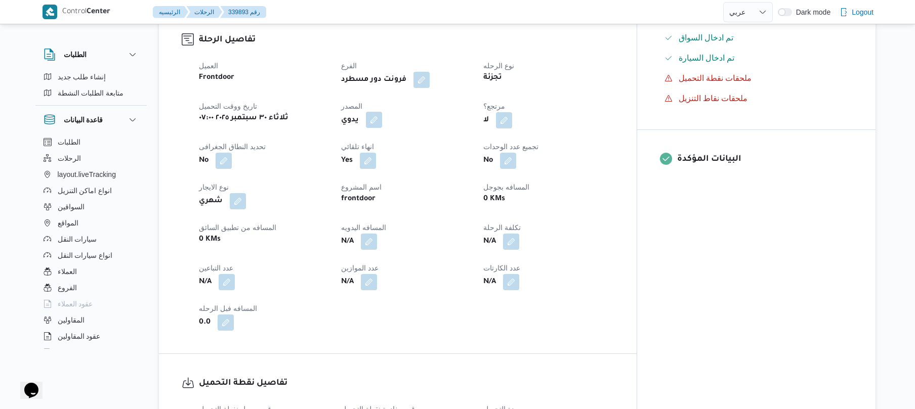
click at [382, 128] on button "button" at bounding box center [374, 120] width 16 height 16
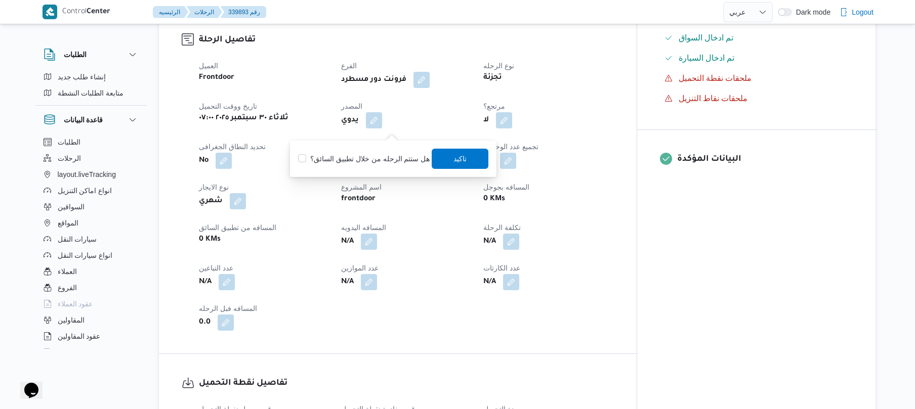
click at [364, 161] on label "هل ستتم الرحله من خلال تطبيق السائق؟" at bounding box center [364, 159] width 132 height 12
checkbox input "true"
click at [456, 160] on span "تاكيد" at bounding box center [460, 158] width 13 height 12
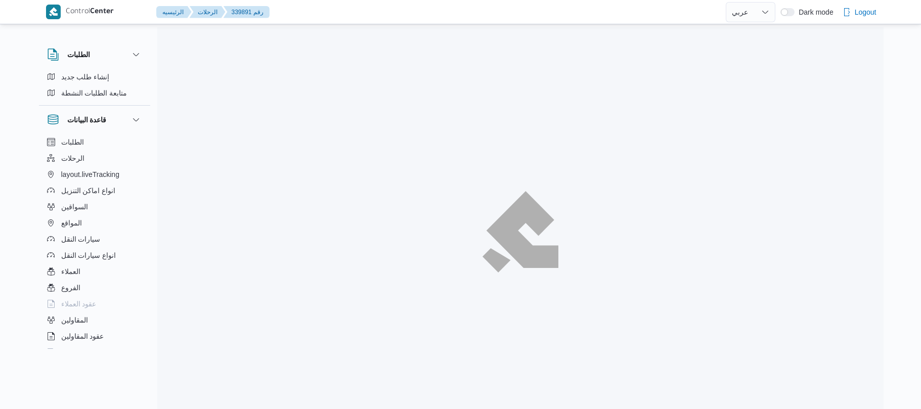
select select "ar"
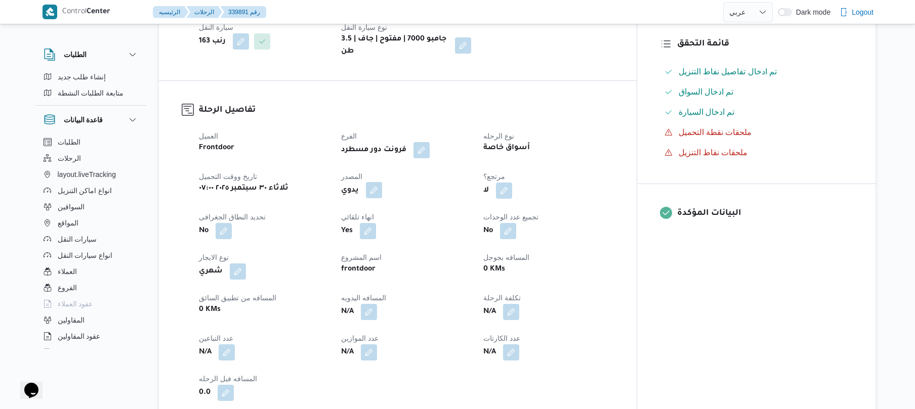
click at [382, 182] on button "button" at bounding box center [374, 190] width 16 height 16
click at [375, 210] on label "هل ستتم الرحله من خلال تطبيق السائق؟" at bounding box center [364, 213] width 132 height 12
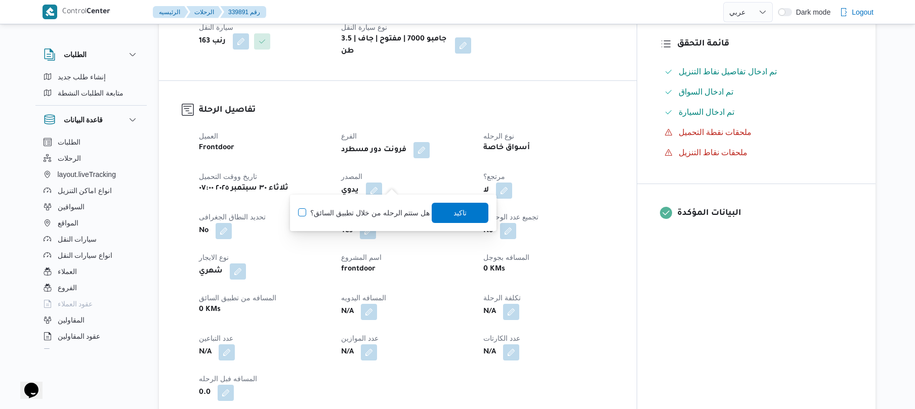
checkbox input "true"
click at [440, 213] on span "تاكيد" at bounding box center [460, 212] width 57 height 20
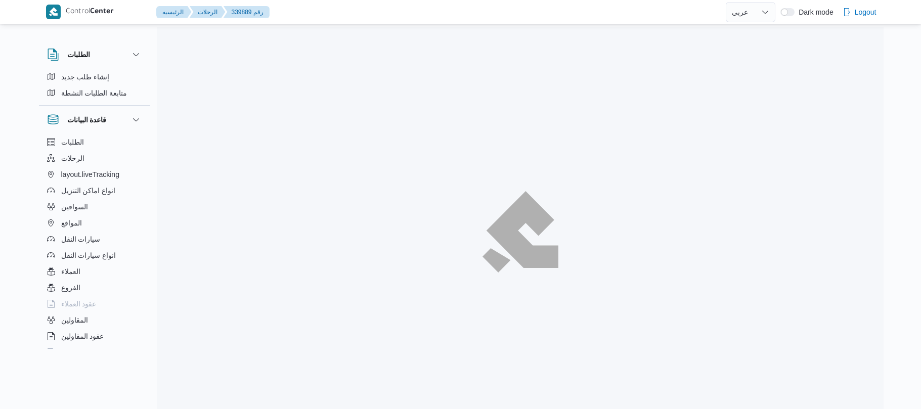
select select "ar"
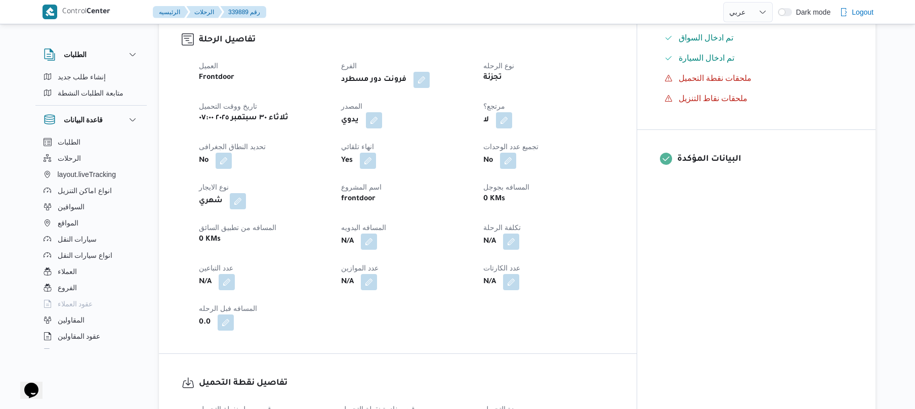
scroll to position [377, 0]
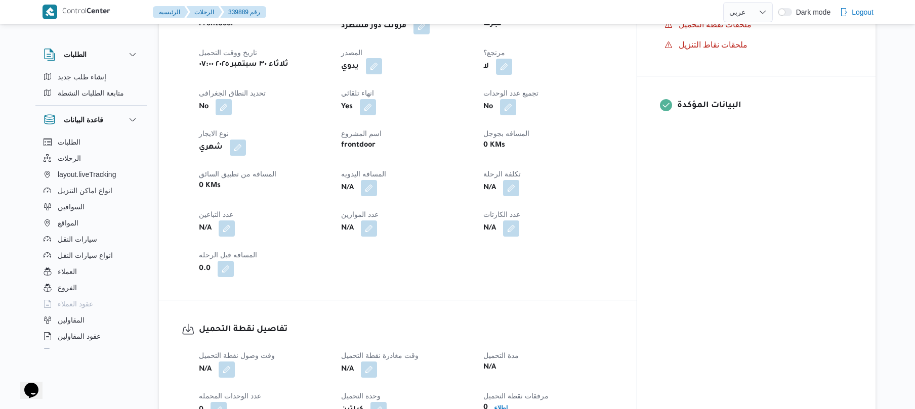
click at [382, 65] on button "button" at bounding box center [374, 66] width 16 height 16
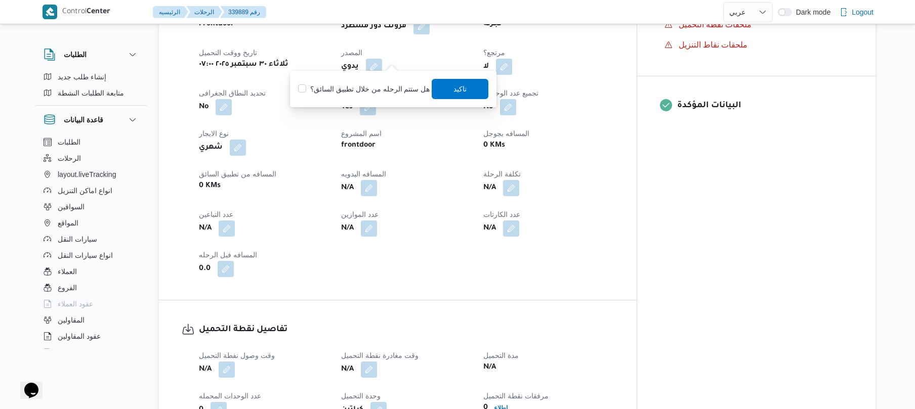
click at [368, 93] on label "هل ستتم الرحله من خلال تطبيق السائق؟" at bounding box center [364, 89] width 132 height 12
click at [369, 92] on label "هل ستتم الرحله من خلال تطبيق السائق؟" at bounding box center [364, 89] width 132 height 12
click at [390, 89] on label "هل ستتم الرحله من خلال تطبيق السائق؟" at bounding box center [364, 89] width 132 height 12
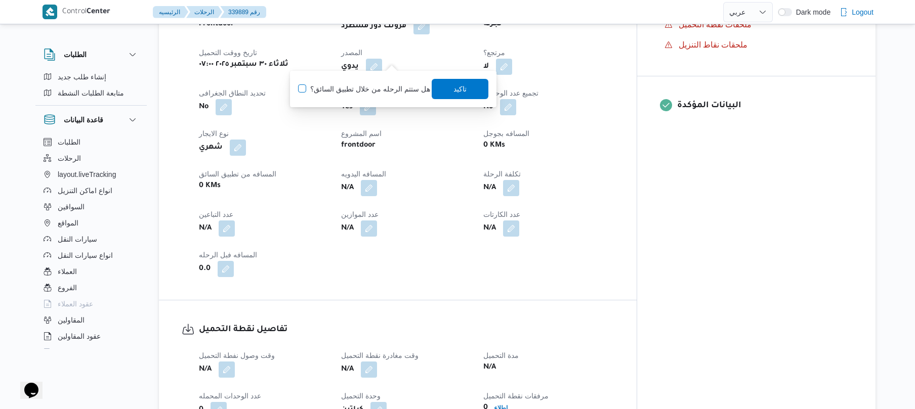
checkbox input "true"
click at [474, 80] on span "تاكيد" at bounding box center [460, 88] width 57 height 20
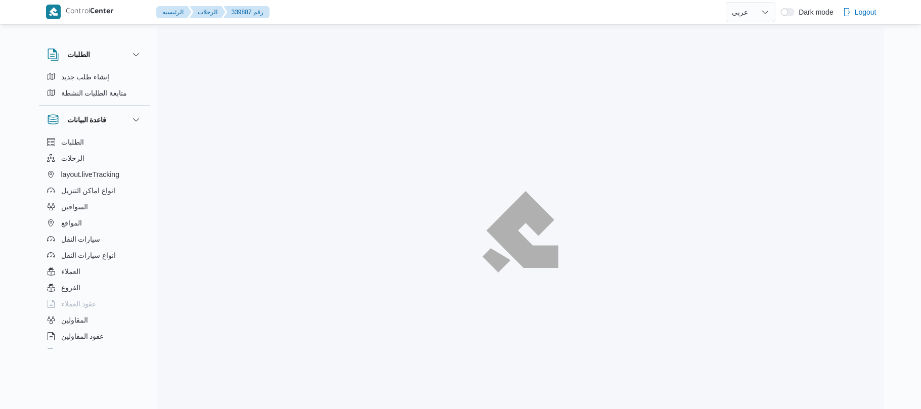
select select "ar"
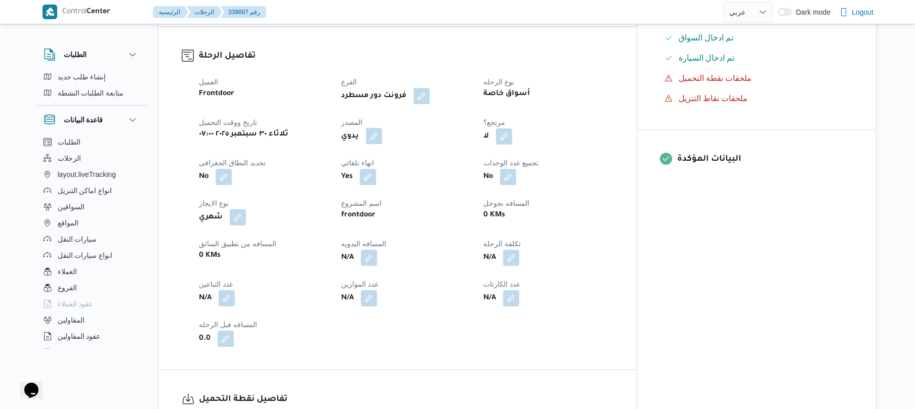
click at [382, 128] on button "button" at bounding box center [374, 136] width 16 height 16
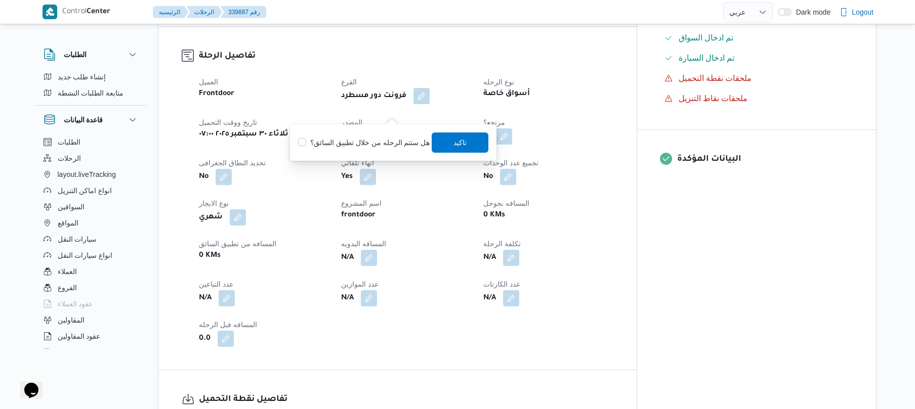
click at [366, 142] on label "هل ستتم الرحله من خلال تطبيق السائق؟" at bounding box center [364, 143] width 132 height 12
checkbox input "true"
click at [458, 139] on span "تاكيد" at bounding box center [460, 142] width 13 height 12
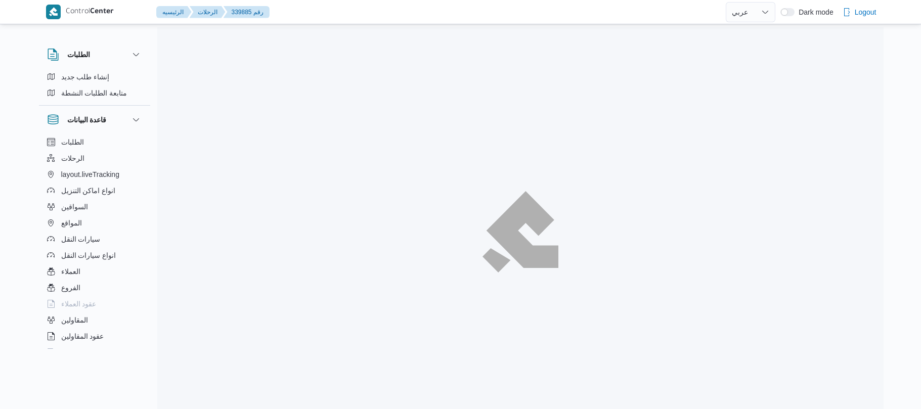
select select "ar"
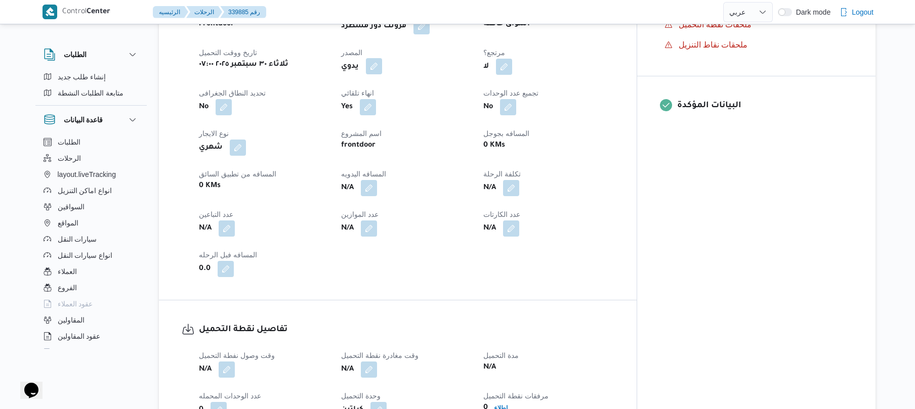
click at [382, 62] on button "button" at bounding box center [374, 66] width 16 height 16
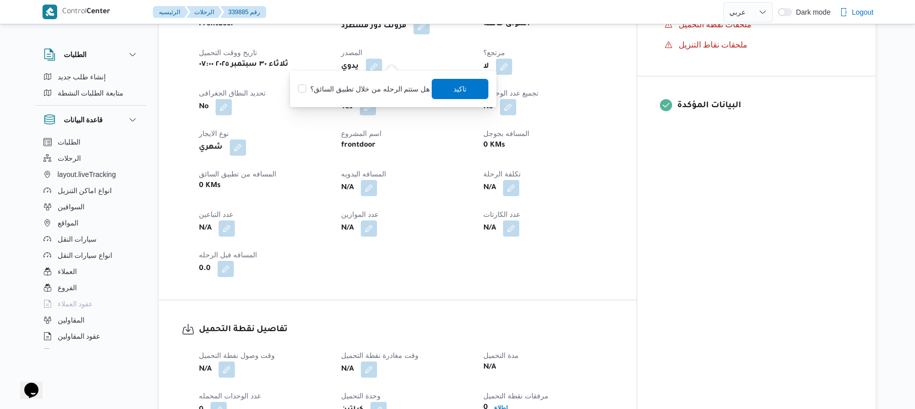
click at [363, 86] on label "هل ستتم الرحله من خلال تطبيق السائق؟" at bounding box center [364, 89] width 132 height 12
checkbox input "true"
click at [449, 90] on span "تاكيد" at bounding box center [460, 88] width 57 height 20
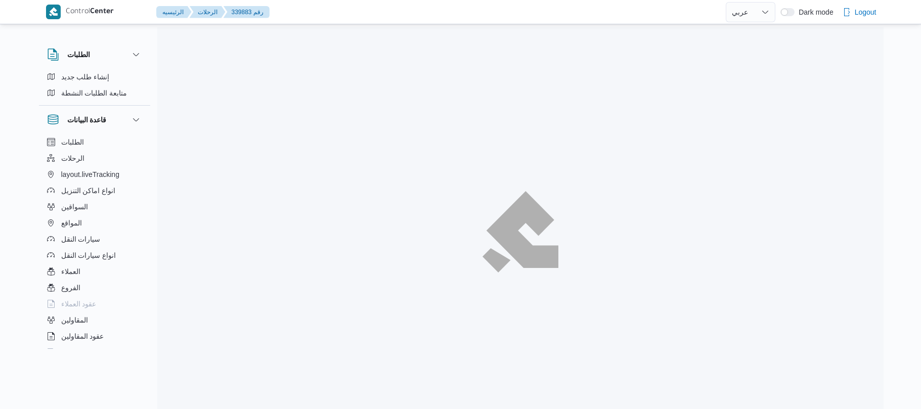
select select "ar"
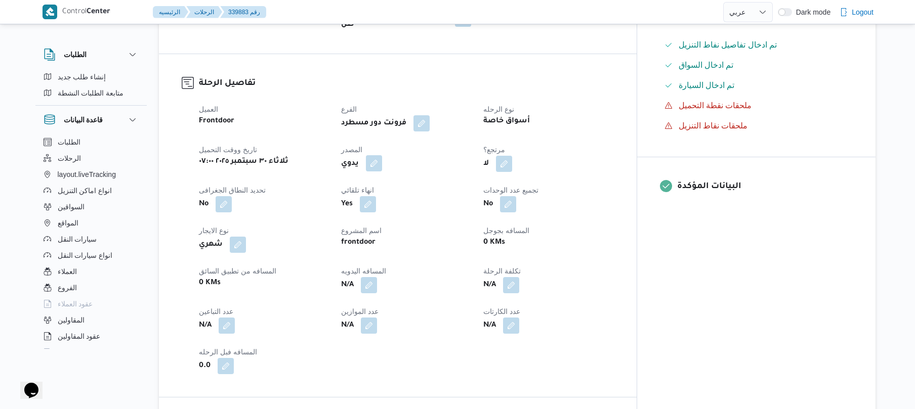
click at [382, 155] on button "button" at bounding box center [374, 163] width 16 height 16
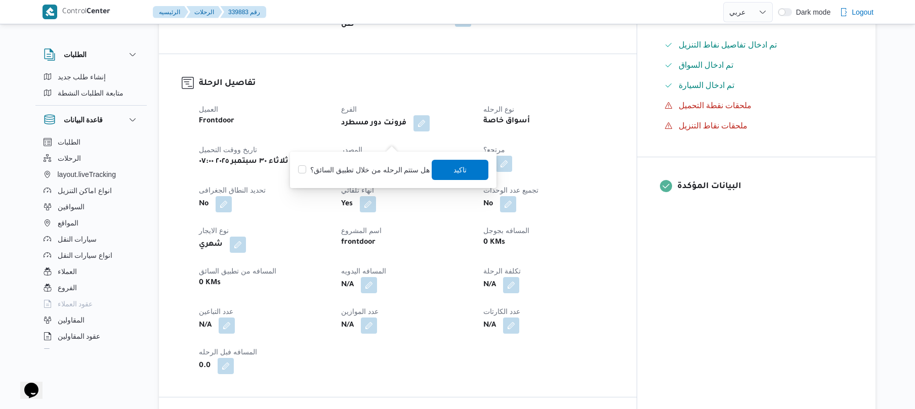
click at [372, 164] on label "هل ستتم الرحله من خلال تطبيق السائق؟" at bounding box center [364, 170] width 132 height 12
checkbox input "true"
click at [449, 169] on span "تاكيد" at bounding box center [460, 169] width 57 height 20
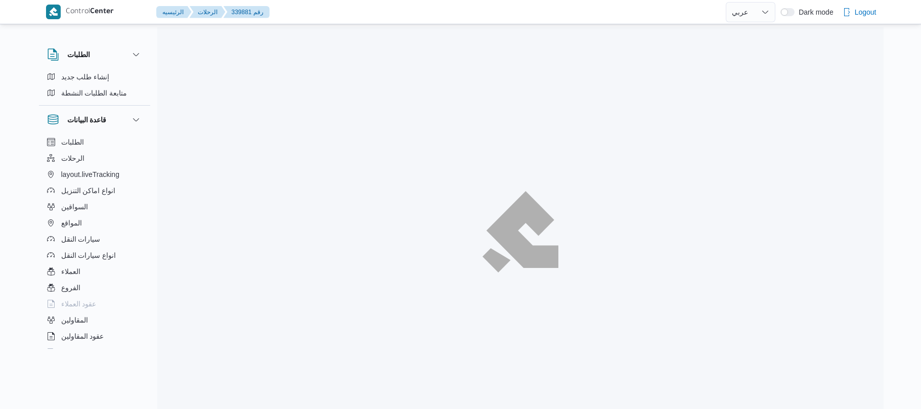
select select "ar"
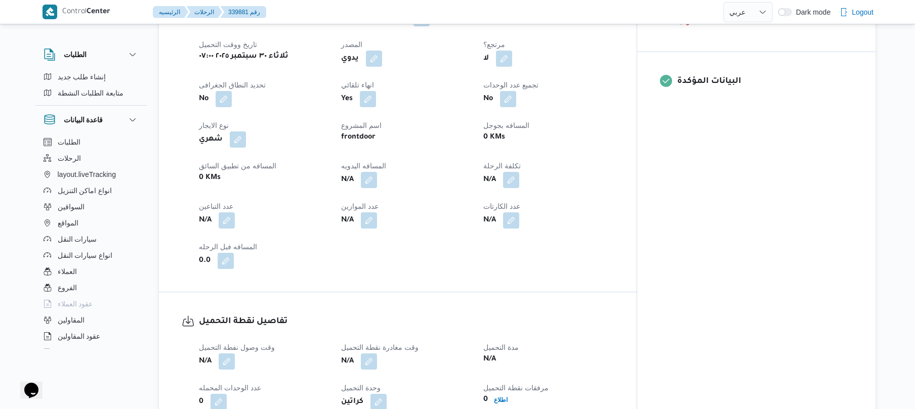
scroll to position [405, 0]
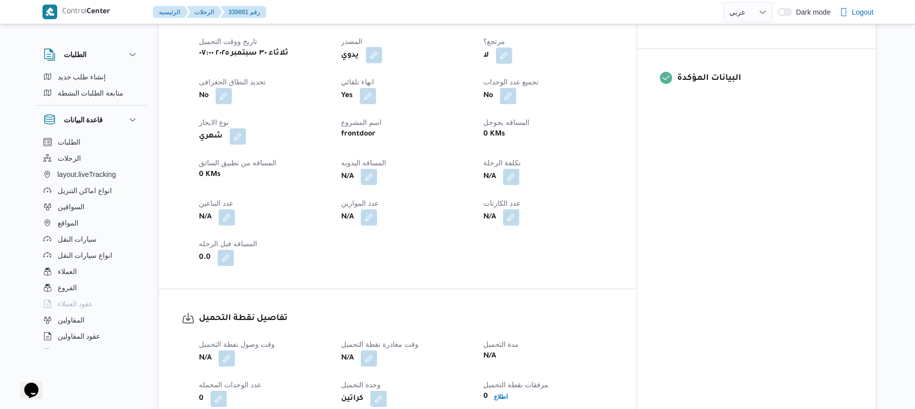
click at [382, 47] on button "button" at bounding box center [374, 55] width 16 height 16
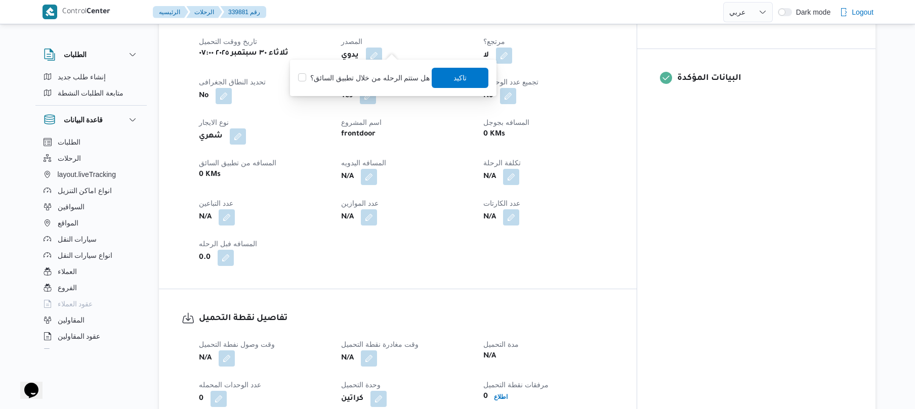
click at [385, 72] on label "هل ستتم الرحله من خلال تطبيق السائق؟" at bounding box center [364, 78] width 132 height 12
checkbox input "true"
click at [438, 79] on span "تاكيد" at bounding box center [460, 77] width 57 height 20
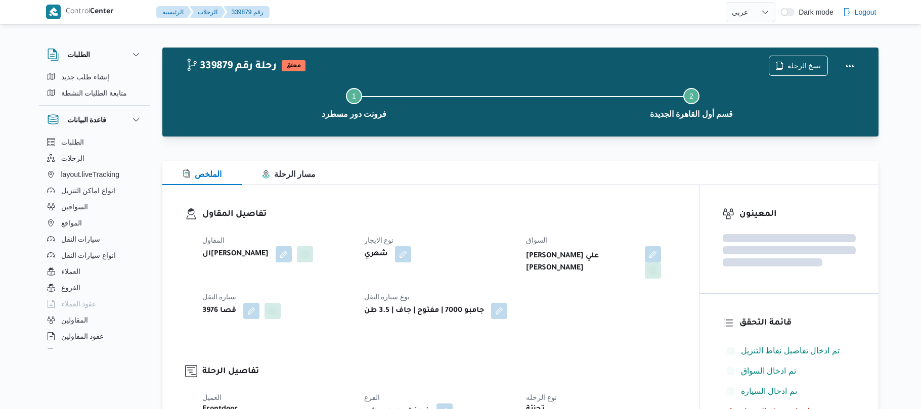
select select "ar"
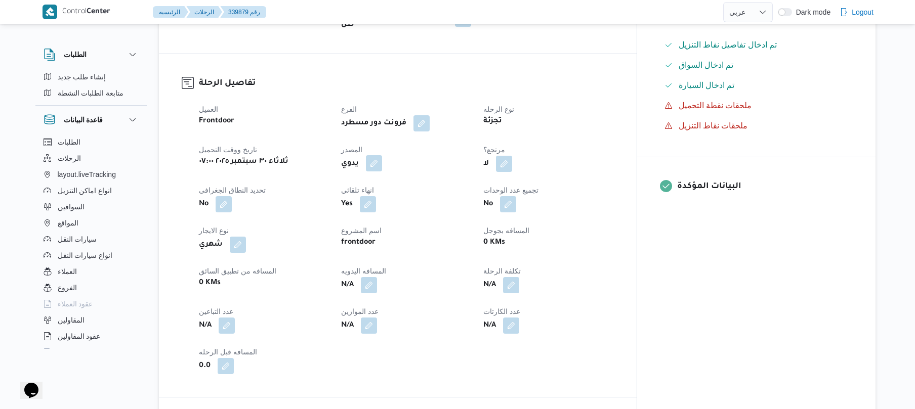
click at [382, 158] on button "button" at bounding box center [374, 163] width 16 height 16
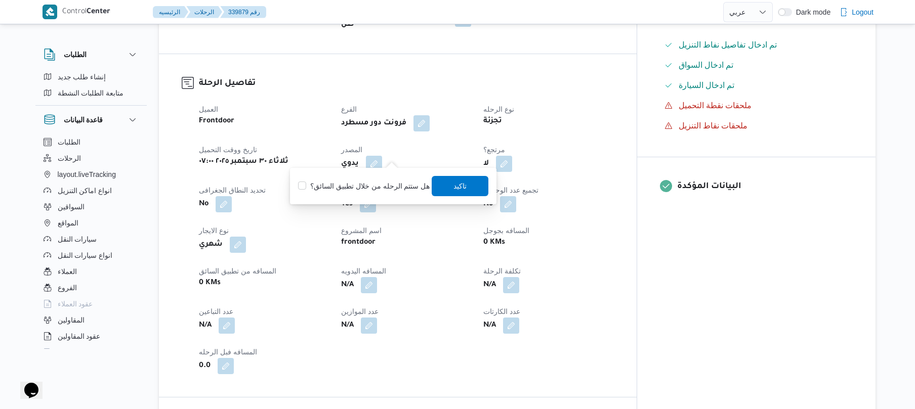
click at [375, 190] on label "هل ستتم الرحله من خلال تطبيق السائق؟" at bounding box center [364, 186] width 132 height 12
checkbox input "true"
click at [470, 184] on span "تاكيد" at bounding box center [460, 186] width 57 height 20
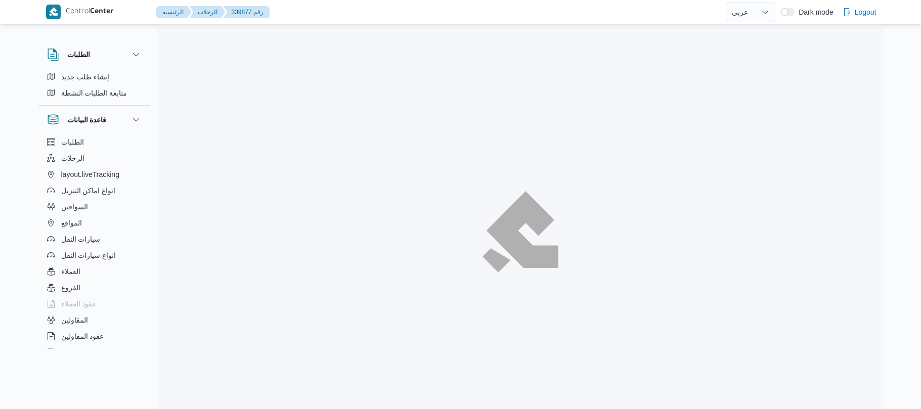
select select "ar"
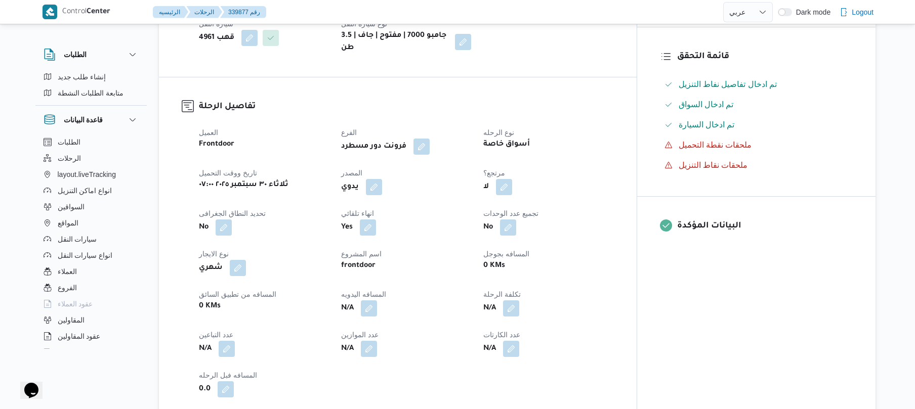
scroll to position [297, 0]
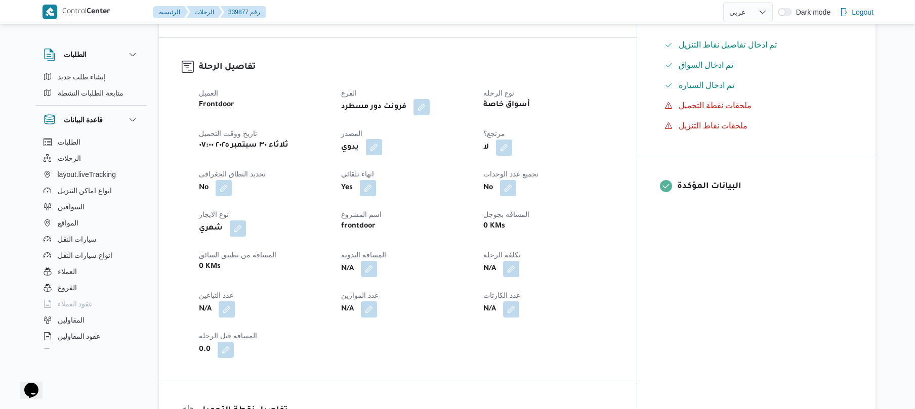
click at [382, 155] on button "button" at bounding box center [374, 147] width 16 height 16
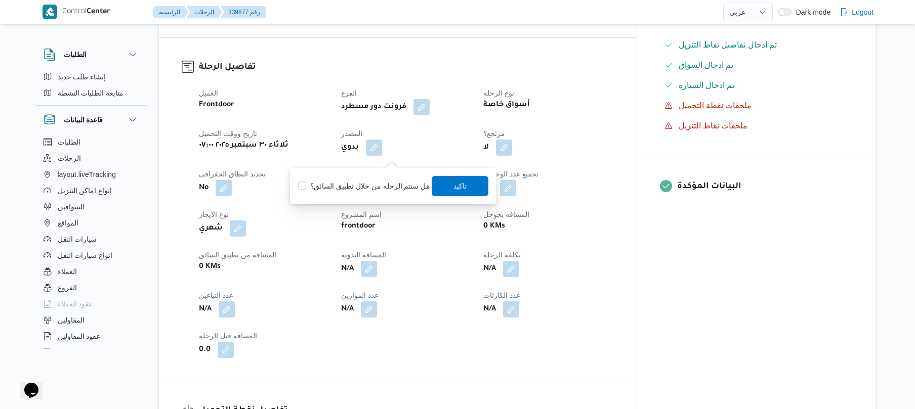
click at [360, 184] on label "هل ستتم الرحله من خلال تطبيق السائق؟" at bounding box center [364, 186] width 132 height 12
checkbox input "true"
click at [474, 177] on span "تاكيد" at bounding box center [460, 186] width 57 height 20
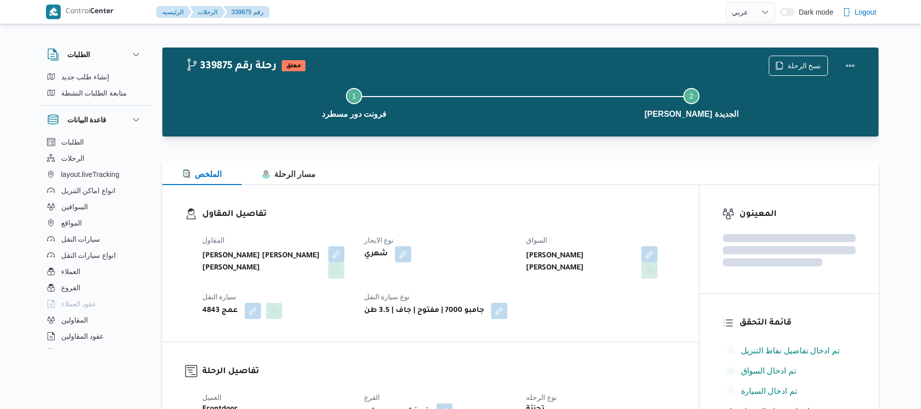
select select "ar"
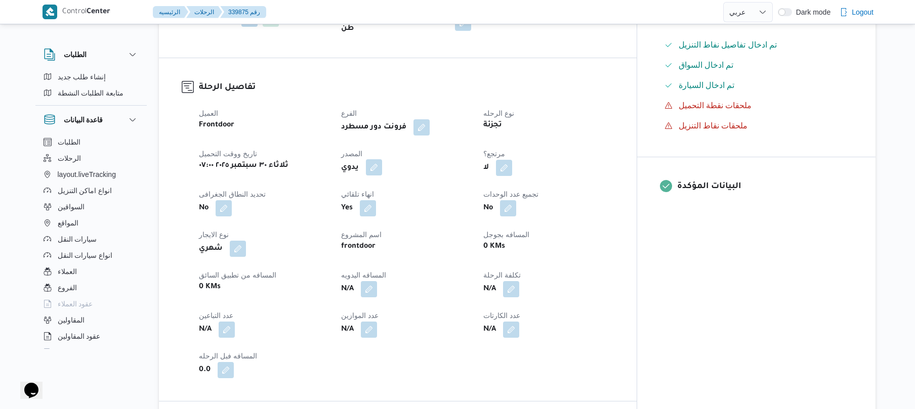
click at [382, 159] on button "button" at bounding box center [374, 167] width 16 height 16
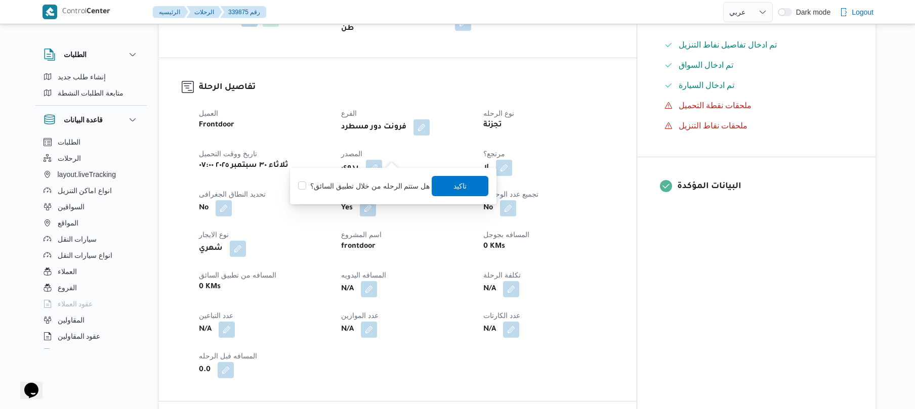
click at [376, 190] on label "هل ستتم الرحله من خلال تطبيق السائق؟" at bounding box center [364, 186] width 132 height 12
checkbox input "true"
click at [454, 187] on span "تاكيد" at bounding box center [460, 186] width 13 height 12
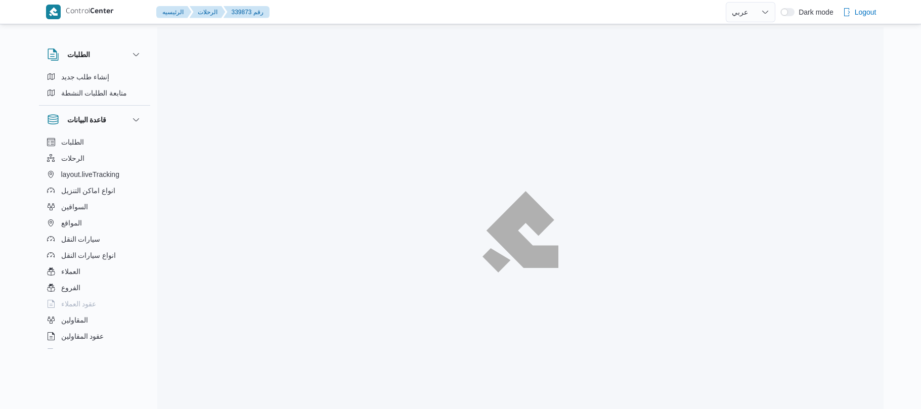
select select "ar"
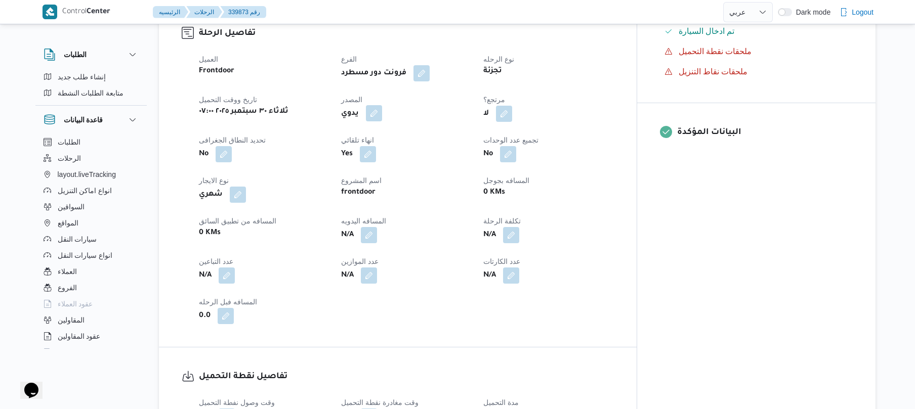
click at [382, 105] on button "button" at bounding box center [374, 113] width 16 height 16
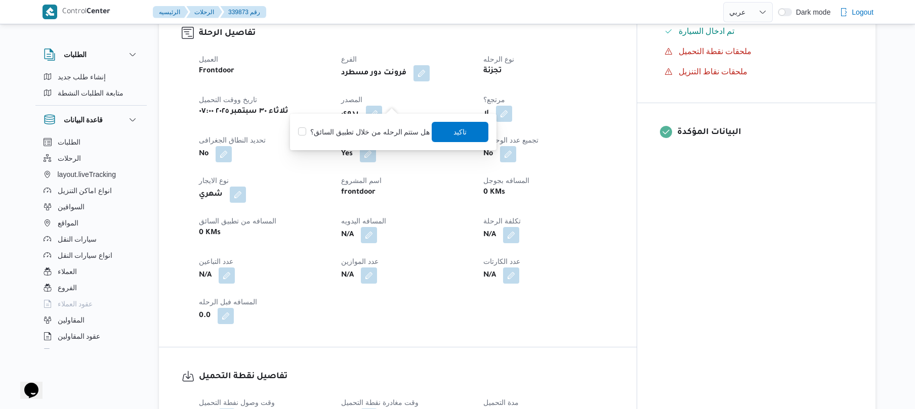
click at [373, 130] on label "هل ستتم الرحله من خلال تطبيق السائق؟" at bounding box center [364, 132] width 132 height 12
checkbox input "true"
click at [443, 131] on span "تاكيد" at bounding box center [460, 131] width 57 height 20
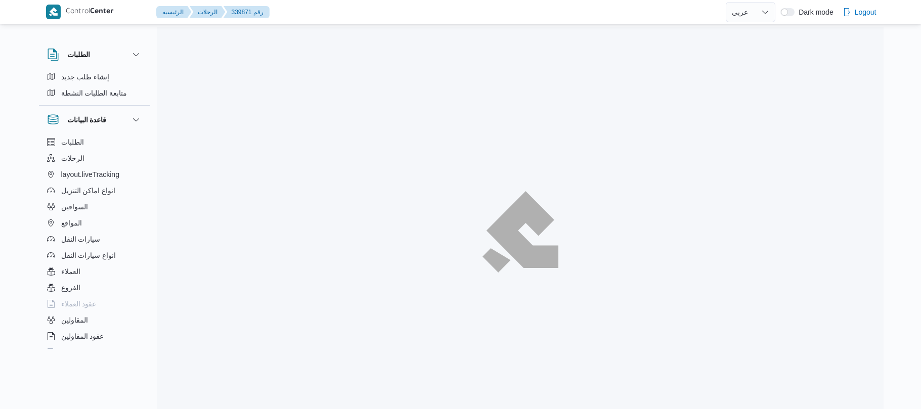
select select "ar"
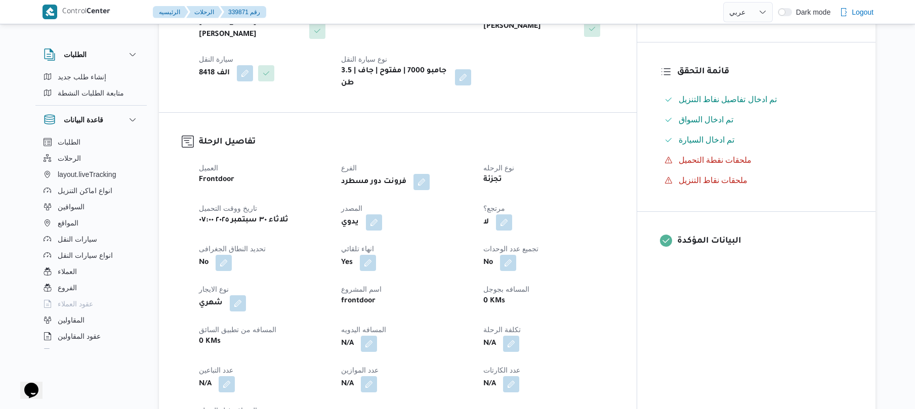
scroll to position [243, 0]
click at [382, 213] on button "button" at bounding box center [374, 221] width 16 height 16
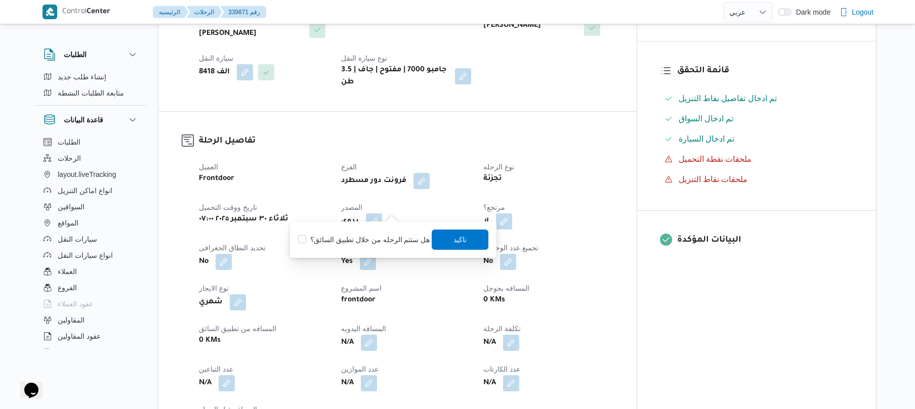
click at [385, 237] on label "هل ستتم الرحله من خلال تطبيق السائق؟" at bounding box center [364, 240] width 132 height 12
checkbox input "true"
click at [454, 237] on span "تاكيد" at bounding box center [460, 239] width 13 height 12
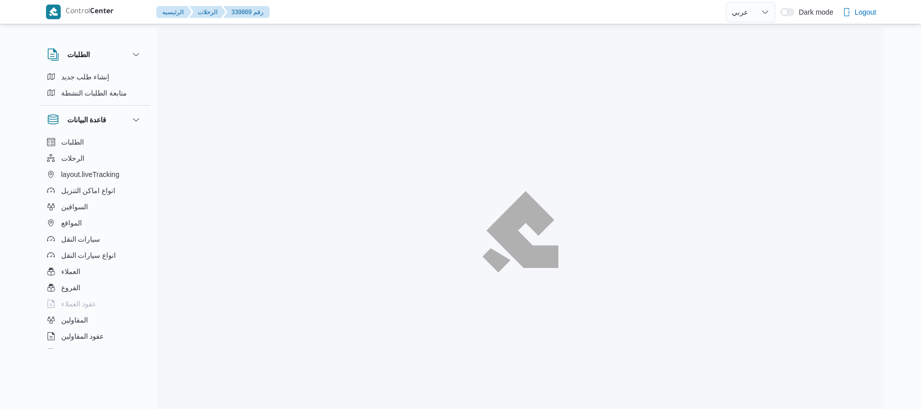
select select "ar"
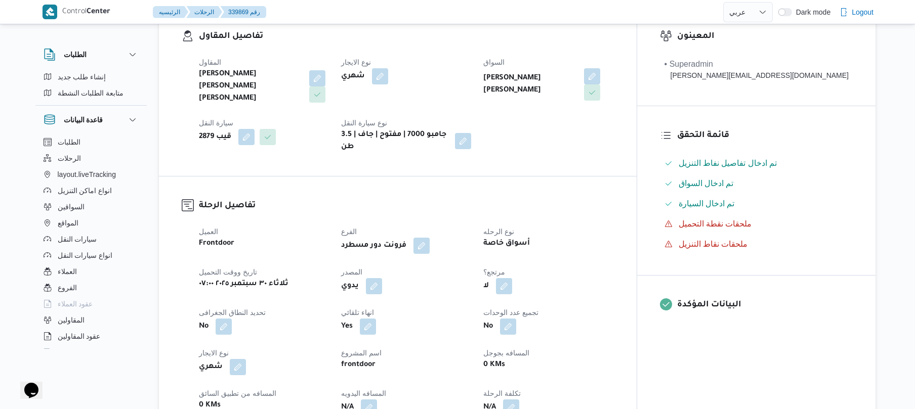
scroll to position [351, 0]
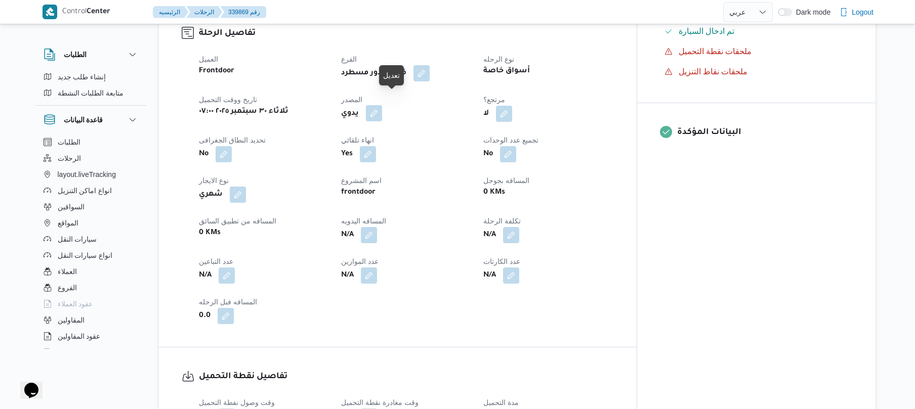
click at [382, 105] on button "button" at bounding box center [374, 113] width 16 height 16
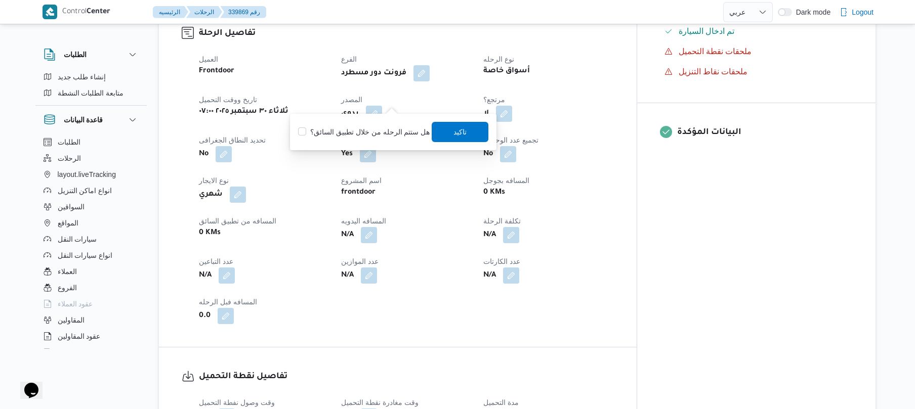
click at [369, 135] on label "هل ستتم الرحله من خلال تطبيق السائق؟" at bounding box center [364, 132] width 132 height 12
checkbox input "true"
click at [467, 131] on span "تاكيد" at bounding box center [460, 131] width 57 height 20
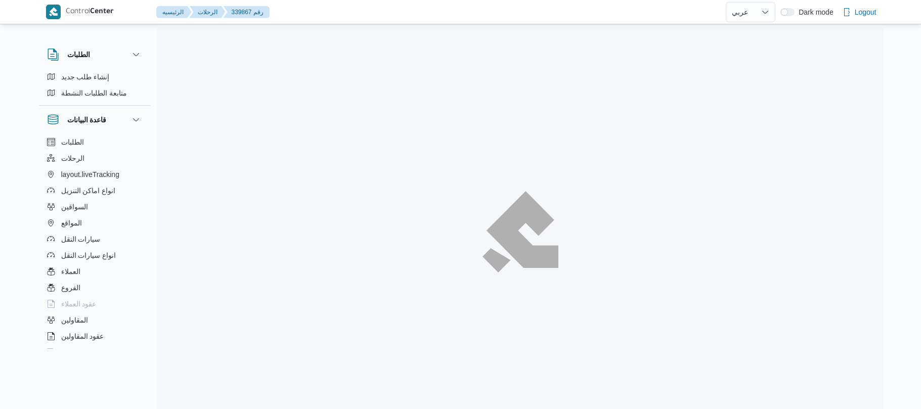
select select "ar"
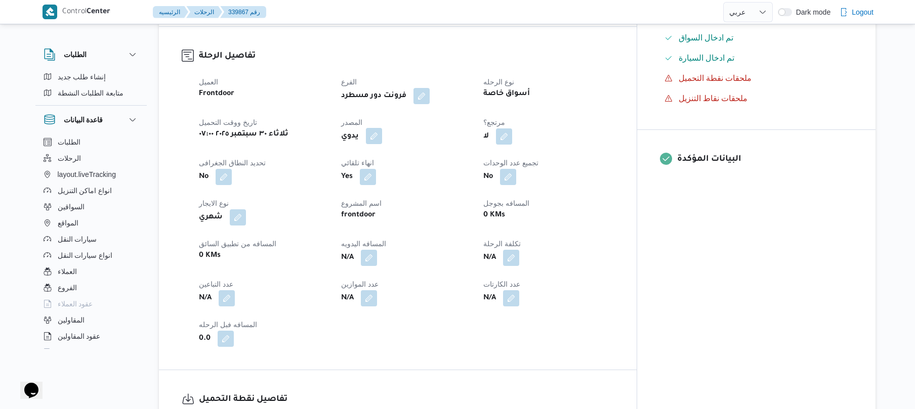
click at [382, 128] on button "button" at bounding box center [374, 136] width 16 height 16
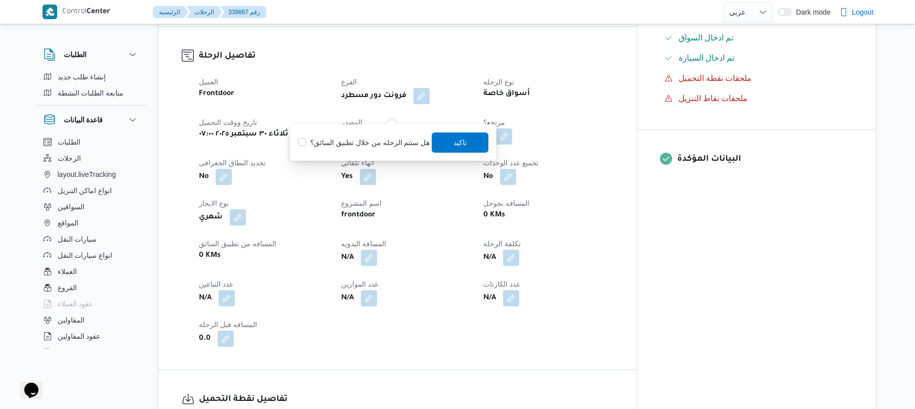
click at [381, 144] on label "هل ستتم الرحله من خلال تطبيق السائق؟" at bounding box center [364, 143] width 132 height 12
checkbox input "true"
click at [458, 142] on span "تاكيد" at bounding box center [460, 143] width 13 height 12
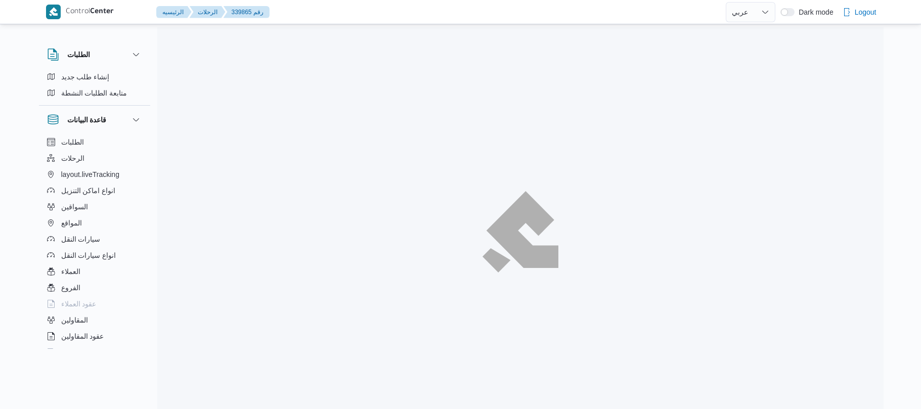
select select "ar"
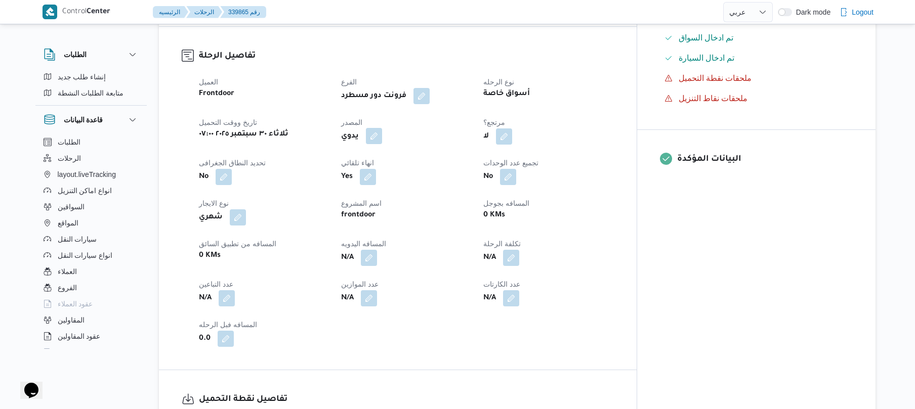
click at [382, 128] on button "button" at bounding box center [374, 136] width 16 height 16
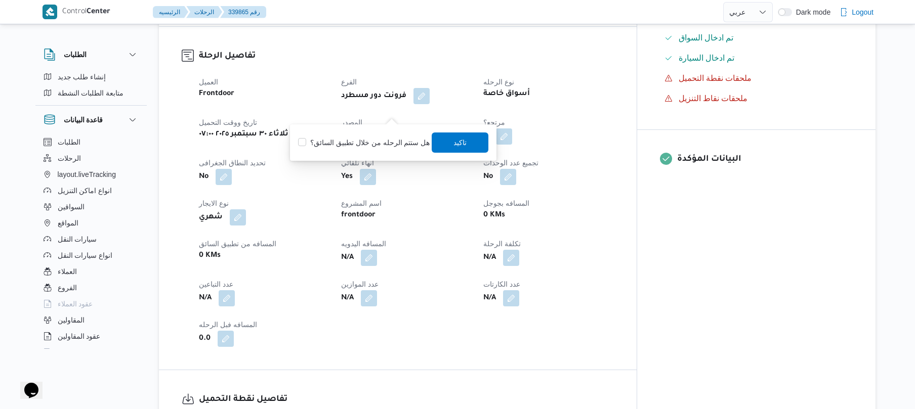
click at [363, 144] on label "هل ستتم الرحله من خلال تطبيق السائق؟" at bounding box center [364, 143] width 132 height 12
checkbox input "true"
click at [449, 146] on span "تاكيد" at bounding box center [460, 142] width 57 height 20
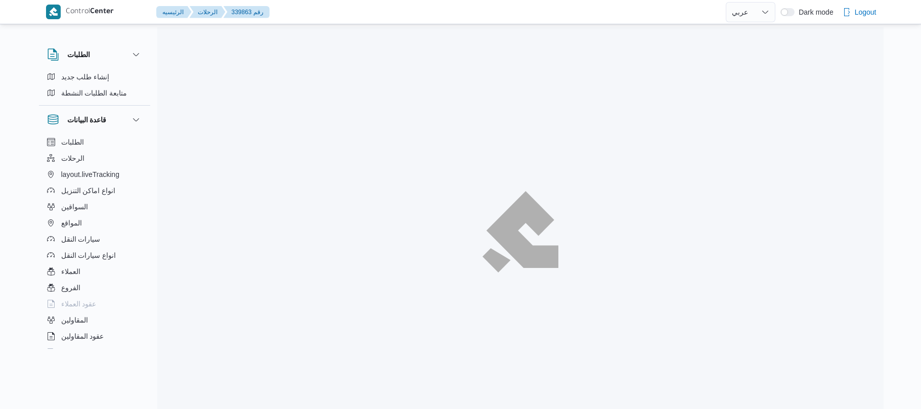
select select "ar"
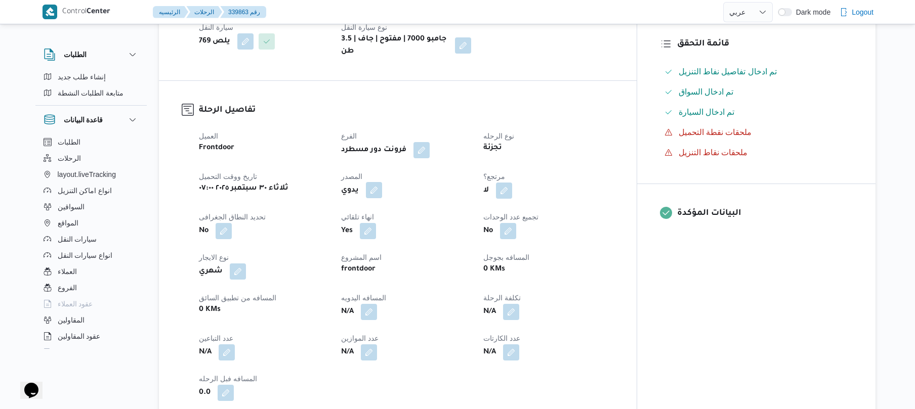
click at [382, 182] on button "button" at bounding box center [374, 190] width 16 height 16
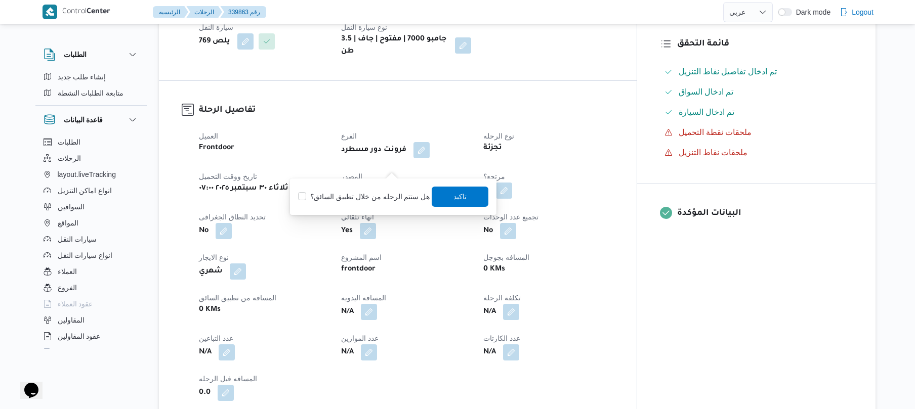
click at [367, 195] on label "هل ستتم الرحله من خلال تطبيق السائق؟" at bounding box center [364, 197] width 132 height 12
checkbox input "true"
click at [454, 195] on span "تاكيد" at bounding box center [460, 196] width 13 height 12
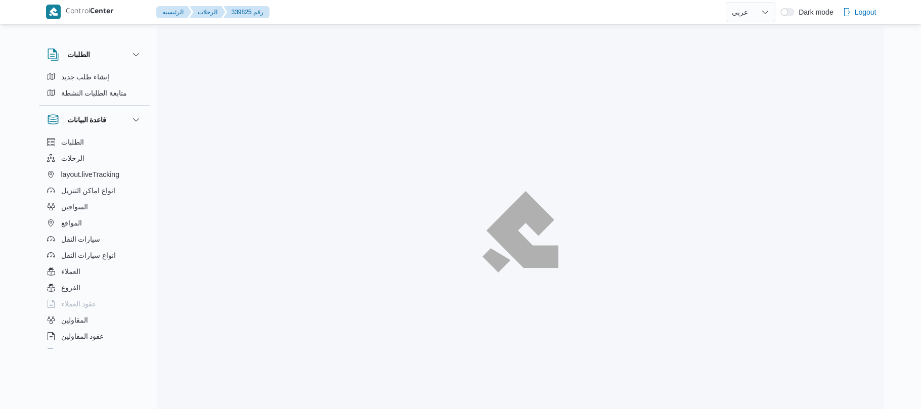
select select "ar"
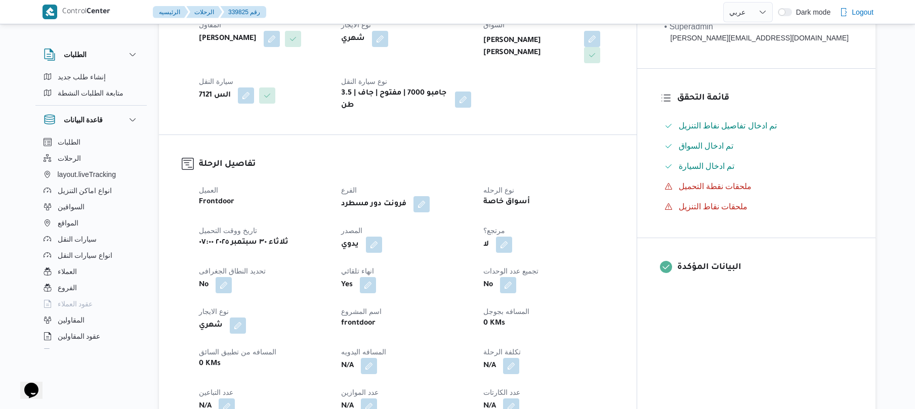
scroll to position [243, 0]
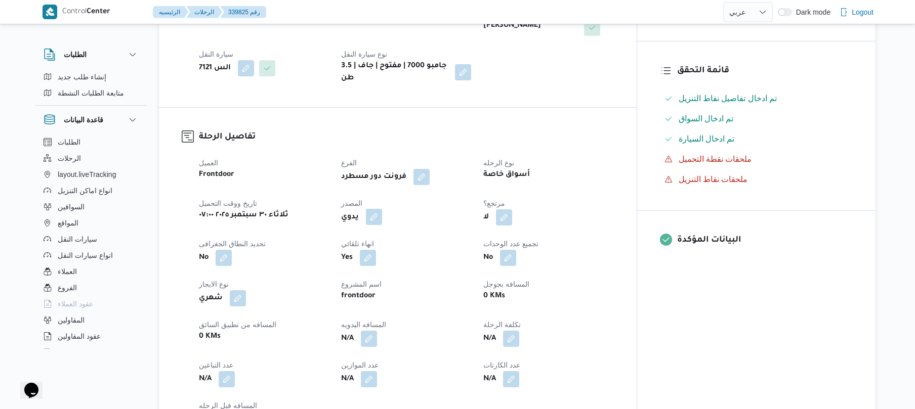
click at [382, 209] on button "button" at bounding box center [374, 217] width 16 height 16
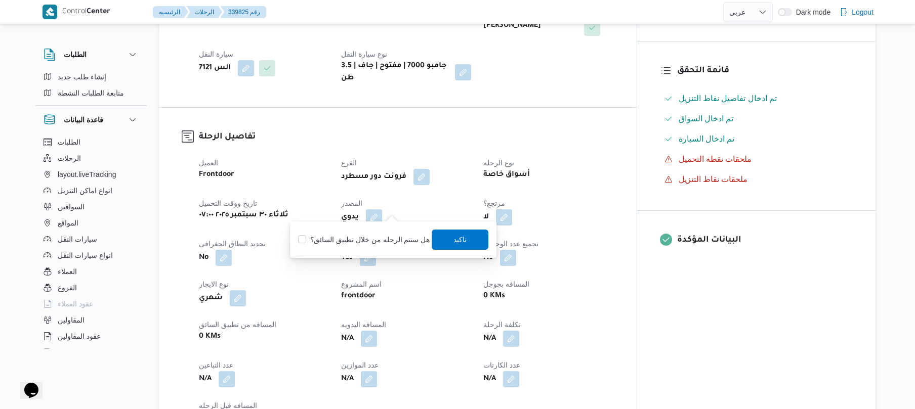
click at [381, 239] on label "هل ستتم الرحله من خلال تطبيق السائق؟" at bounding box center [364, 240] width 132 height 12
checkbox input "true"
click at [445, 239] on span "تاكيد" at bounding box center [460, 239] width 57 height 20
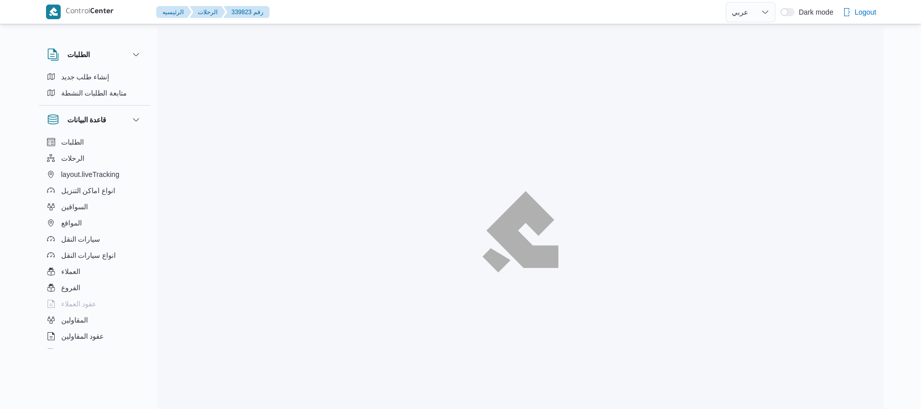
select select "ar"
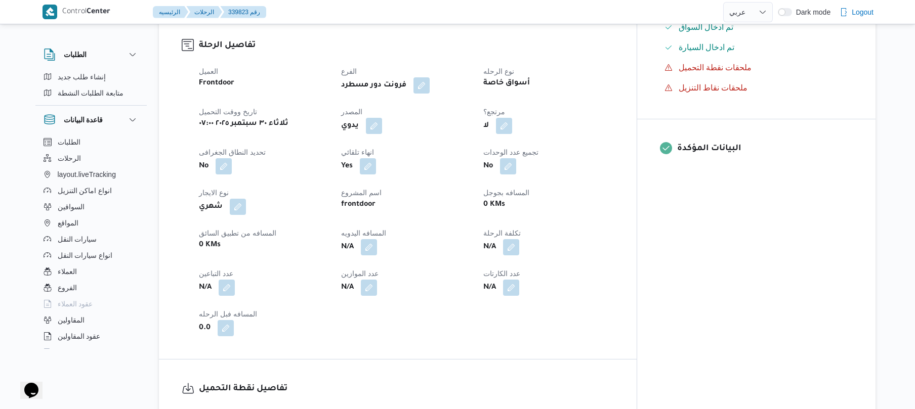
scroll to position [351, 0]
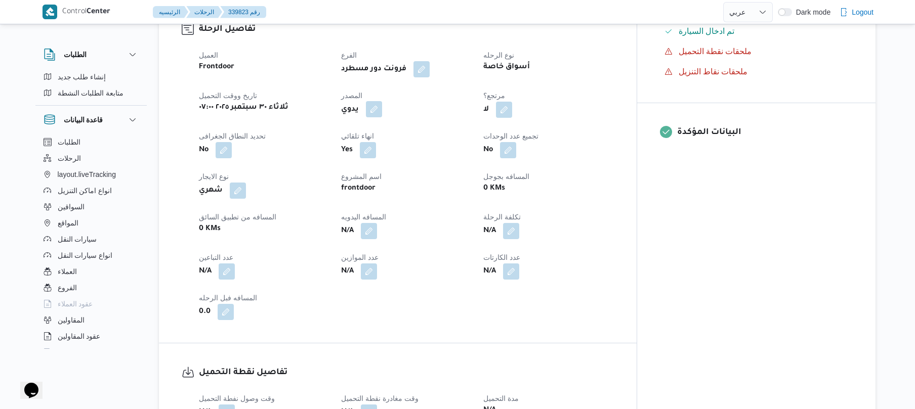
click at [382, 101] on button "button" at bounding box center [374, 109] width 16 height 16
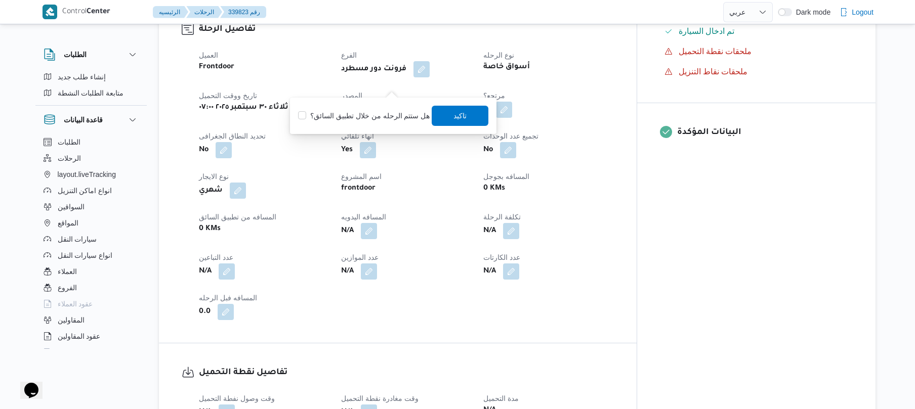
click at [373, 111] on label "هل ستتم الرحله من خلال تطبيق السائق؟" at bounding box center [364, 116] width 132 height 12
checkbox input "true"
click at [454, 116] on span "تاكيد" at bounding box center [460, 115] width 13 height 12
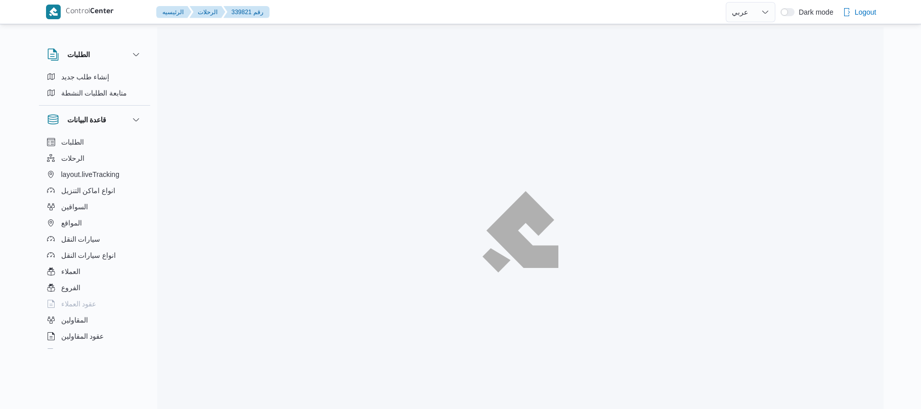
select select "ar"
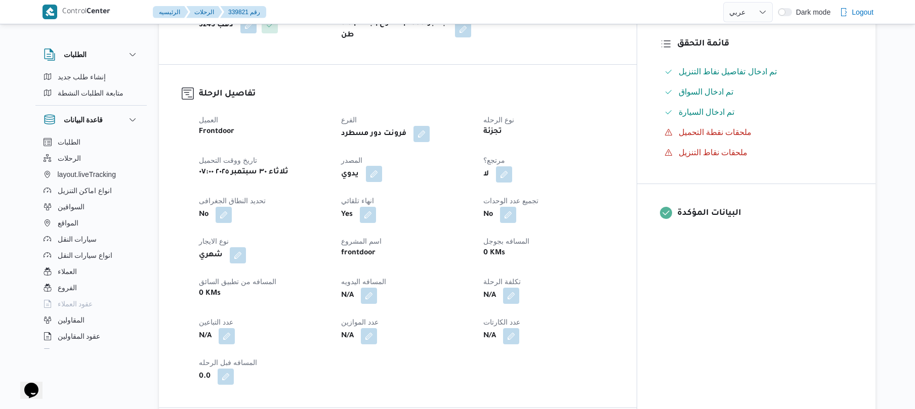
click at [382, 166] on button "button" at bounding box center [374, 174] width 16 height 16
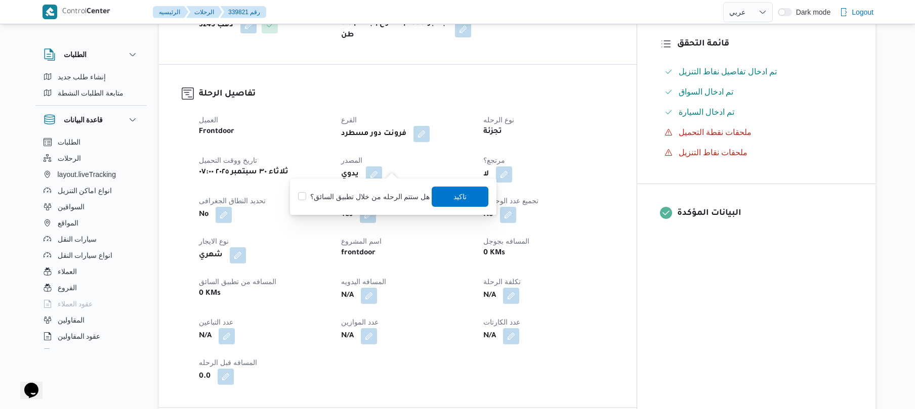
click at [372, 187] on div "هل ستتم الرحله من خلال تطبيق السائق؟ تاكيد" at bounding box center [393, 197] width 192 height 22
click at [382, 200] on label "هل ستتم الرحله من خلال تطبيق السائق؟" at bounding box center [364, 197] width 132 height 12
checkbox input "true"
click at [458, 190] on span "تاكيد" at bounding box center [460, 196] width 57 height 20
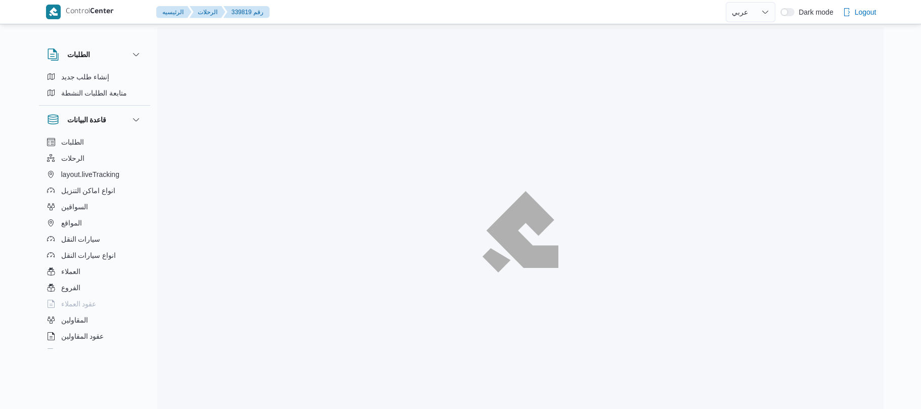
select select "ar"
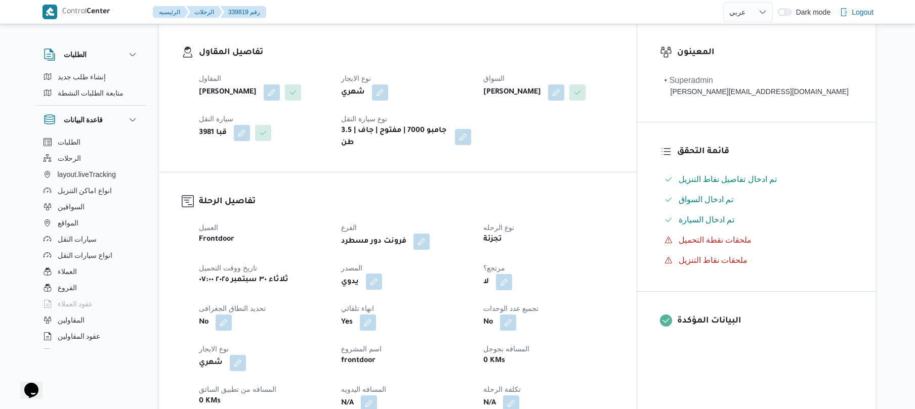
click at [382, 274] on button "button" at bounding box center [374, 282] width 16 height 16
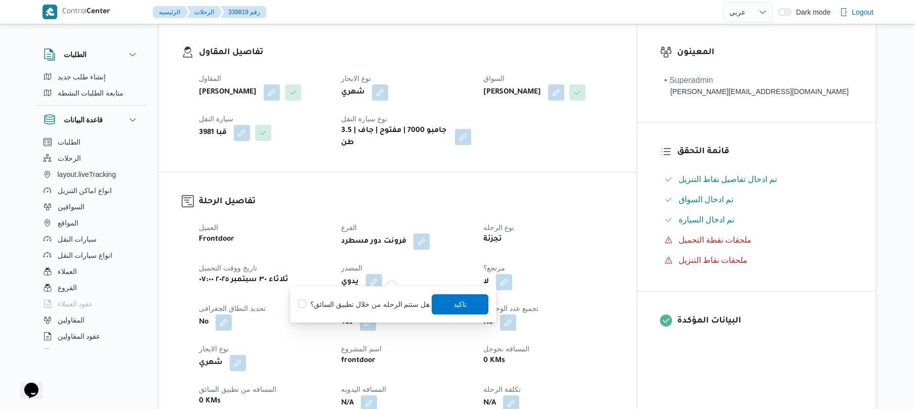
click at [357, 300] on label "هل ستتم الرحله من خلال تطبيق السائق؟" at bounding box center [364, 305] width 132 height 12
checkbox input "true"
click at [441, 302] on span "تاكيد" at bounding box center [460, 304] width 57 height 20
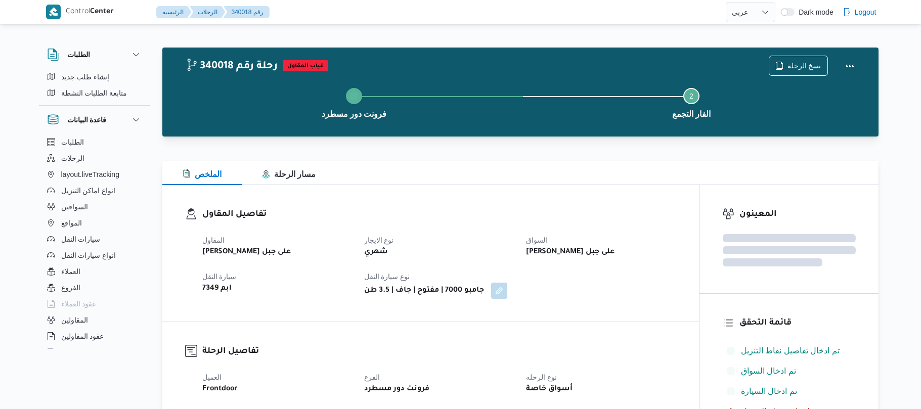
select select "ar"
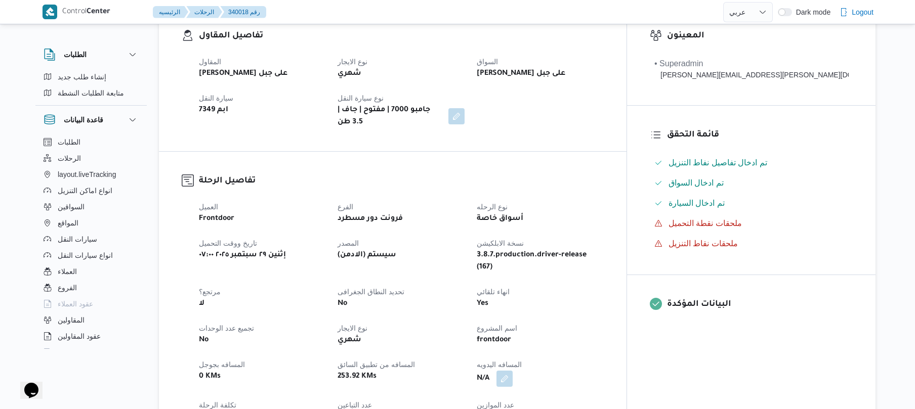
scroll to position [189, 0]
